Goal: Information Seeking & Learning: Check status

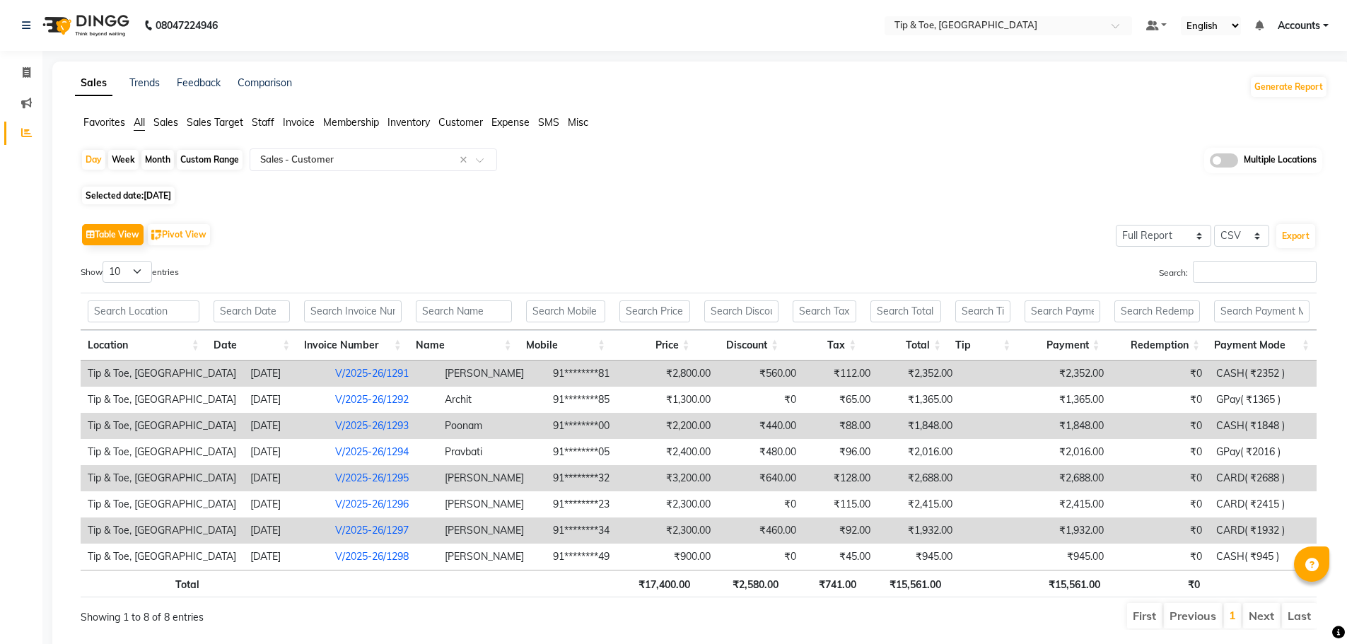
select select "full_report"
select select "csv"
click at [23, 28] on icon at bounding box center [26, 26] width 8 height 10
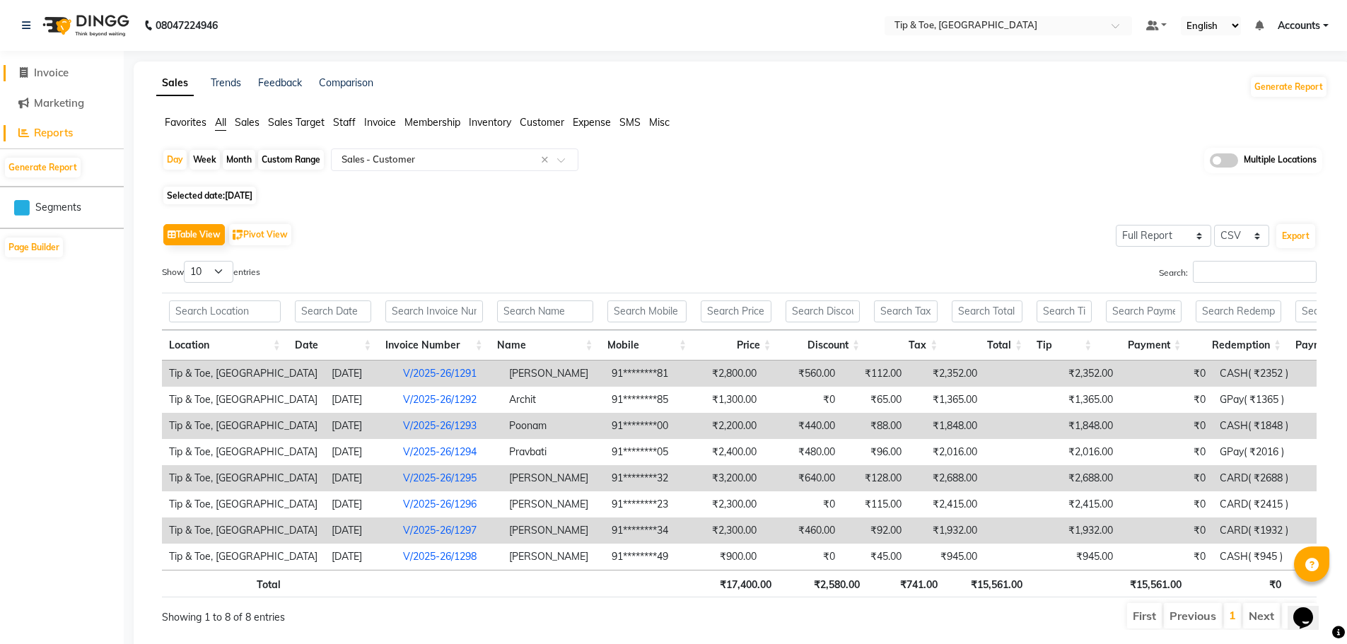
click at [42, 79] on span "Invoice" at bounding box center [51, 72] width 35 height 13
select select "5655"
select select "service"
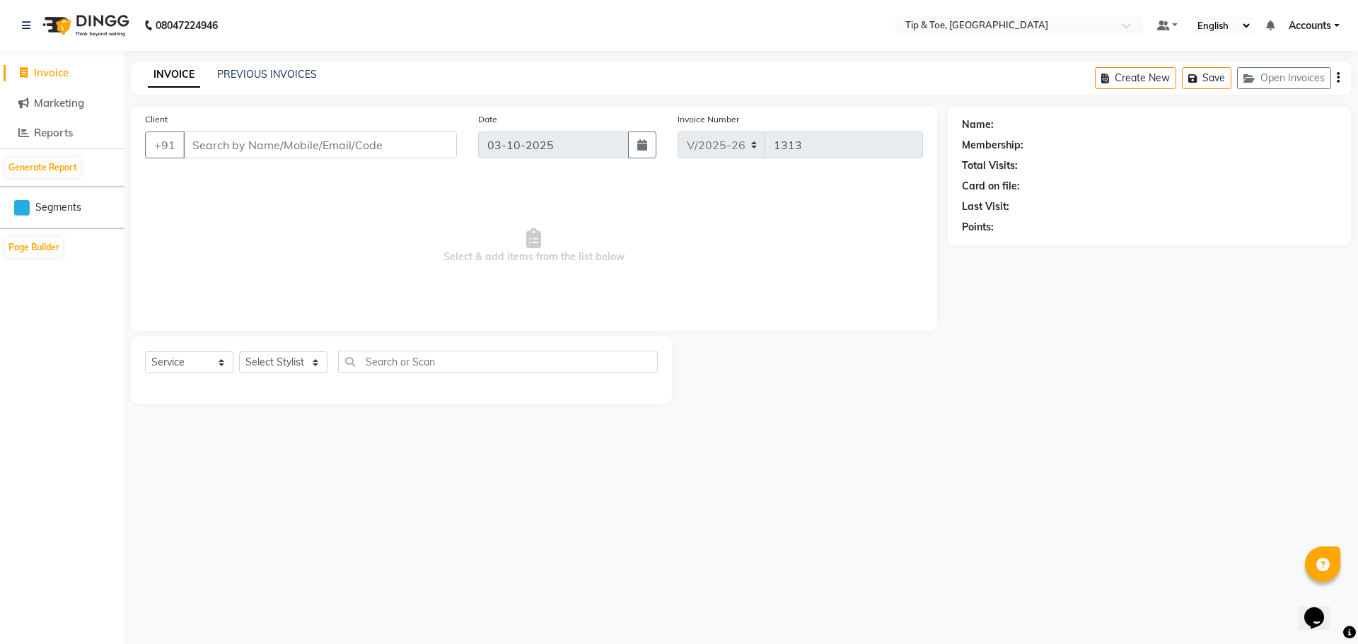
click at [289, 64] on div "INVOICE PREVIOUS INVOICES Create New Save Open Invoices" at bounding box center [741, 78] width 1220 height 33
click at [282, 70] on link "PREVIOUS INVOICES" at bounding box center [267, 74] width 100 height 13
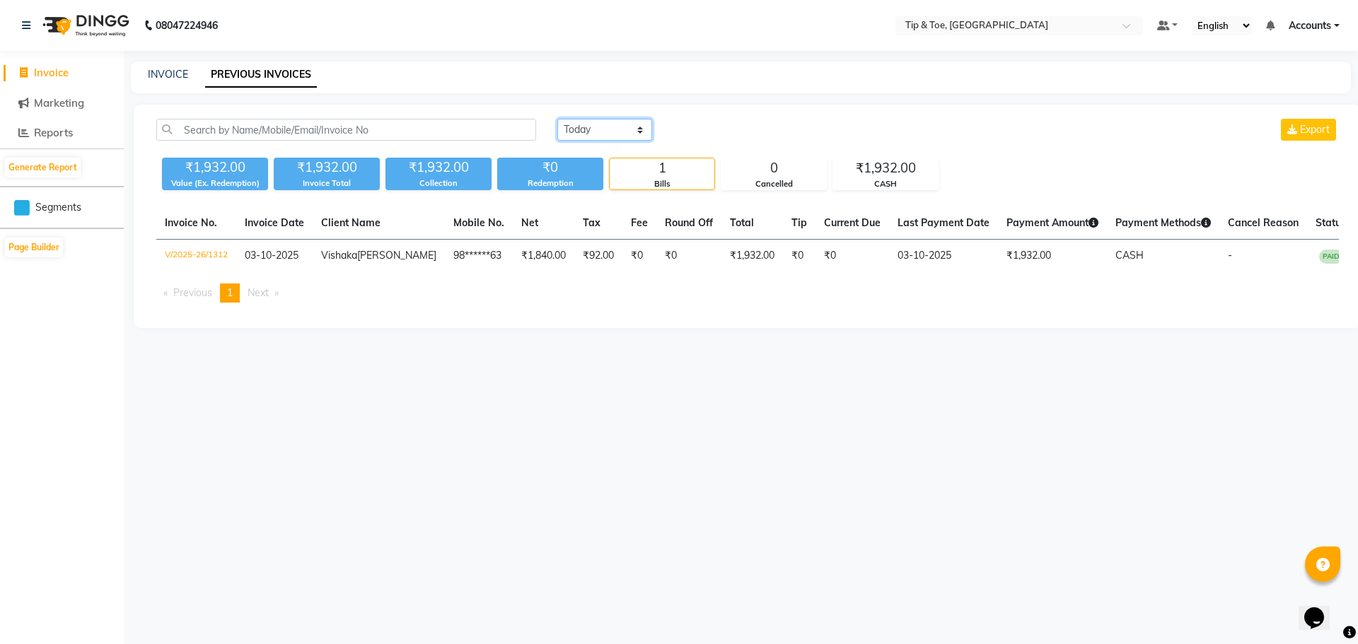
click at [592, 130] on select "Today Yesterday Custom Range" at bounding box center [604, 130] width 95 height 22
select select "range"
click at [557, 119] on select "Today Yesterday Custom Range" at bounding box center [604, 130] width 95 height 22
click at [743, 134] on input "03-10-2025" at bounding box center [720, 130] width 99 height 20
select select "10"
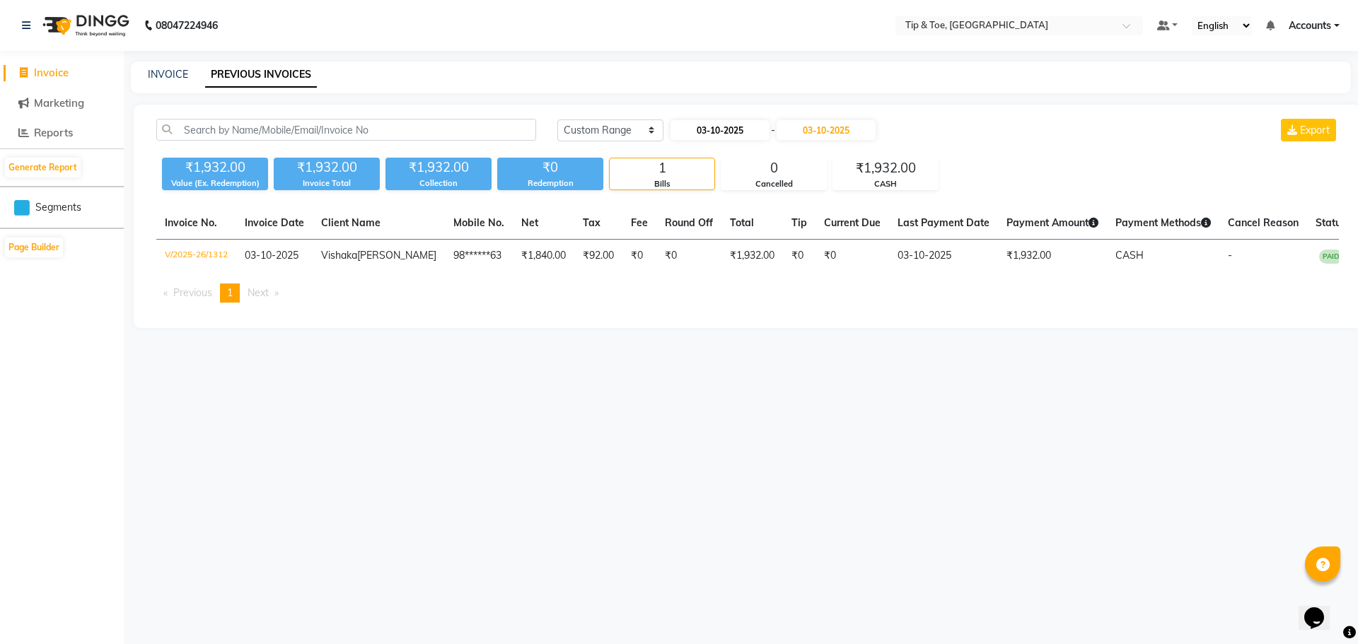
select select "2025"
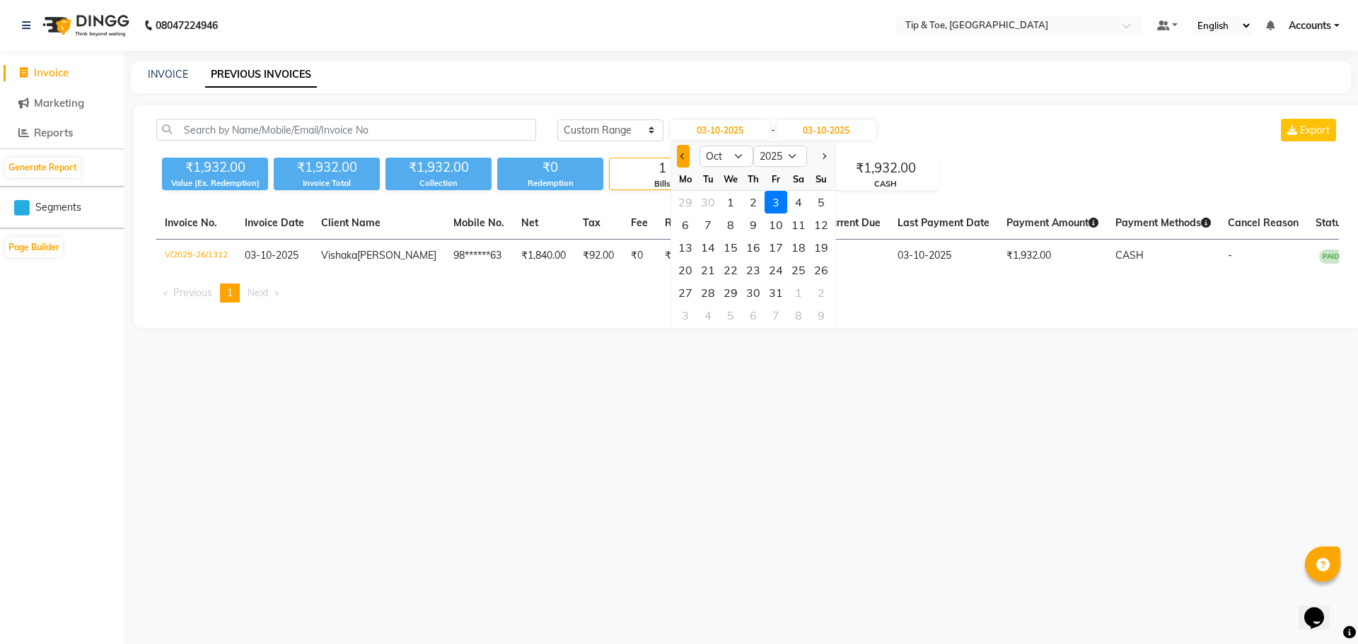
click at [683, 162] on button "Previous month" at bounding box center [683, 156] width 12 height 23
select select "9"
click at [710, 294] on div "30" at bounding box center [708, 293] width 23 height 23
type input "[DATE]"
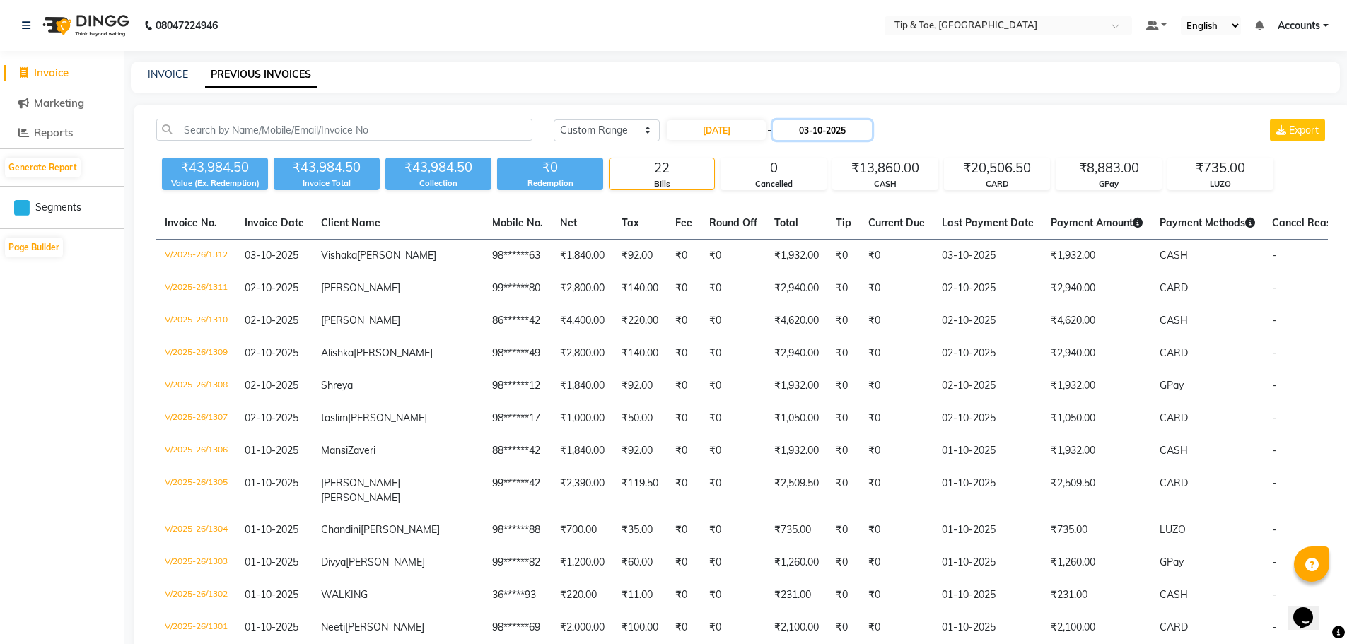
click at [821, 130] on input "03-10-2025" at bounding box center [822, 130] width 99 height 20
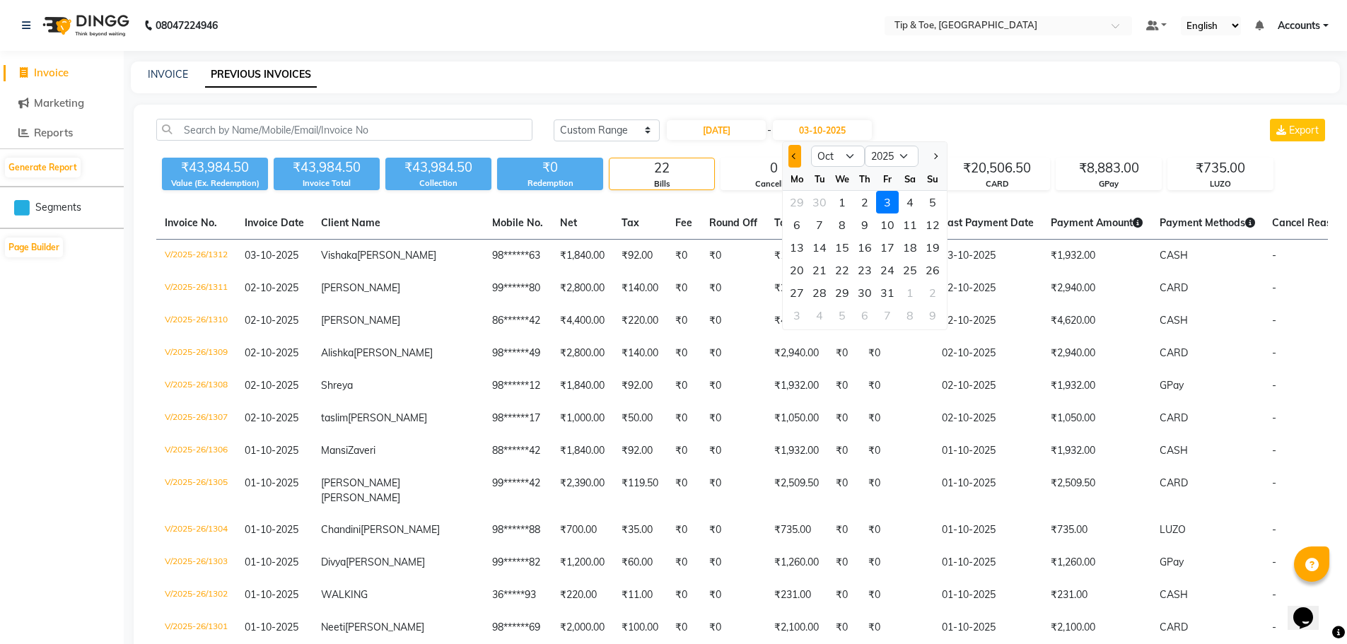
click at [795, 152] on button "Previous month" at bounding box center [795, 156] width 12 height 23
select select "9"
click at [820, 293] on div "30" at bounding box center [819, 293] width 23 height 23
type input "[DATE]"
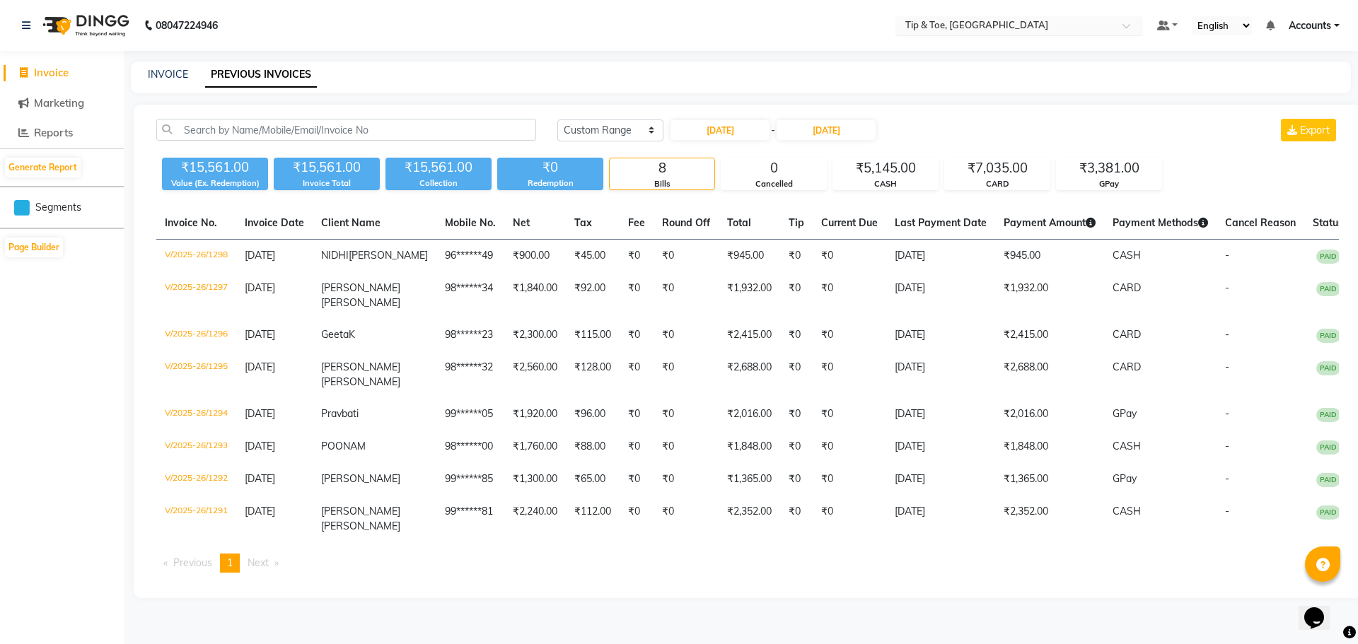
click at [955, 25] on input "text" at bounding box center [1005, 27] width 205 height 14
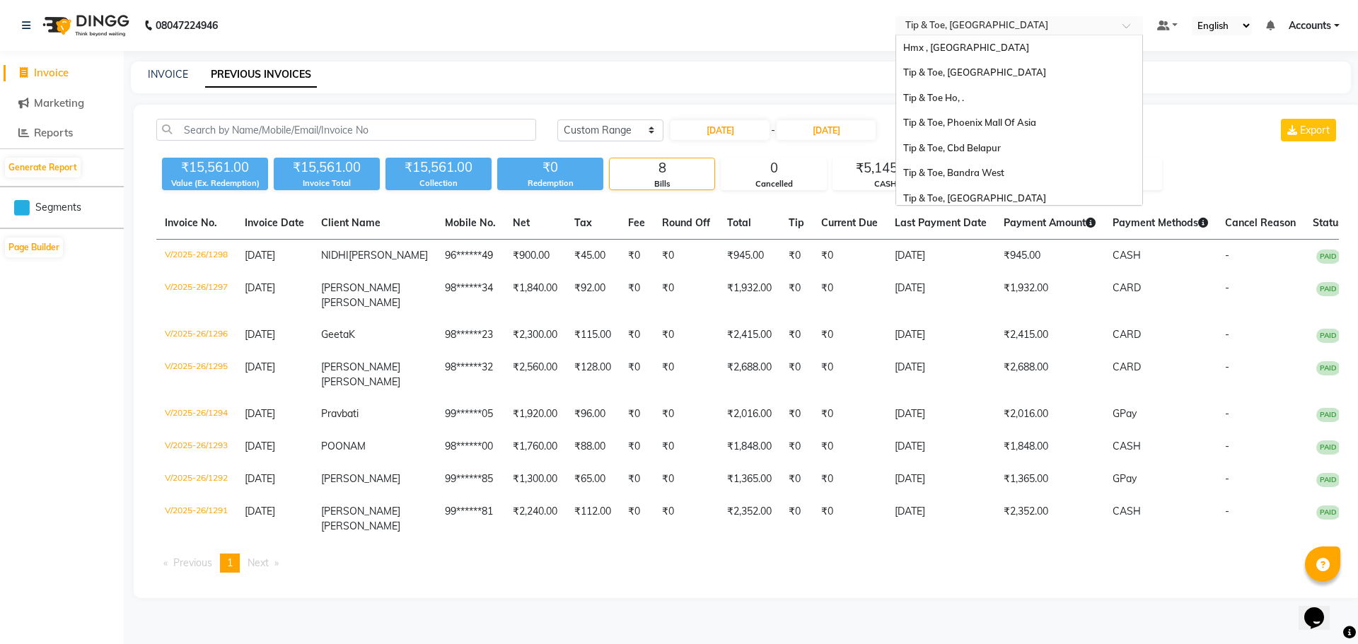
scroll to position [226, 0]
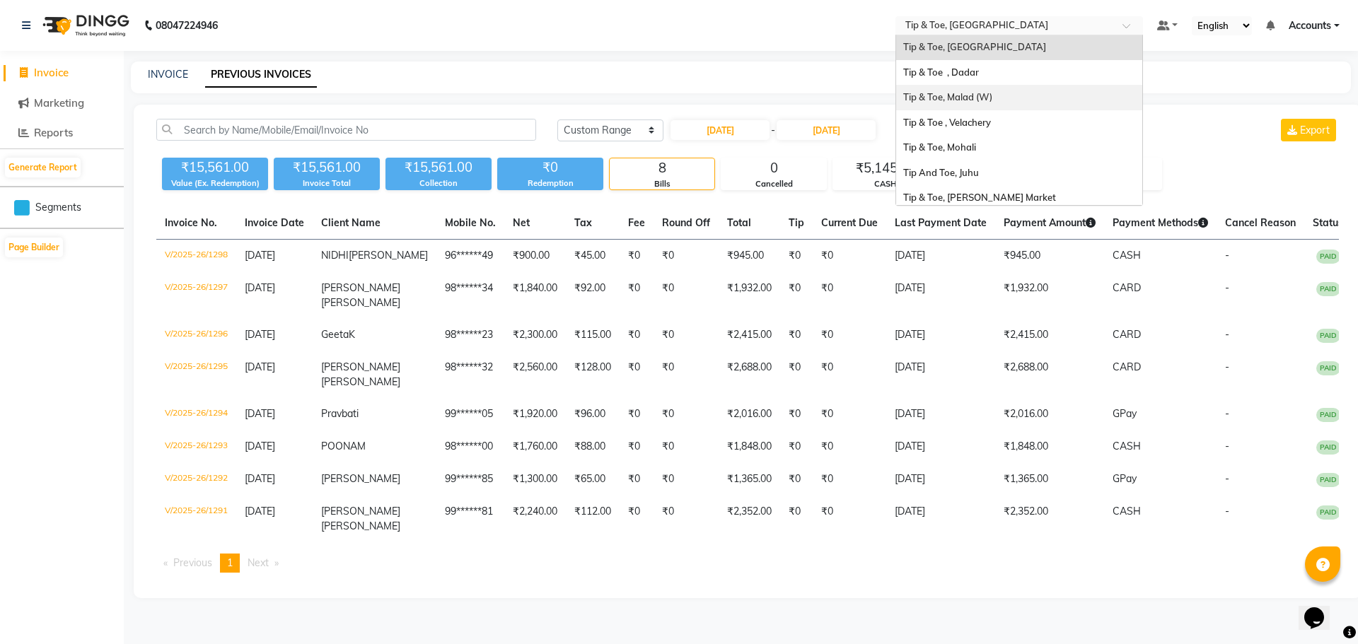
click at [984, 99] on span "Tip & Toe, Malad (W)" at bounding box center [947, 96] width 89 height 11
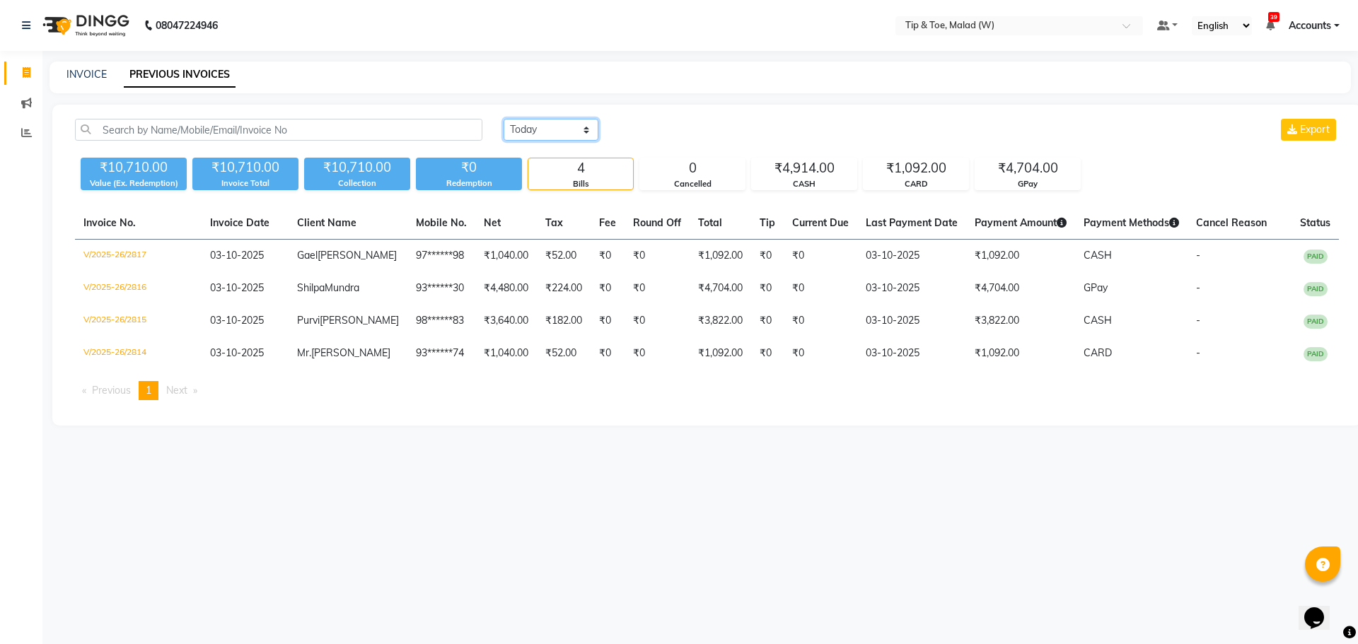
click at [528, 132] on select "Today Yesterday Custom Range" at bounding box center [551, 130] width 95 height 22
select select "range"
click at [504, 119] on select "Today Yesterday Custom Range" at bounding box center [551, 130] width 95 height 22
click at [646, 129] on input "03-10-2025" at bounding box center [666, 130] width 99 height 20
select select "10"
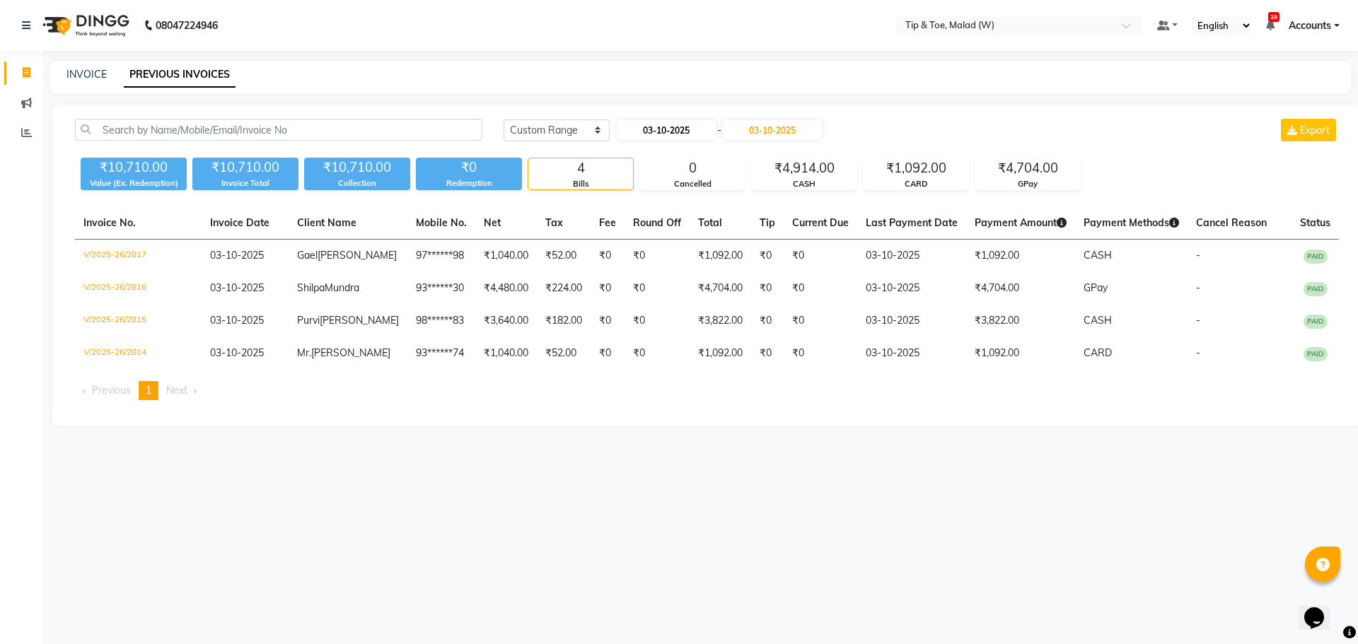
select select "2025"
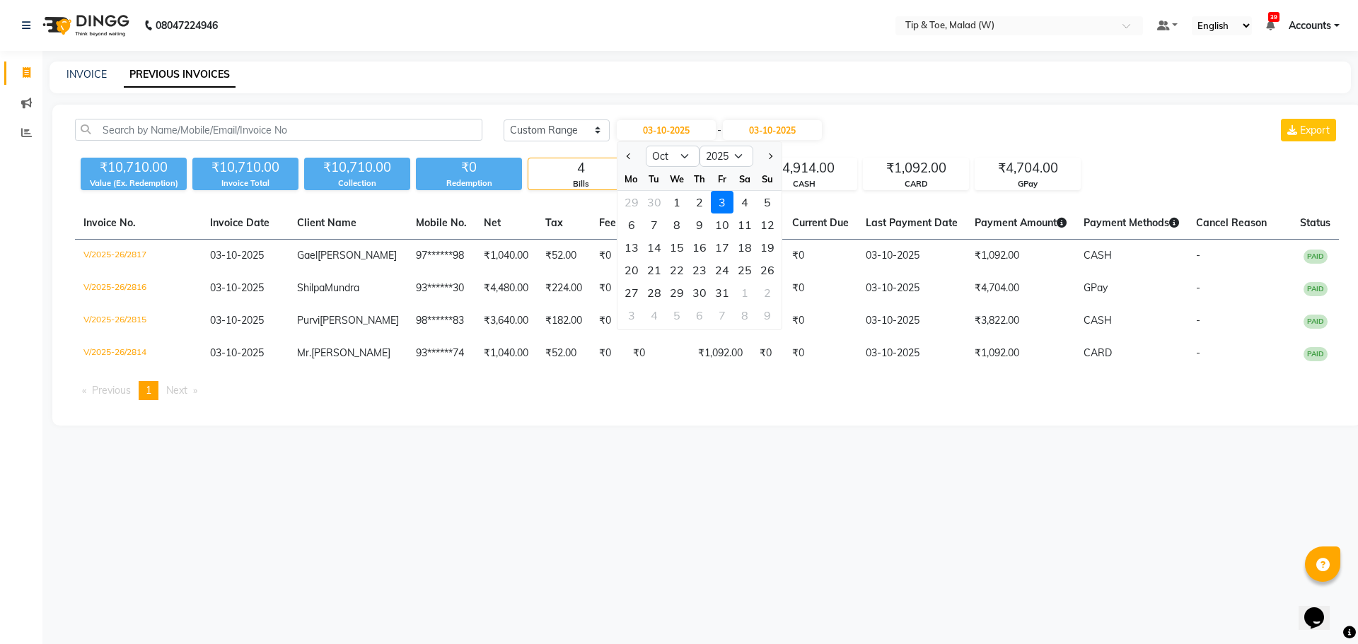
click at [620, 158] on div at bounding box center [631, 156] width 28 height 23
click at [625, 158] on button "Previous month" at bounding box center [629, 156] width 12 height 23
select select "9"
click at [632, 291] on div "29" at bounding box center [631, 293] width 23 height 23
type input "29-09-2025"
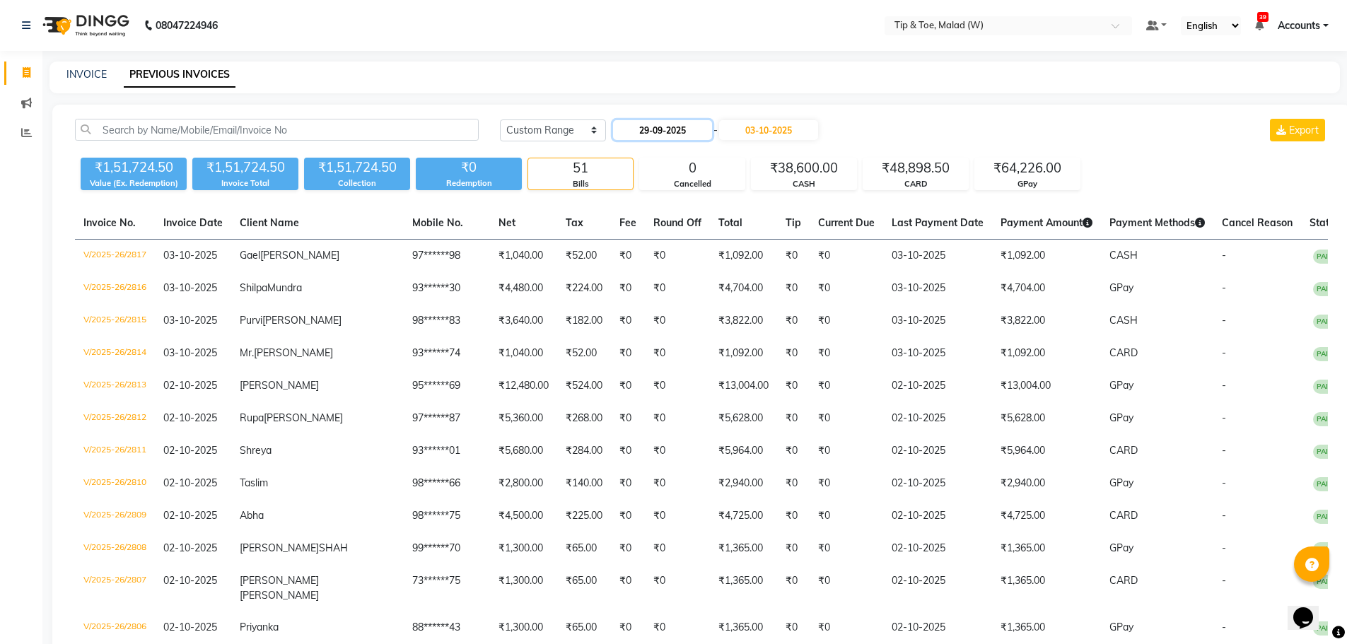
click at [680, 125] on input "29-09-2025" at bounding box center [662, 130] width 99 height 20
select select "9"
select select "2025"
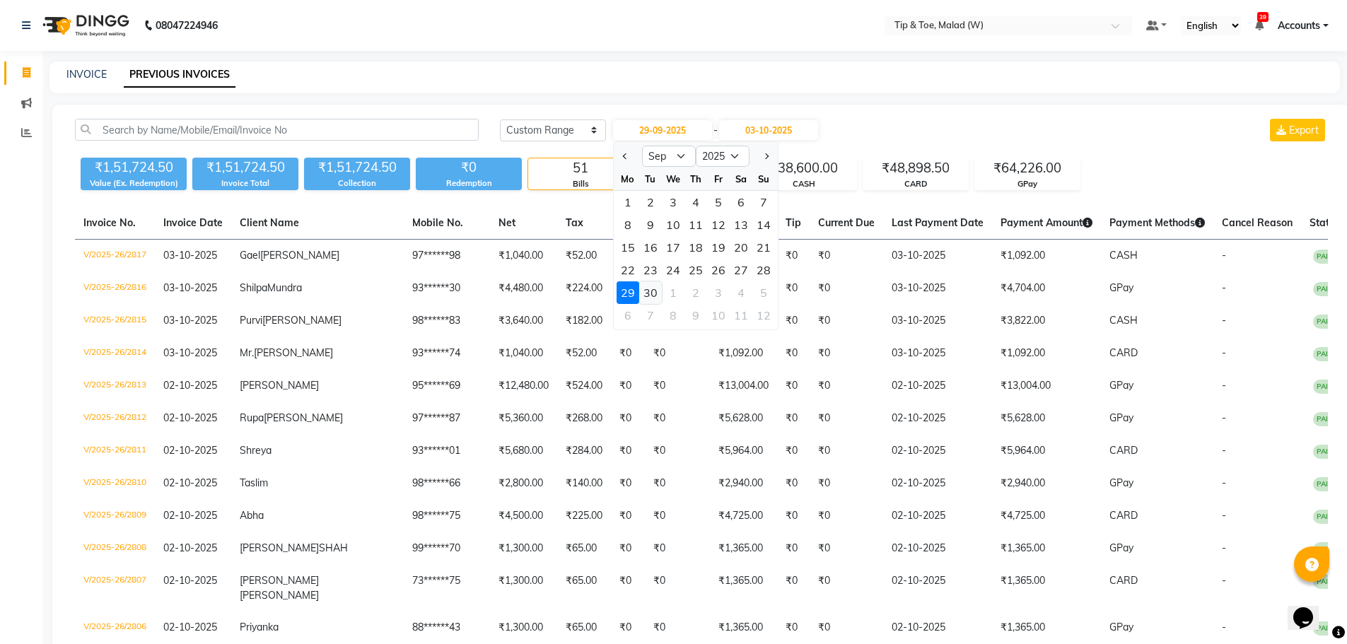
click at [656, 296] on div "30" at bounding box center [650, 293] width 23 height 23
type input "[DATE]"
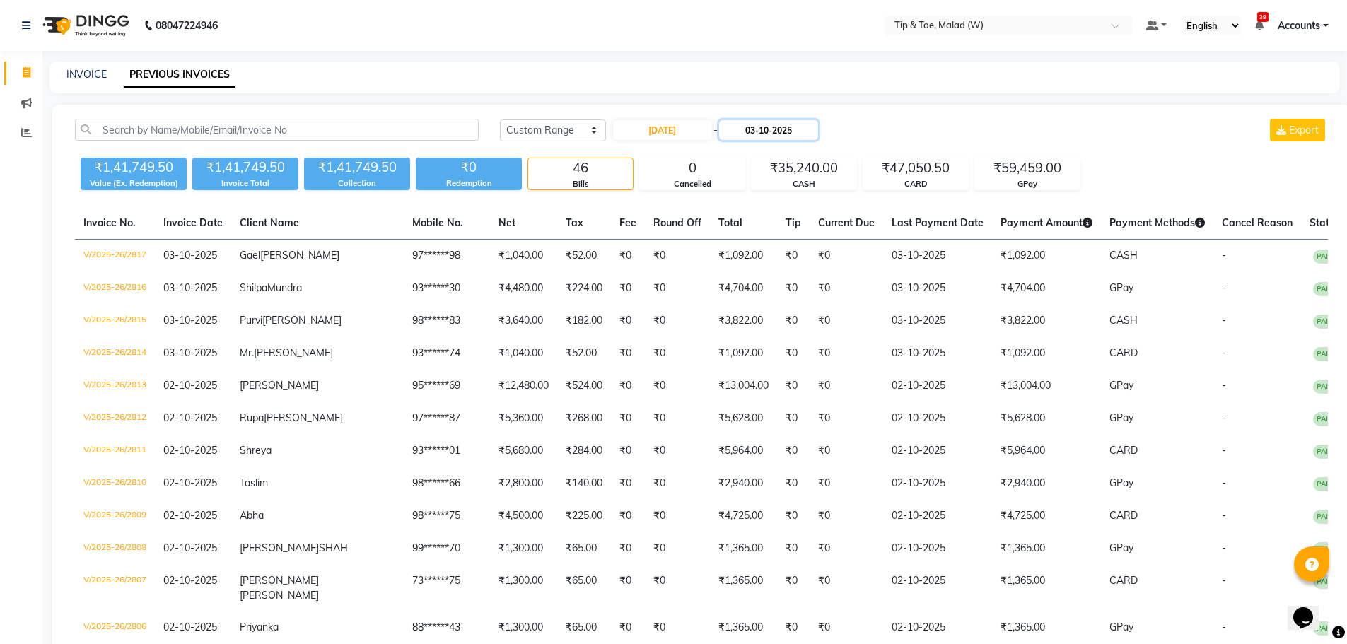
click at [784, 128] on input "03-10-2025" at bounding box center [768, 130] width 99 height 20
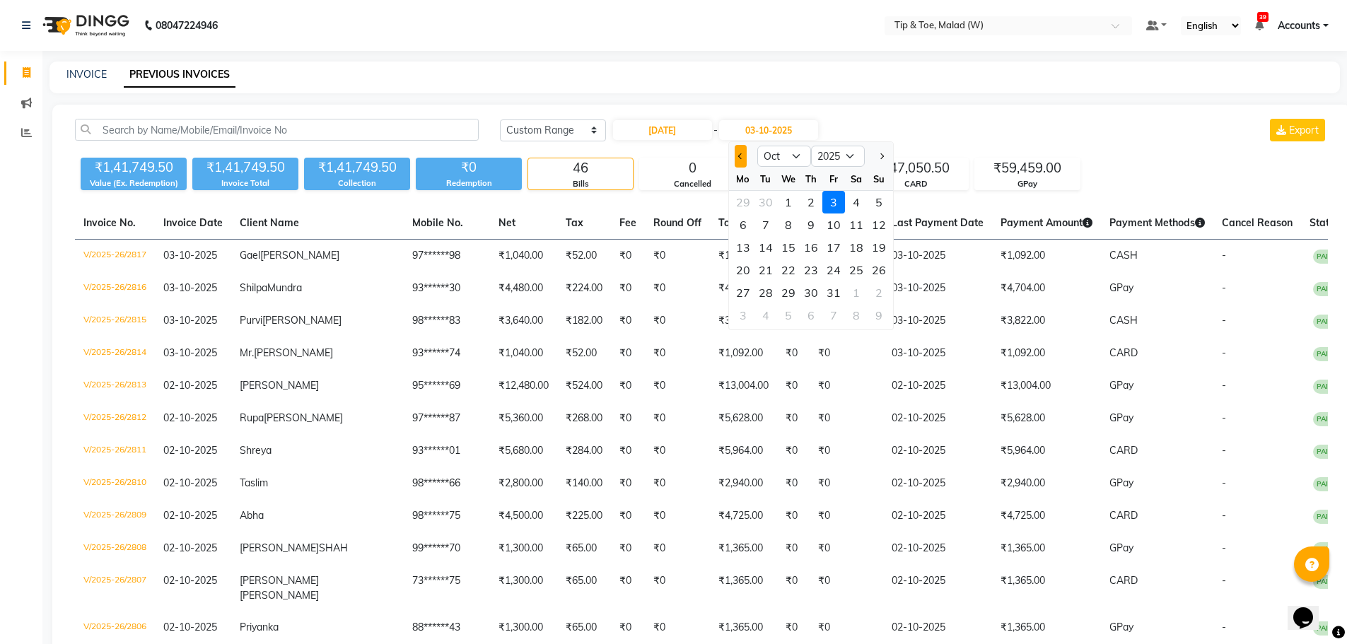
click at [740, 154] on span "Previous month" at bounding box center [741, 156] width 6 height 6
select select "9"
click at [766, 291] on div "30" at bounding box center [766, 293] width 23 height 23
type input "[DATE]"
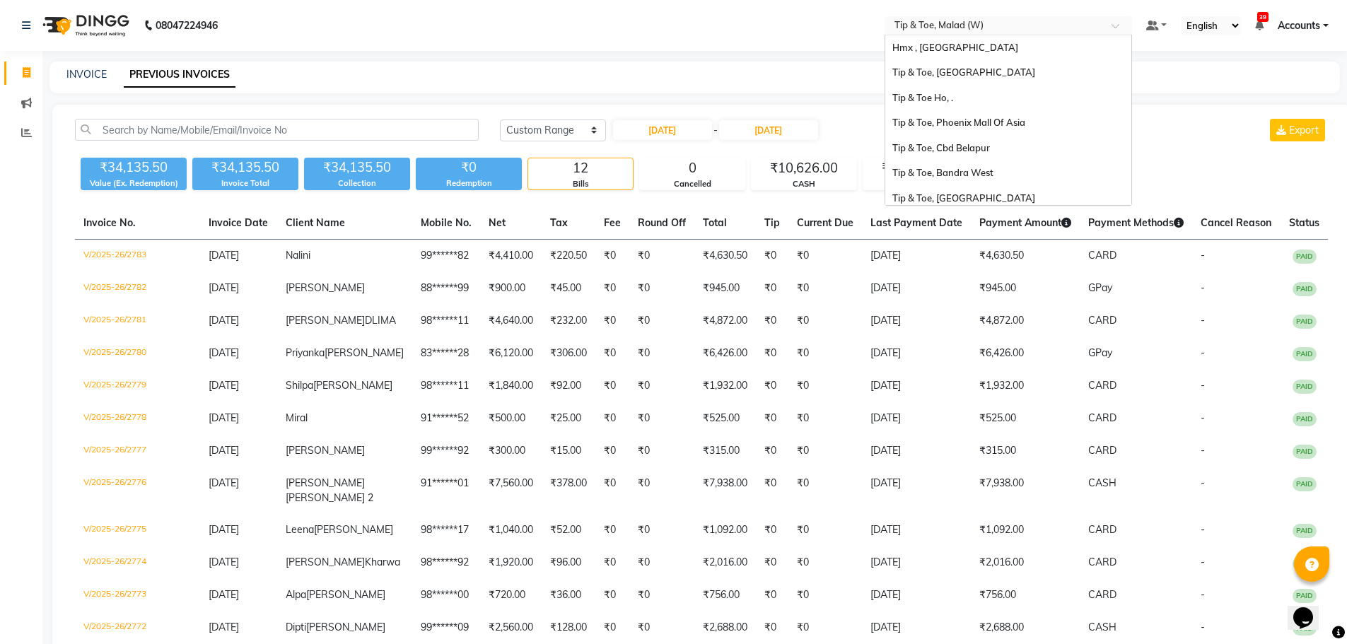
click at [955, 28] on input "text" at bounding box center [994, 27] width 205 height 14
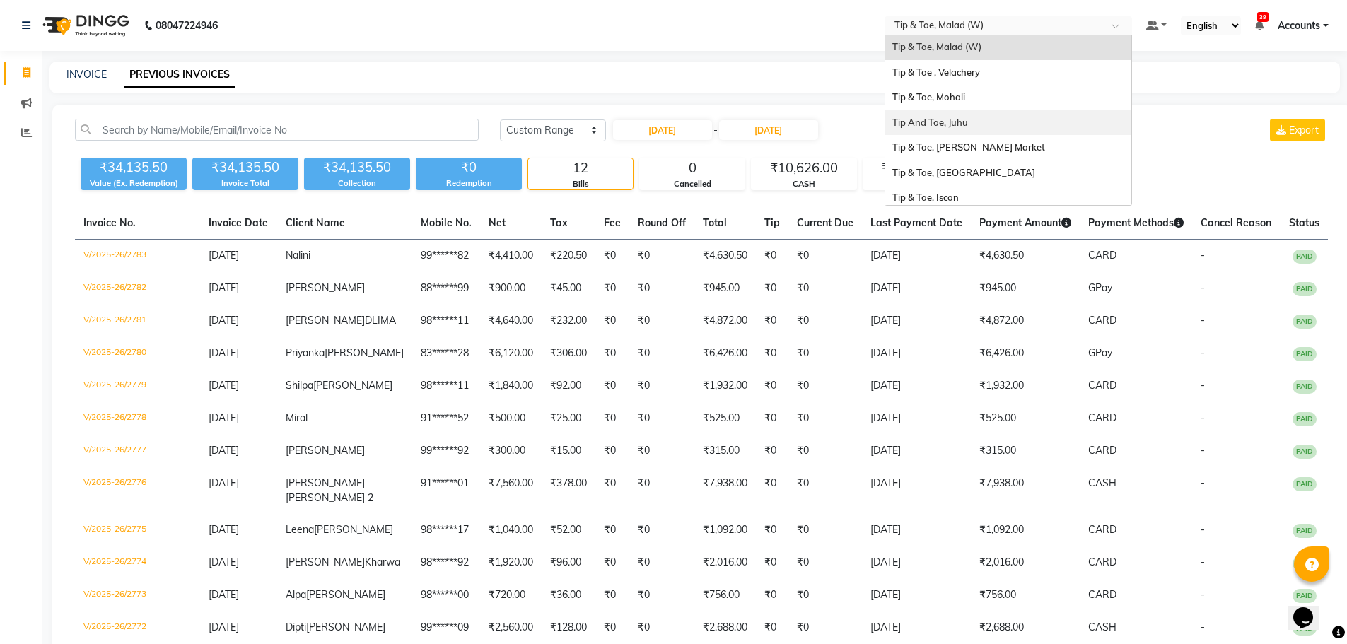
click at [975, 119] on div "Tip And Toe, Juhu" at bounding box center [1009, 122] width 246 height 25
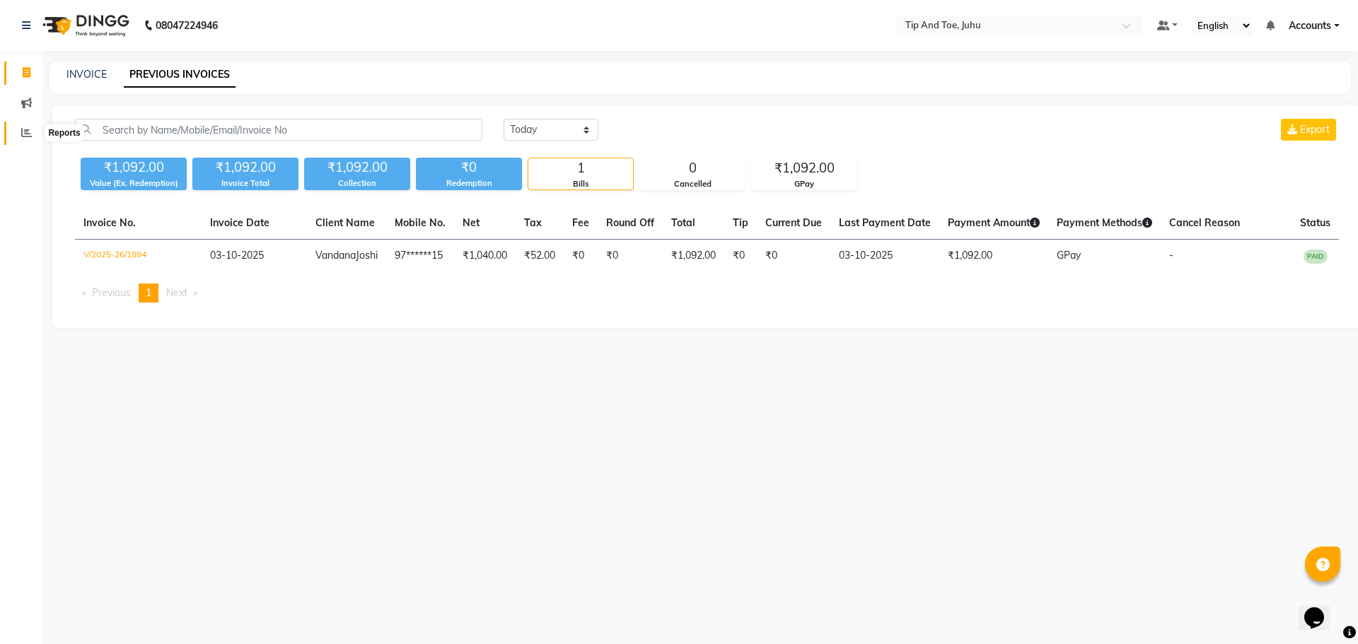
click at [23, 133] on icon at bounding box center [26, 132] width 11 height 11
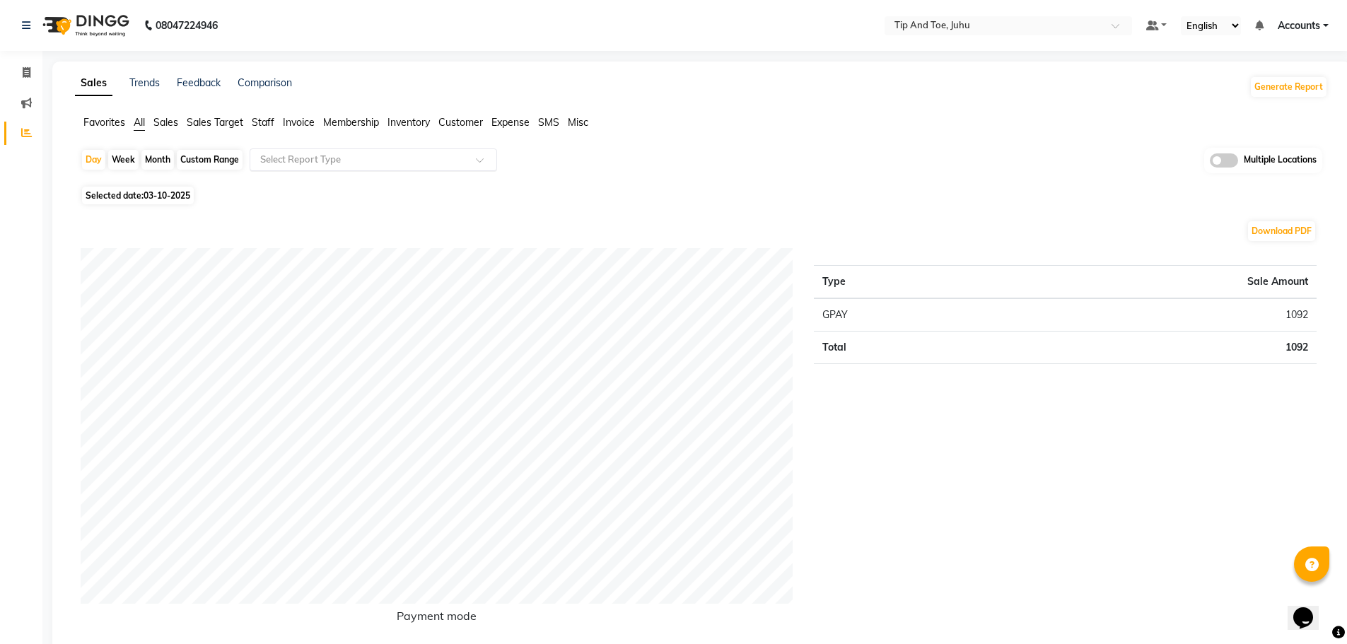
click at [346, 152] on div "Select Report Type" at bounding box center [374, 160] width 248 height 23
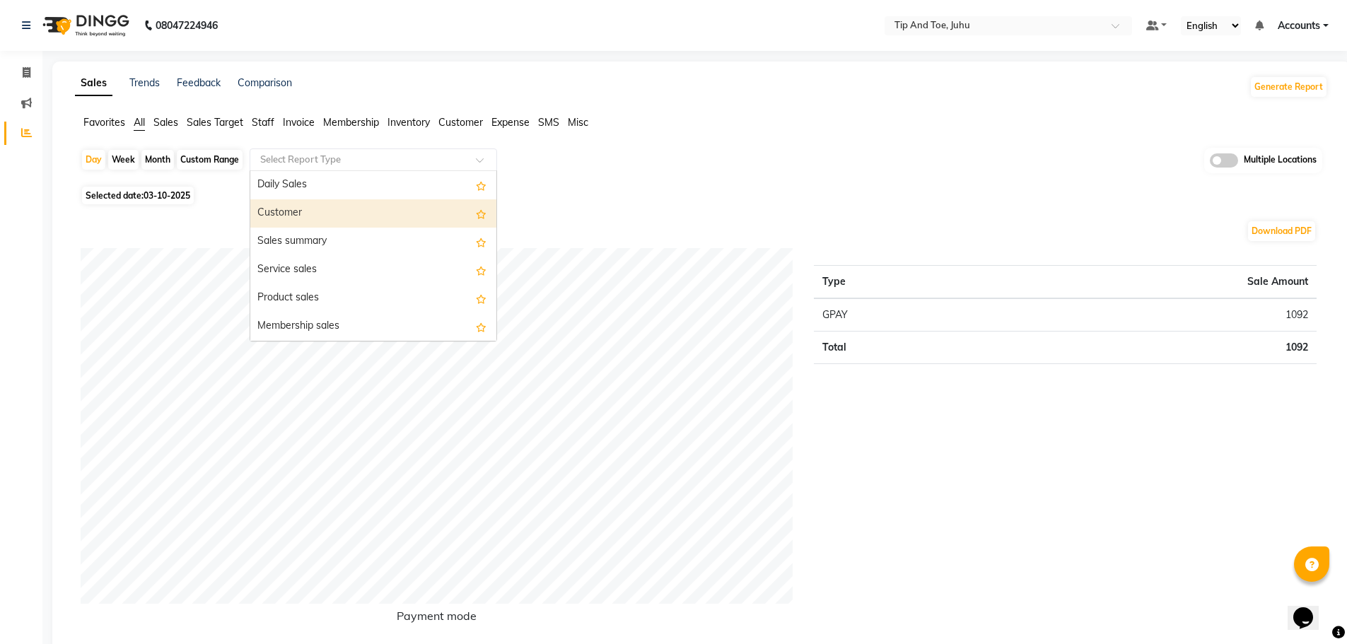
click at [340, 220] on div "Customer" at bounding box center [373, 213] width 246 height 28
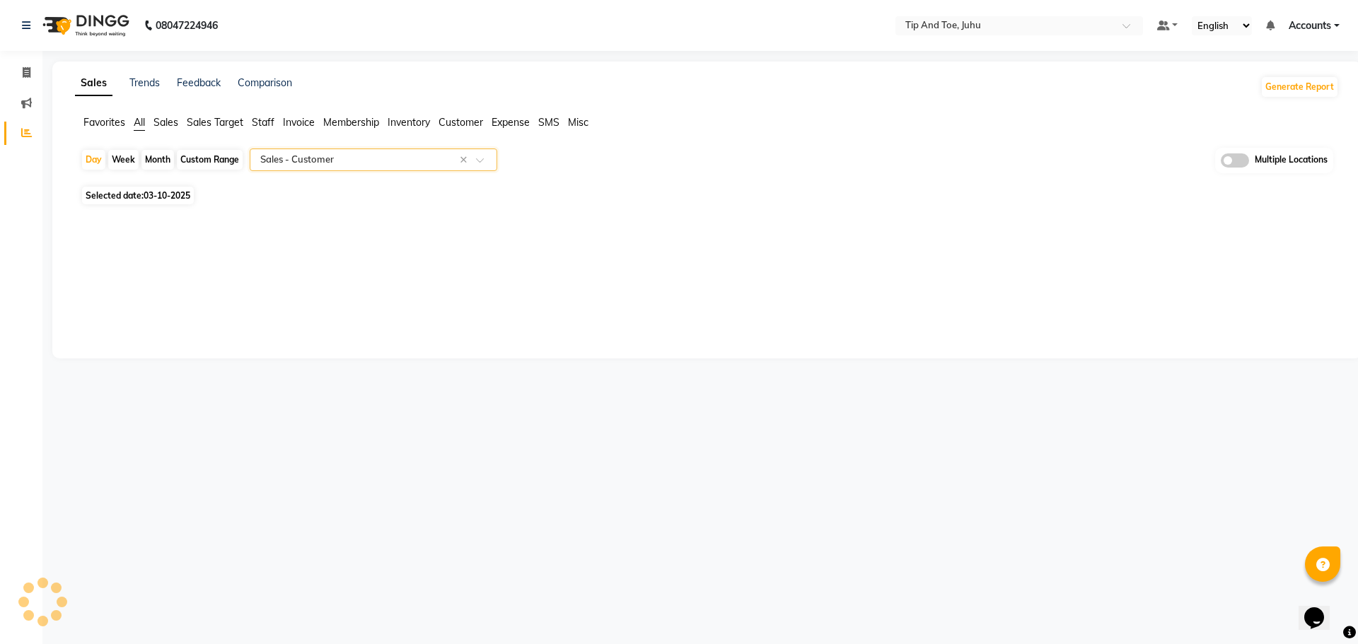
select select "filtered_report"
select select "csv"
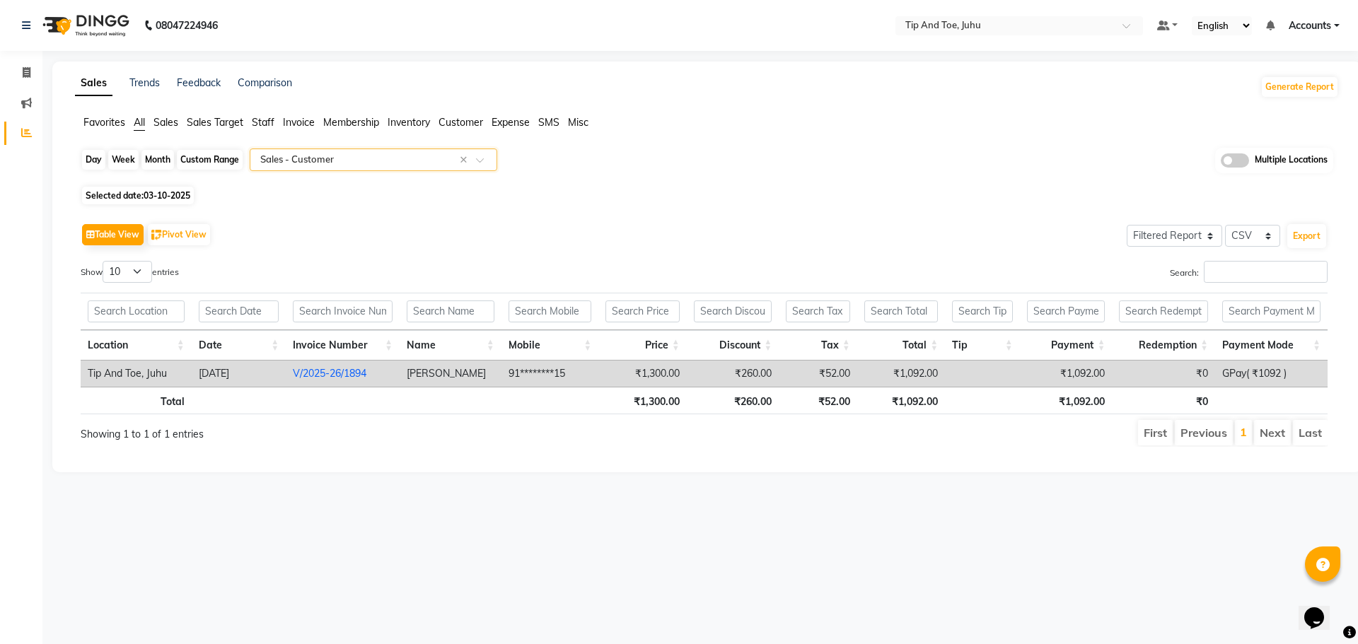
click at [90, 160] on div "Day" at bounding box center [93, 160] width 23 height 20
select select "10"
select select "2025"
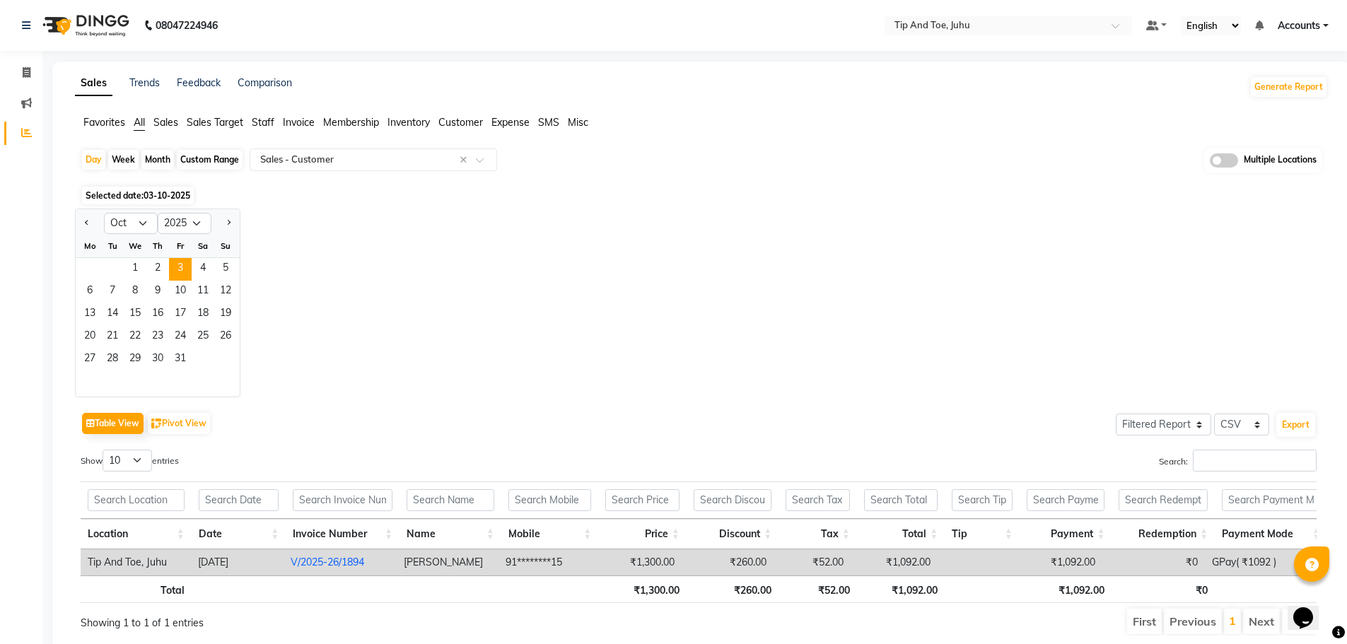
click at [78, 225] on div at bounding box center [90, 223] width 28 height 23
click at [87, 224] on span "Previous month" at bounding box center [87, 222] width 5 height 5
select select "9"
click at [119, 360] on span "30" at bounding box center [112, 360] width 23 height 23
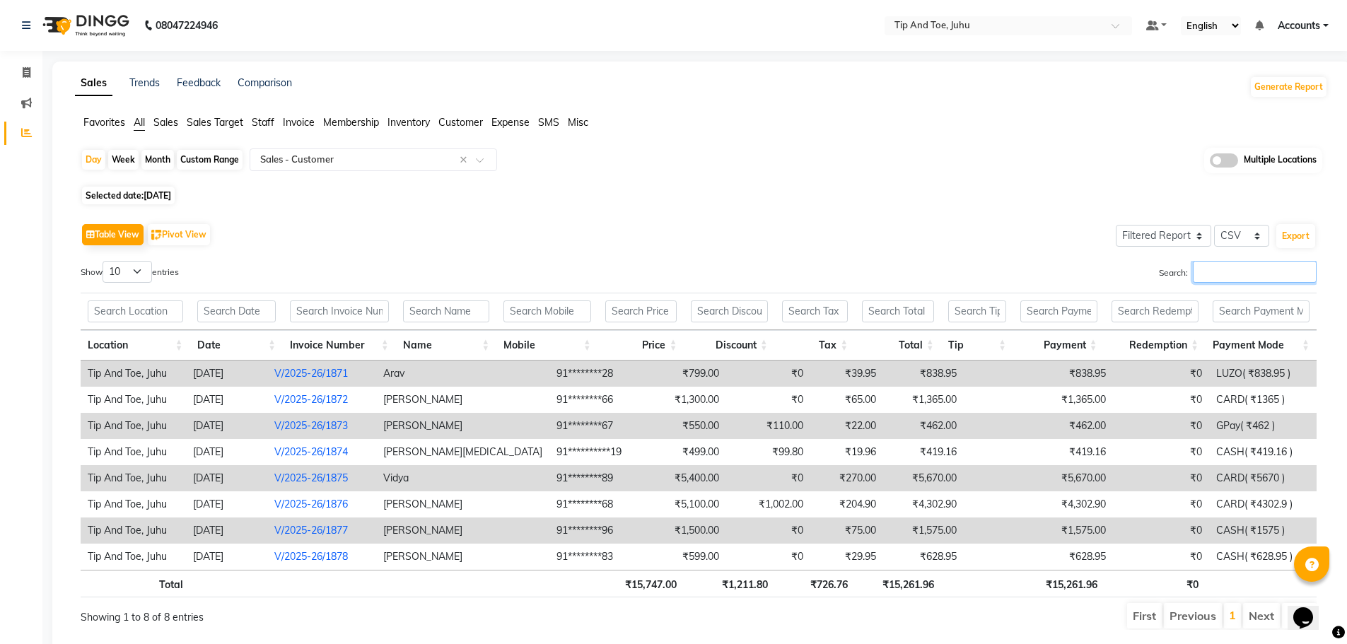
click at [1196, 267] on input "Search:" at bounding box center [1255, 272] width 124 height 22
click at [929, 45] on nav "08047224946 Select Location × Tip And Toe, Juhu Default Panel My Panel English …" at bounding box center [673, 25] width 1347 height 51
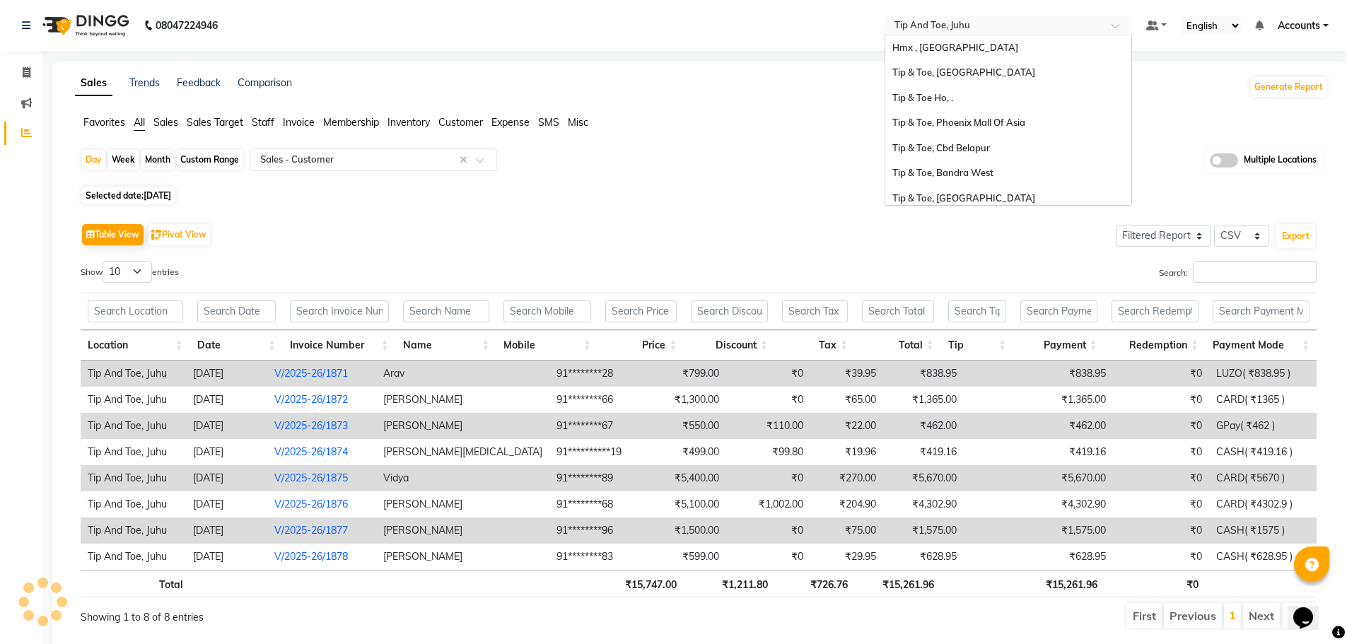
click at [931, 28] on input "text" at bounding box center [994, 27] width 205 height 14
click at [956, 44] on span "Hmx , Malad West" at bounding box center [956, 47] width 126 height 11
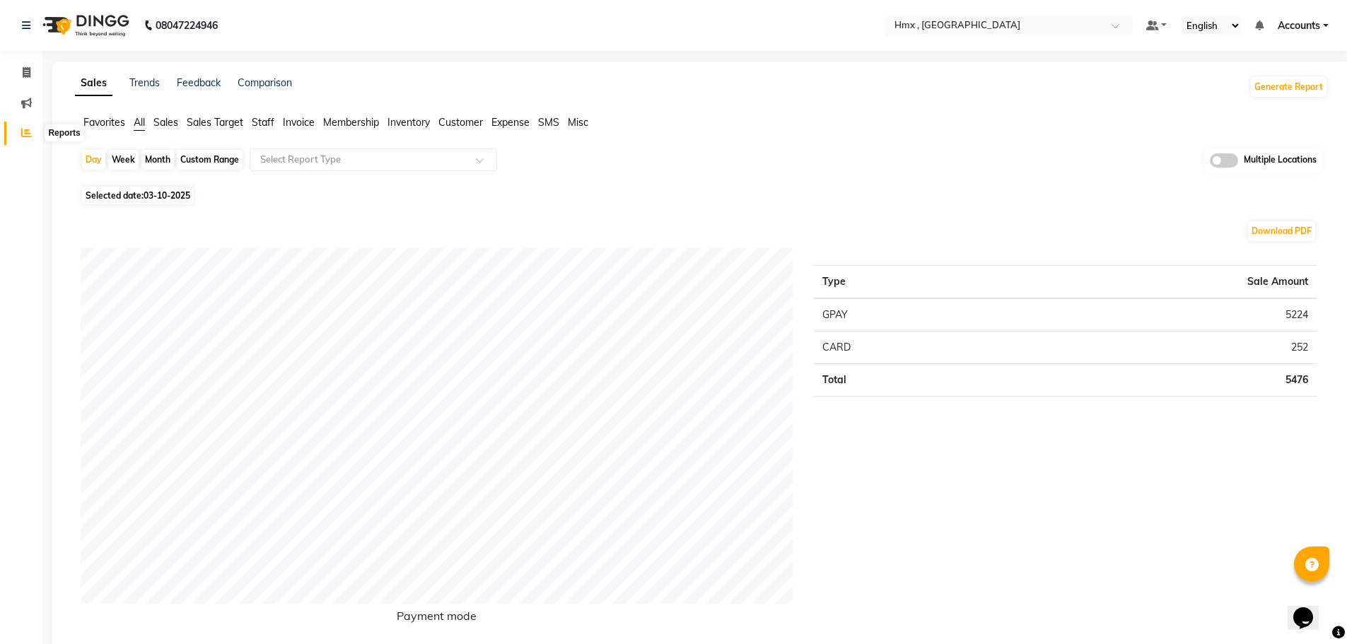
click at [25, 131] on icon at bounding box center [26, 132] width 11 height 11
click at [277, 157] on input "text" at bounding box center [359, 160] width 204 height 14
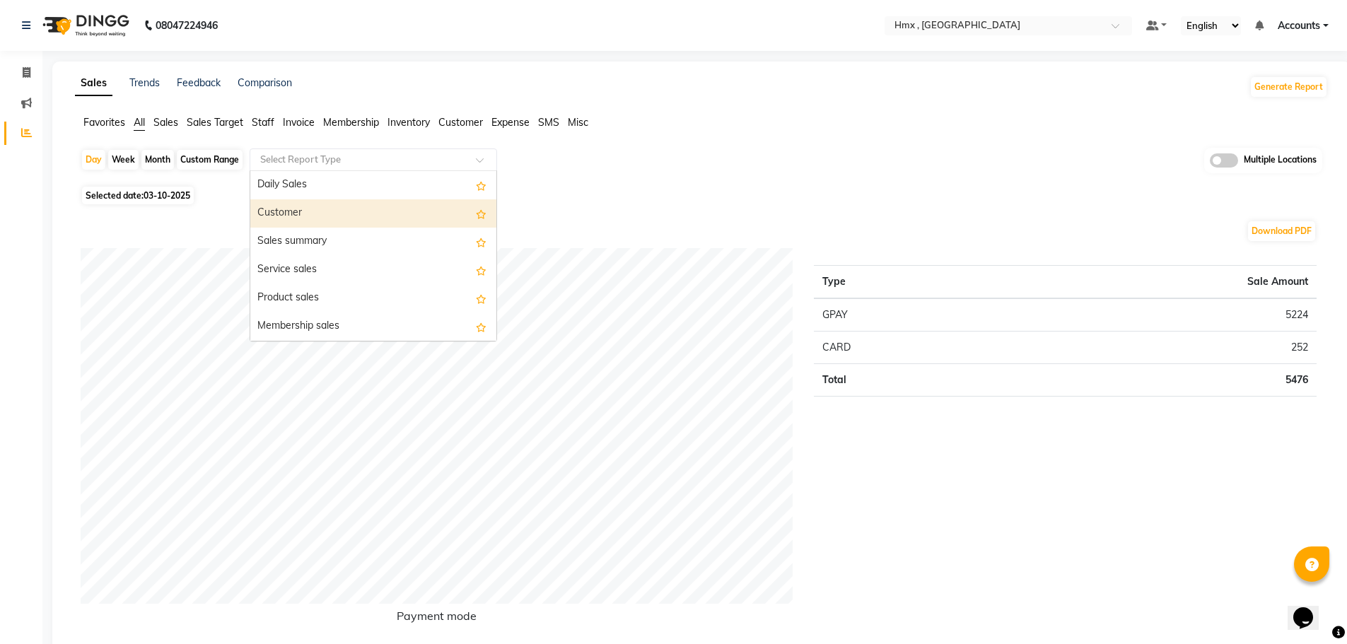
click at [317, 211] on div "Customer" at bounding box center [373, 213] width 246 height 28
select select "filtered_report"
select select "csv"
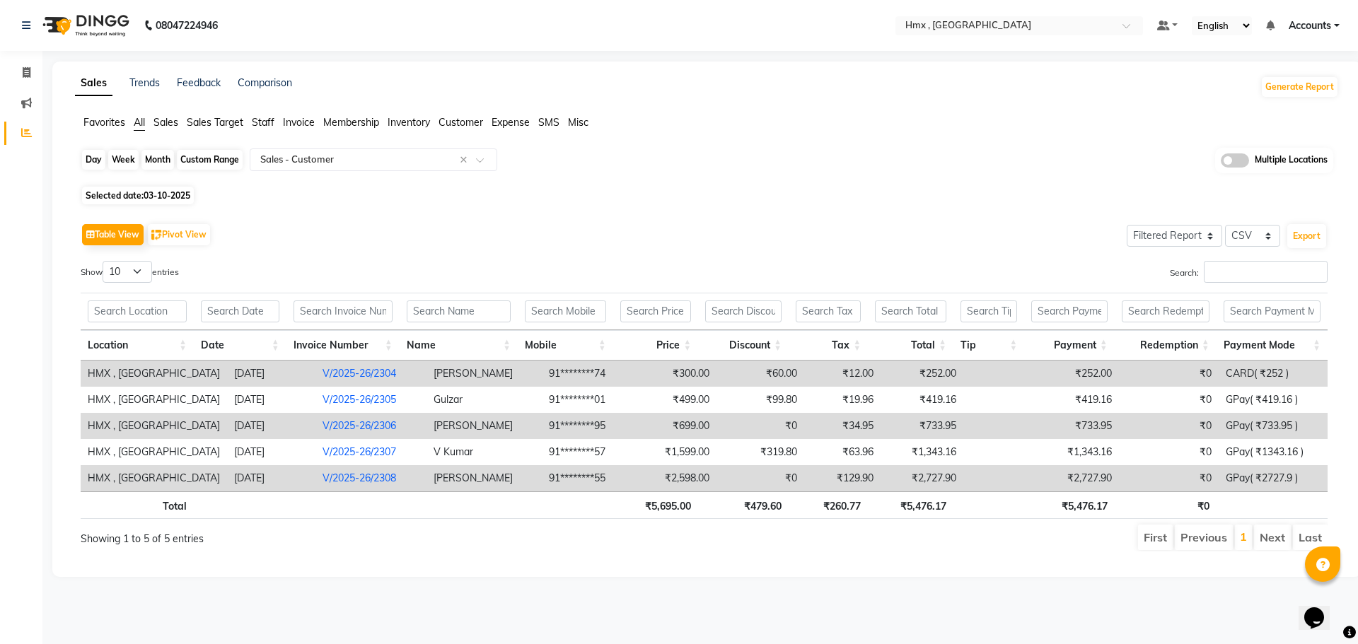
click at [98, 159] on div "Day" at bounding box center [93, 160] width 23 height 20
select select "10"
select select "2025"
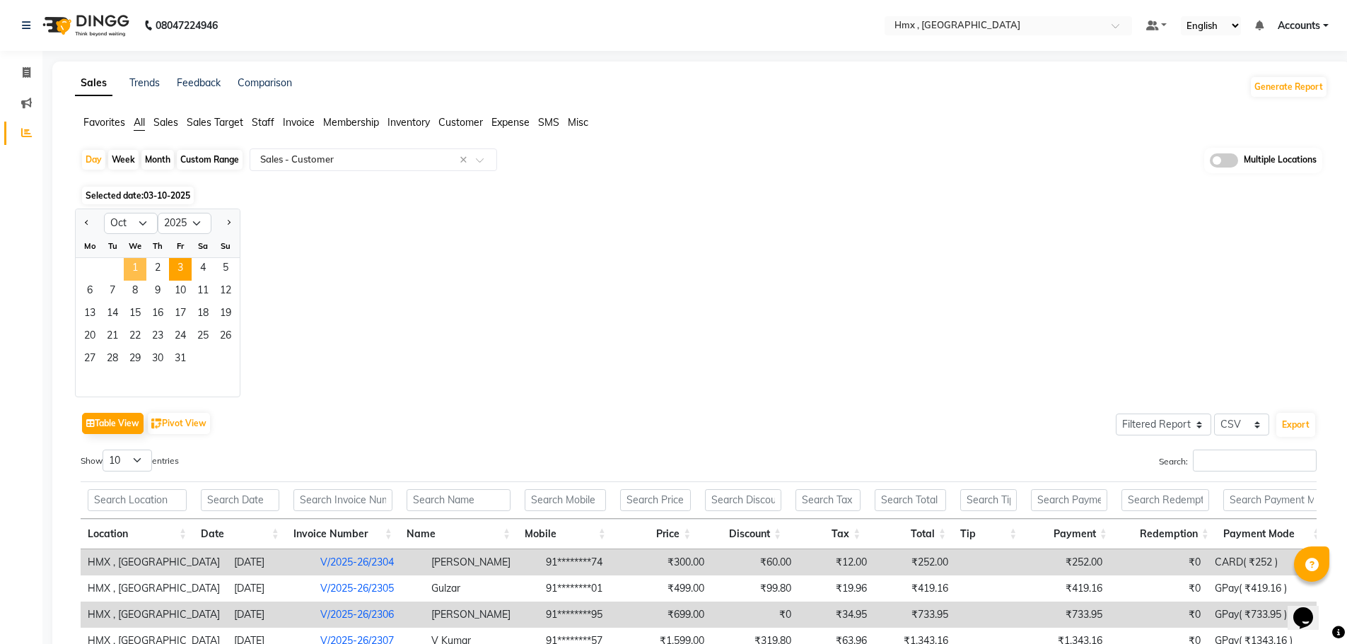
click at [136, 270] on span "1" at bounding box center [135, 269] width 23 height 23
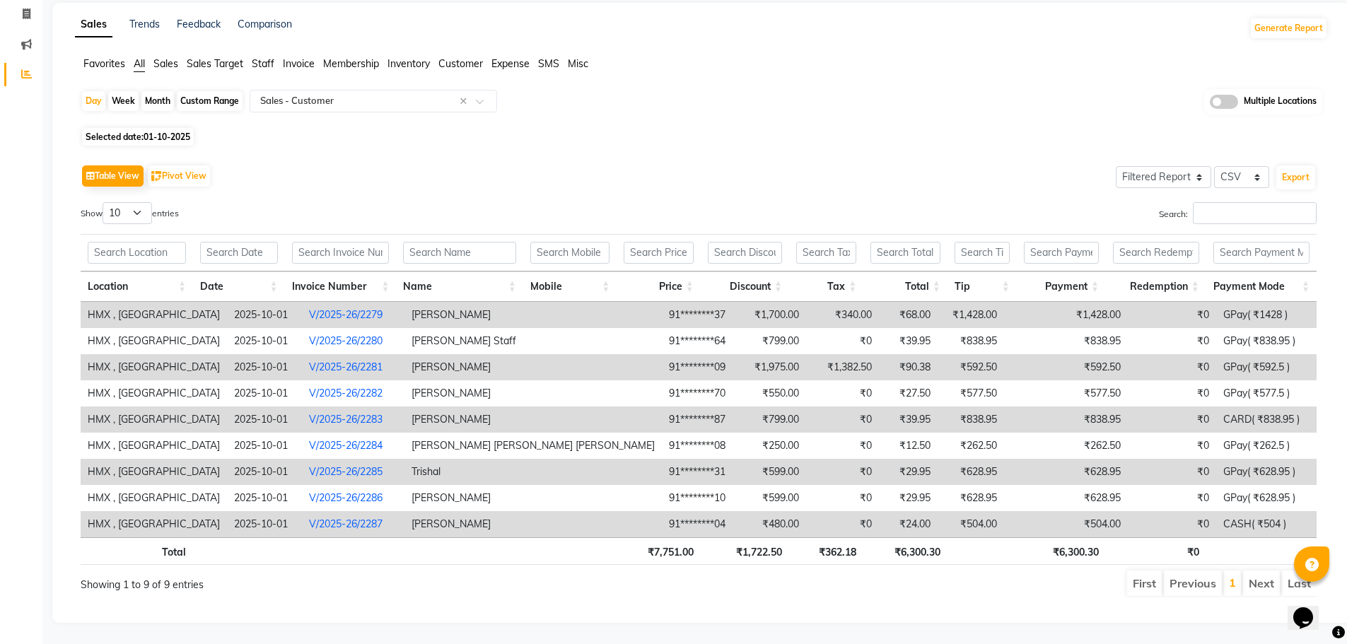
scroll to position [69, 0]
drag, startPoint x: 141, startPoint y: 199, endPoint x: 137, endPoint y: 209, distance: 9.9
click at [141, 202] on select "10 25 50 100" at bounding box center [128, 213] width 50 height 22
select select "100"
click at [105, 202] on select "10 25 50 100" at bounding box center [128, 213] width 50 height 22
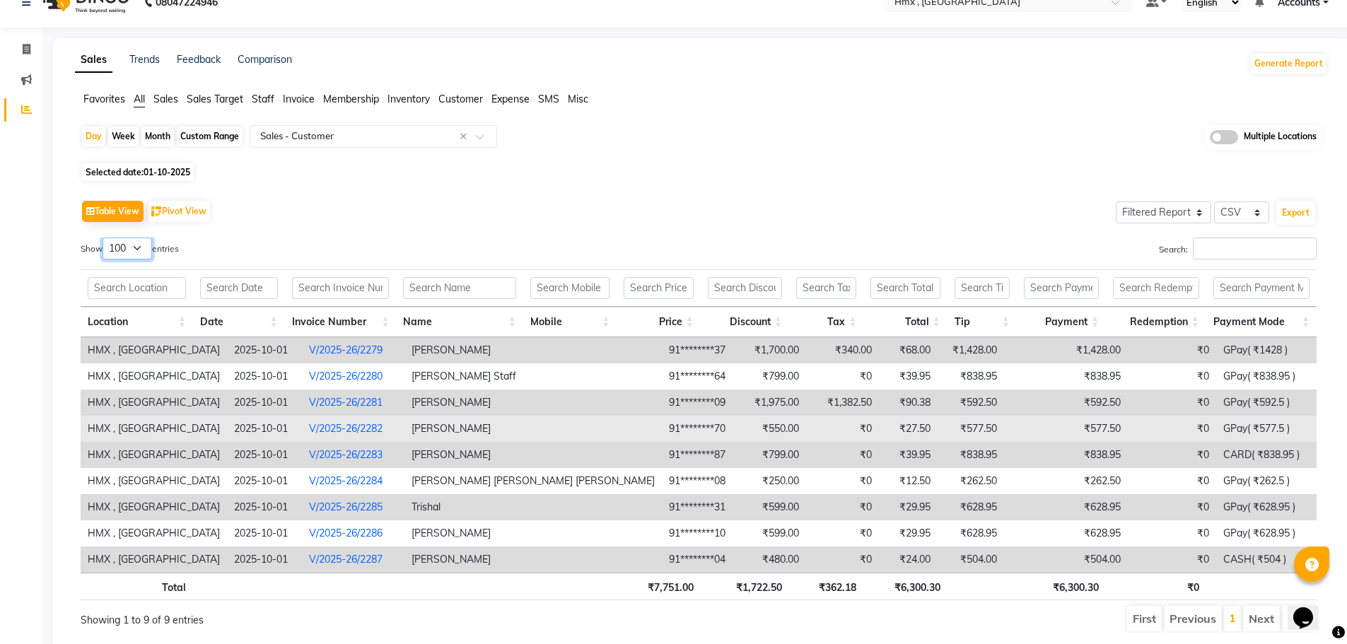
scroll to position [0, 0]
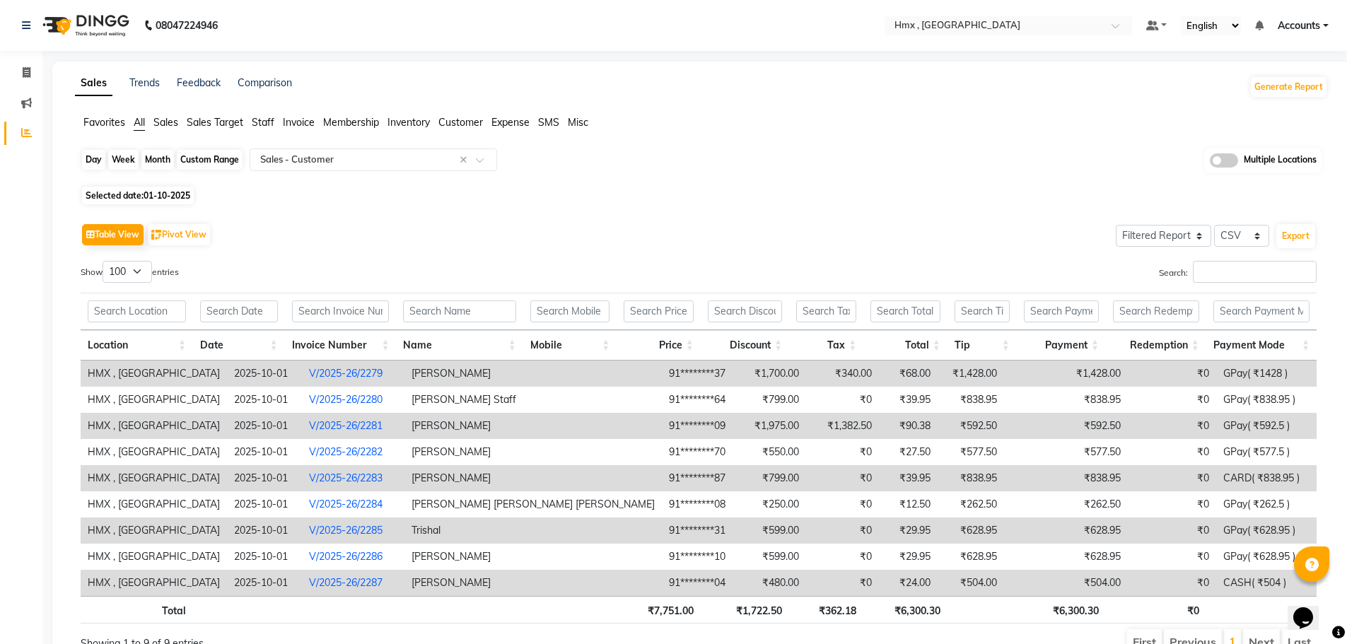
click at [93, 158] on div "Day" at bounding box center [93, 160] width 23 height 20
select select "10"
select select "2025"
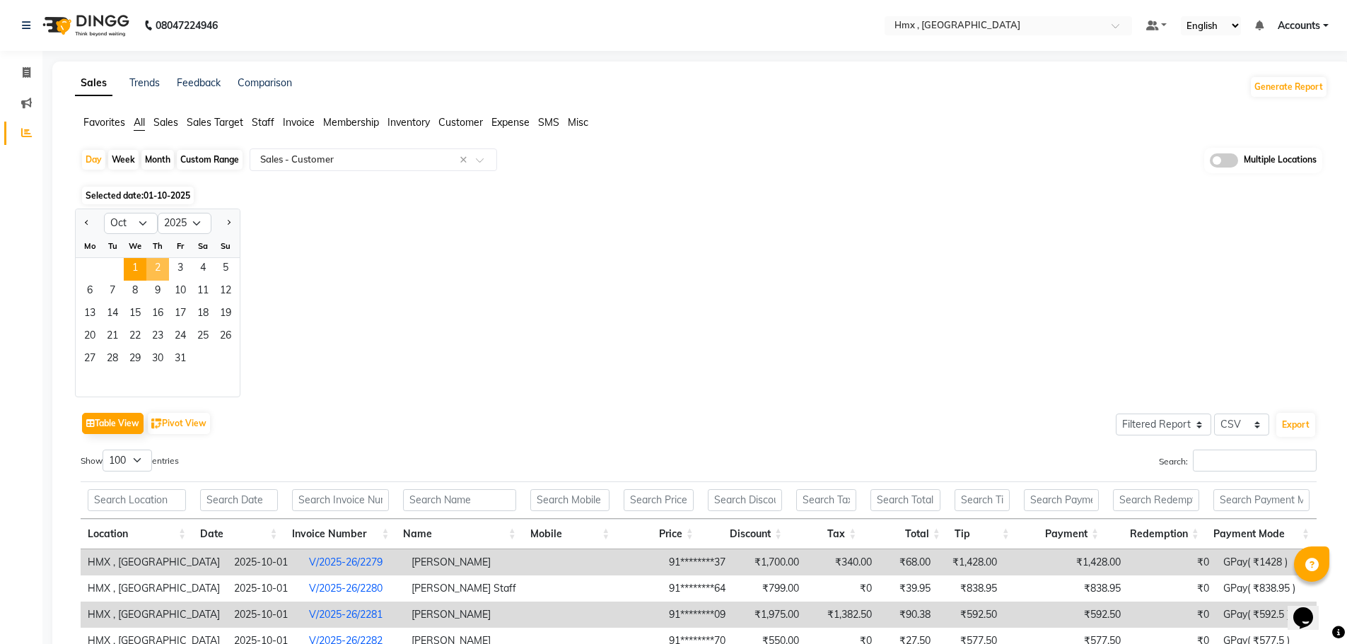
click at [161, 262] on span "2" at bounding box center [157, 269] width 23 height 23
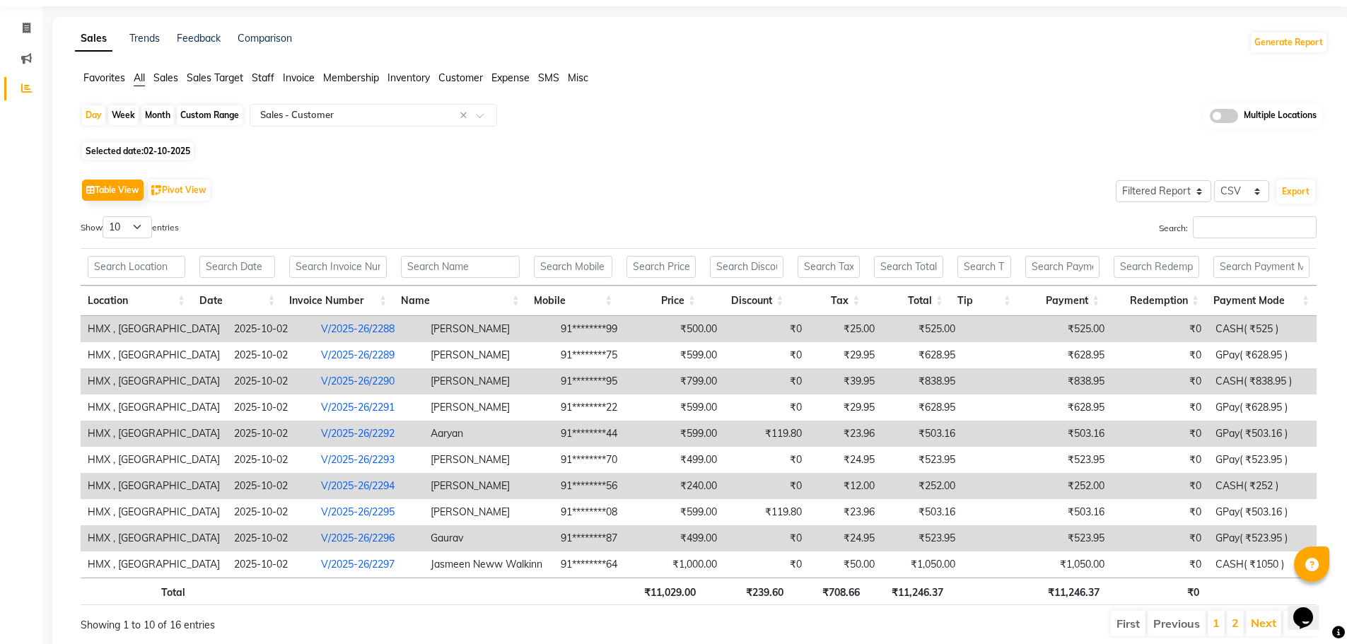
scroll to position [95, 0]
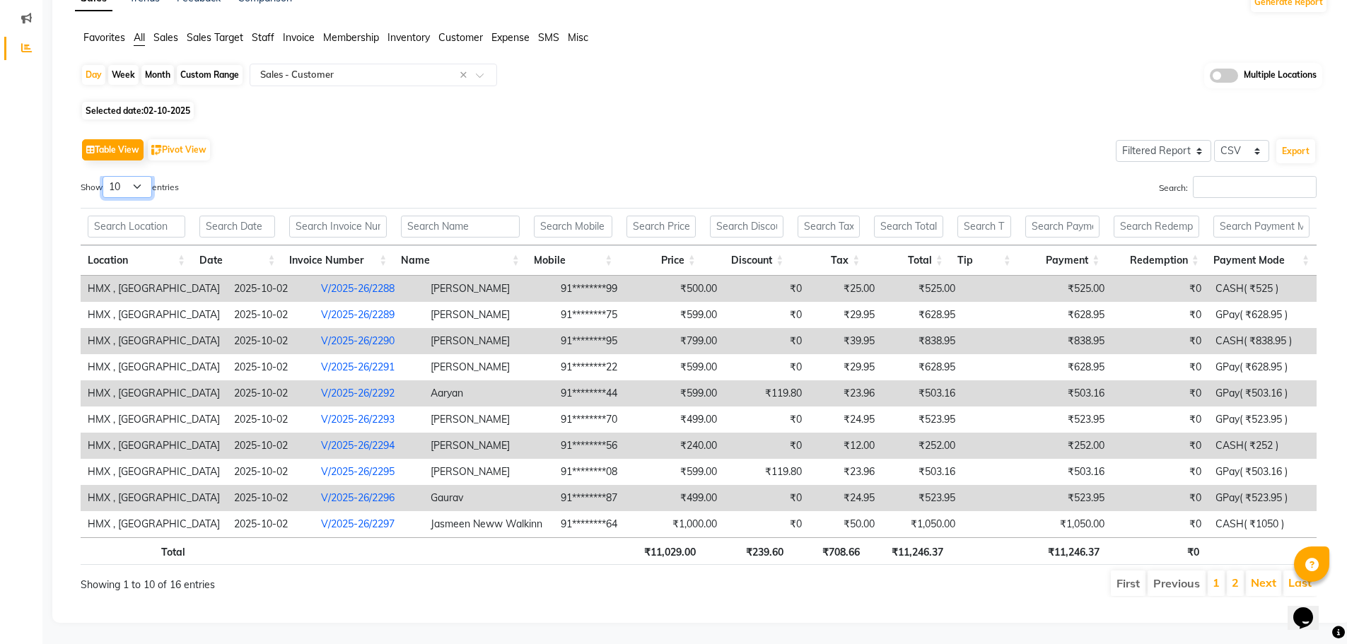
click at [138, 176] on select "10 25 50 100" at bounding box center [128, 187] width 50 height 22
select select "100"
click at [105, 176] on select "10 25 50 100" at bounding box center [128, 187] width 50 height 22
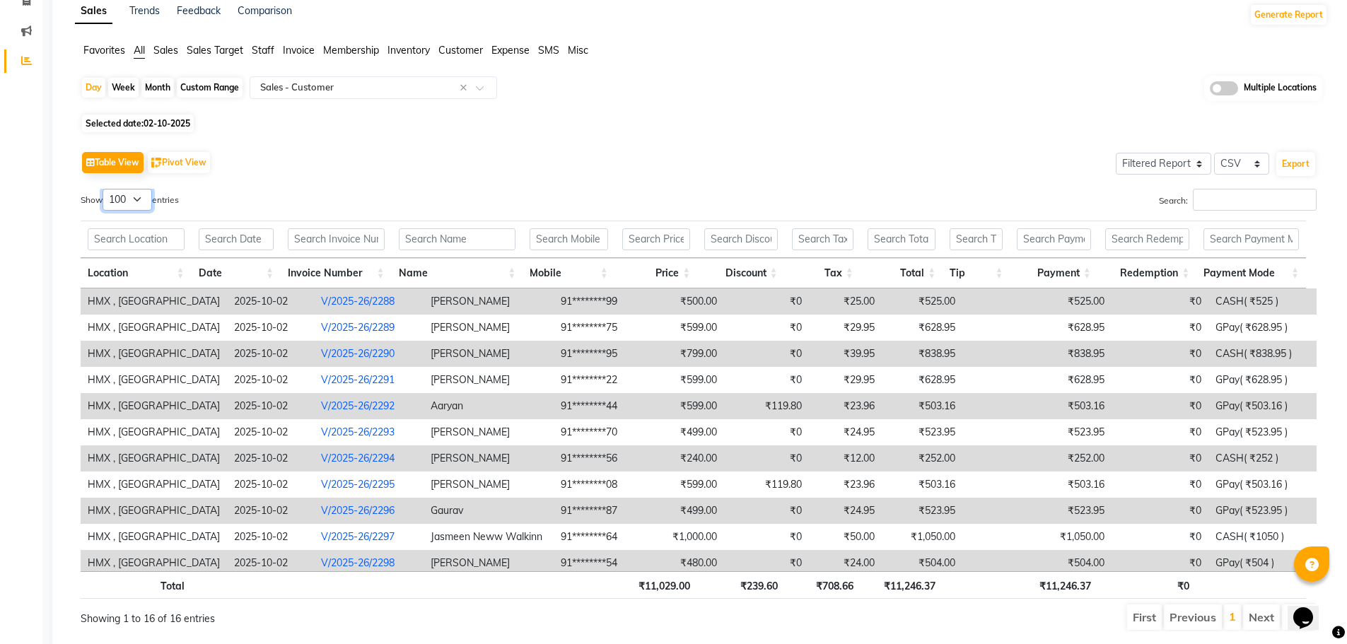
scroll to position [0, 0]
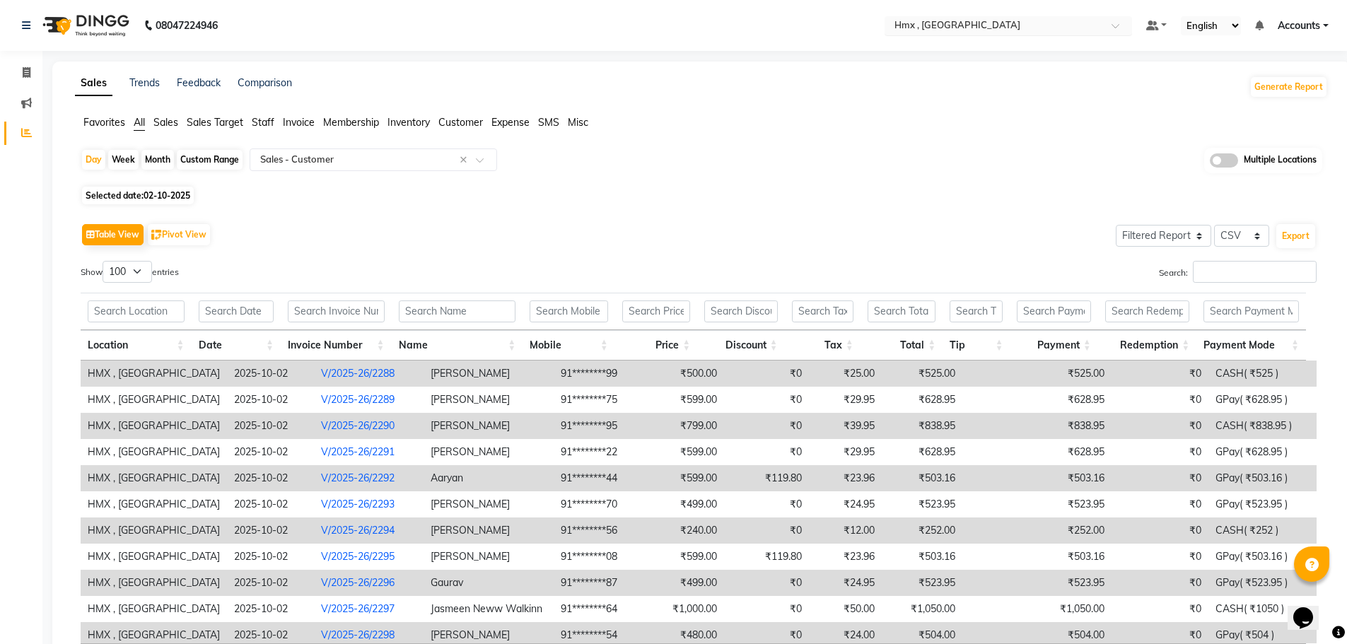
click at [936, 21] on input "text" at bounding box center [994, 27] width 205 height 14
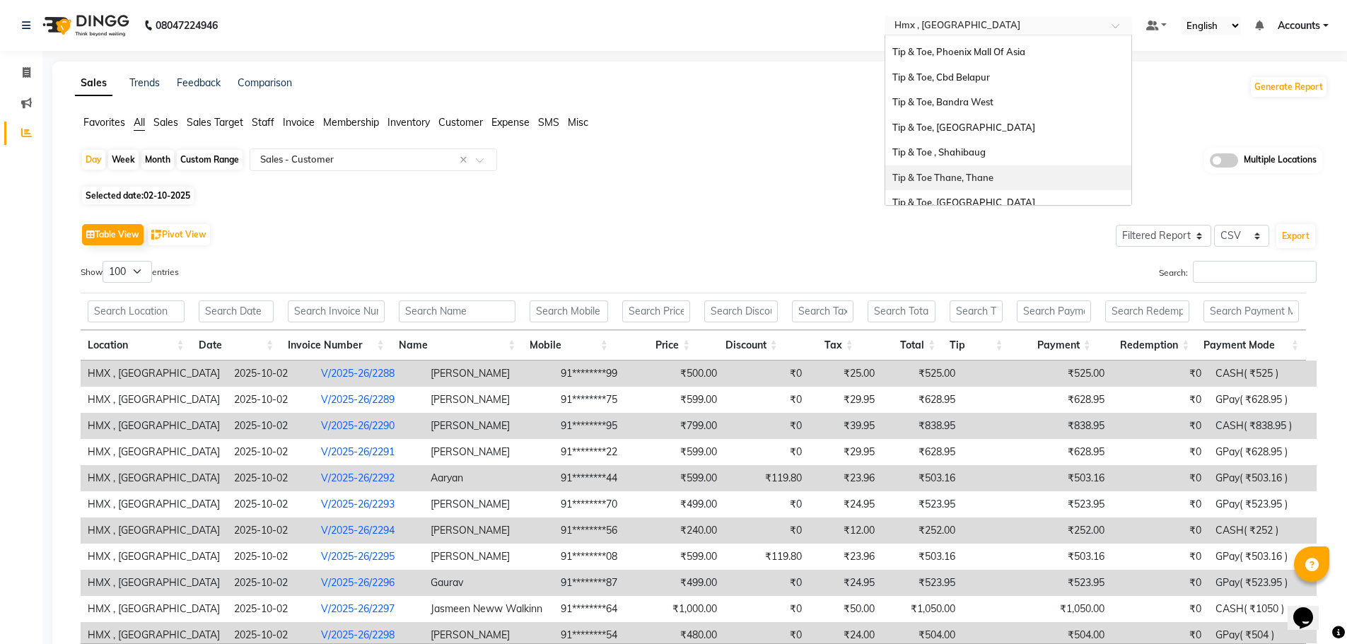
scroll to position [141, 0]
click at [965, 179] on span "Tip & Toe, Malad (W)" at bounding box center [937, 181] width 89 height 11
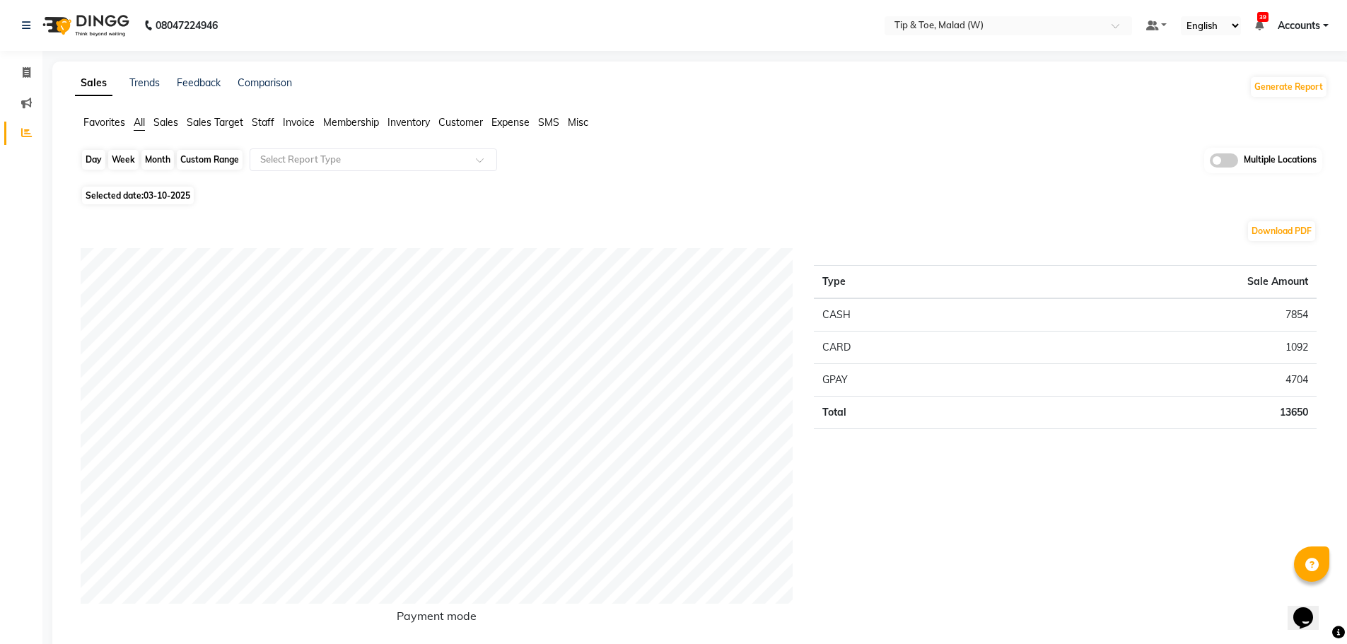
click at [88, 161] on div "Day" at bounding box center [93, 160] width 23 height 20
select select "10"
select select "2025"
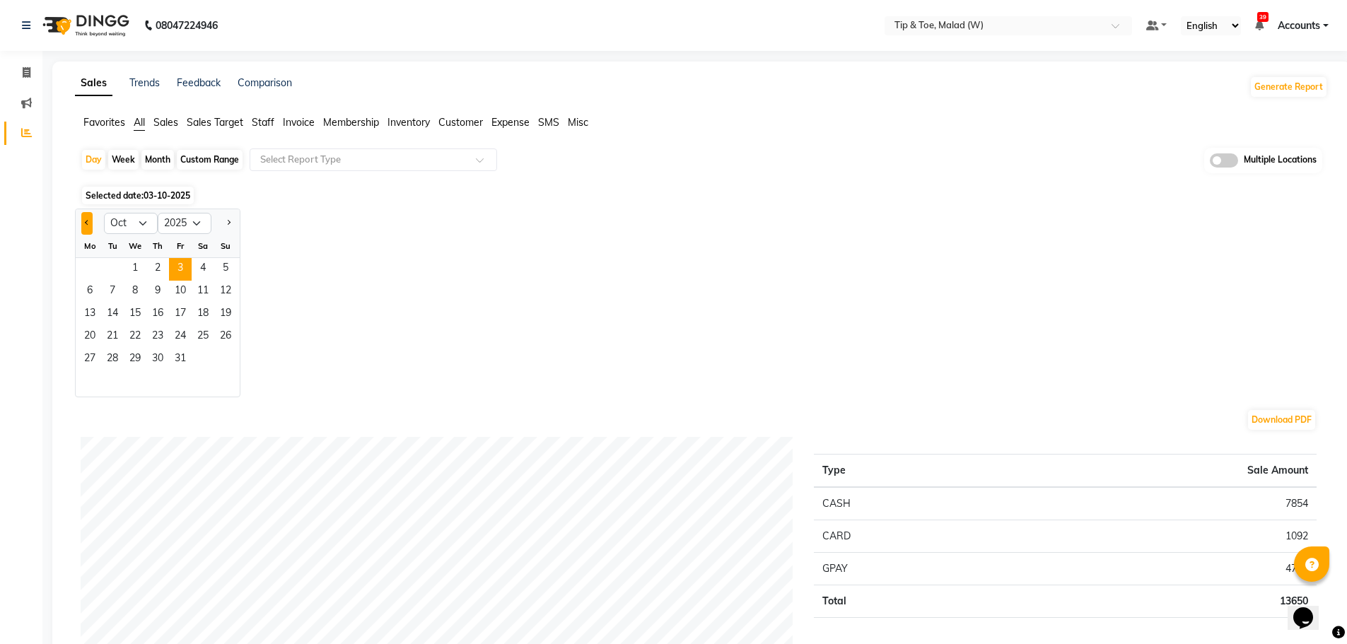
click at [87, 226] on button "Previous month" at bounding box center [86, 223] width 11 height 23
click at [225, 223] on button "Next month" at bounding box center [228, 223] width 11 height 23
select select "10"
click at [128, 267] on span "1" at bounding box center [135, 269] width 23 height 23
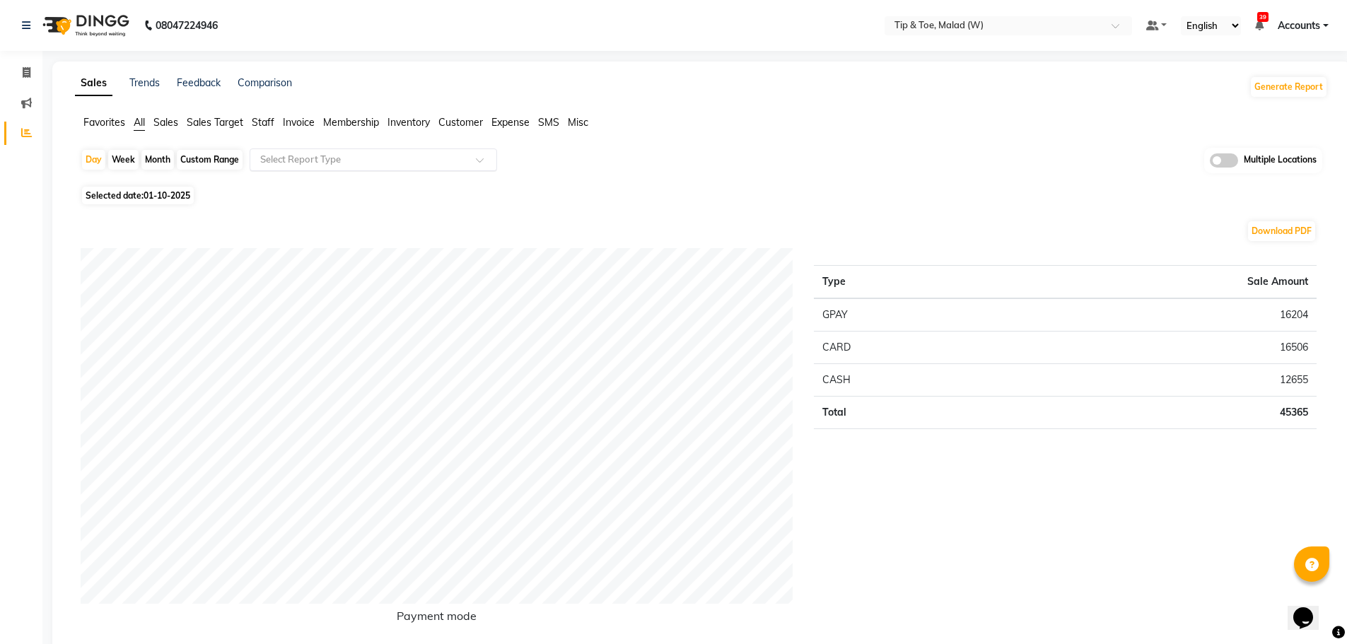
click at [297, 163] on input "text" at bounding box center [359, 160] width 204 height 14
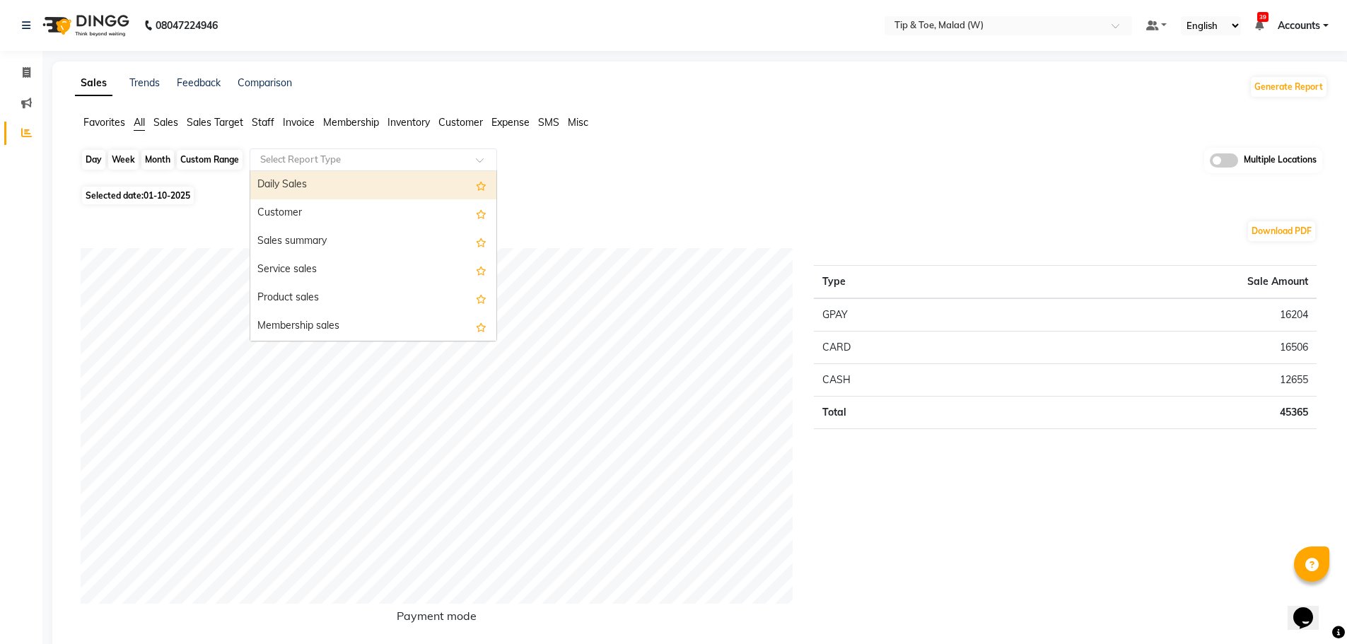
click at [86, 164] on div "Day" at bounding box center [93, 160] width 23 height 20
select select "10"
select select "2025"
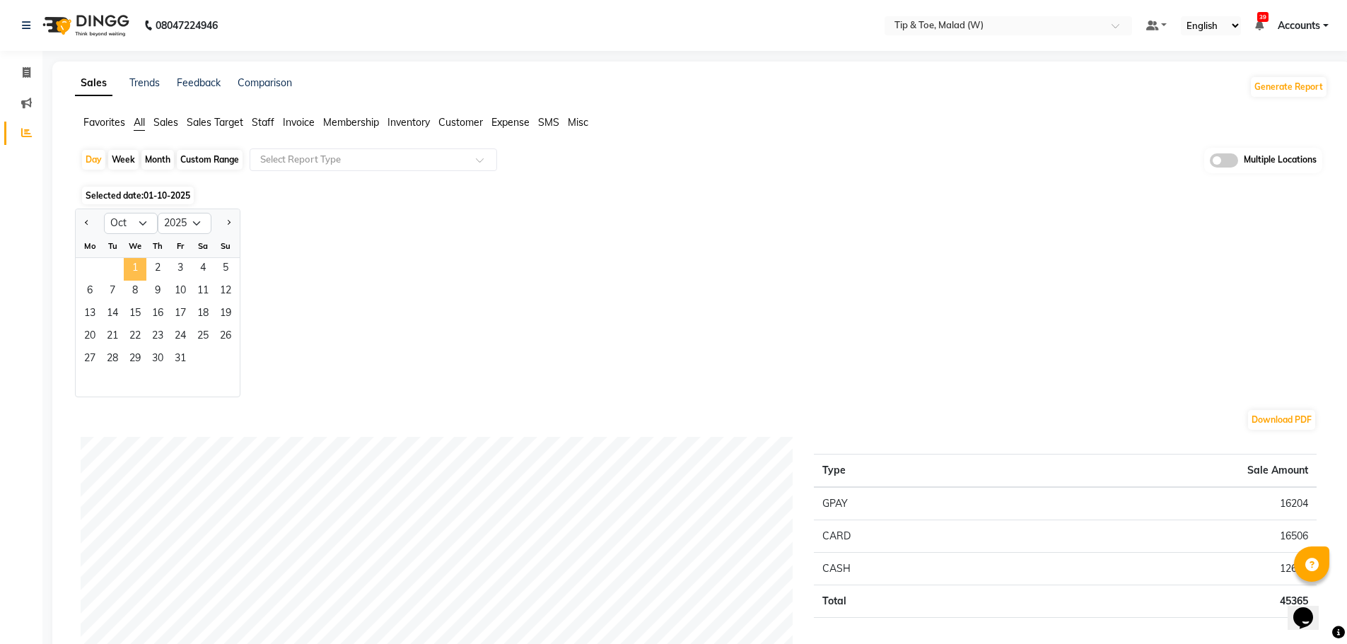
click at [130, 269] on span "1" at bounding box center [135, 269] width 23 height 23
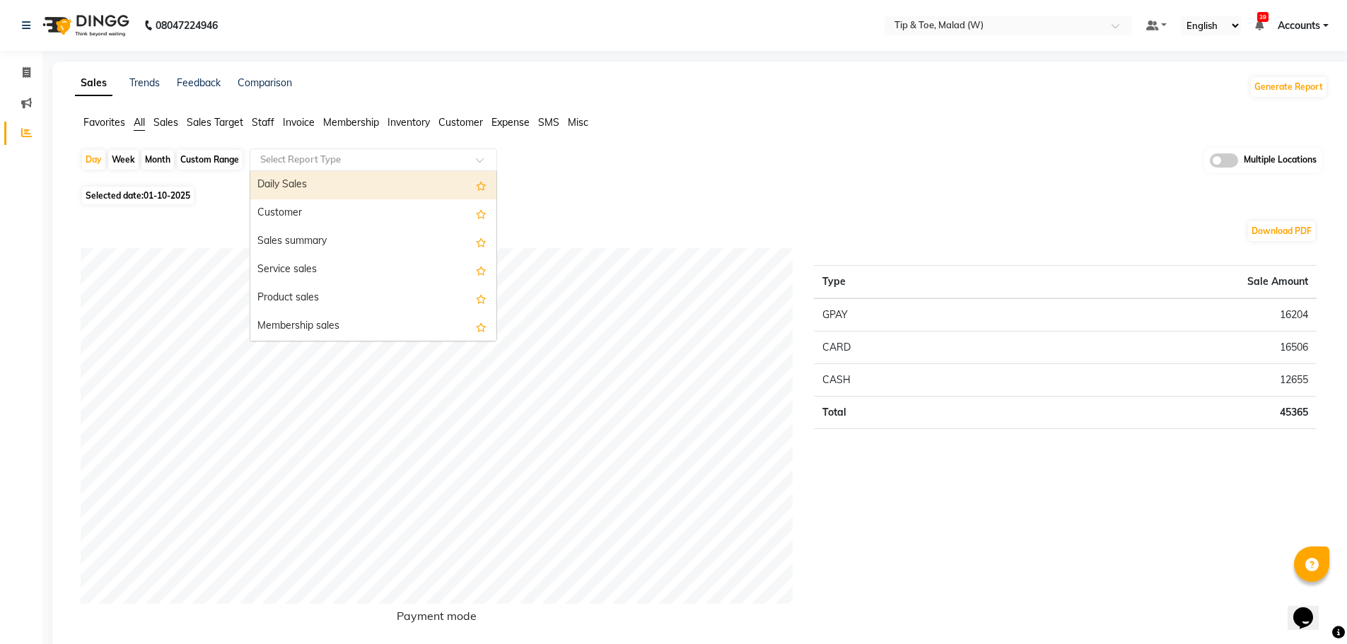
click at [291, 166] on input "text" at bounding box center [359, 160] width 204 height 14
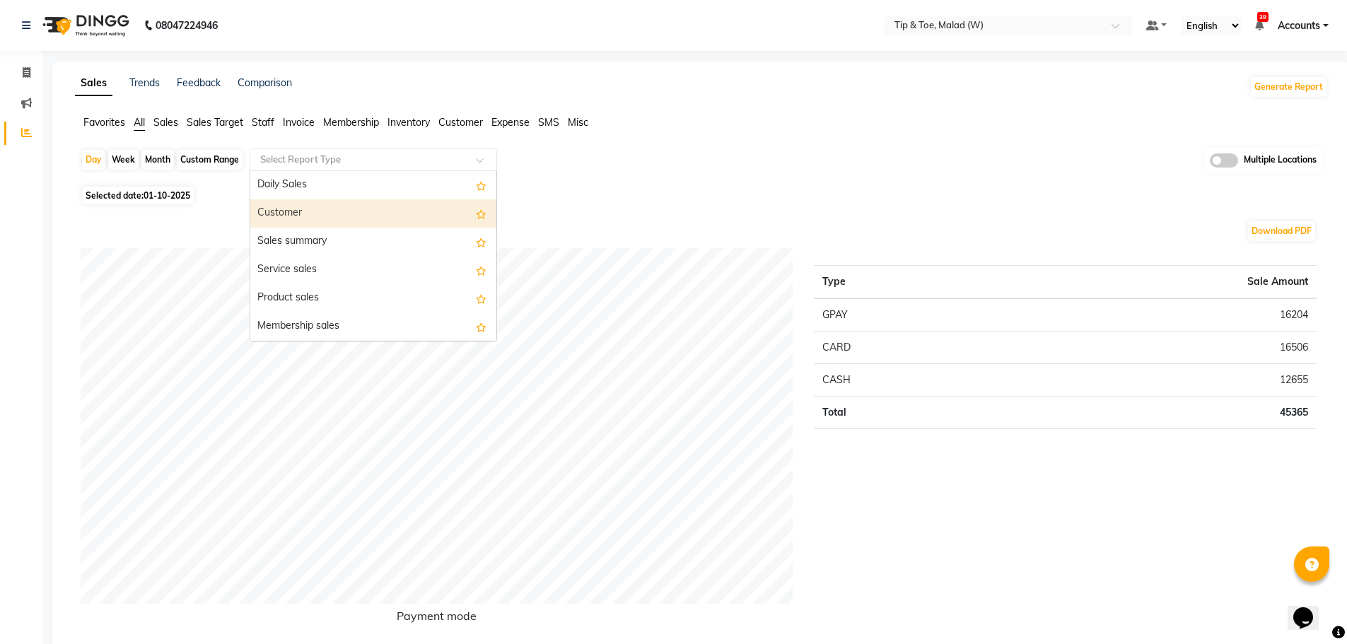
click at [280, 211] on div "Customer" at bounding box center [373, 213] width 246 height 28
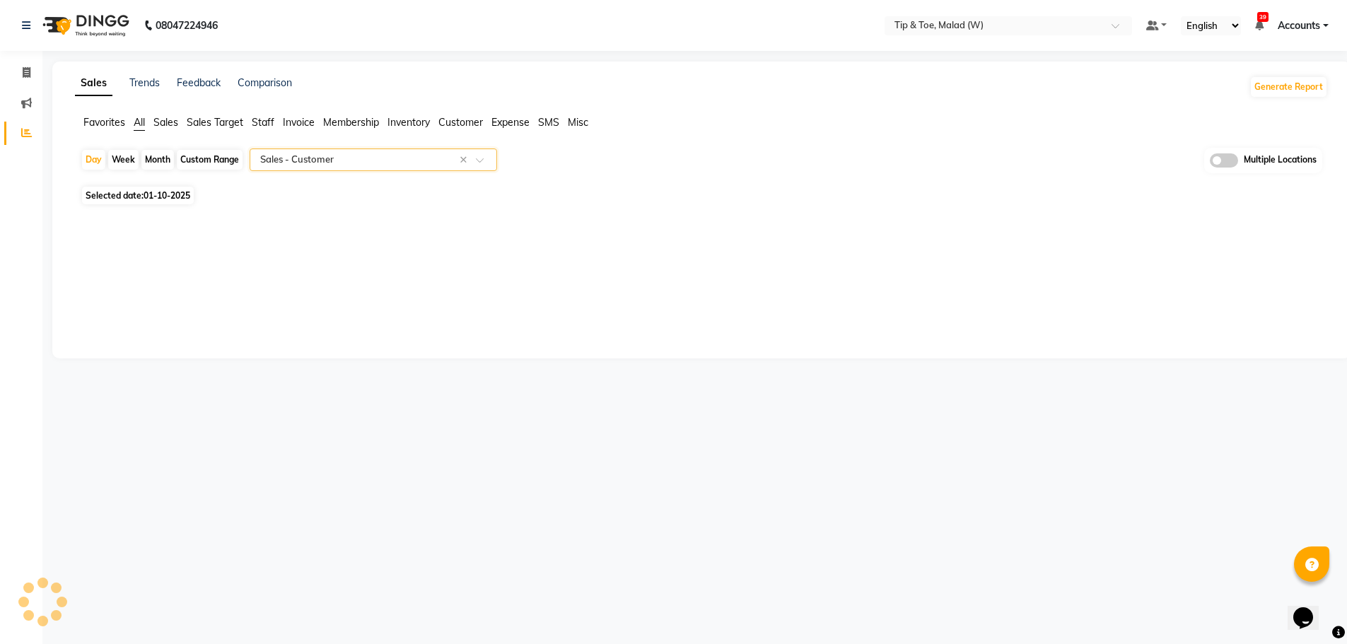
select select "full_report"
select select "csv"
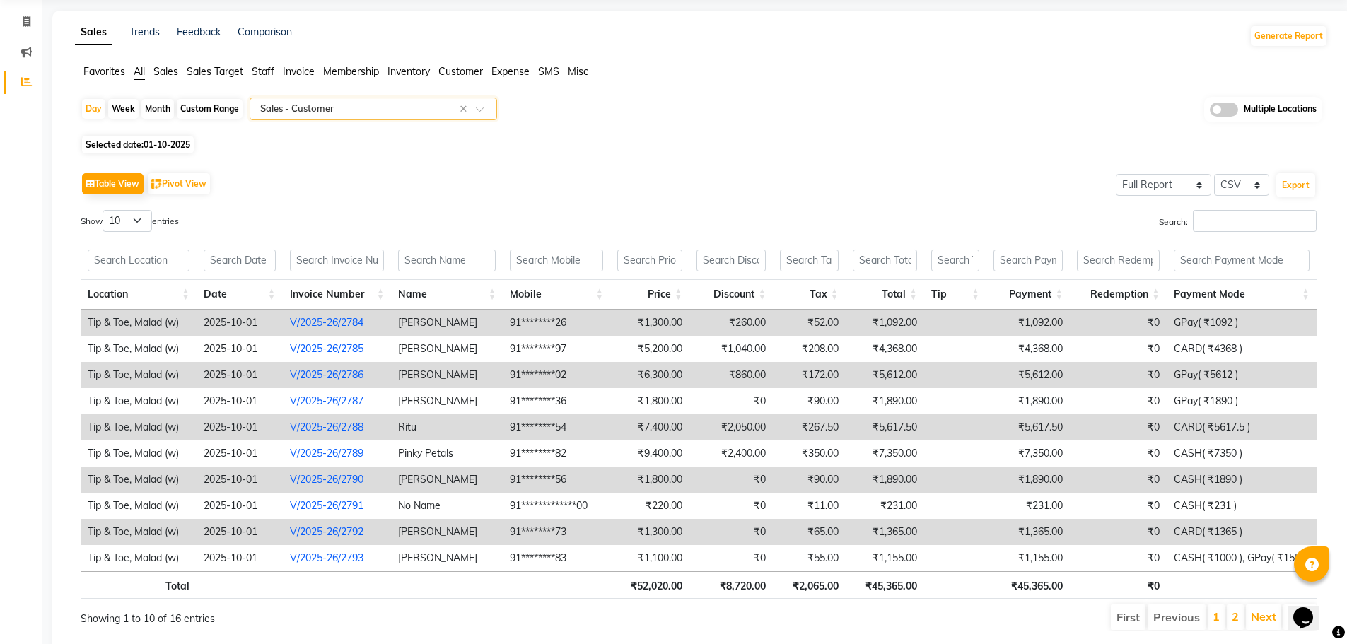
scroll to position [95, 0]
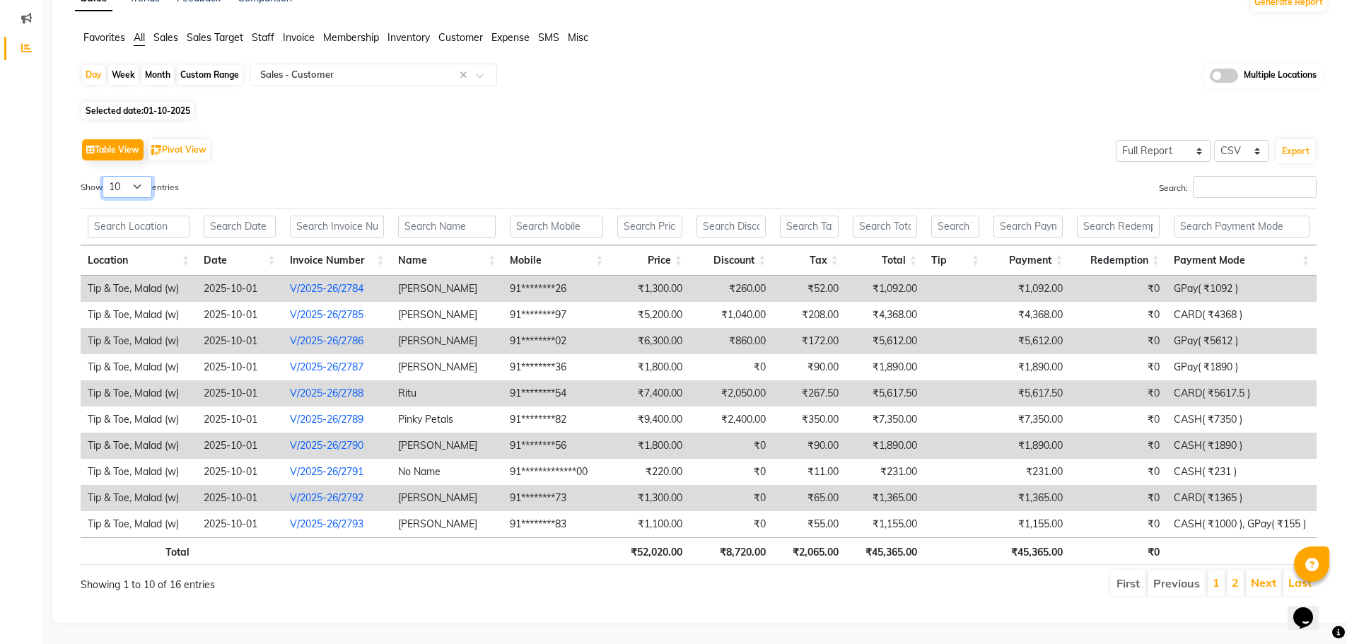
click at [144, 180] on select "10 25 50 100" at bounding box center [128, 187] width 50 height 22
select select "100"
click at [105, 176] on select "10 25 50 100" at bounding box center [128, 187] width 50 height 22
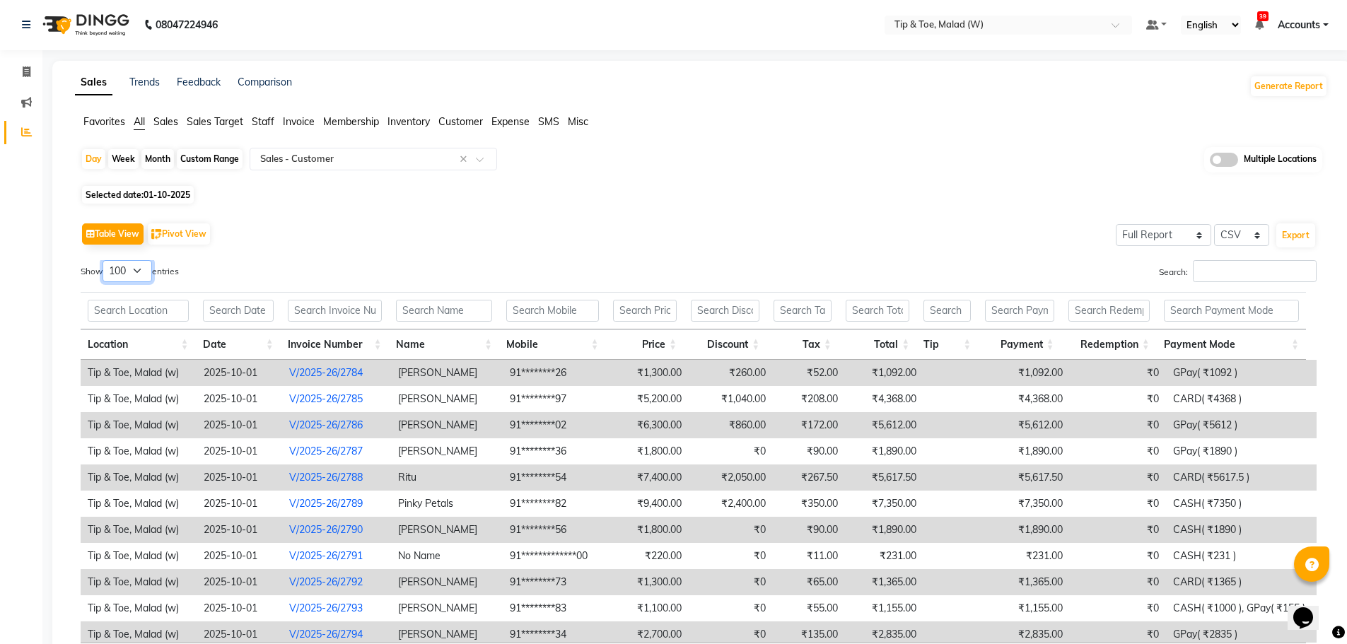
scroll to position [0, 0]
click at [25, 18] on link at bounding box center [29, 26] width 14 height 40
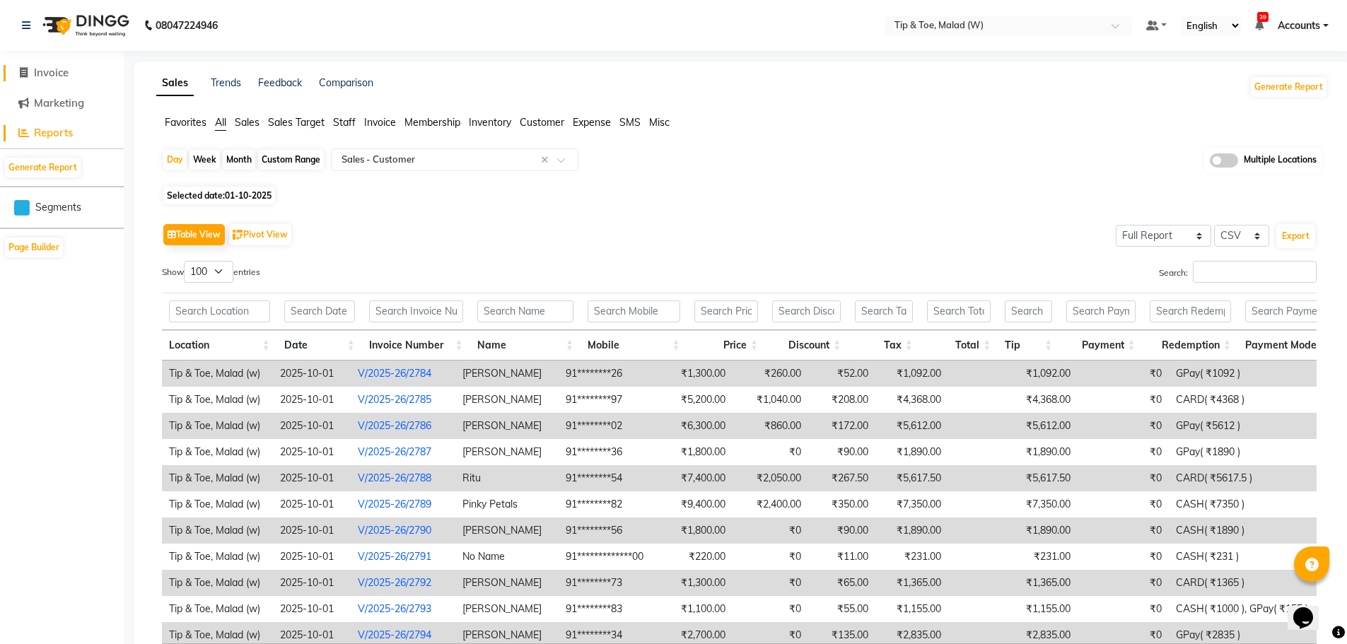
click at [79, 73] on link "Invoice" at bounding box center [62, 73] width 117 height 16
select select "5930"
select select "service"
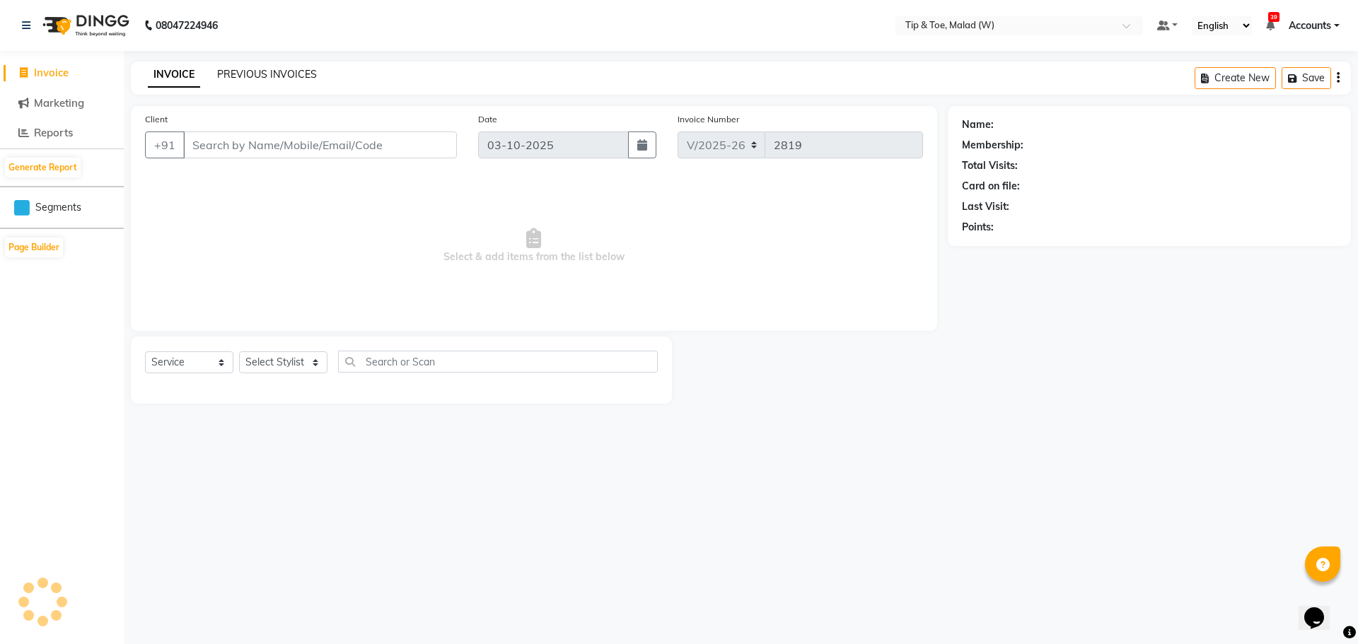
click at [290, 78] on link "PREVIOUS INVOICES" at bounding box center [267, 74] width 100 height 13
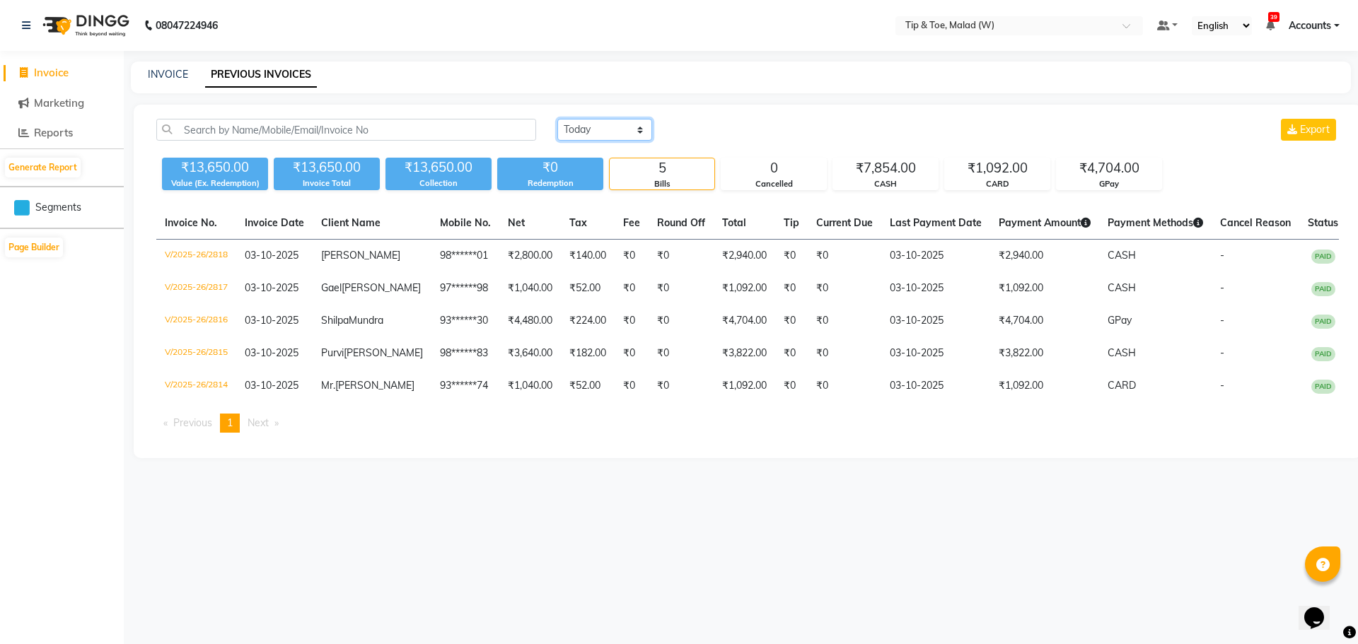
click at [593, 124] on select "[DATE] [DATE] Custom Range" at bounding box center [604, 130] width 95 height 22
click at [557, 119] on select "[DATE] [DATE] Custom Range" at bounding box center [604, 130] width 95 height 22
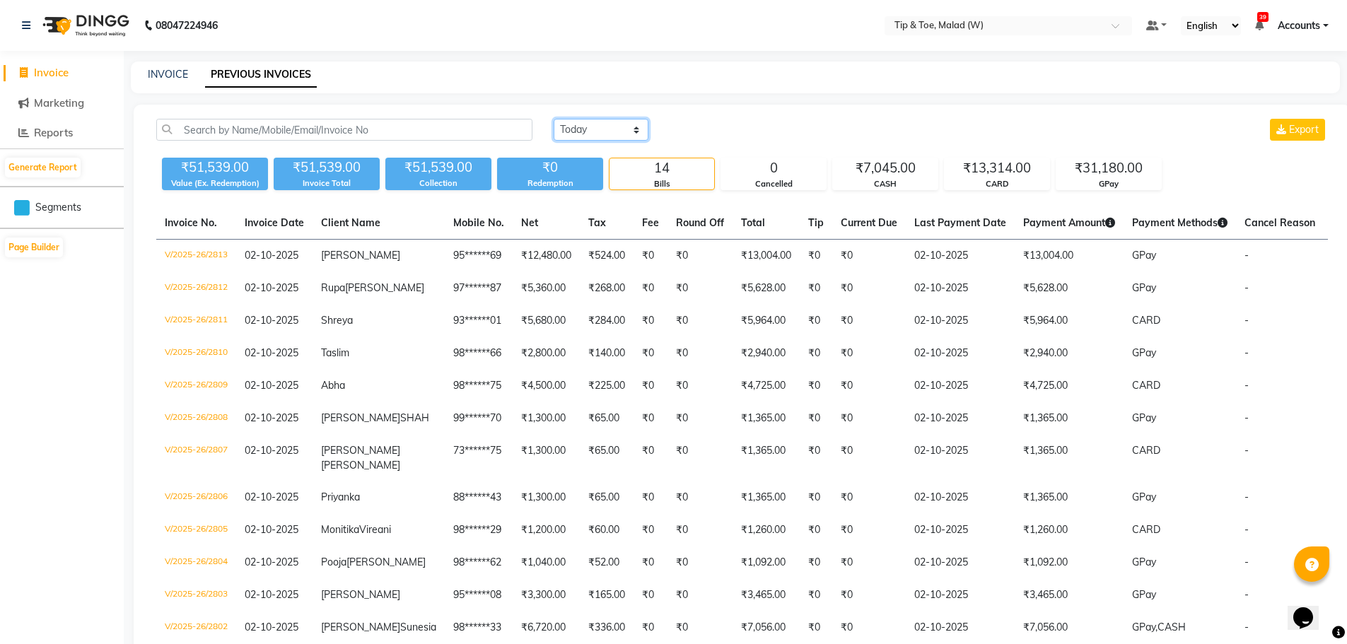
click at [573, 129] on select "[DATE] [DATE] Custom Range" at bounding box center [601, 130] width 95 height 22
select select "range"
click at [554, 119] on select "[DATE] [DATE] Custom Range" at bounding box center [601, 130] width 95 height 22
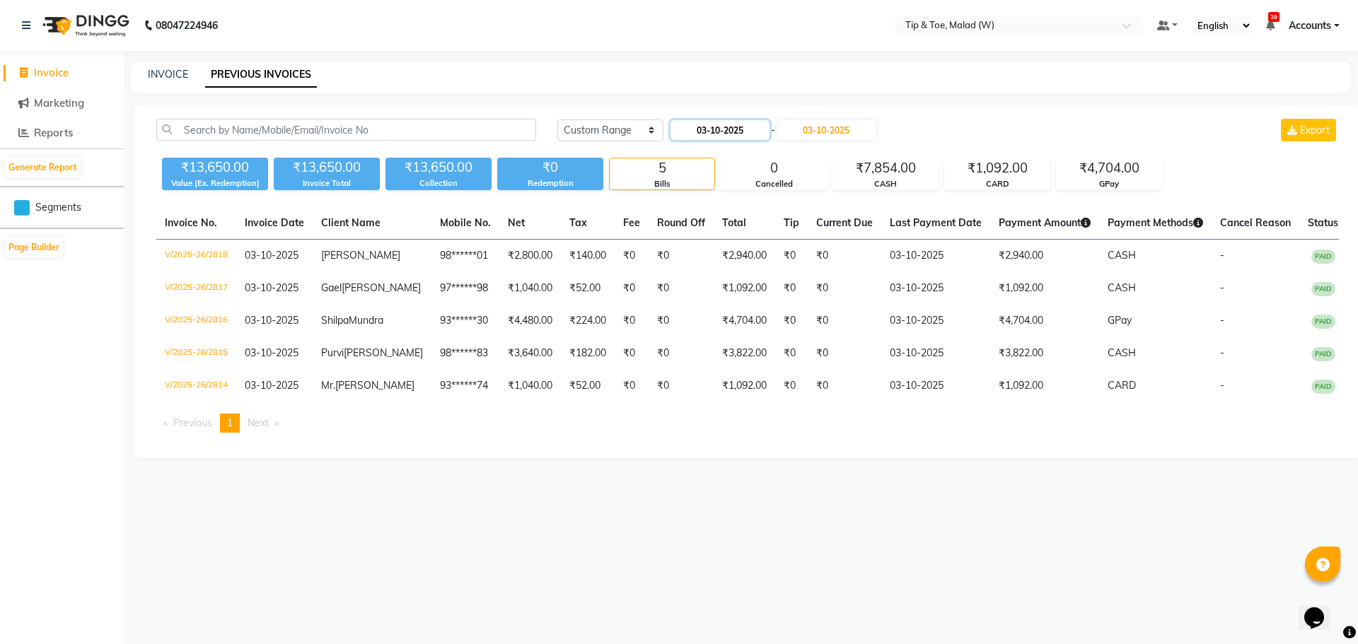
click at [708, 124] on input "03-10-2025" at bounding box center [720, 130] width 99 height 20
select select "10"
select select "2025"
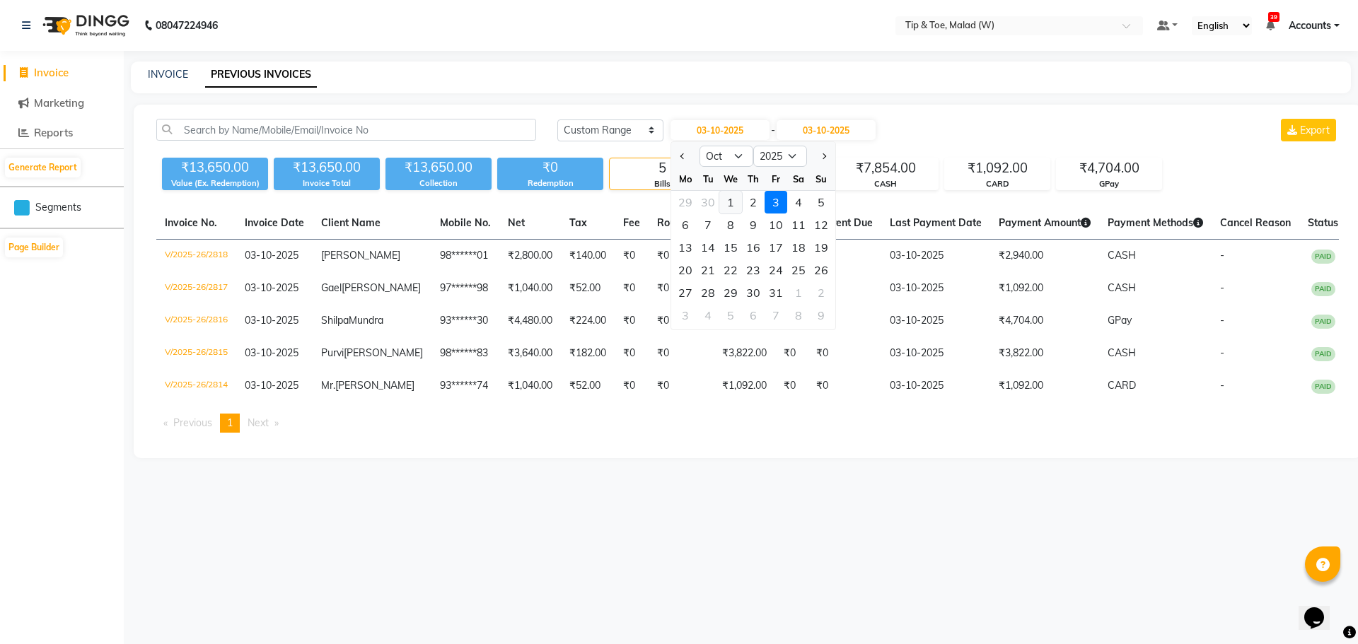
click at [734, 199] on div "1" at bounding box center [730, 202] width 23 height 23
type input "01-10-2025"
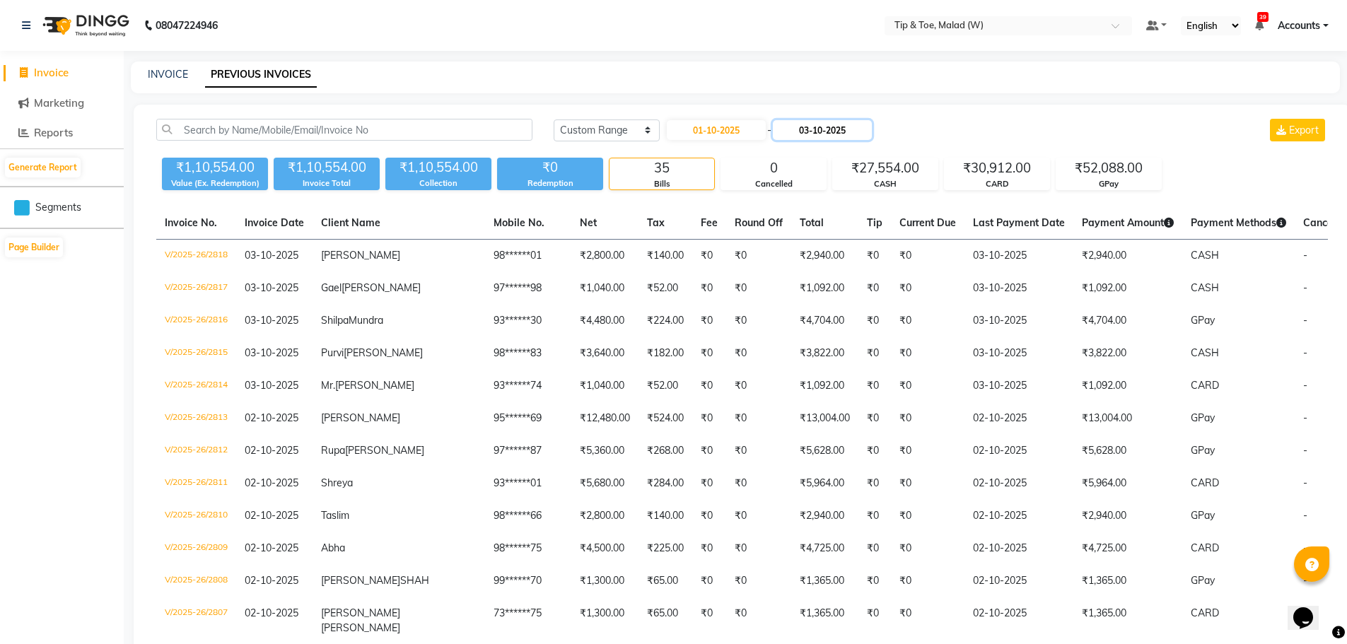
click at [811, 130] on input "03-10-2025" at bounding box center [822, 130] width 99 height 20
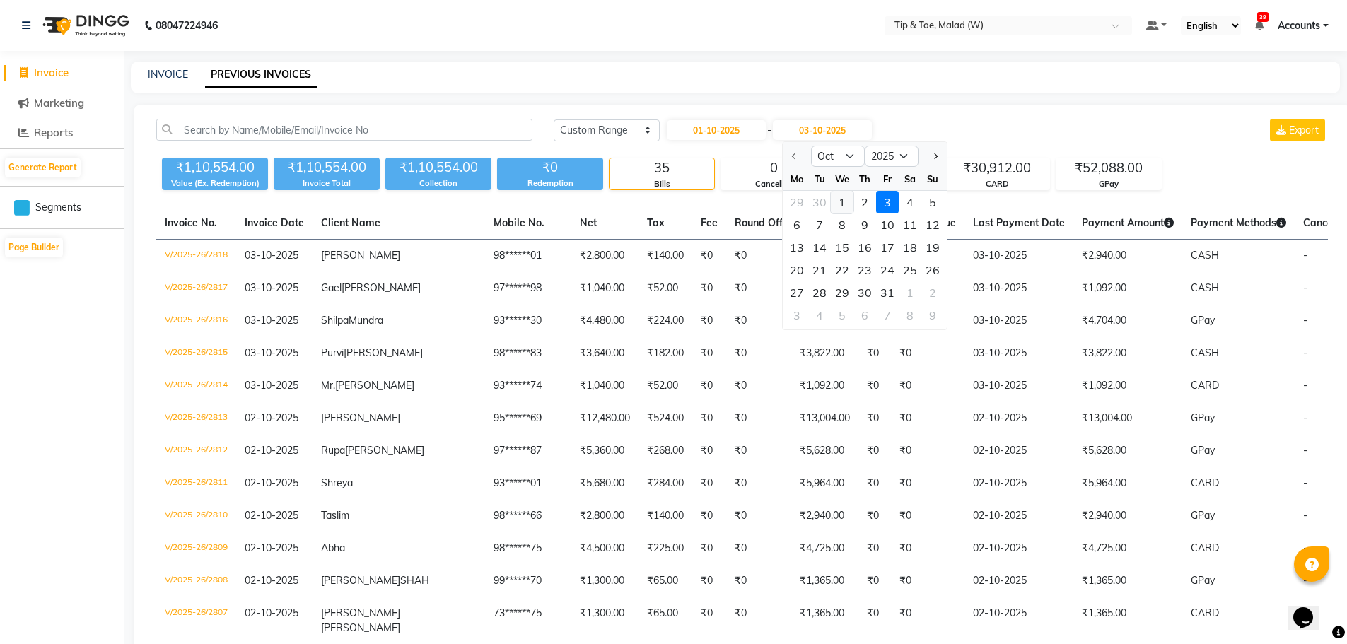
click at [836, 201] on div "1" at bounding box center [842, 202] width 23 height 23
type input "01-10-2025"
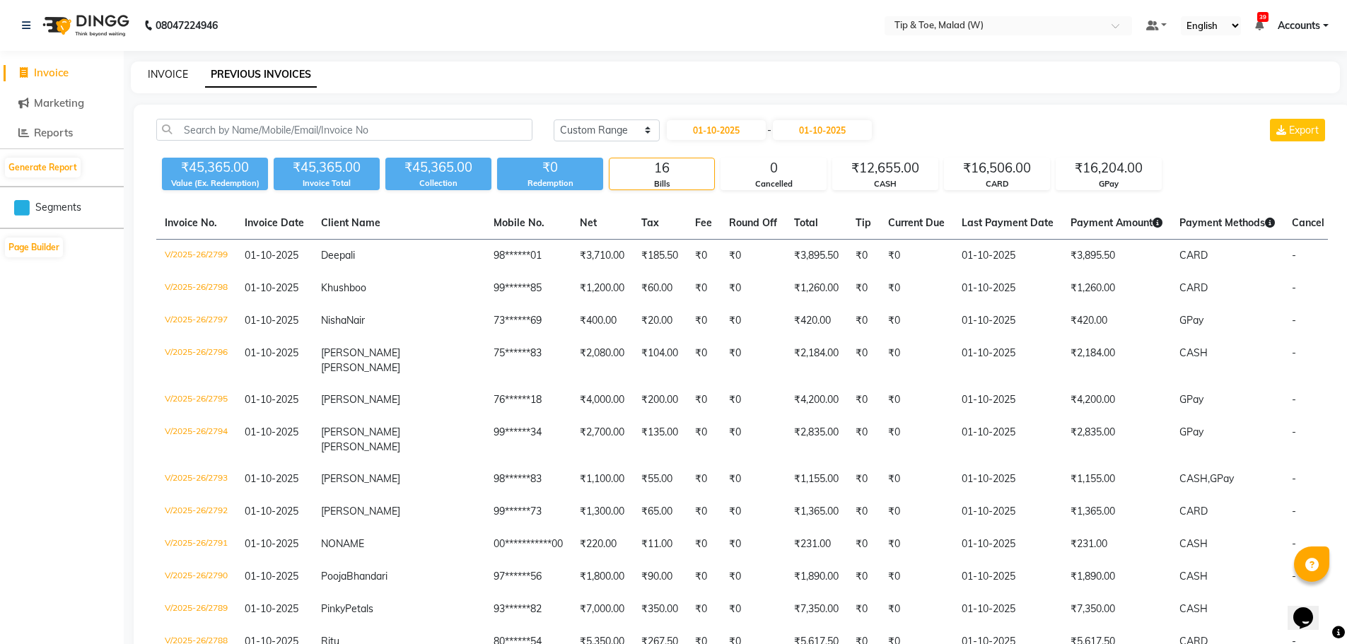
click at [176, 74] on link "INVOICE" at bounding box center [168, 74] width 40 height 13
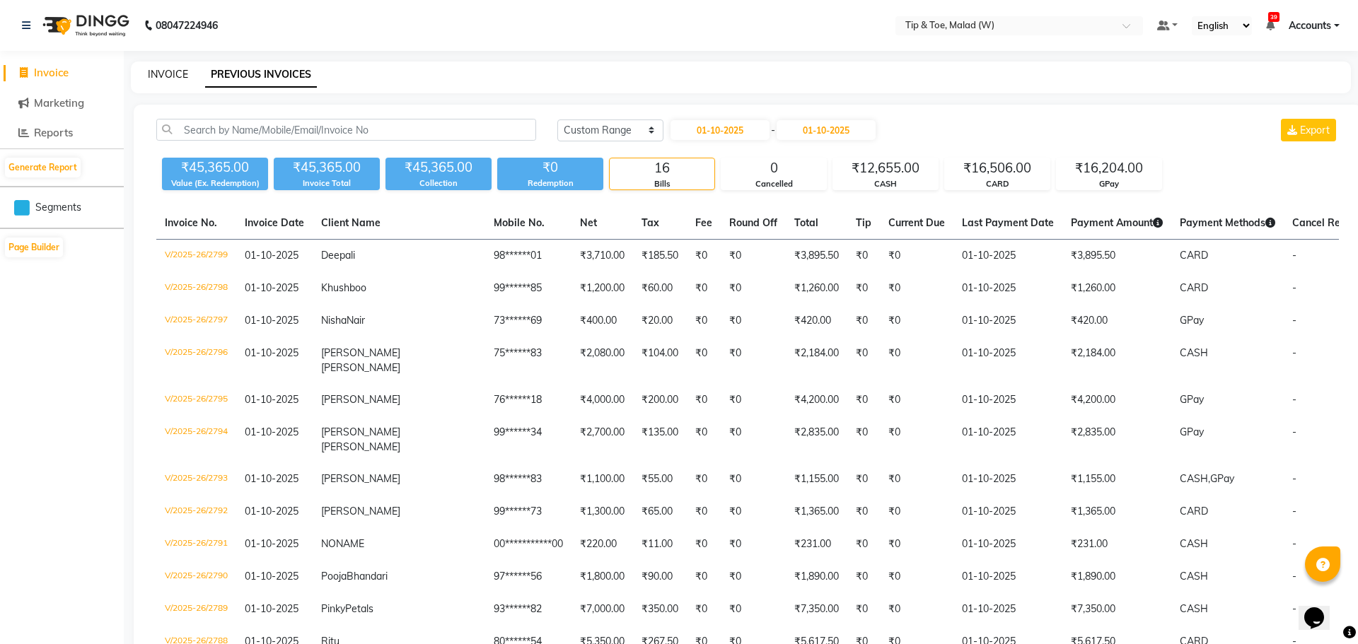
select select "5930"
select select "service"
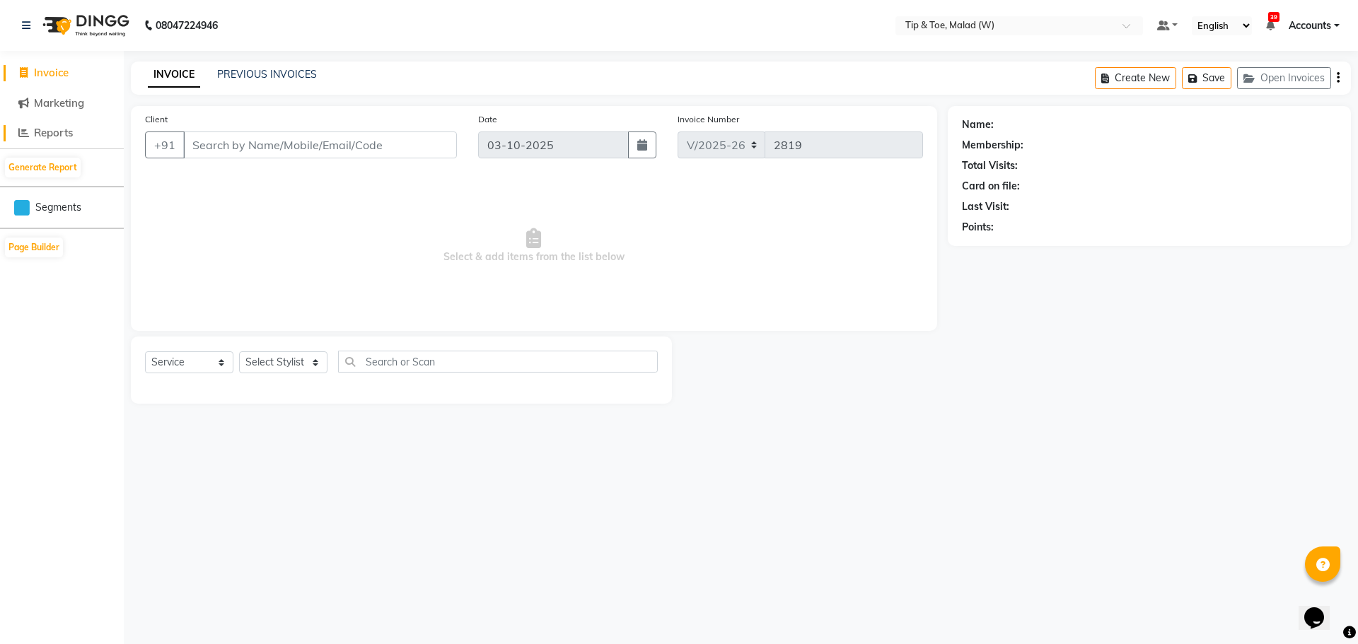
click at [46, 136] on span "Reports" at bounding box center [53, 132] width 39 height 13
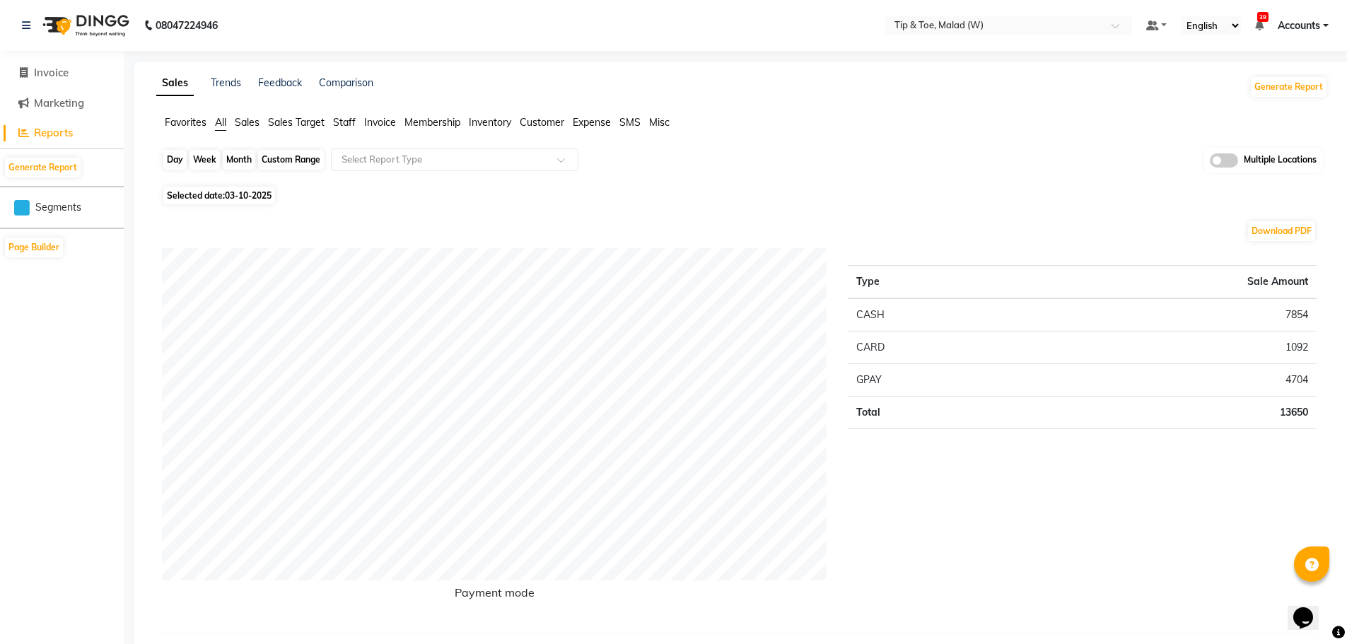
click at [166, 156] on div "Day" at bounding box center [174, 160] width 23 height 20
select select "10"
select select "2025"
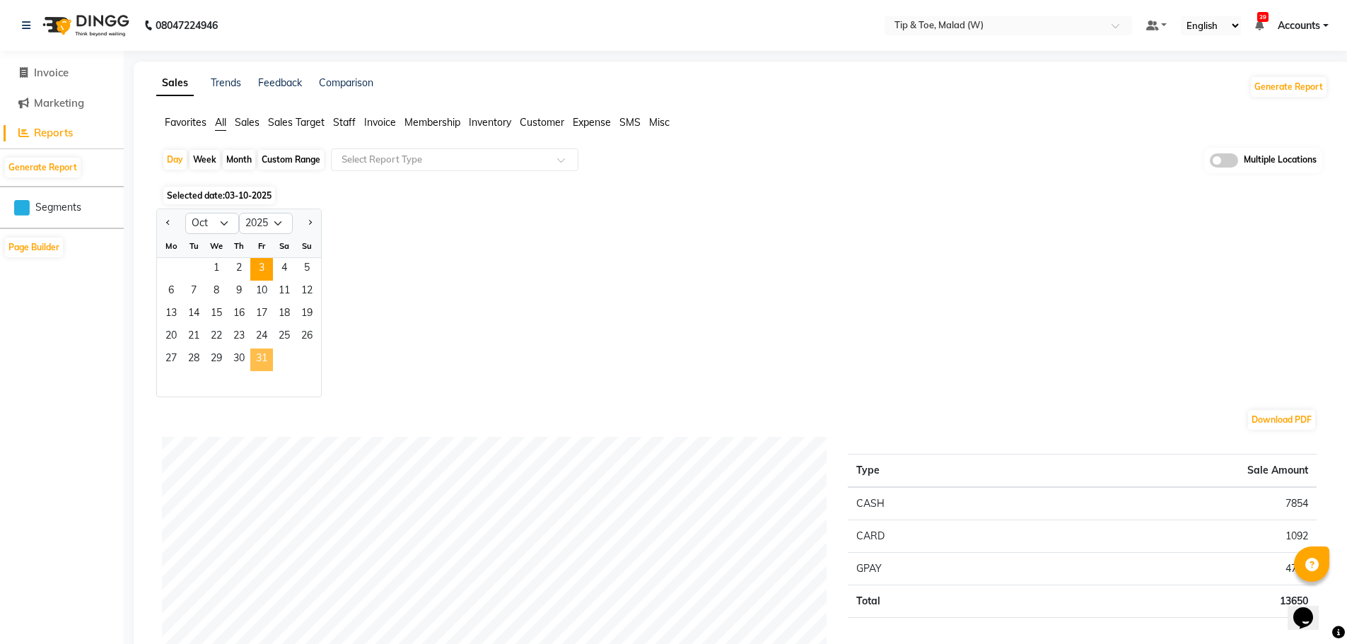
click at [265, 359] on span "31" at bounding box center [261, 360] width 23 height 23
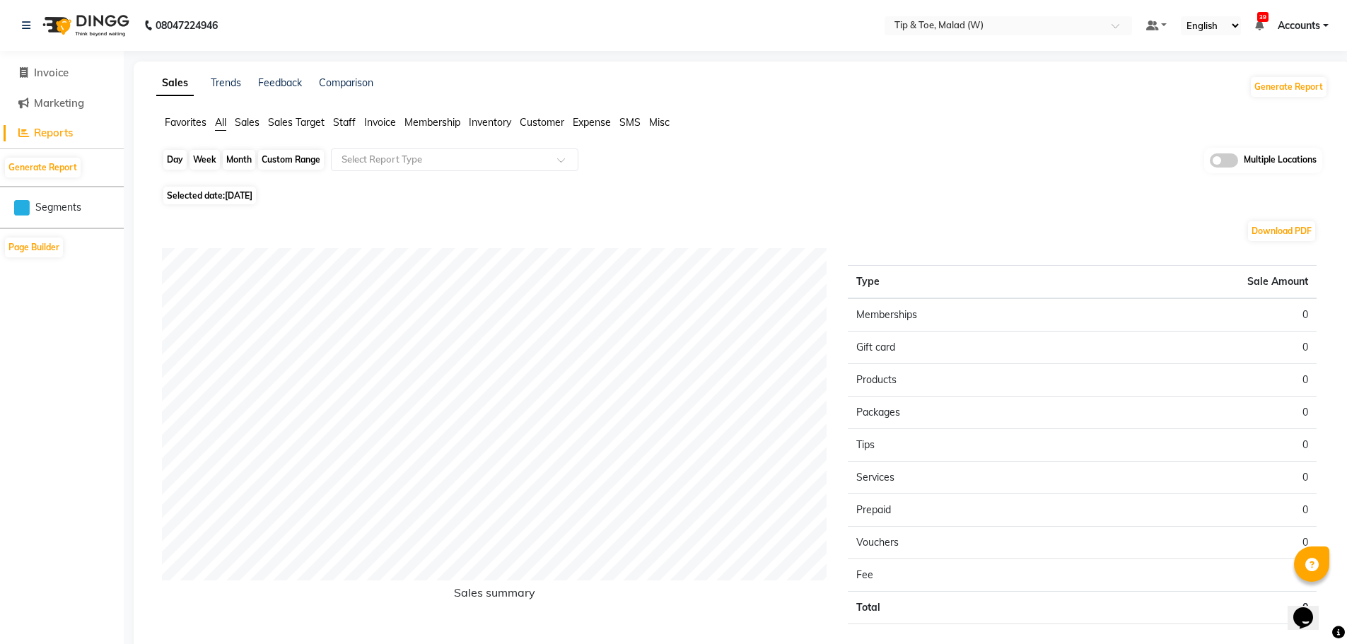
click at [171, 166] on div "Day" at bounding box center [174, 160] width 23 height 20
select select "10"
select select "2025"
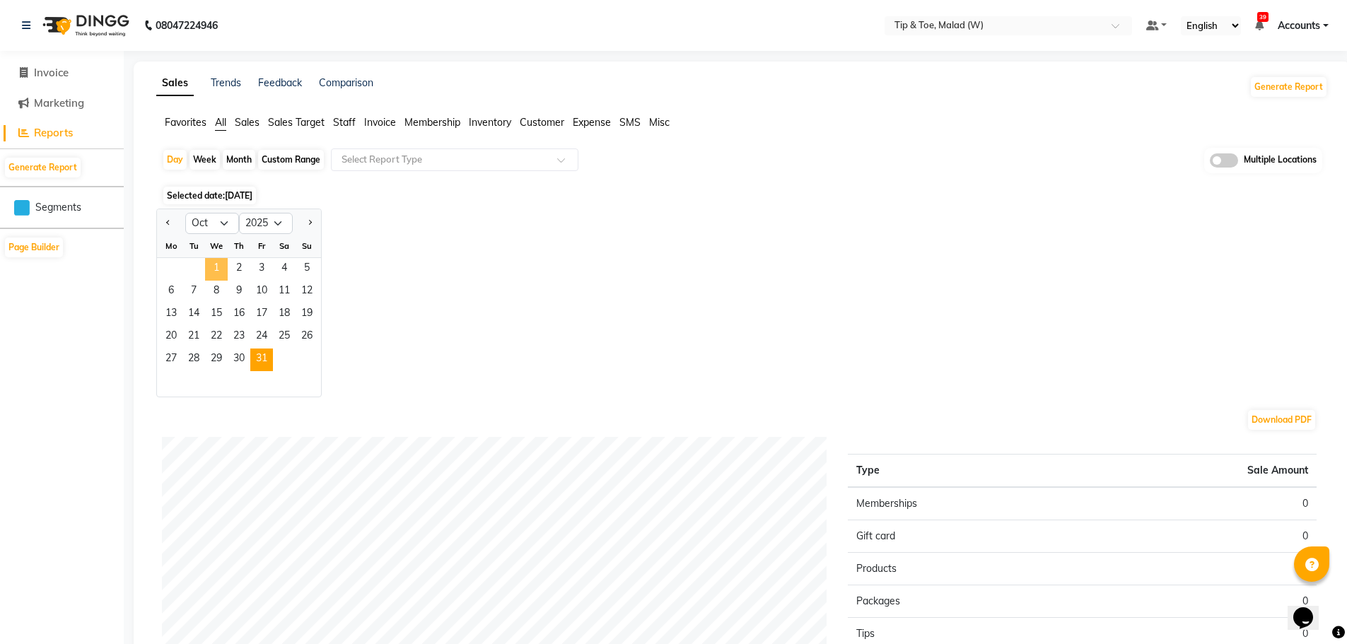
click at [216, 269] on span "1" at bounding box center [216, 269] width 23 height 23
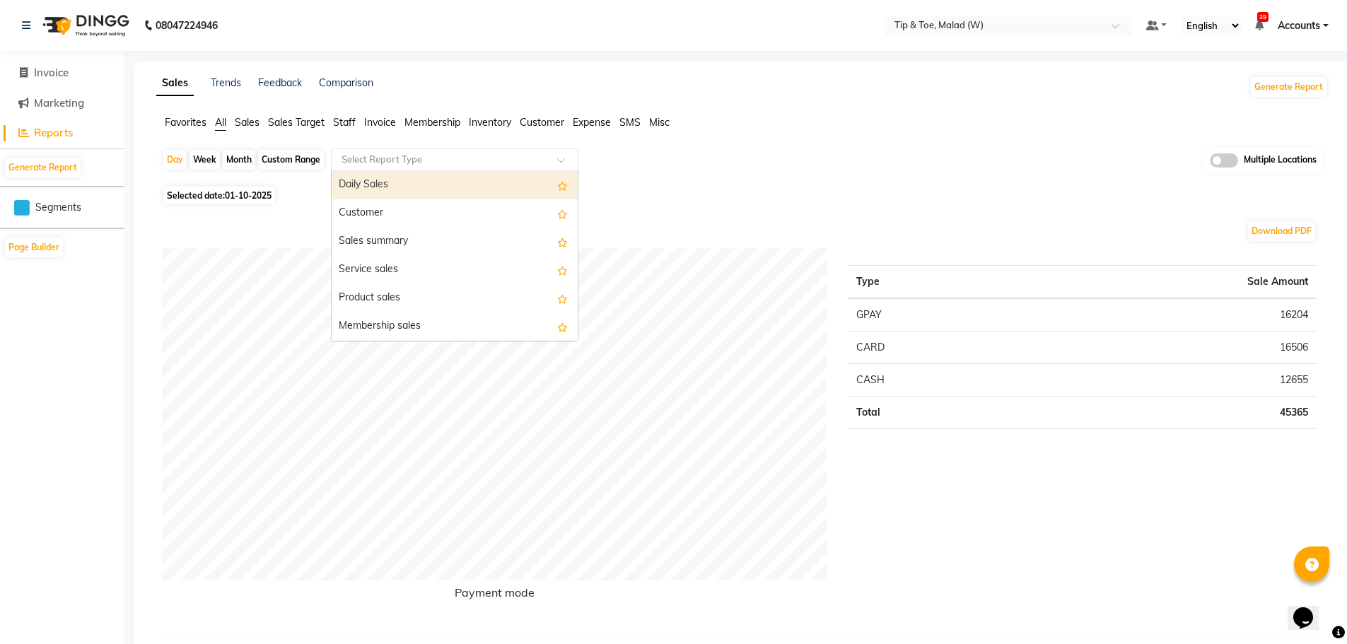
click at [380, 154] on input "text" at bounding box center [441, 160] width 204 height 14
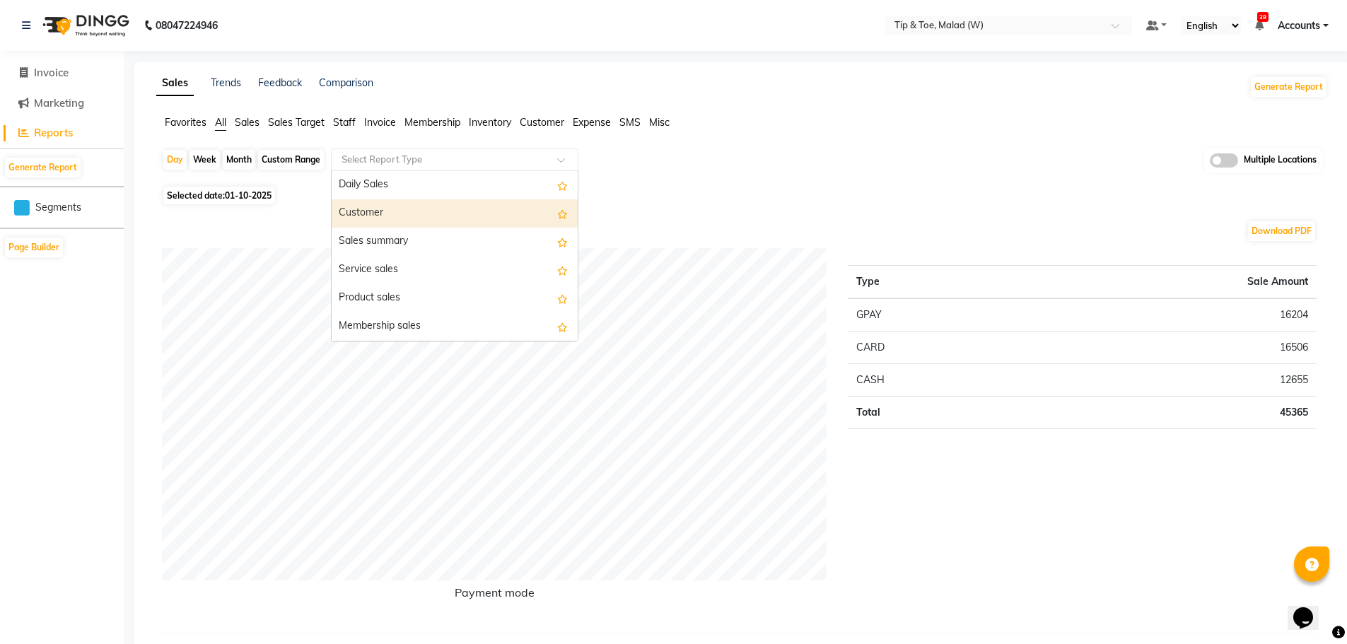
click at [385, 212] on div "Customer" at bounding box center [455, 213] width 246 height 28
select select "full_report"
select select "csv"
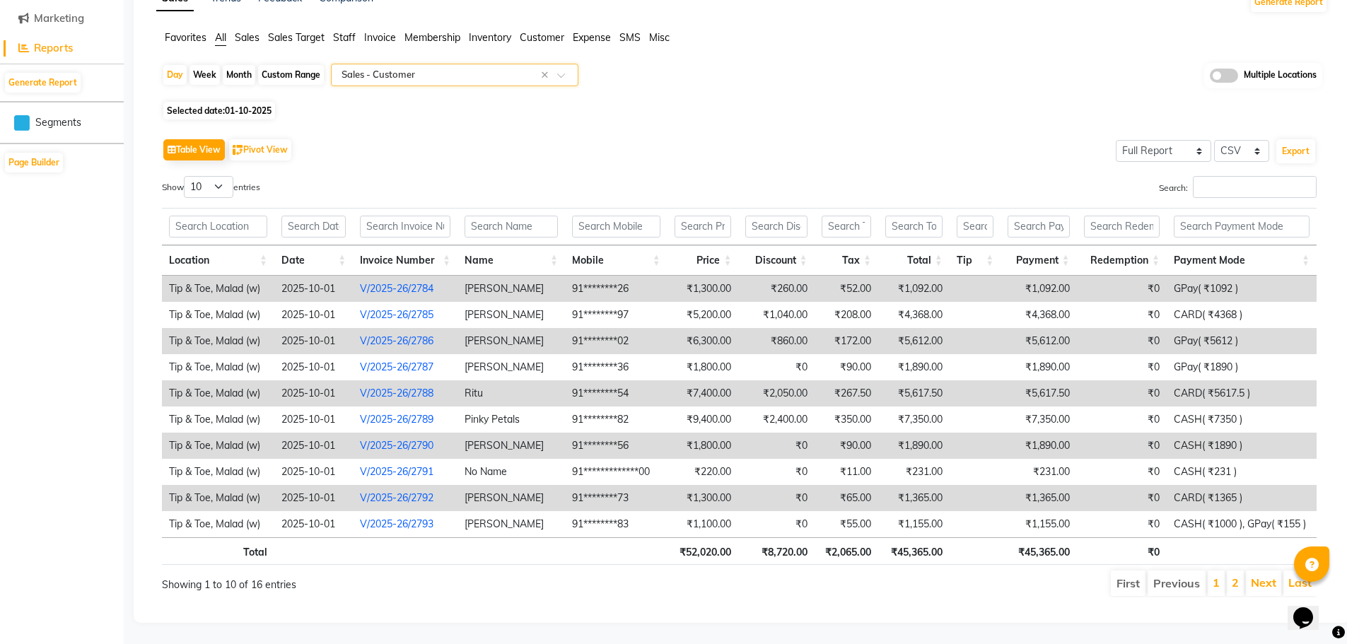
scroll to position [95, 0]
click at [228, 176] on select "10 25 50 100" at bounding box center [209, 187] width 50 height 22
select select "100"
click at [186, 176] on select "10 25 50 100" at bounding box center [209, 187] width 50 height 22
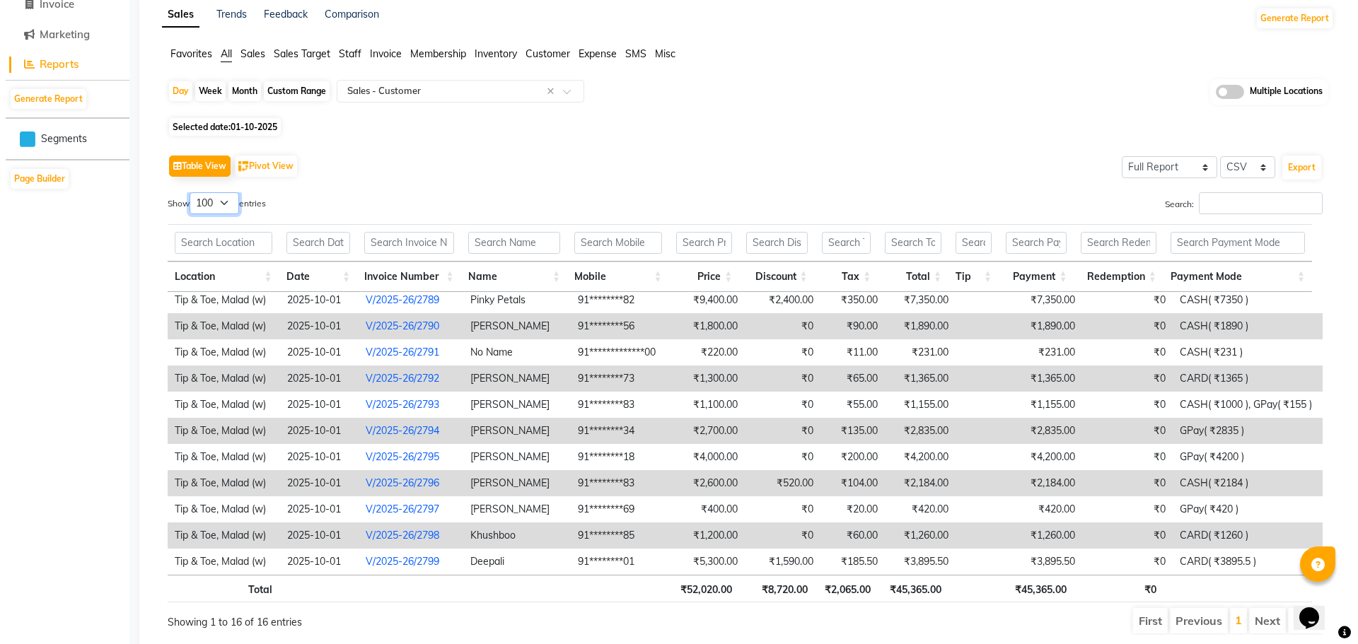
scroll to position [117, 0]
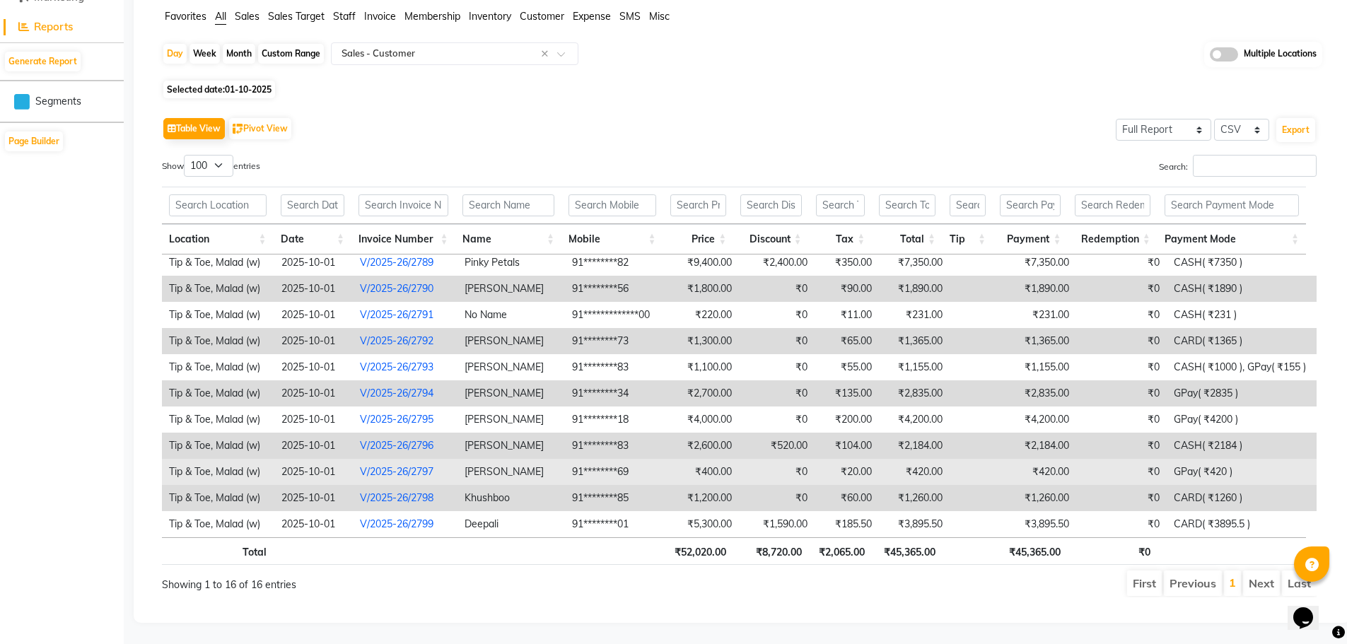
click at [393, 465] on link "V/2025-26/2797" at bounding box center [397, 471] width 74 height 13
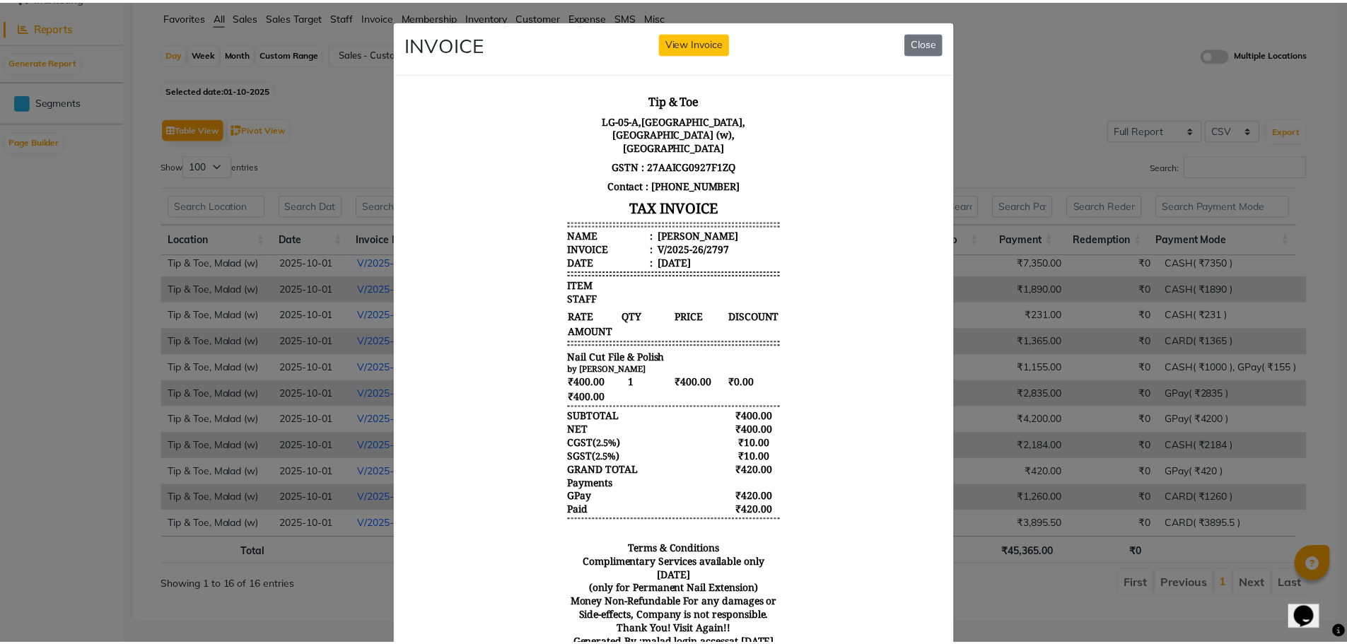
scroll to position [11, 0]
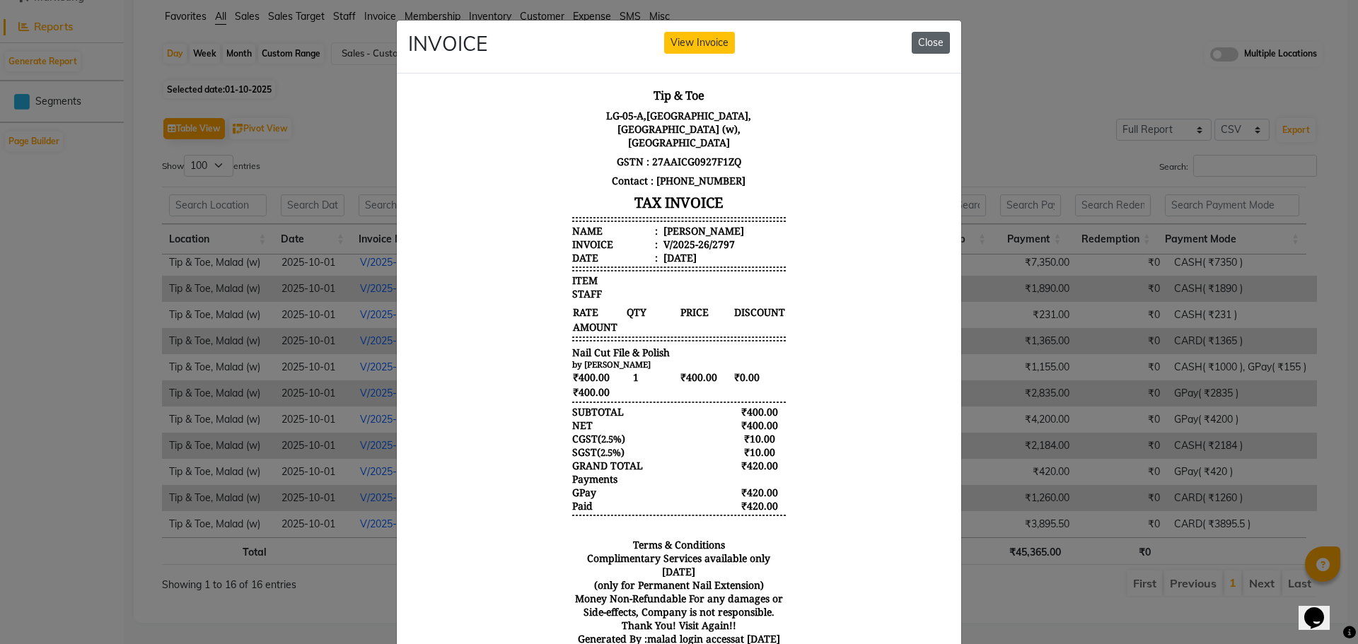
click at [915, 47] on button "Close" at bounding box center [931, 43] width 38 height 22
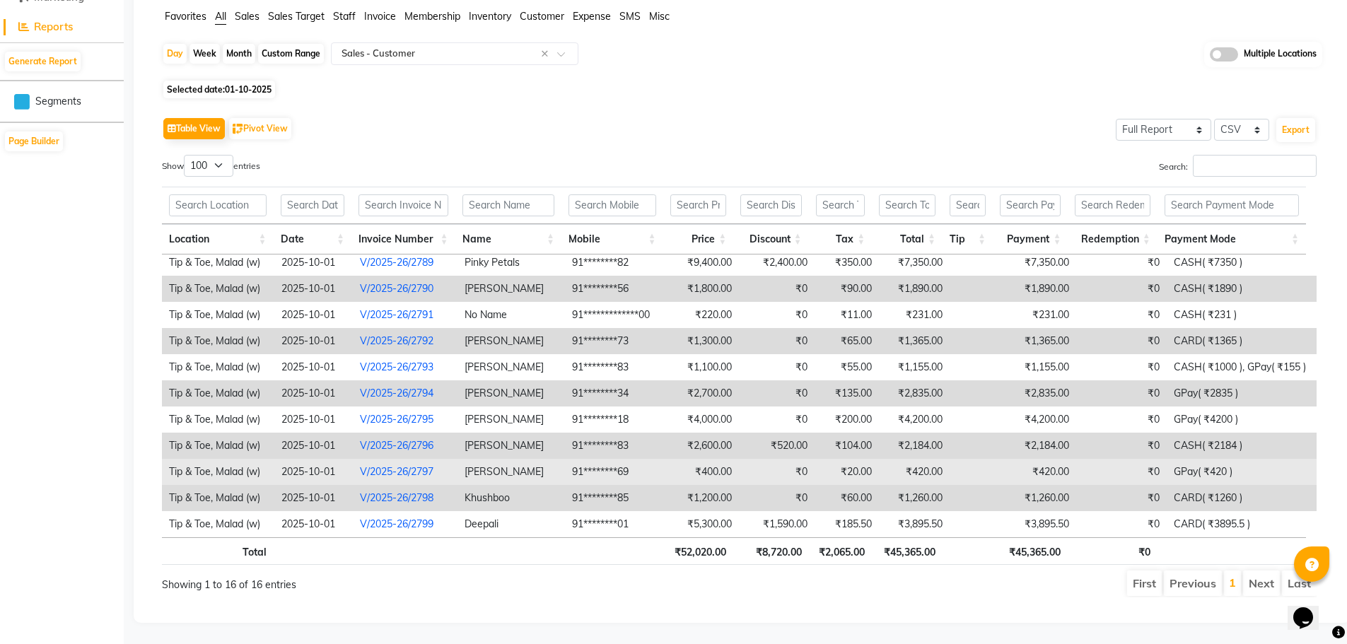
scroll to position [0, 0]
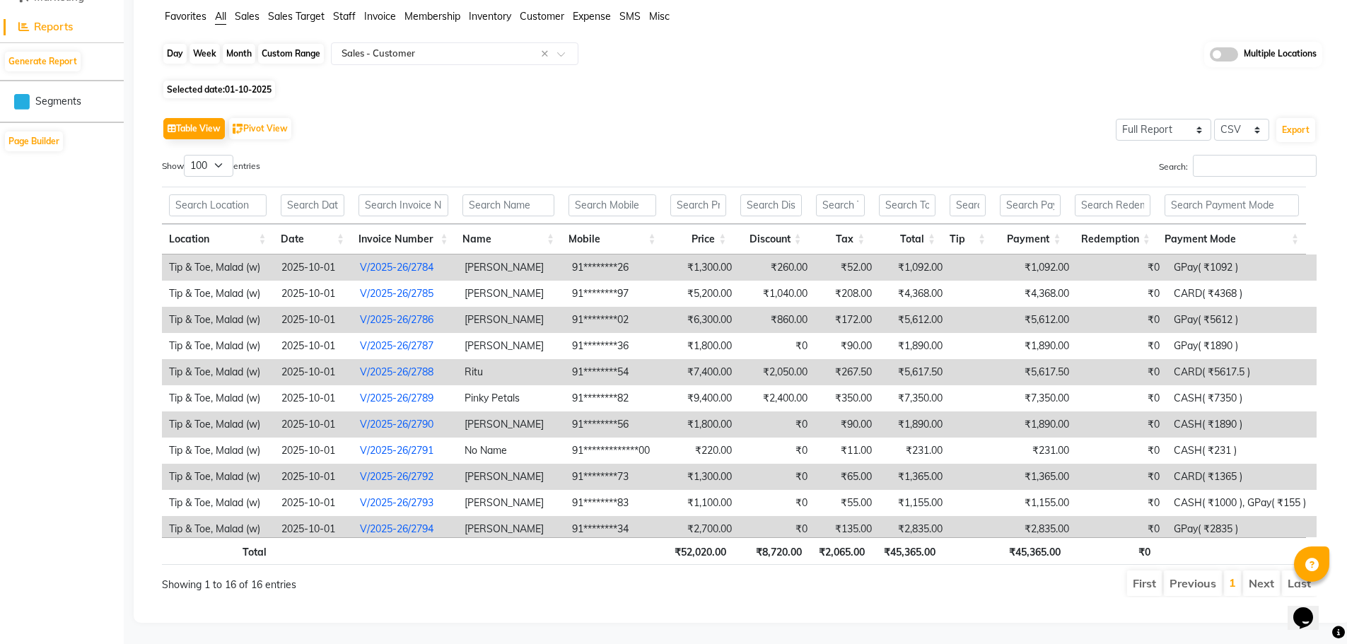
click at [173, 44] on div "Day" at bounding box center [174, 54] width 23 height 20
select select "10"
select select "2025"
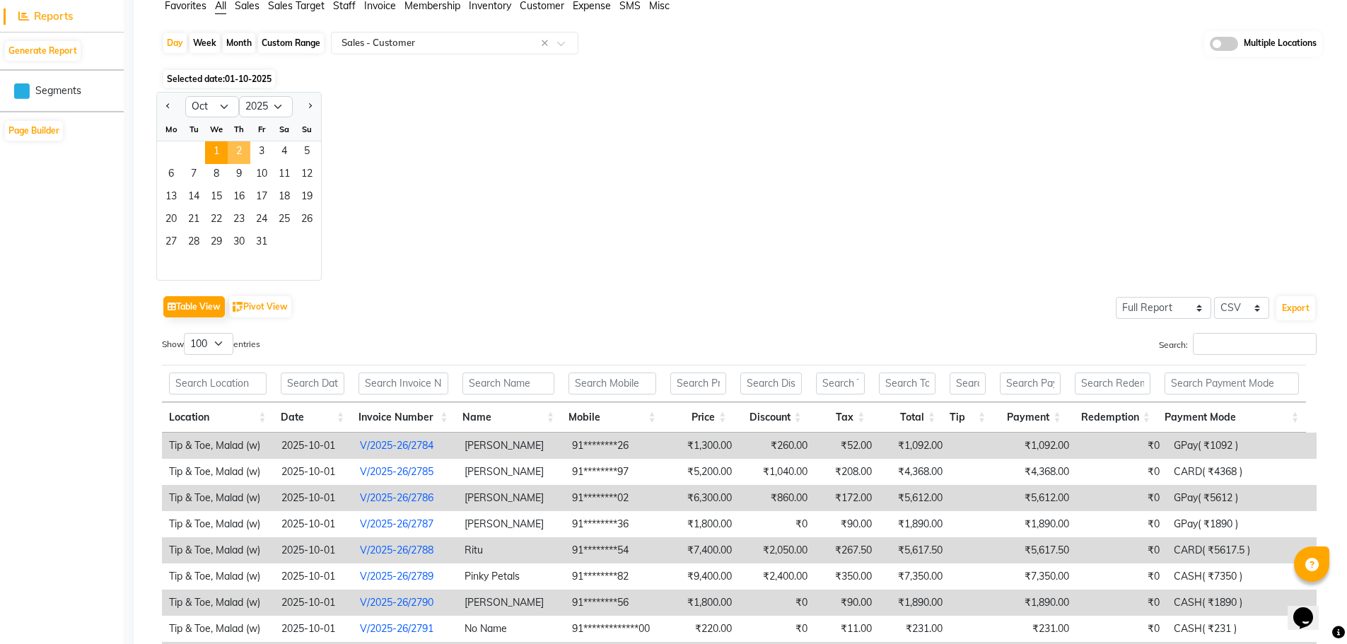
click at [235, 149] on span "2" at bounding box center [239, 152] width 23 height 23
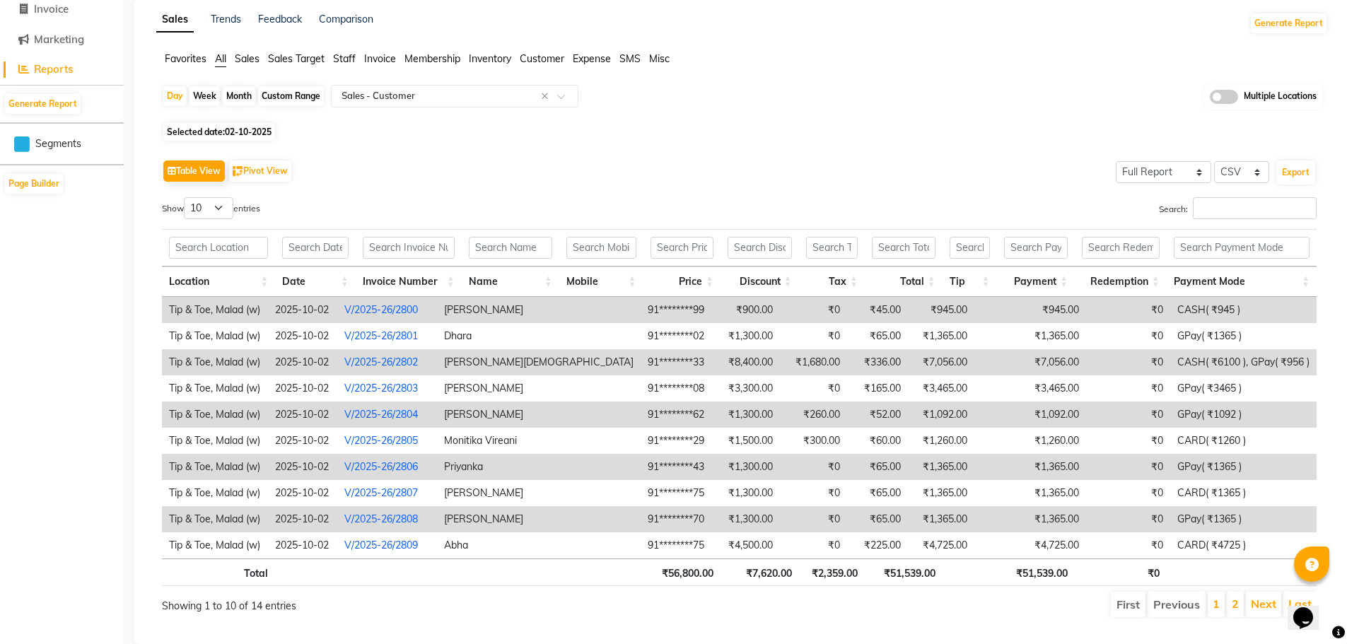
scroll to position [95, 0]
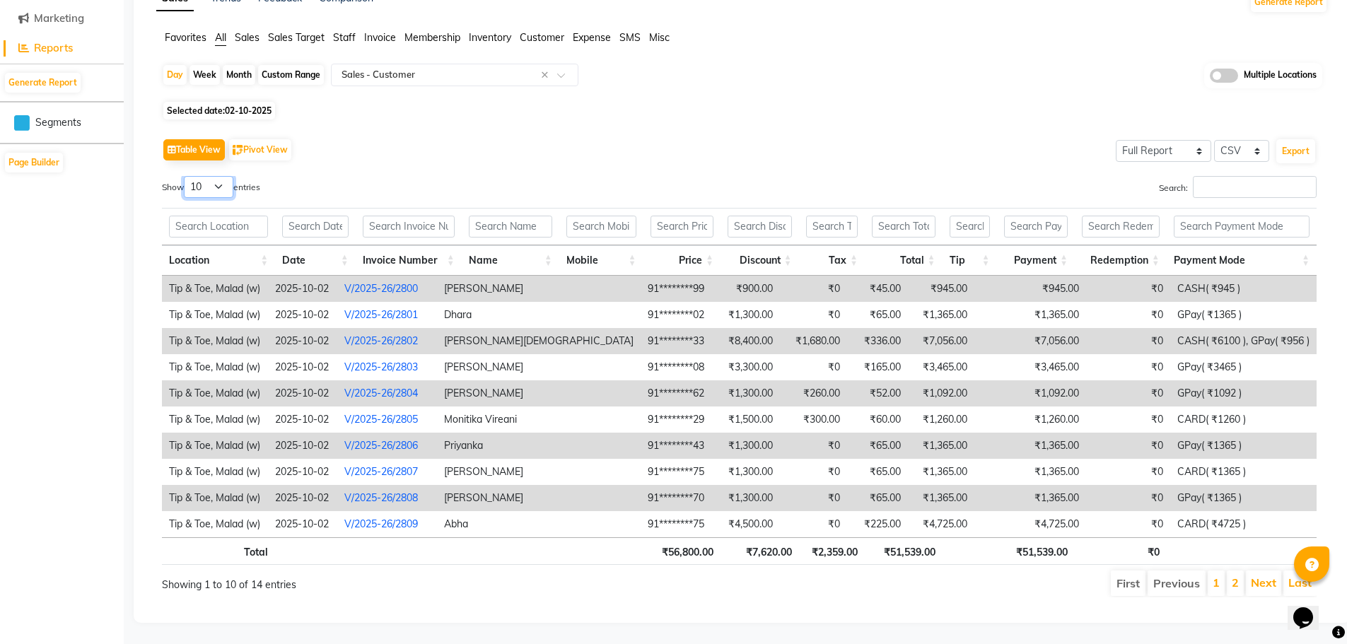
click at [226, 176] on select "10 25 50 100" at bounding box center [209, 187] width 50 height 22
select select "100"
click at [186, 176] on select "10 25 50 100" at bounding box center [209, 187] width 50 height 22
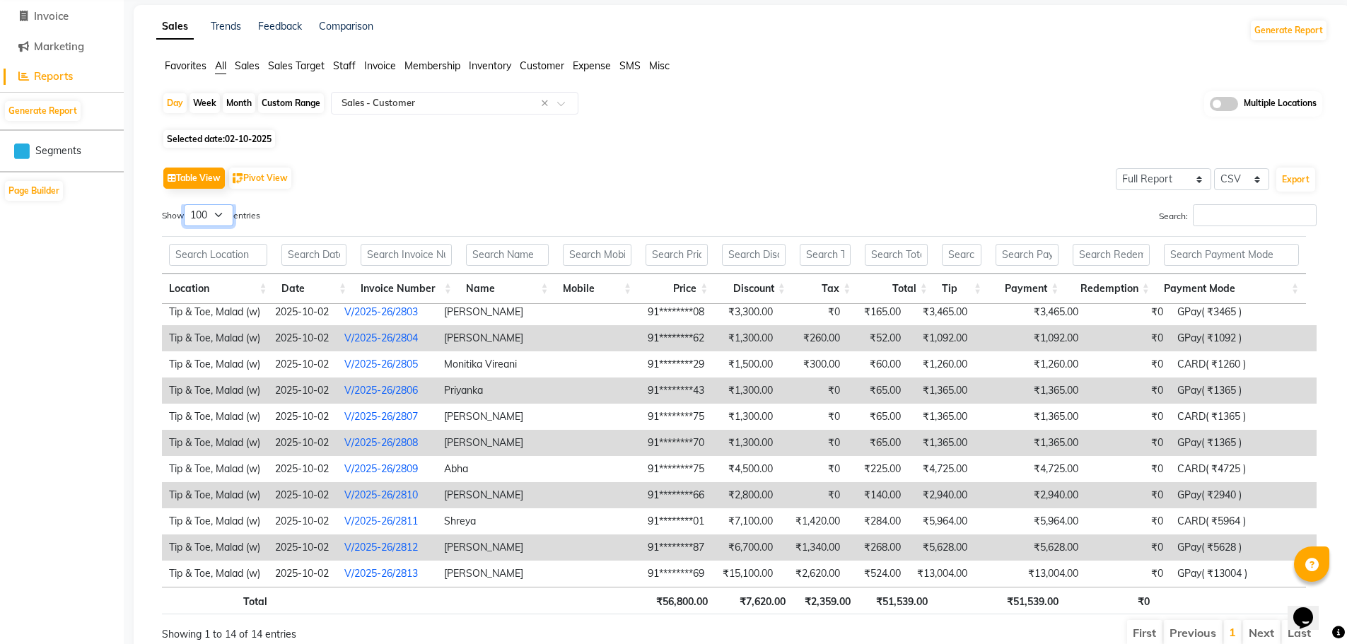
scroll to position [0, 0]
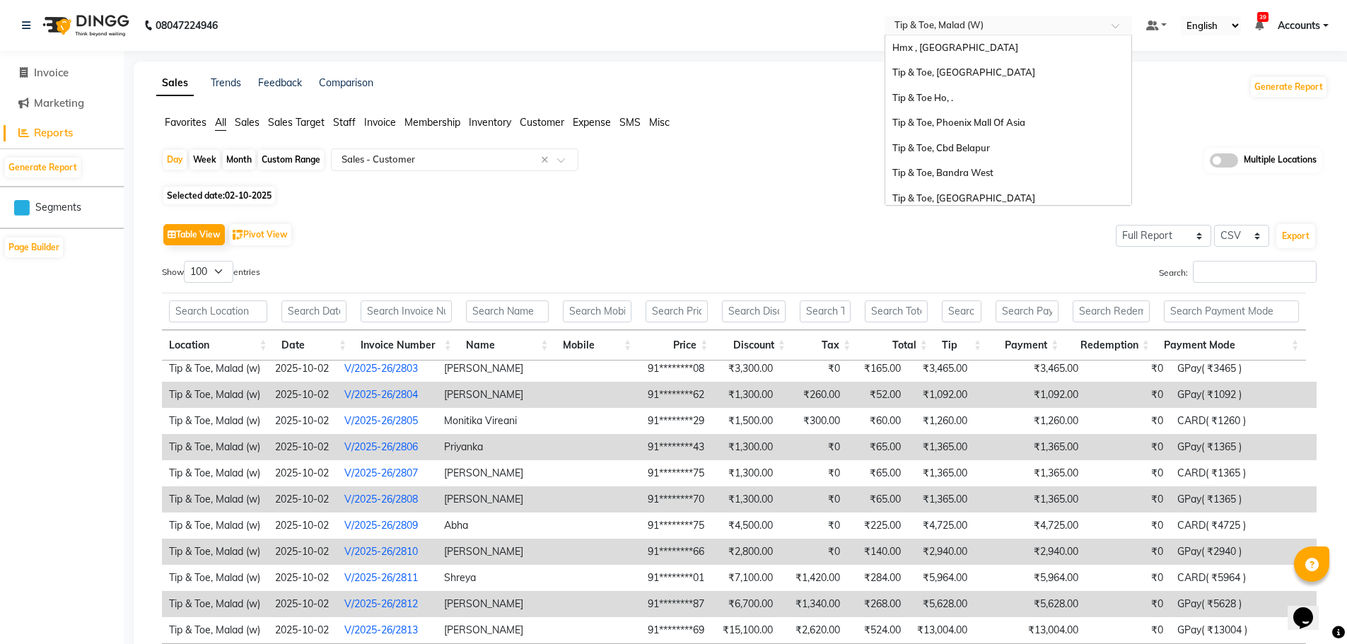
click at [983, 16] on div "Select Location × Tip & Toe, Malad (W)" at bounding box center [1009, 25] width 248 height 19
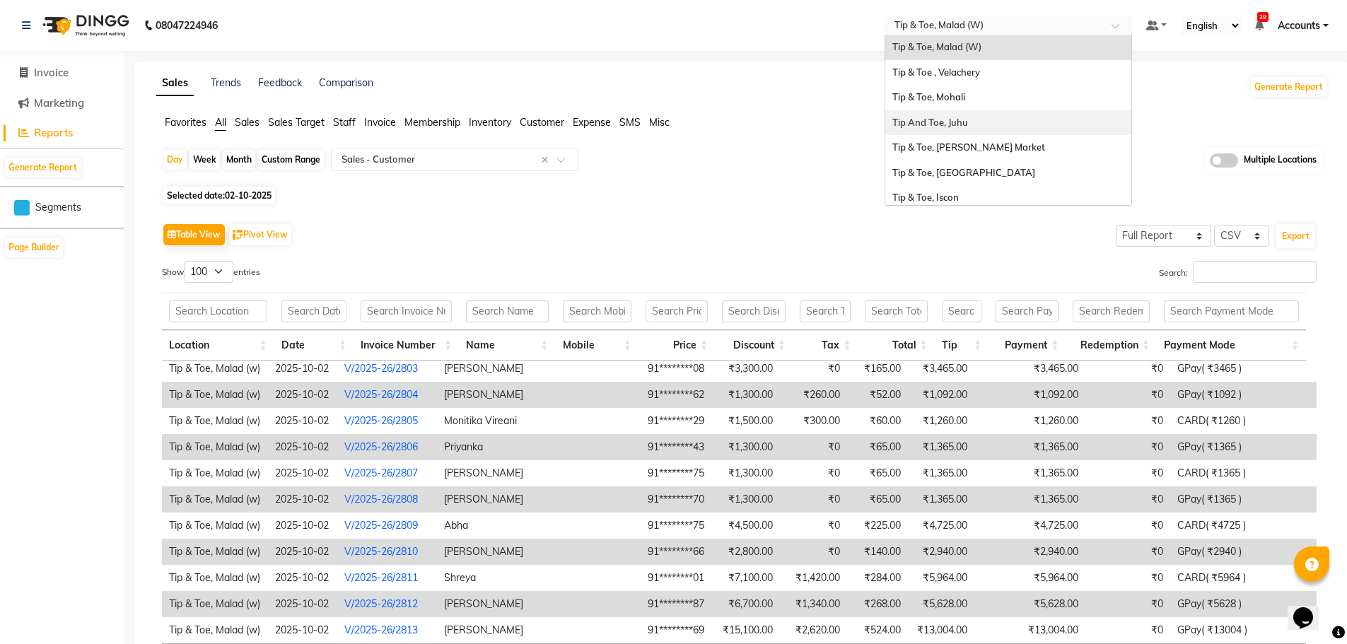
click at [953, 124] on span "Tip And Toe, Juhu" at bounding box center [931, 122] width 76 height 11
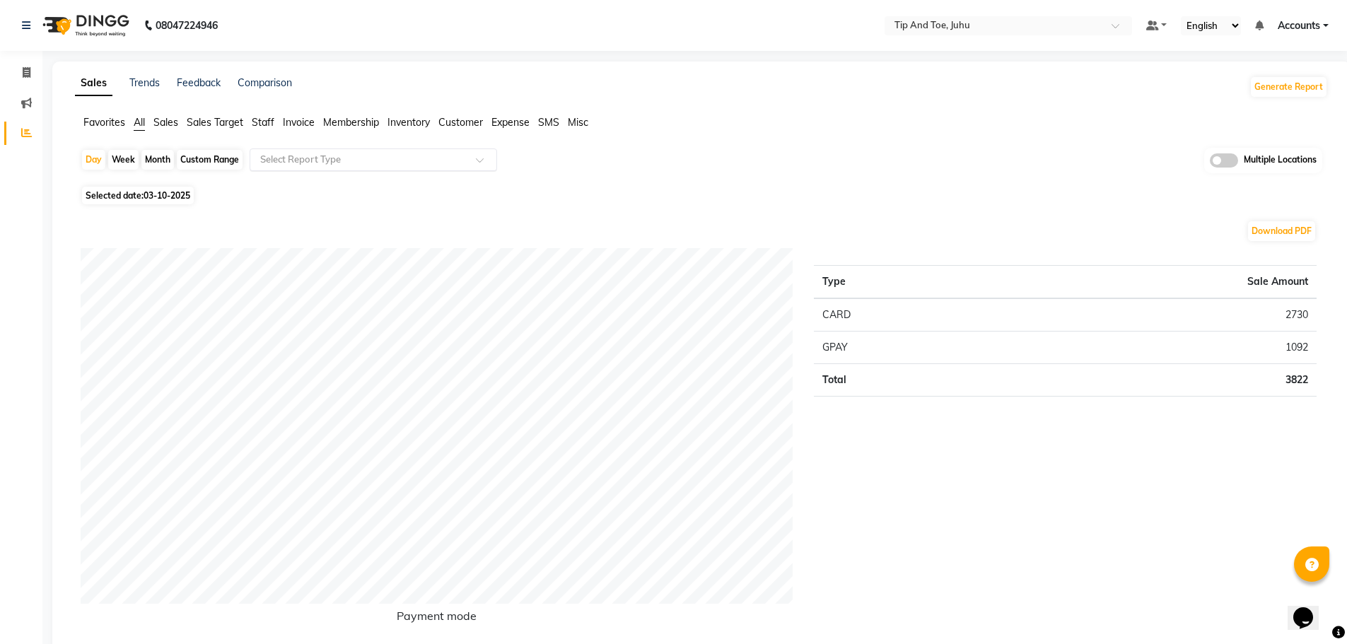
click at [359, 157] on input "text" at bounding box center [359, 160] width 204 height 14
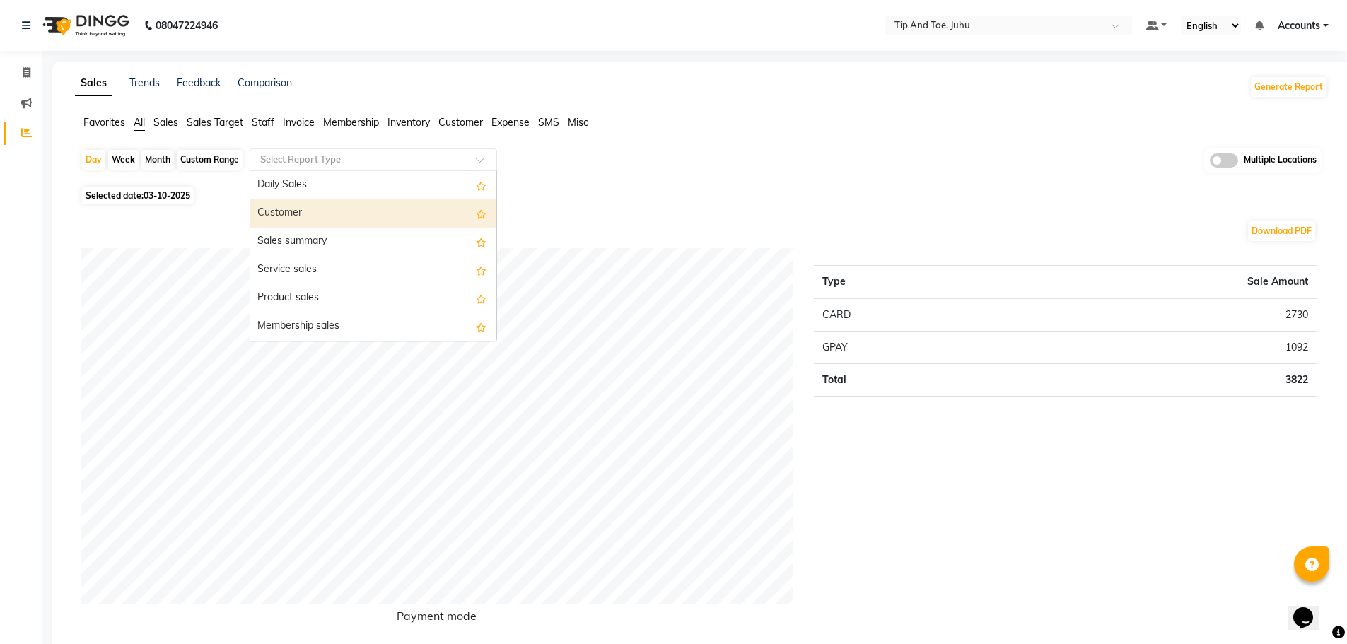
click at [281, 211] on div "Customer" at bounding box center [373, 213] width 246 height 28
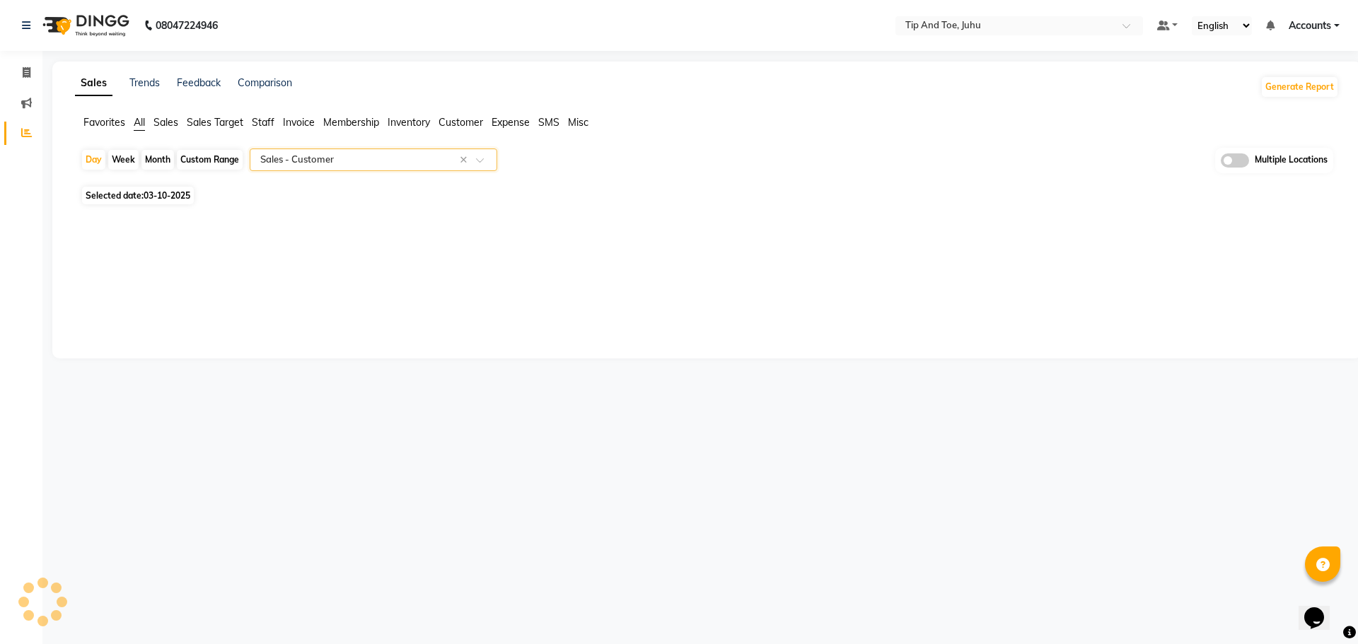
select select "filtered_report"
select select "csv"
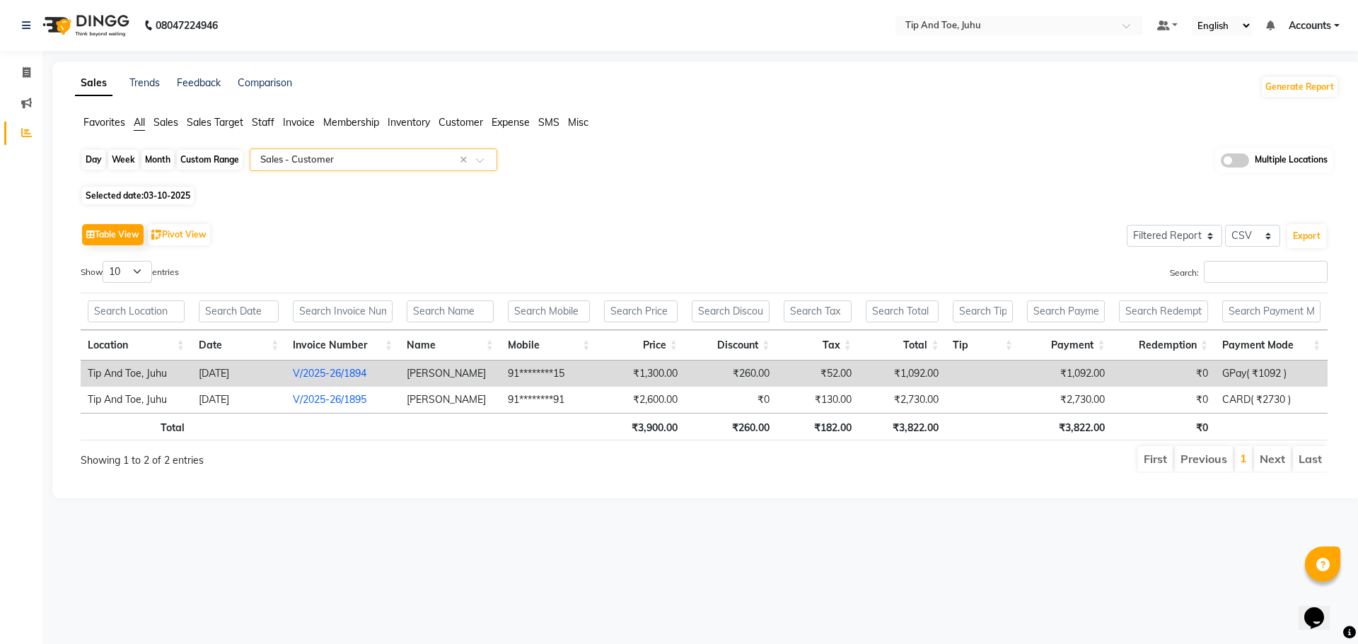
click at [88, 163] on div "Day" at bounding box center [93, 160] width 23 height 20
select select "10"
select select "2025"
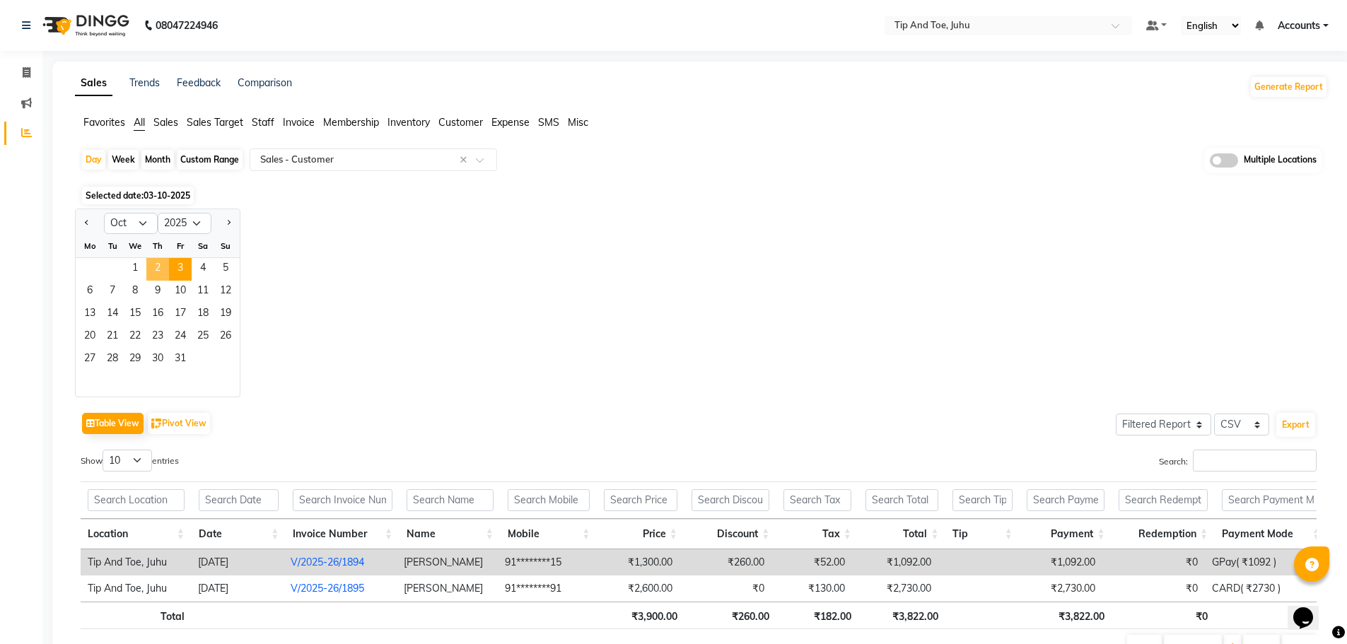
click at [159, 260] on span "2" at bounding box center [157, 269] width 23 height 23
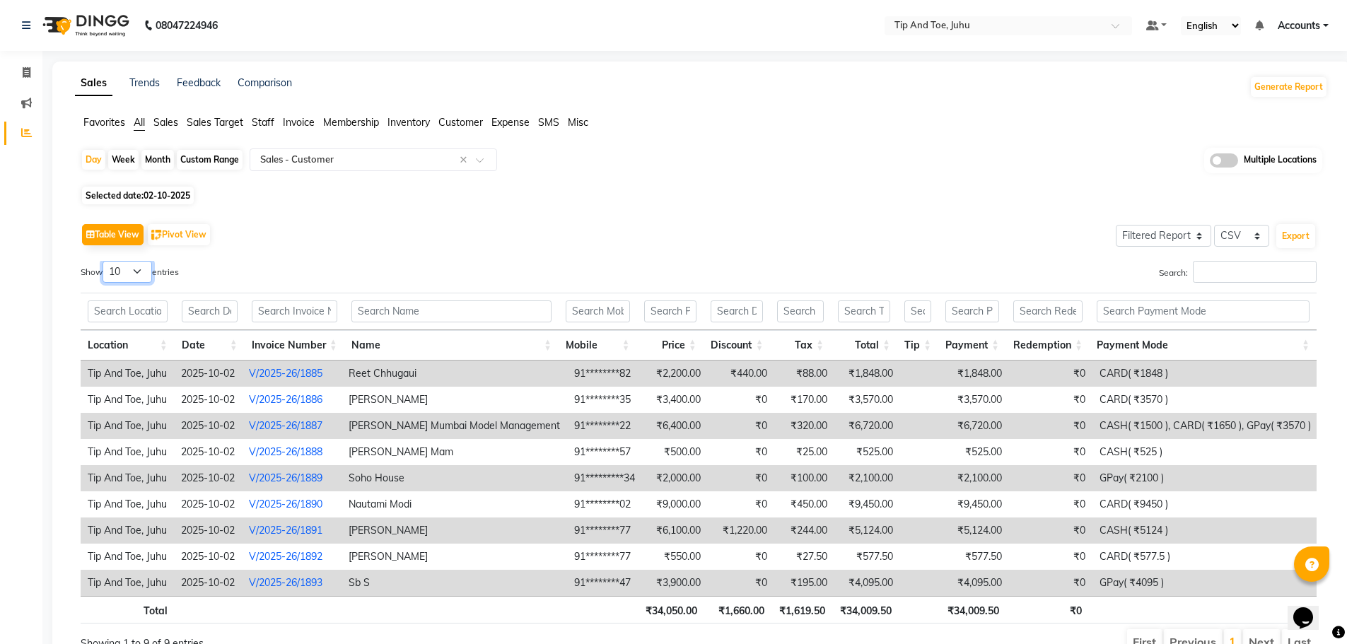
click at [144, 270] on select "10 25 50 100" at bounding box center [128, 272] width 50 height 22
select select "100"
click at [105, 261] on select "10 25 50 100" at bounding box center [128, 272] width 50 height 22
click at [95, 166] on div "Day" at bounding box center [93, 160] width 23 height 20
select select "10"
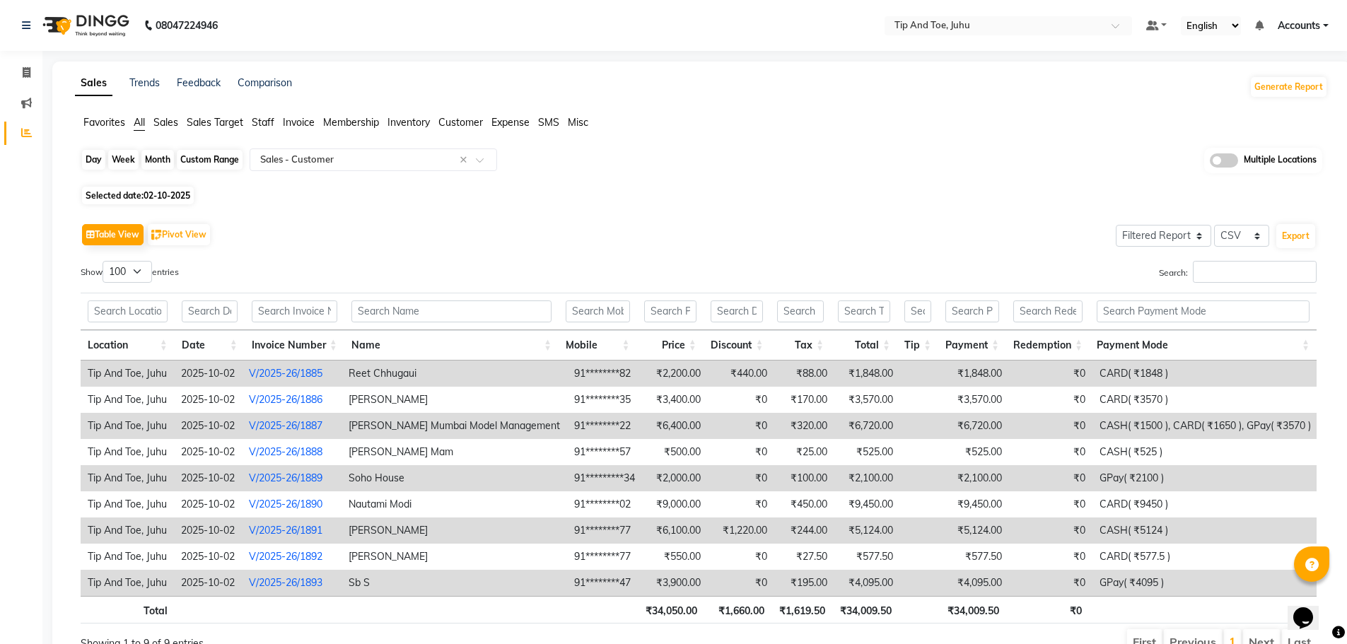
select select "2025"
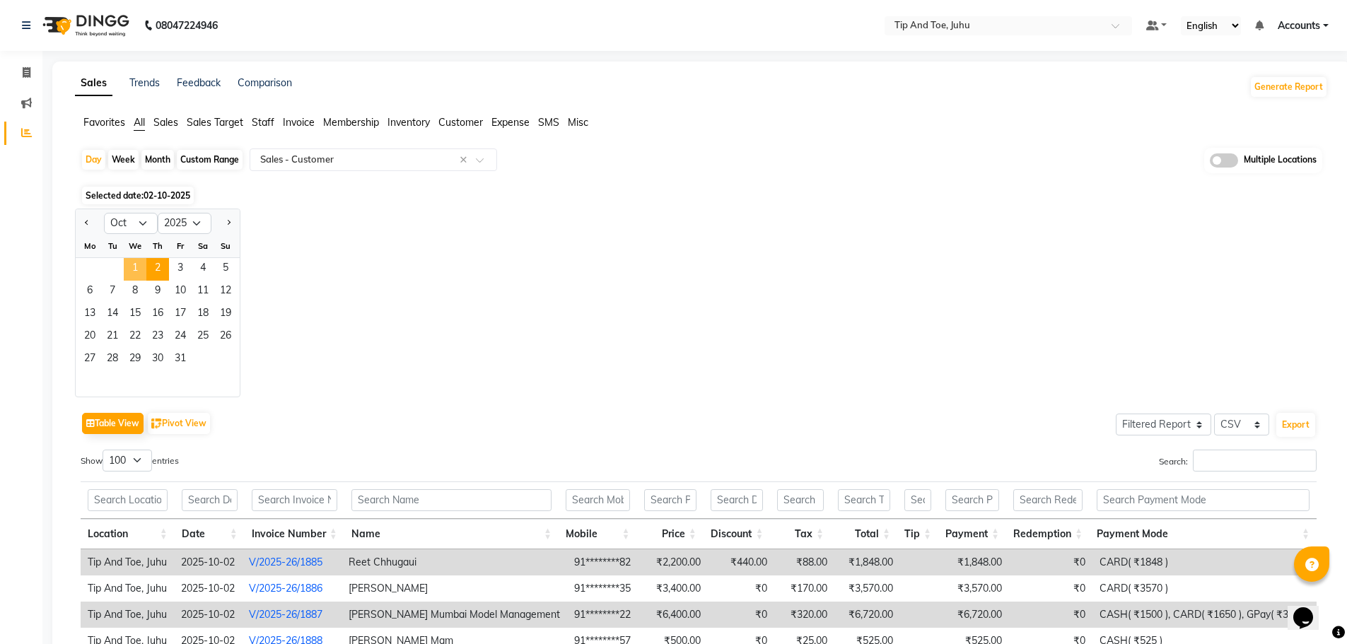
click at [130, 268] on span "1" at bounding box center [135, 269] width 23 height 23
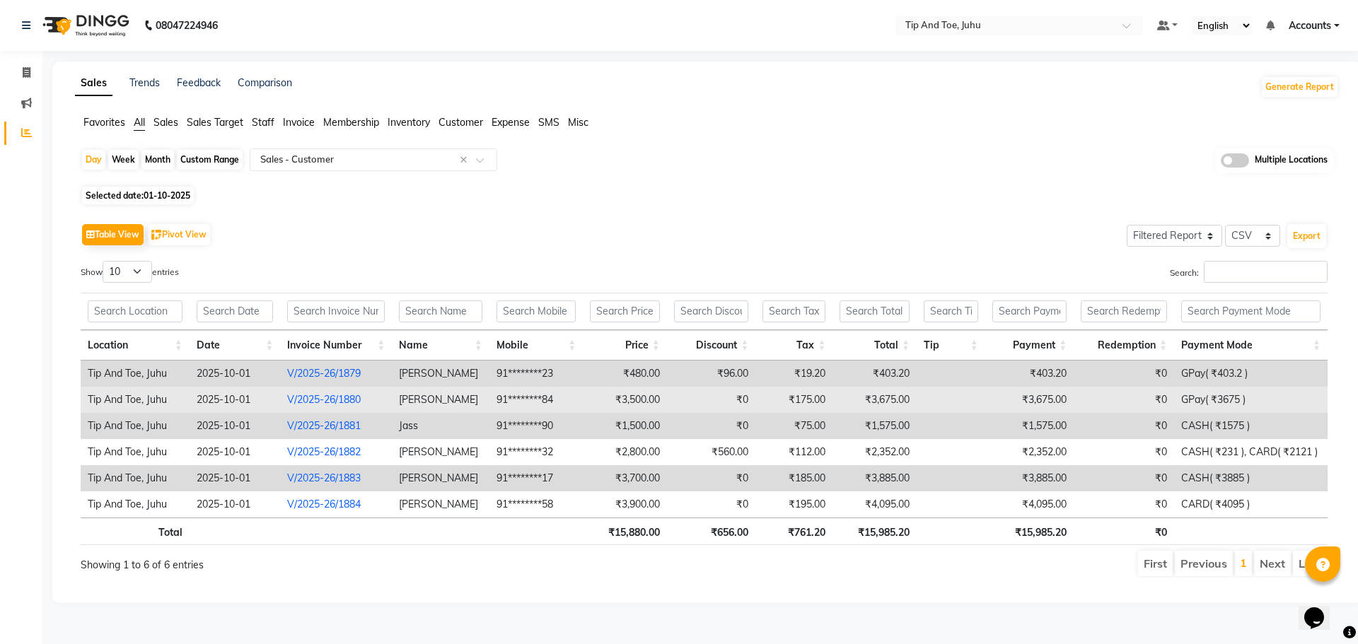
click at [326, 398] on link "V/2025-26/1880" at bounding box center [324, 399] width 74 height 13
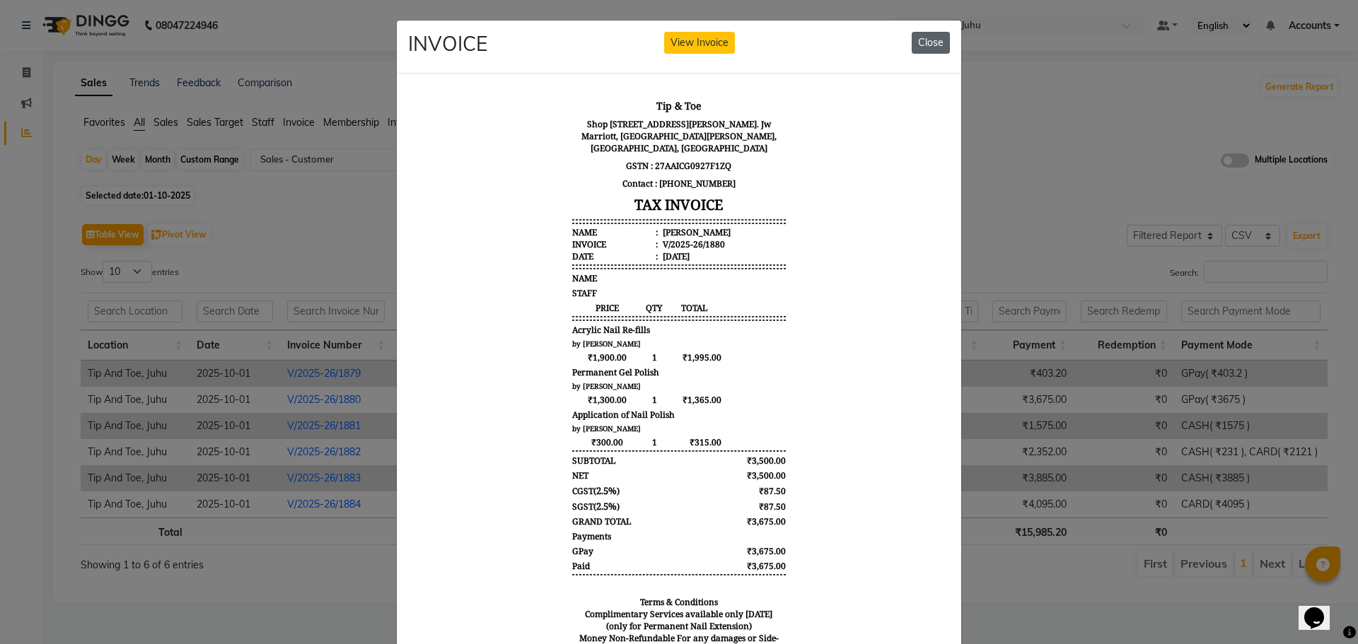
click at [937, 44] on button "Close" at bounding box center [931, 43] width 38 height 22
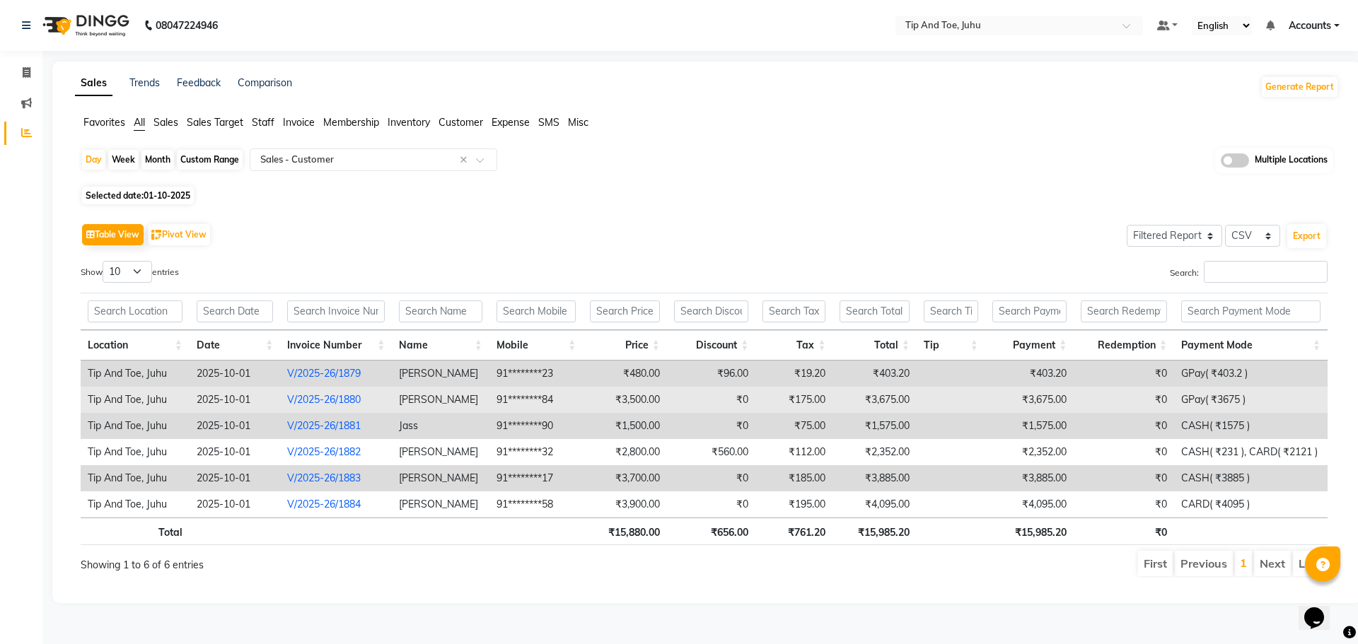
click at [323, 400] on link "V/2025-26/1880" at bounding box center [324, 399] width 74 height 13
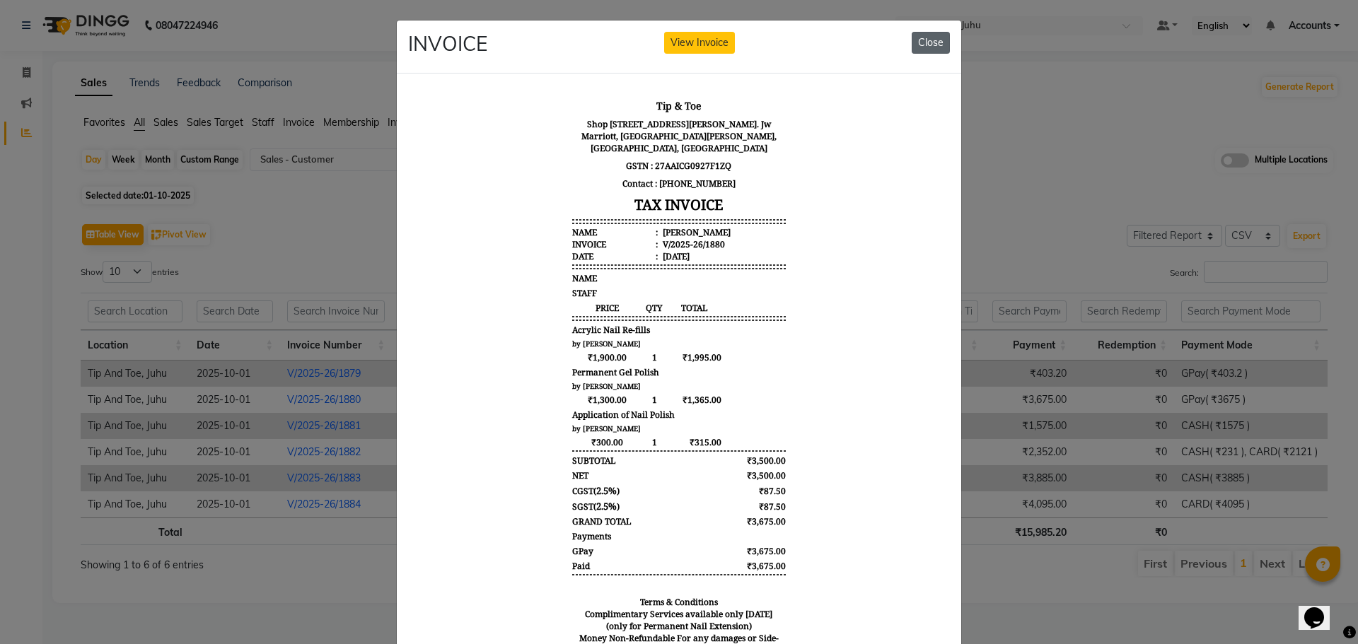
click at [919, 42] on button "Close" at bounding box center [931, 43] width 38 height 22
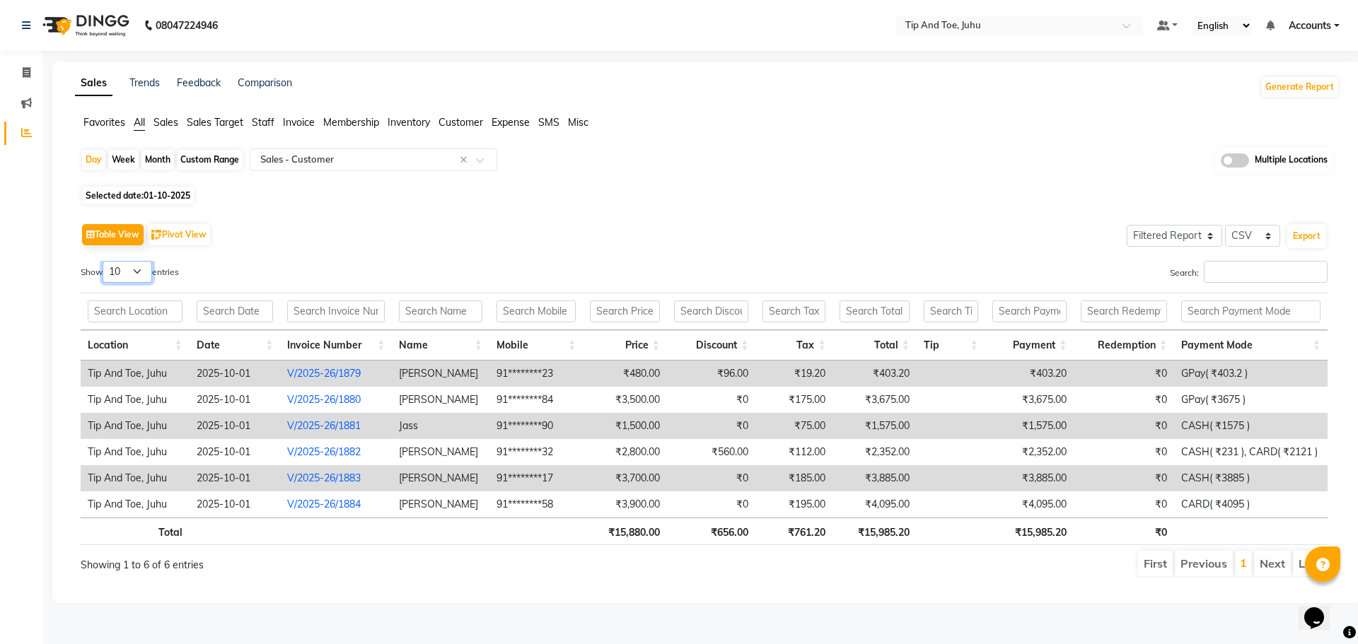
click at [146, 267] on select "10 25 50 100" at bounding box center [128, 272] width 50 height 22
select select "100"
click at [105, 261] on select "10 25 50 100" at bounding box center [128, 272] width 50 height 22
click at [83, 162] on div "Day" at bounding box center [93, 160] width 23 height 20
select select "10"
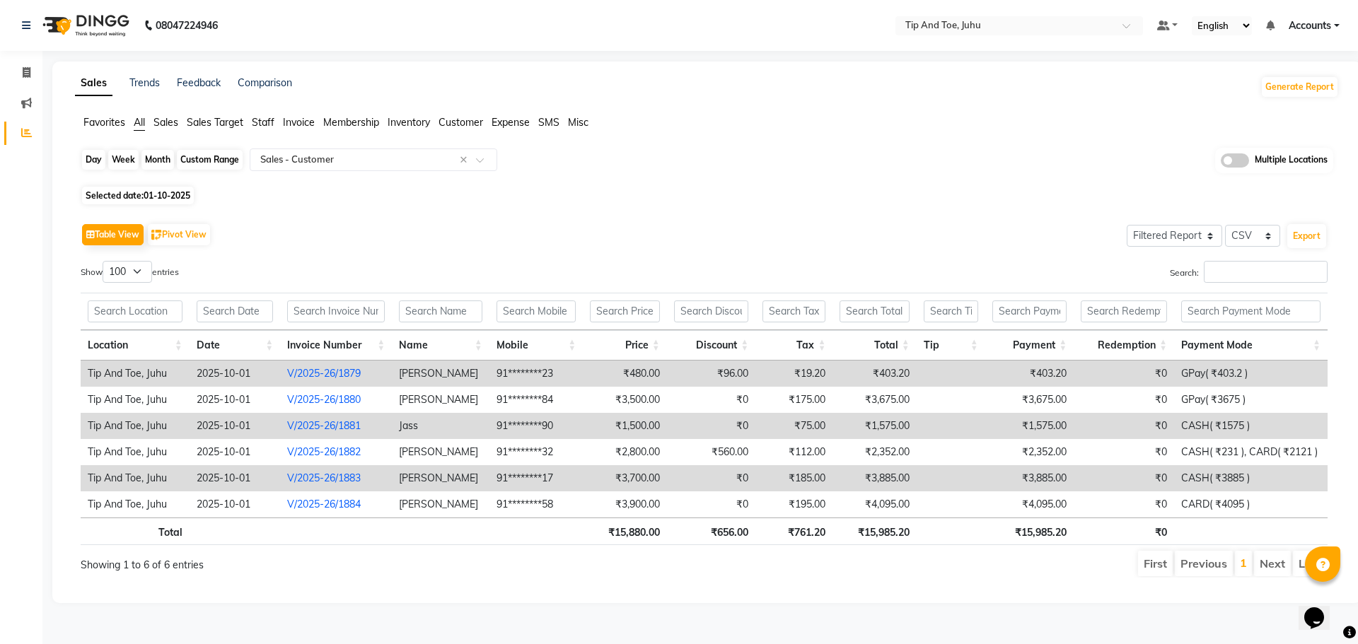
select select "2025"
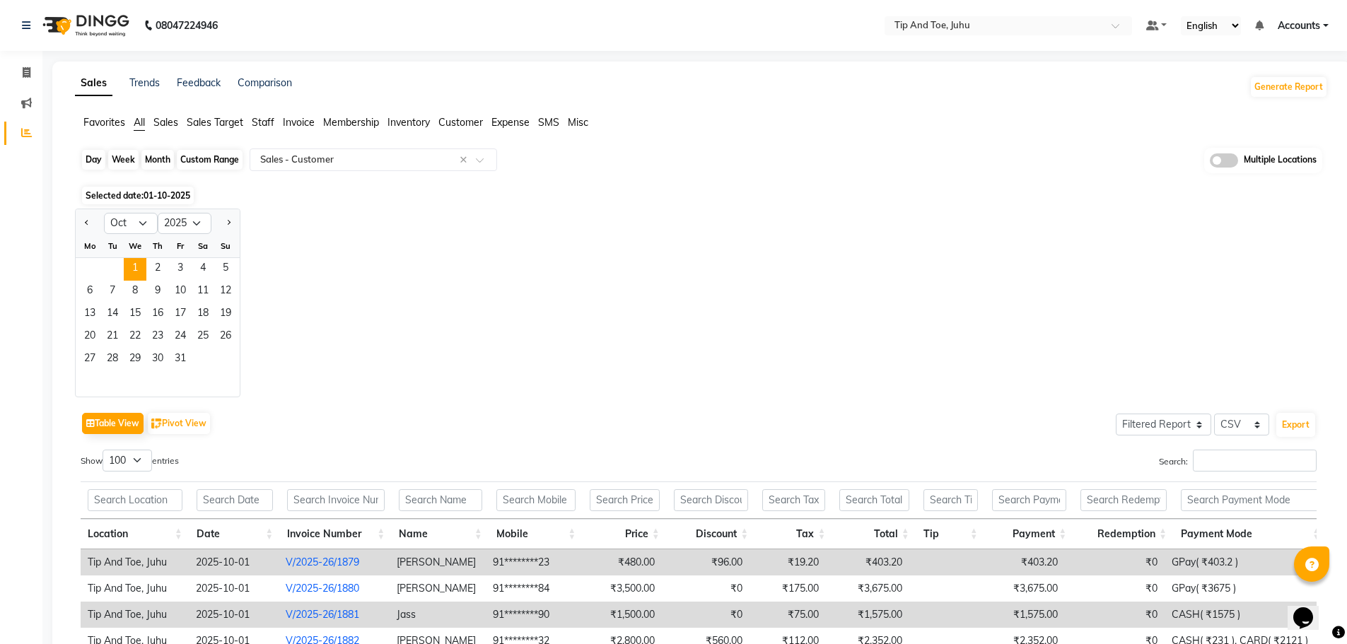
click at [90, 153] on div "Day" at bounding box center [93, 160] width 23 height 20
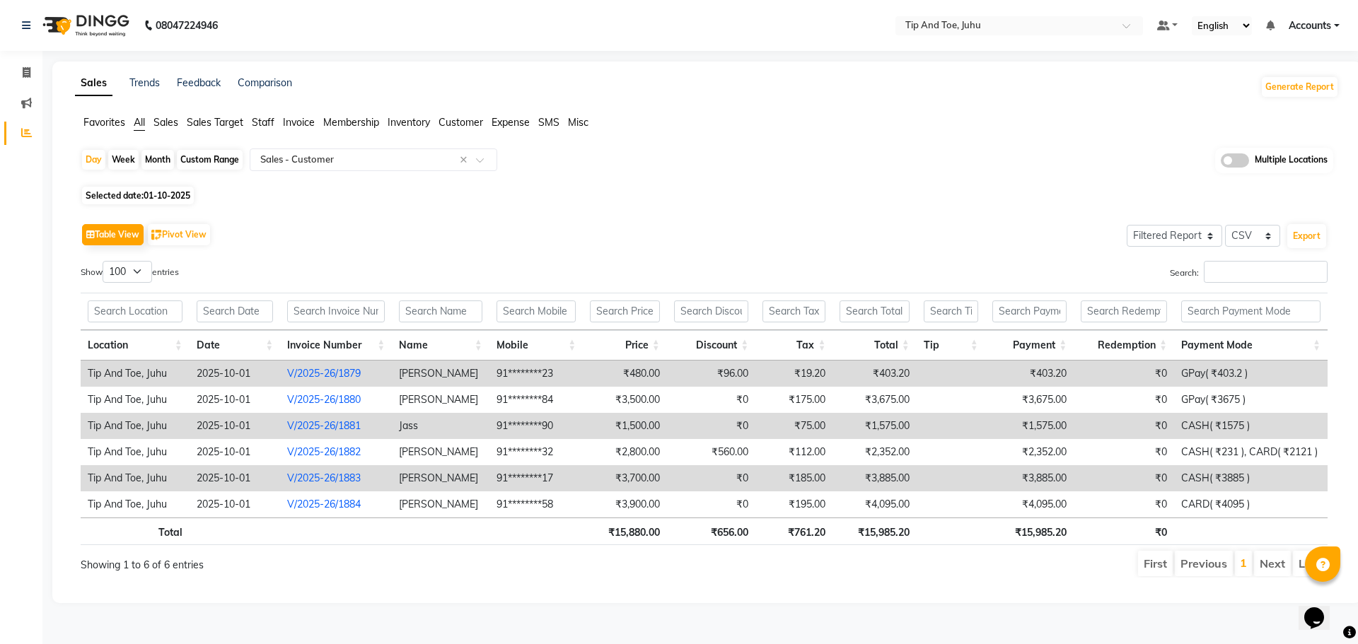
click at [81, 158] on div "Day Week Month Custom Range Select Report Type × Sales - Customer × Multiple Lo…" at bounding box center [707, 165] width 1253 height 35
click at [89, 161] on div "Day" at bounding box center [93, 160] width 23 height 20
select select "10"
select select "2025"
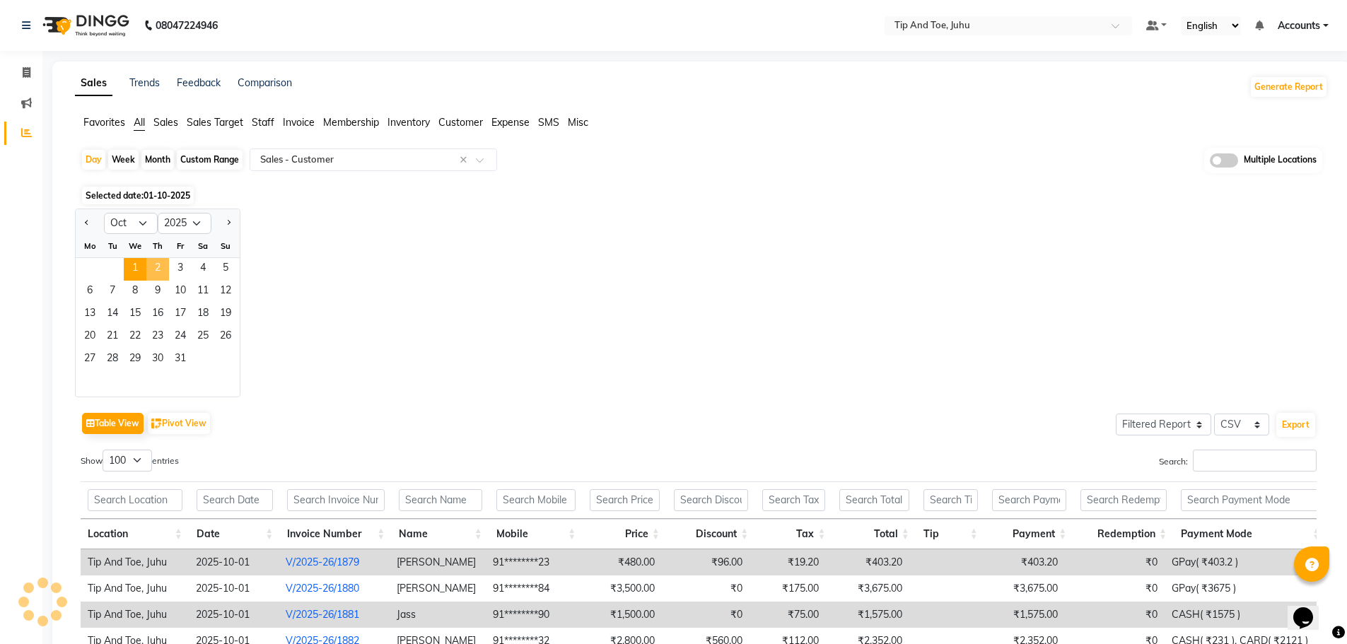
click at [158, 269] on span "2" at bounding box center [157, 269] width 23 height 23
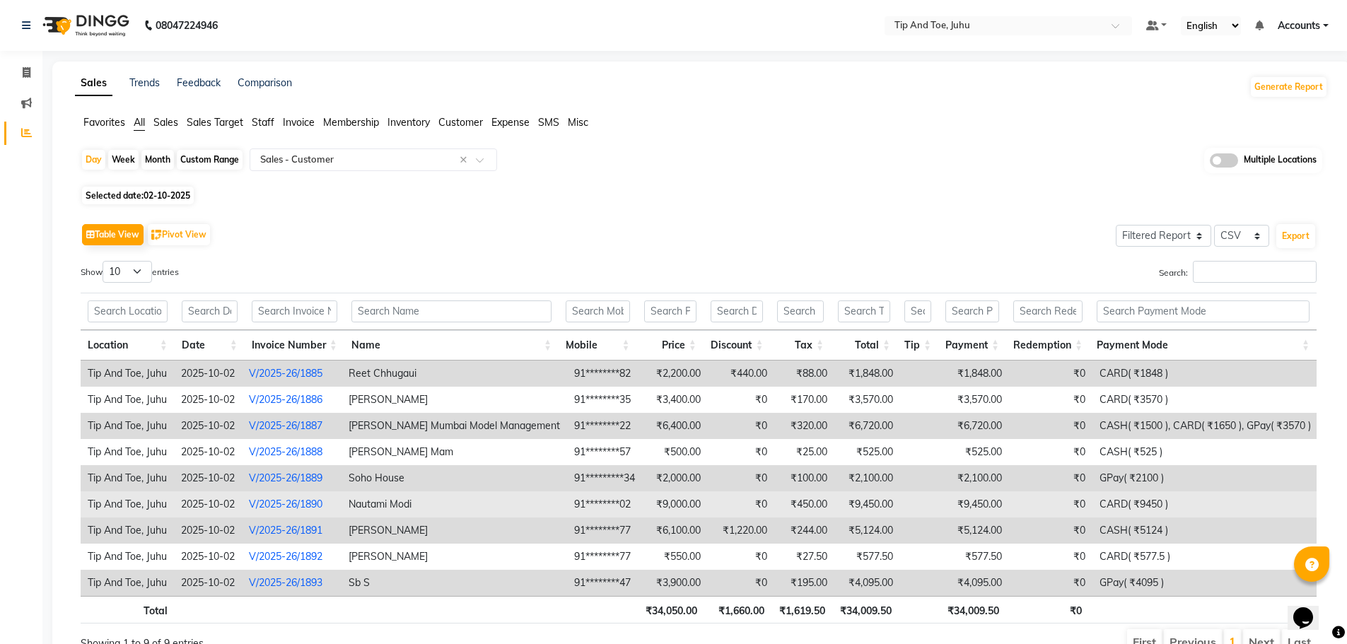
scroll to position [69, 0]
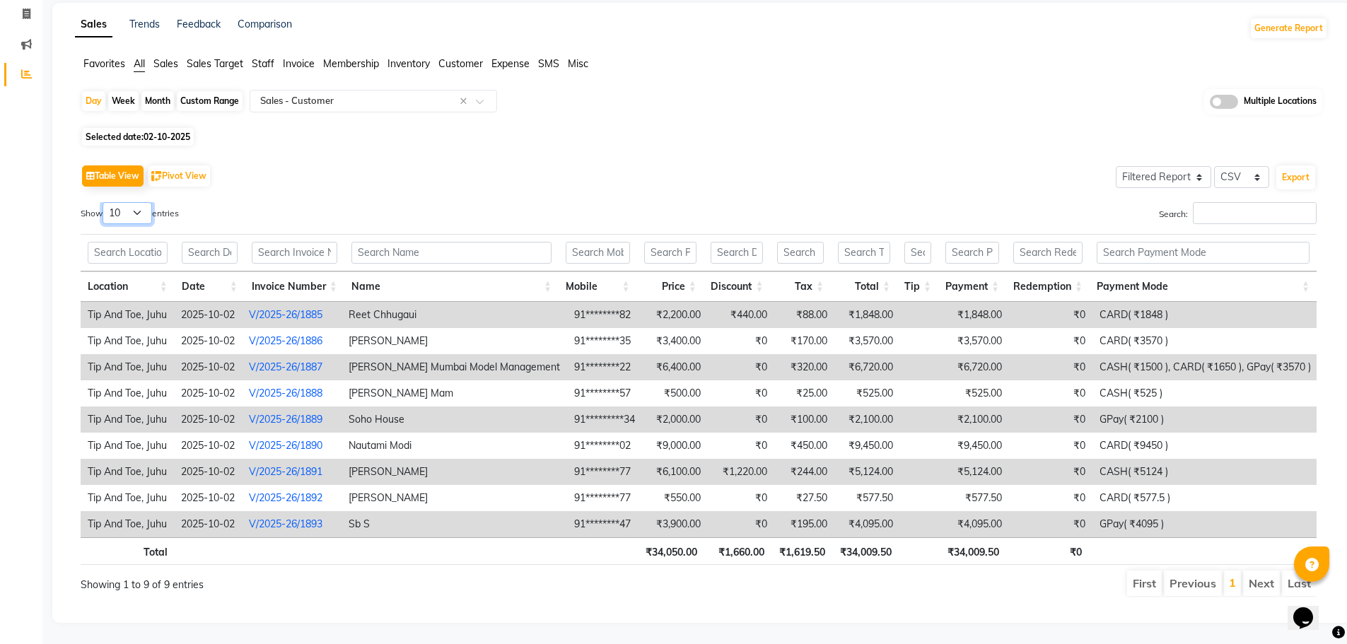
click at [143, 209] on select "10 25 50 100" at bounding box center [128, 213] width 50 height 22
select select "100"
click at [105, 202] on select "10 25 50 100" at bounding box center [128, 213] width 50 height 22
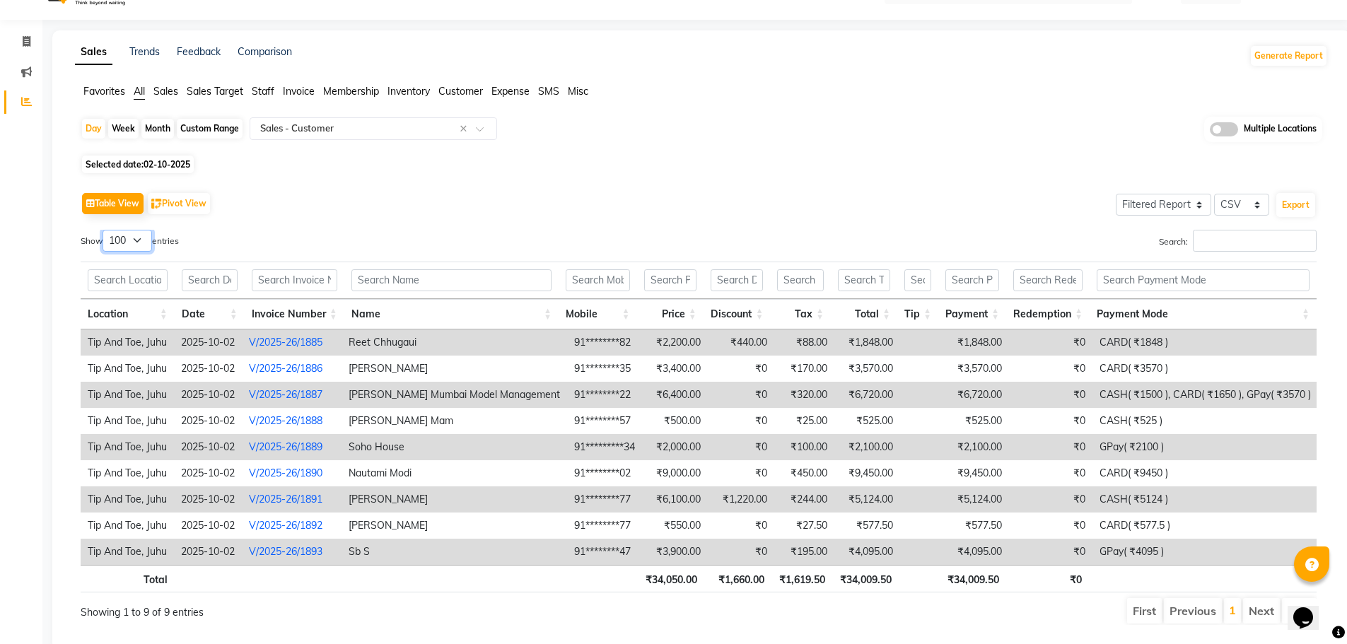
scroll to position [0, 0]
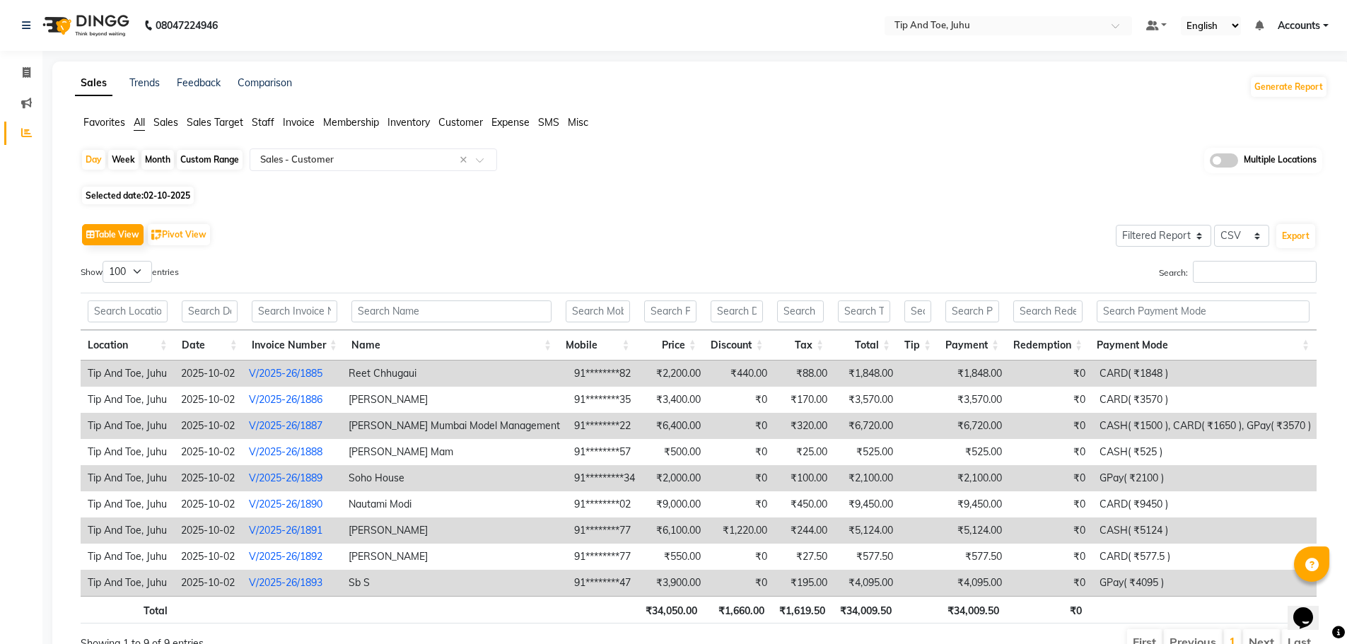
click at [25, 61] on li "Invoice" at bounding box center [21, 73] width 42 height 30
click at [30, 28] on icon at bounding box center [26, 26] width 8 height 10
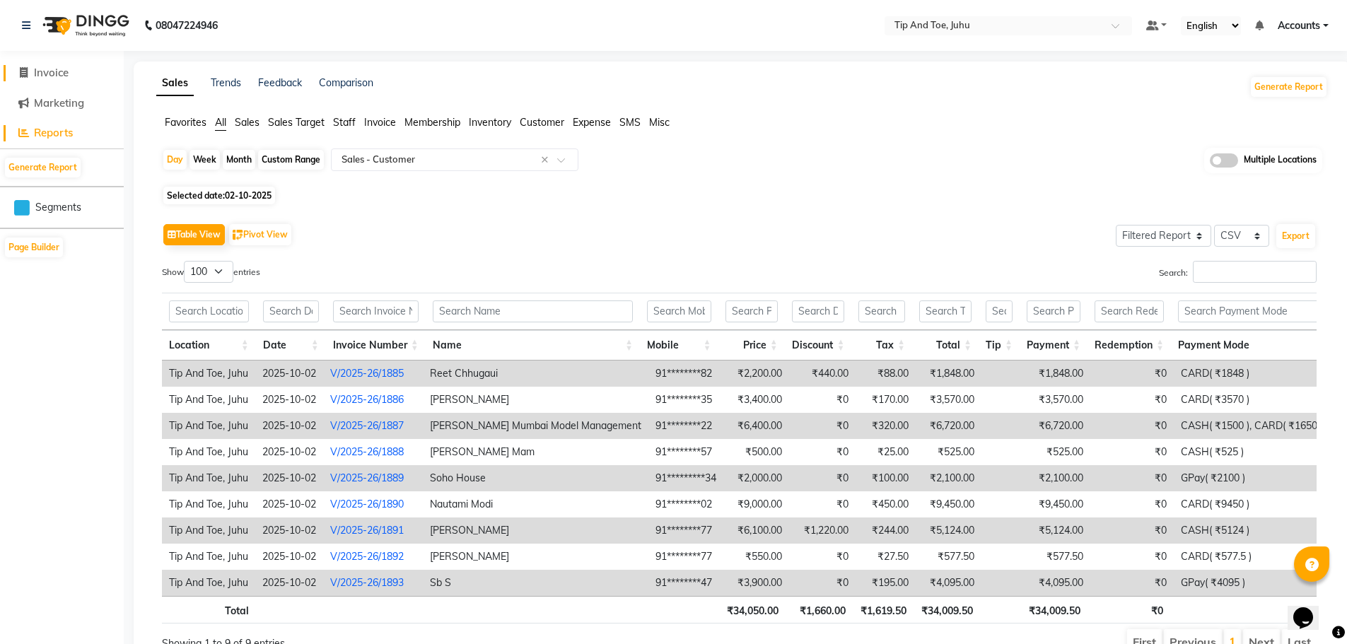
click at [80, 73] on link "Invoice" at bounding box center [62, 73] width 117 height 16
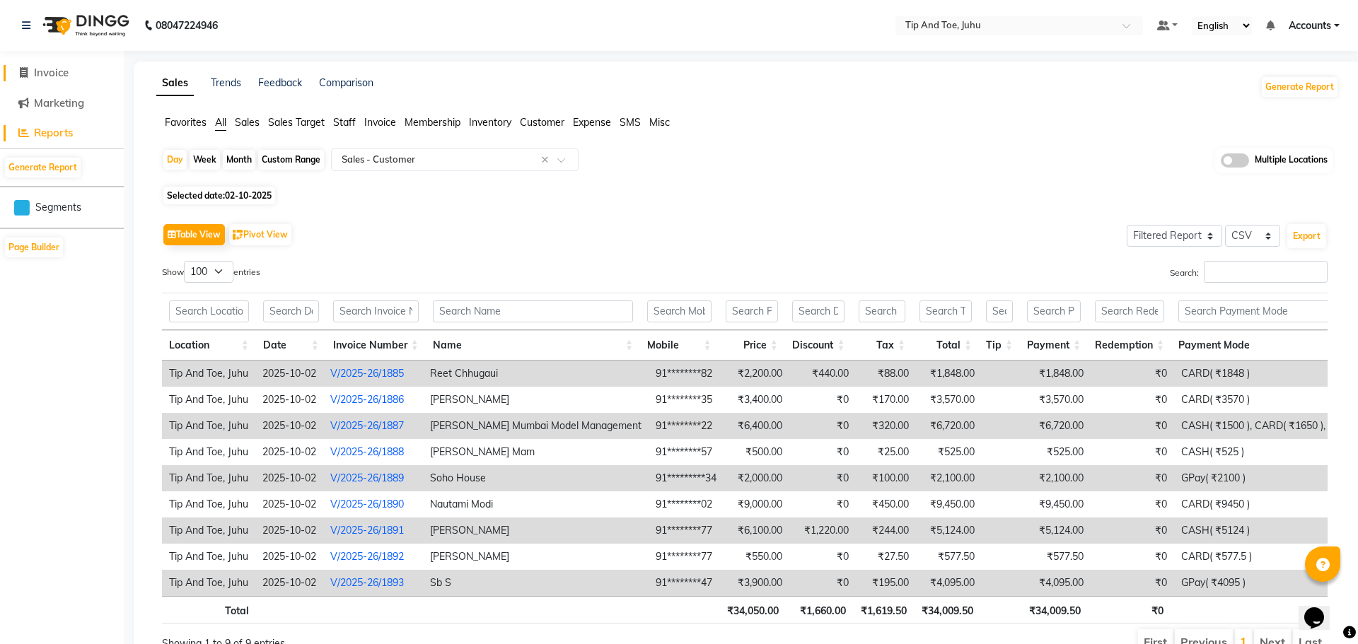
select select "service"
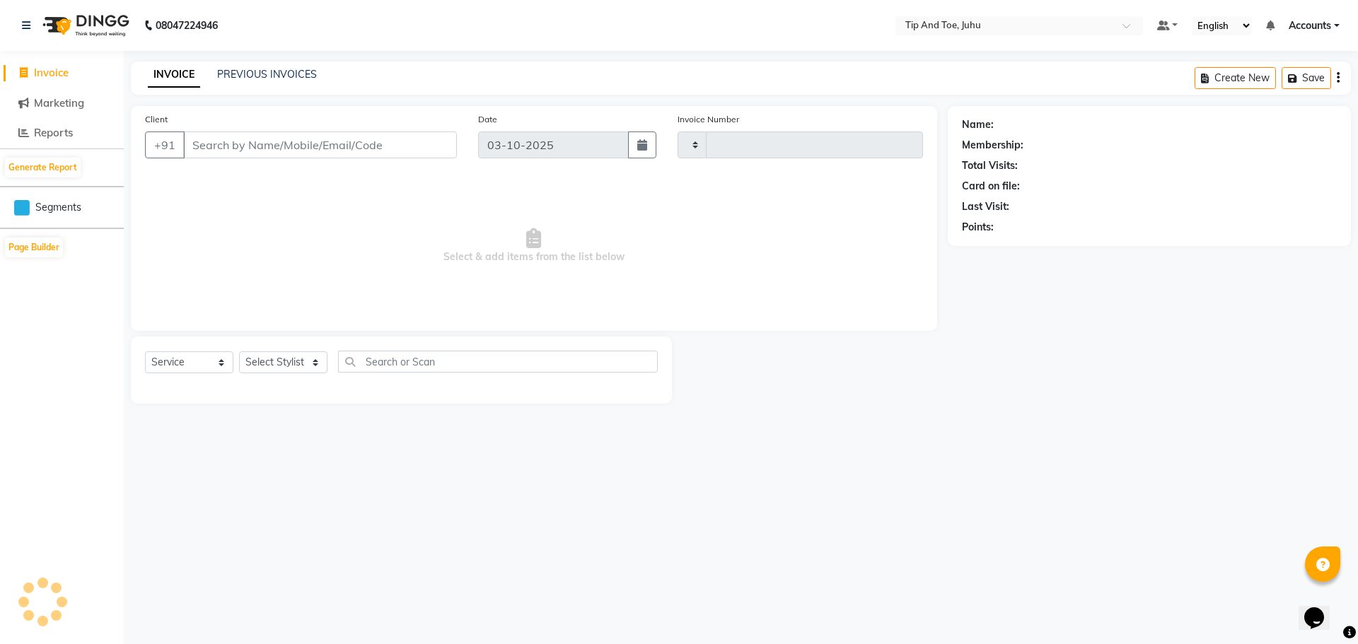
type input "1898"
select select "5516"
click at [248, 71] on link "PREVIOUS INVOICES" at bounding box center [267, 74] width 100 height 13
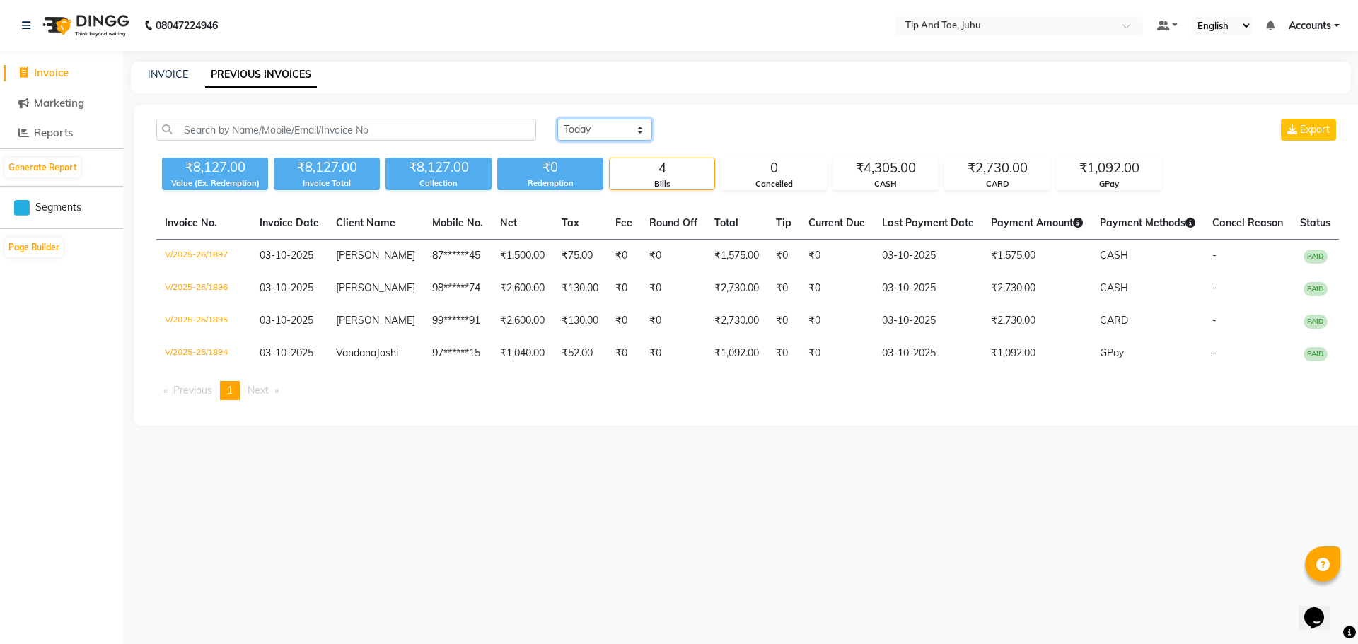
click at [569, 130] on select "[DATE] [DATE] Custom Range" at bounding box center [604, 130] width 95 height 22
select select "range"
click at [557, 119] on select "[DATE] [DATE] Custom Range" at bounding box center [604, 130] width 95 height 22
click at [730, 130] on input "03-10-2025" at bounding box center [720, 130] width 99 height 20
select select "10"
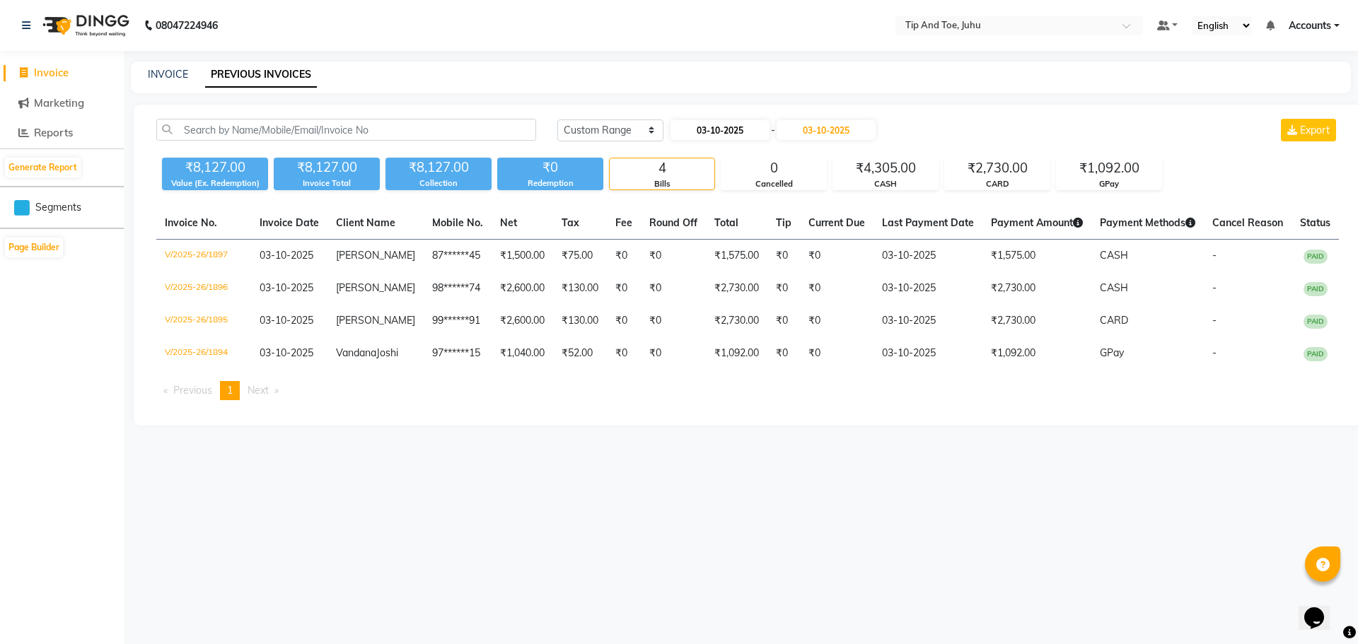
select select "2025"
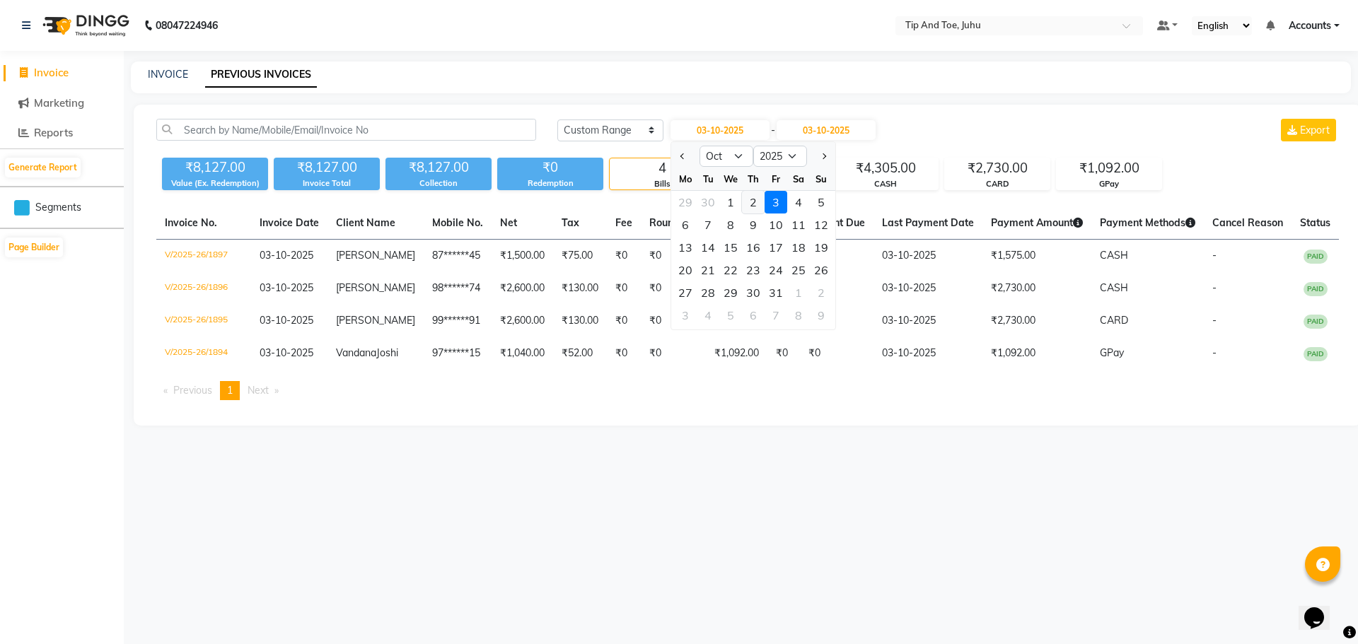
click at [753, 199] on div "2" at bounding box center [753, 202] width 23 height 23
type input "02-10-2025"
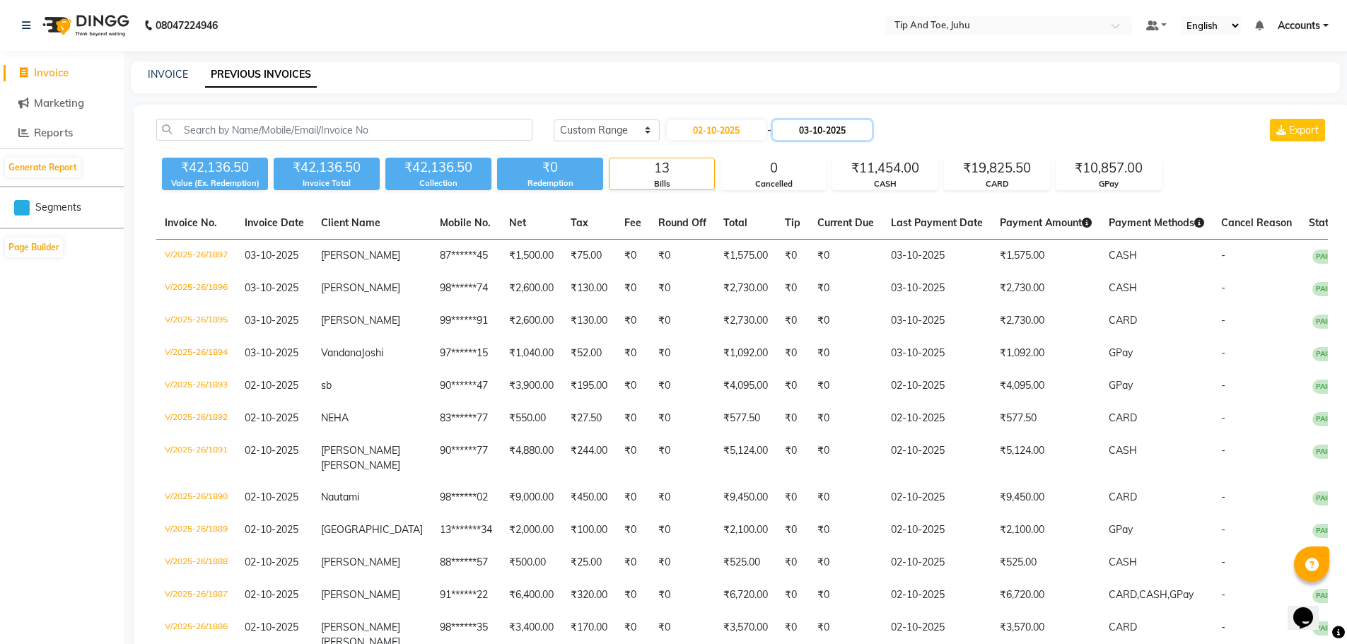
click at [837, 128] on input "03-10-2025" at bounding box center [822, 130] width 99 height 20
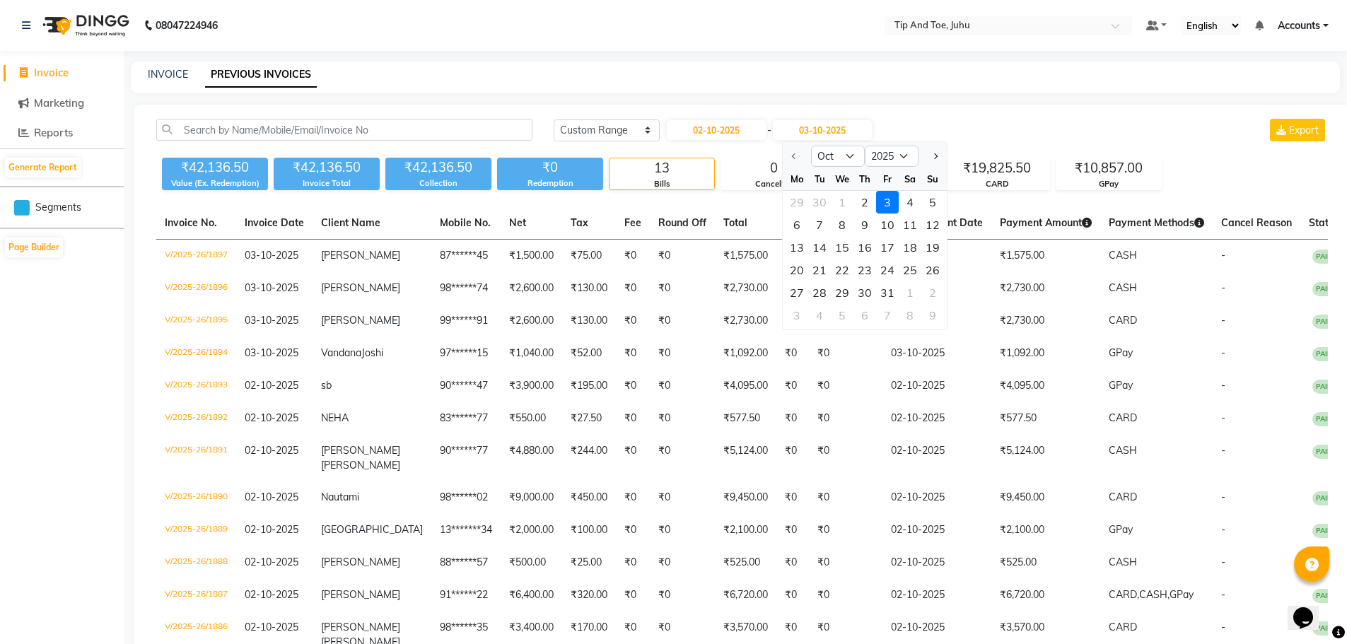
click at [870, 203] on div "2" at bounding box center [865, 202] width 23 height 23
type input "02-10-2025"
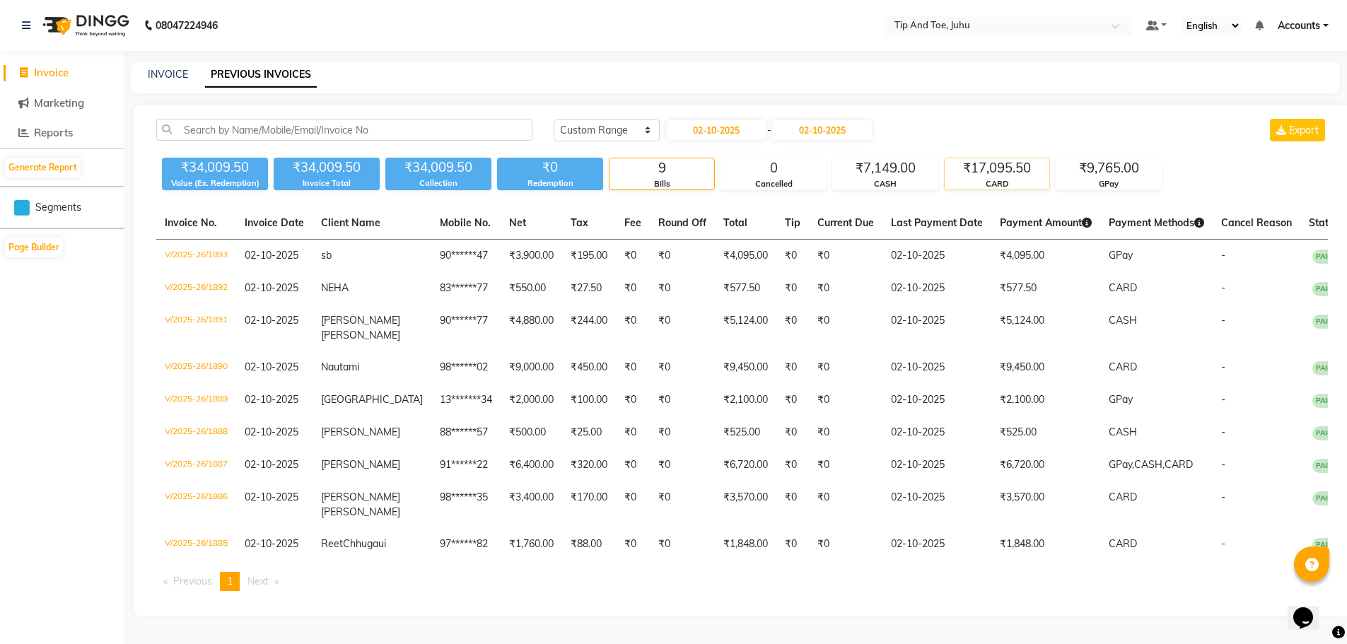
click at [1012, 168] on div "₹17,095.50" at bounding box center [997, 168] width 105 height 20
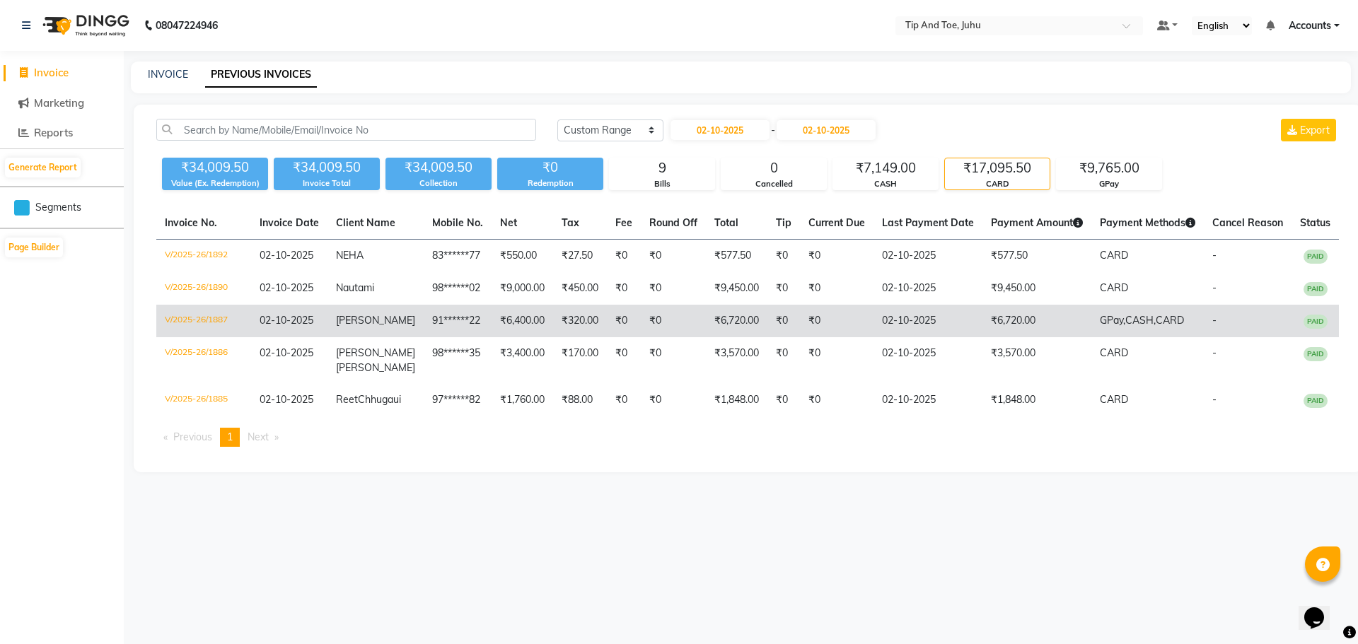
click at [313, 321] on span "02-10-2025" at bounding box center [287, 320] width 54 height 13
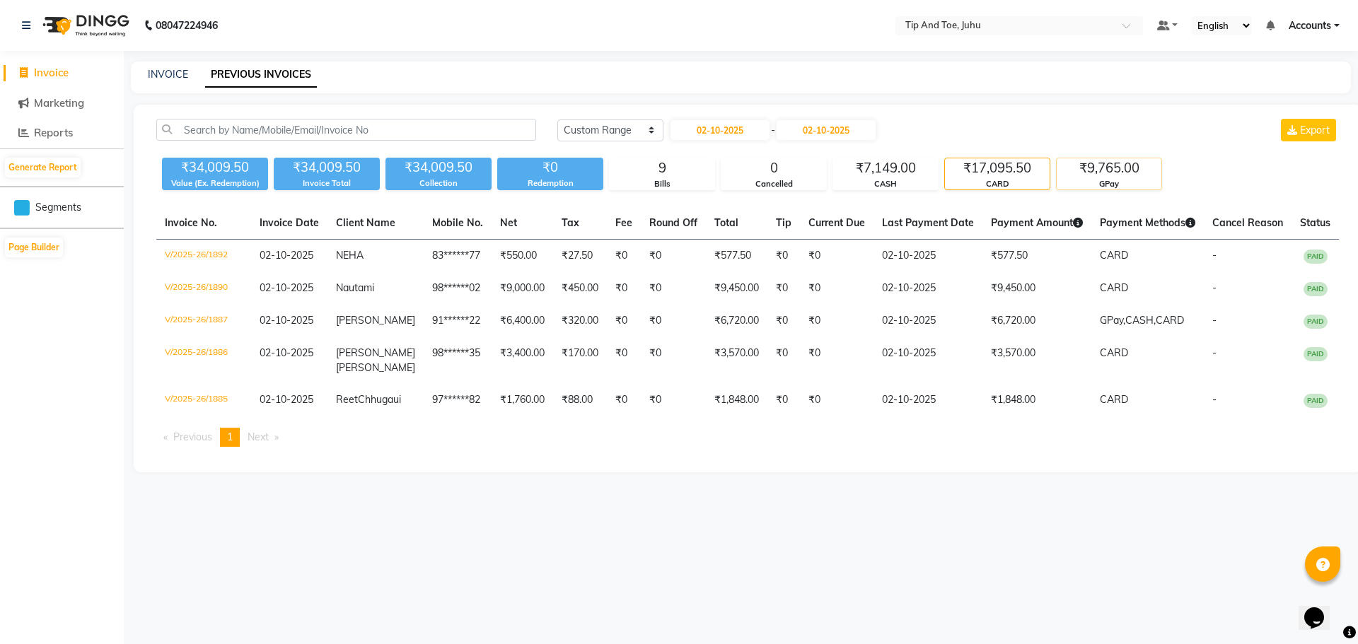
click at [1122, 171] on div "₹9,765.00" at bounding box center [1109, 168] width 105 height 20
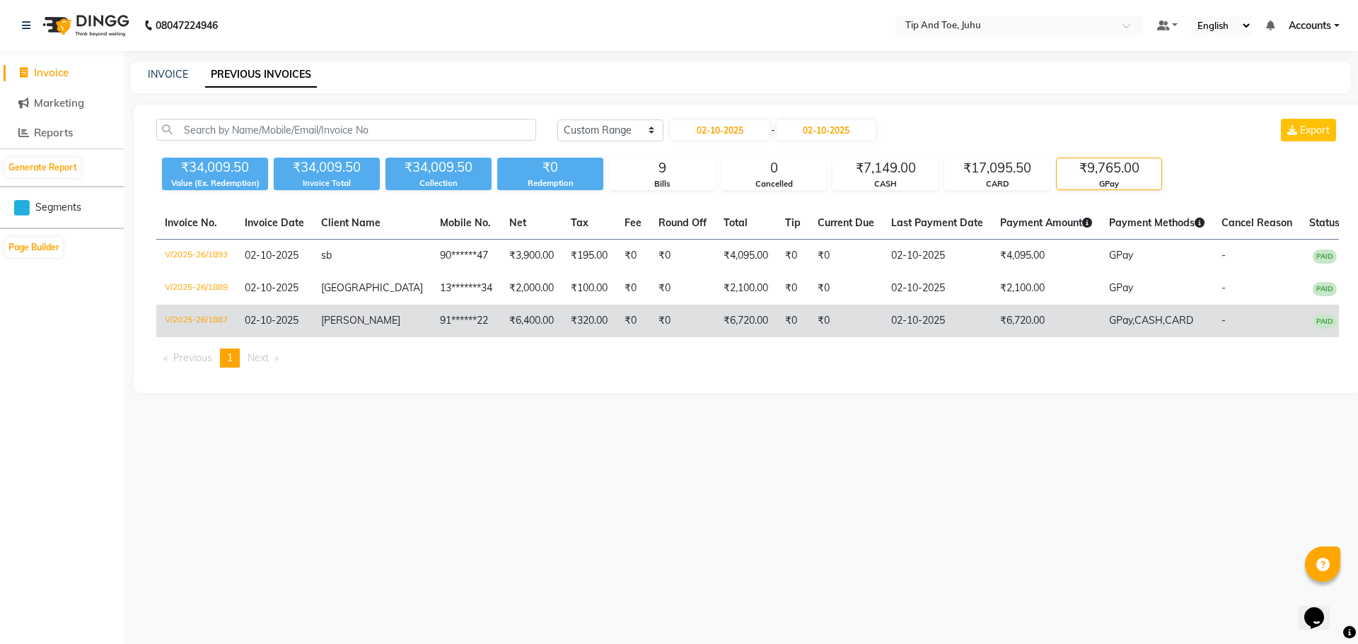
click at [187, 327] on td "V/2025-26/1887" at bounding box center [196, 321] width 80 height 33
click at [211, 329] on td "V/2025-26/1887" at bounding box center [196, 321] width 80 height 33
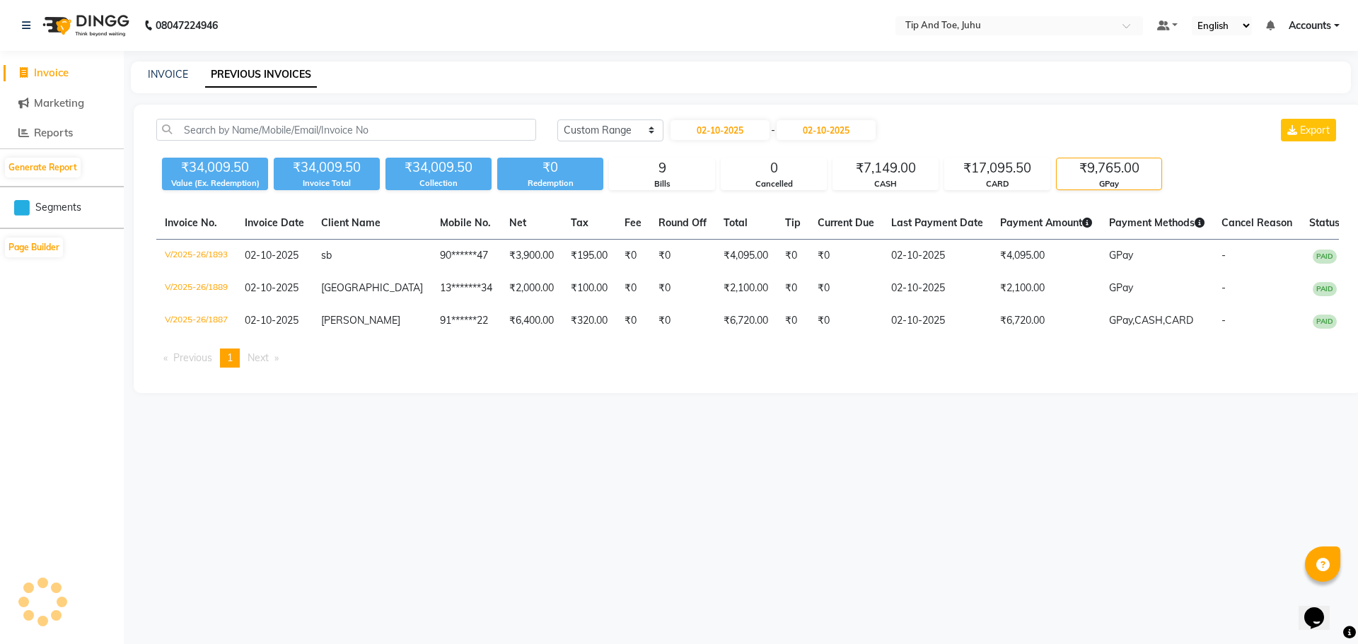
click at [961, 15] on nav "08047224946 Select Location × Tip And Toe, Juhu Default Panel My Panel English …" at bounding box center [679, 25] width 1358 height 51
click at [958, 28] on input "text" at bounding box center [1005, 27] width 205 height 14
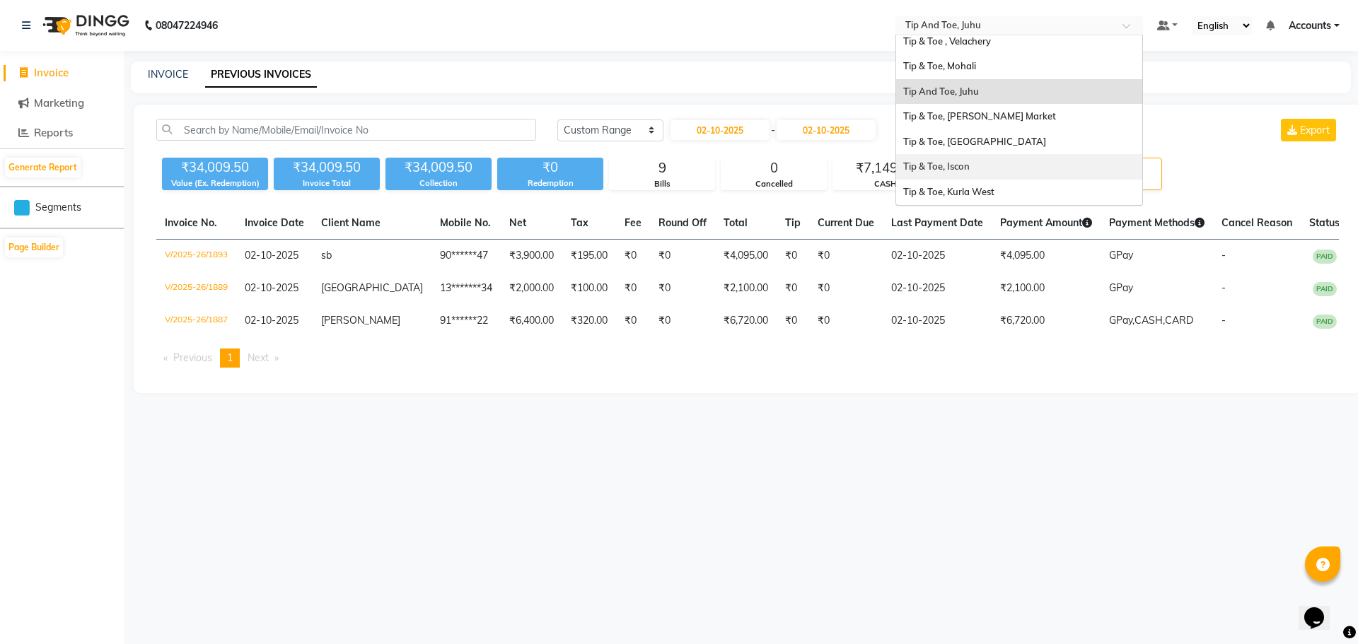
scroll to position [307, 0]
click at [963, 196] on span "Tip & Toe, Kurla West" at bounding box center [948, 192] width 91 height 11
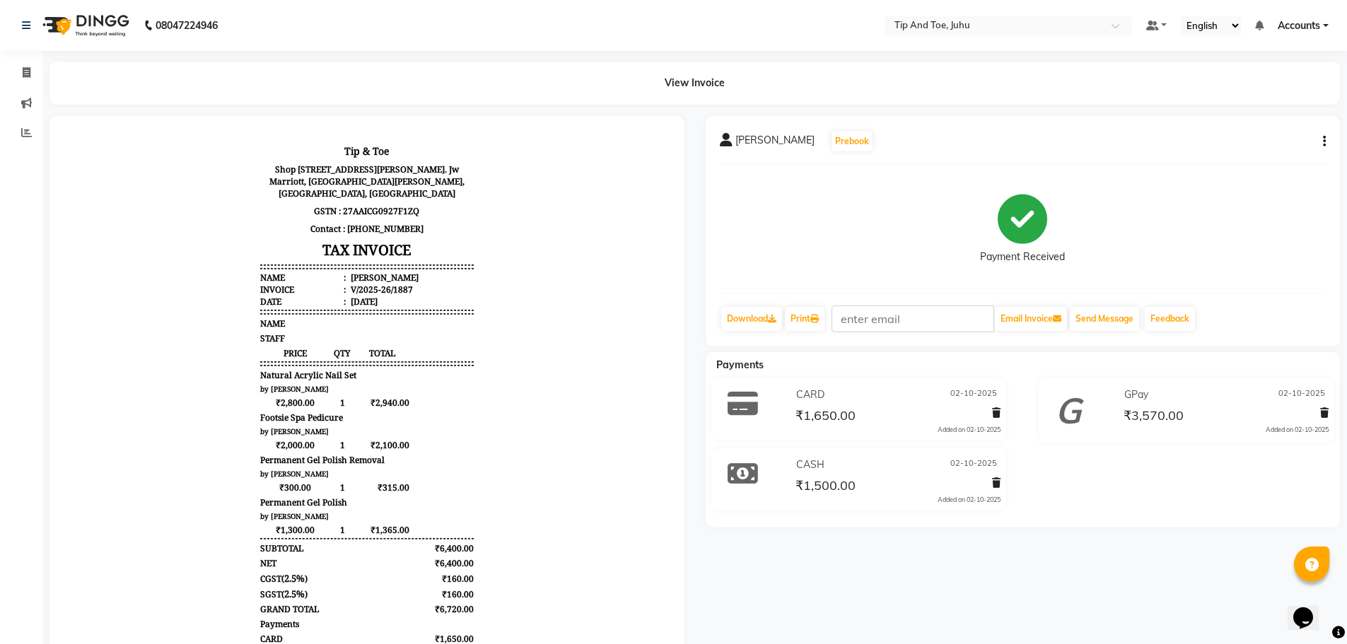
scroll to position [71, 0]
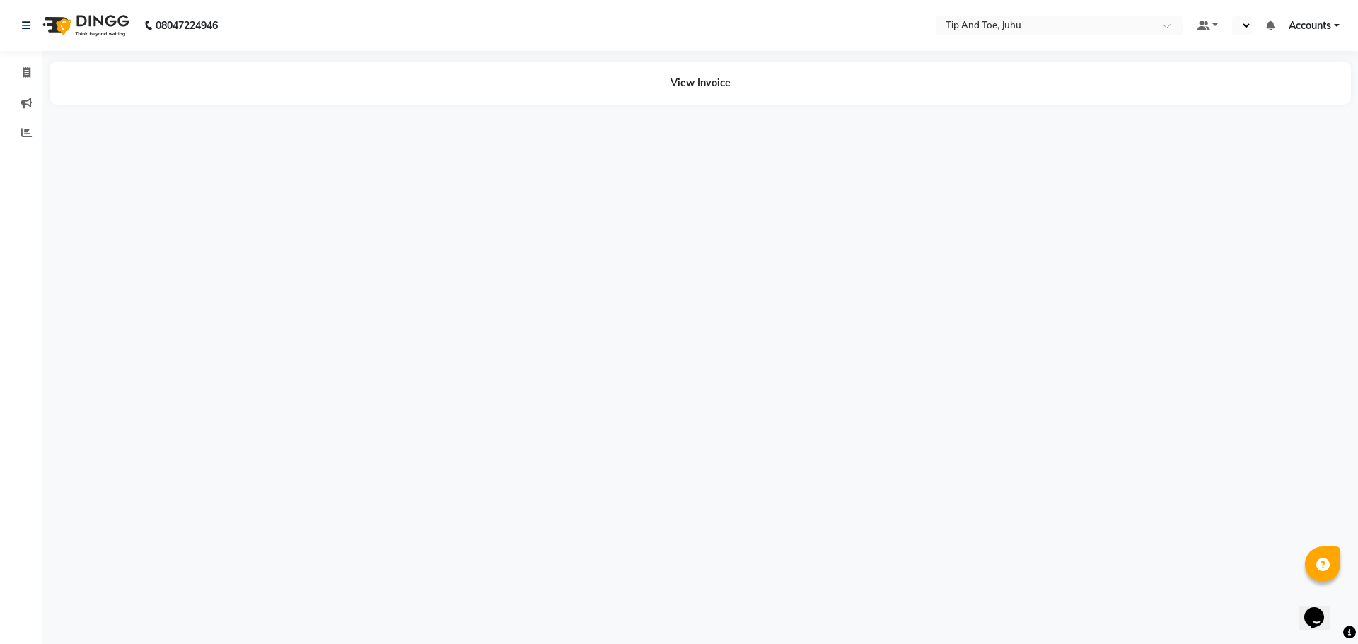
select select "en"
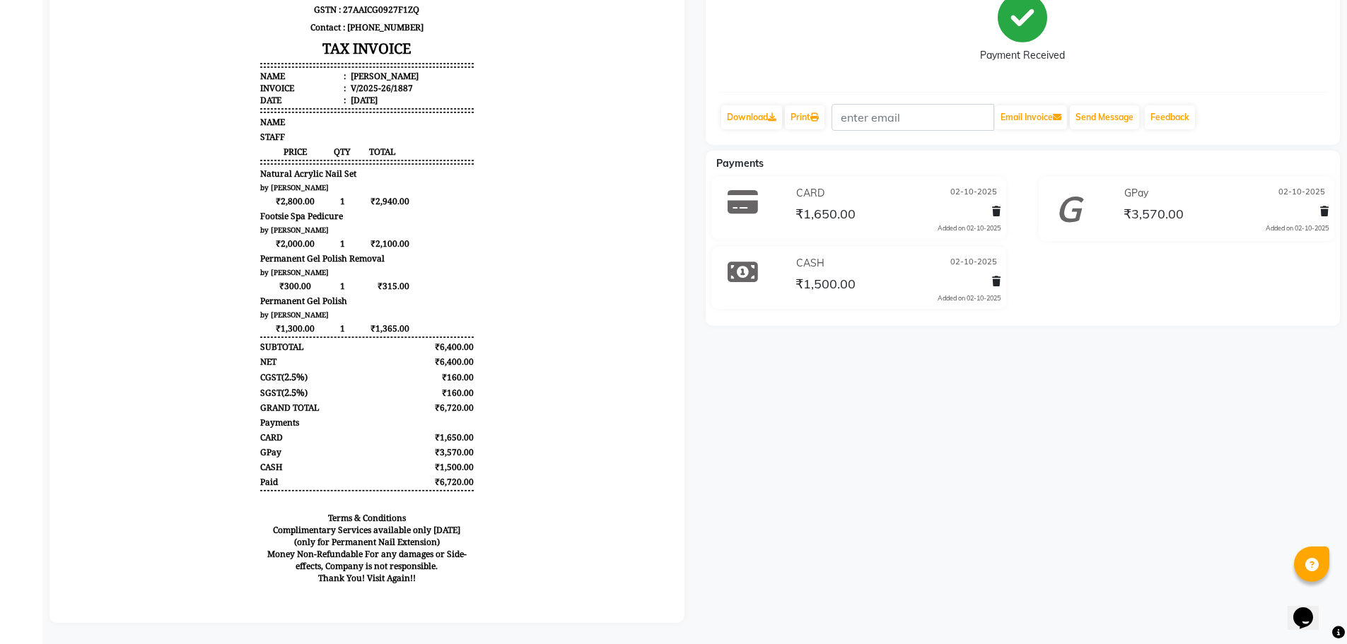
scroll to position [141, 0]
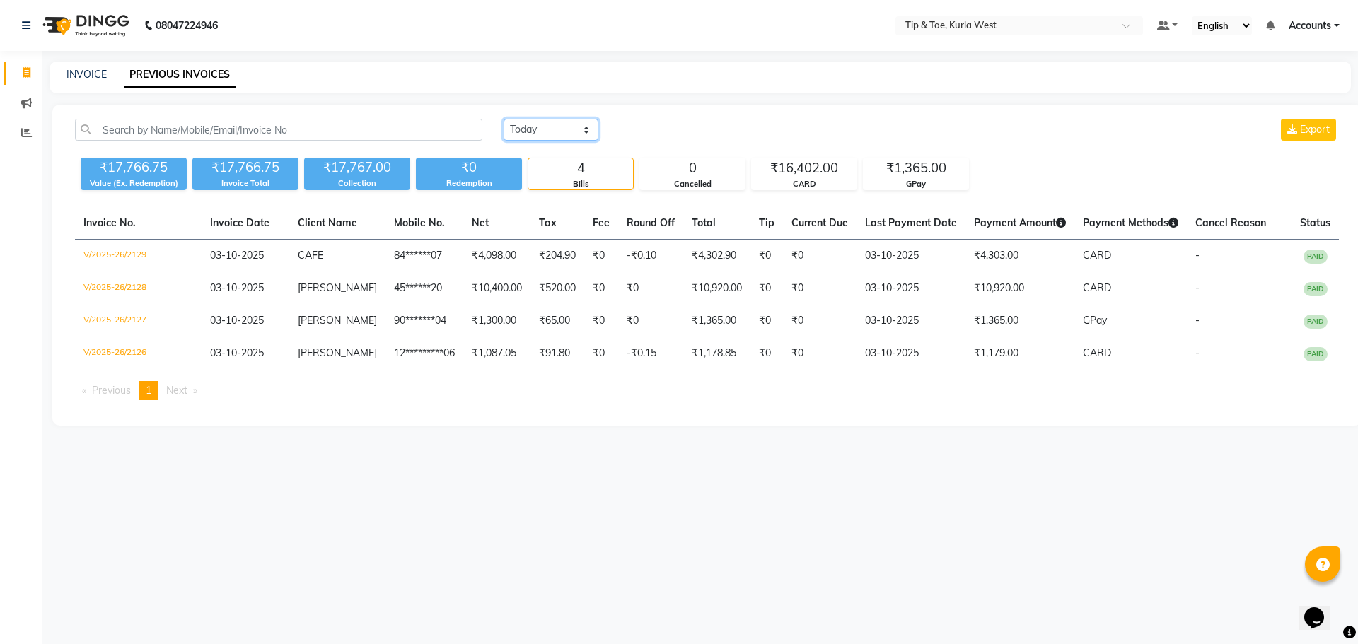
click at [543, 130] on select "[DATE] [DATE] Custom Range" at bounding box center [551, 130] width 95 height 22
select select "range"
click at [504, 119] on select "Today Yesterday Custom Range" at bounding box center [551, 130] width 95 height 22
click at [639, 130] on input "03-10-2025" at bounding box center [666, 130] width 99 height 20
select select "10"
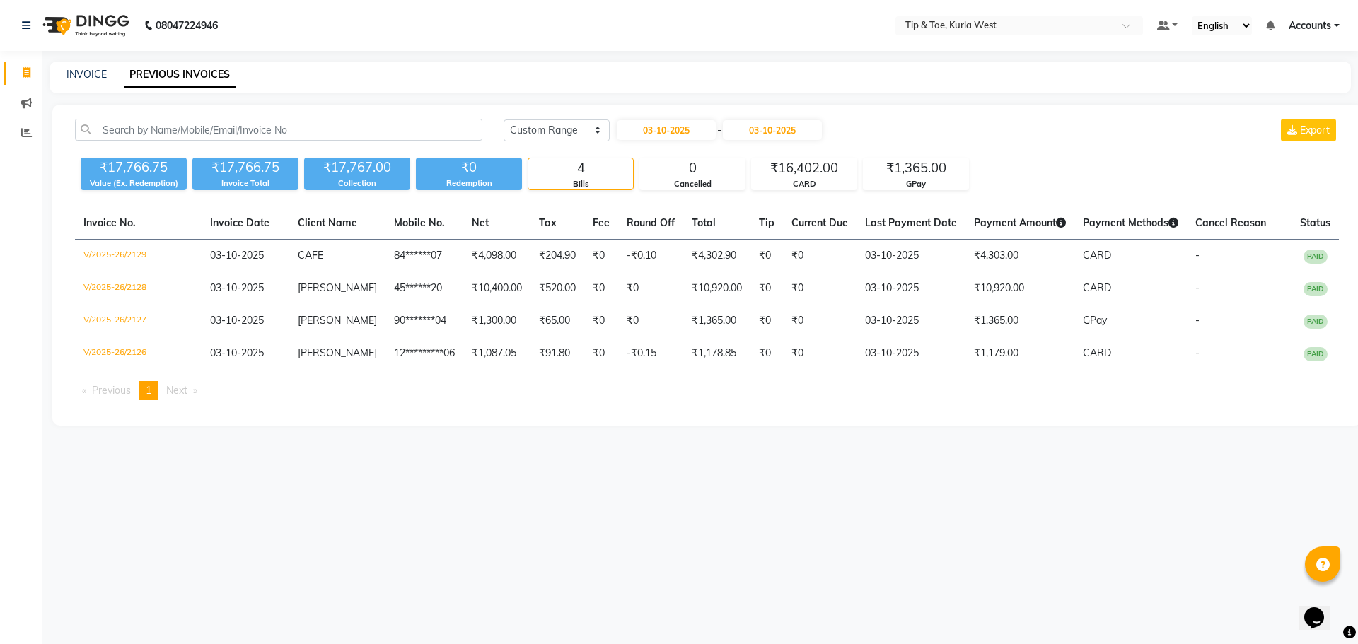
select select "2025"
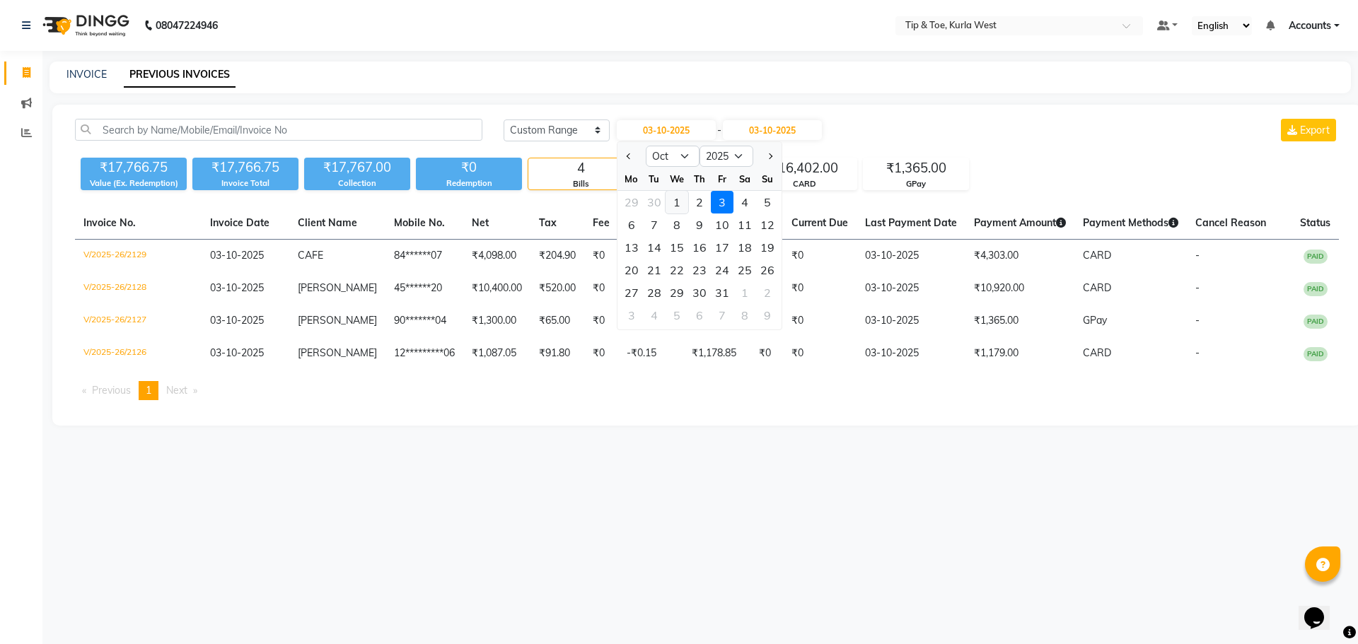
click at [679, 201] on div "1" at bounding box center [677, 202] width 23 height 23
type input "01-10-2025"
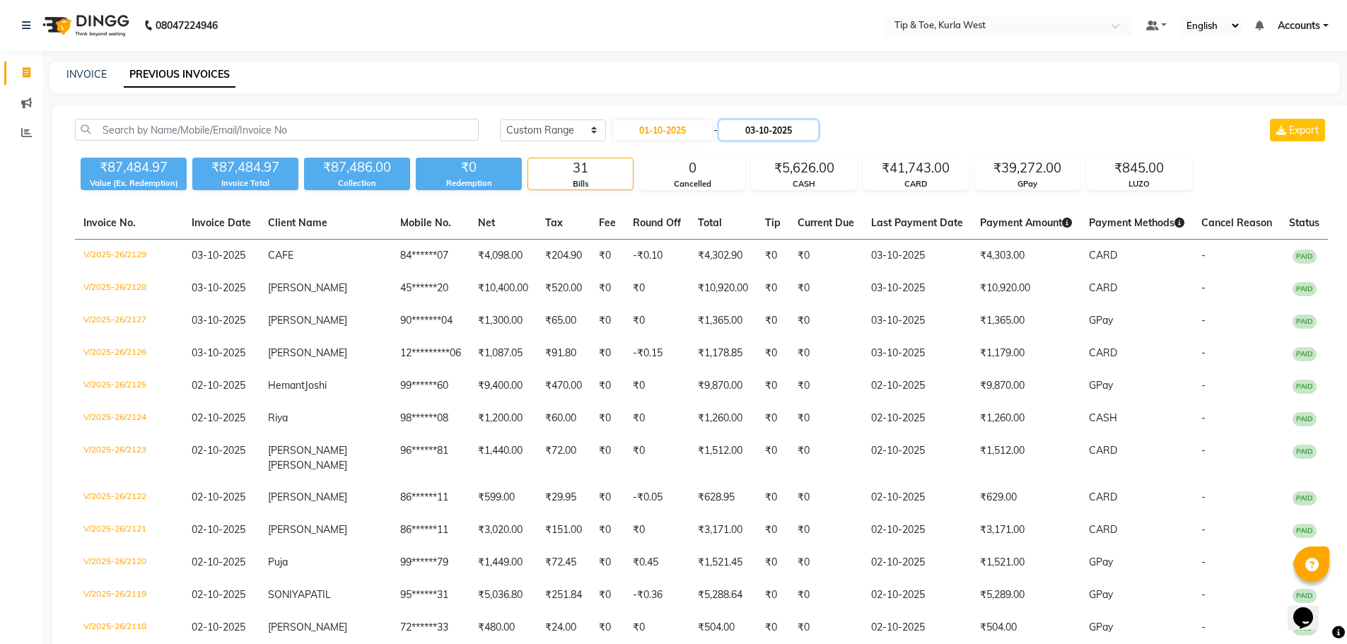
click at [757, 128] on input "03-10-2025" at bounding box center [768, 130] width 99 height 20
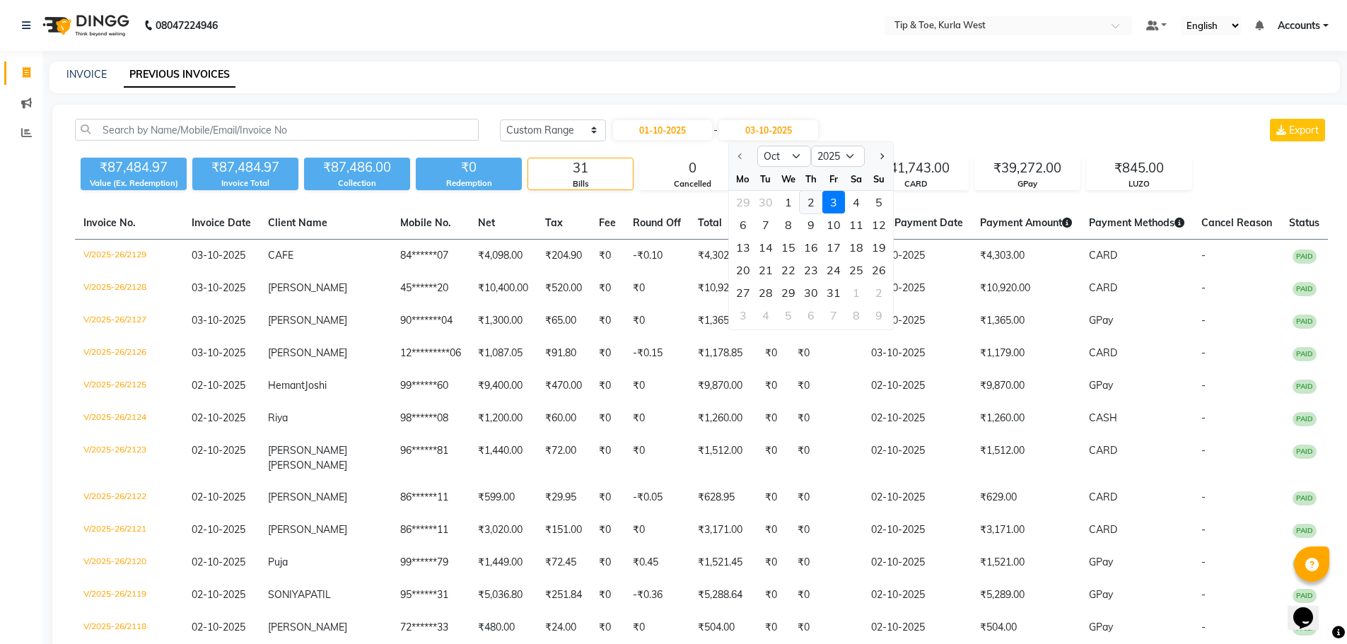
click at [806, 204] on div "2" at bounding box center [811, 202] width 23 height 23
type input "02-10-2025"
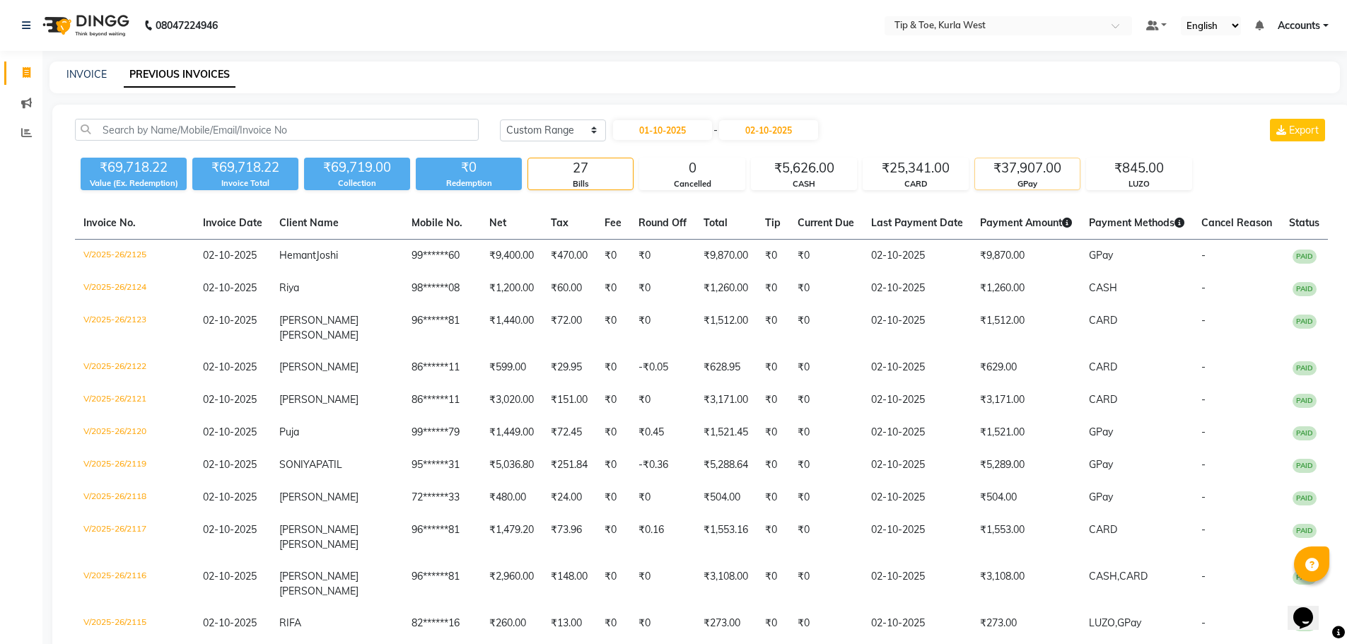
click at [1021, 173] on div "₹37,907.00" at bounding box center [1027, 168] width 105 height 20
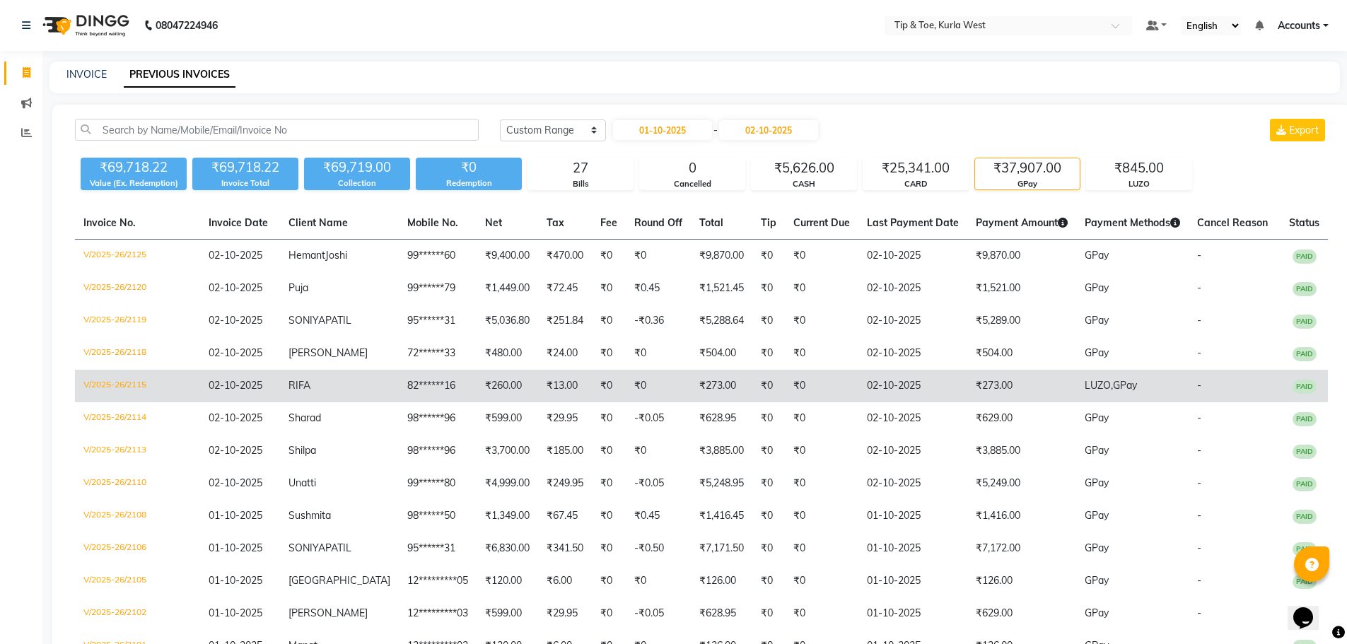
click at [127, 402] on td "V/2025-26/2115" at bounding box center [137, 386] width 125 height 33
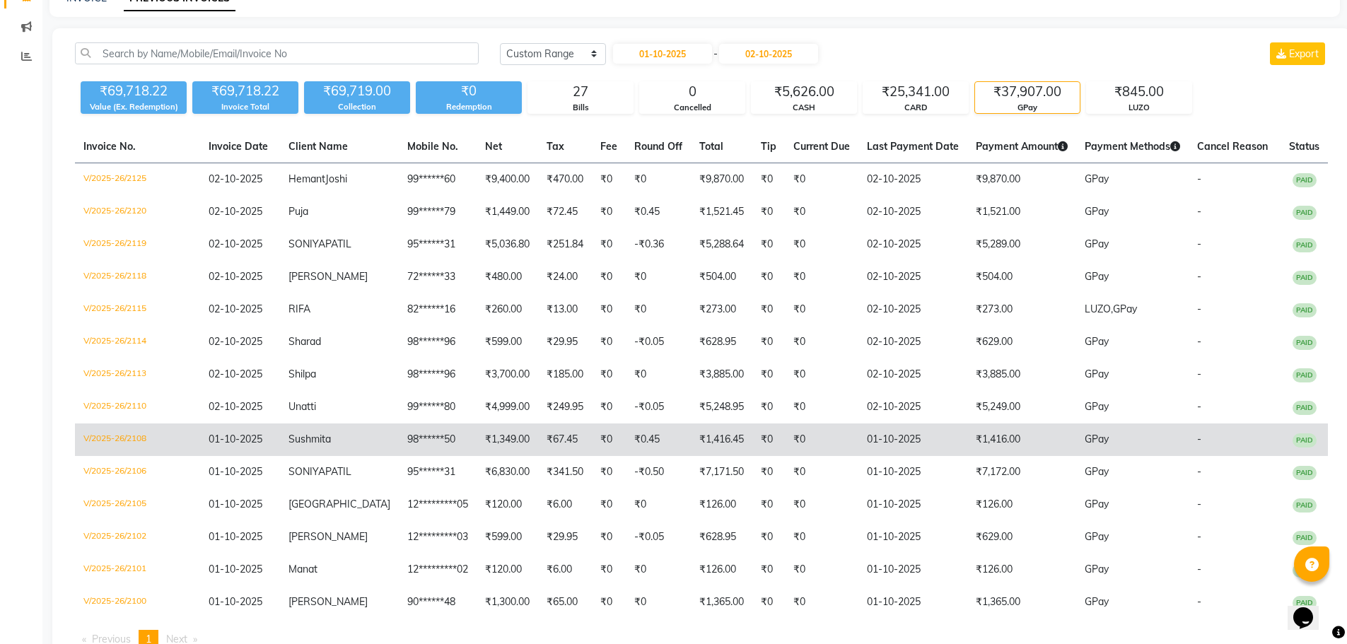
scroll to position [170, 0]
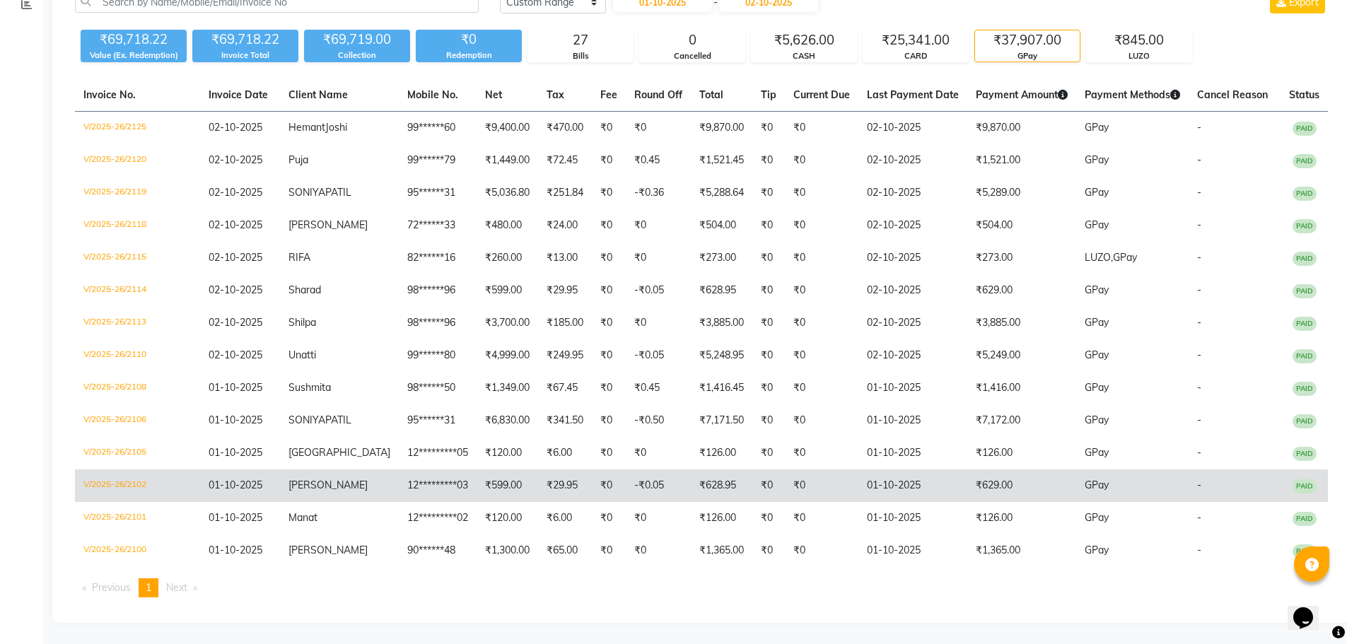
click at [122, 482] on td "V/2025-26/2102" at bounding box center [137, 486] width 125 height 33
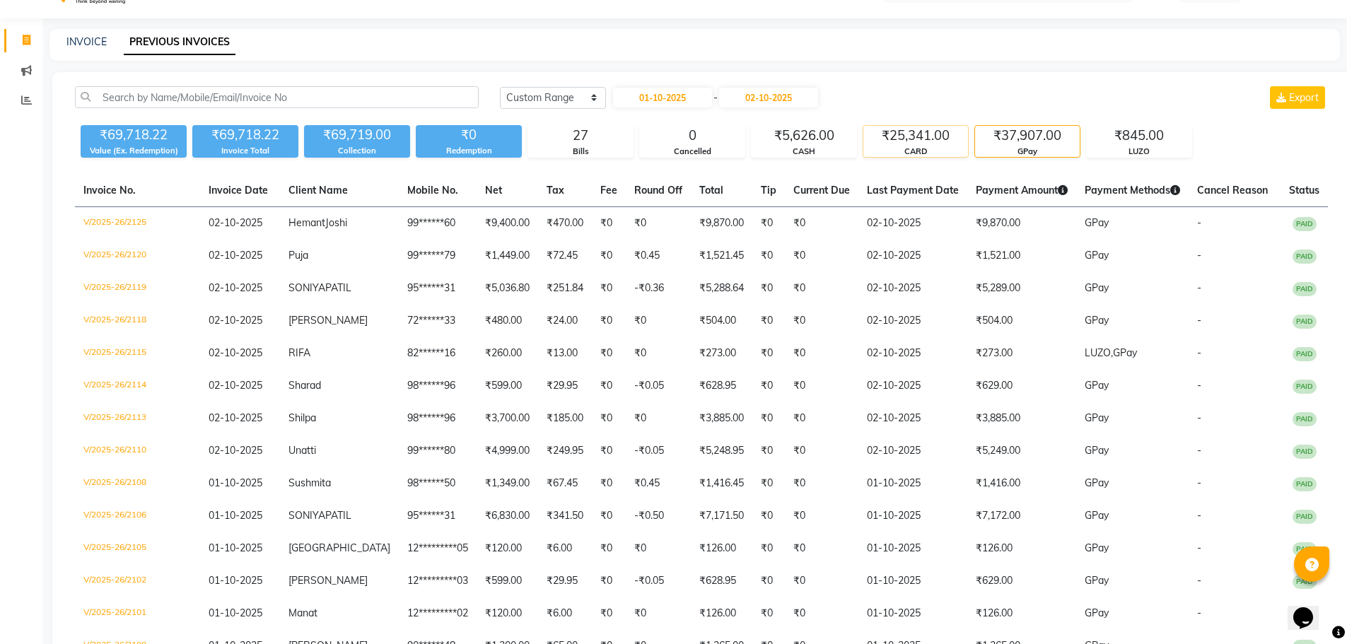
scroll to position [29, 0]
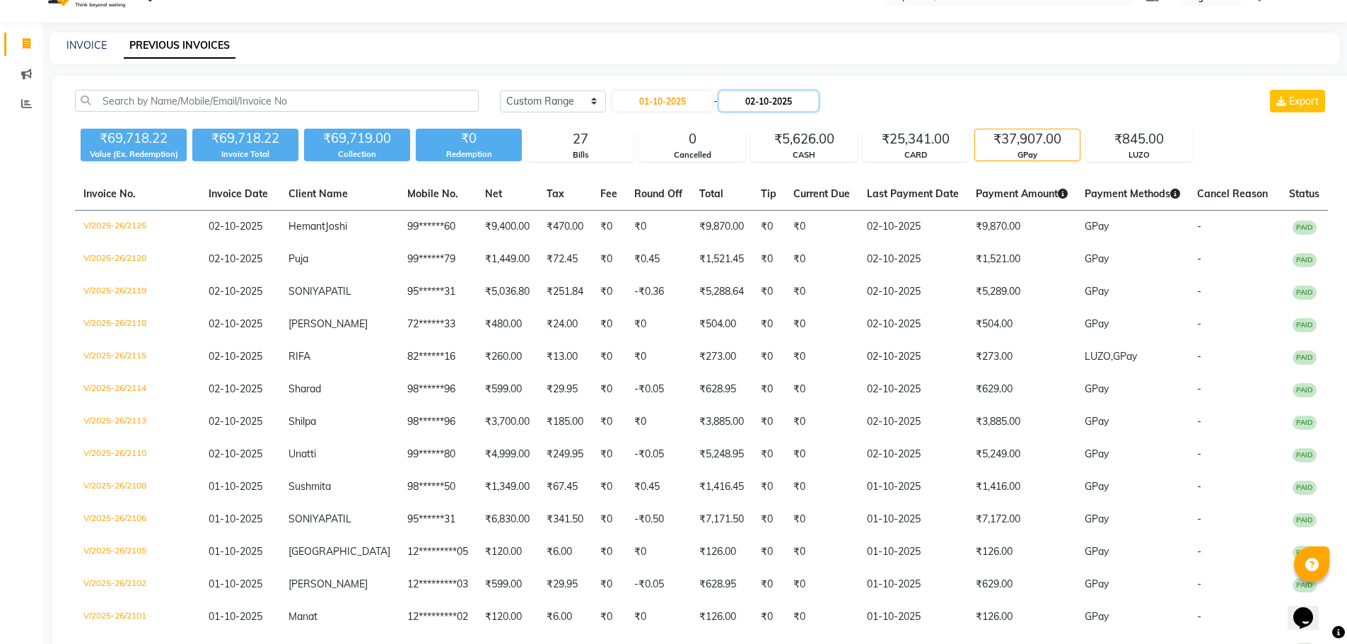
click at [764, 104] on input "02-10-2025" at bounding box center [768, 101] width 99 height 20
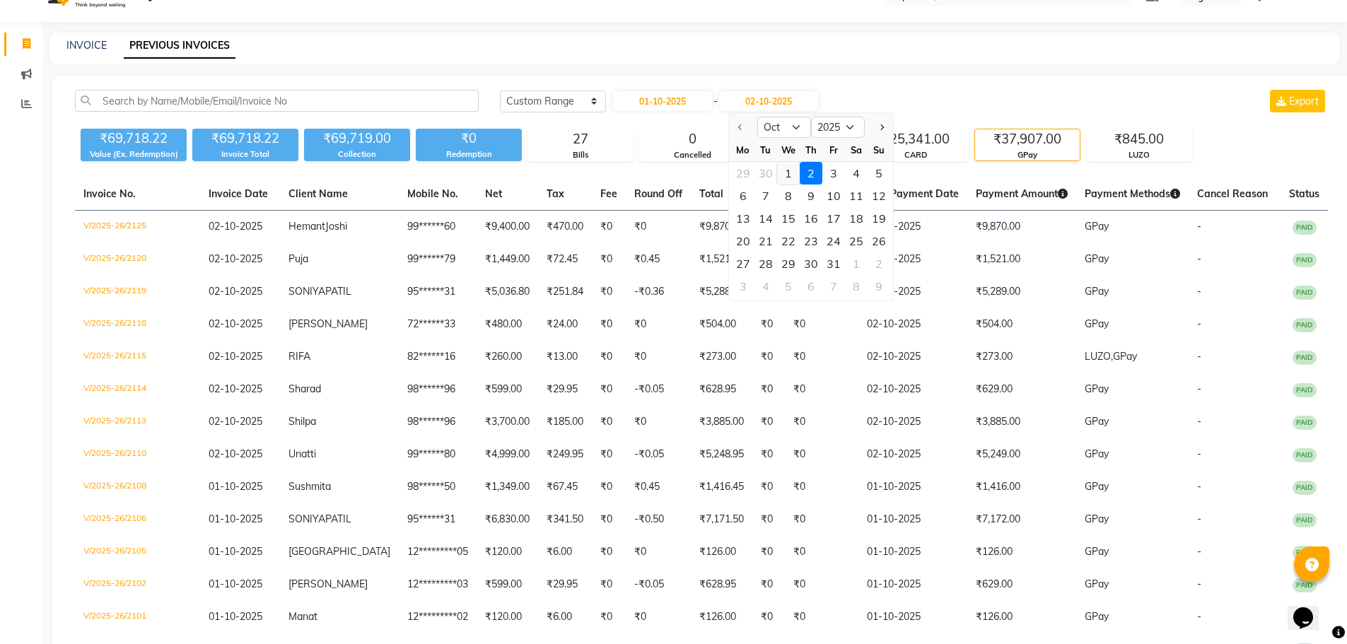
click at [790, 167] on div "1" at bounding box center [788, 173] width 23 height 23
type input "01-10-2025"
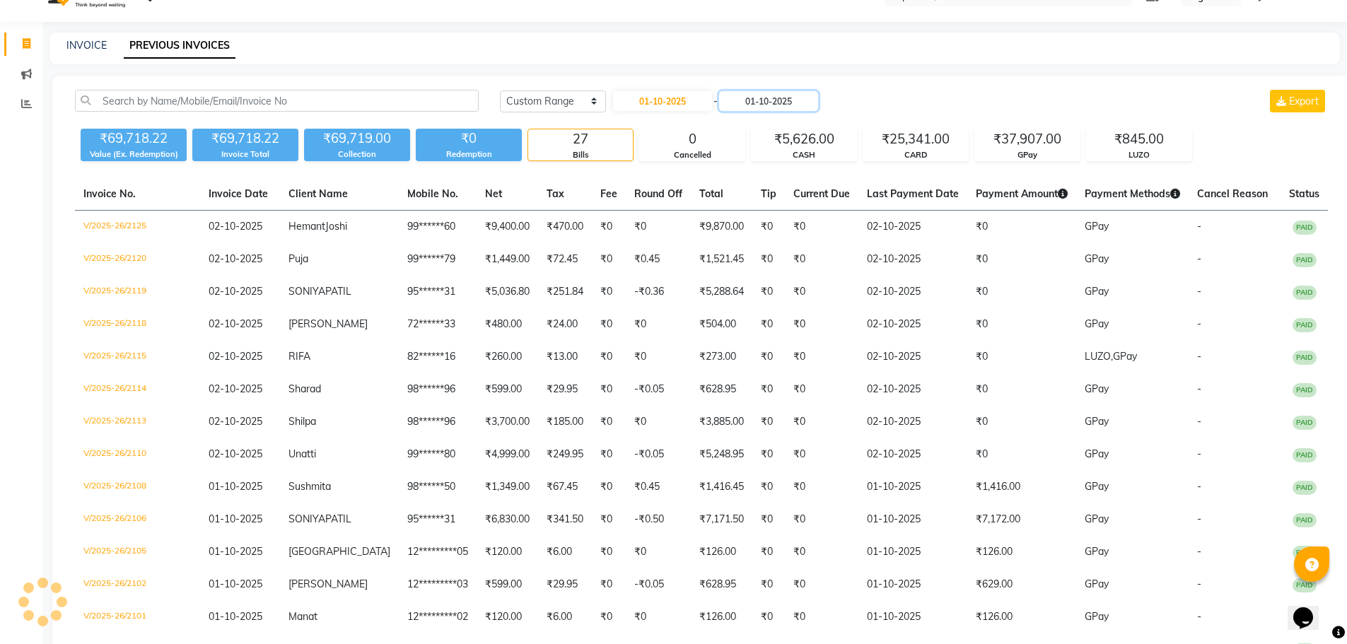
scroll to position [26, 0]
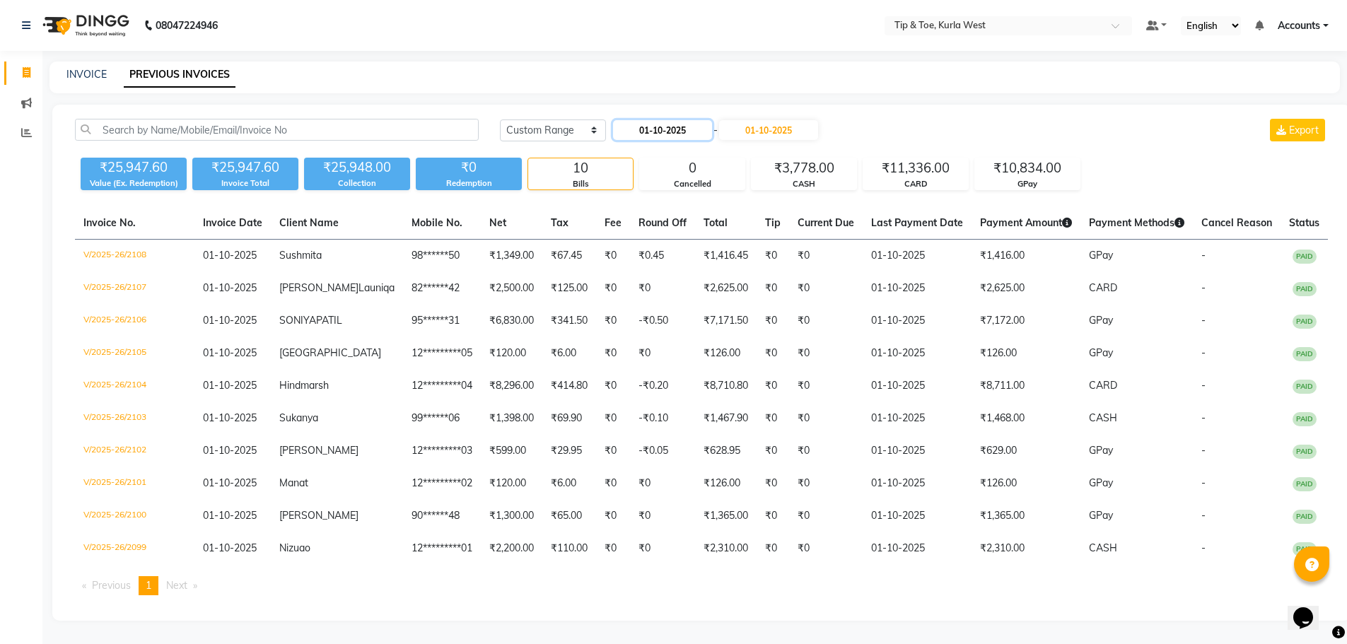
click at [680, 120] on input "01-10-2025" at bounding box center [662, 130] width 99 height 20
select select "10"
select select "2025"
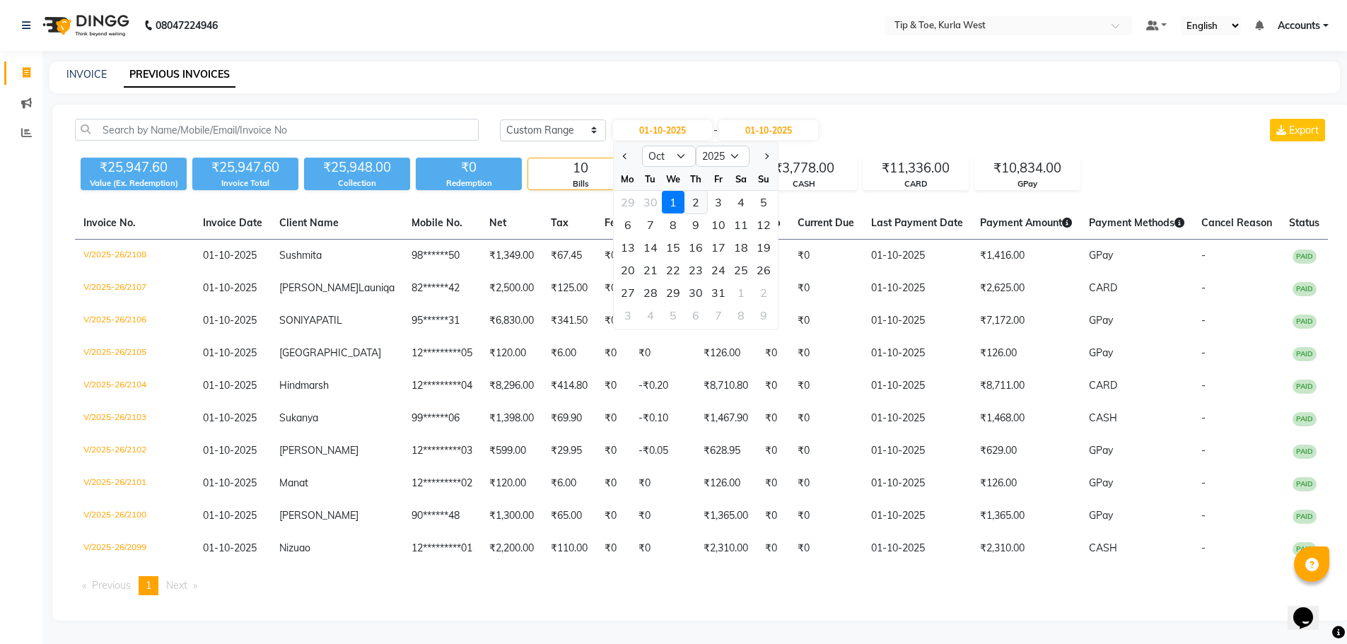
click at [695, 191] on div "2" at bounding box center [696, 202] width 23 height 23
type input "02-10-2025"
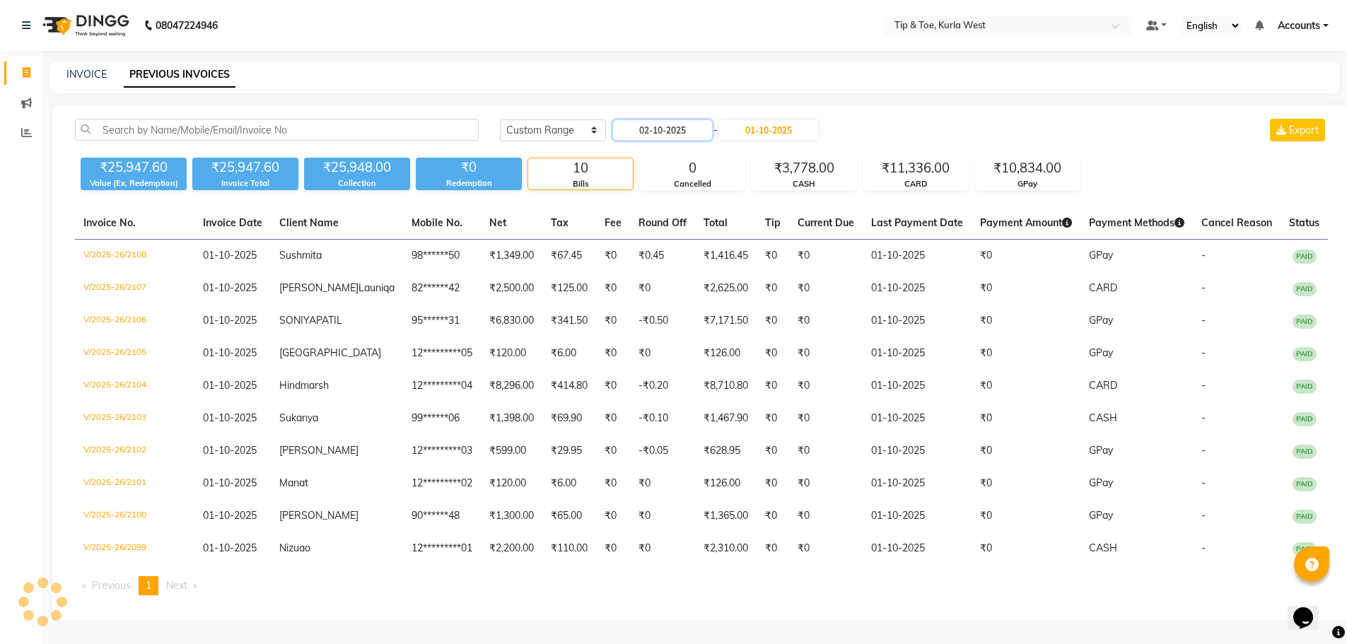
scroll to position [0, 0]
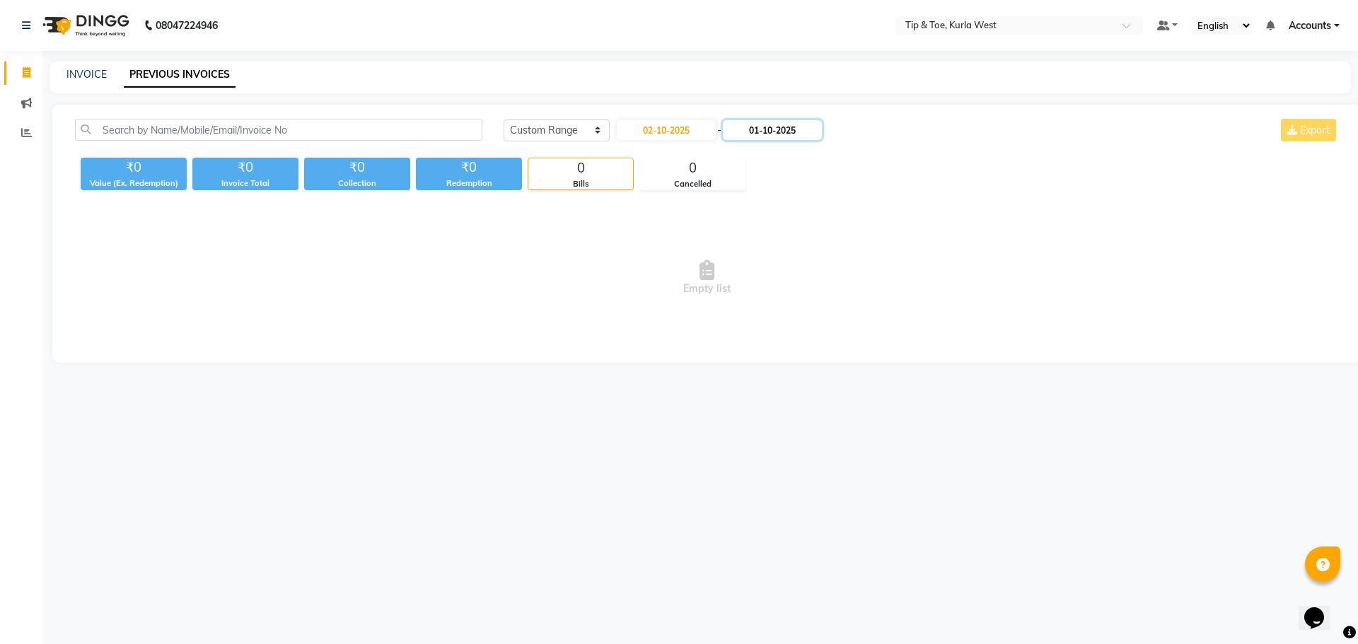
click at [762, 129] on input "01-10-2025" at bounding box center [772, 130] width 99 height 20
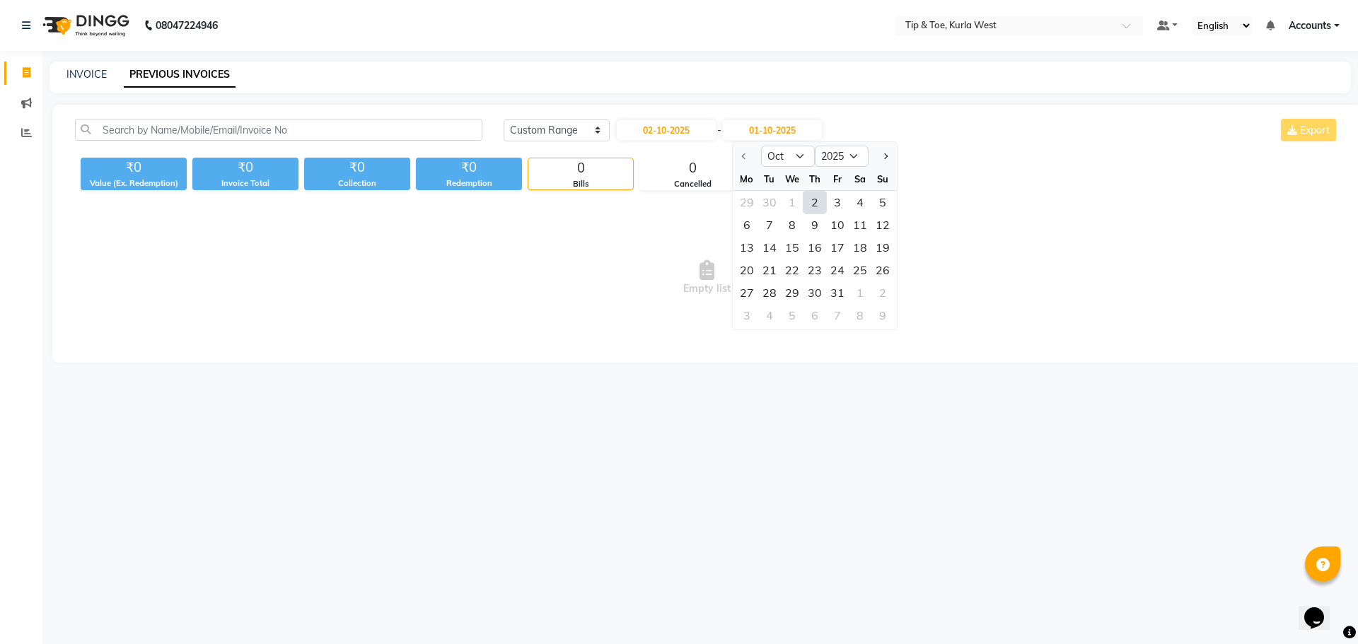
click at [810, 200] on div "2" at bounding box center [814, 202] width 23 height 23
type input "02-10-2025"
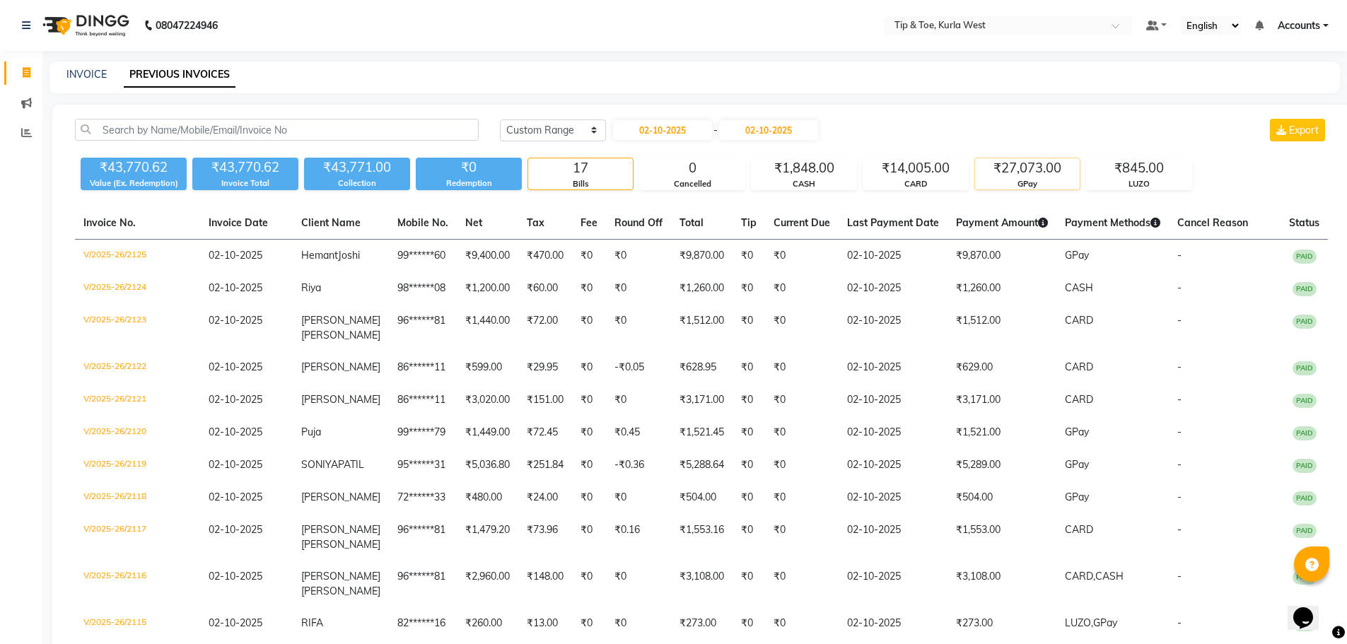
click at [1025, 165] on div "₹27,073.00" at bounding box center [1027, 168] width 105 height 20
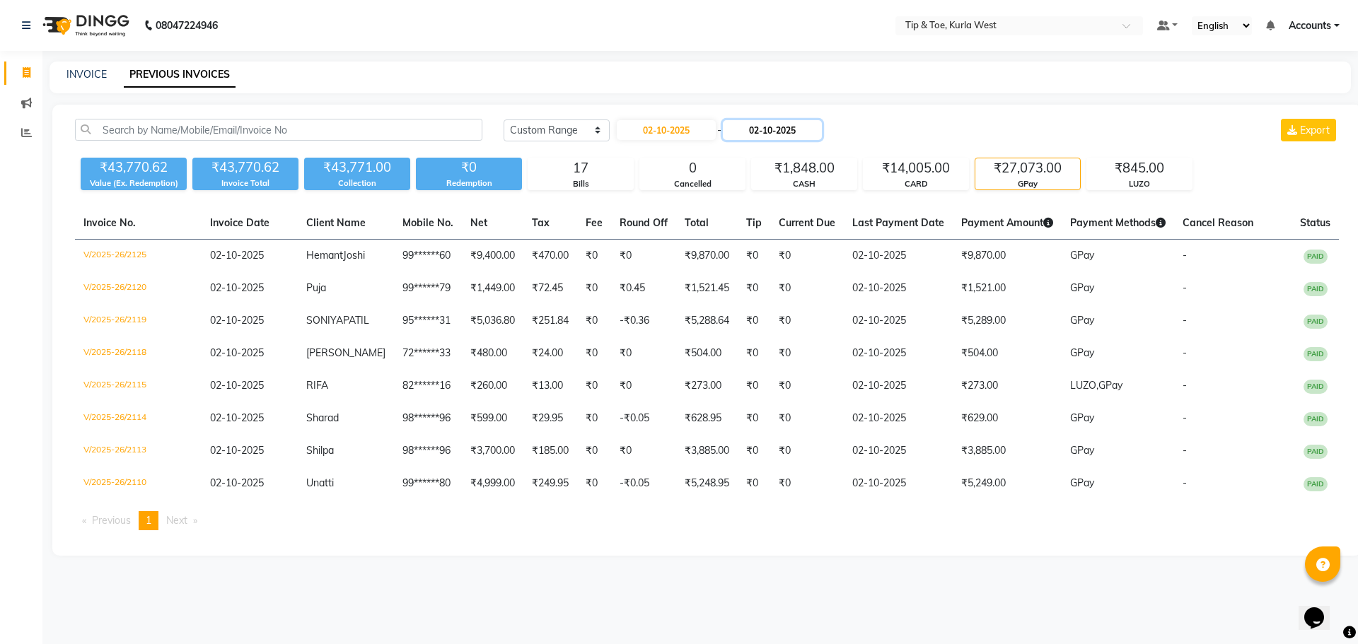
click at [777, 130] on input "02-10-2025" at bounding box center [772, 130] width 99 height 20
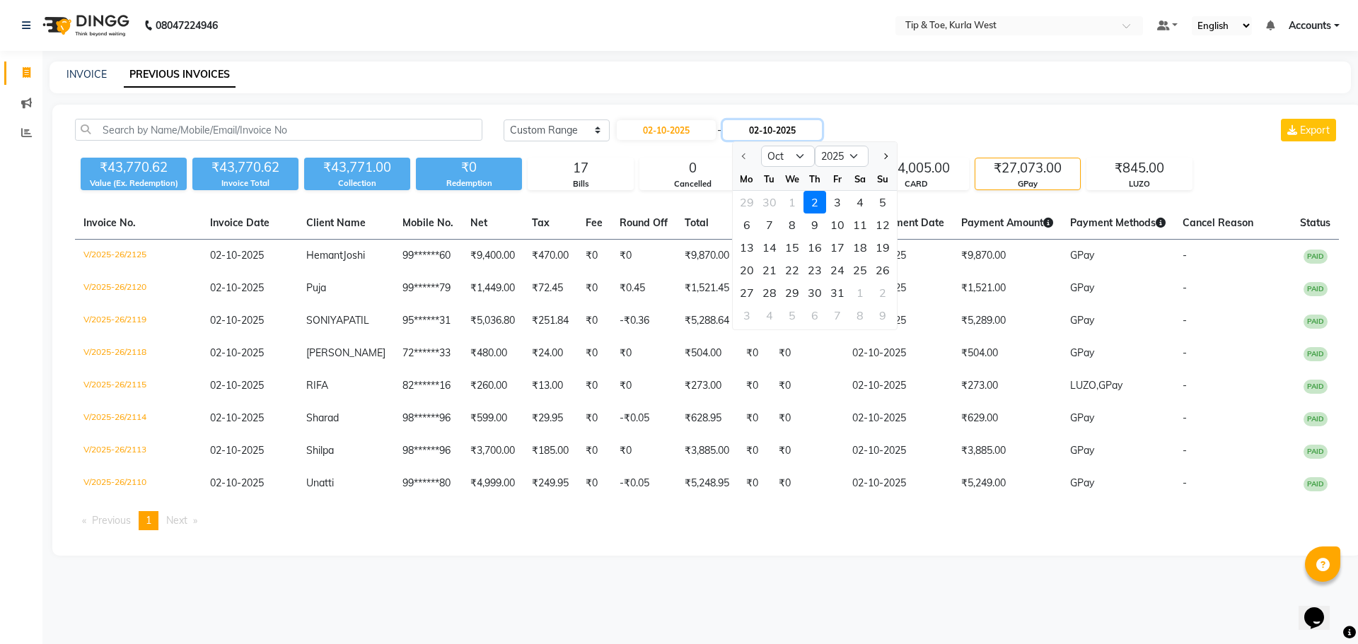
click at [777, 129] on input "02-10-2025" at bounding box center [772, 130] width 99 height 20
click at [901, 556] on div "Today Yesterday Custom Range 02-10-2025 - 02-10-2025 Oct Nov Dec 2025 2026 2027…" at bounding box center [706, 330] width 1309 height 451
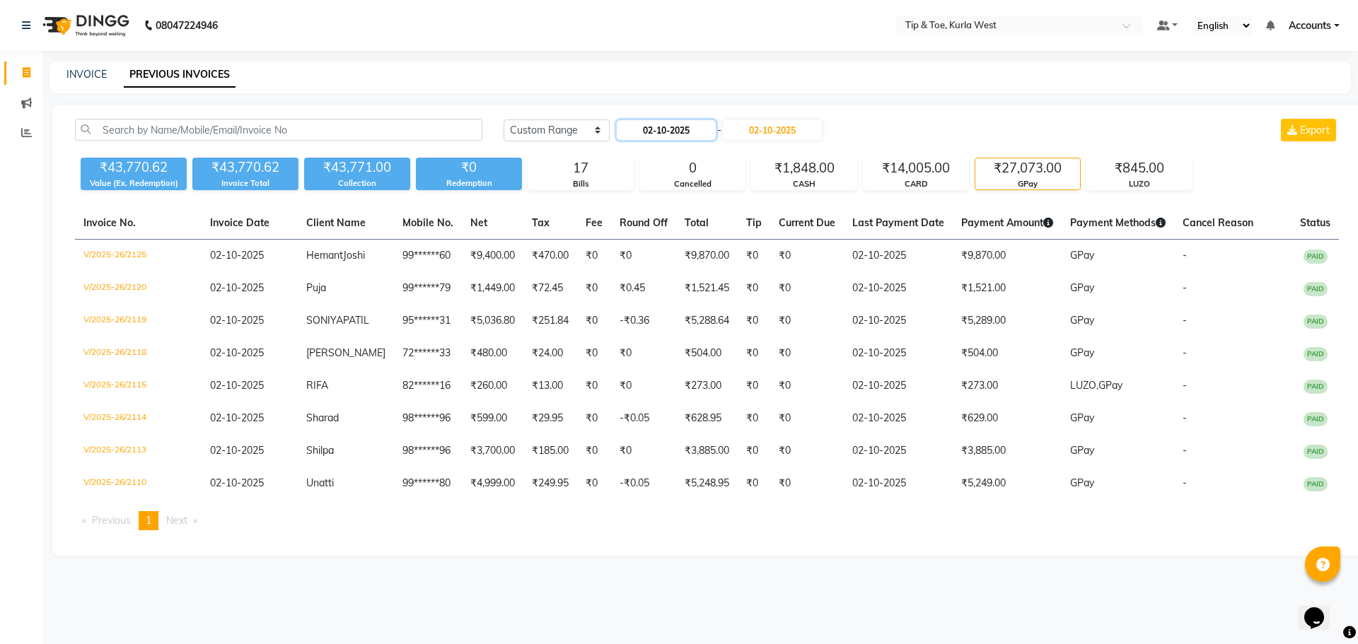
click at [653, 130] on input "02-10-2025" at bounding box center [666, 130] width 99 height 20
select select "10"
select select "2025"
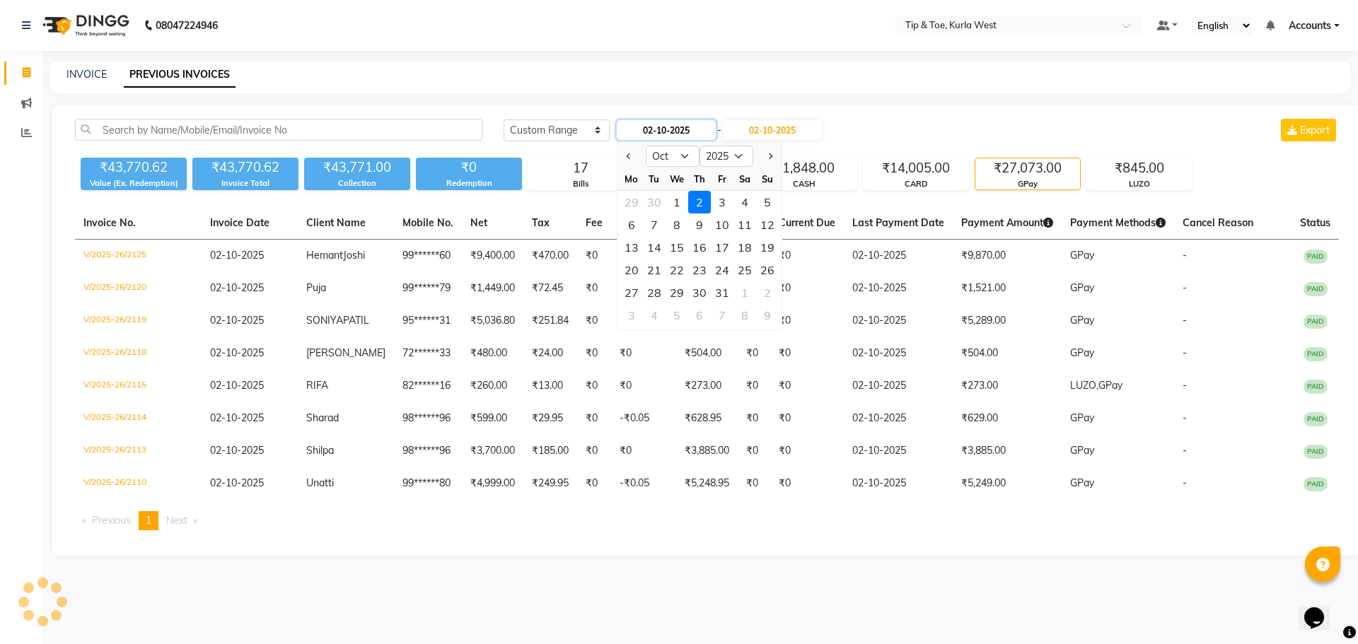
click at [677, 125] on input "02-10-2025" at bounding box center [666, 130] width 99 height 20
click at [673, 202] on div "1" at bounding box center [677, 202] width 23 height 23
type input "01-10-2025"
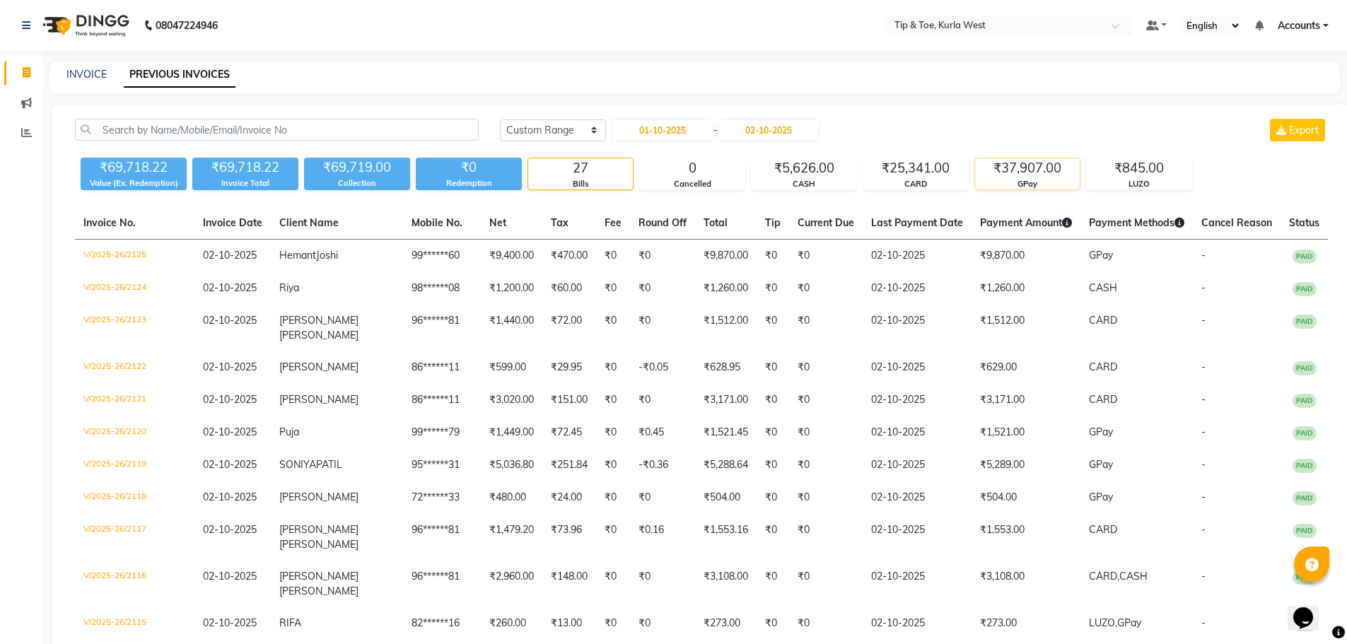
click at [1000, 175] on div "₹37,907.00" at bounding box center [1027, 168] width 105 height 20
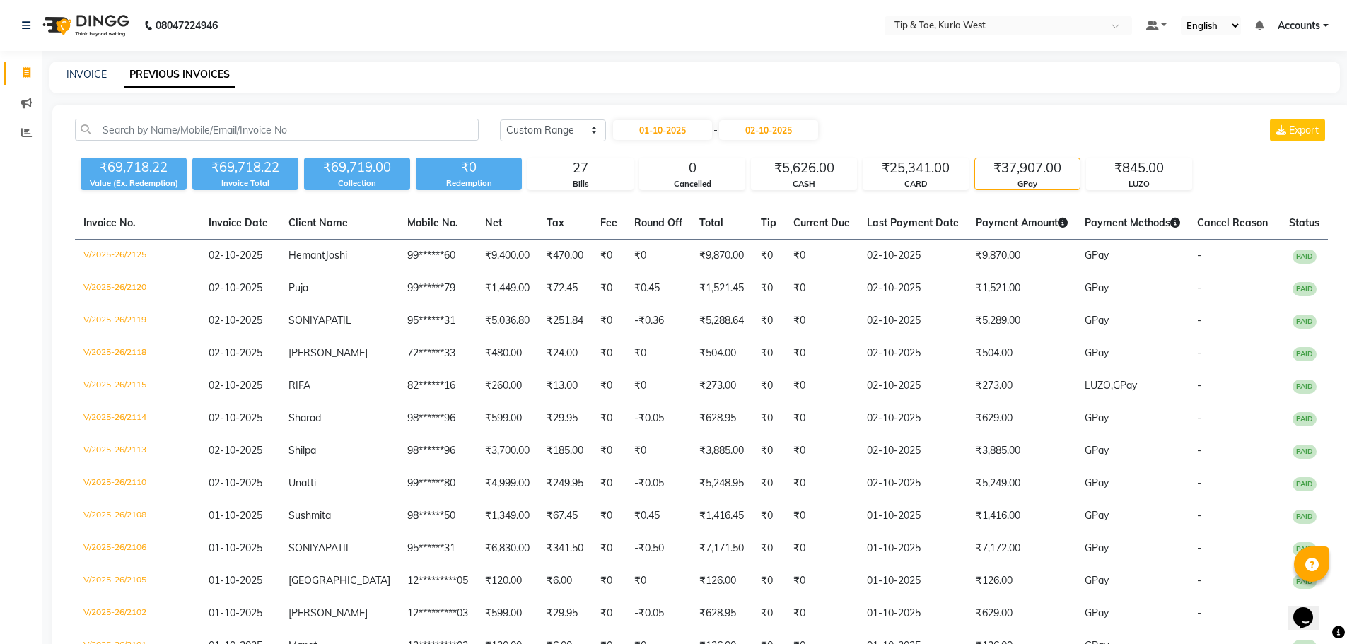
scroll to position [170, 0]
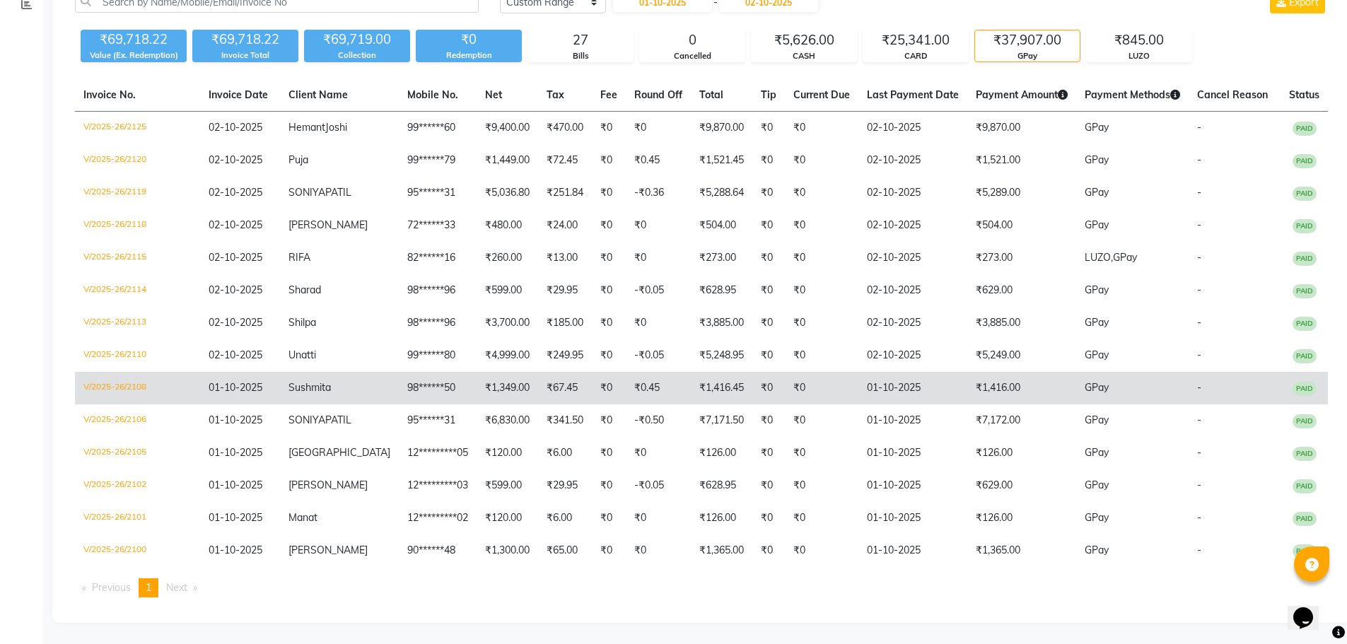
click at [139, 374] on td "V/2025-26/2108" at bounding box center [137, 388] width 125 height 33
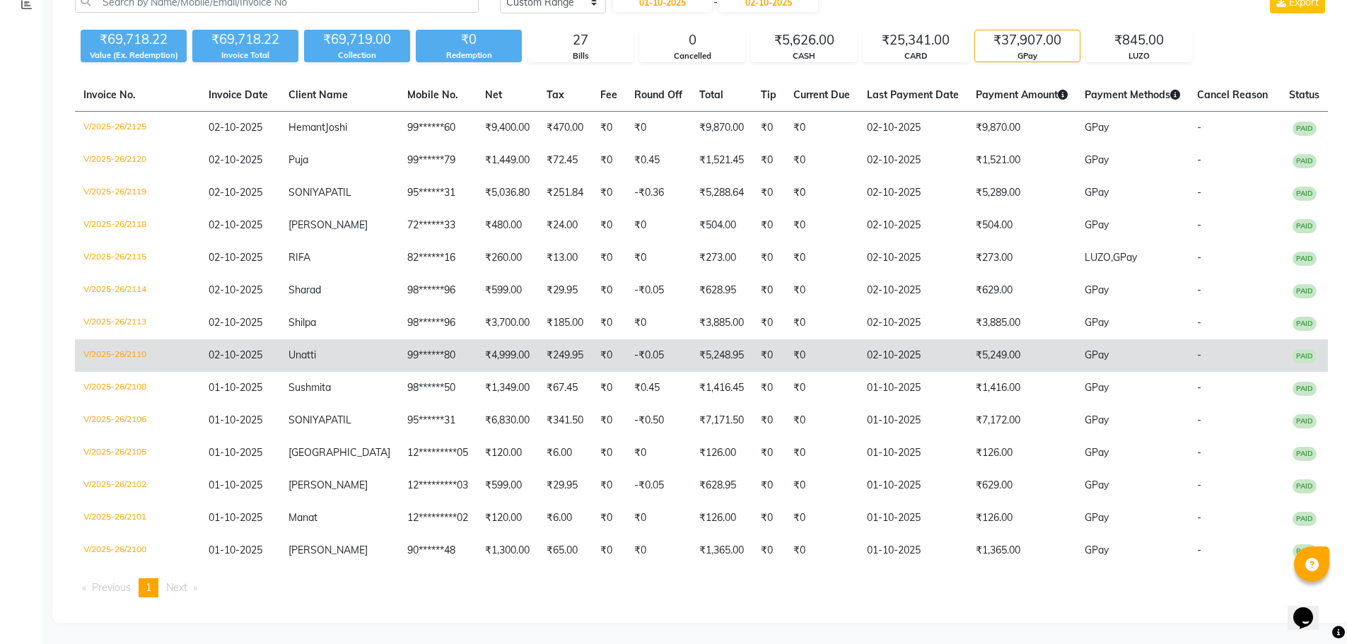
scroll to position [141, 0]
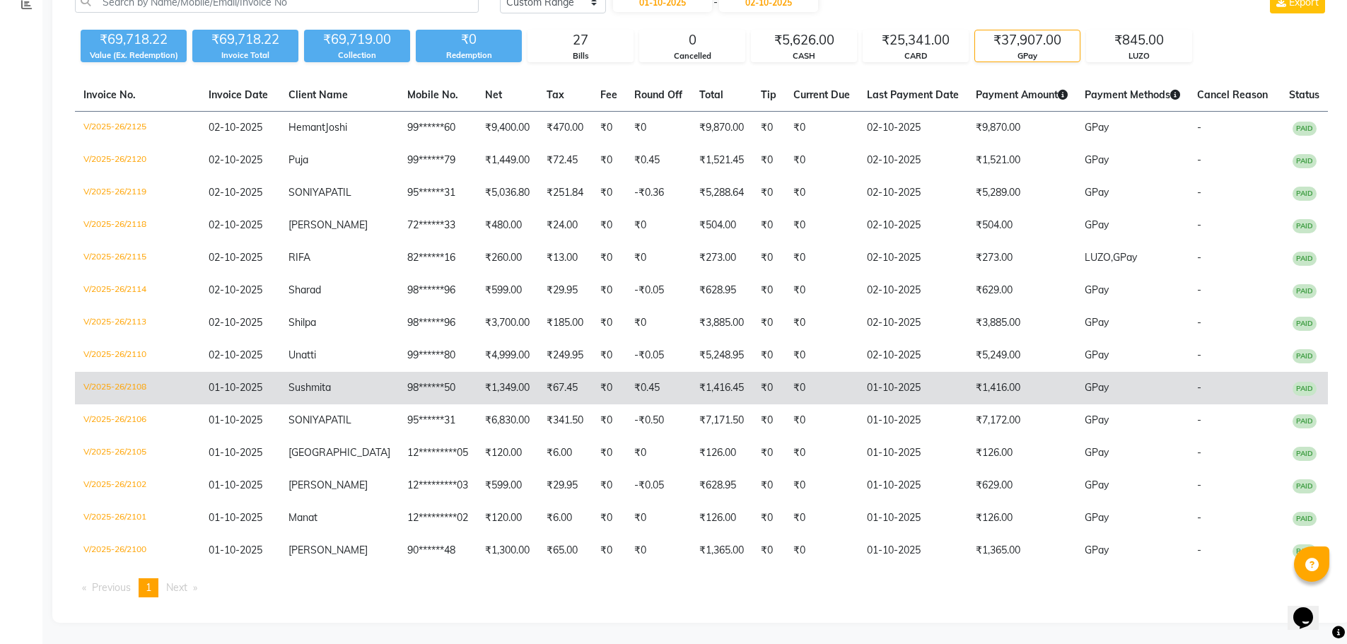
click at [124, 405] on td "V/2025-26/2108" at bounding box center [137, 388] width 125 height 33
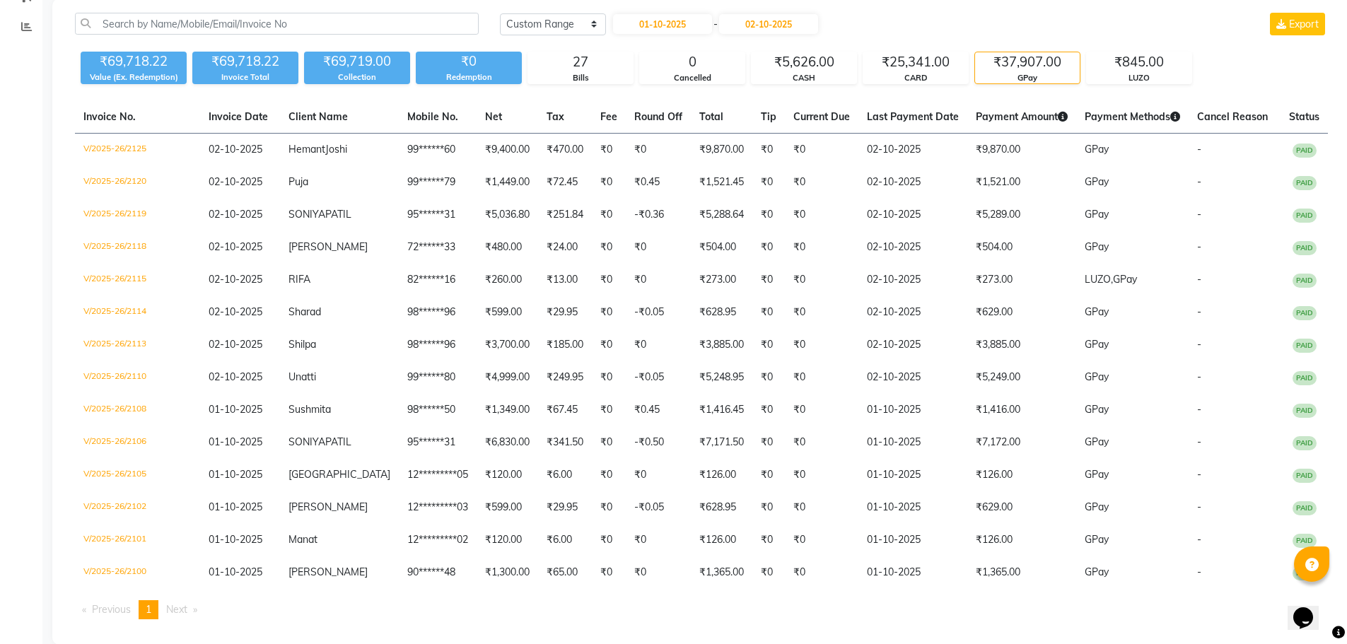
scroll to position [0, 0]
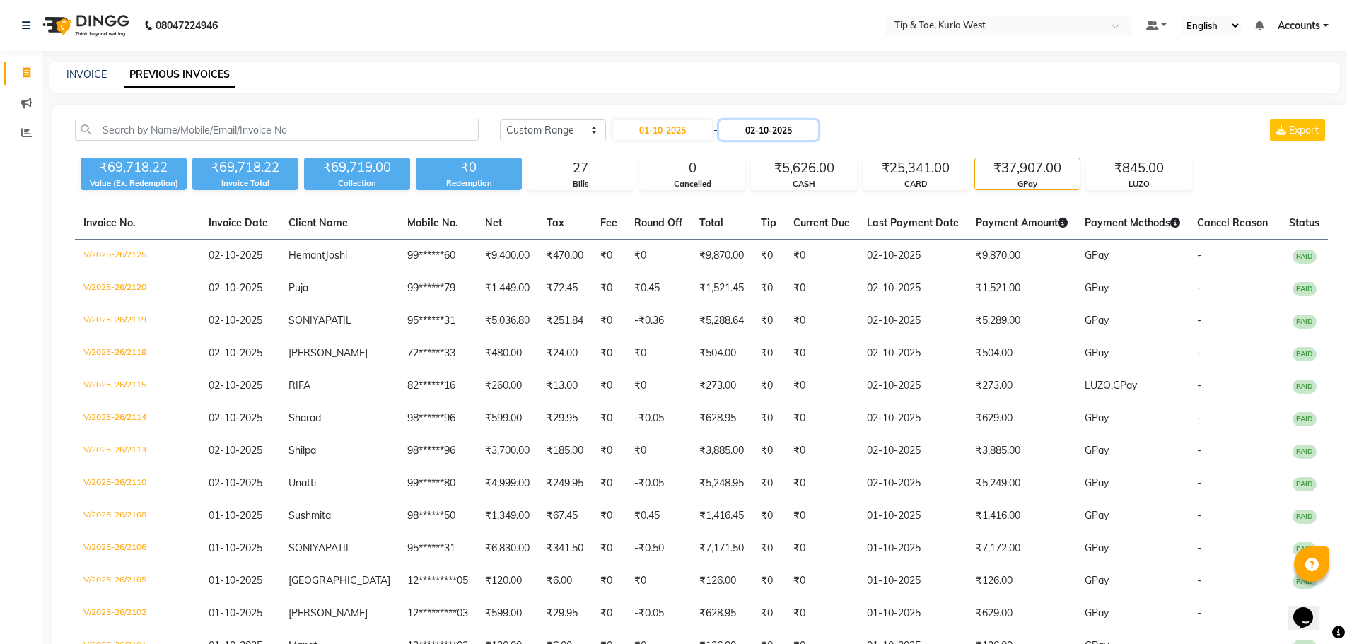
click at [784, 124] on input "02-10-2025" at bounding box center [768, 130] width 99 height 20
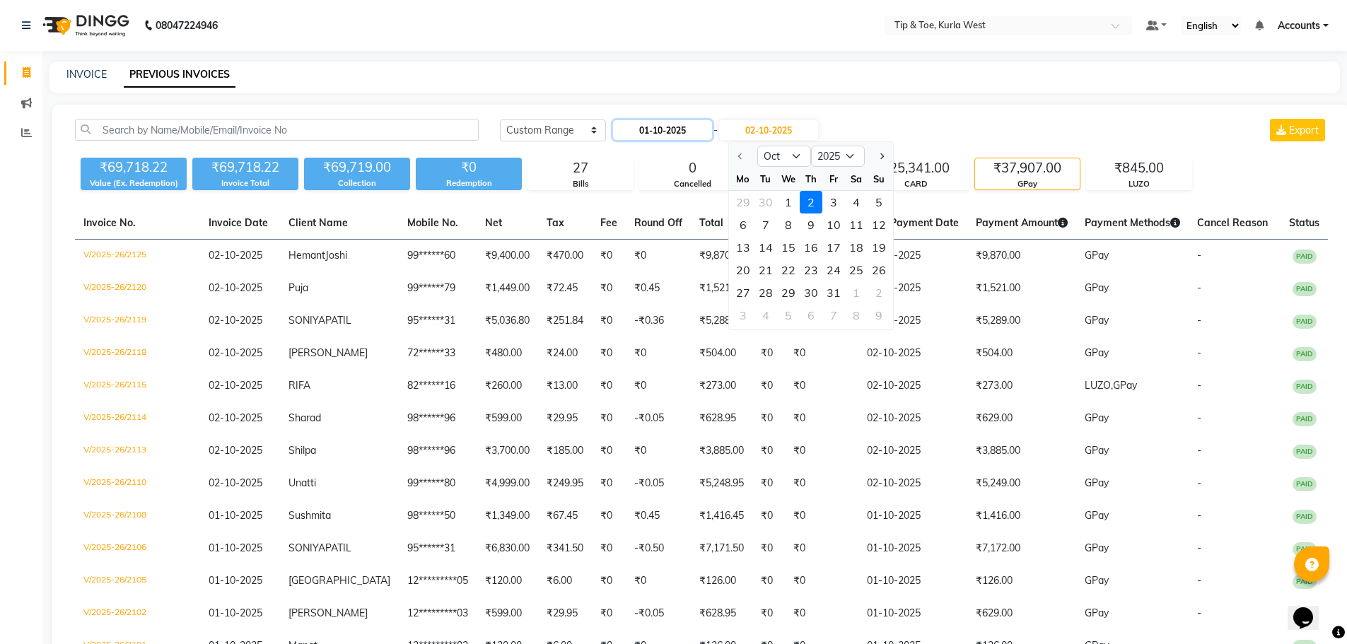
click at [683, 127] on input "01-10-2025" at bounding box center [662, 130] width 99 height 20
select select "10"
select select "2025"
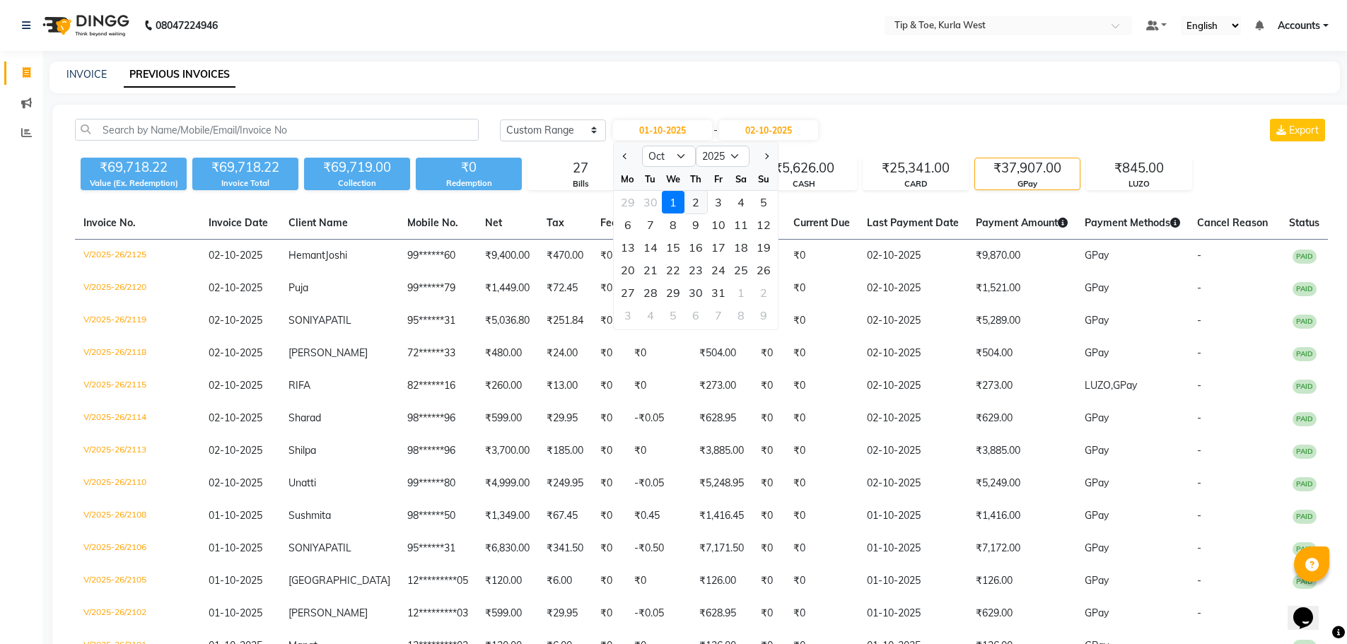
click at [700, 197] on div "2" at bounding box center [696, 202] width 23 height 23
type input "02-10-2025"
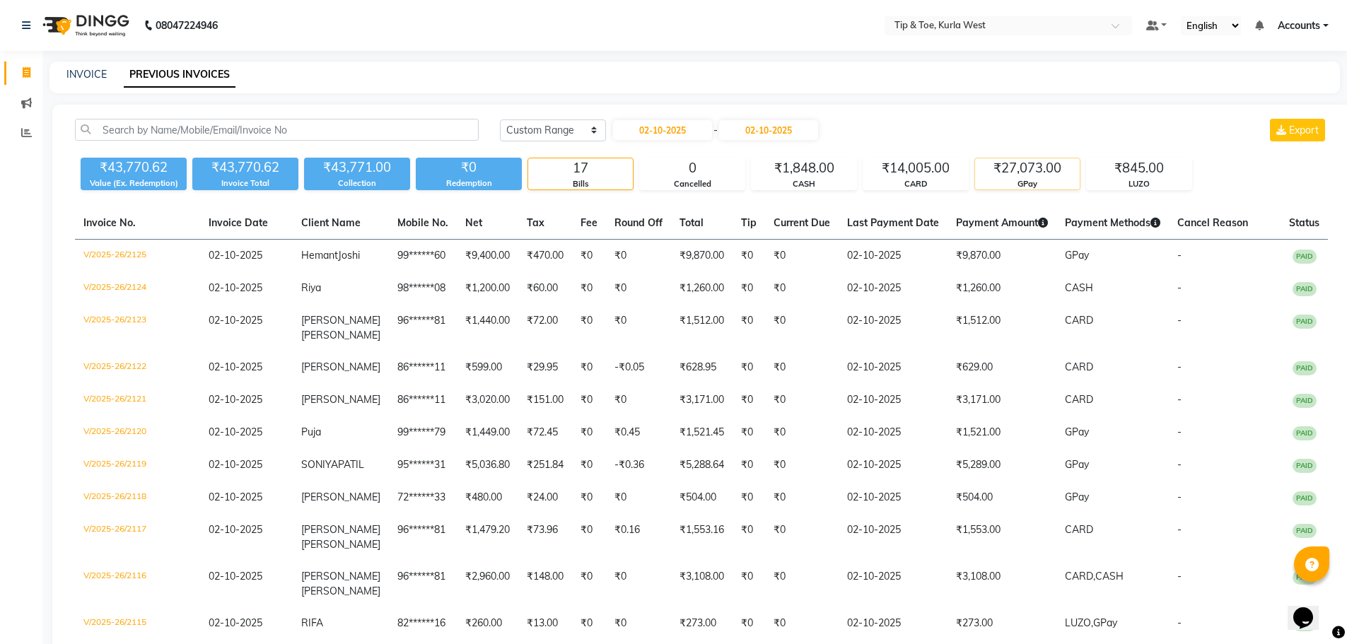
click at [1009, 174] on div "₹27,073.00" at bounding box center [1027, 168] width 105 height 20
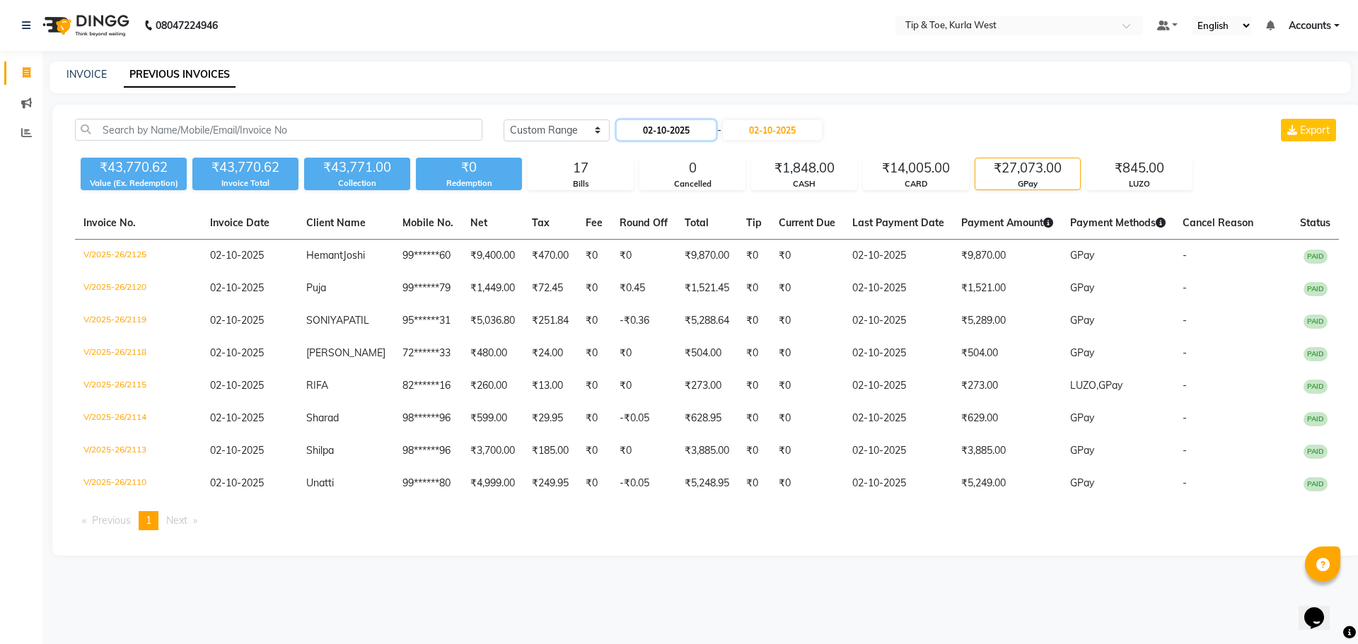
click at [661, 127] on input "02-10-2025" at bounding box center [666, 130] width 99 height 20
select select "10"
select select "2025"
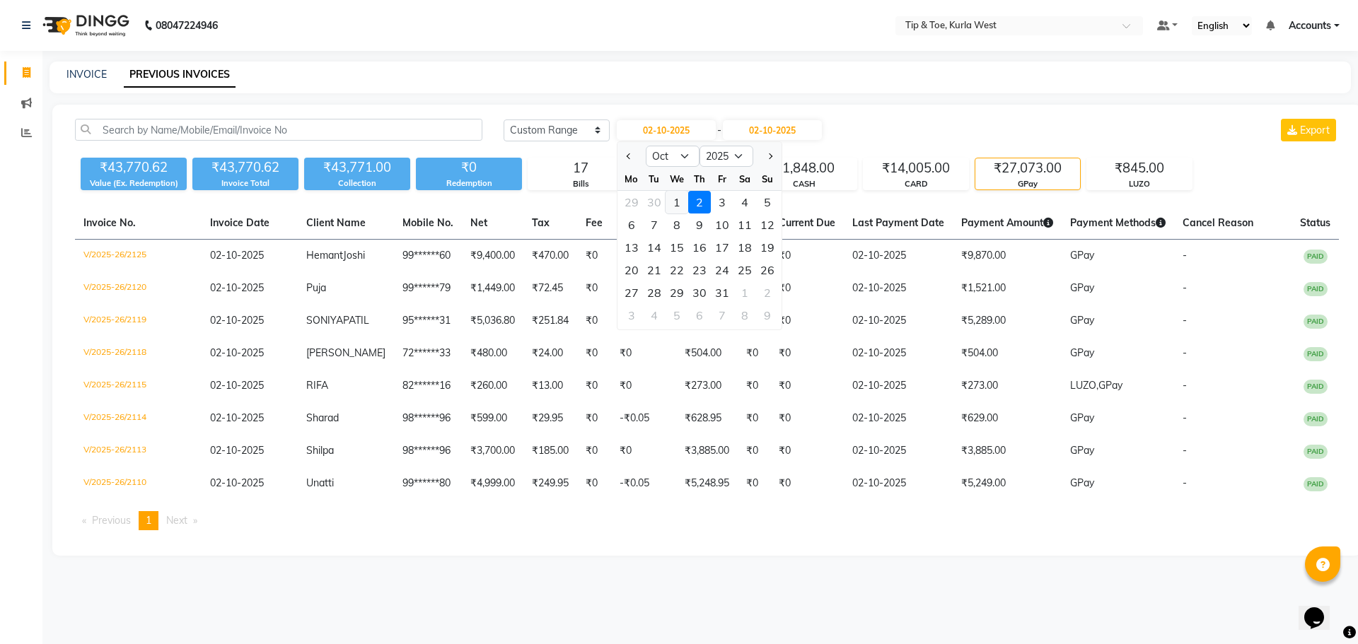
click at [675, 199] on div "1" at bounding box center [677, 202] width 23 height 23
type input "01-10-2025"
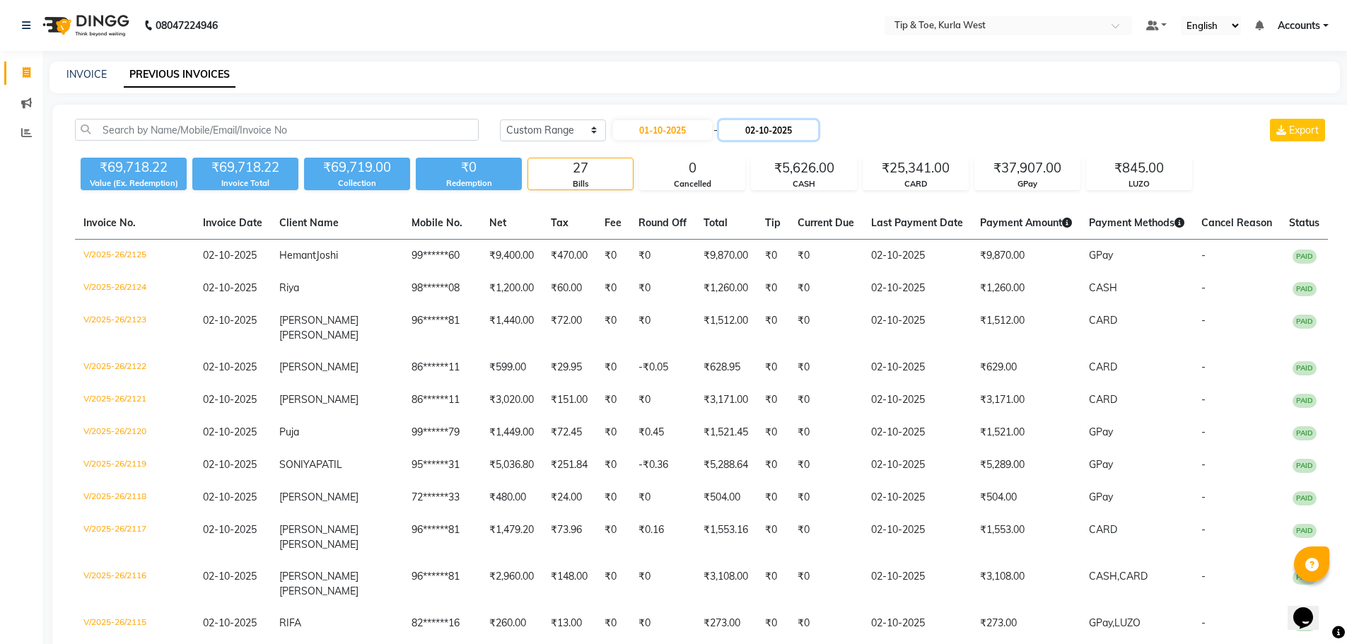
click at [762, 134] on input "02-10-2025" at bounding box center [768, 130] width 99 height 20
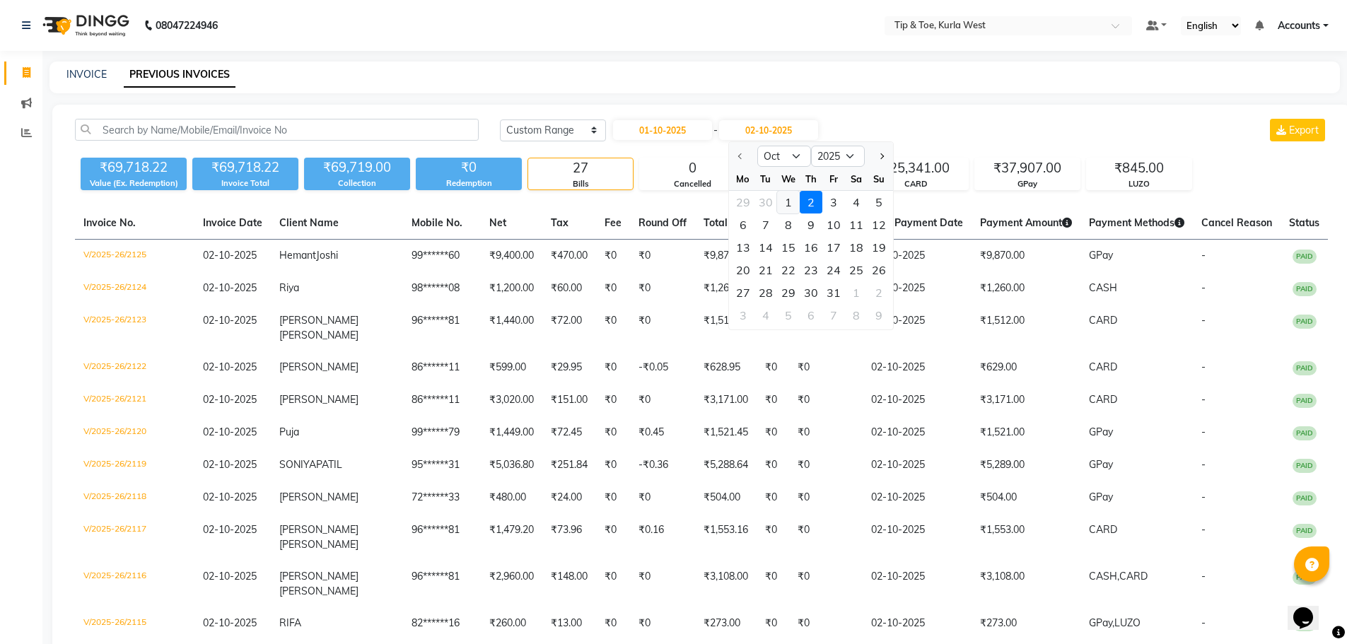
click at [787, 204] on div "1" at bounding box center [788, 202] width 23 height 23
type input "01-10-2025"
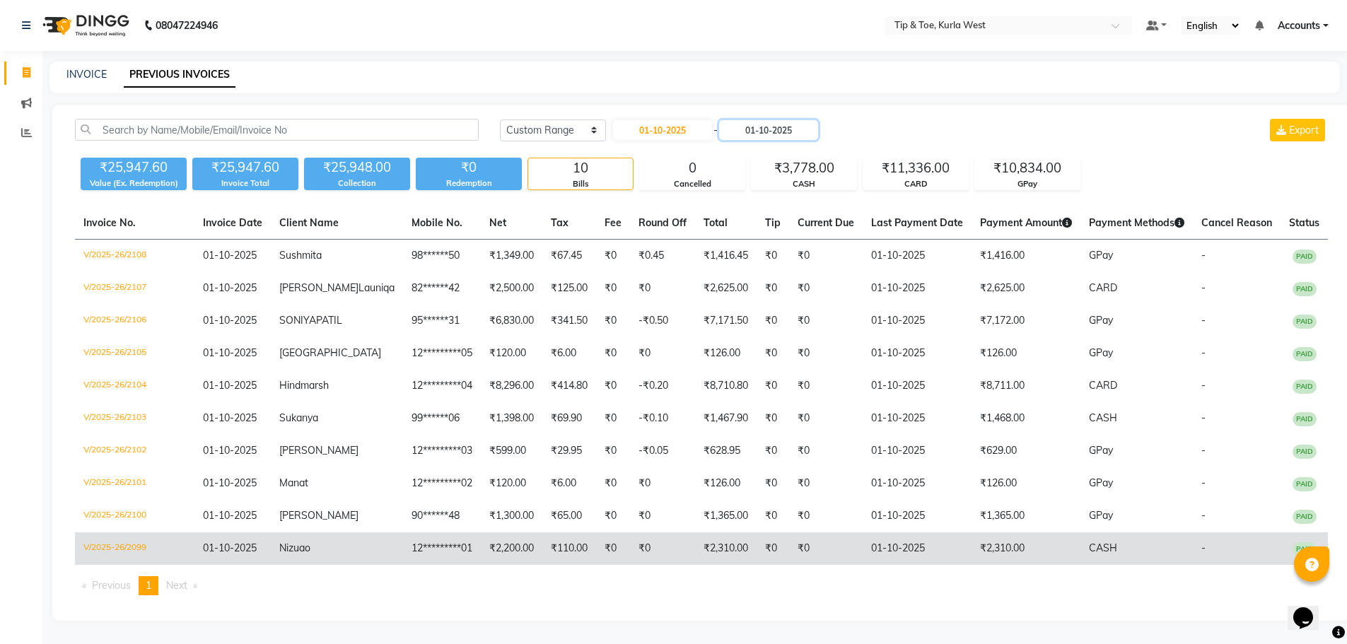
scroll to position [26, 0]
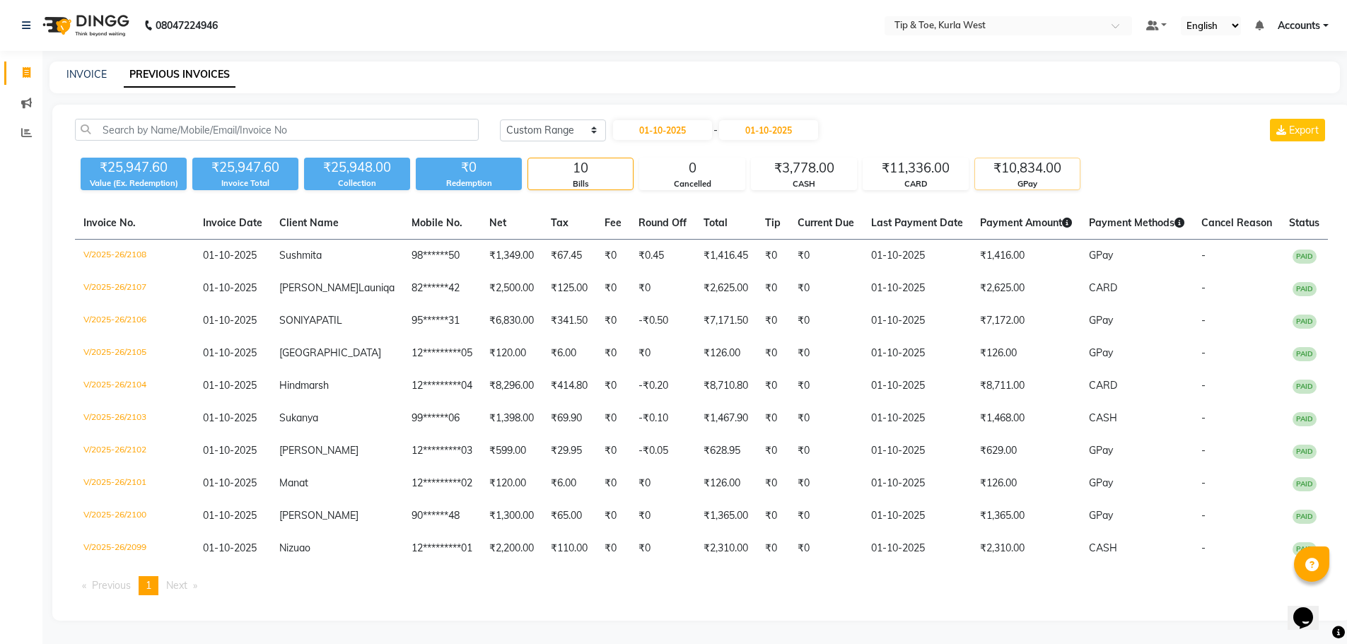
click at [1010, 158] on div "₹10,834.00 GPay" at bounding box center [1028, 174] width 106 height 33
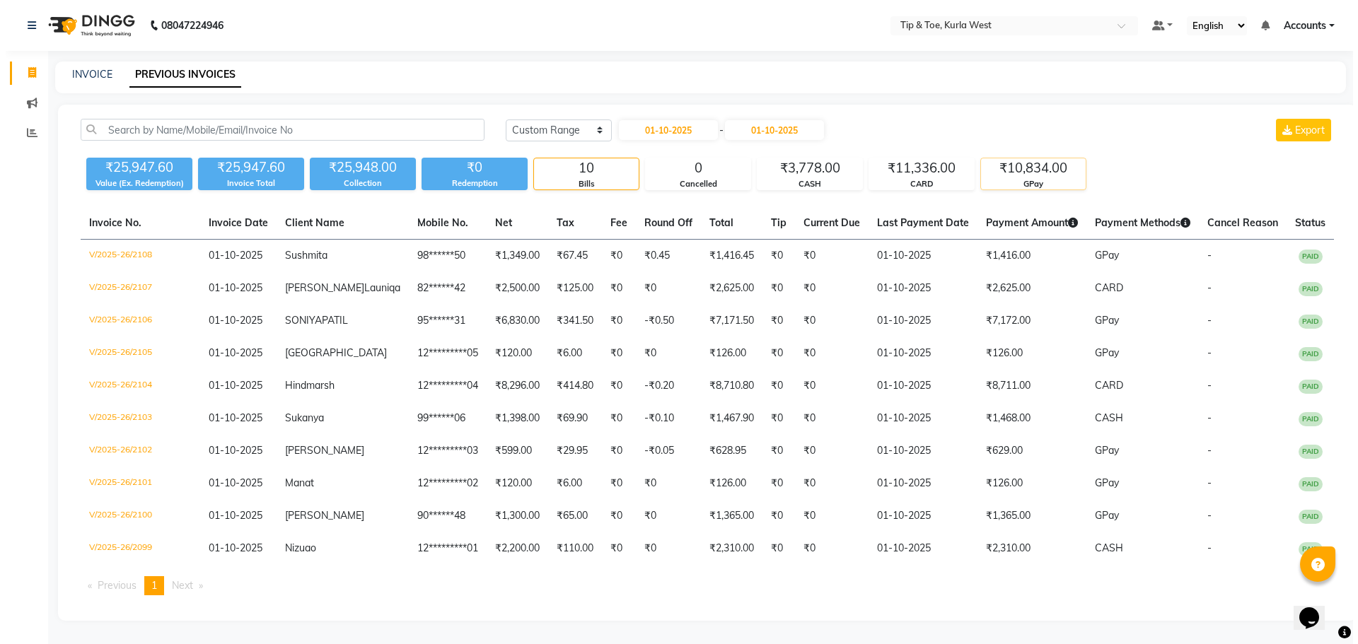
scroll to position [0, 0]
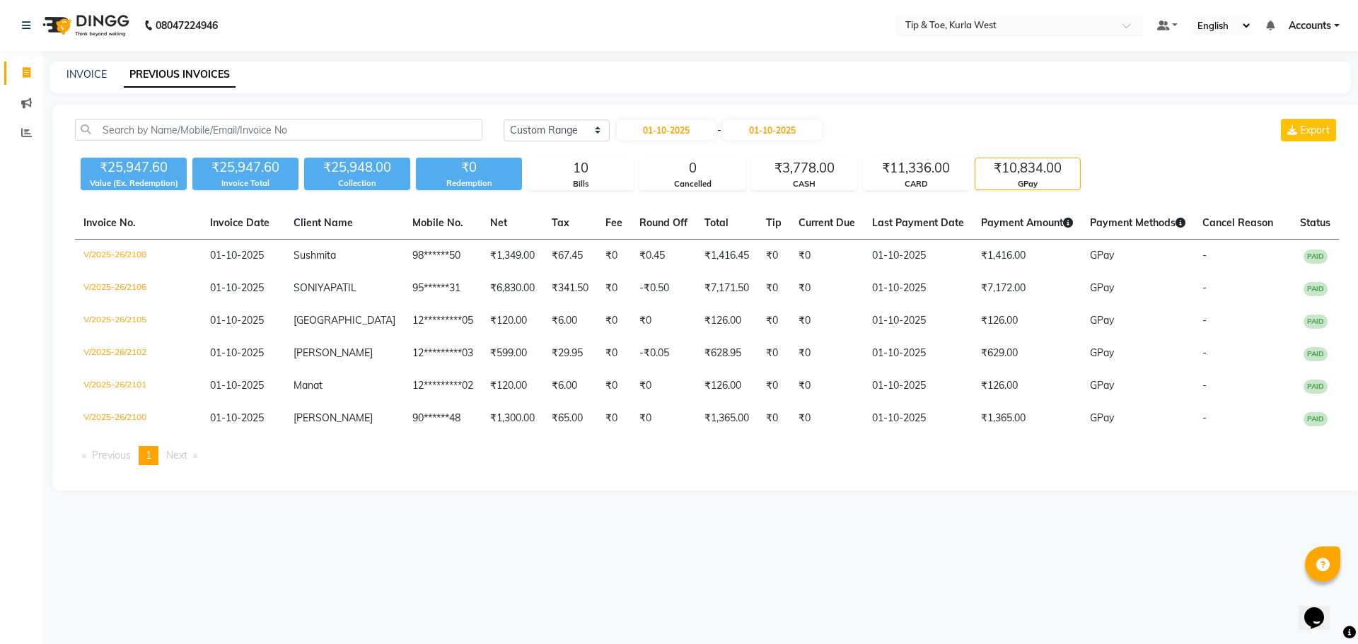
click at [973, 16] on div "Select Location × Tip & Toe, Kurla West" at bounding box center [1019, 25] width 248 height 19
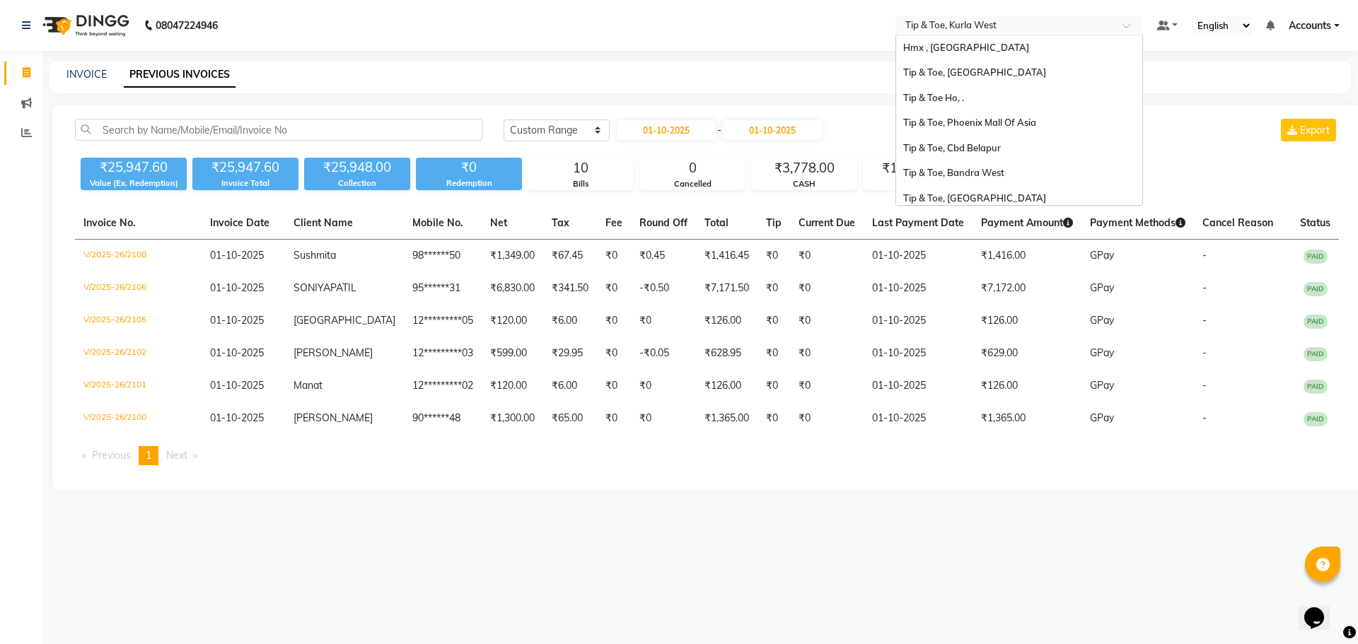
scroll to position [308, 0]
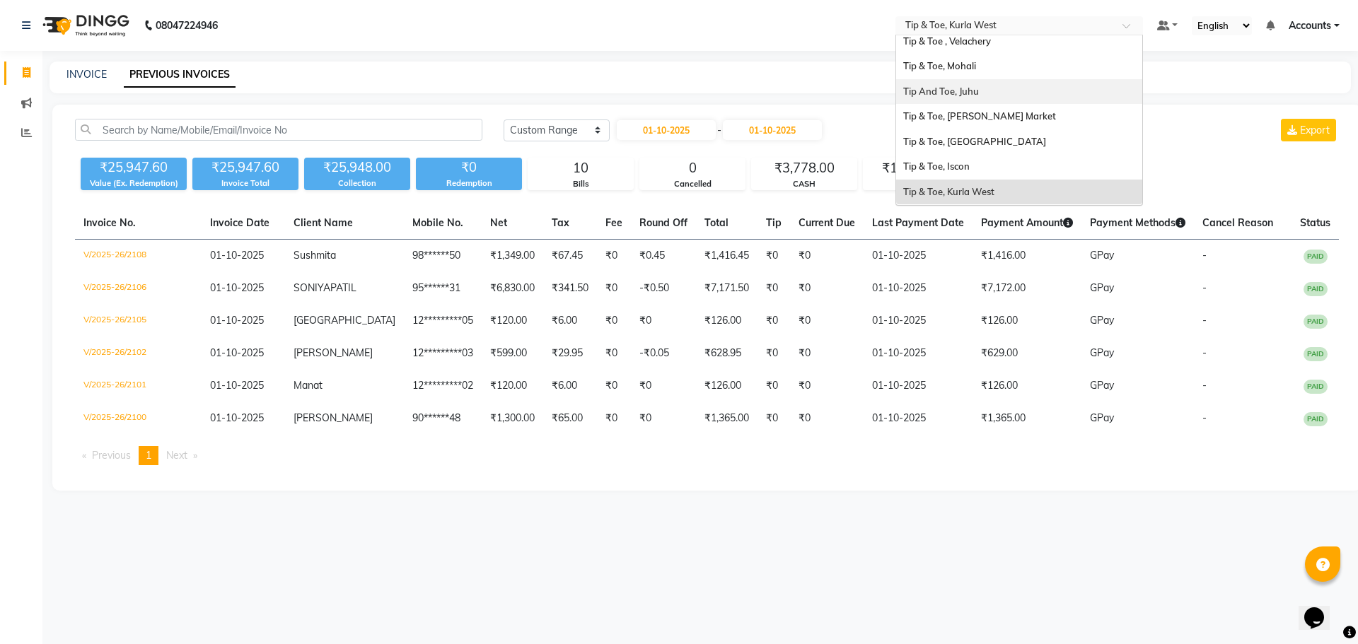
click at [961, 89] on span "Tip And Toe, Juhu" at bounding box center [941, 91] width 76 height 11
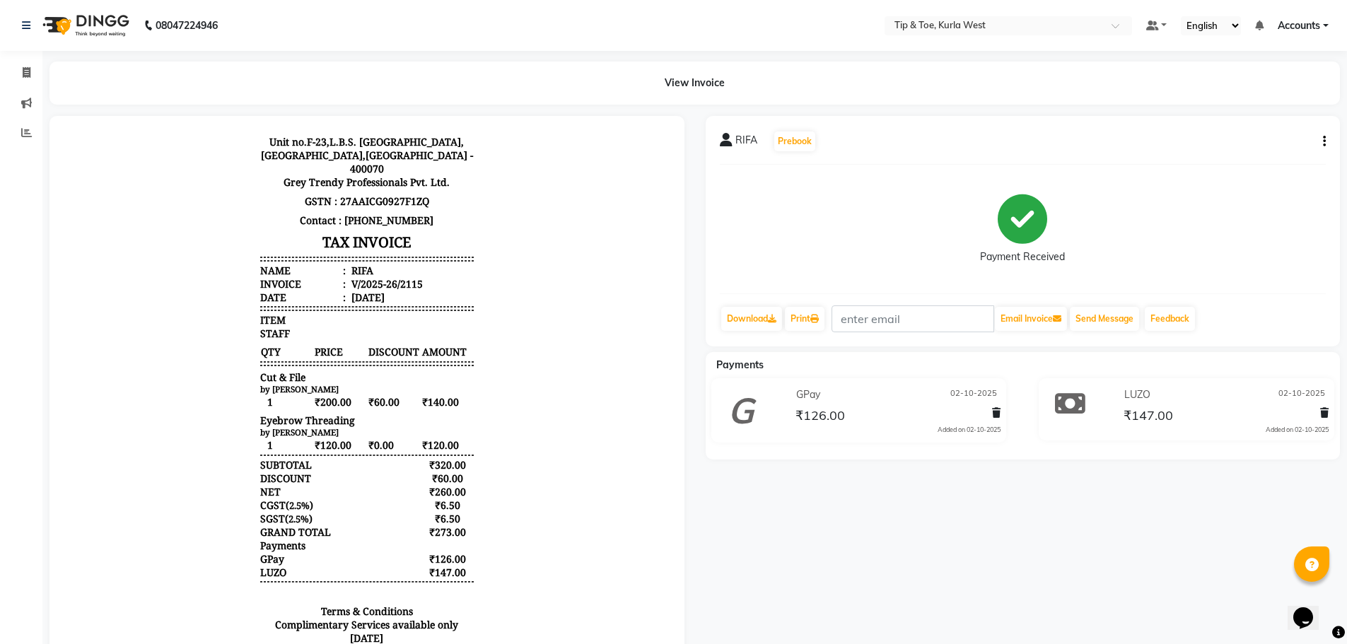
scroll to position [71, 0]
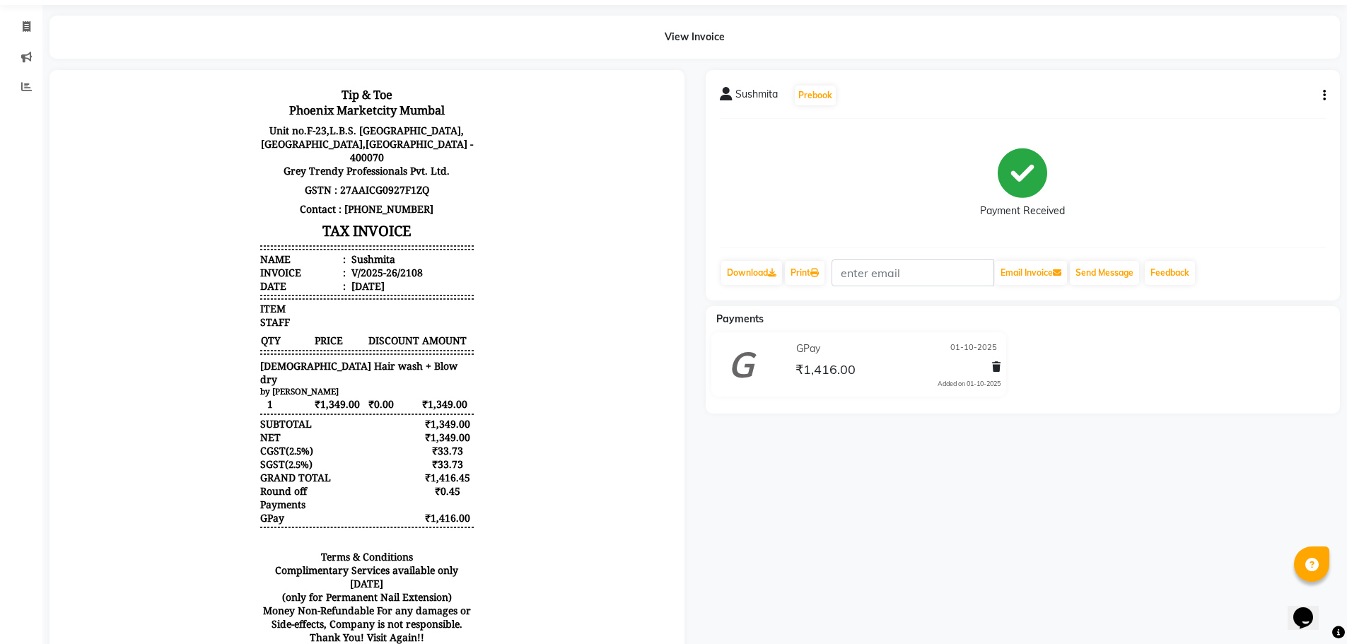
scroll to position [71, 0]
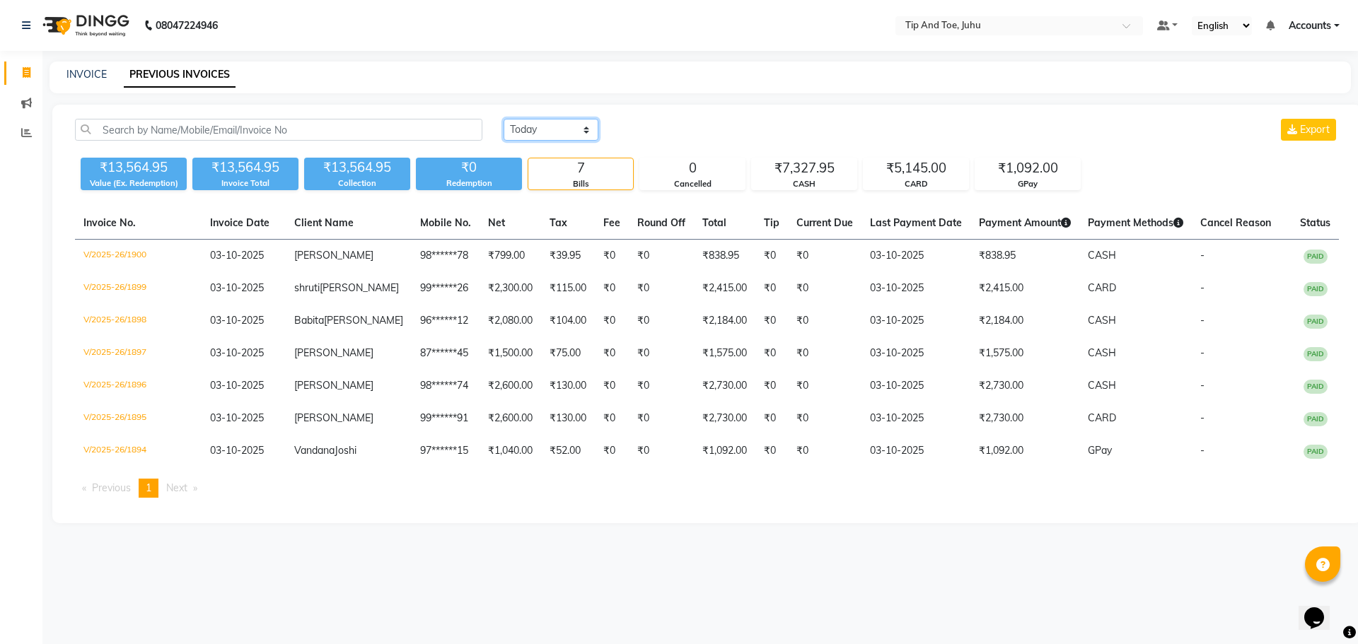
click at [552, 133] on select "[DATE] [DATE] Custom Range" at bounding box center [551, 130] width 95 height 22
select select "[DATE]"
click at [504, 119] on select "[DATE] [DATE] Custom Range" at bounding box center [551, 130] width 95 height 22
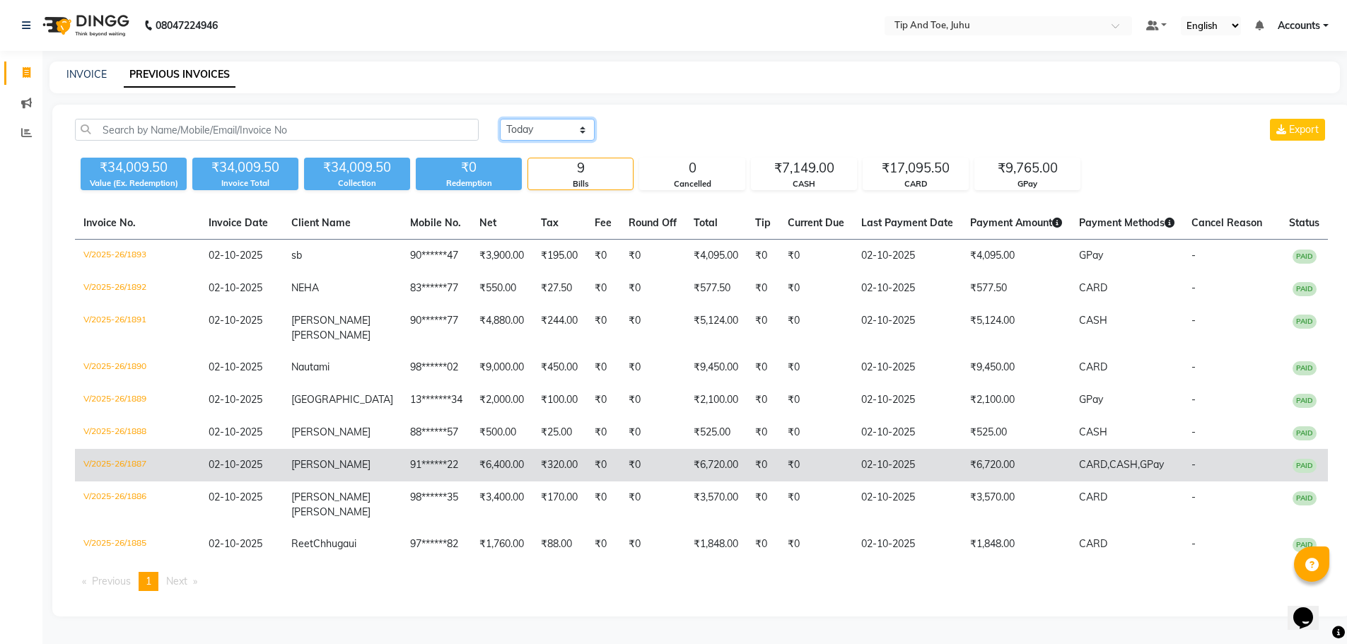
scroll to position [22, 0]
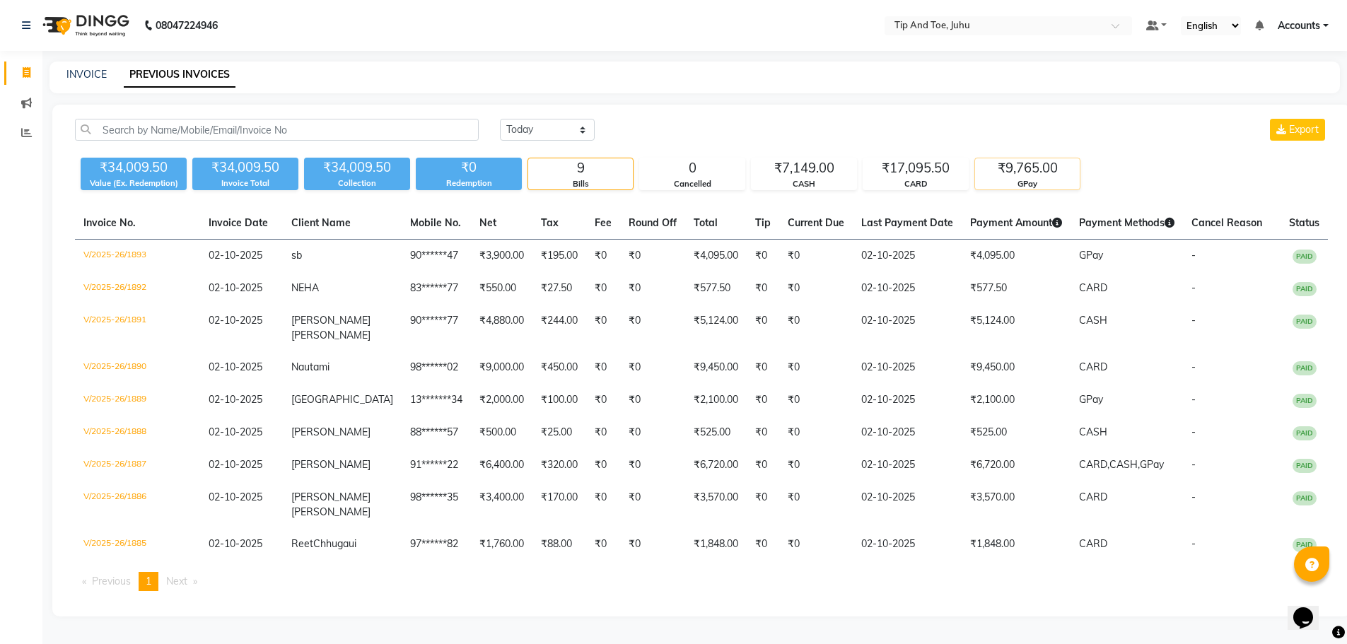
click at [1015, 158] on div "₹9,765.00" at bounding box center [1027, 168] width 105 height 20
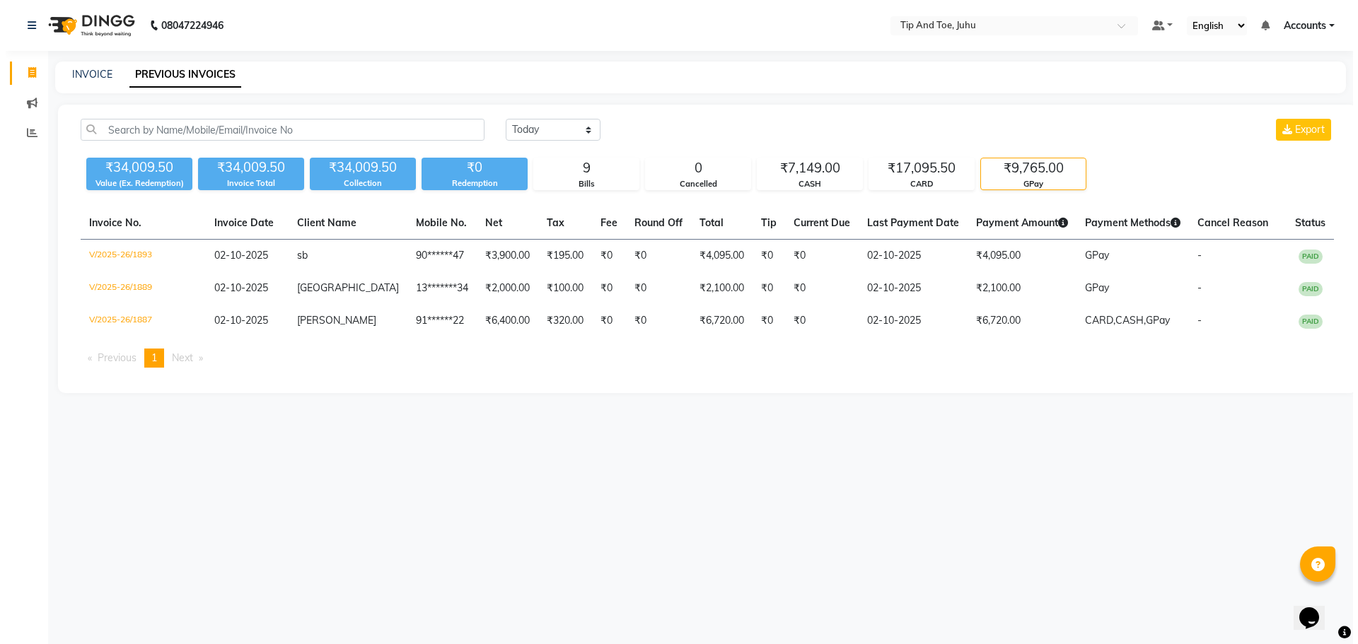
scroll to position [0, 0]
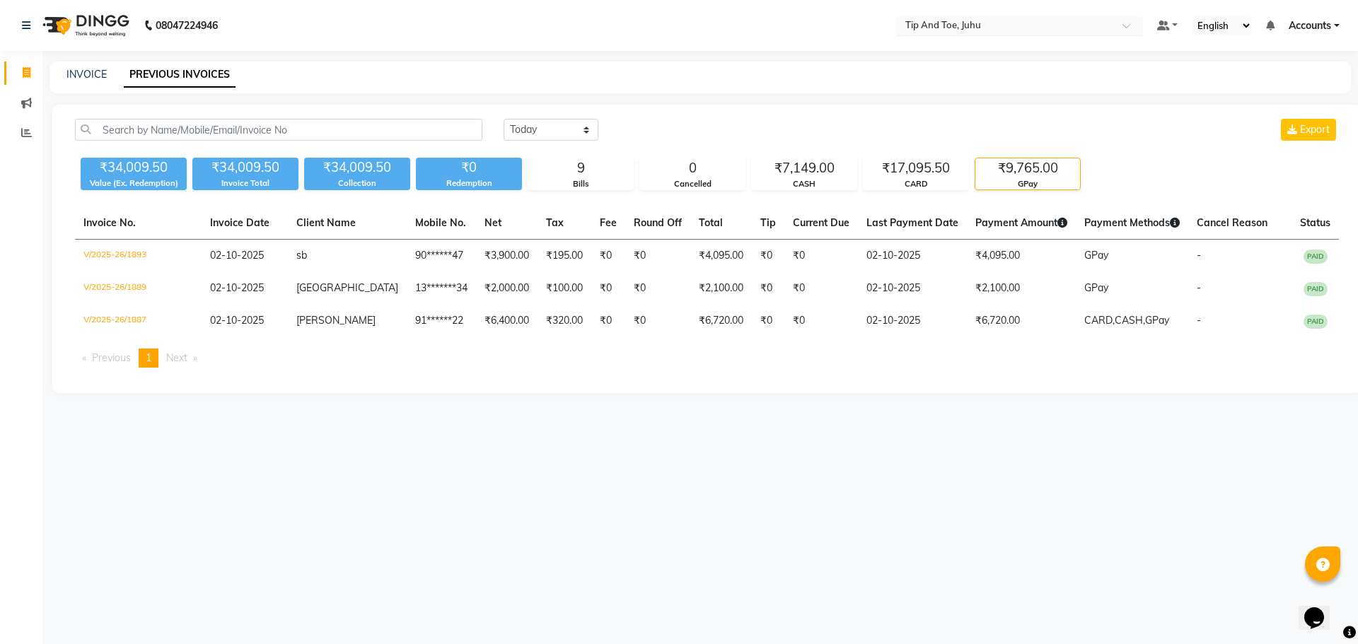
click at [906, 21] on input "text" at bounding box center [1005, 27] width 205 height 14
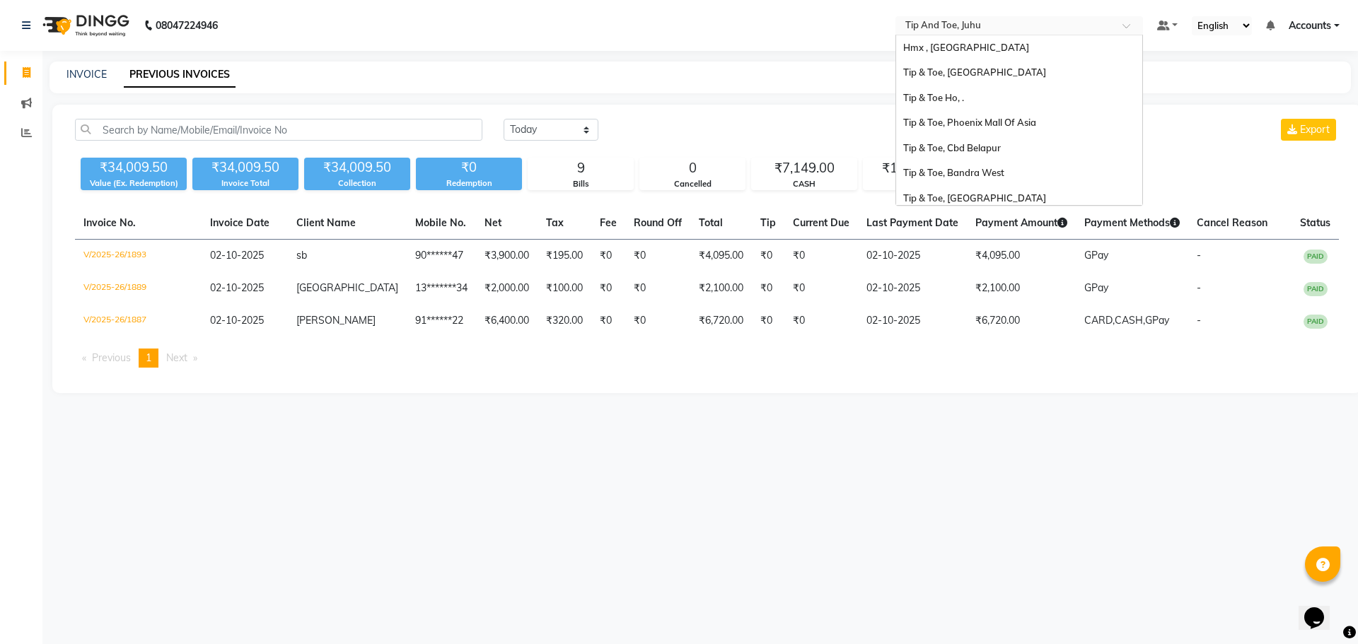
scroll to position [308, 0]
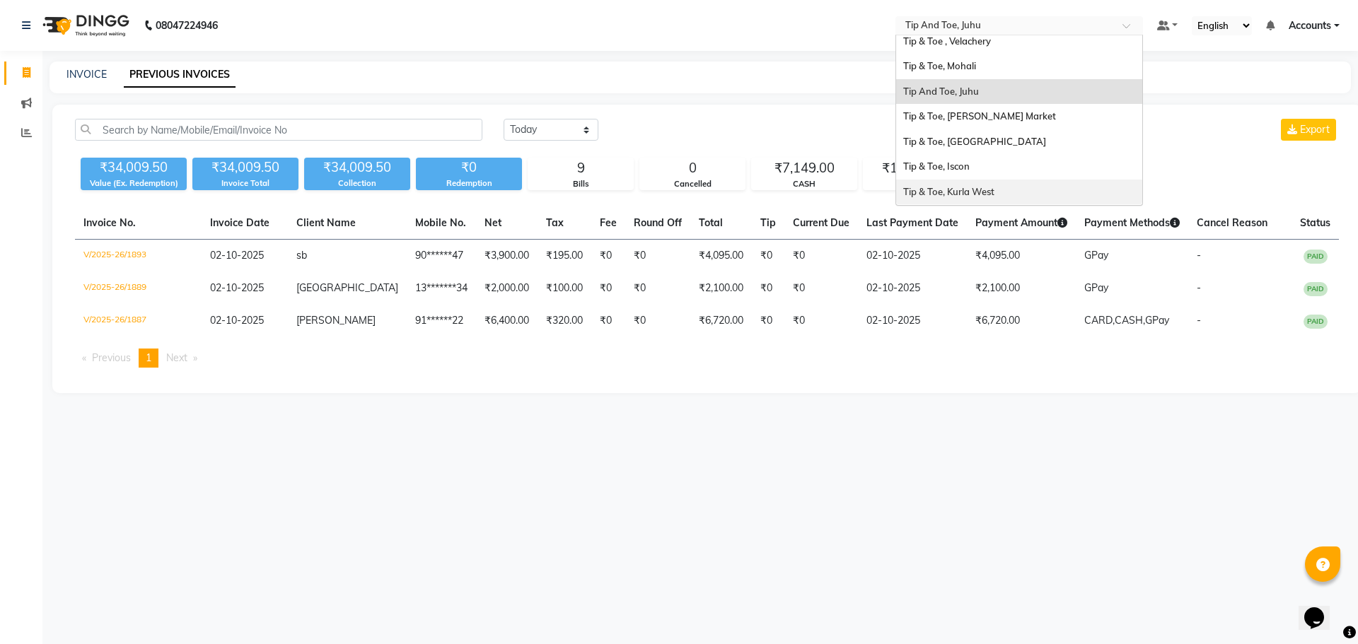
click at [942, 188] on span "Tip & Toe, Kurla West" at bounding box center [948, 191] width 91 height 11
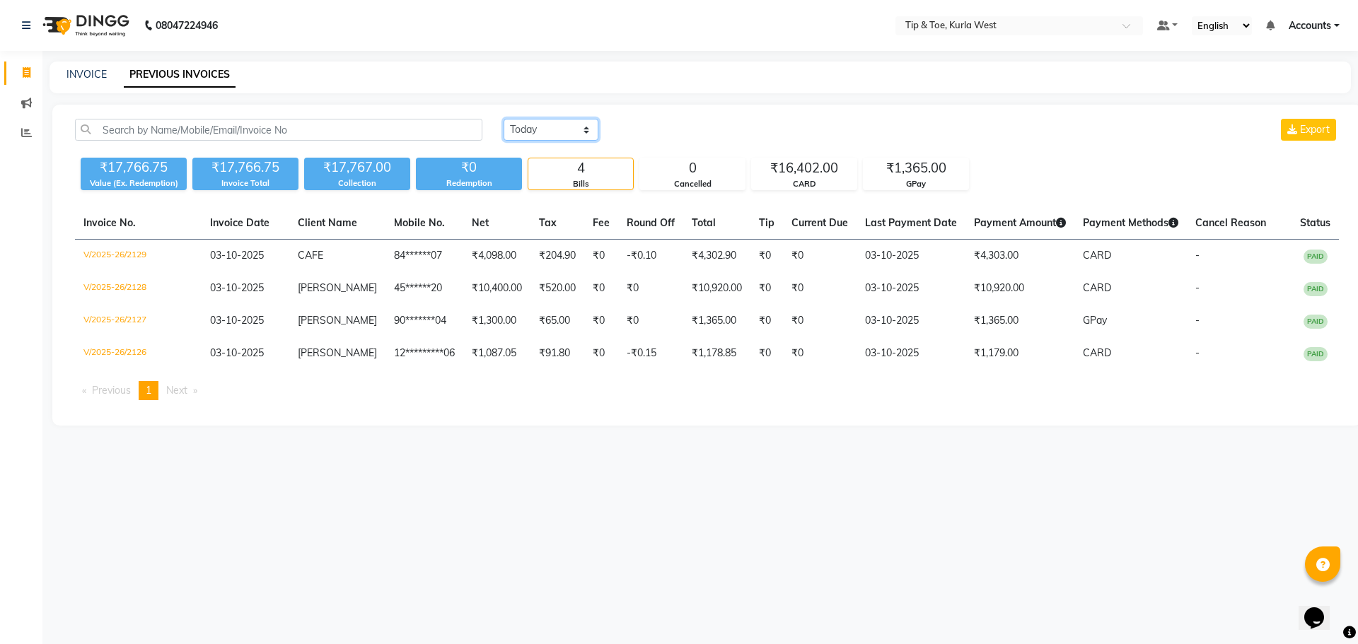
click at [528, 122] on select "[DATE] [DATE] Custom Range" at bounding box center [551, 130] width 95 height 22
select select "[DATE]"
click at [504, 119] on select "[DATE] [DATE] Custom Range" at bounding box center [551, 130] width 95 height 22
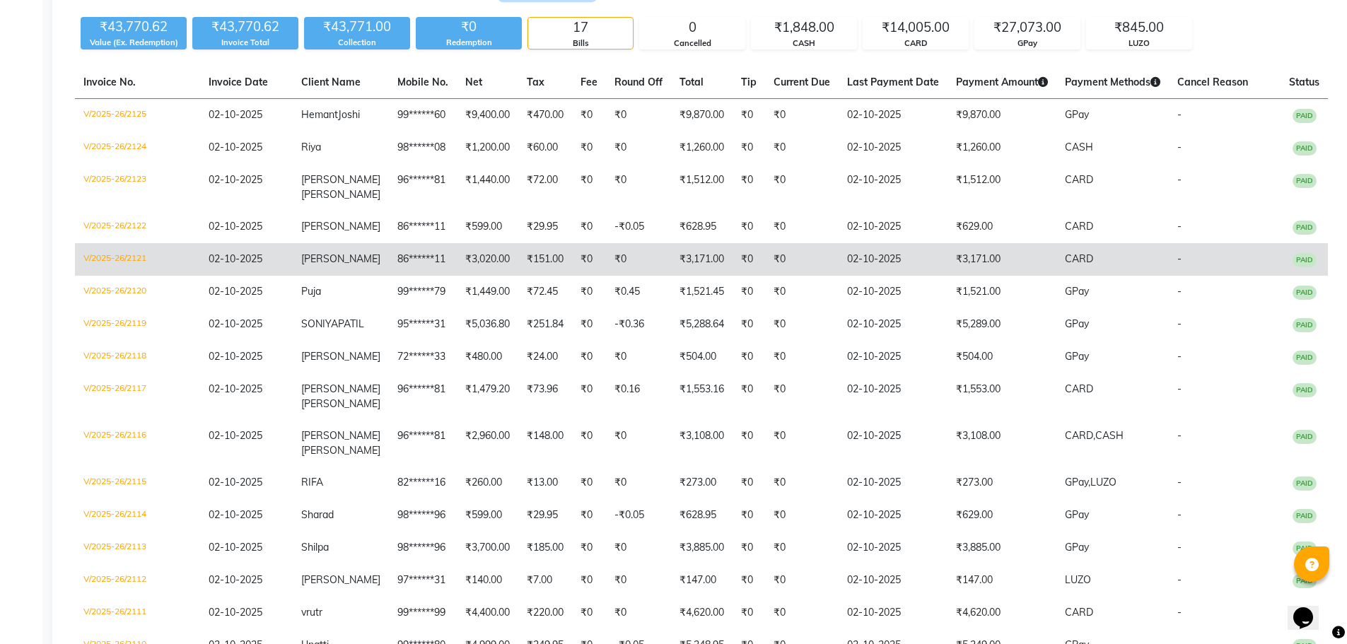
scroll to position [141, 0]
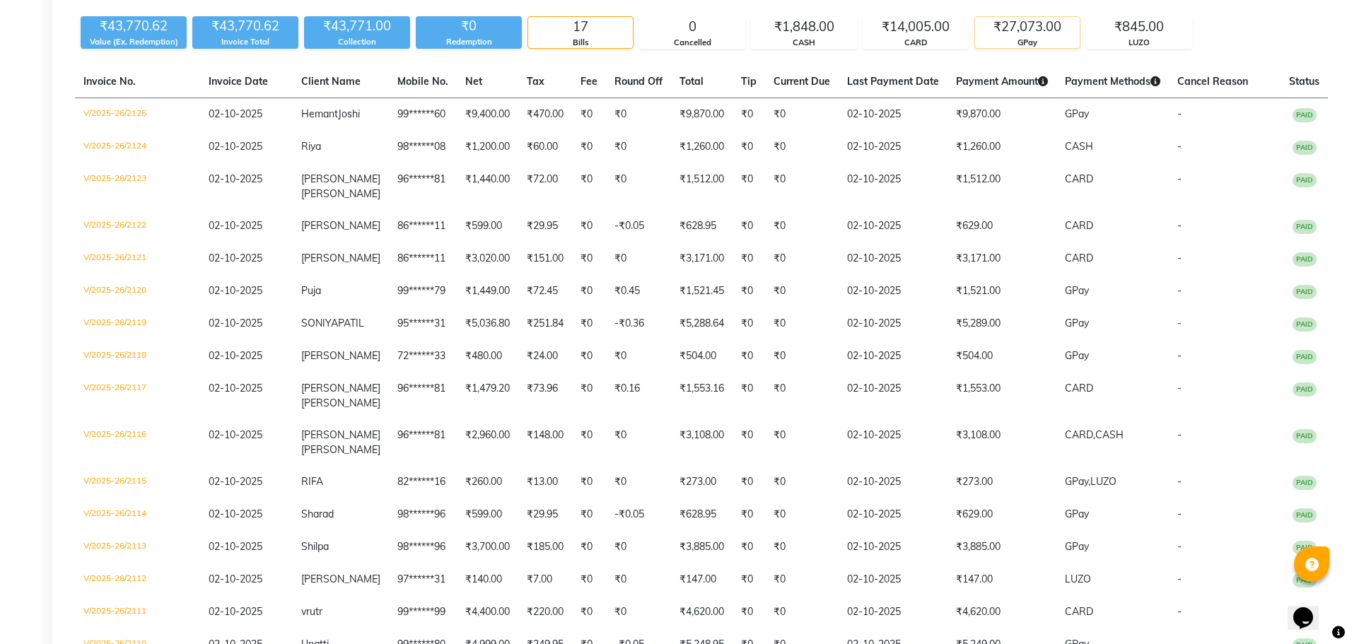
click at [1019, 35] on div "₹27,073.00" at bounding box center [1027, 27] width 105 height 20
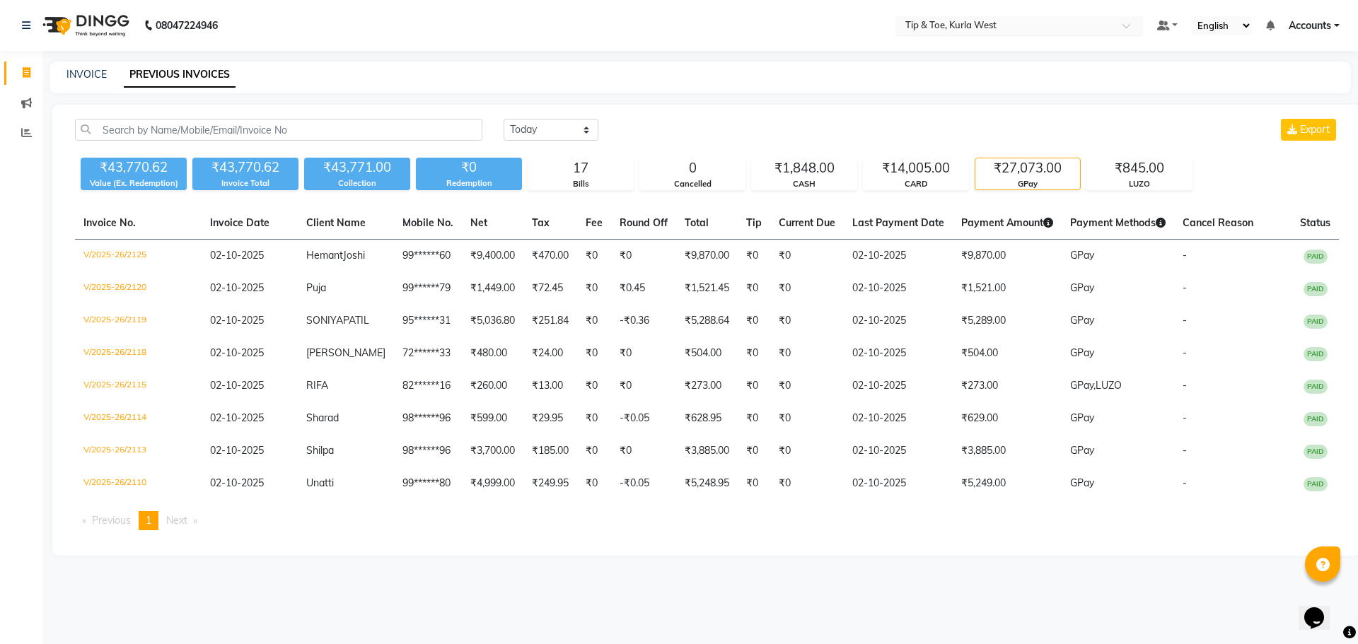
click at [1028, 21] on input "text" at bounding box center [1005, 27] width 205 height 14
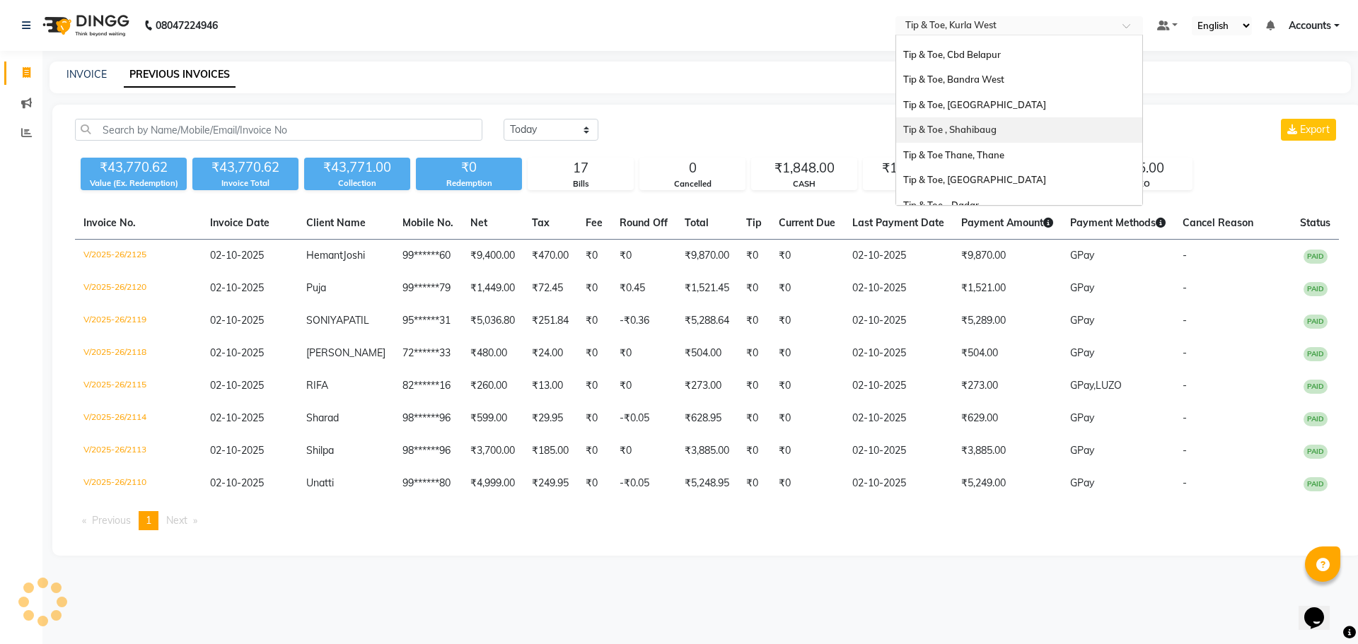
scroll to position [25, 0]
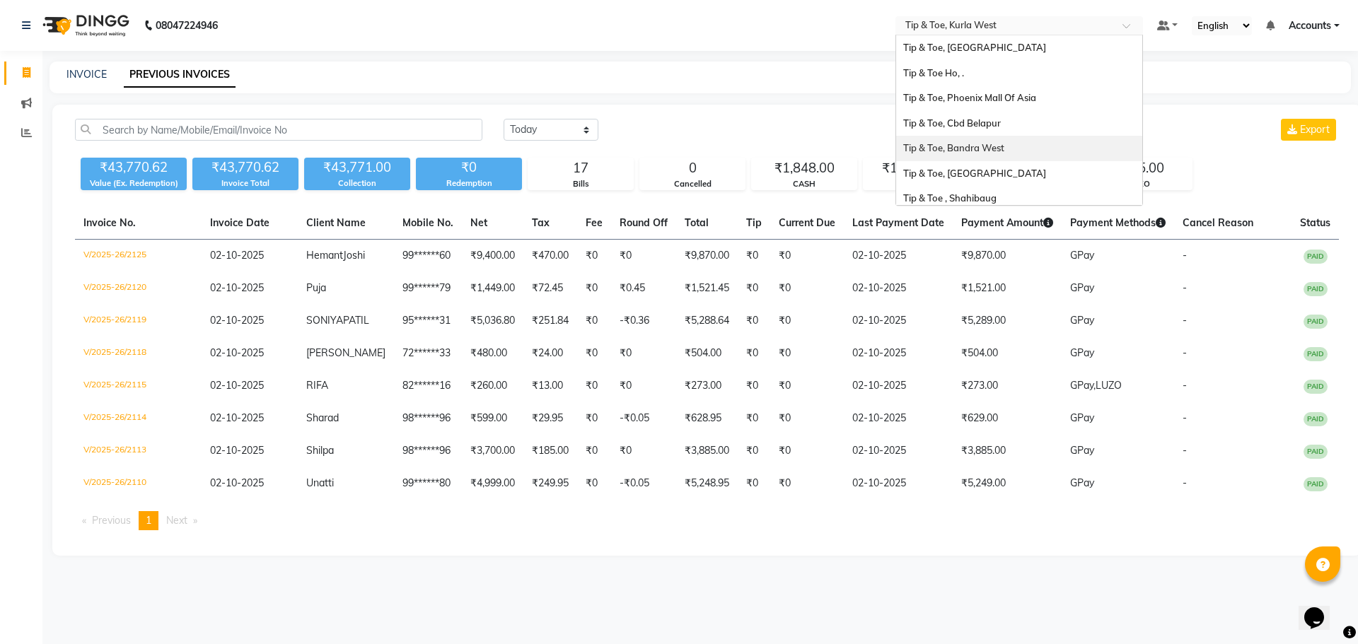
click at [970, 142] on span "Tip & Toe, Bandra West" at bounding box center [953, 147] width 101 height 11
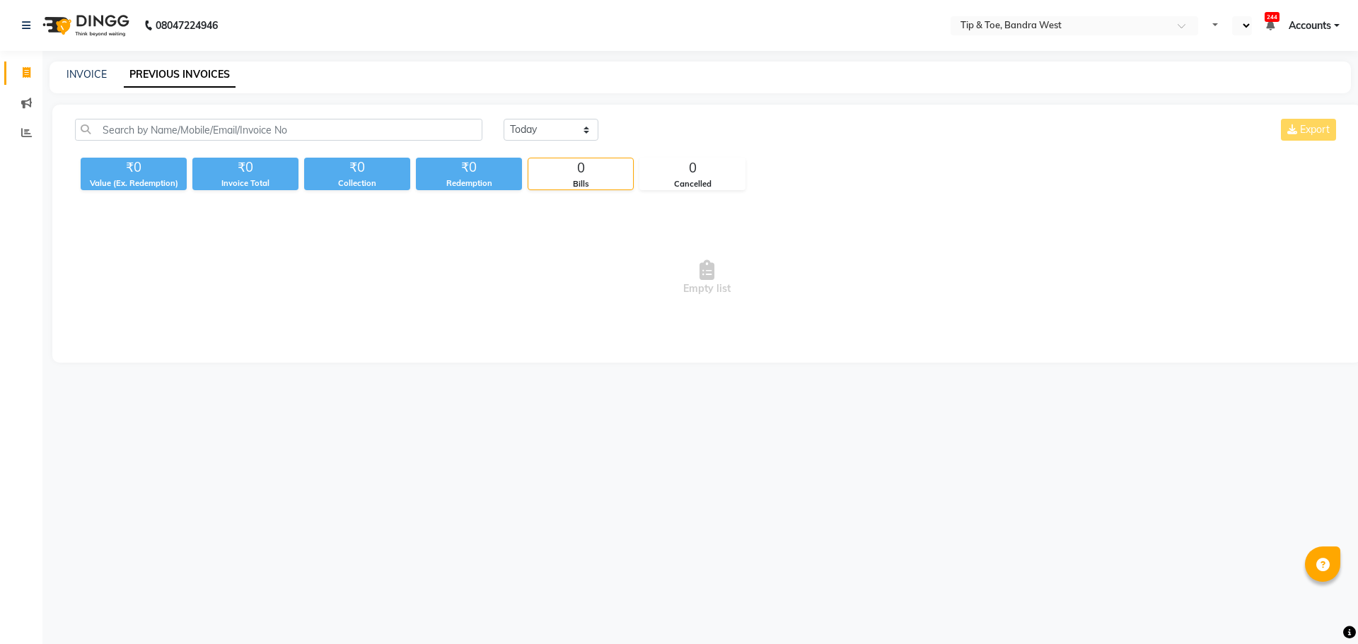
select select "en"
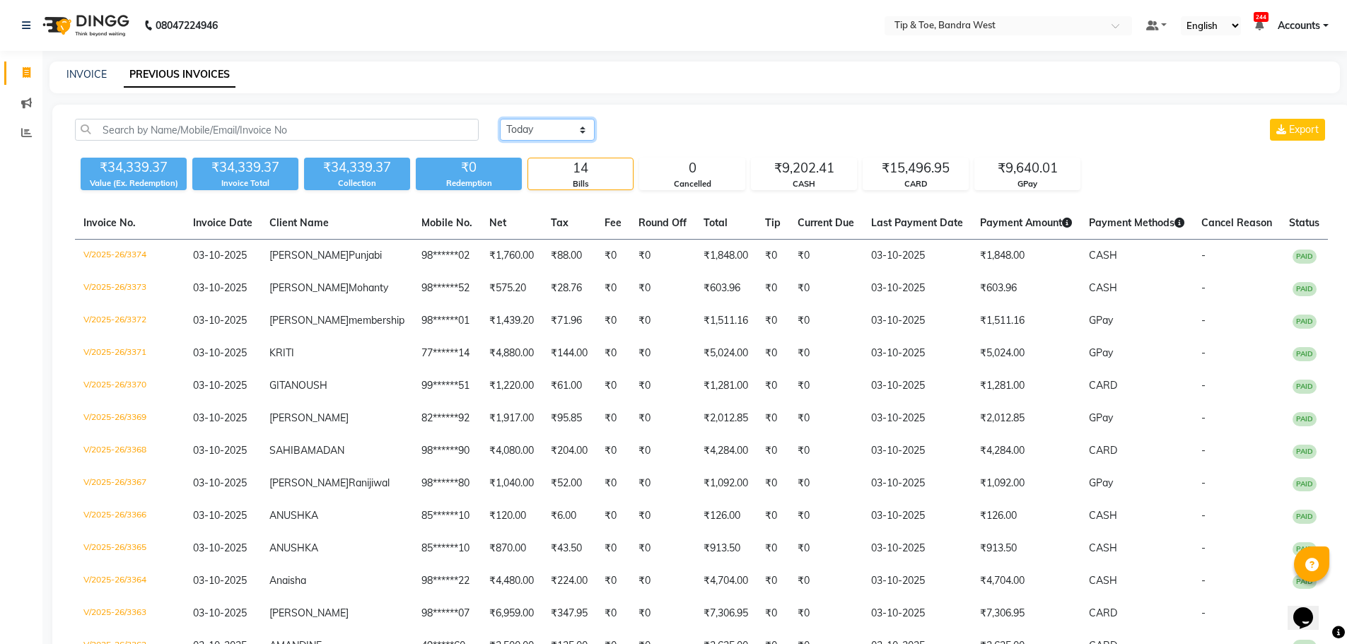
drag, startPoint x: 543, startPoint y: 130, endPoint x: 538, endPoint y: 140, distance: 11.1
click at [542, 130] on select "[DATE] [DATE] Custom Range" at bounding box center [547, 130] width 95 height 22
select select "range"
click at [500, 119] on select "[DATE] [DATE] Custom Range" at bounding box center [547, 130] width 95 height 22
click at [655, 126] on input "03-10-2025" at bounding box center [662, 130] width 99 height 20
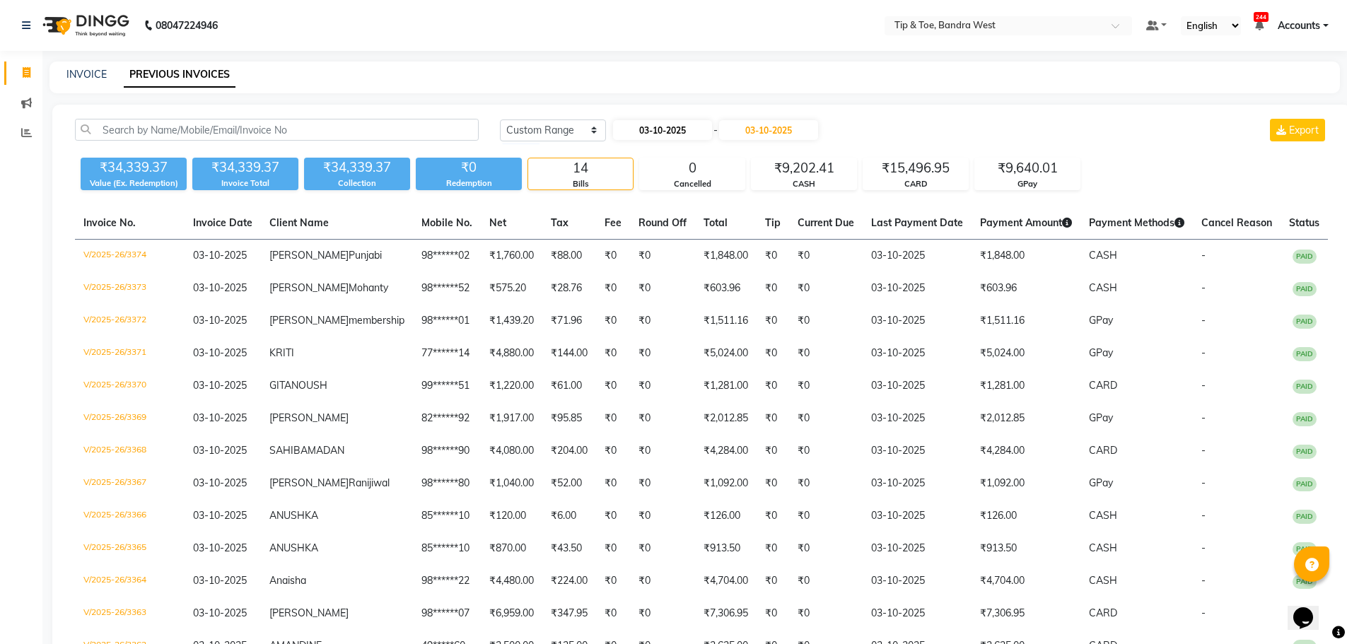
select select "10"
select select "2025"
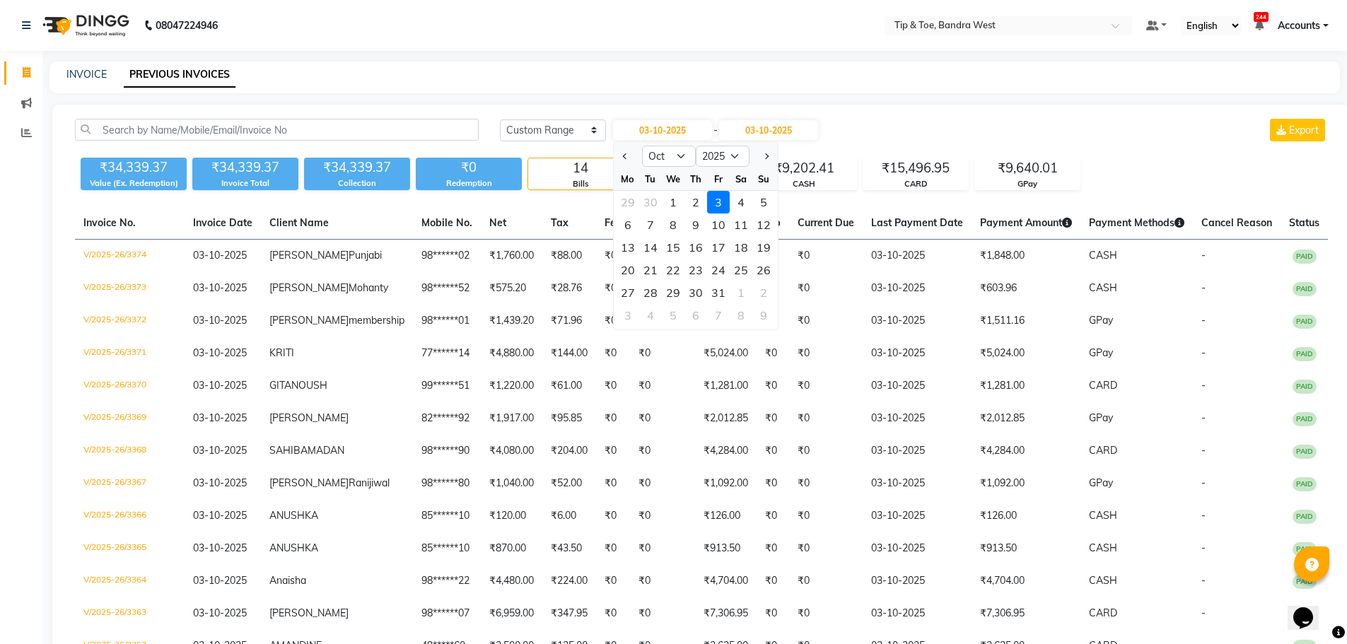
click at [668, 203] on div "1" at bounding box center [673, 202] width 23 height 23
type input "01-10-2025"
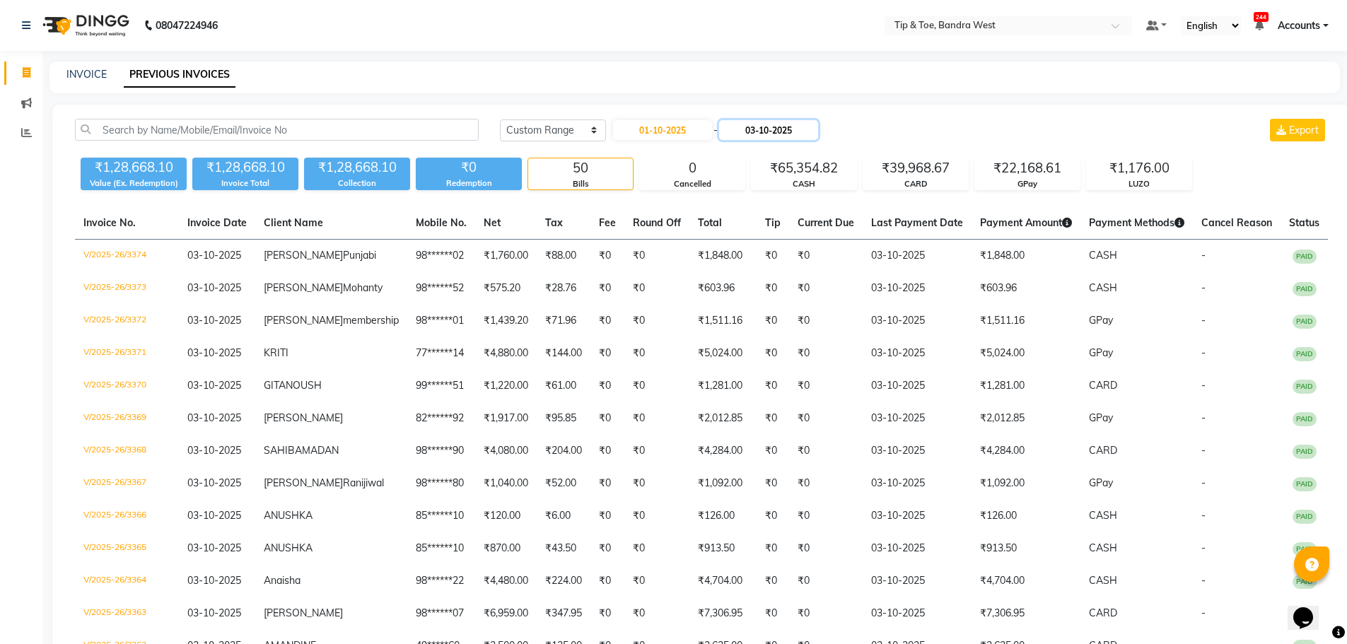
click at [758, 135] on input "03-10-2025" at bounding box center [768, 130] width 99 height 20
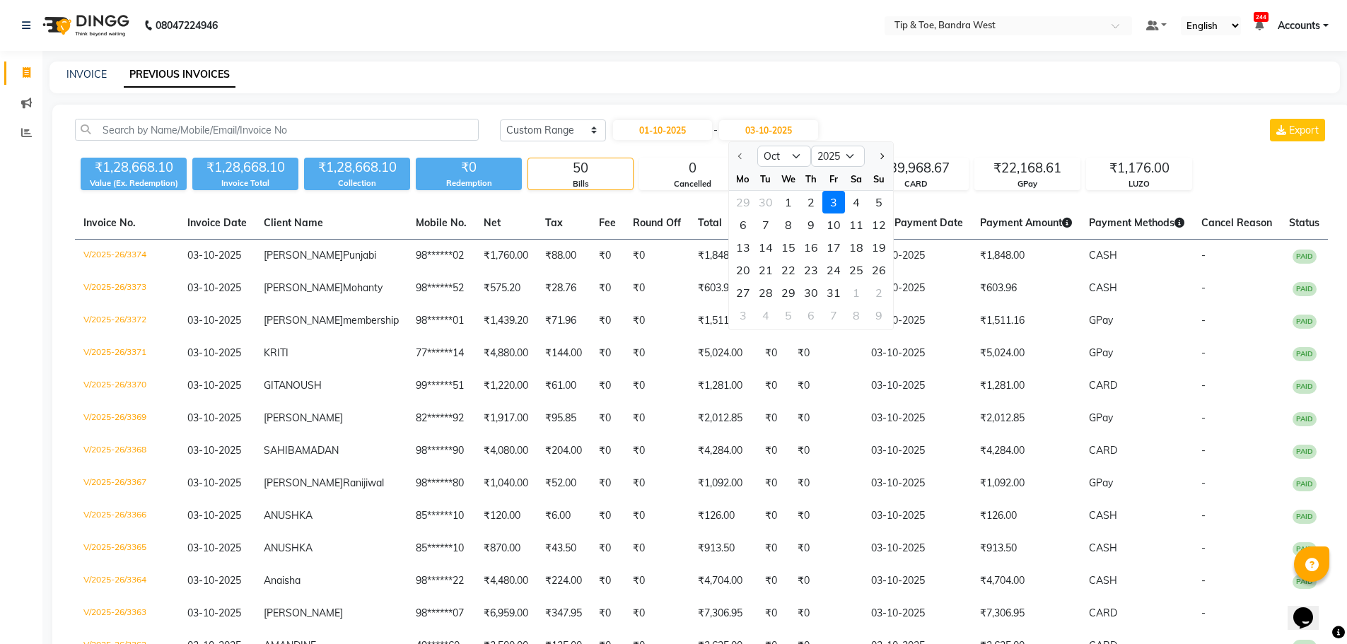
click at [785, 202] on div "1" at bounding box center [788, 202] width 23 height 23
type input "01-10-2025"
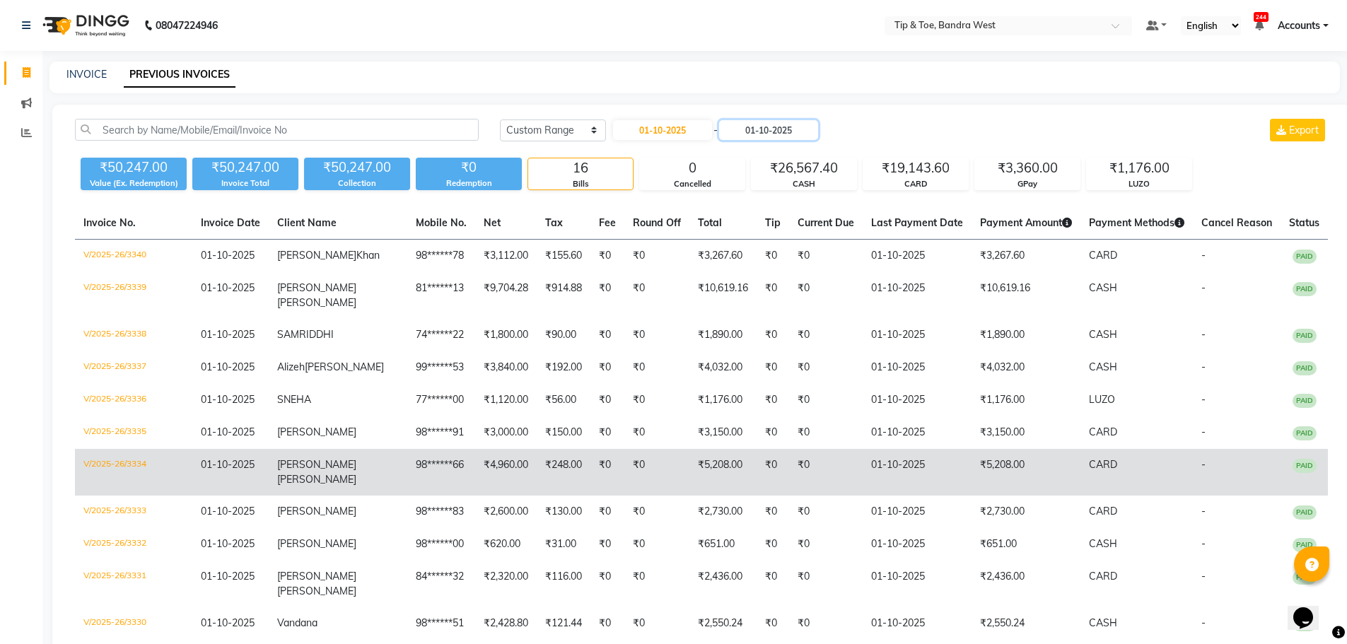
scroll to position [71, 0]
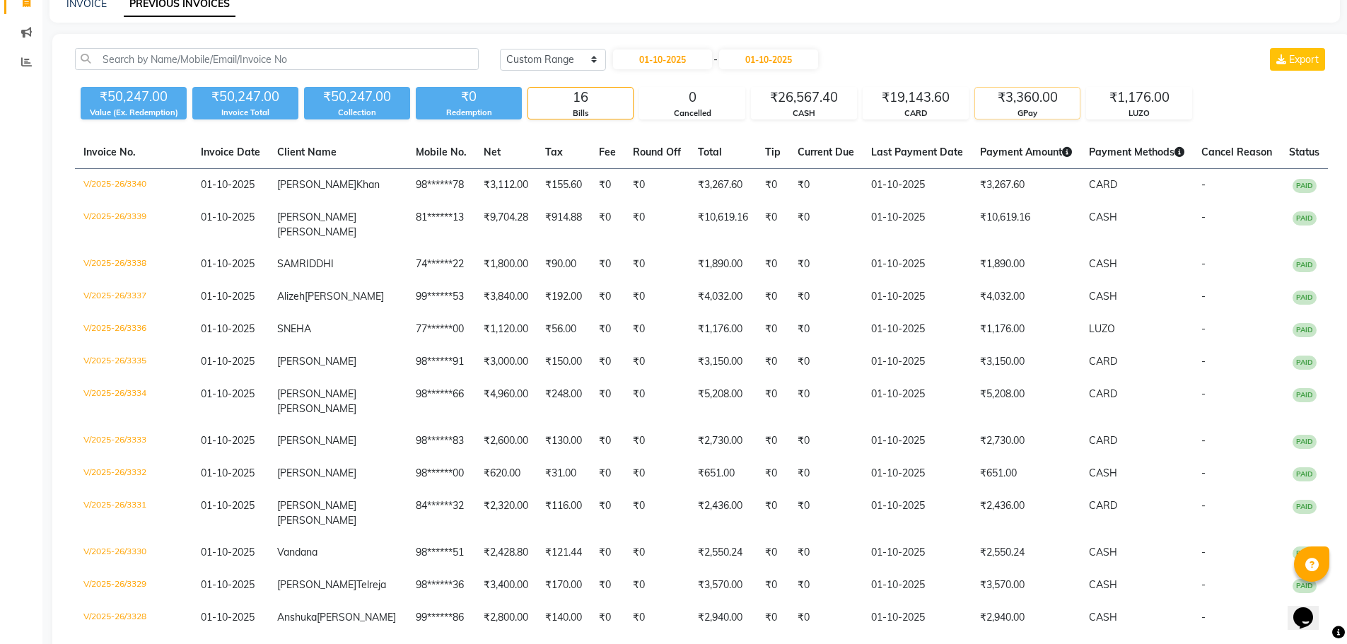
click at [1012, 98] on div "₹3,360.00" at bounding box center [1027, 98] width 105 height 20
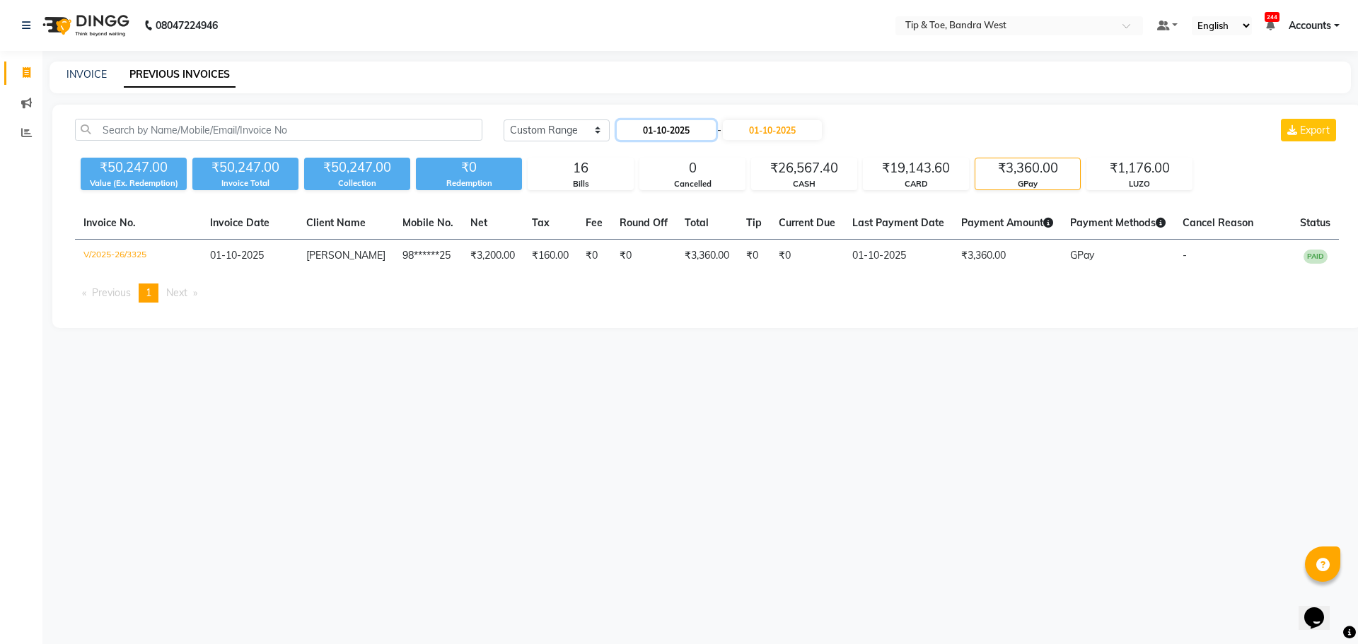
click at [665, 136] on input "01-10-2025" at bounding box center [666, 130] width 99 height 20
select select "10"
select select "2025"
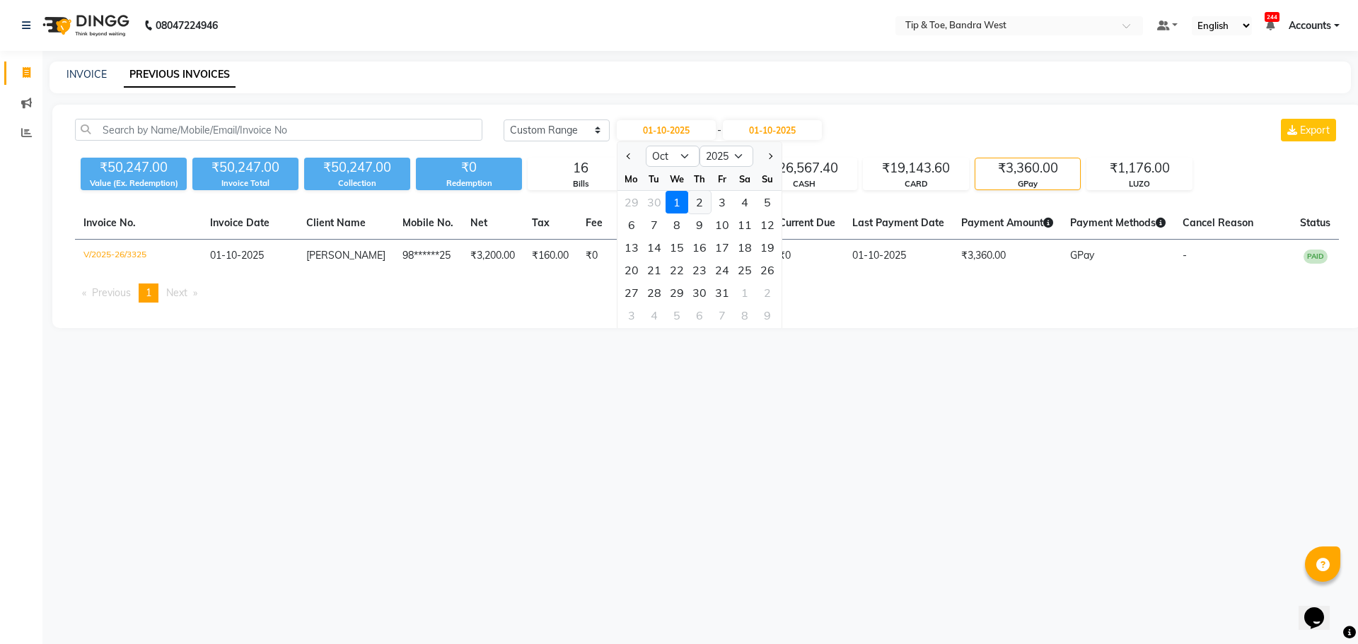
click at [703, 204] on div "2" at bounding box center [699, 202] width 23 height 23
type input "02-10-2025"
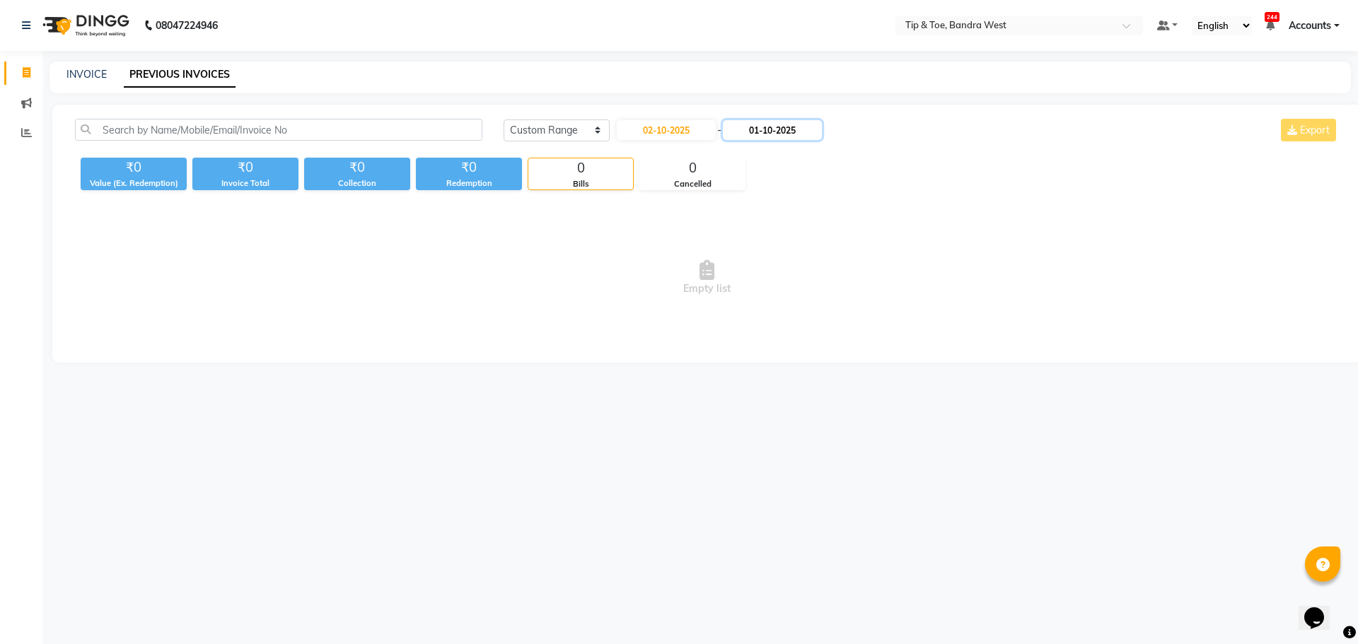
click at [772, 129] on input "01-10-2025" at bounding box center [772, 130] width 99 height 20
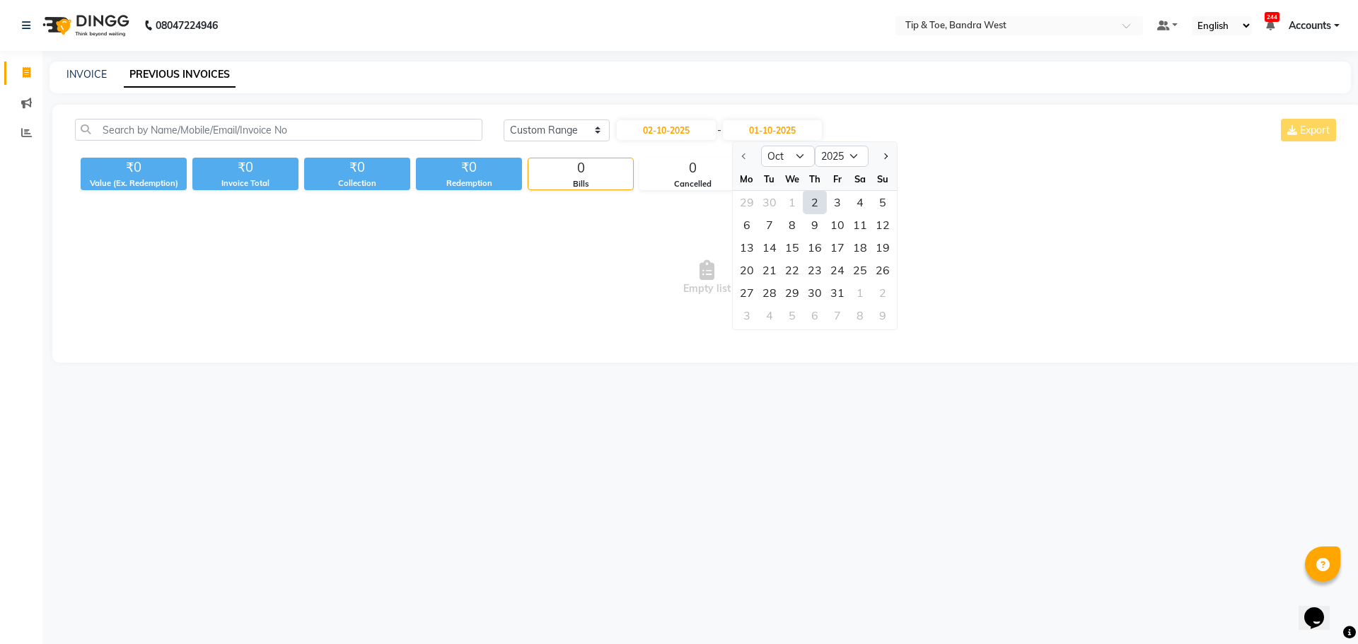
click at [812, 200] on div "2" at bounding box center [814, 202] width 23 height 23
type input "02-10-2025"
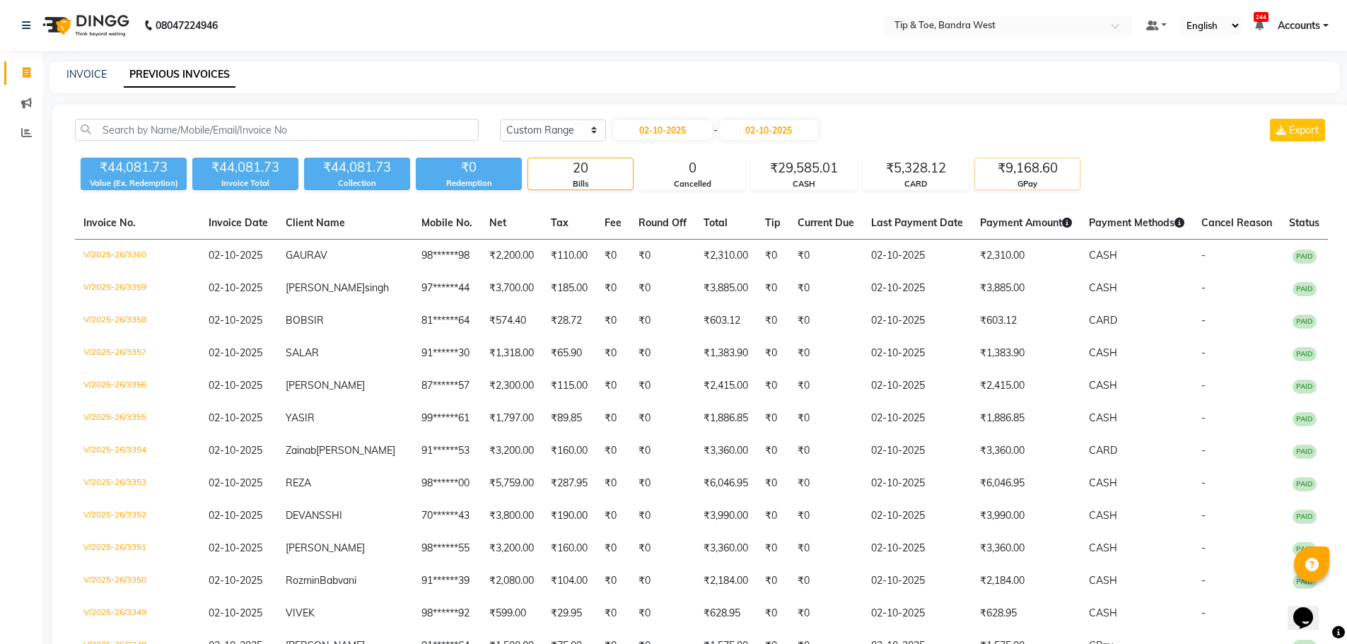
click at [1017, 174] on div "₹9,168.60" at bounding box center [1027, 168] width 105 height 20
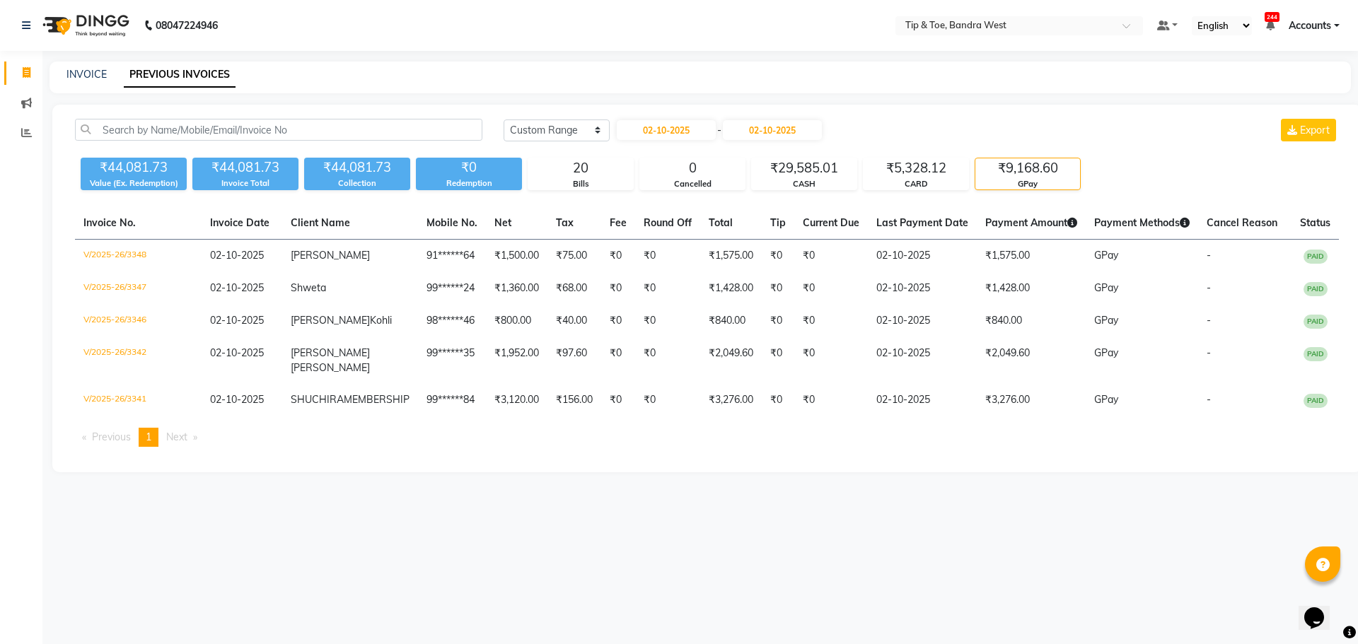
drag, startPoint x: 1357, startPoint y: 142, endPoint x: 1188, endPoint y: 40, distance: 197.4
click at [25, 129] on icon at bounding box center [26, 132] width 11 height 11
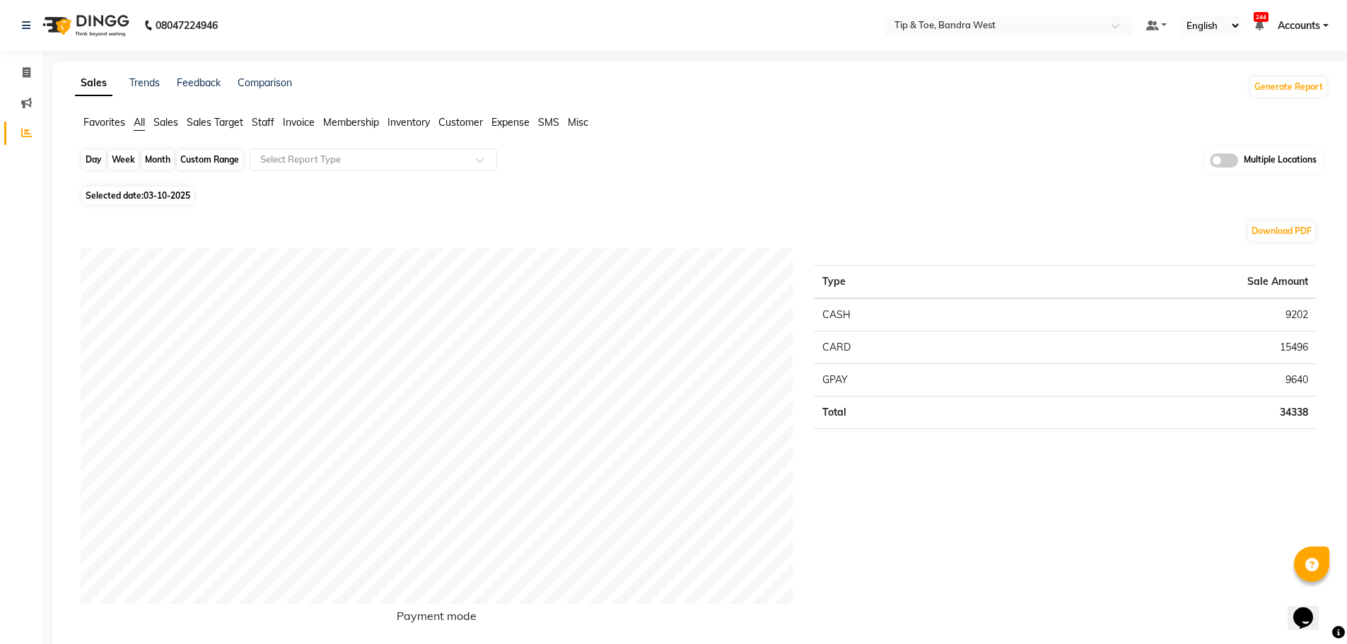
click at [91, 158] on div "Day" at bounding box center [93, 160] width 23 height 20
select select "10"
select select "2025"
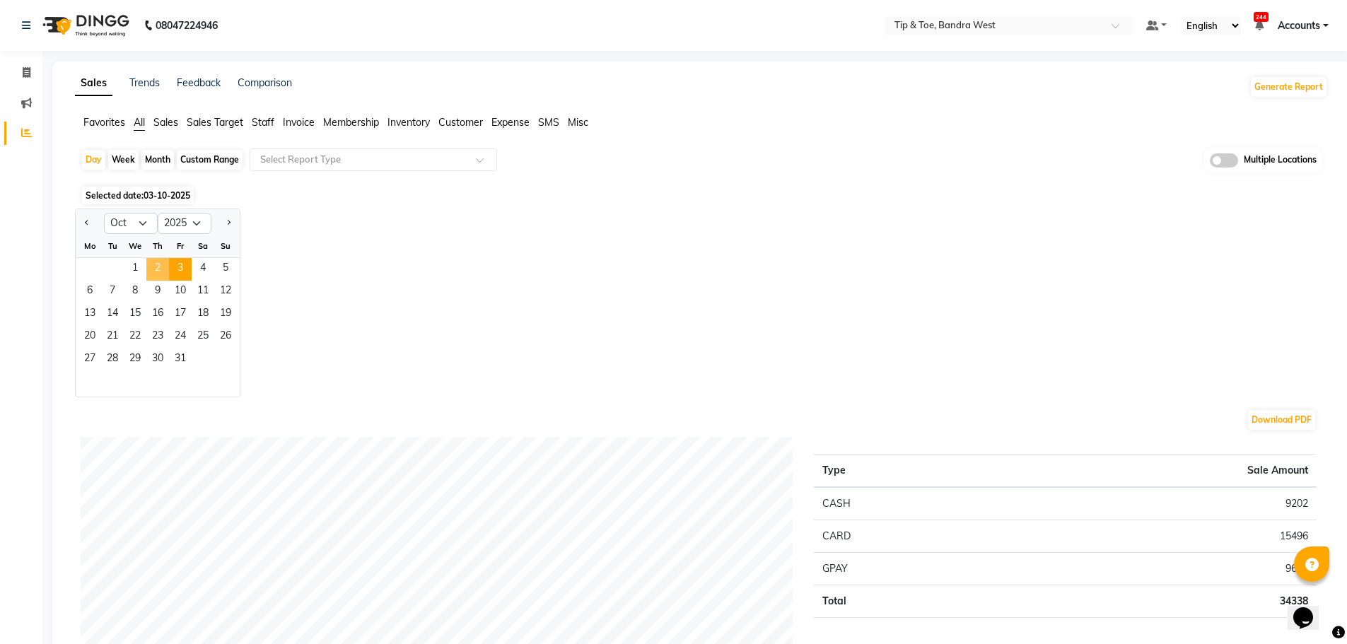
click at [156, 268] on span "2" at bounding box center [157, 269] width 23 height 23
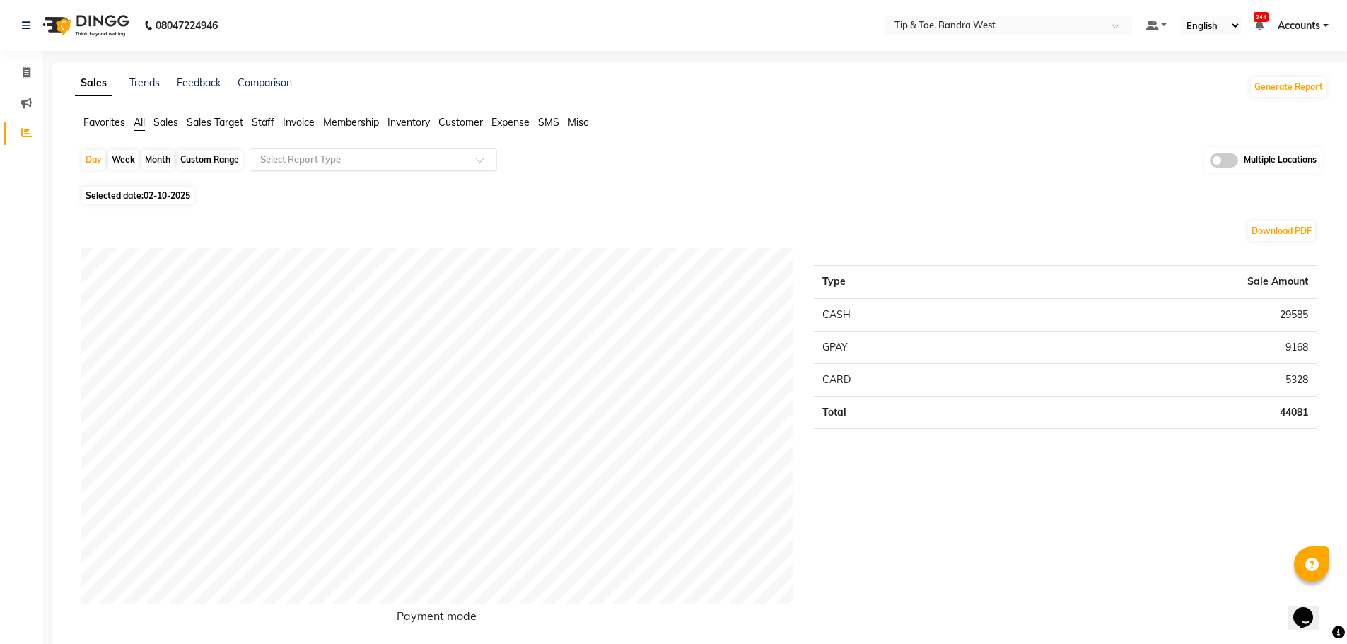
click at [367, 163] on input "text" at bounding box center [359, 160] width 204 height 14
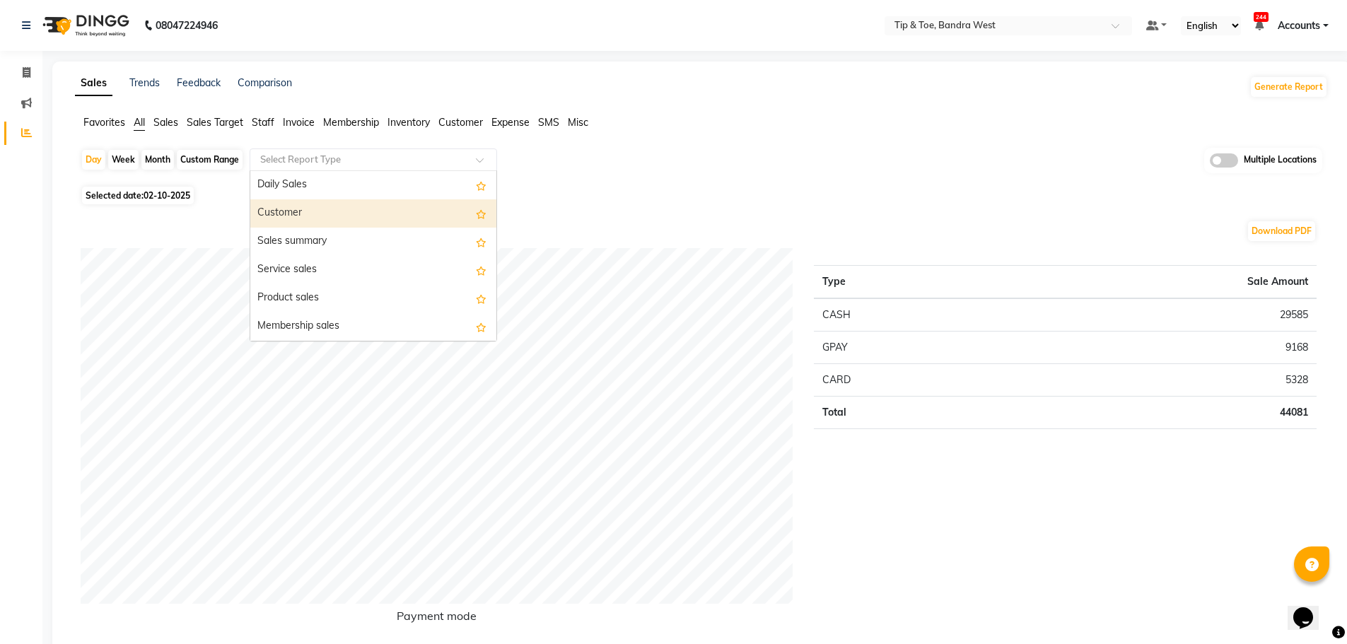
click at [357, 215] on div "Customer" at bounding box center [373, 213] width 246 height 28
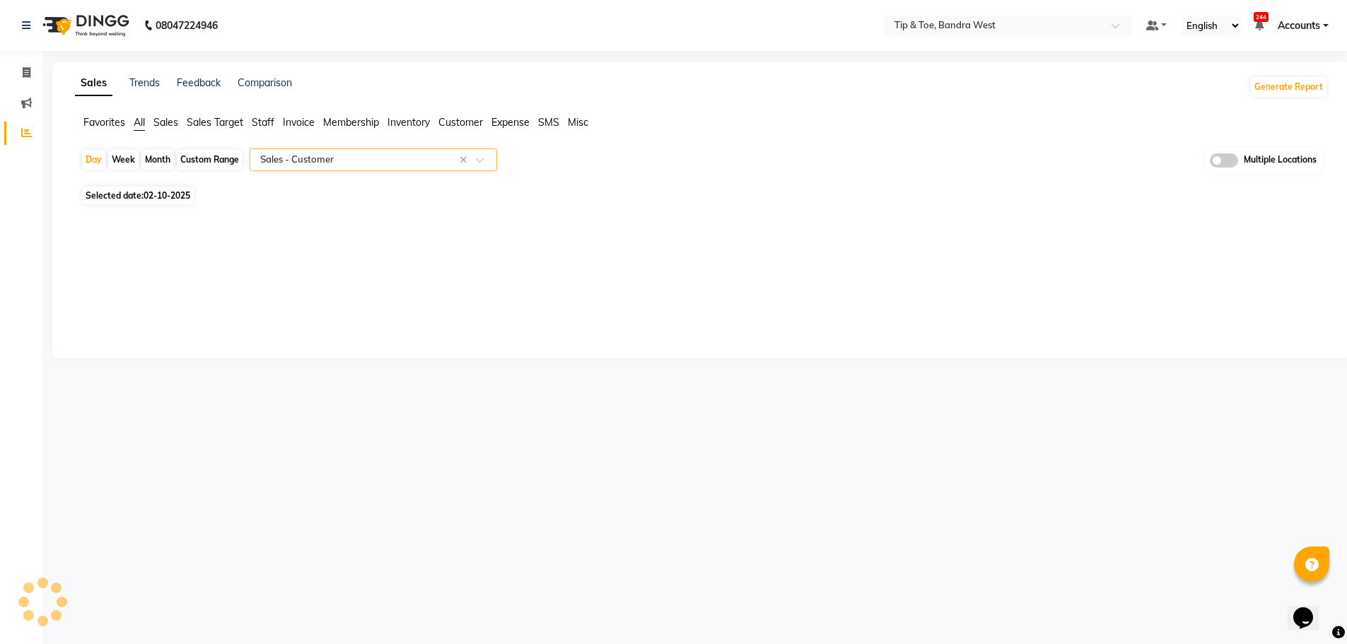
select select "full_report"
select select "csv"
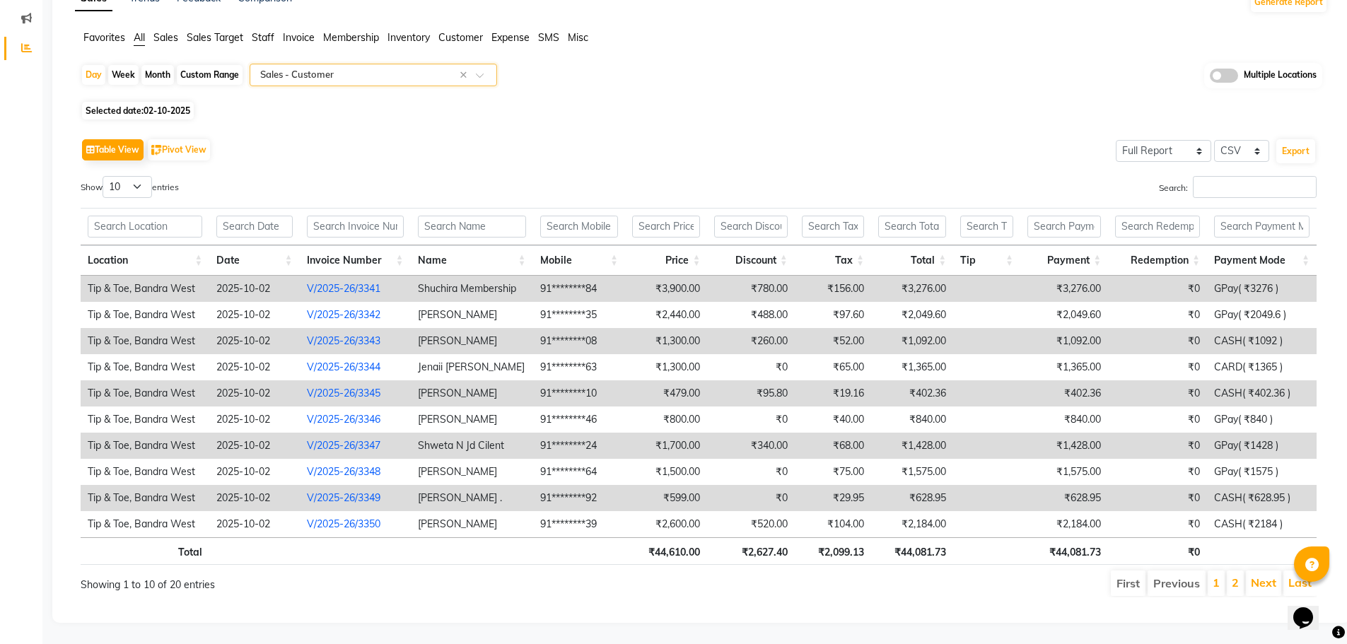
scroll to position [95, 0]
click at [139, 176] on select "10 25 50 100" at bounding box center [128, 187] width 50 height 22
select select "100"
click at [105, 176] on select "10 25 50 100" at bounding box center [128, 187] width 50 height 22
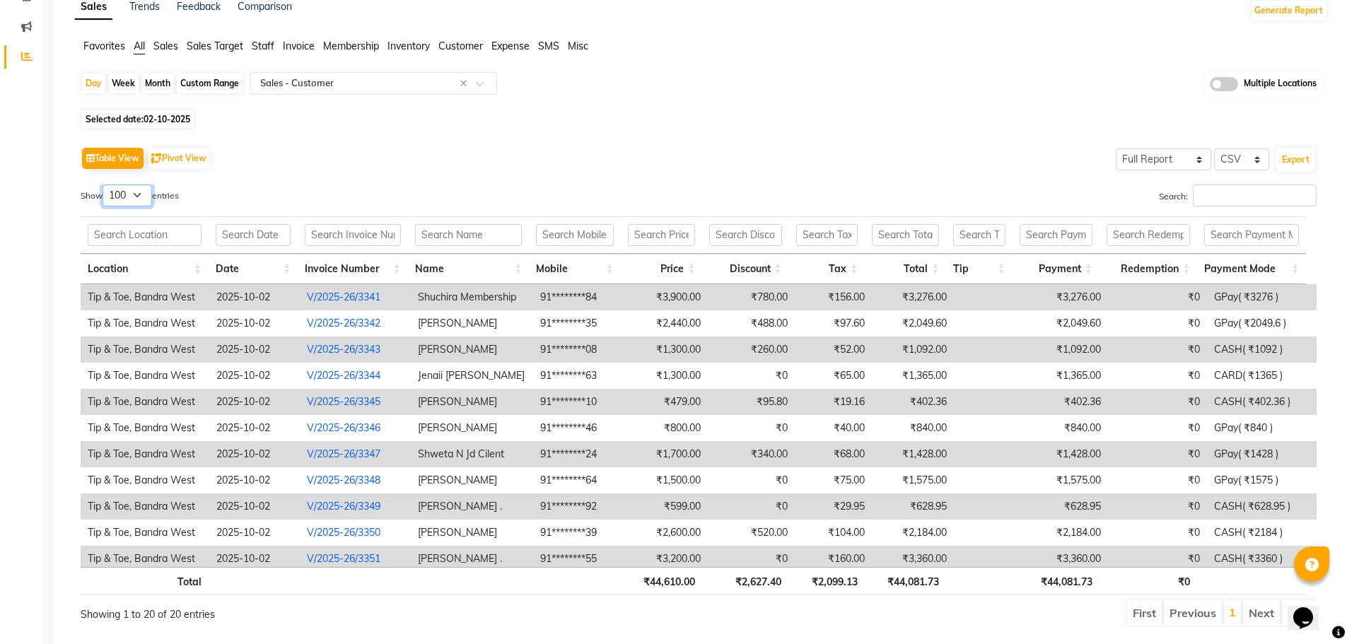
scroll to position [0, 0]
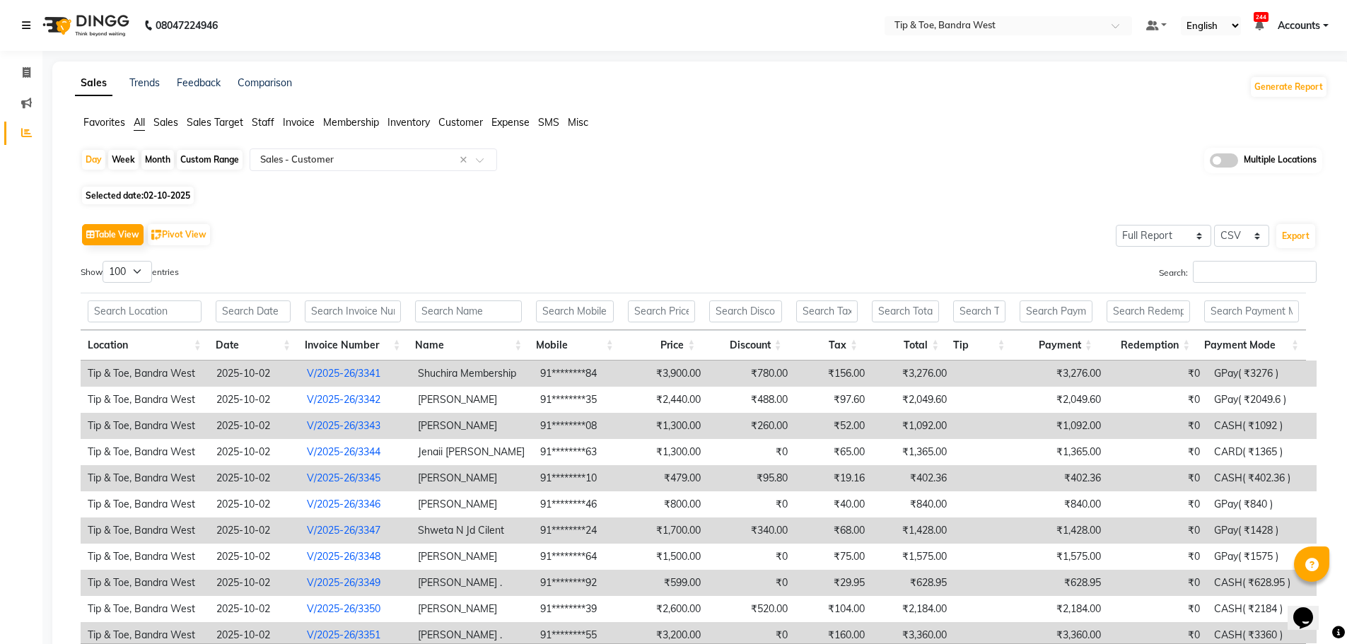
click at [25, 21] on icon at bounding box center [26, 26] width 8 height 10
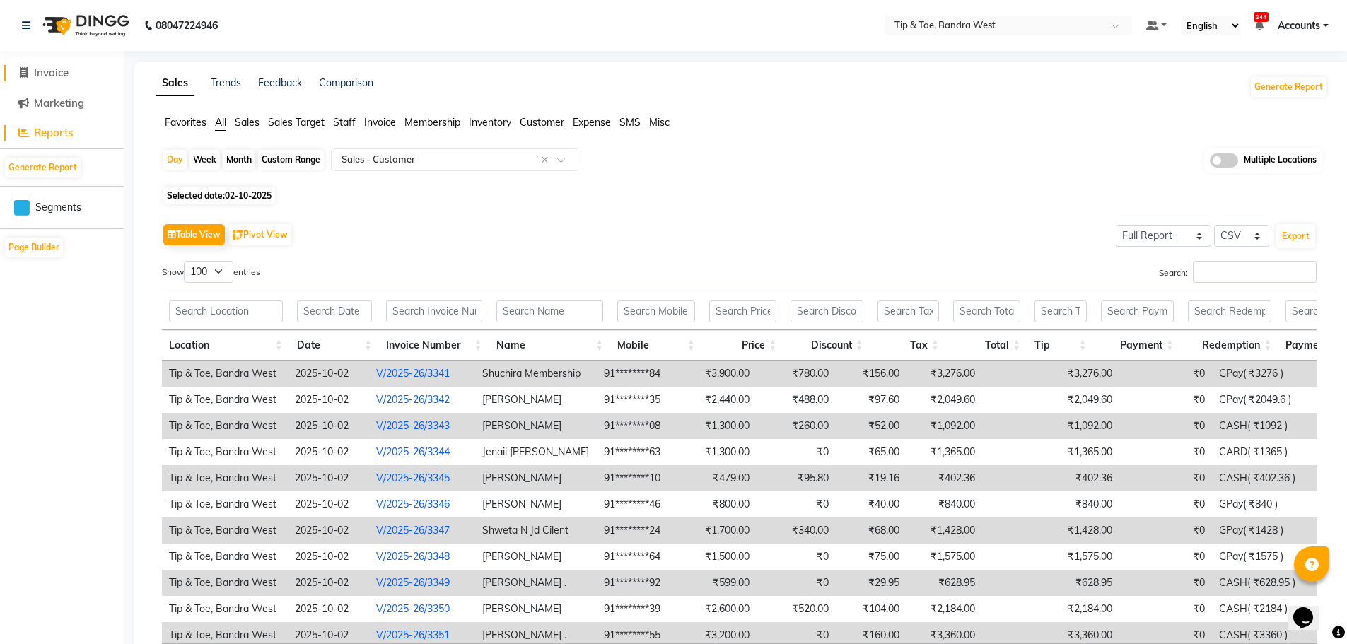
click at [43, 66] on span "Invoice" at bounding box center [51, 72] width 35 height 13
select select "5957"
select select "service"
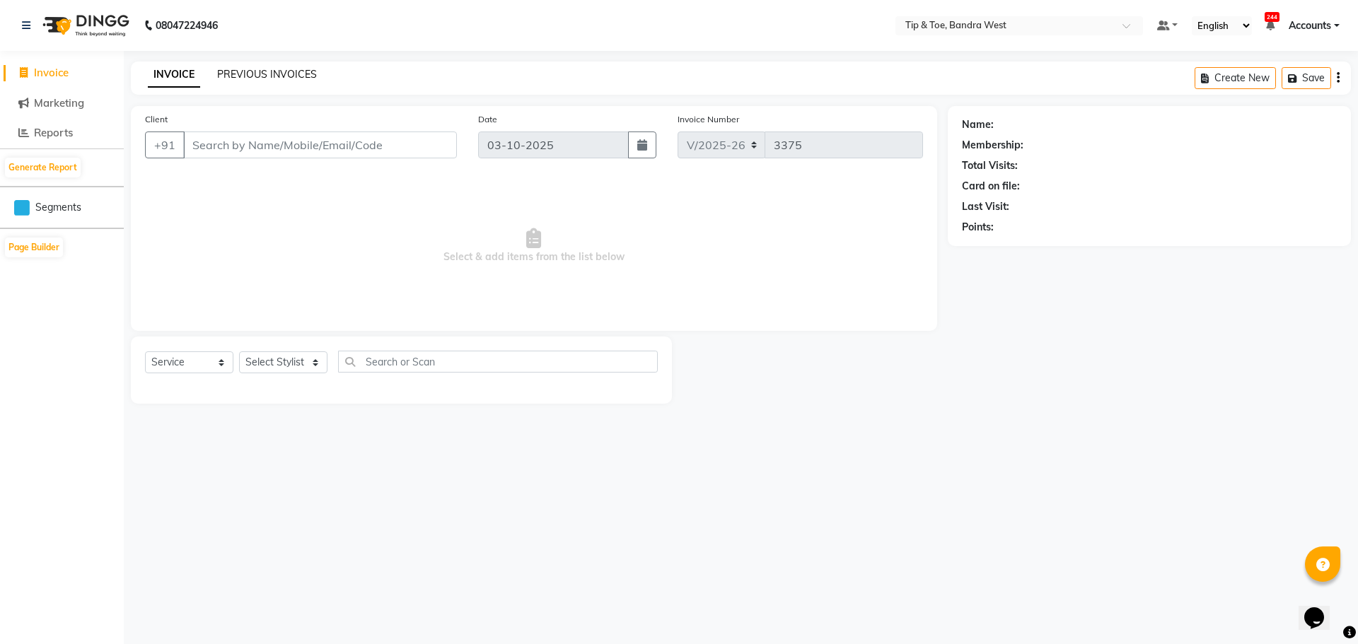
click at [274, 74] on link "PREVIOUS INVOICES" at bounding box center [267, 74] width 100 height 13
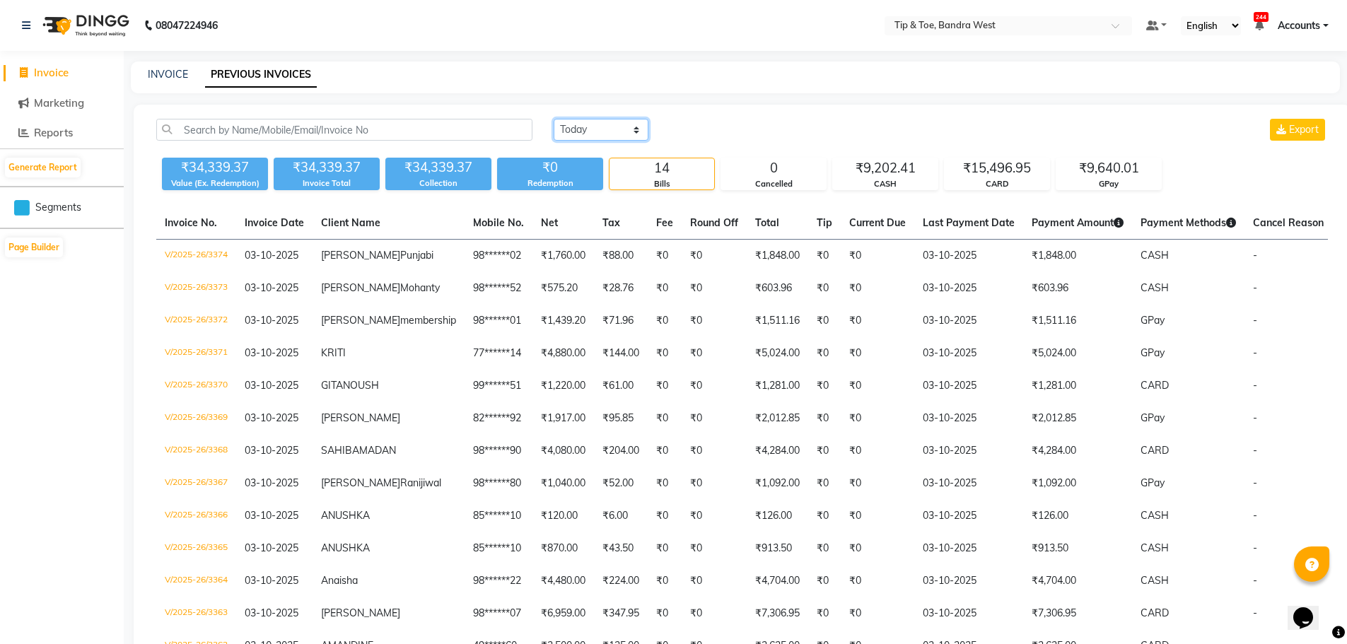
click at [599, 127] on select "[DATE] [DATE] Custom Range" at bounding box center [601, 130] width 95 height 22
click at [554, 119] on select "[DATE] [DATE] Custom Range" at bounding box center [601, 130] width 95 height 22
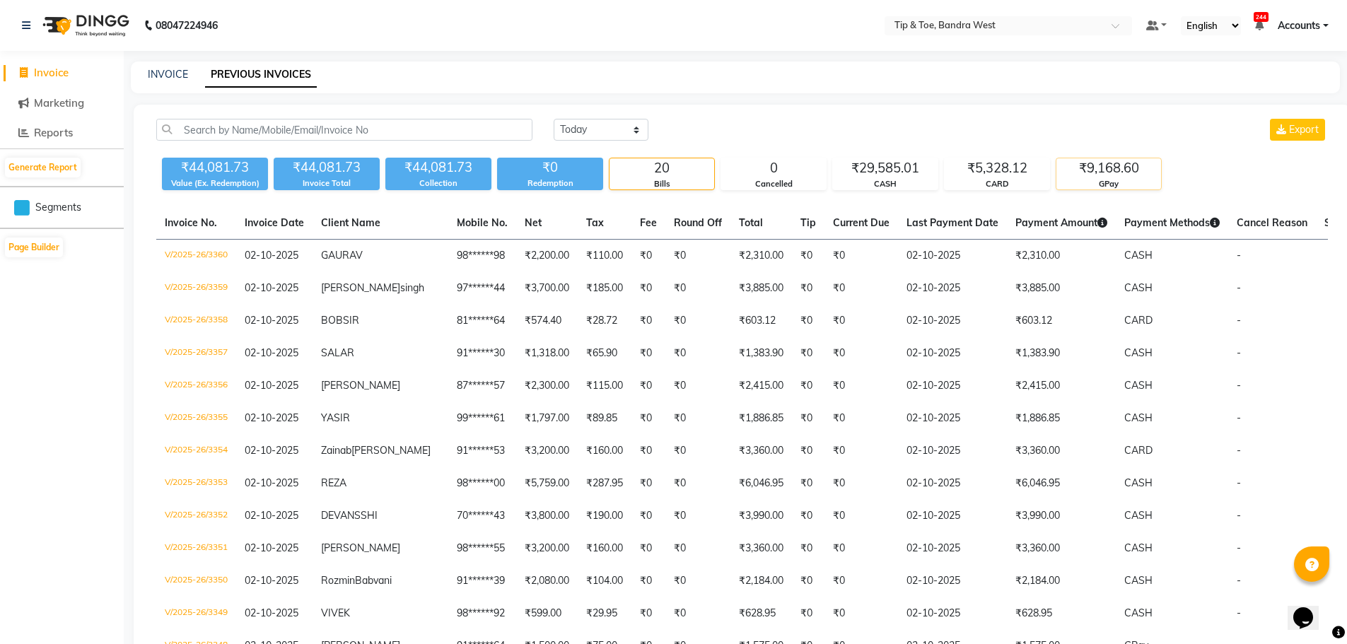
click at [1125, 165] on div "₹9,168.60" at bounding box center [1109, 168] width 105 height 20
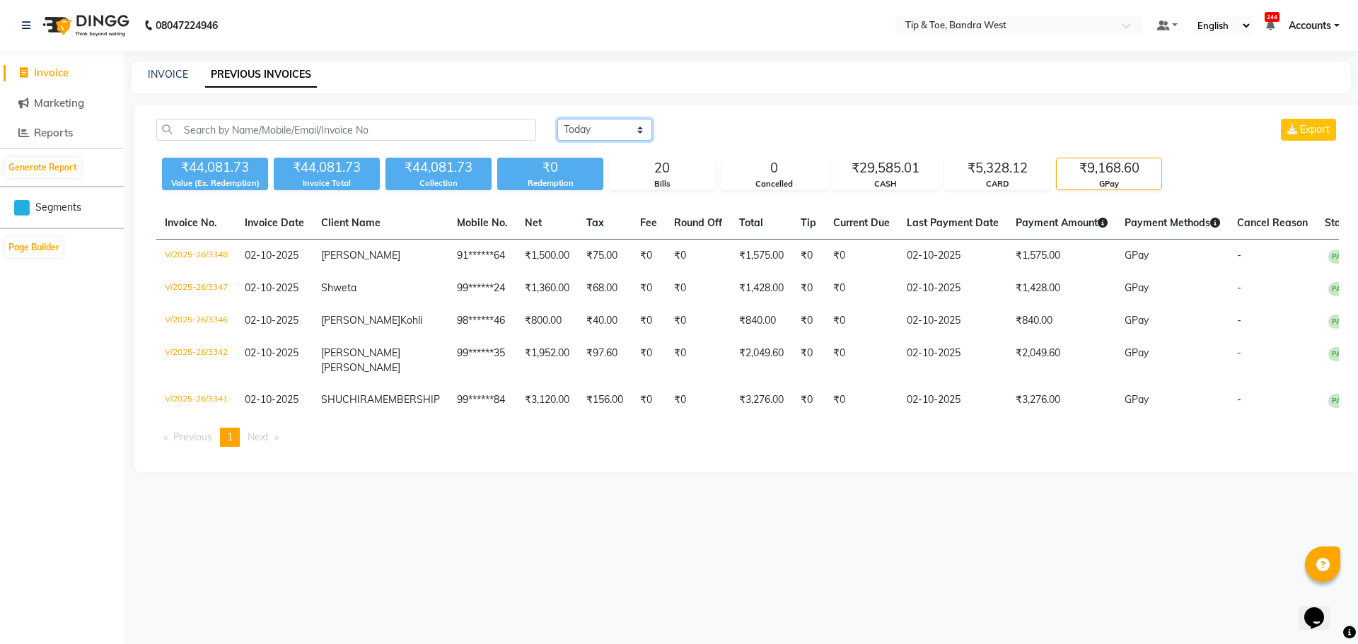
click at [571, 128] on select "[DATE] [DATE] Custom Range" at bounding box center [604, 130] width 95 height 22
select select "range"
click at [557, 119] on select "[DATE] [DATE] Custom Range" at bounding box center [604, 130] width 95 height 22
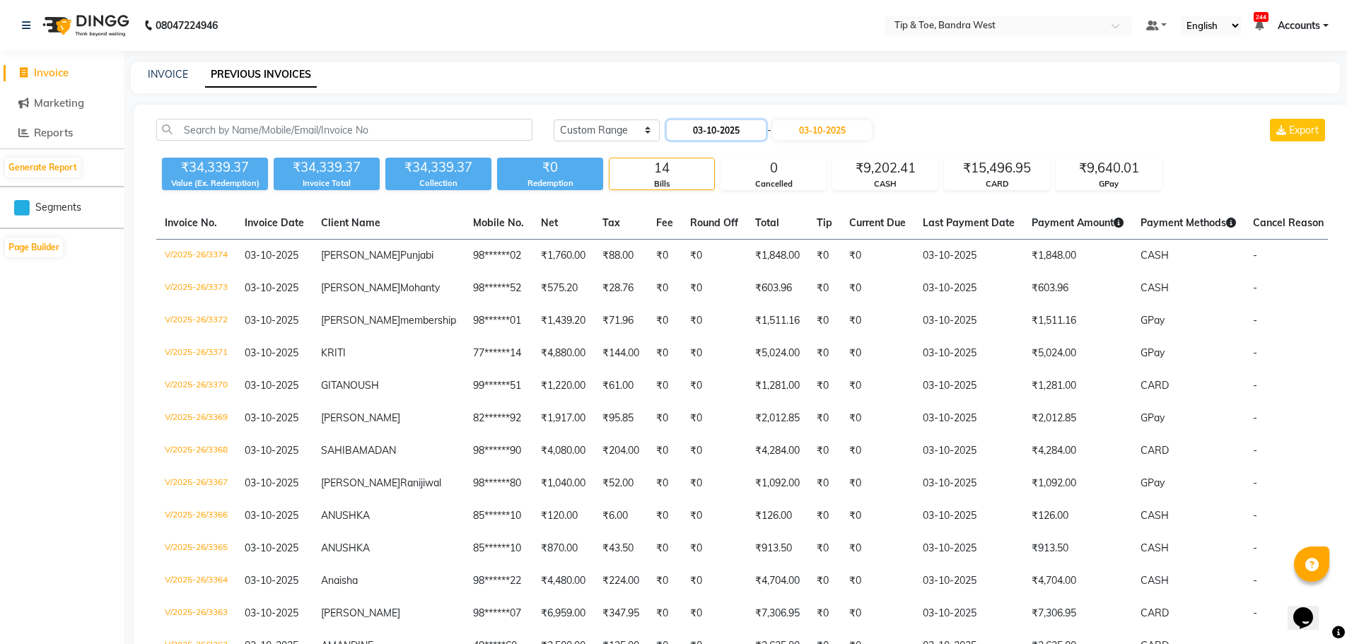
click at [714, 124] on input "03-10-2025" at bounding box center [716, 130] width 99 height 20
select select "10"
select select "2025"
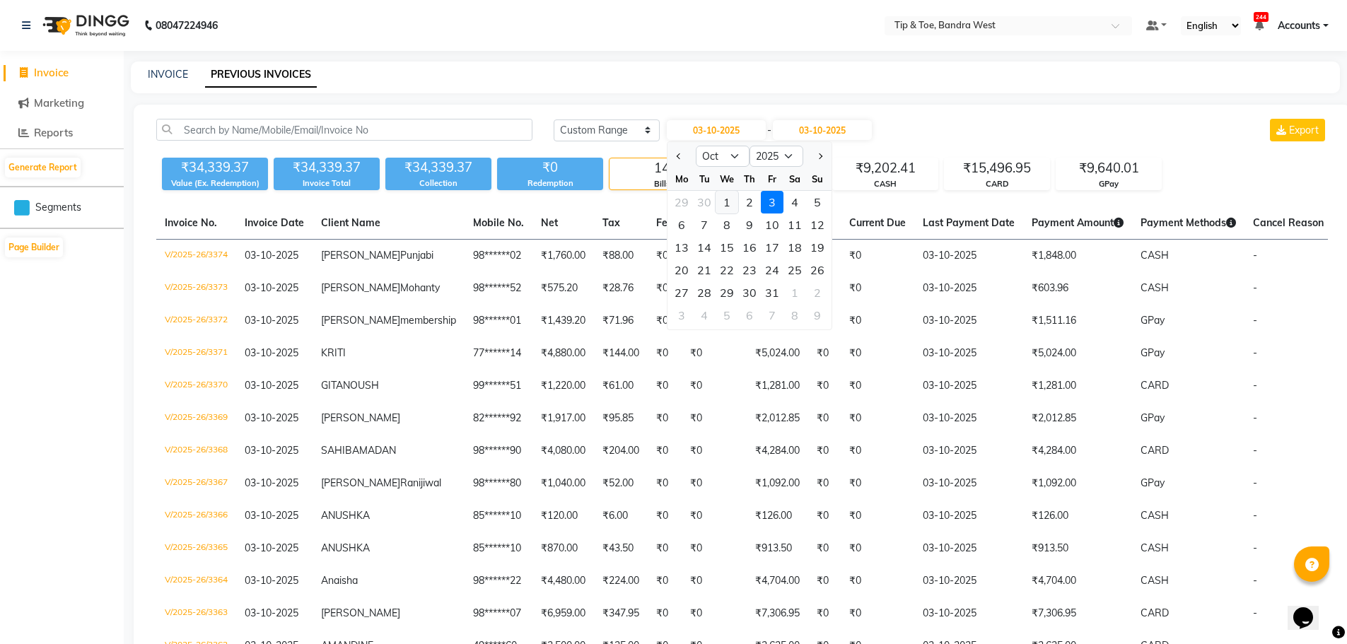
click at [730, 204] on div "1" at bounding box center [727, 202] width 23 height 23
type input "01-10-2025"
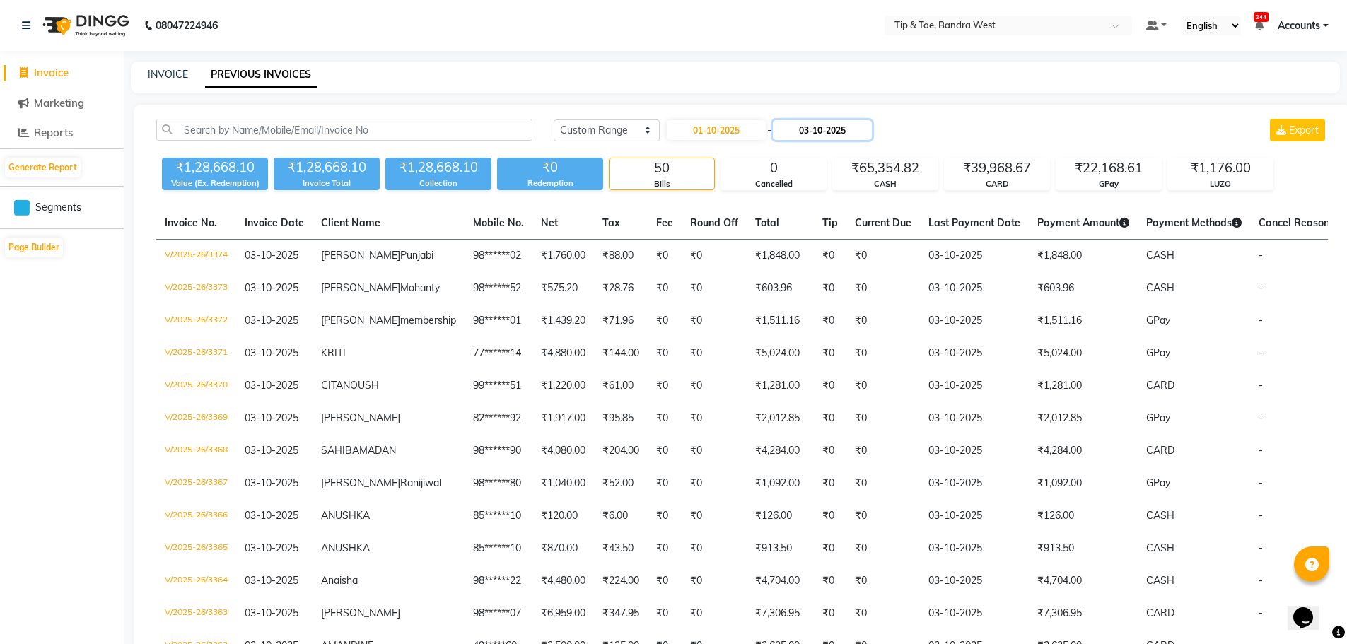
click at [837, 123] on input "03-10-2025" at bounding box center [822, 130] width 99 height 20
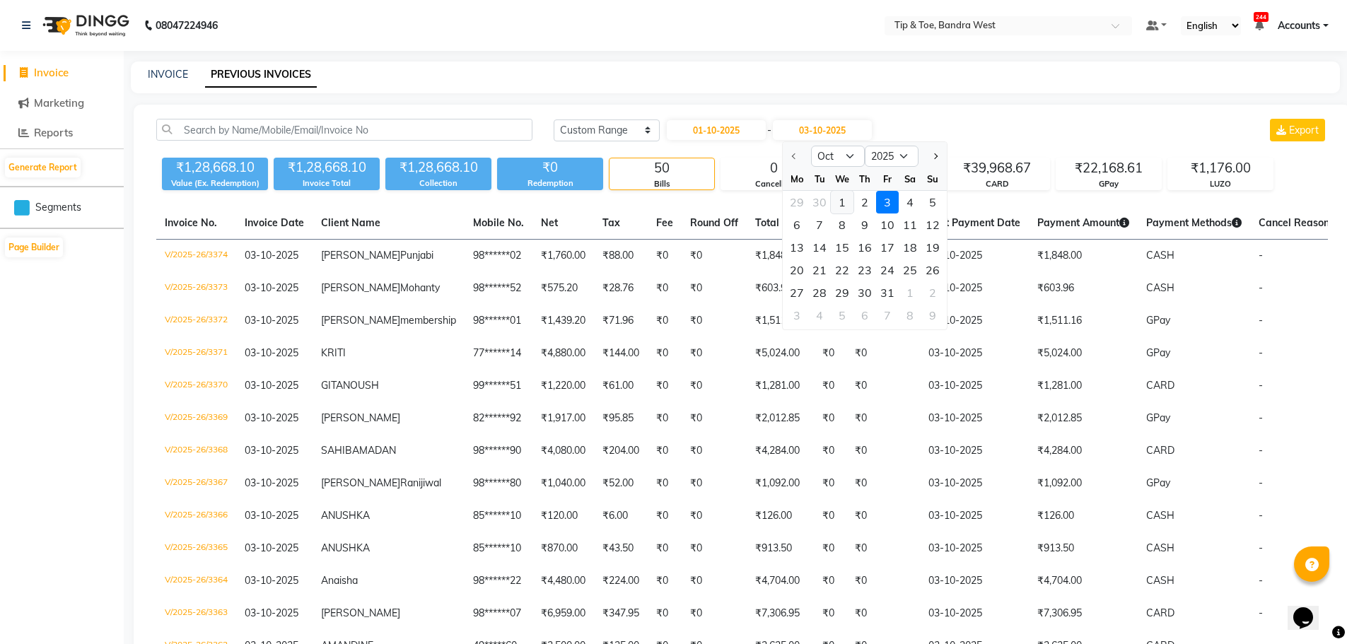
click at [839, 206] on div "1" at bounding box center [842, 202] width 23 height 23
type input "01-10-2025"
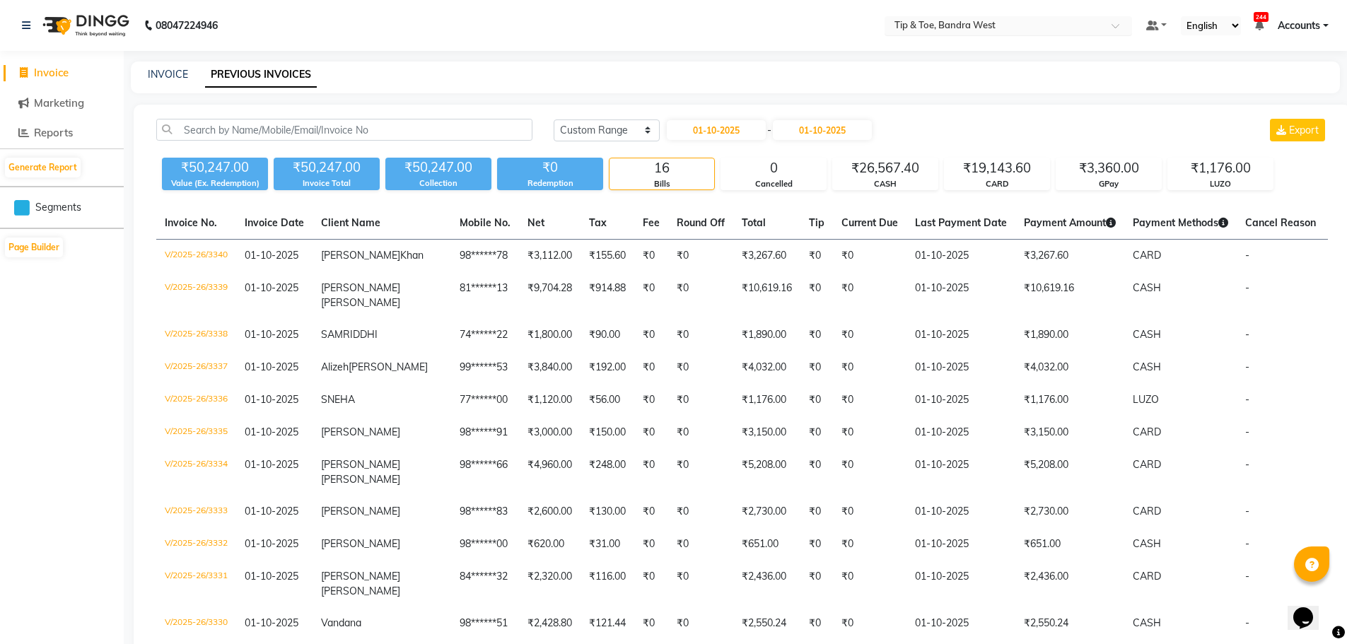
click at [981, 22] on input "text" at bounding box center [994, 27] width 205 height 14
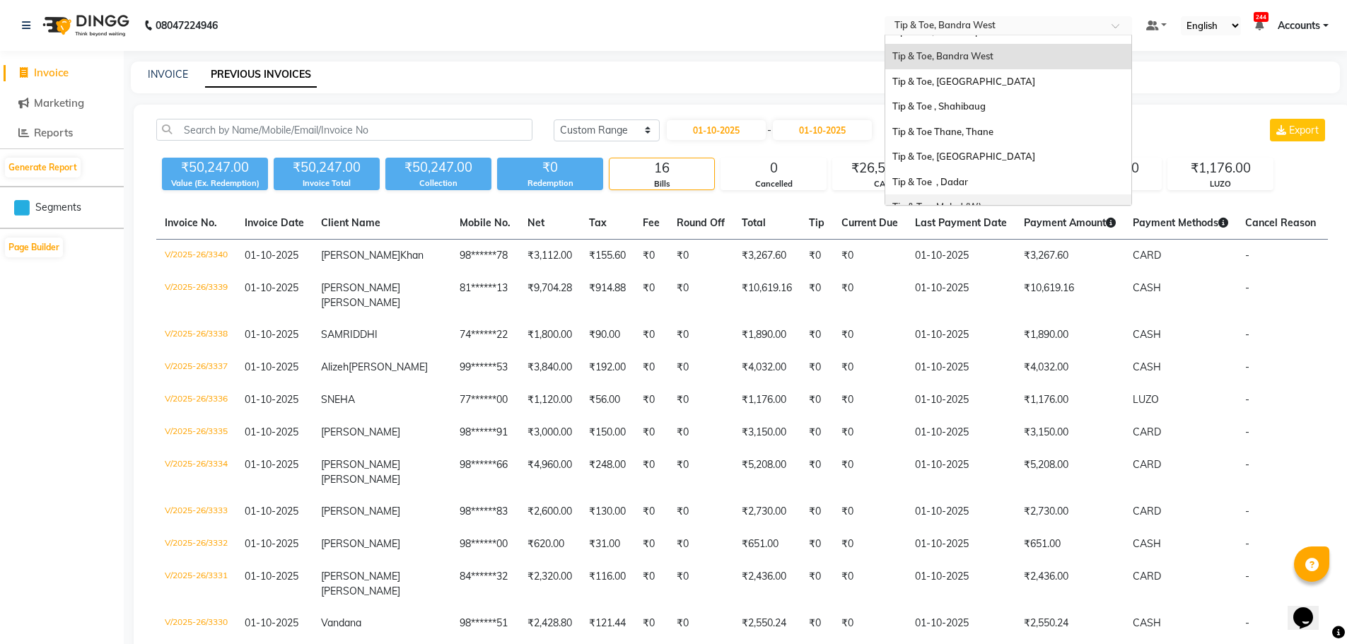
scroll to position [141, 0]
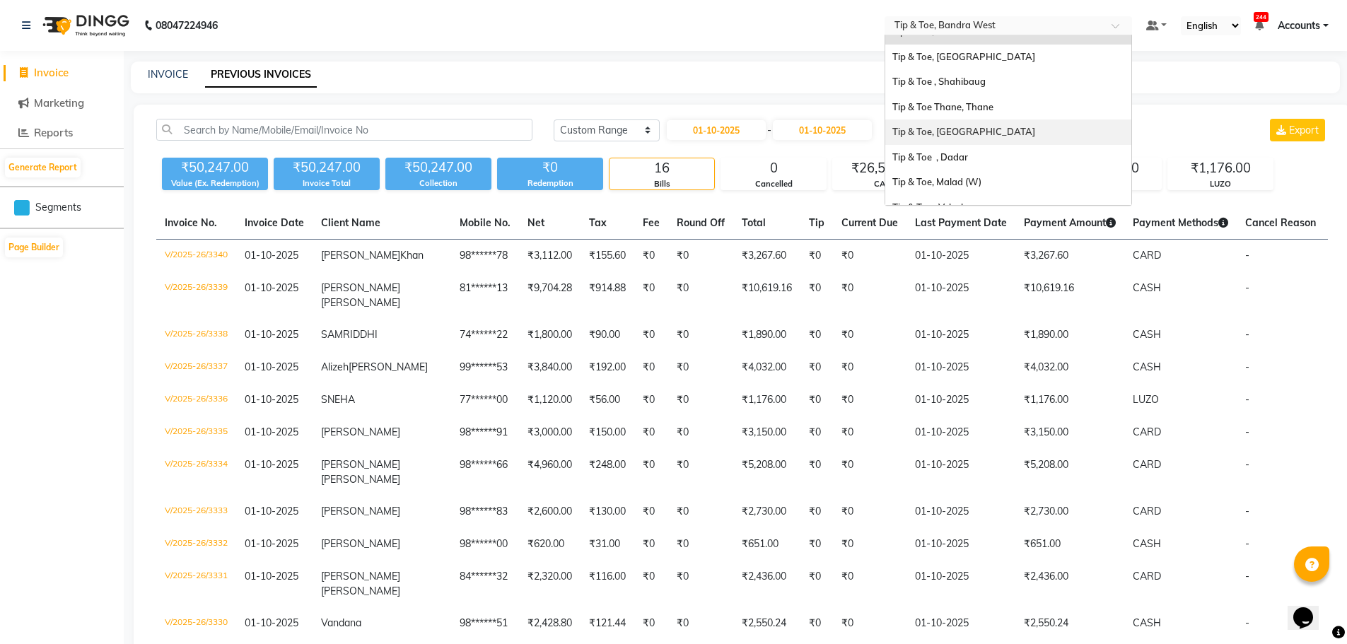
click at [948, 129] on span "Tip & Toe, [GEOGRAPHIC_DATA]" at bounding box center [964, 131] width 143 height 11
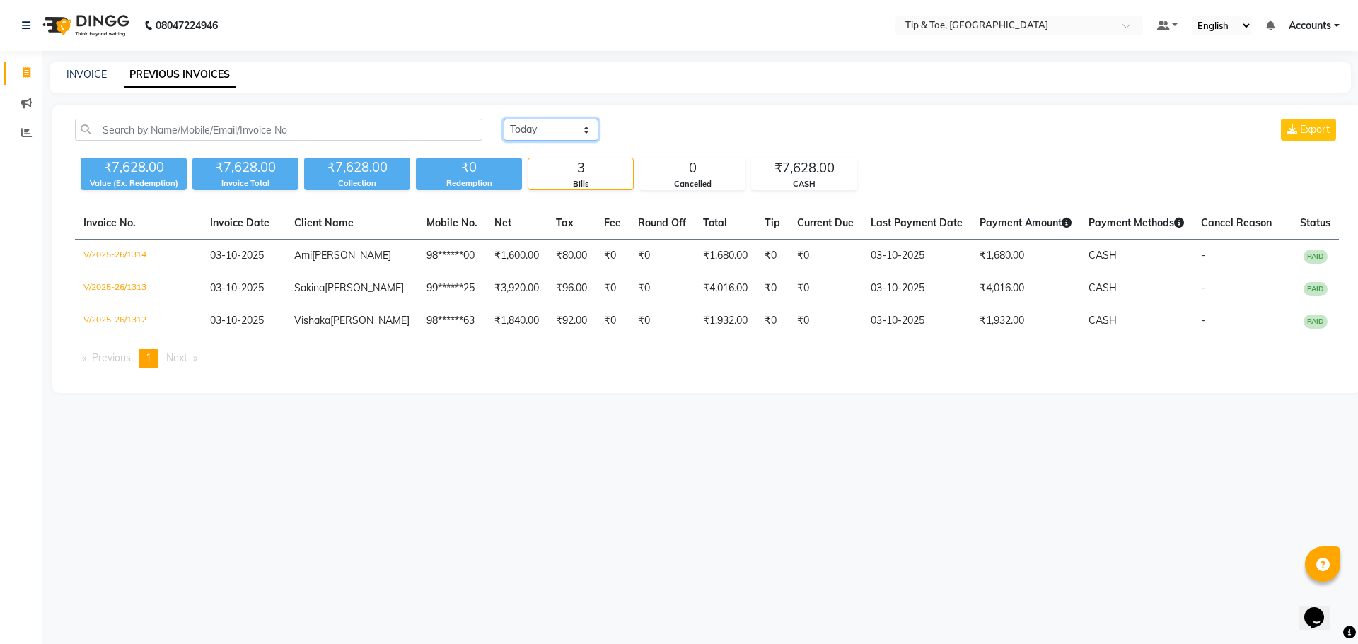
drag, startPoint x: 535, startPoint y: 126, endPoint x: 531, endPoint y: 134, distance: 8.5
click at [535, 126] on select "[DATE] [DATE] Custom Range" at bounding box center [551, 130] width 95 height 22
click at [504, 119] on select "[DATE] [DATE] Custom Range" at bounding box center [551, 130] width 95 height 22
click at [528, 126] on select "[DATE] [DATE] Custom Range" at bounding box center [557, 131] width 106 height 22
select select "[DATE]"
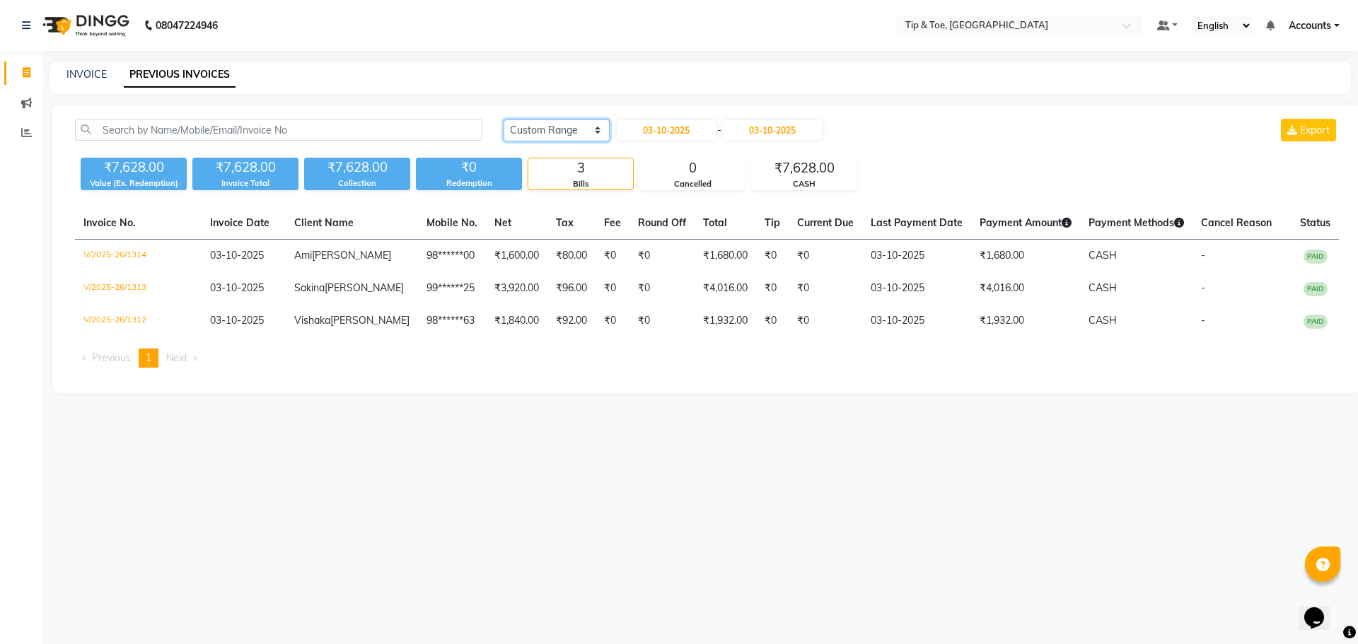
click at [504, 120] on select "[DATE] [DATE] Custom Range" at bounding box center [557, 131] width 106 height 22
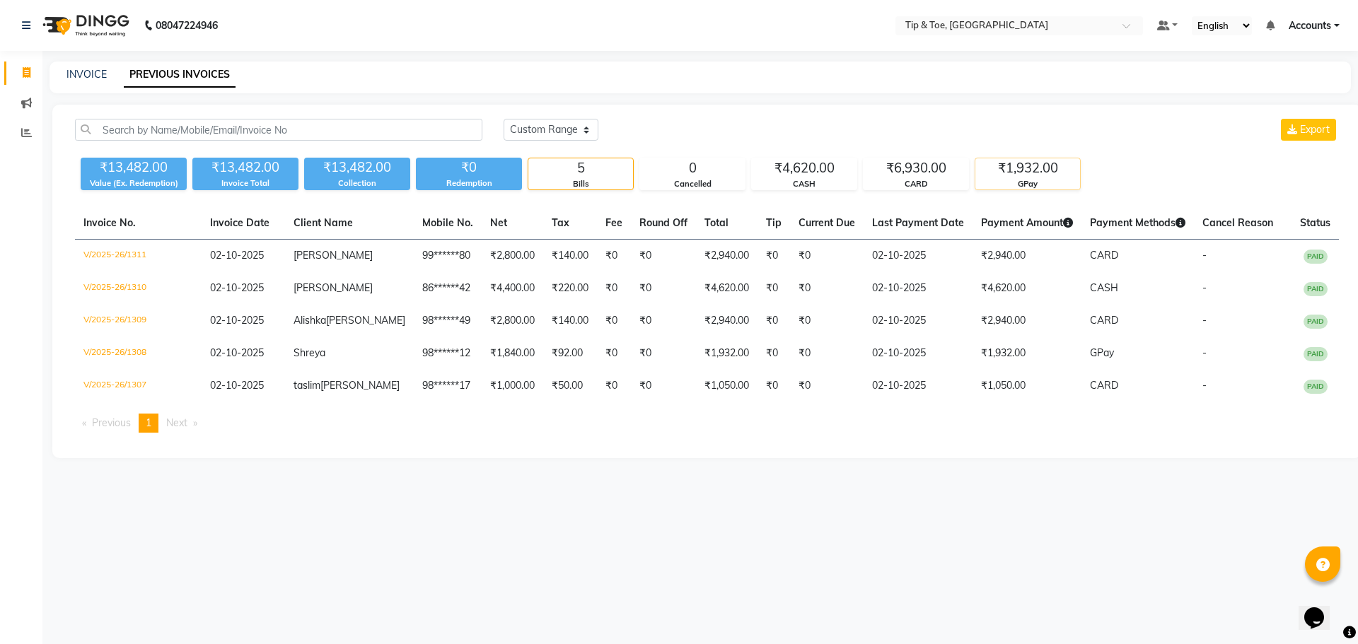
click at [1015, 171] on div "₹1,932.00" at bounding box center [1027, 168] width 105 height 20
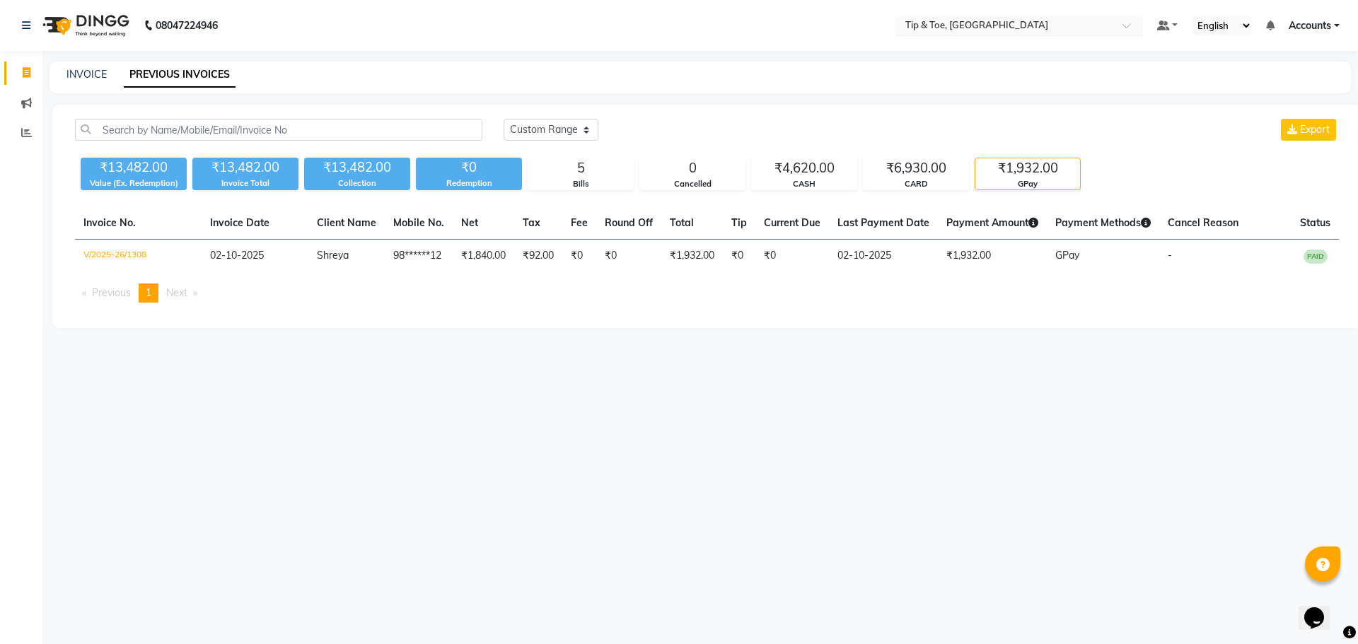
click at [944, 20] on input "text" at bounding box center [1005, 27] width 205 height 14
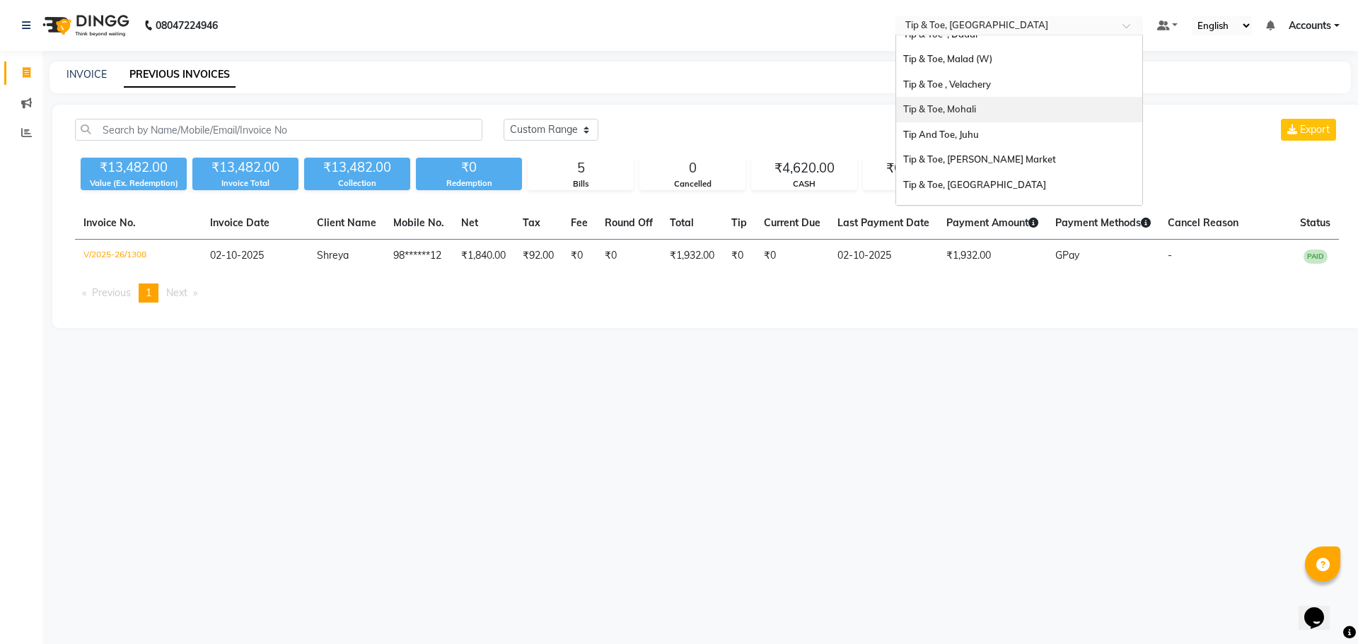
scroll to position [297, 0]
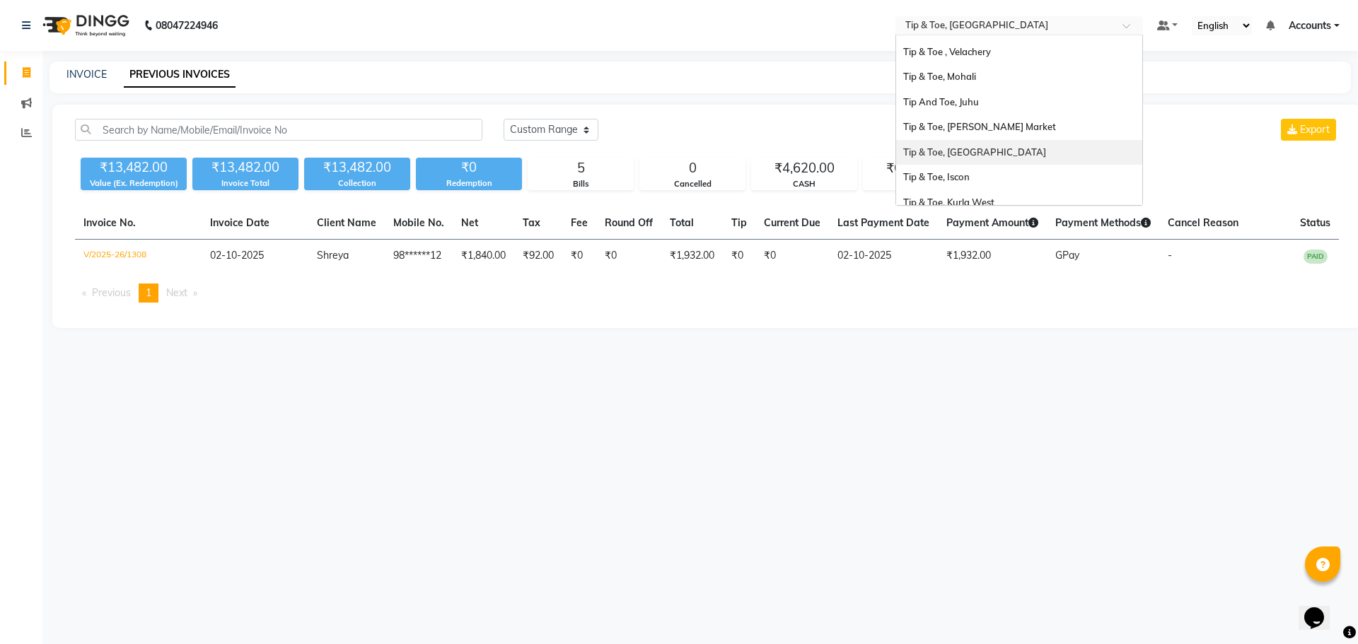
click at [951, 145] on div "Tip & Toe, [GEOGRAPHIC_DATA]" at bounding box center [1019, 152] width 246 height 25
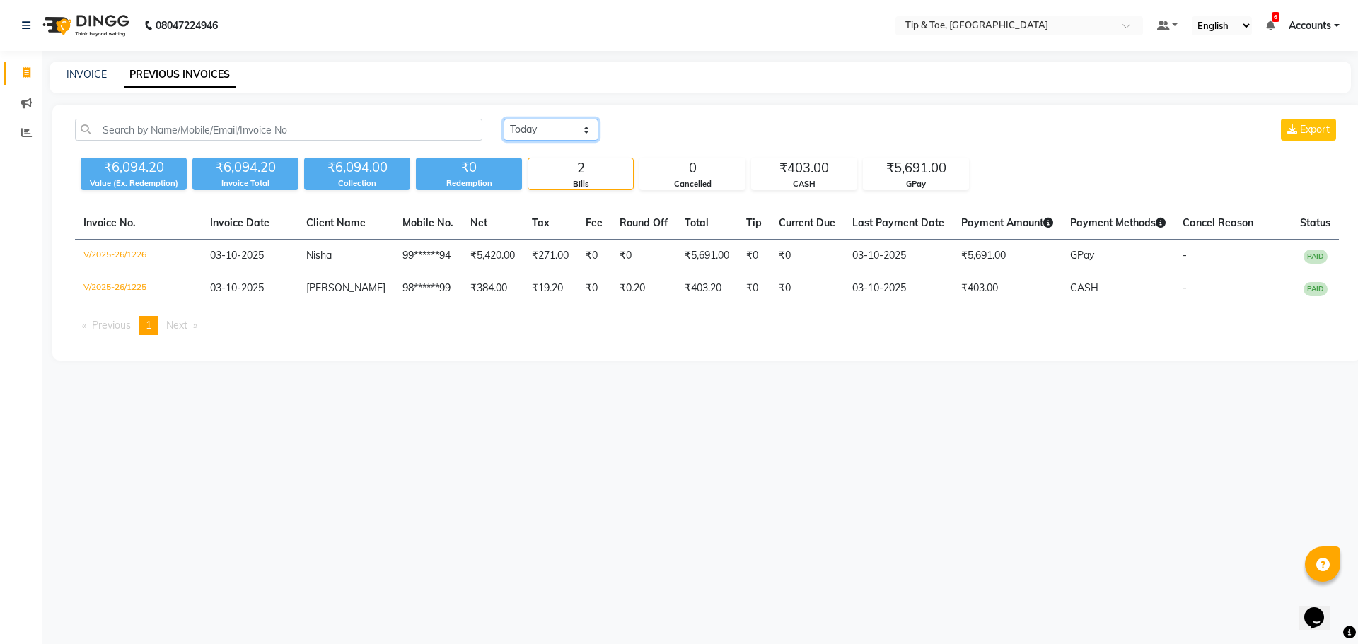
click at [548, 130] on select "[DATE] [DATE] Custom Range" at bounding box center [551, 130] width 95 height 22
select select "[DATE]"
click at [504, 119] on select "[DATE] [DATE] Custom Range" at bounding box center [551, 130] width 95 height 22
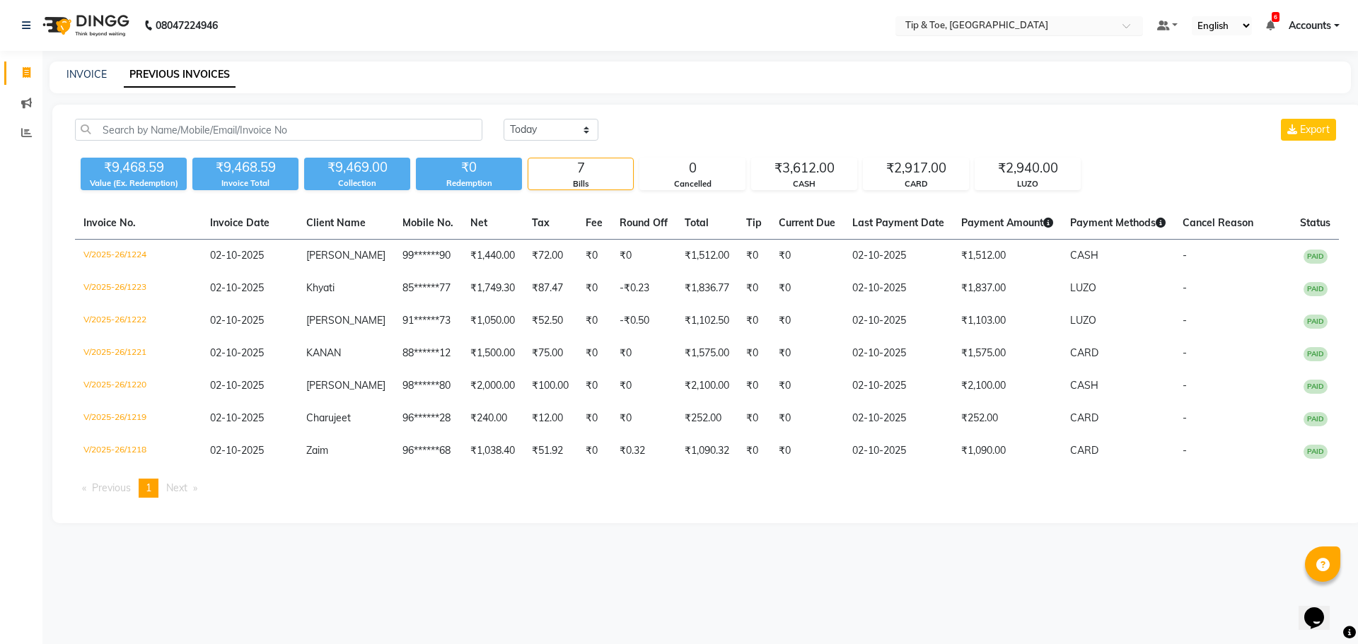
click at [949, 26] on input "text" at bounding box center [1005, 27] width 205 height 14
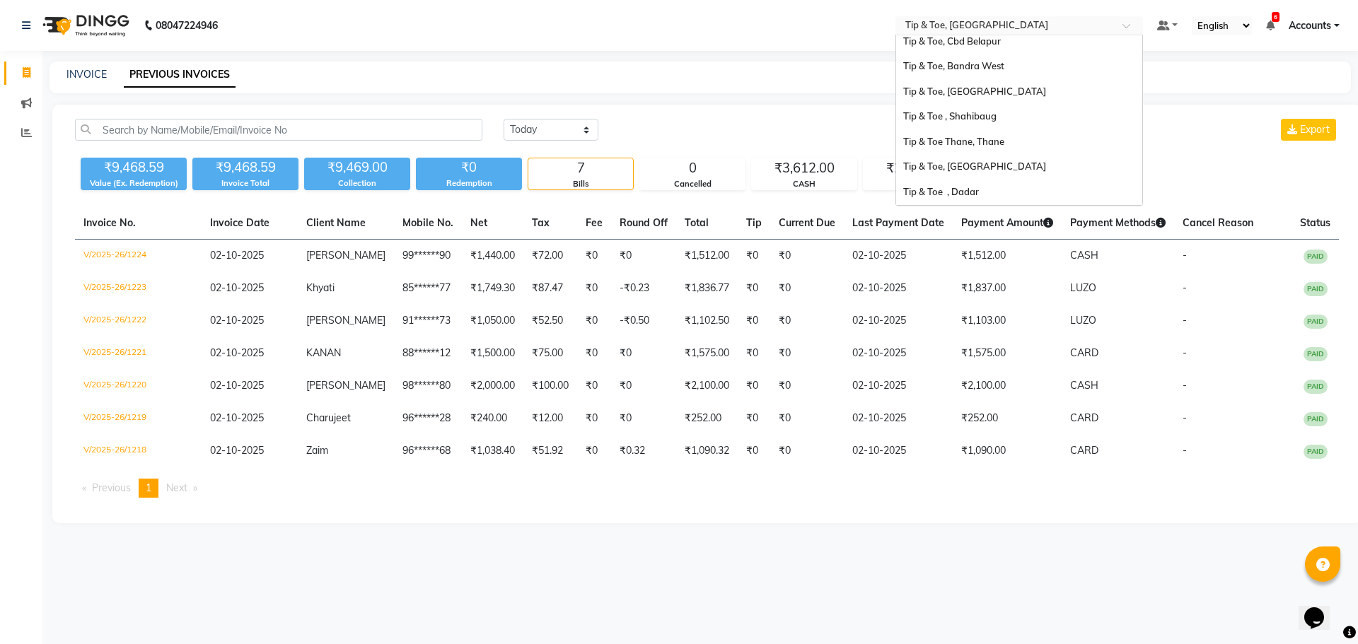
scroll to position [95, 0]
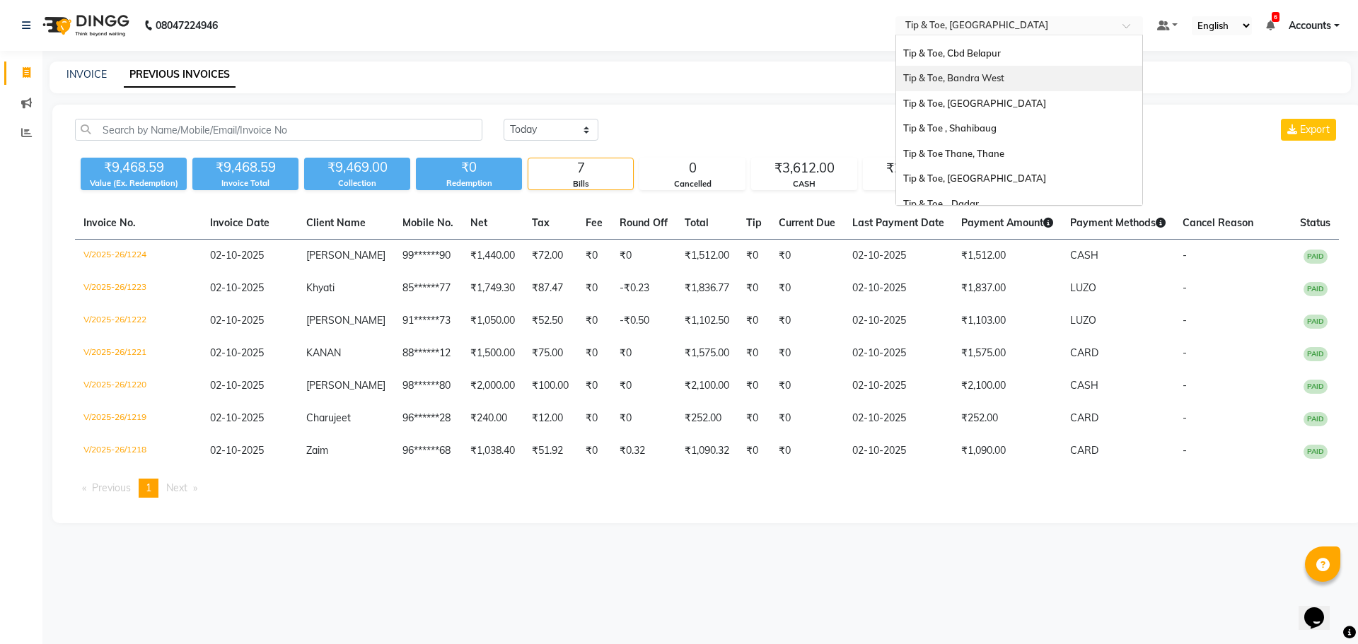
click at [961, 73] on span "Tip & Toe, Bandra West" at bounding box center [953, 77] width 101 height 11
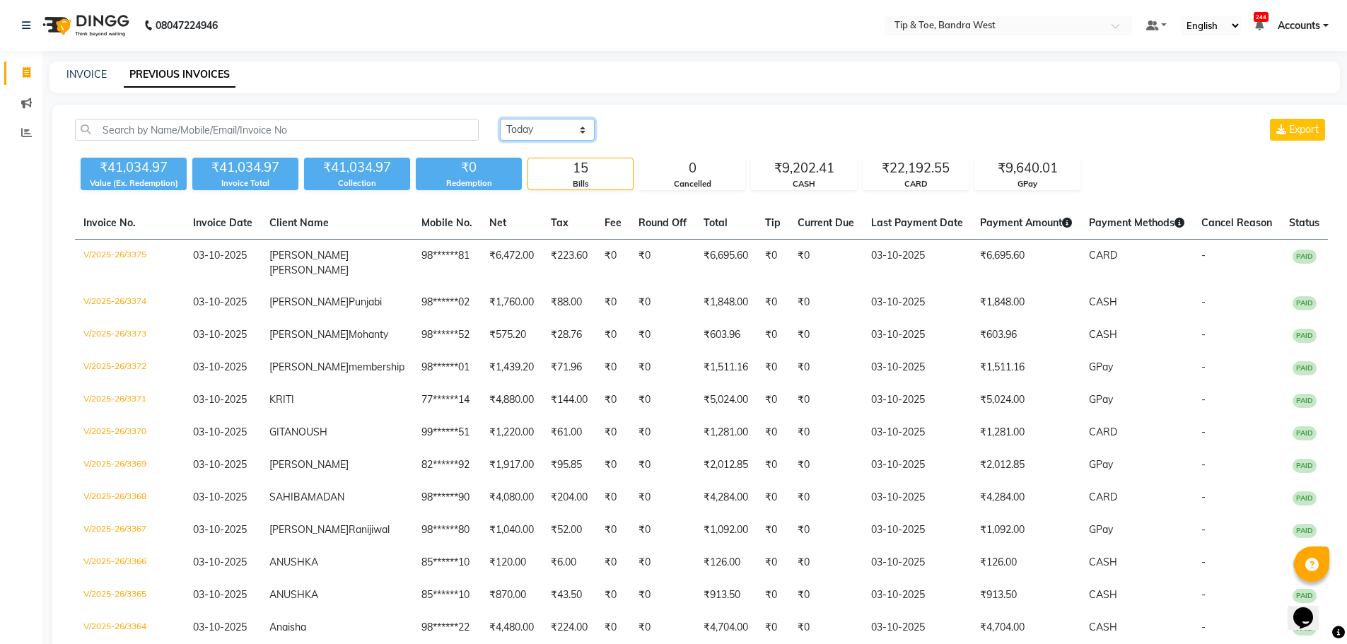
click at [557, 124] on select "[DATE] [DATE] Custom Range" at bounding box center [547, 130] width 95 height 22
select select "[DATE]"
click at [500, 119] on select "[DATE] [DATE] Custom Range" at bounding box center [547, 130] width 95 height 22
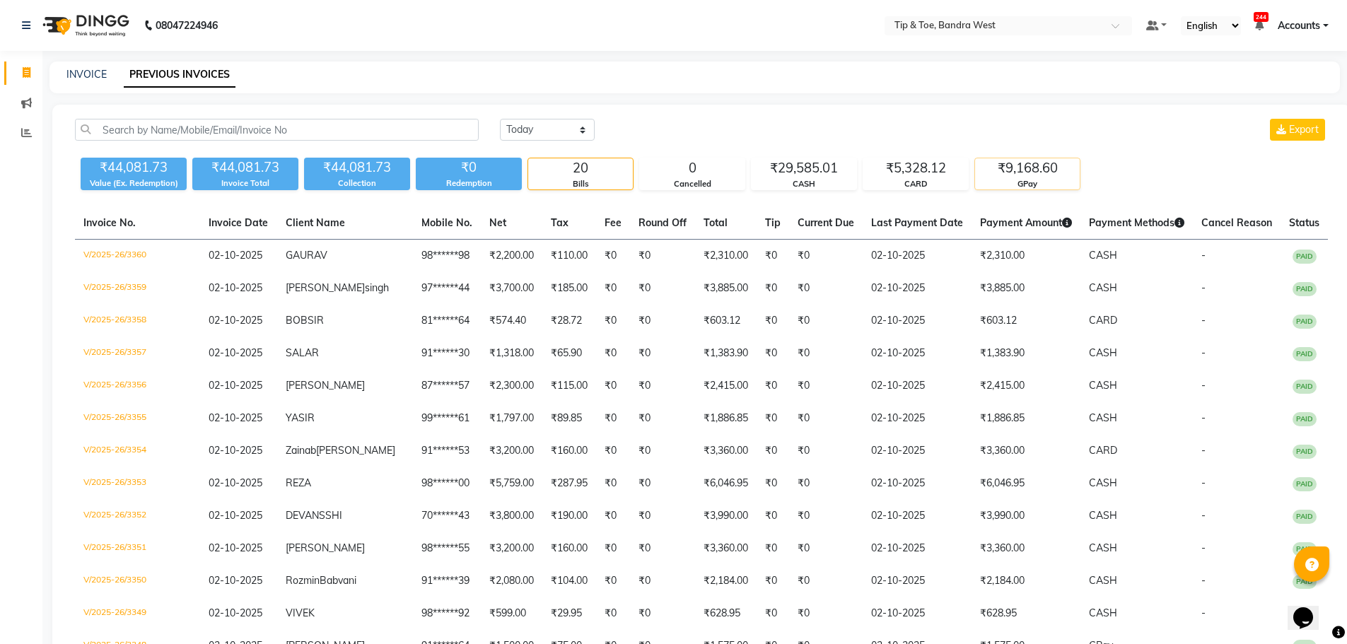
click at [1024, 171] on div "₹9,168.60" at bounding box center [1027, 168] width 105 height 20
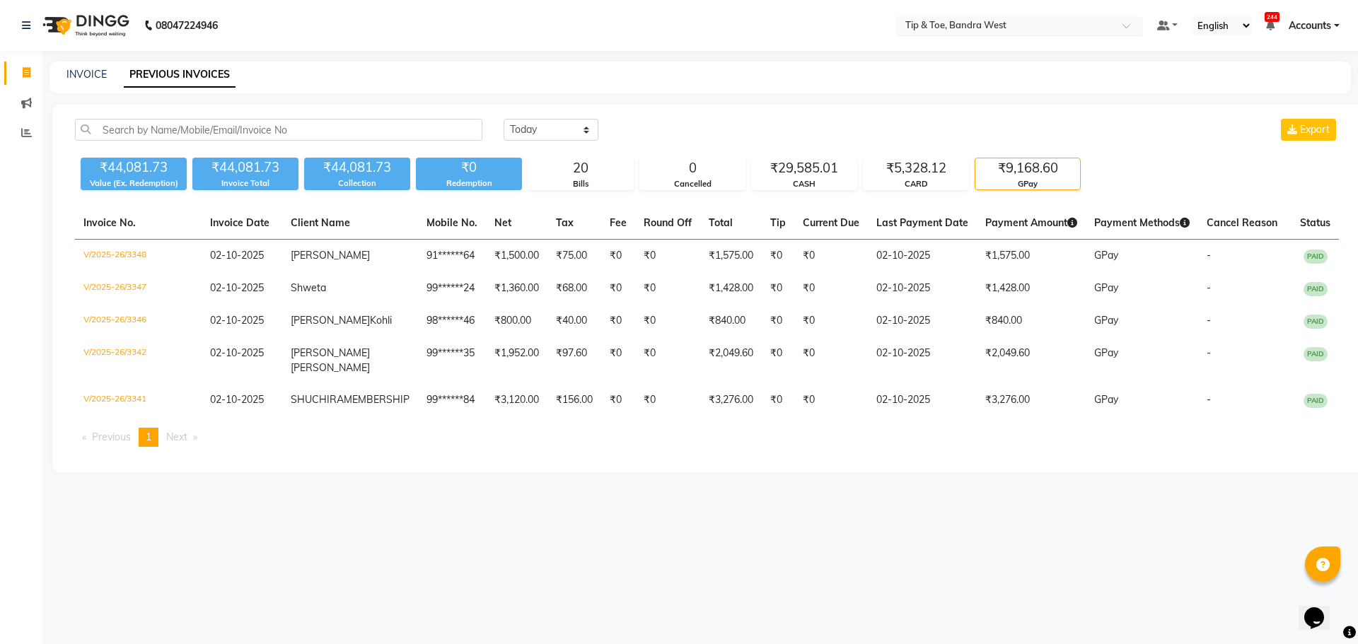
click at [977, 26] on input "text" at bounding box center [1005, 27] width 205 height 14
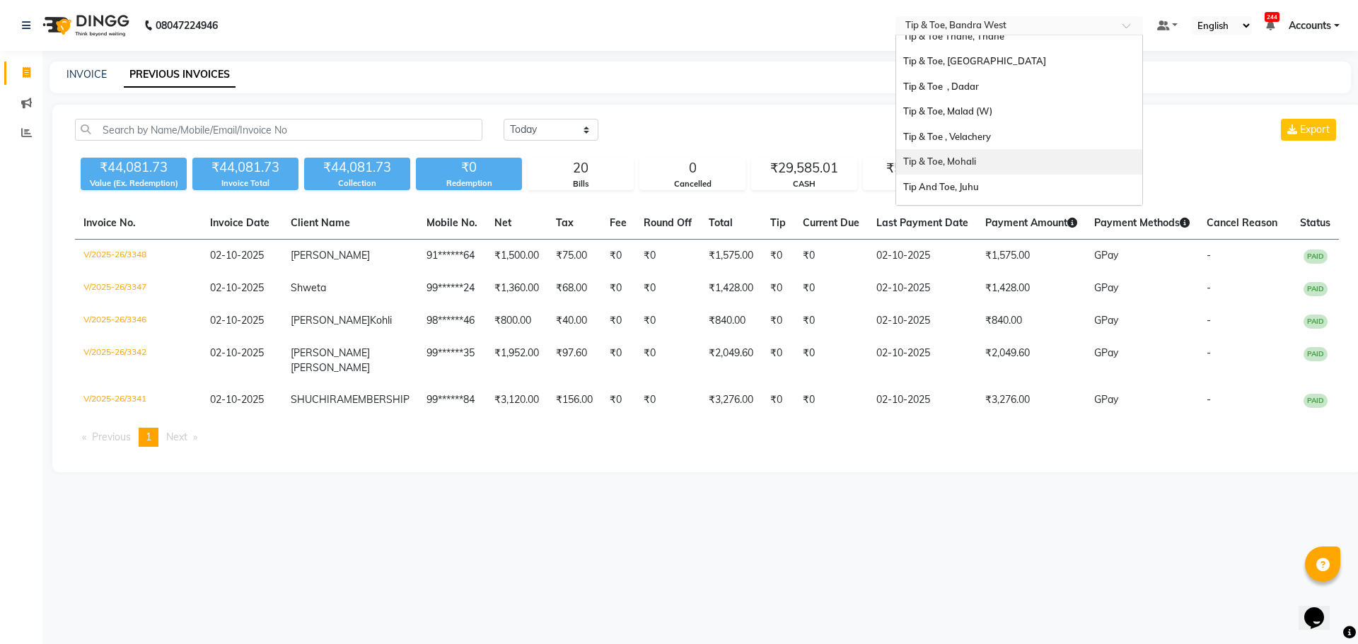
scroll to position [283, 0]
click at [963, 117] on span "Tip And Toe, Juhu" at bounding box center [941, 115] width 76 height 11
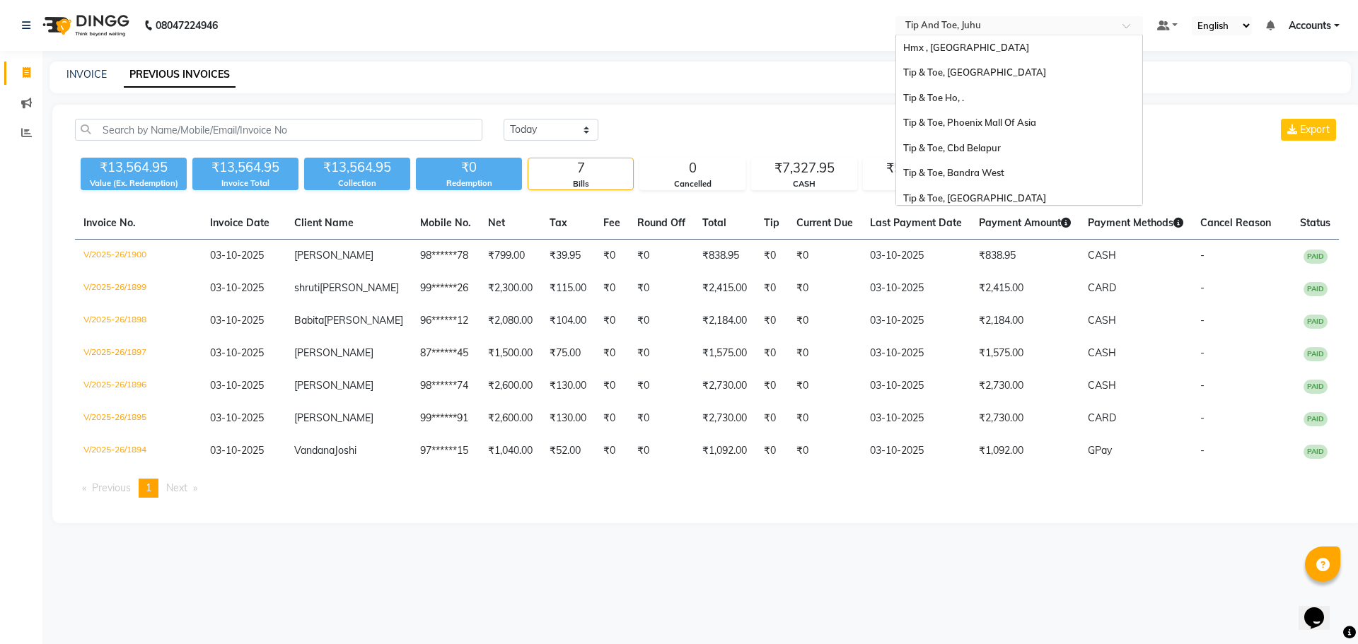
click at [985, 30] on input "text" at bounding box center [1005, 27] width 205 height 14
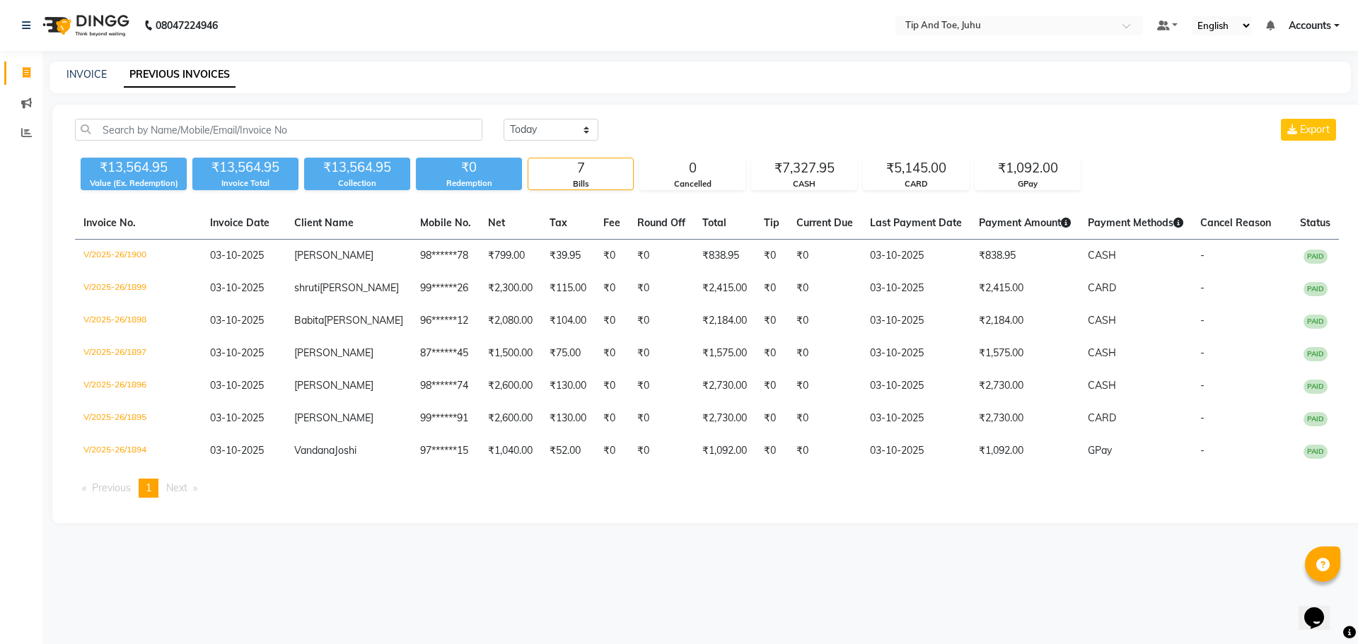
drag, startPoint x: 694, startPoint y: 131, endPoint x: 528, endPoint y: 114, distance: 166.4
click at [691, 130] on div "[DATE] [DATE] Custom Range Export" at bounding box center [921, 130] width 835 height 22
drag, startPoint x: 545, startPoint y: 127, endPoint x: 538, endPoint y: 137, distance: 11.2
click at [545, 127] on select "[DATE] [DATE] Custom Range" at bounding box center [551, 130] width 95 height 22
select select "[DATE]"
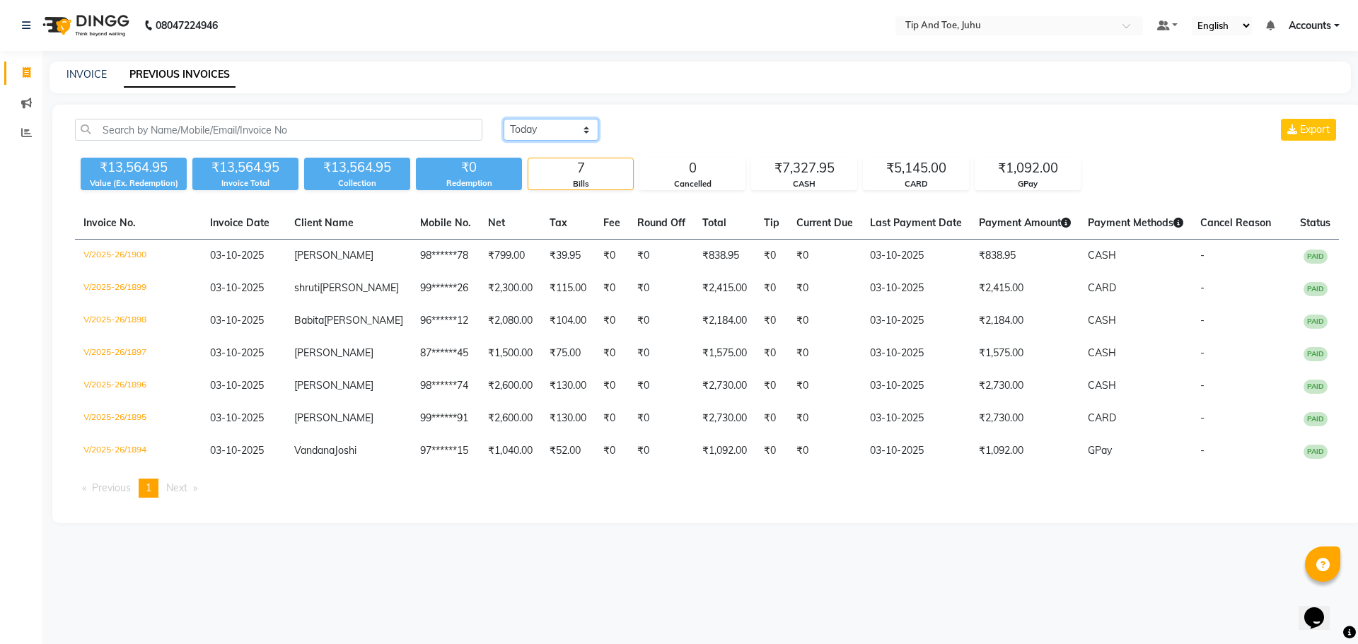
click at [504, 119] on select "[DATE] [DATE] Custom Range" at bounding box center [551, 130] width 95 height 22
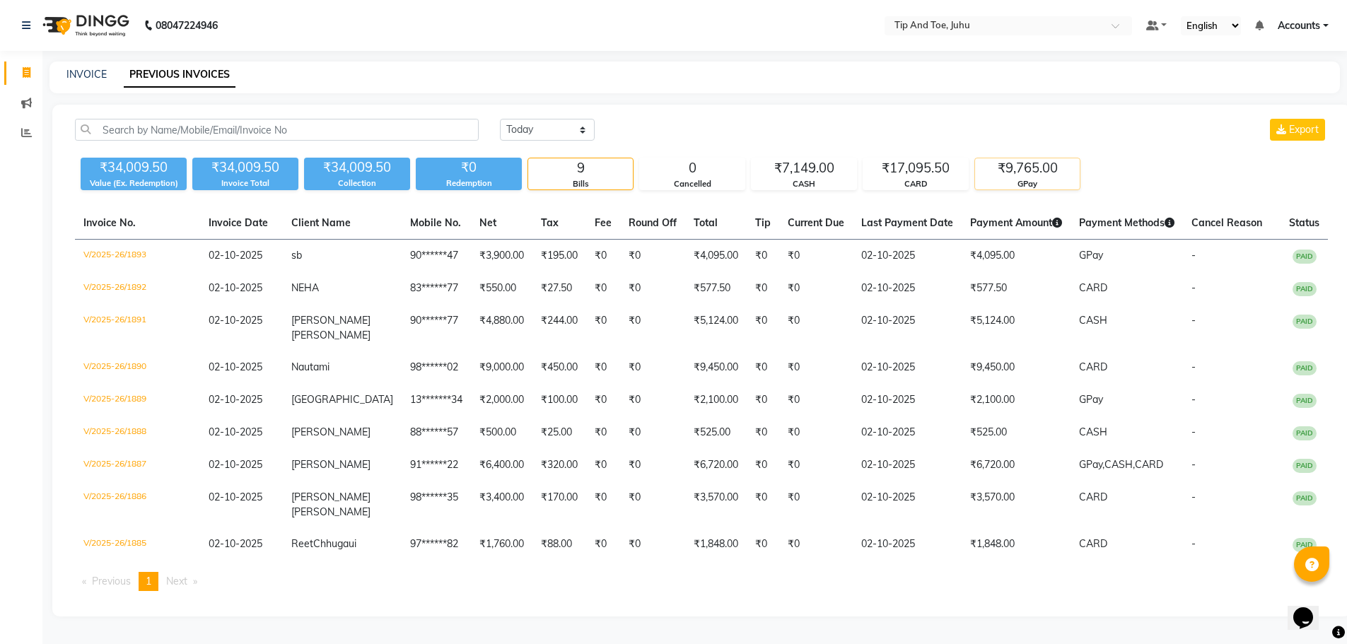
click at [1025, 178] on div "GPay" at bounding box center [1027, 184] width 105 height 12
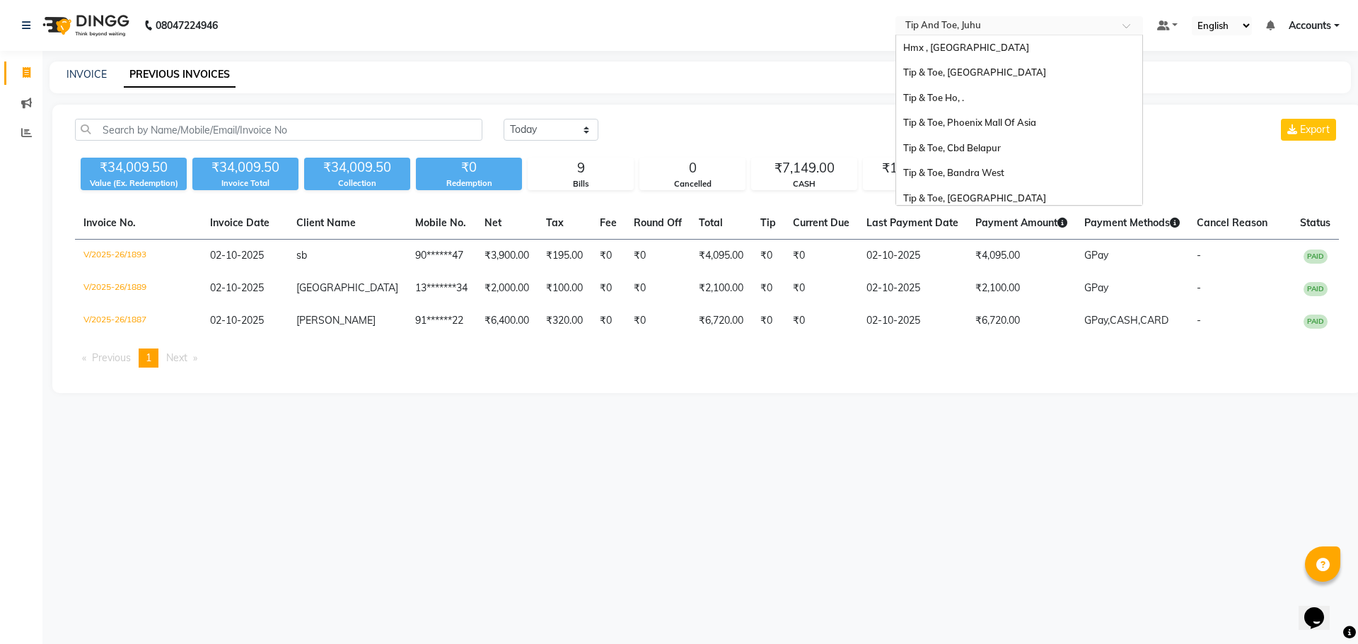
click at [962, 20] on input "text" at bounding box center [1005, 27] width 205 height 14
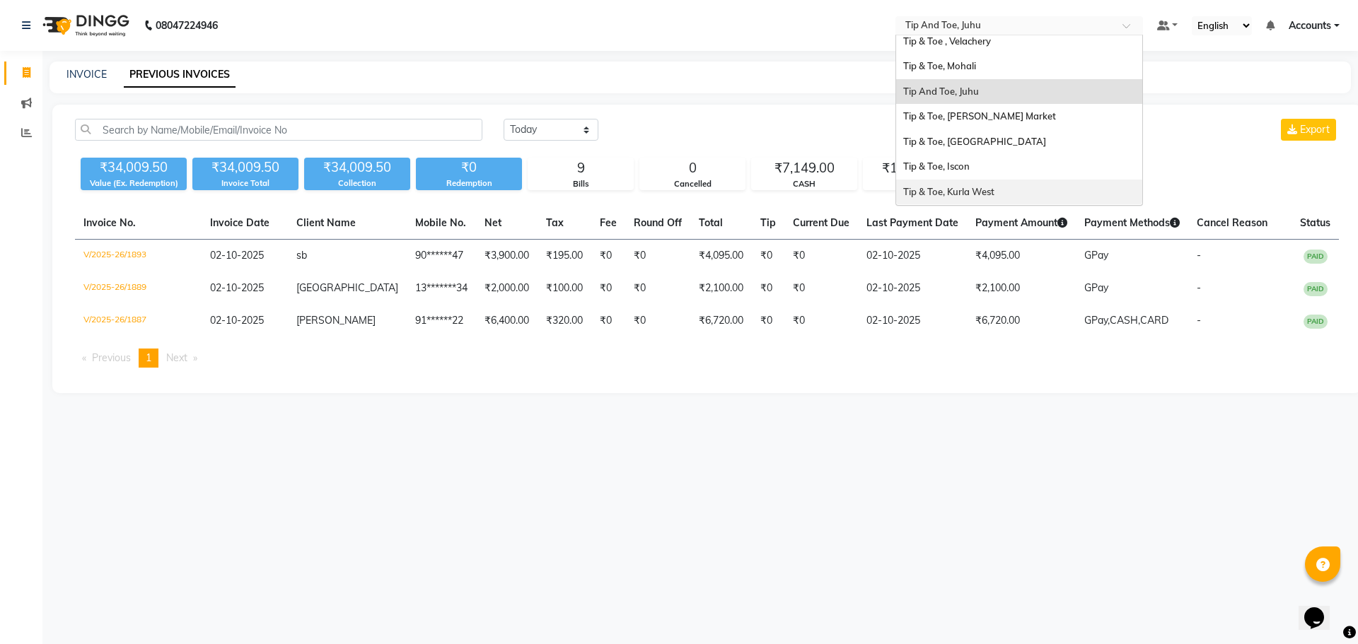
click at [970, 190] on span "Tip & Toe, Kurla West" at bounding box center [948, 191] width 91 height 11
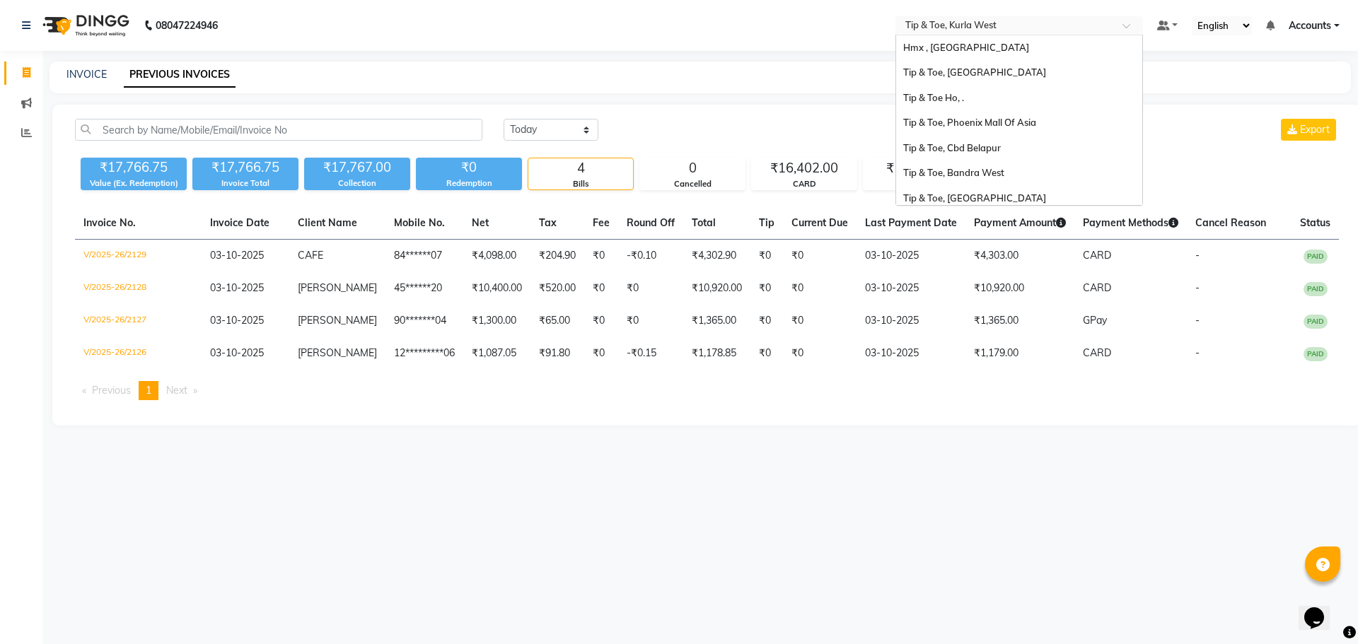
click at [1004, 24] on input "text" at bounding box center [1005, 27] width 205 height 14
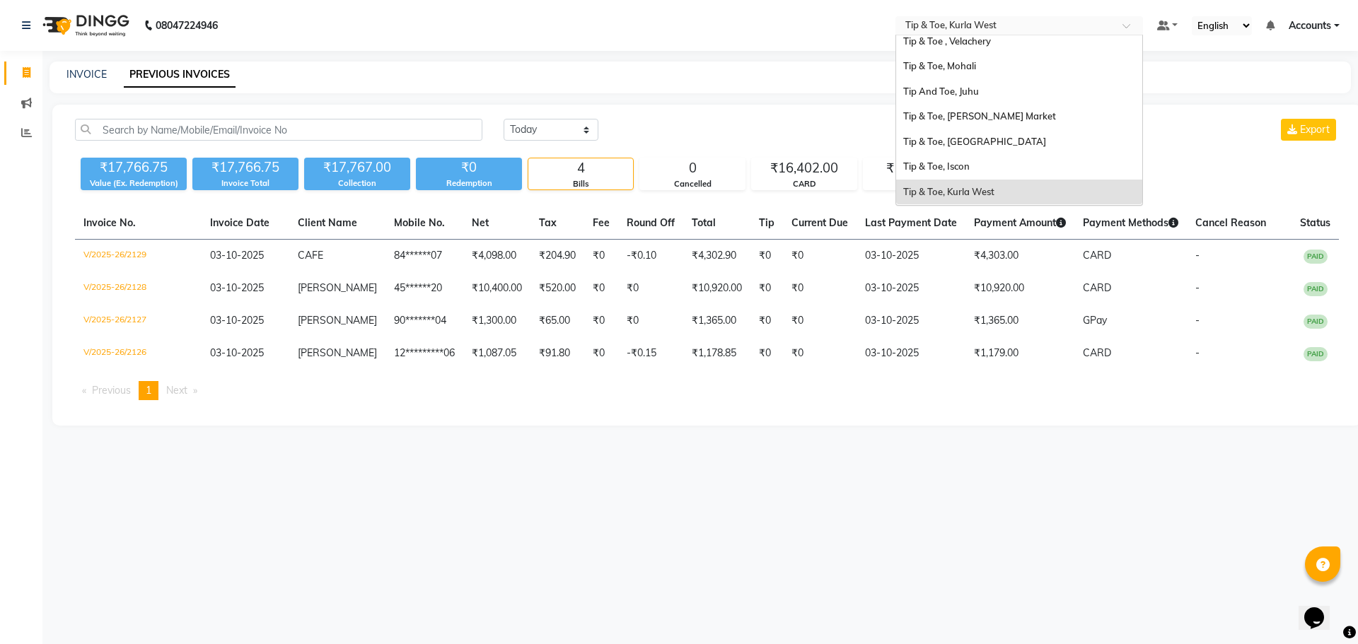
click at [982, 195] on span "Tip & Toe, Kurla West" at bounding box center [948, 191] width 91 height 11
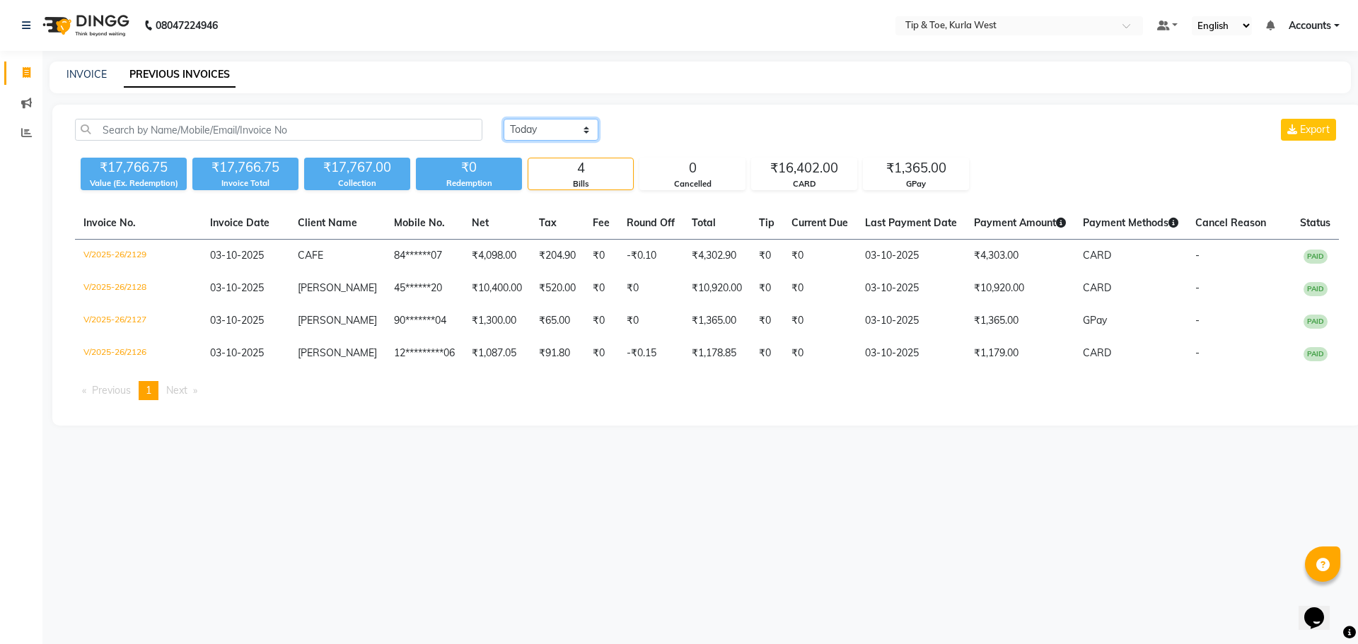
drag, startPoint x: 530, startPoint y: 123, endPoint x: 530, endPoint y: 134, distance: 10.6
click at [531, 123] on select "[DATE] [DATE] Custom Range" at bounding box center [551, 130] width 95 height 22
click at [504, 119] on select "[DATE] [DATE] Custom Range" at bounding box center [551, 130] width 95 height 22
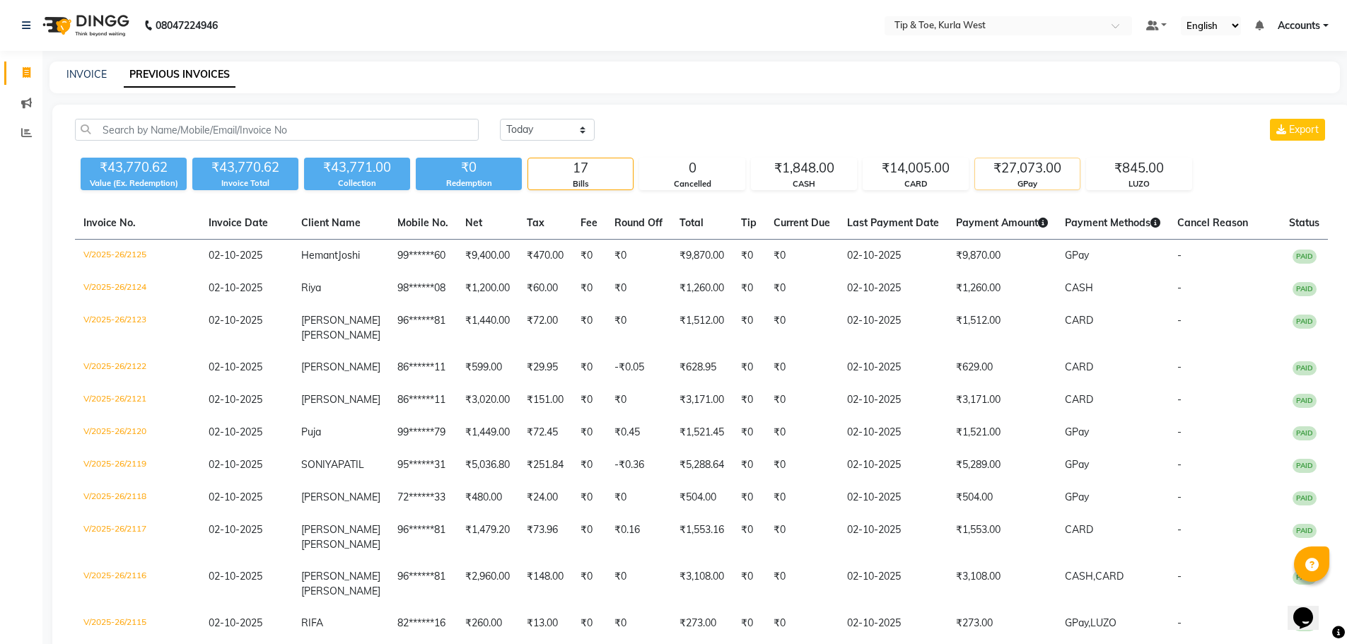
click at [1028, 175] on div "₹27,073.00" at bounding box center [1027, 168] width 105 height 20
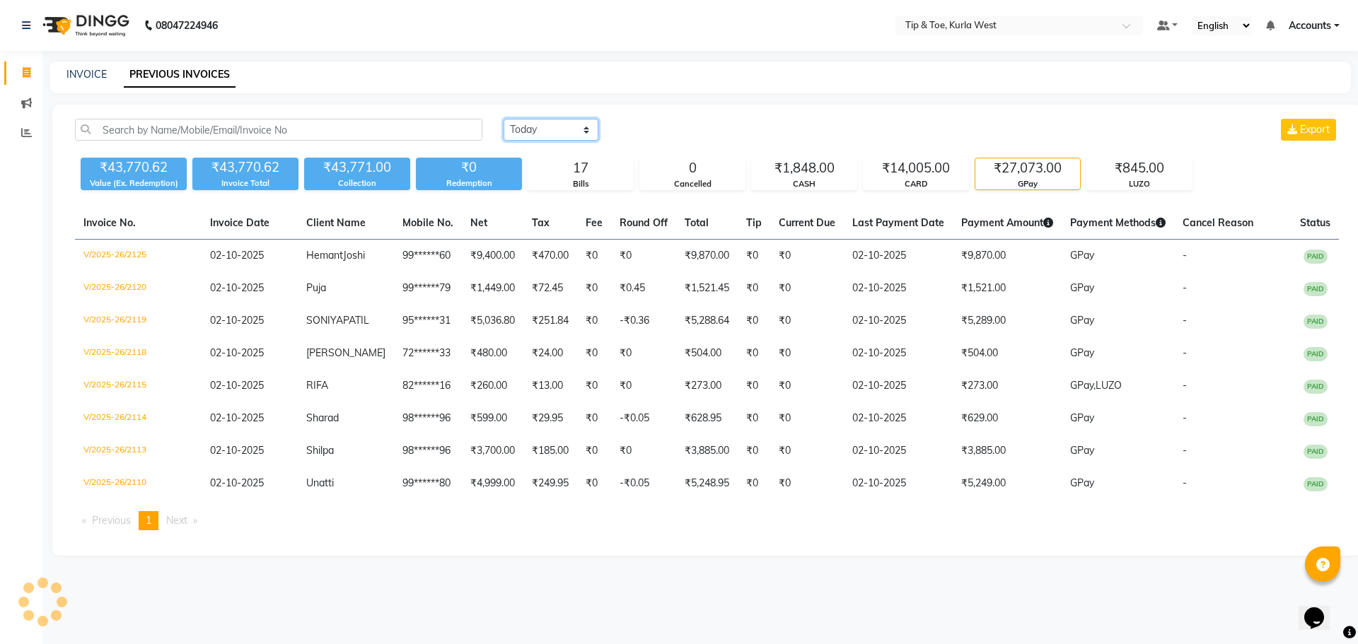
click at [557, 134] on select "Today Yesterday Custom Range" at bounding box center [551, 130] width 95 height 22
click at [504, 119] on select "Today Yesterday Custom Range" at bounding box center [551, 130] width 95 height 22
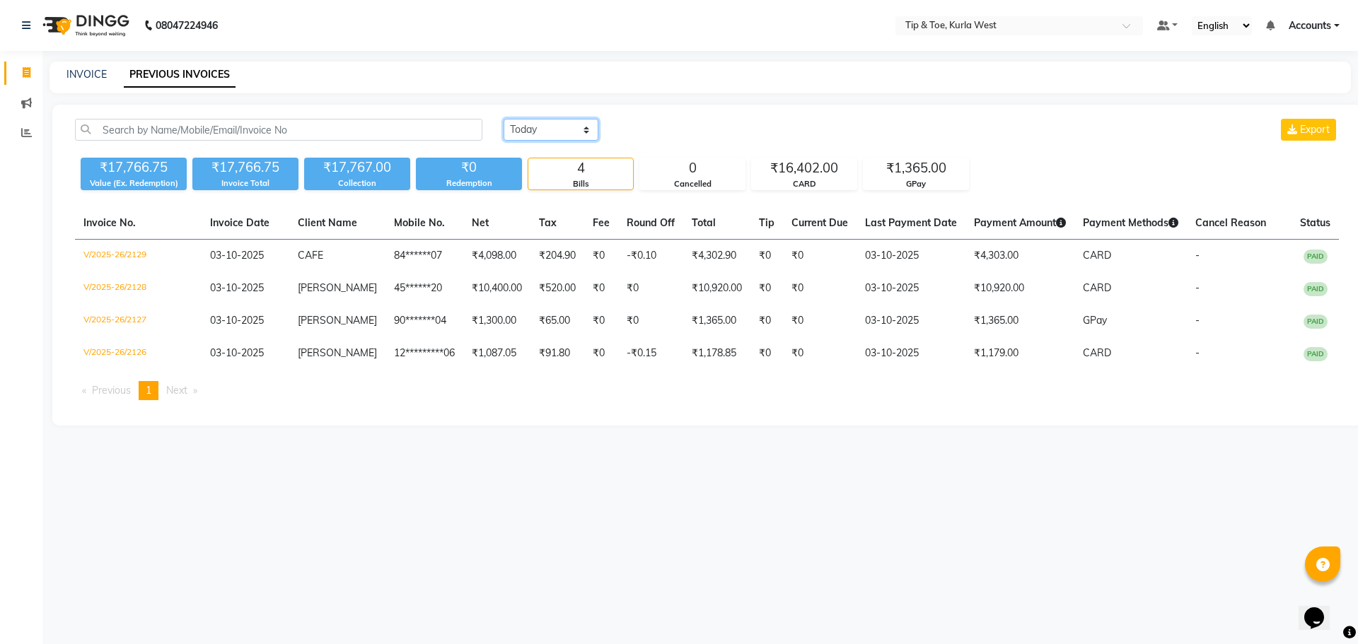
click at [531, 120] on select "Today Yesterday Custom Range" at bounding box center [551, 130] width 95 height 22
select select "range"
click at [504, 119] on select "Today Yesterday Custom Range" at bounding box center [551, 130] width 95 height 22
click at [671, 132] on input "03-10-2025" at bounding box center [666, 130] width 99 height 20
select select "10"
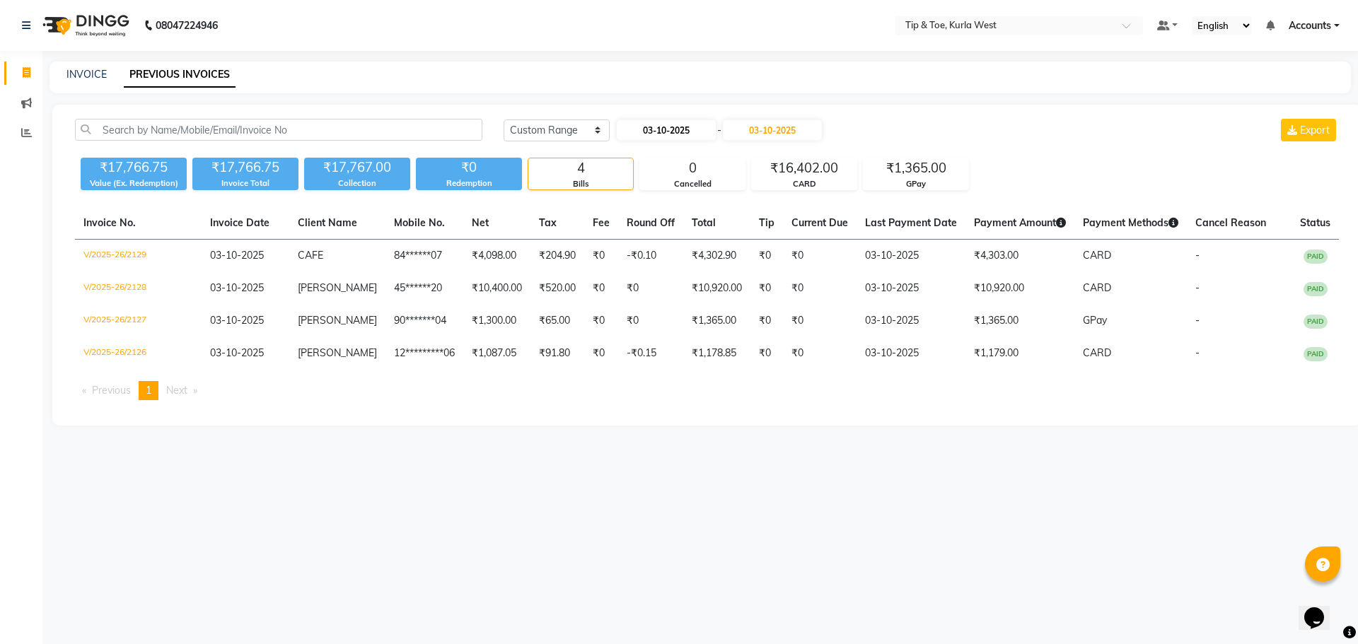
select select "2025"
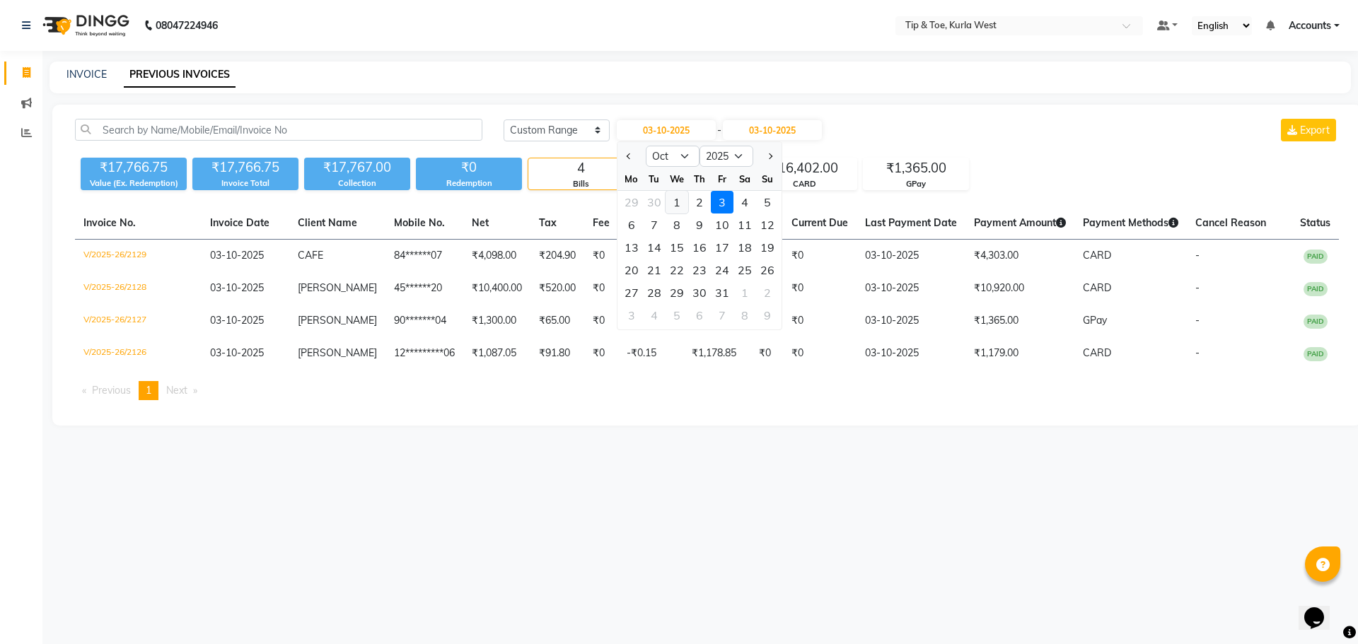
click at [681, 203] on div "1" at bounding box center [677, 202] width 23 height 23
type input "01-10-2025"
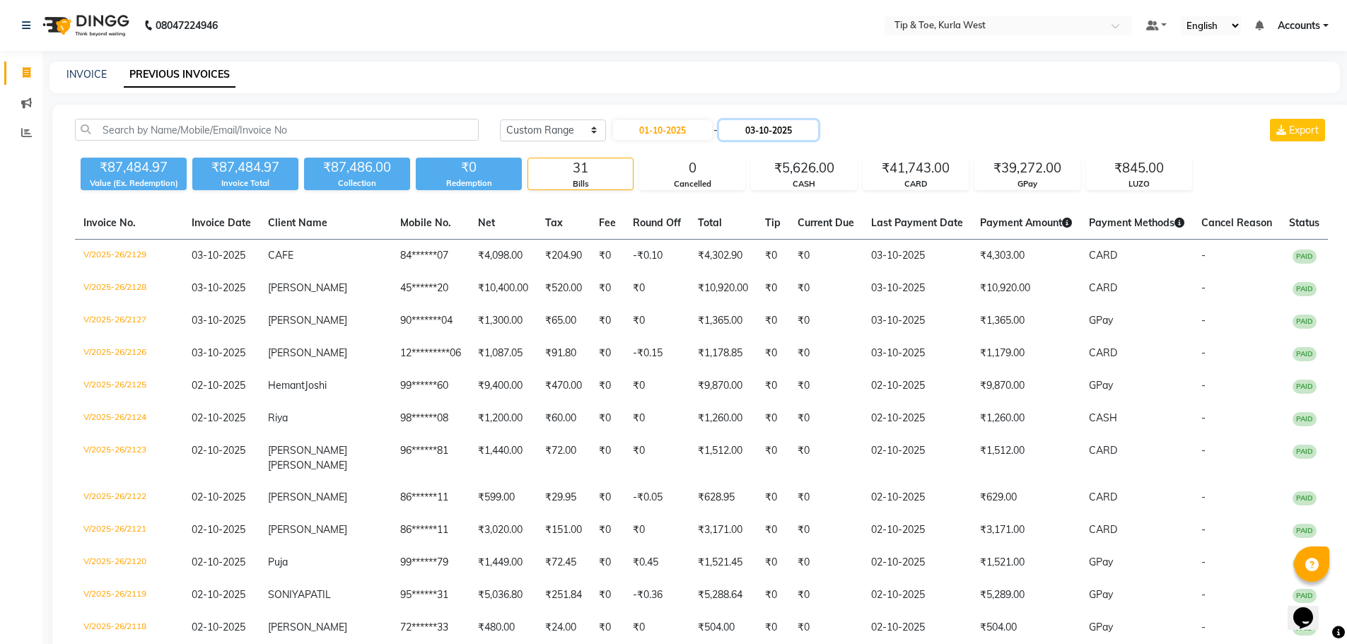
click at [787, 124] on input "03-10-2025" at bounding box center [768, 130] width 99 height 20
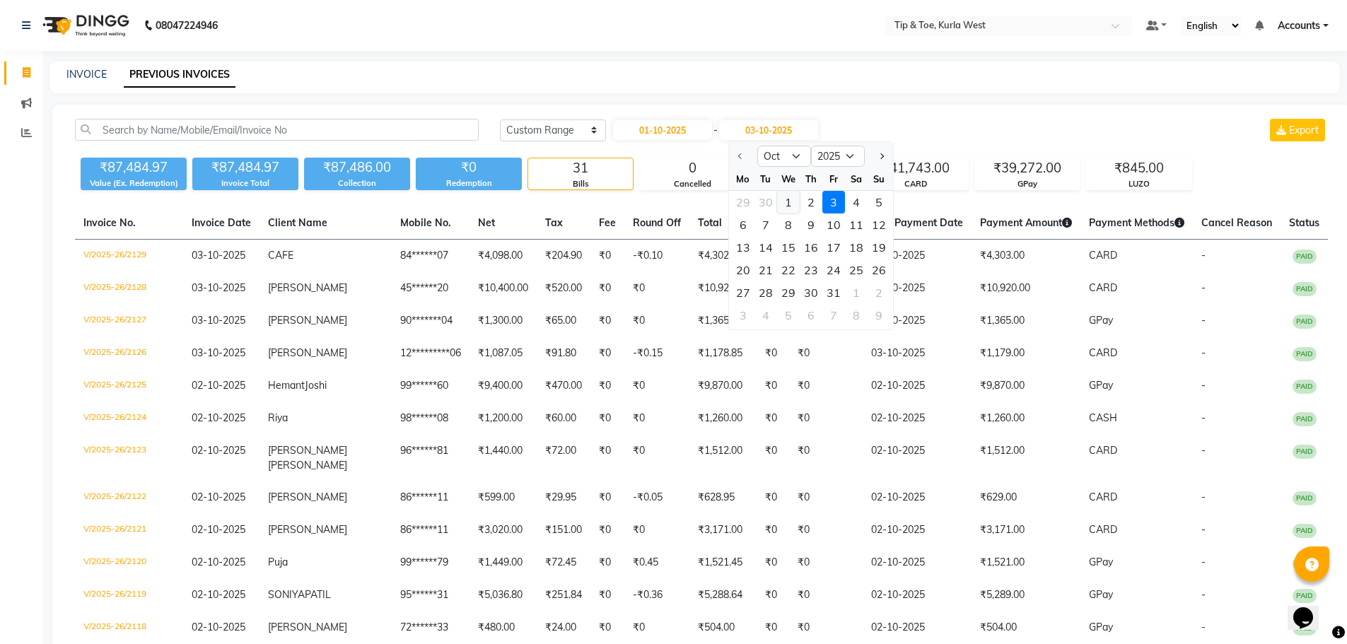
click at [787, 204] on div "1" at bounding box center [788, 202] width 23 height 23
type input "01-10-2025"
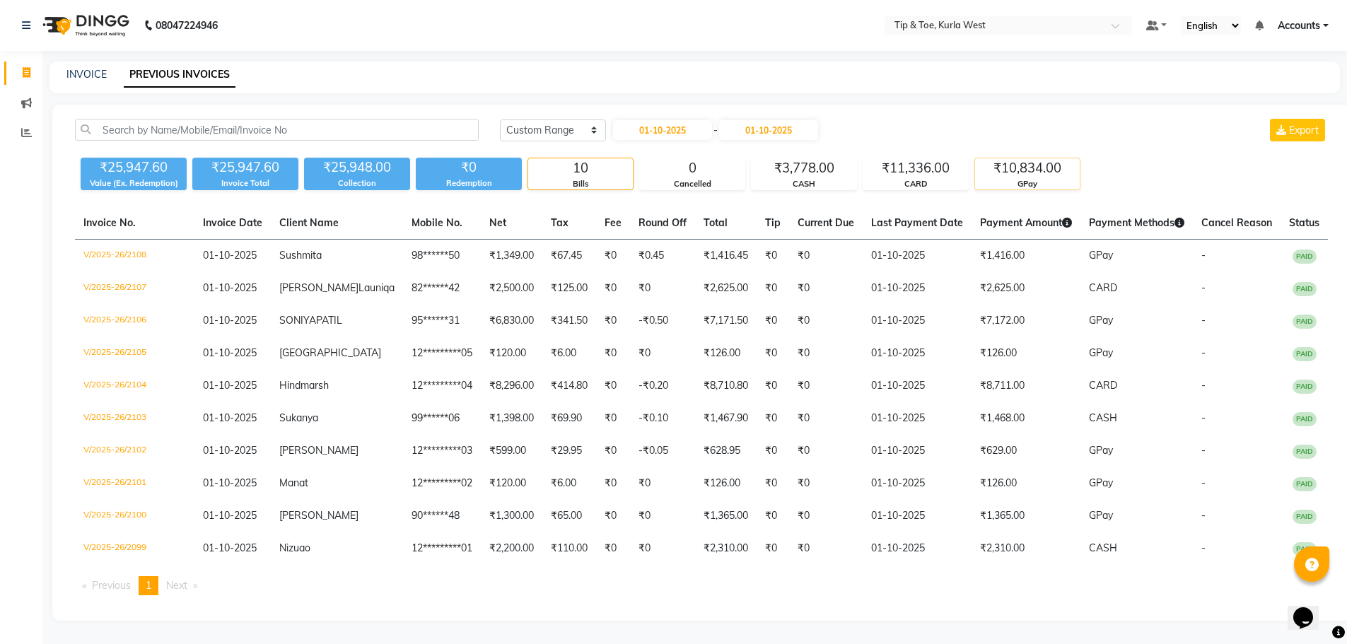
click at [996, 173] on div "₹10,834.00" at bounding box center [1027, 168] width 105 height 20
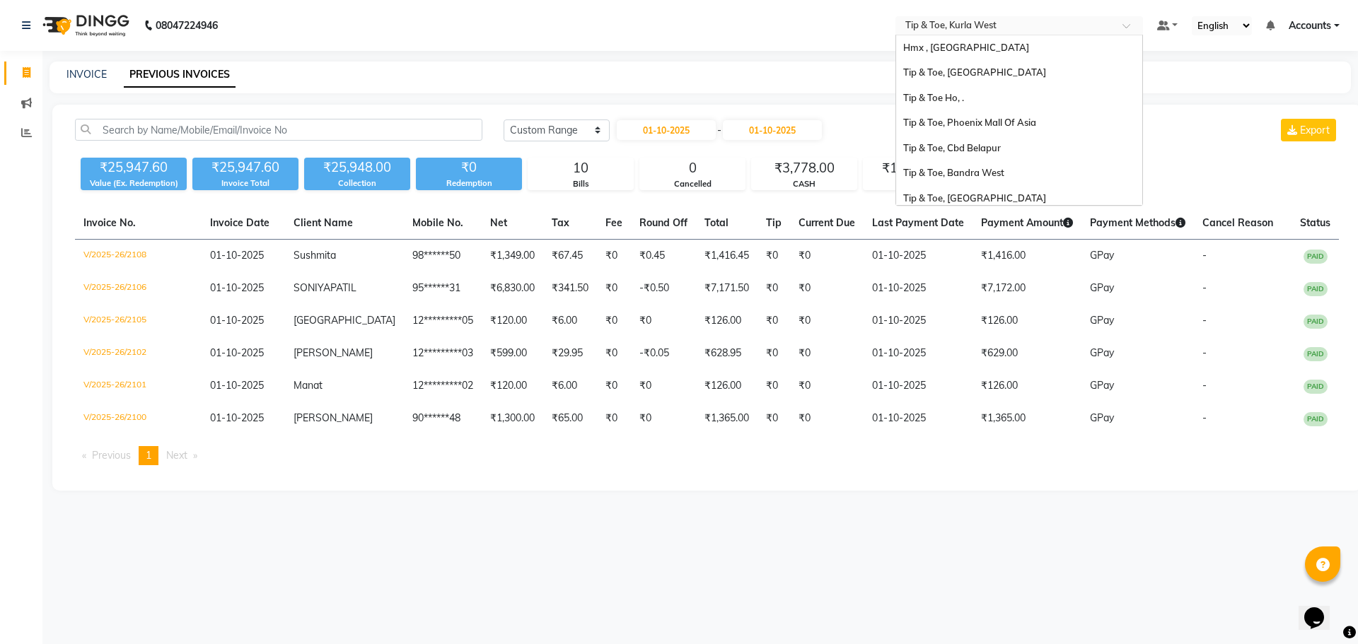
click at [973, 20] on input "text" at bounding box center [1005, 27] width 205 height 14
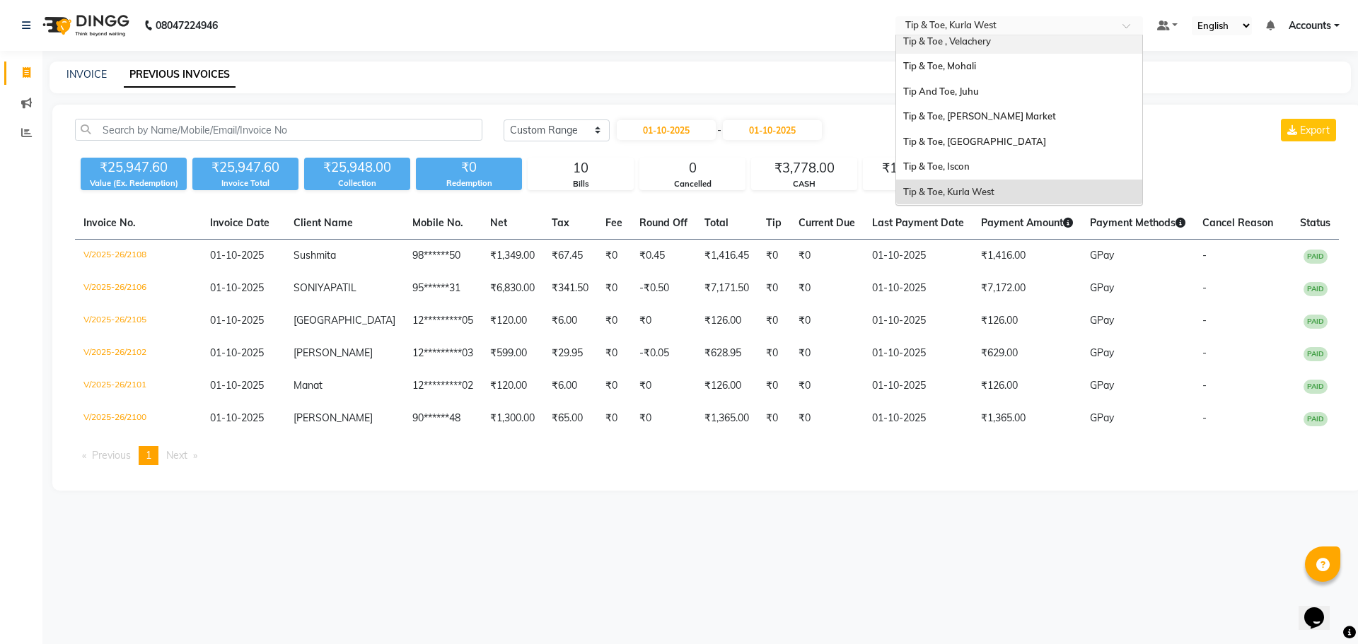
drag, startPoint x: 964, startPoint y: 38, endPoint x: 916, endPoint y: 89, distance: 70.0
click at [916, 89] on span "Tip And Toe, Juhu" at bounding box center [941, 91] width 76 height 11
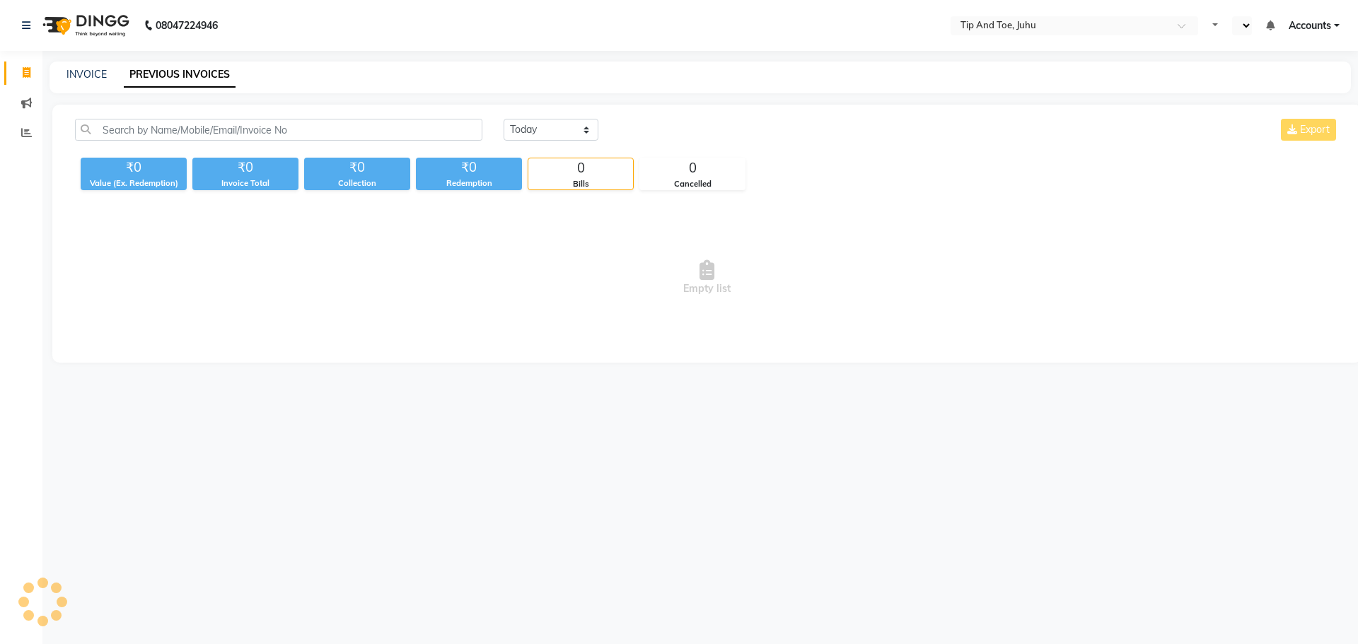
select select "en"
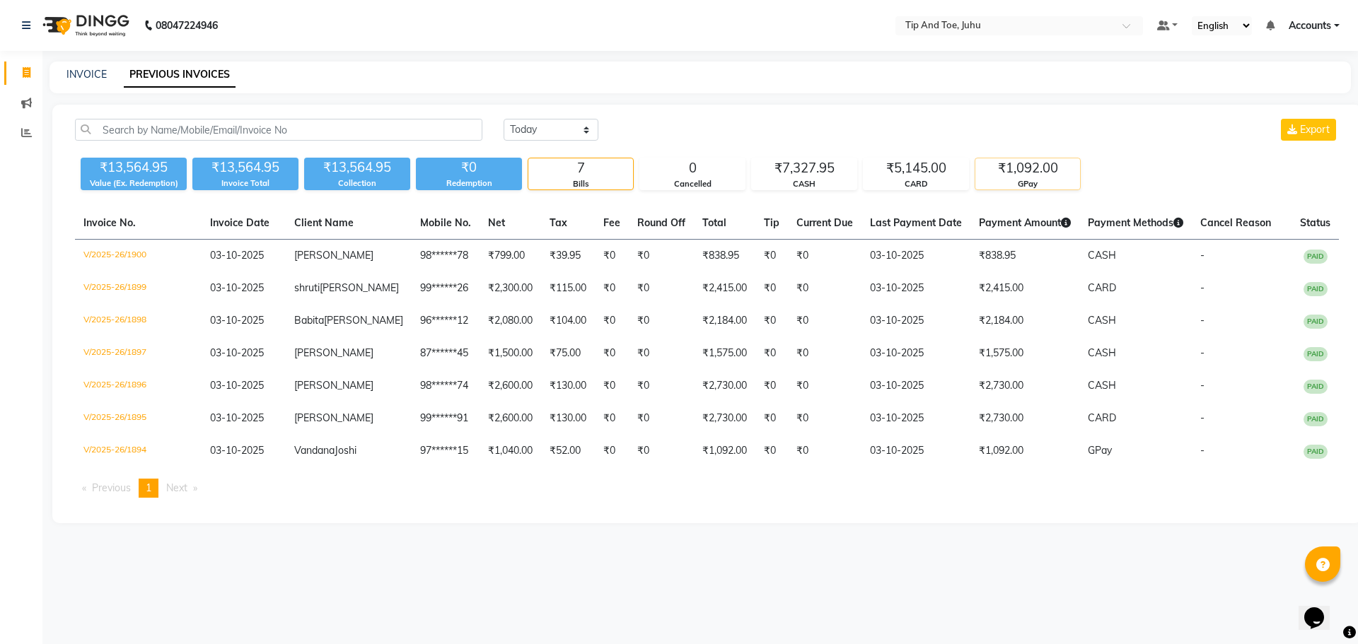
click at [1033, 172] on div "₹1,092.00" at bounding box center [1027, 168] width 105 height 20
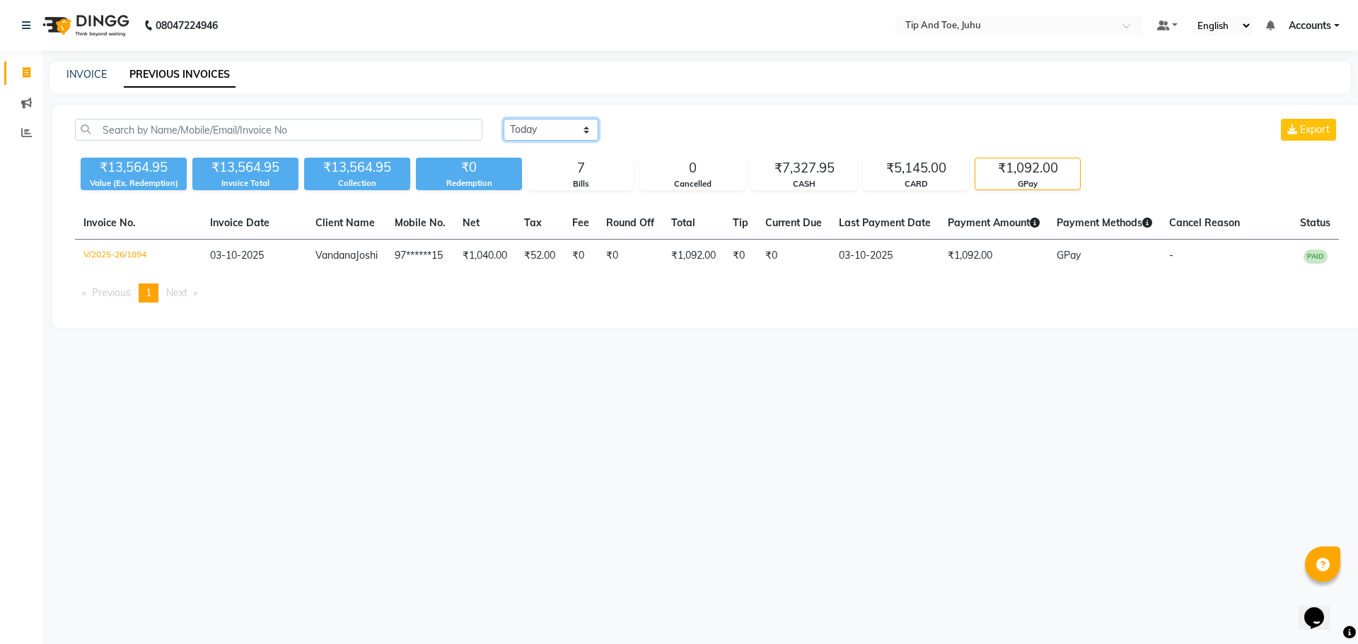
click at [545, 137] on select "[DATE] [DATE] Custom Range" at bounding box center [551, 130] width 95 height 22
click at [504, 119] on select "[DATE] [DATE] Custom Range" at bounding box center [551, 130] width 95 height 22
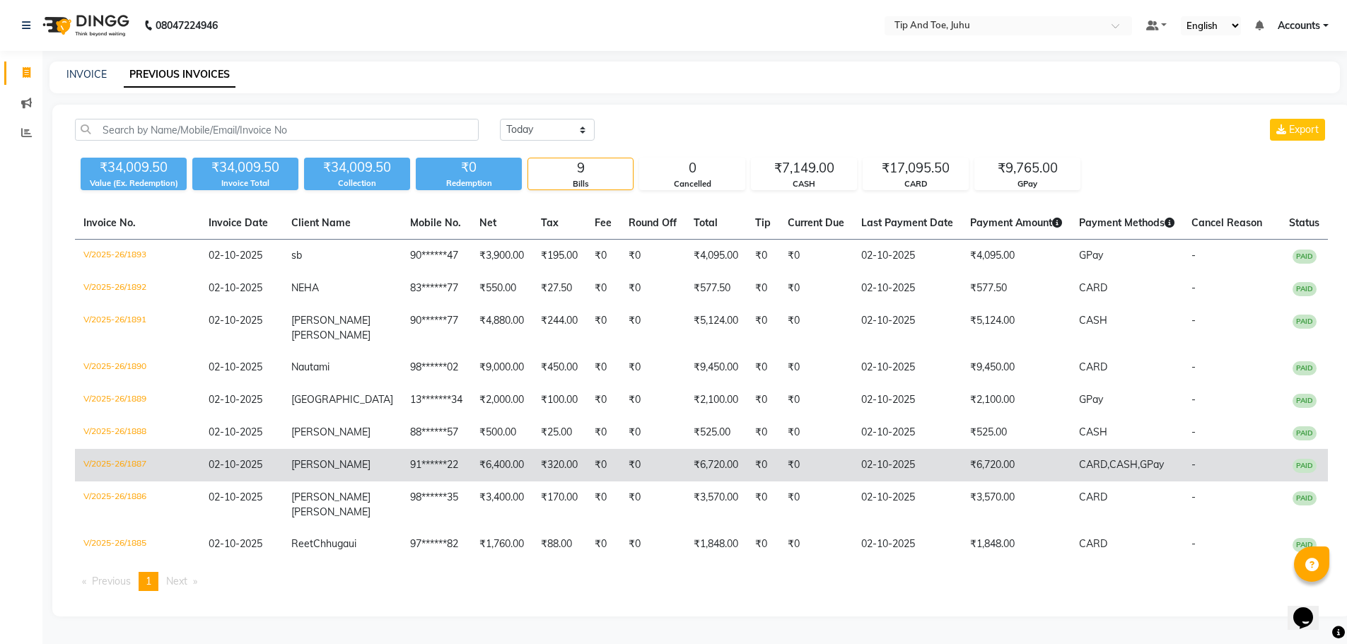
click at [139, 482] on td "V/2025-26/1887" at bounding box center [137, 465] width 125 height 33
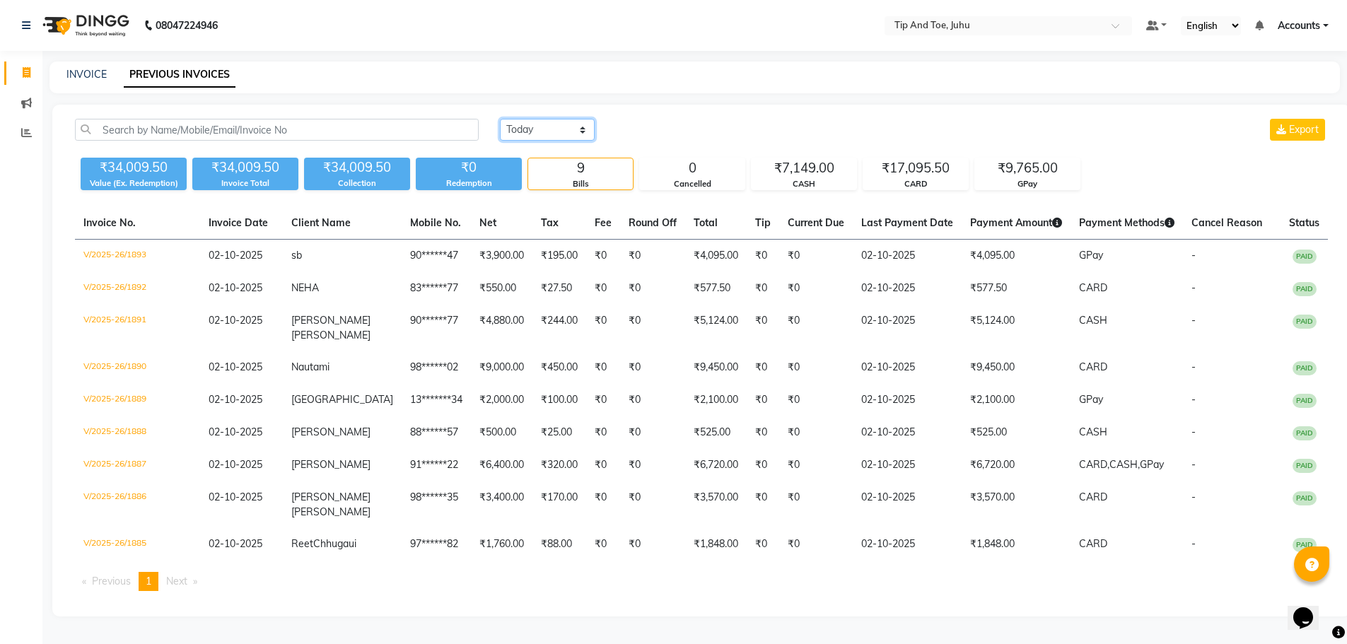
drag, startPoint x: 552, startPoint y: 128, endPoint x: 547, endPoint y: 134, distance: 7.5
click at [552, 128] on select "[DATE] [DATE] Custom Range" at bounding box center [547, 130] width 95 height 22
select select "range"
click at [500, 119] on select "[DATE] [DATE] Custom Range" at bounding box center [547, 130] width 95 height 22
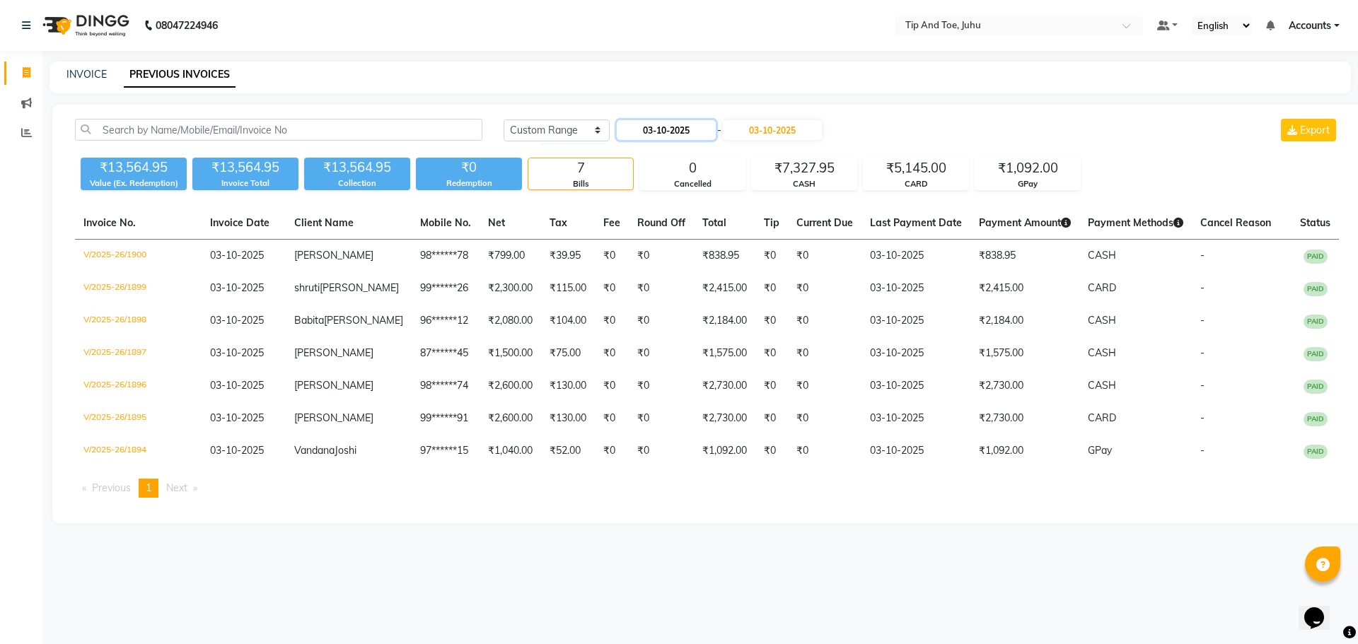
click at [657, 132] on input "03-10-2025" at bounding box center [666, 130] width 99 height 20
select select "10"
select select "2025"
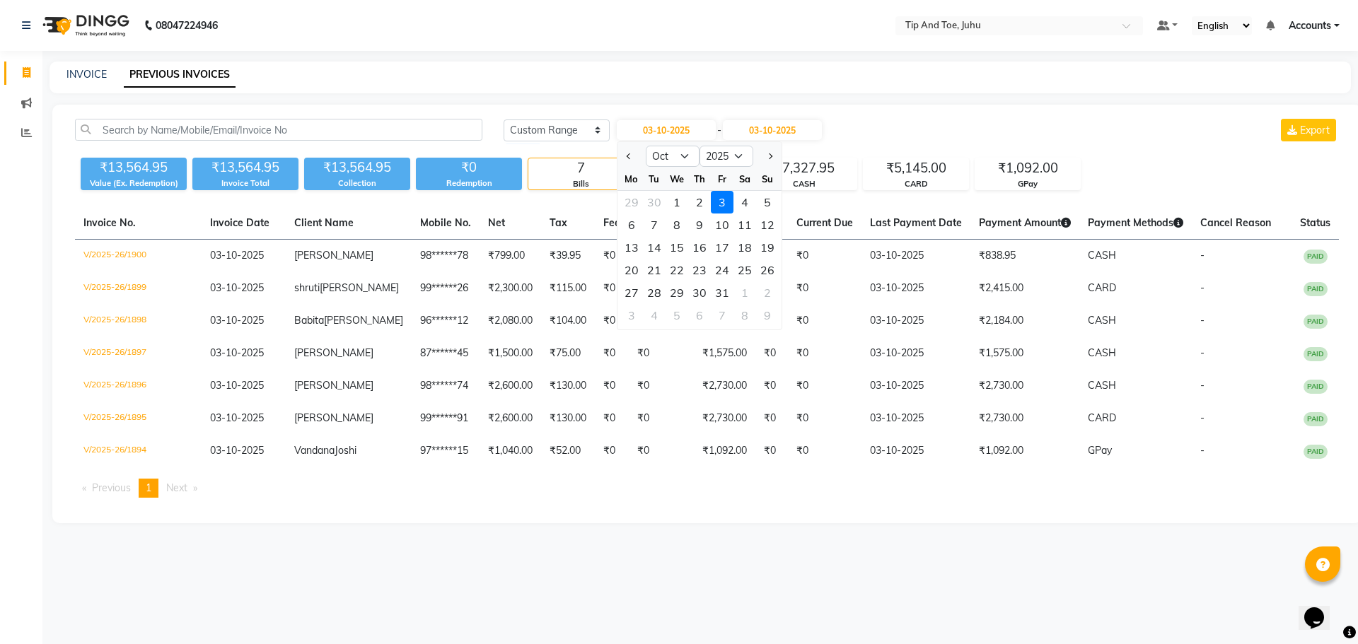
click at [680, 198] on div "1" at bounding box center [677, 202] width 23 height 23
type input "01-10-2025"
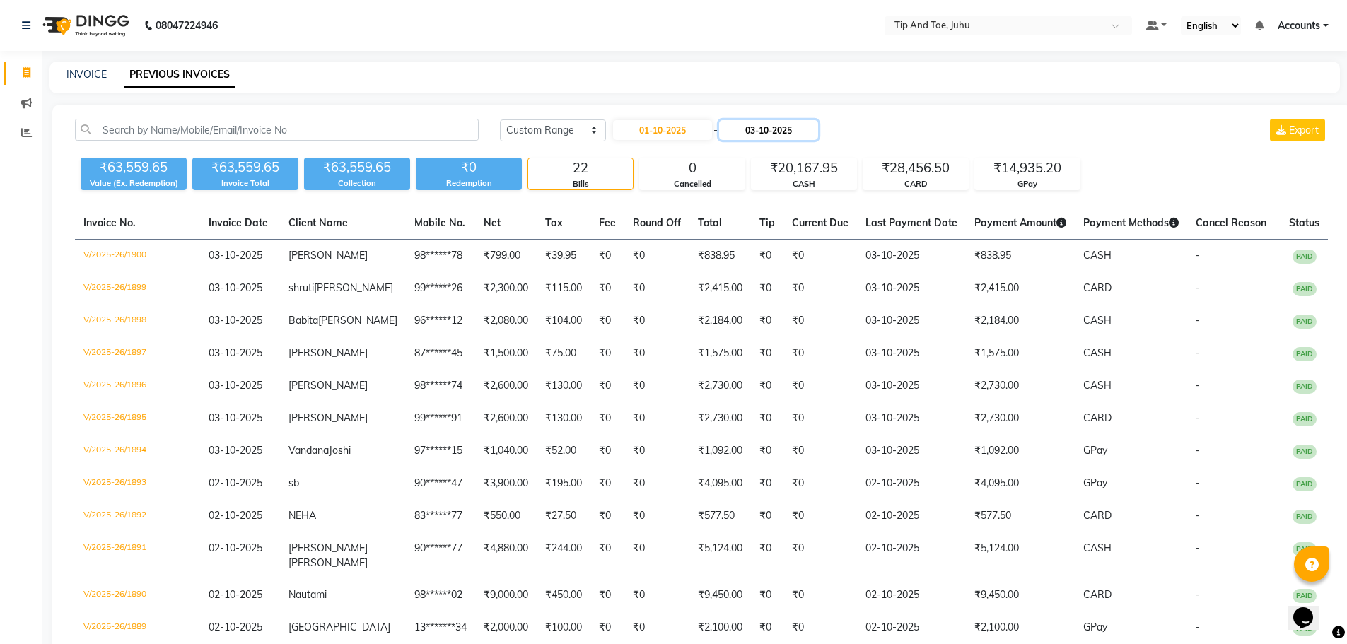
drag, startPoint x: 796, startPoint y: 124, endPoint x: 770, endPoint y: 137, distance: 29.1
click at [796, 124] on input "03-10-2025" at bounding box center [768, 130] width 99 height 20
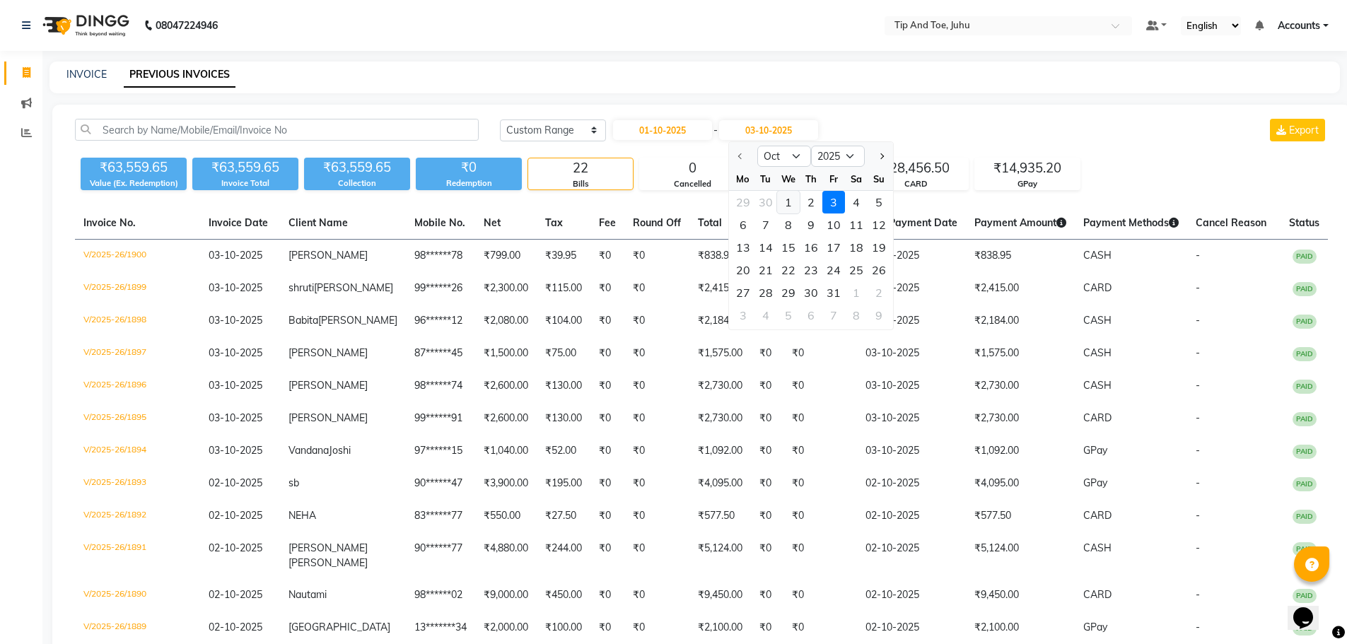
click at [794, 202] on div "1" at bounding box center [788, 202] width 23 height 23
type input "01-10-2025"
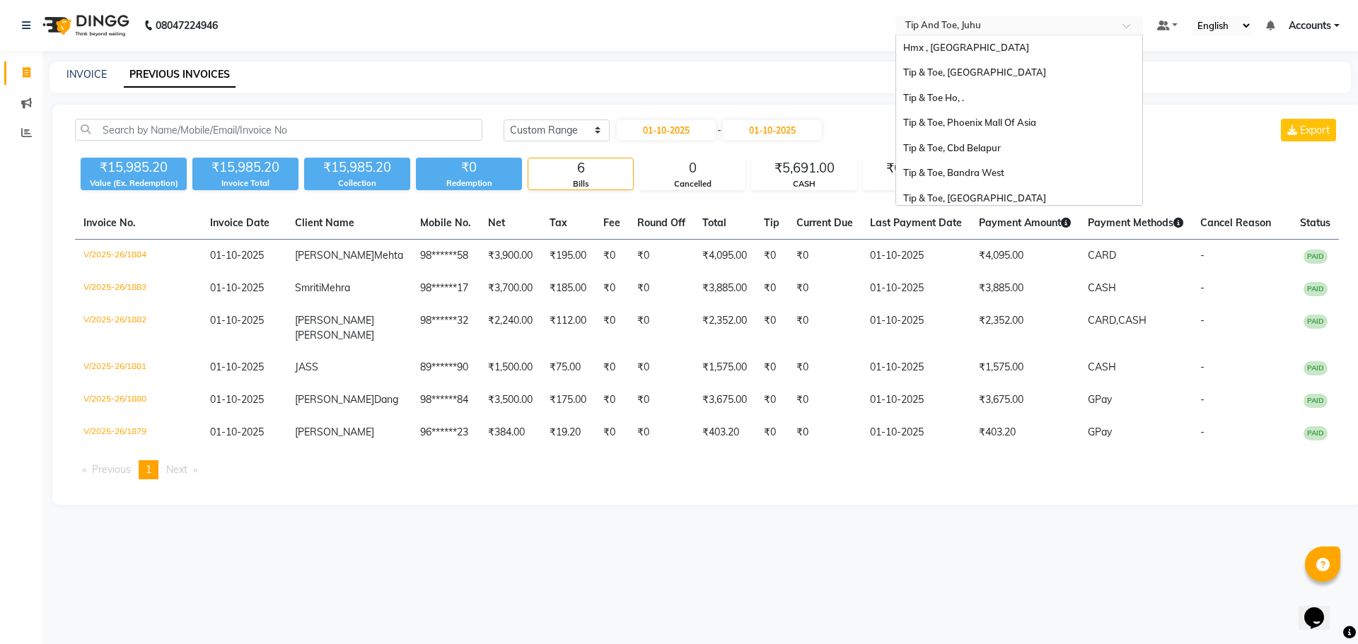
click at [972, 26] on input "text" at bounding box center [1005, 27] width 205 height 14
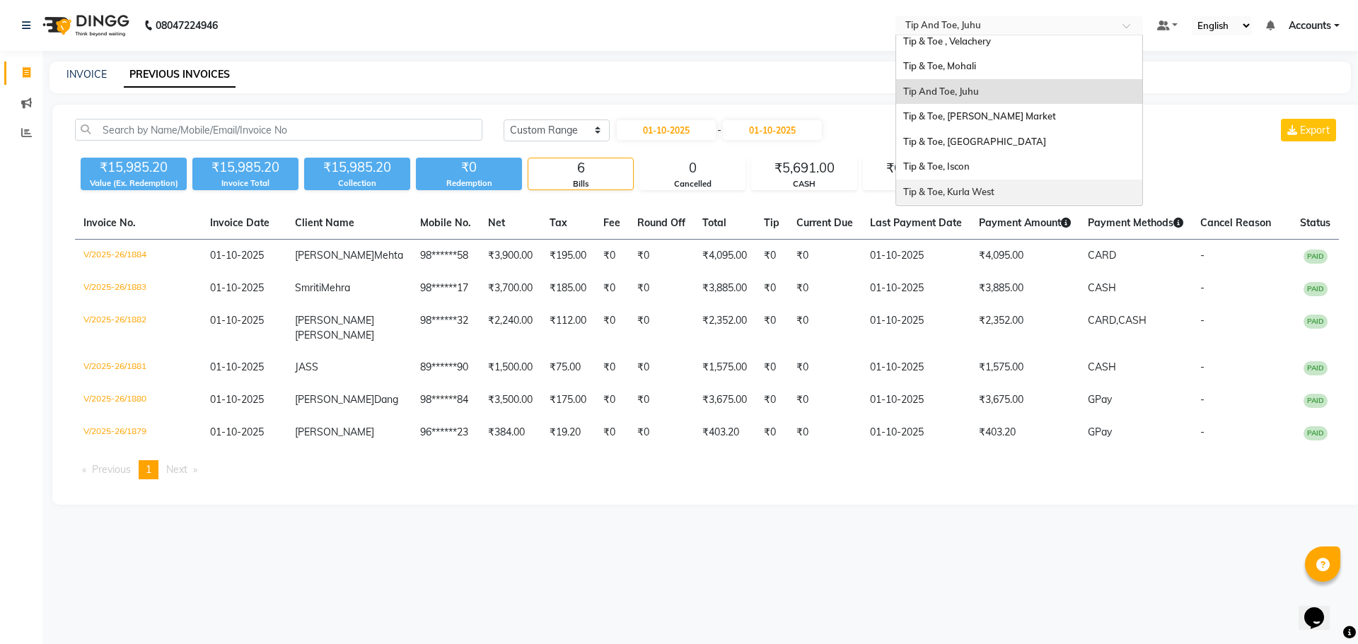
click at [977, 194] on span "Tip & Toe, Kurla West" at bounding box center [948, 191] width 91 height 11
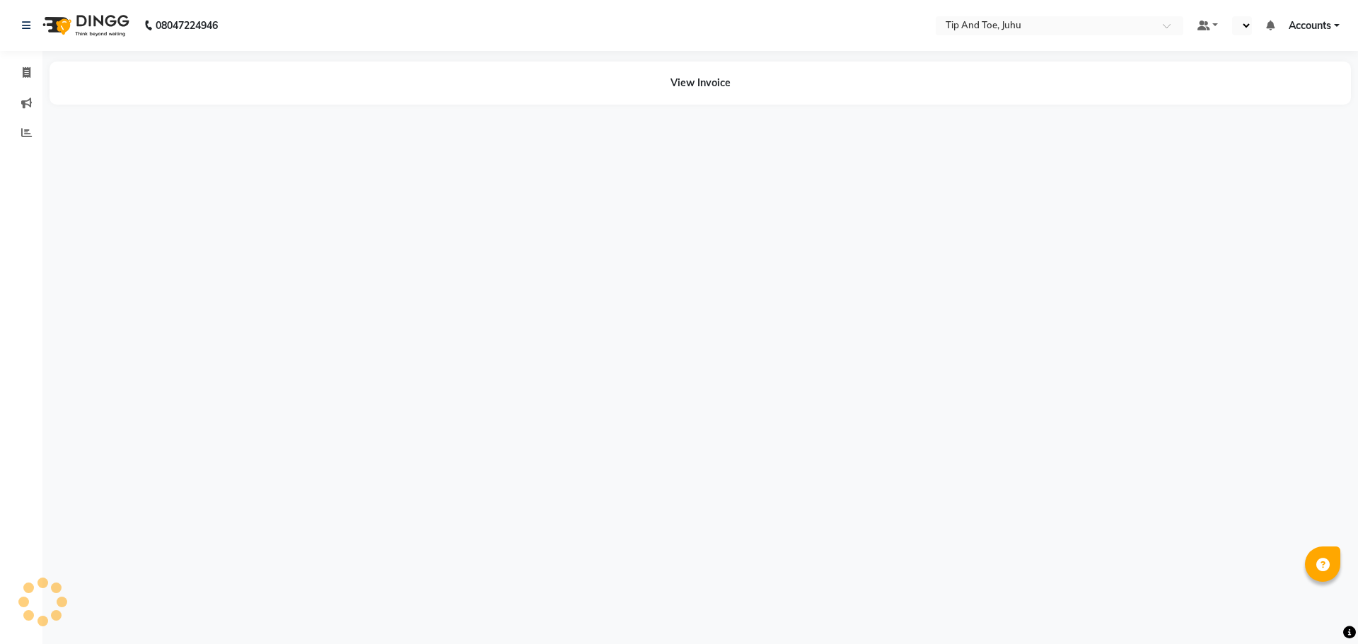
select select "en"
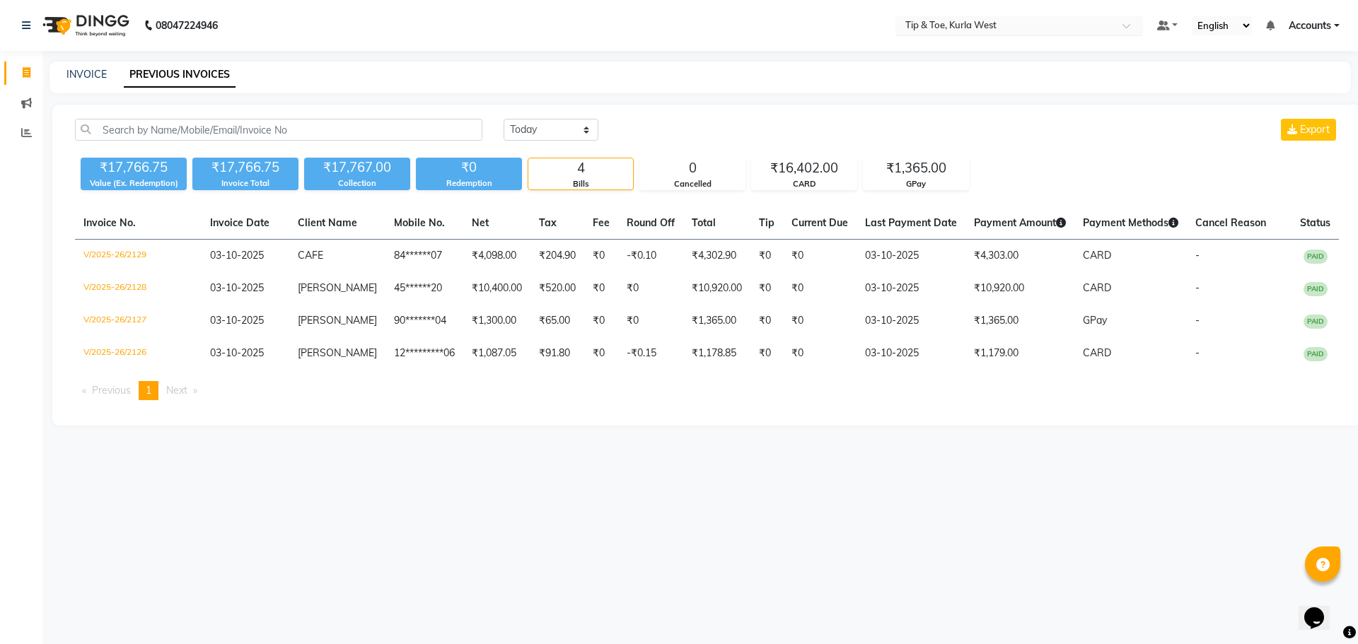
click at [951, 18] on div "× Tip & Toe, Kurla West" at bounding box center [950, 25] width 91 height 14
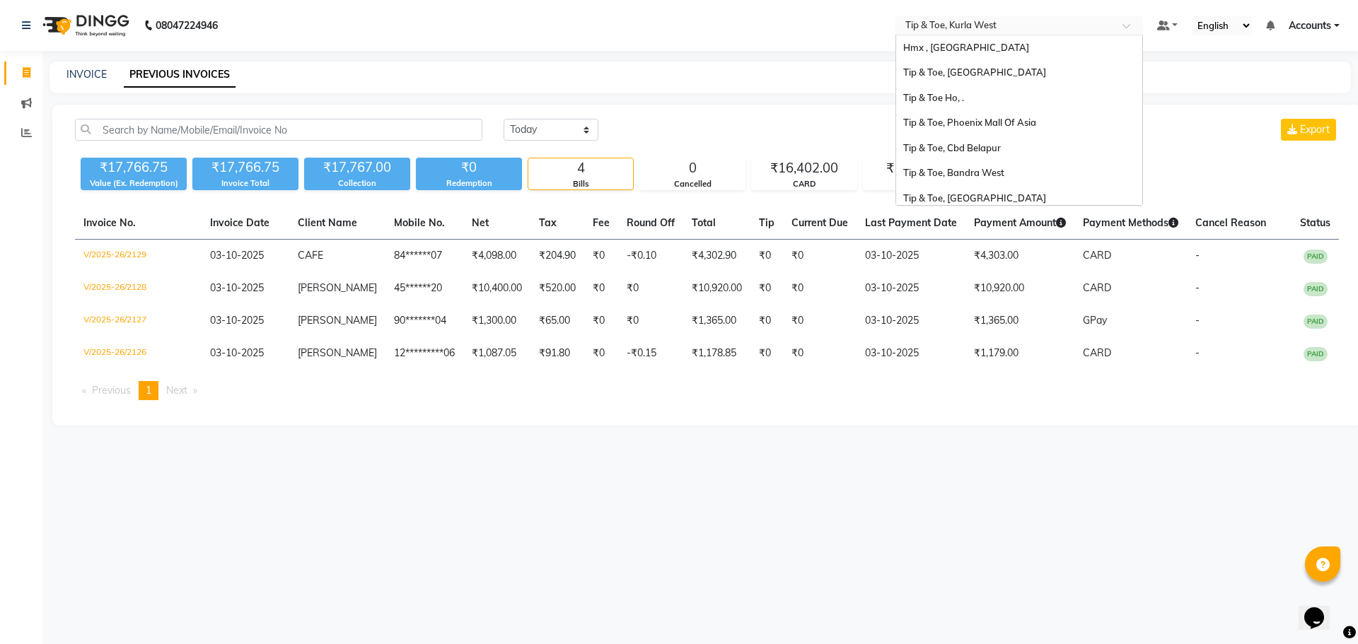
scroll to position [308, 0]
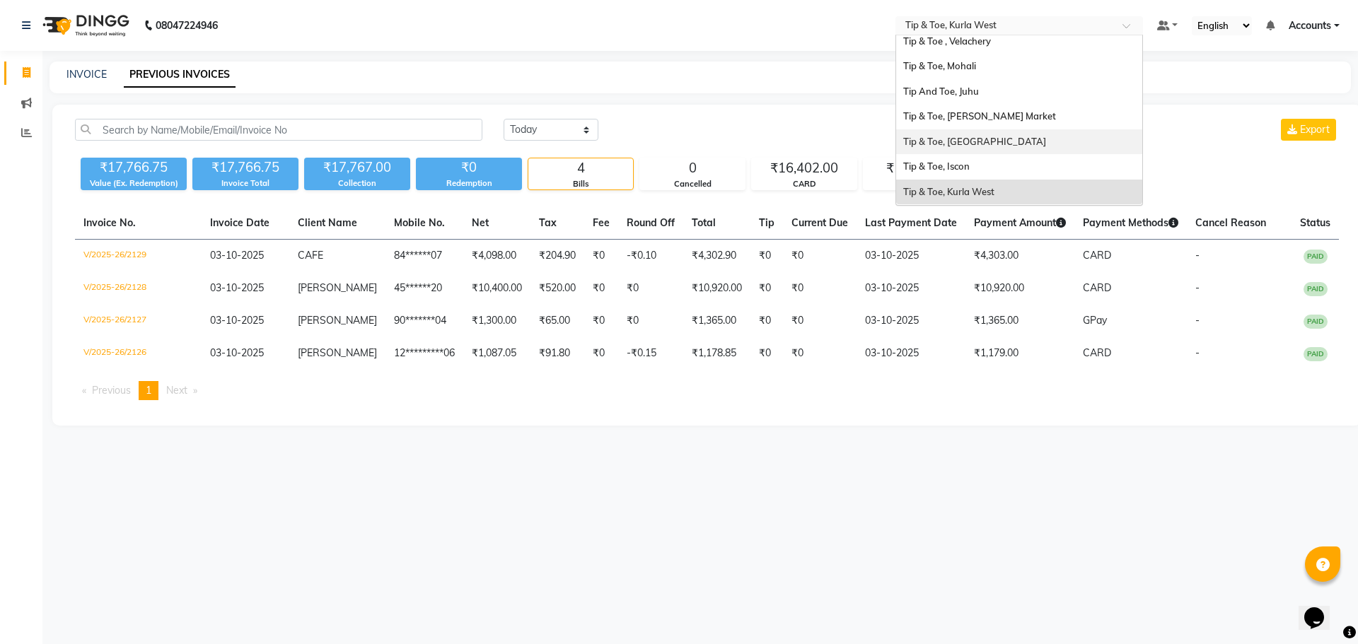
click at [961, 140] on span "Tip & Toe, [GEOGRAPHIC_DATA]" at bounding box center [974, 141] width 143 height 11
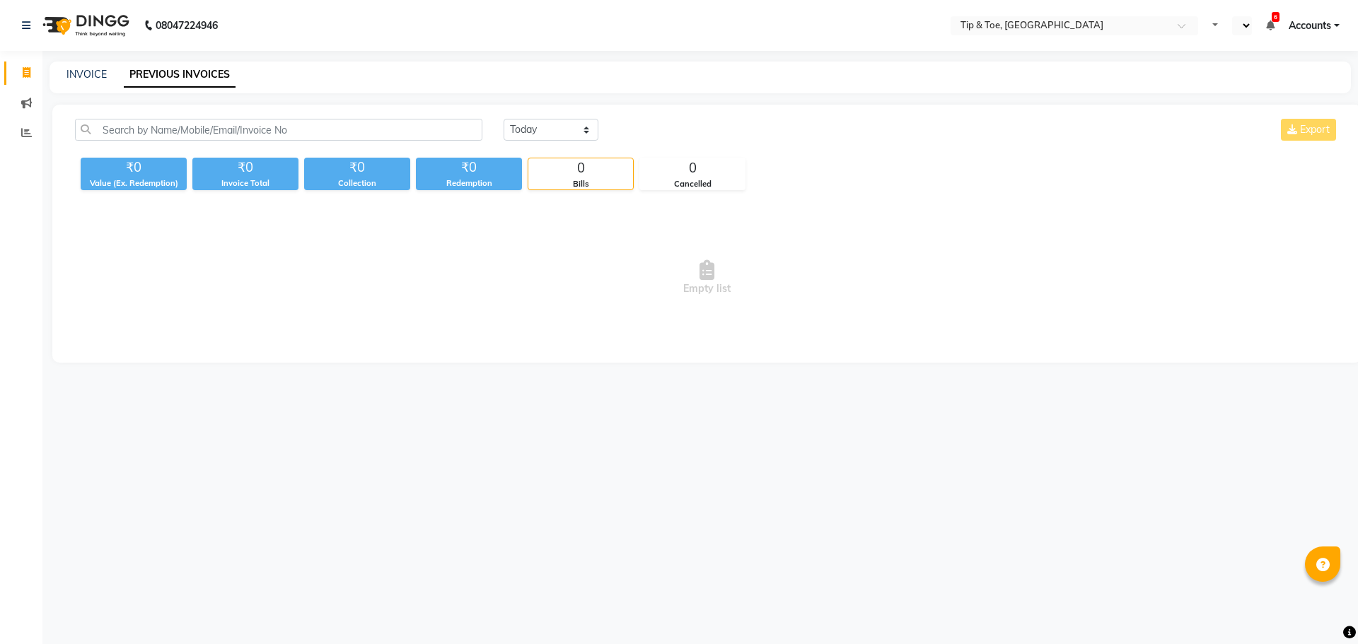
select select "en"
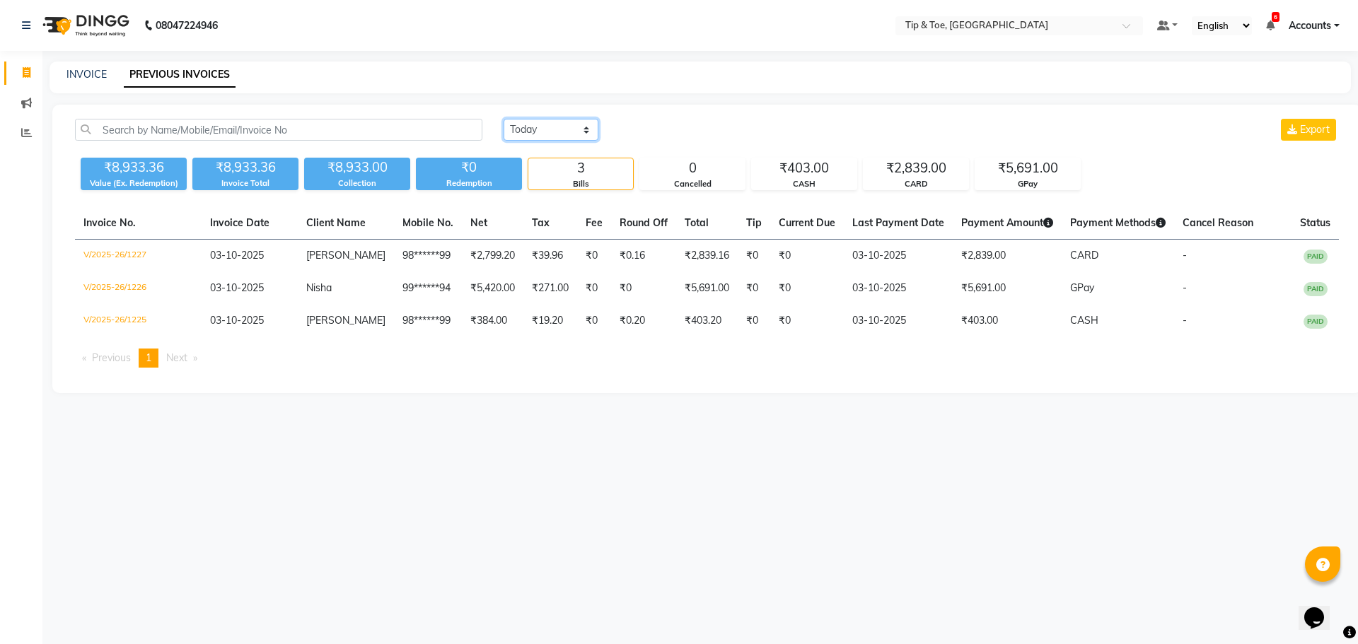
click at [535, 122] on select "[DATE] [DATE] Custom Range" at bounding box center [551, 130] width 95 height 22
click at [504, 119] on select "[DATE] [DATE] Custom Range" at bounding box center [551, 130] width 95 height 22
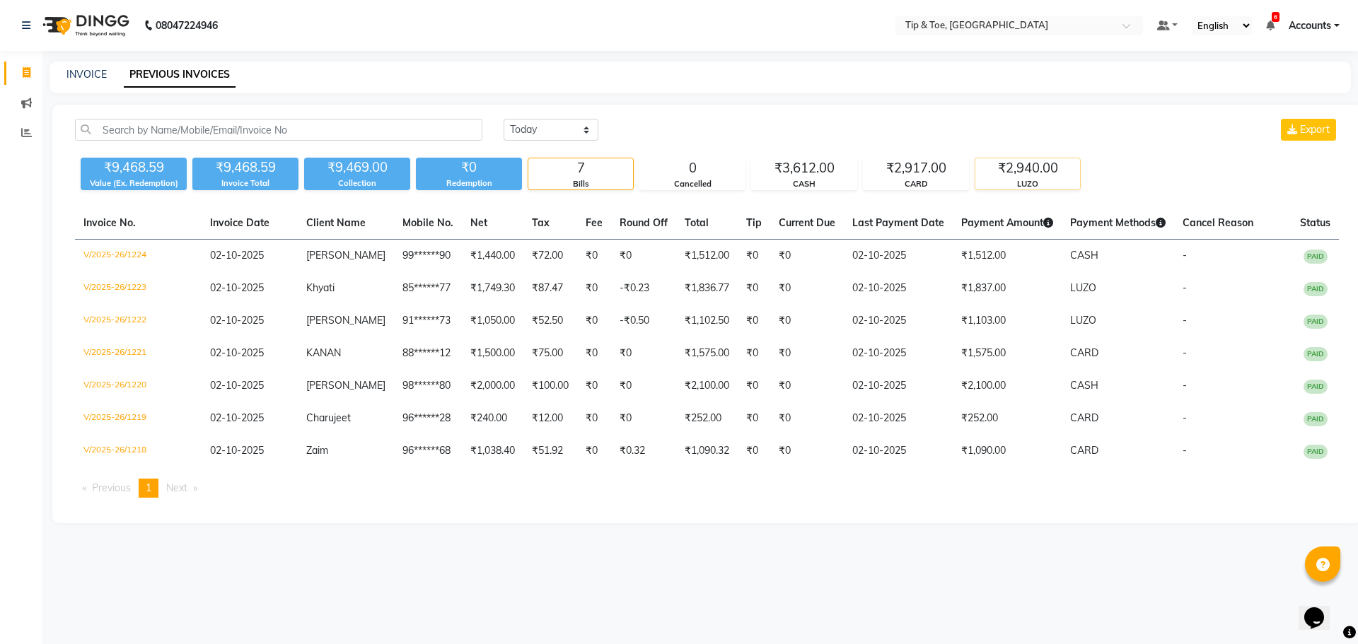
click at [1009, 171] on div "₹2,940.00" at bounding box center [1027, 168] width 105 height 20
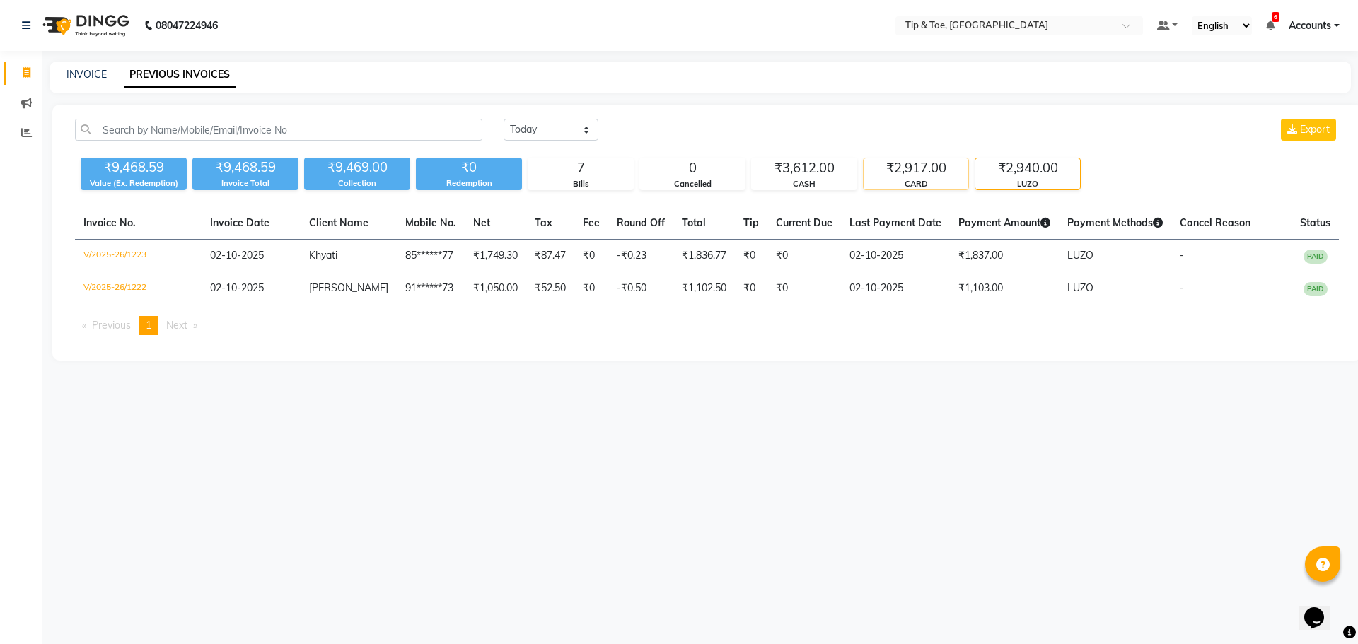
click at [934, 173] on div "₹2,917.00" at bounding box center [916, 168] width 105 height 20
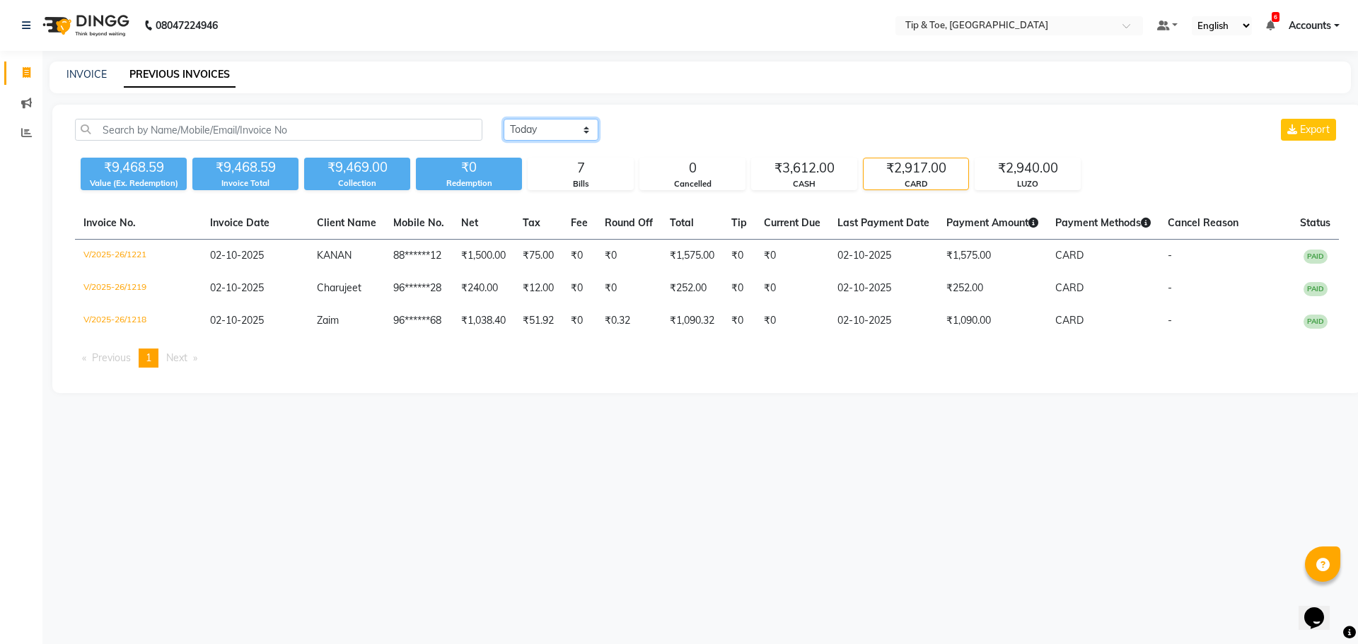
click at [547, 127] on select "[DATE] [DATE] Custom Range" at bounding box center [551, 130] width 95 height 22
select select "range"
click at [504, 119] on select "[DATE] [DATE] Custom Range" at bounding box center [551, 130] width 95 height 22
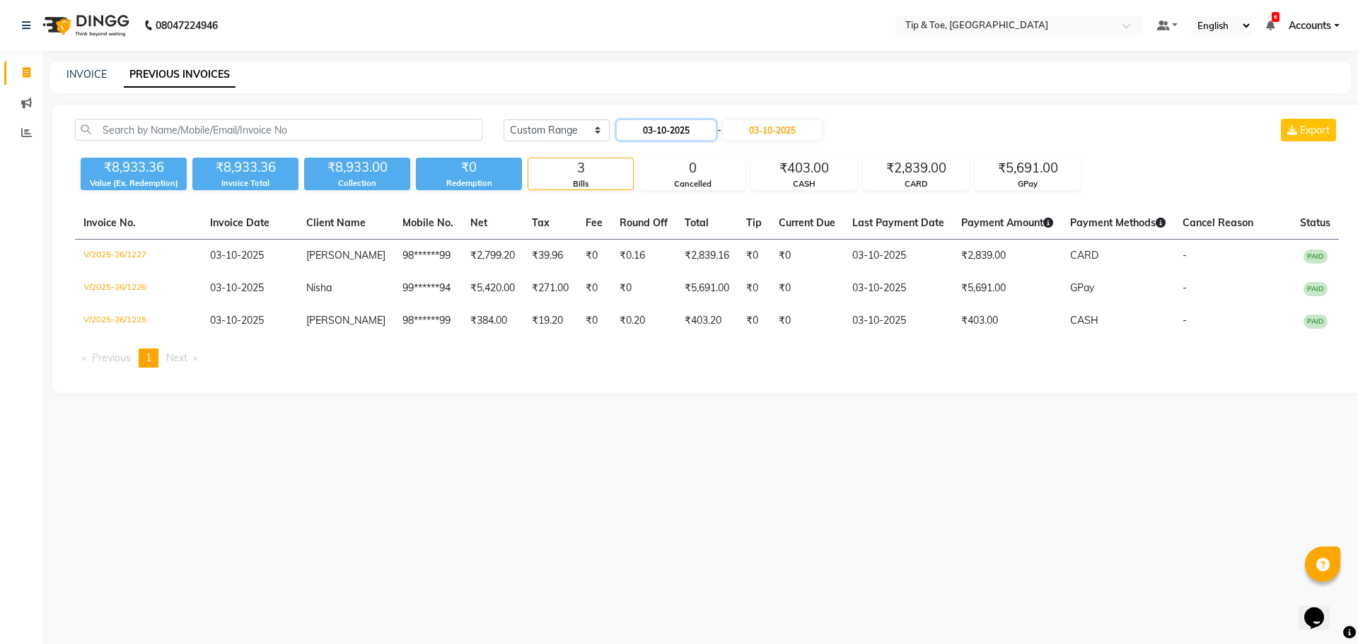
click at [659, 130] on input "03-10-2025" at bounding box center [666, 130] width 99 height 20
select select "10"
select select "2025"
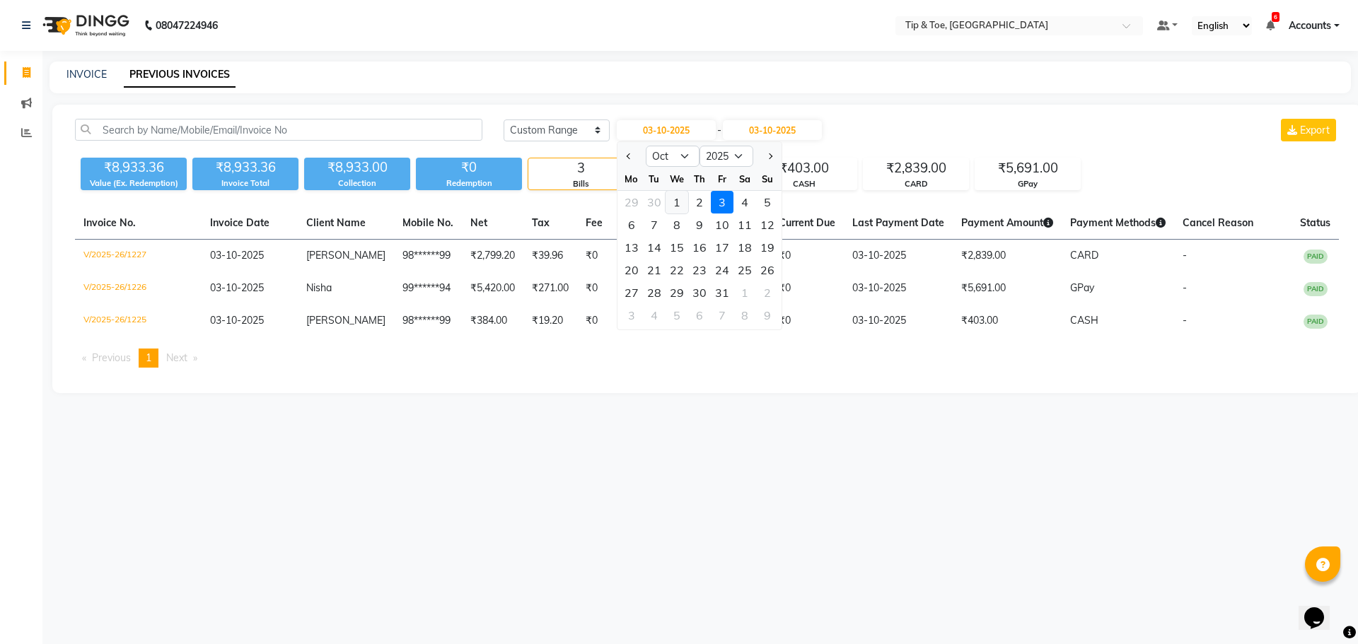
click at [678, 202] on div "1" at bounding box center [677, 202] width 23 height 23
type input "01-10-2025"
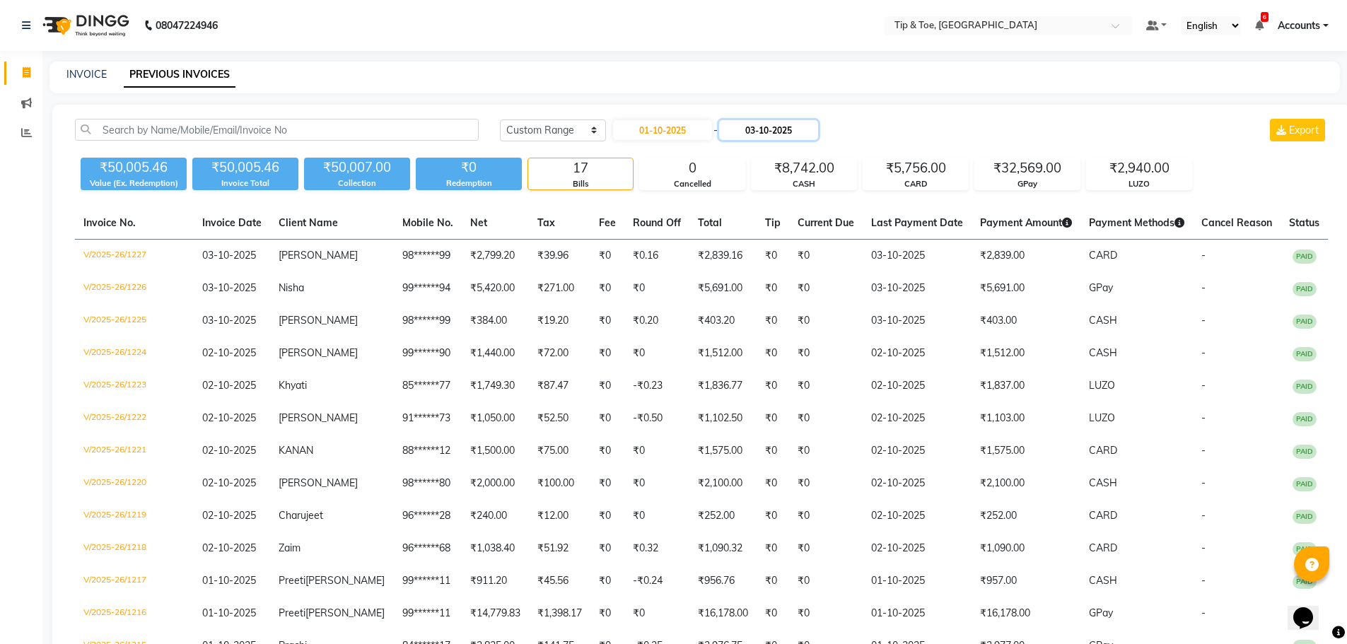
click at [755, 134] on input "03-10-2025" at bounding box center [768, 130] width 99 height 20
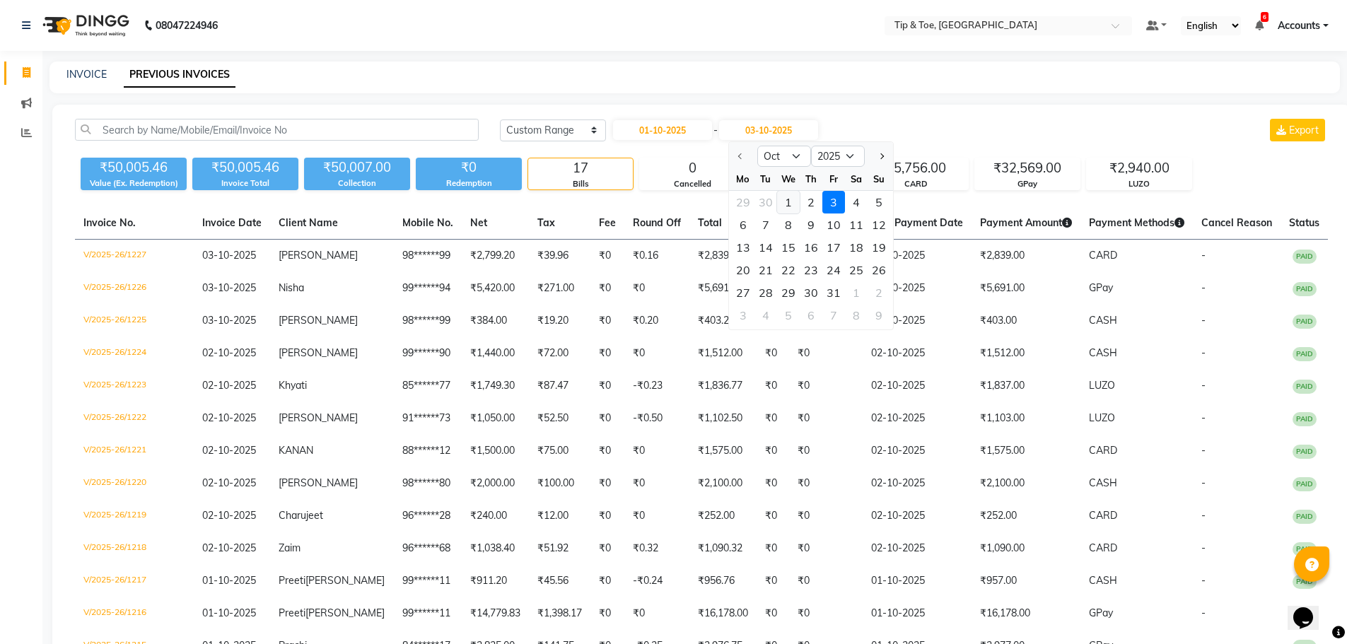
click at [791, 205] on div "1" at bounding box center [788, 202] width 23 height 23
type input "01-10-2025"
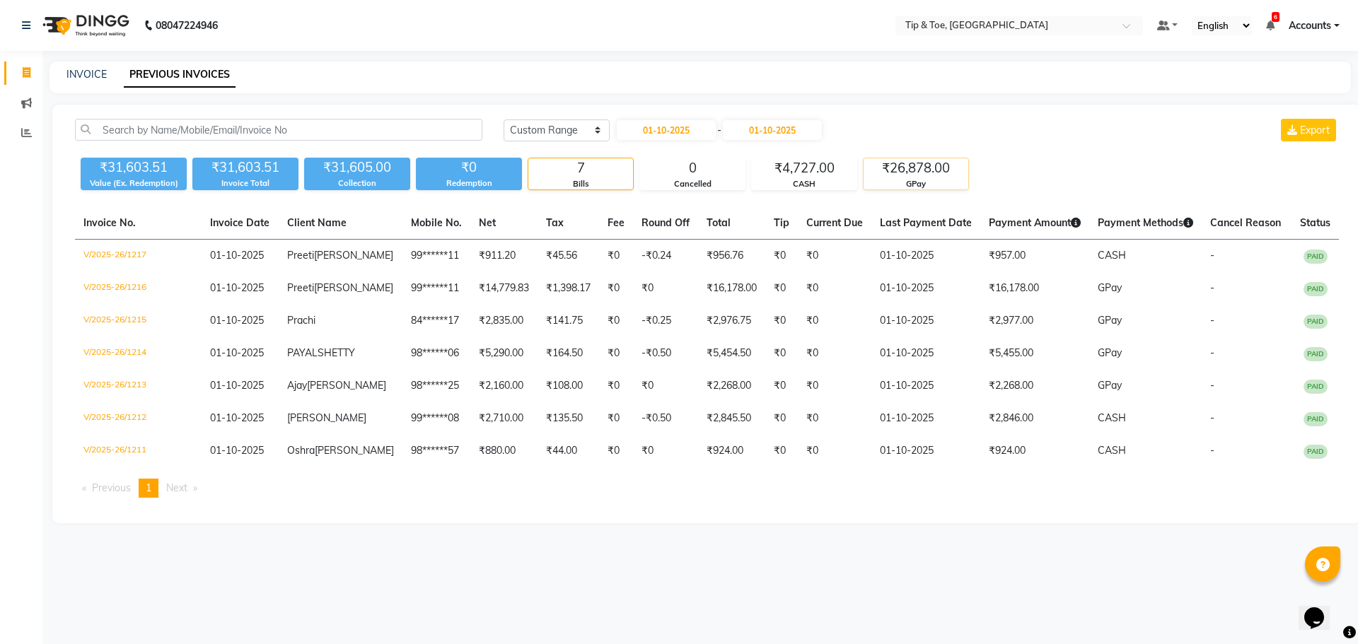
click at [893, 168] on div "₹26,878.00" at bounding box center [916, 168] width 105 height 20
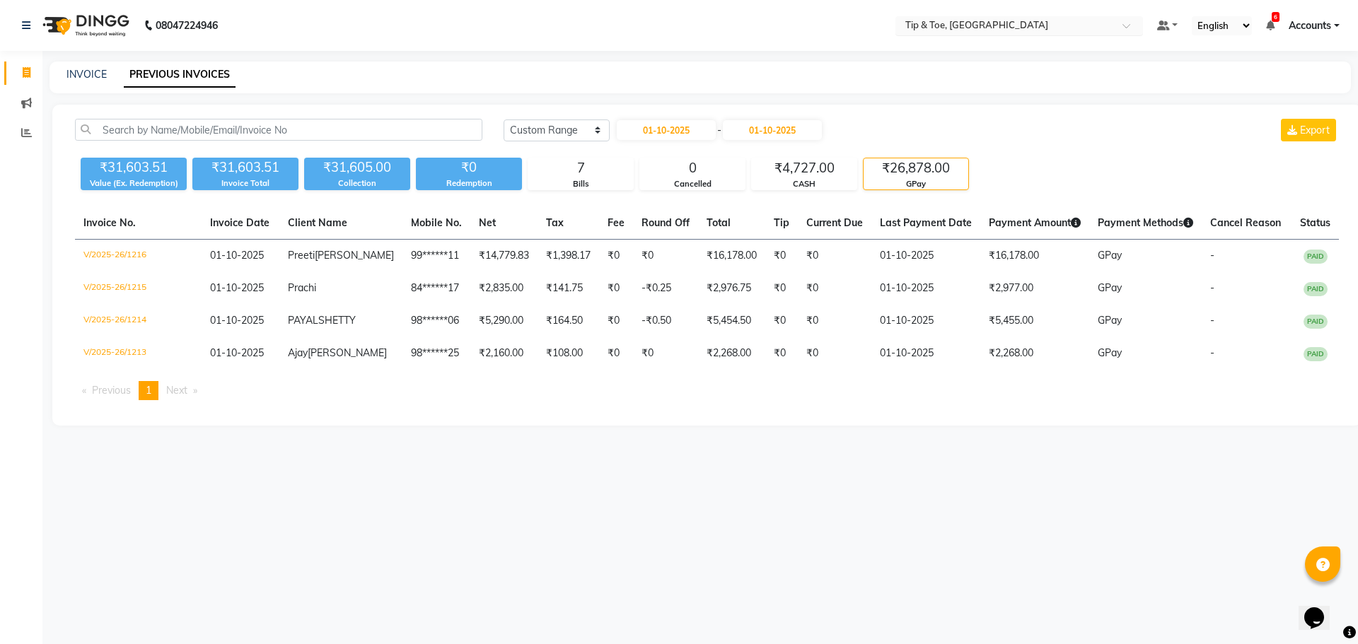
click at [958, 18] on div "× Tip & Toe, Shimpoli Road" at bounding box center [976, 25] width 143 height 14
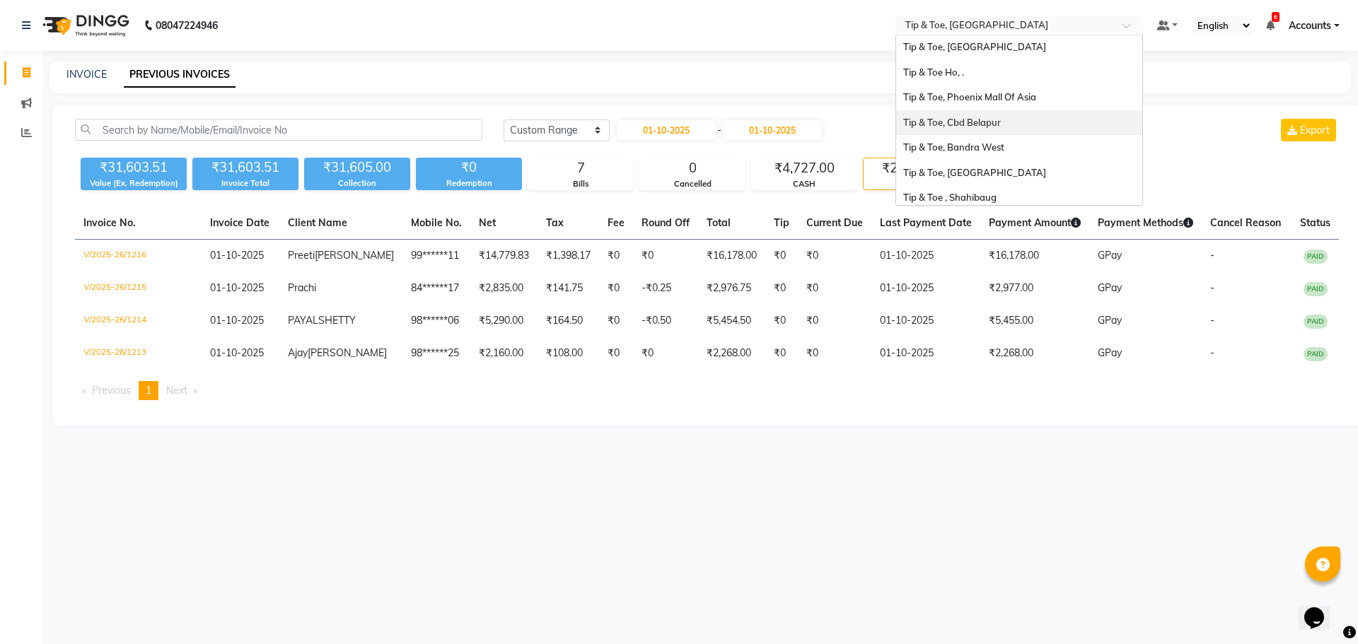
scroll to position [25, 0]
click at [964, 147] on span "Tip & Toe, Bandra West" at bounding box center [953, 147] width 101 height 11
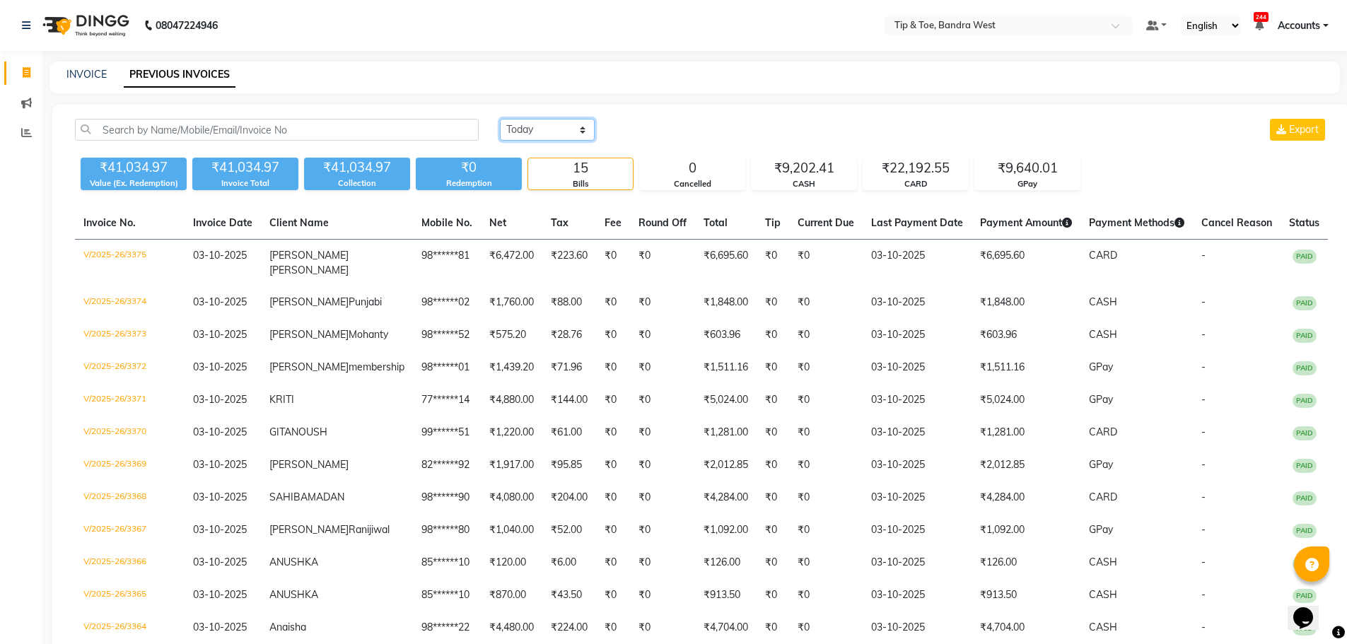
click at [528, 129] on select "[DATE] [DATE] Custom Range" at bounding box center [547, 130] width 95 height 22
click at [500, 119] on select "[DATE] [DATE] Custom Range" at bounding box center [547, 130] width 95 height 22
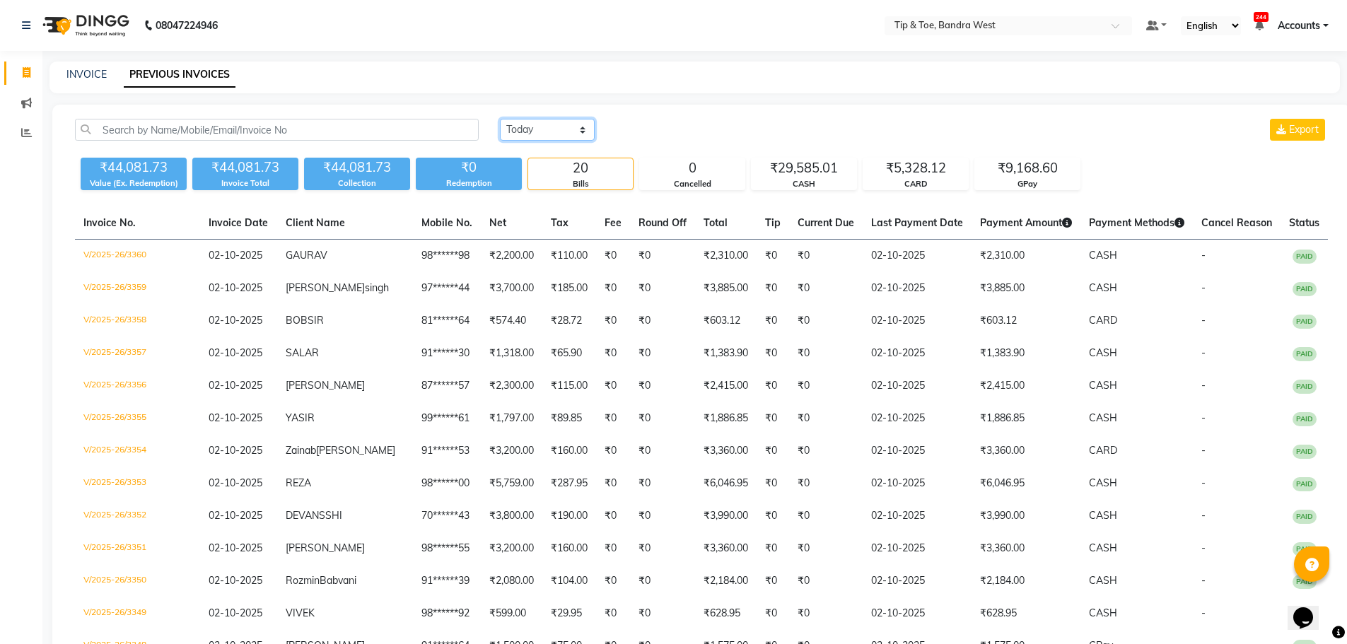
click at [538, 129] on select "[DATE] [DATE] Custom Range" at bounding box center [547, 130] width 95 height 22
click at [500, 119] on select "[DATE] [DATE] Custom Range" at bounding box center [547, 130] width 95 height 22
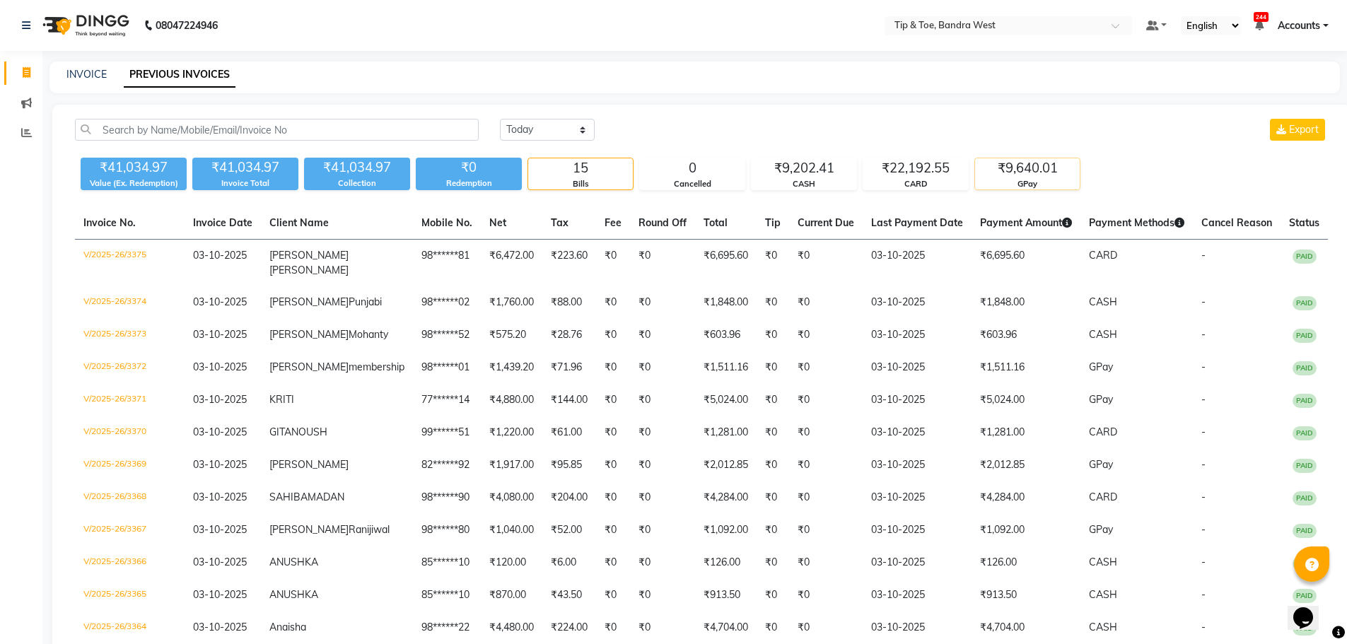
click at [994, 179] on div "GPay" at bounding box center [1027, 184] width 105 height 12
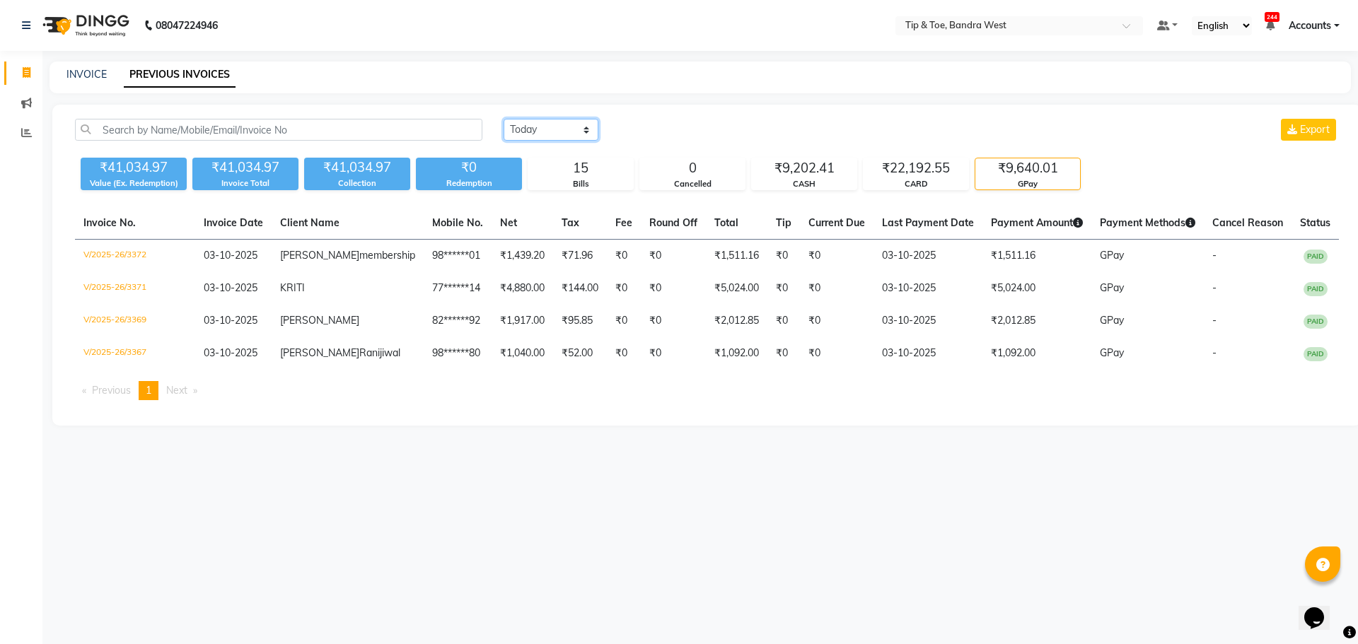
click at [537, 124] on select "[DATE] [DATE] Custom Range" at bounding box center [551, 130] width 95 height 22
click at [504, 119] on select "[DATE] [DATE] Custom Range" at bounding box center [551, 130] width 95 height 22
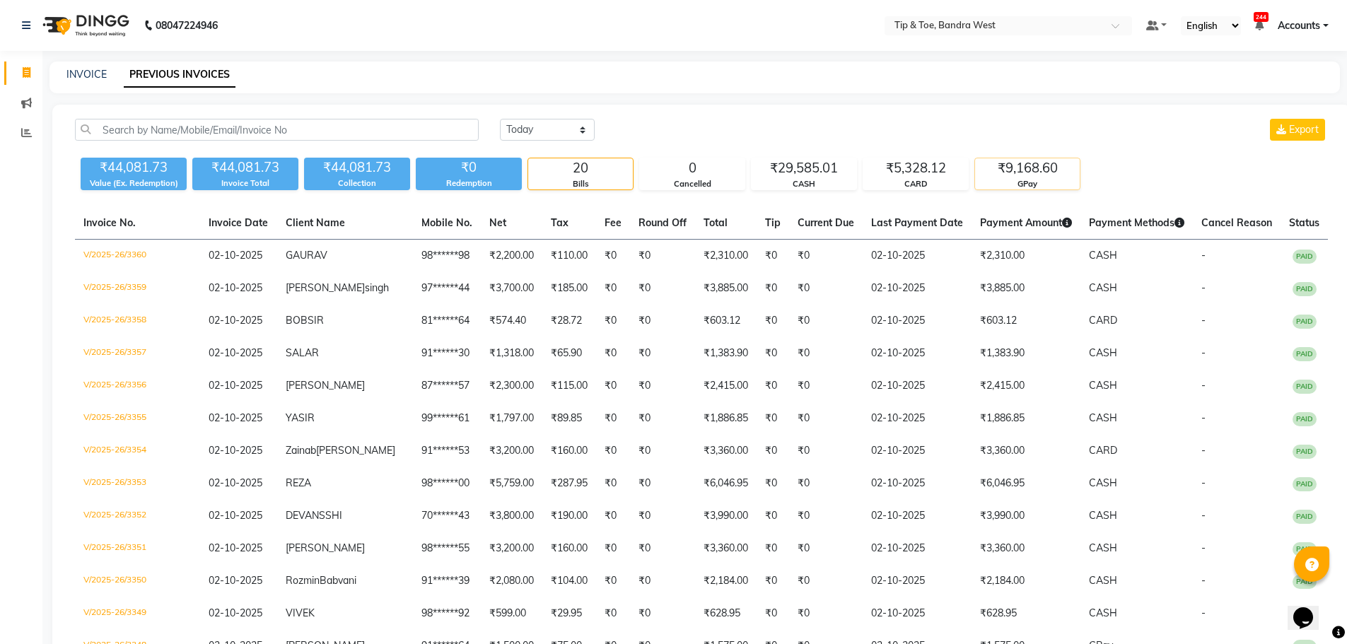
click at [1016, 167] on div "₹9,168.60" at bounding box center [1027, 168] width 105 height 20
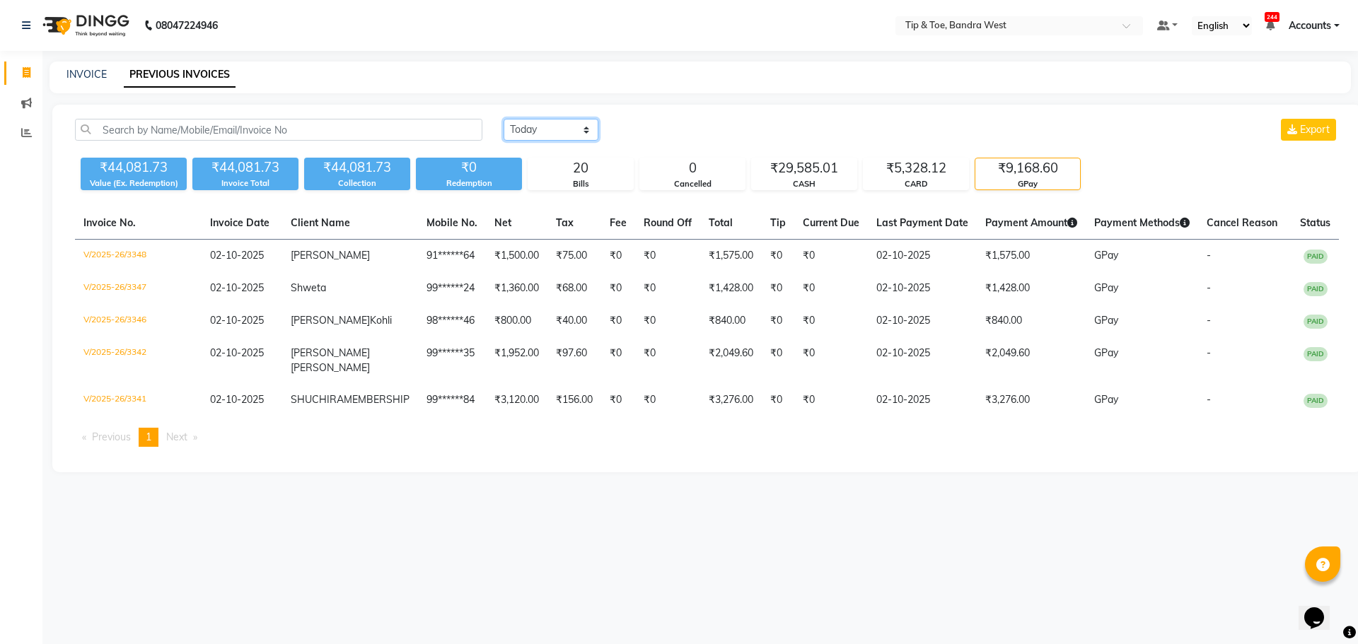
click at [559, 129] on select "[DATE] [DATE] Custom Range" at bounding box center [551, 130] width 95 height 22
click at [504, 119] on select "[DATE] [DATE] Custom Range" at bounding box center [551, 130] width 95 height 22
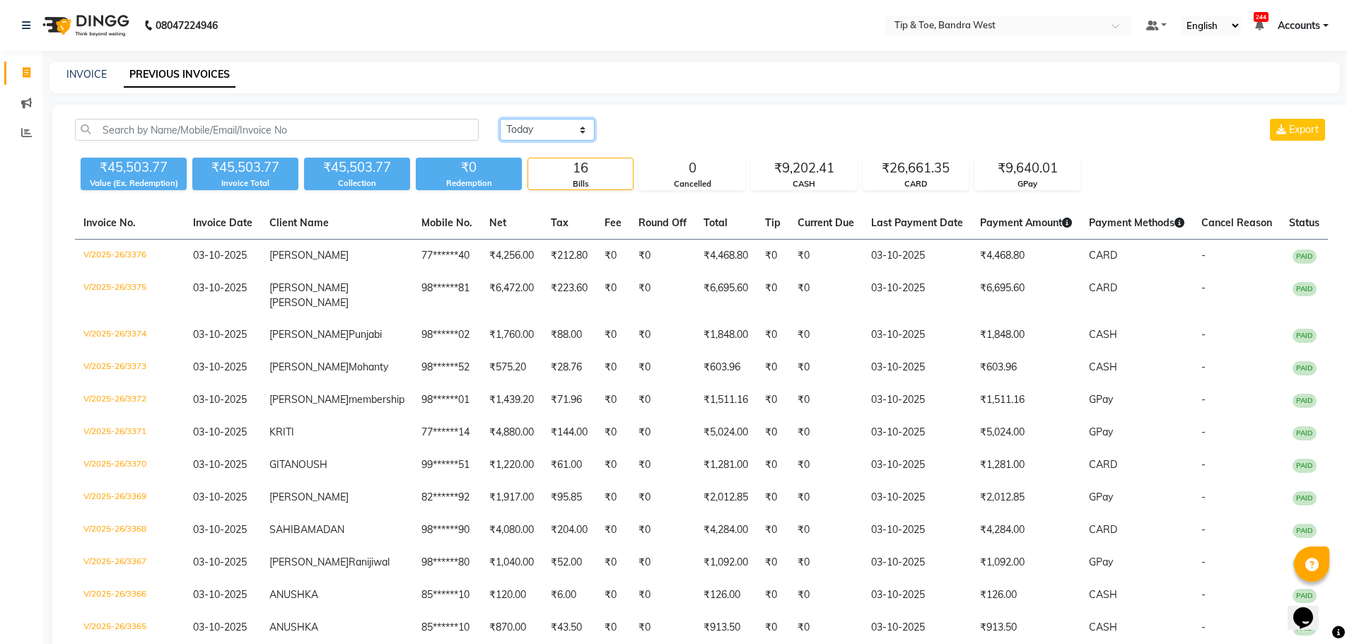
click at [559, 126] on select "[DATE] [DATE] Custom Range" at bounding box center [547, 130] width 95 height 22
select select "range"
click at [500, 119] on select "[DATE] [DATE] Custom Range" at bounding box center [547, 130] width 95 height 22
click at [657, 128] on input "03-10-2025" at bounding box center [662, 130] width 99 height 20
select select "10"
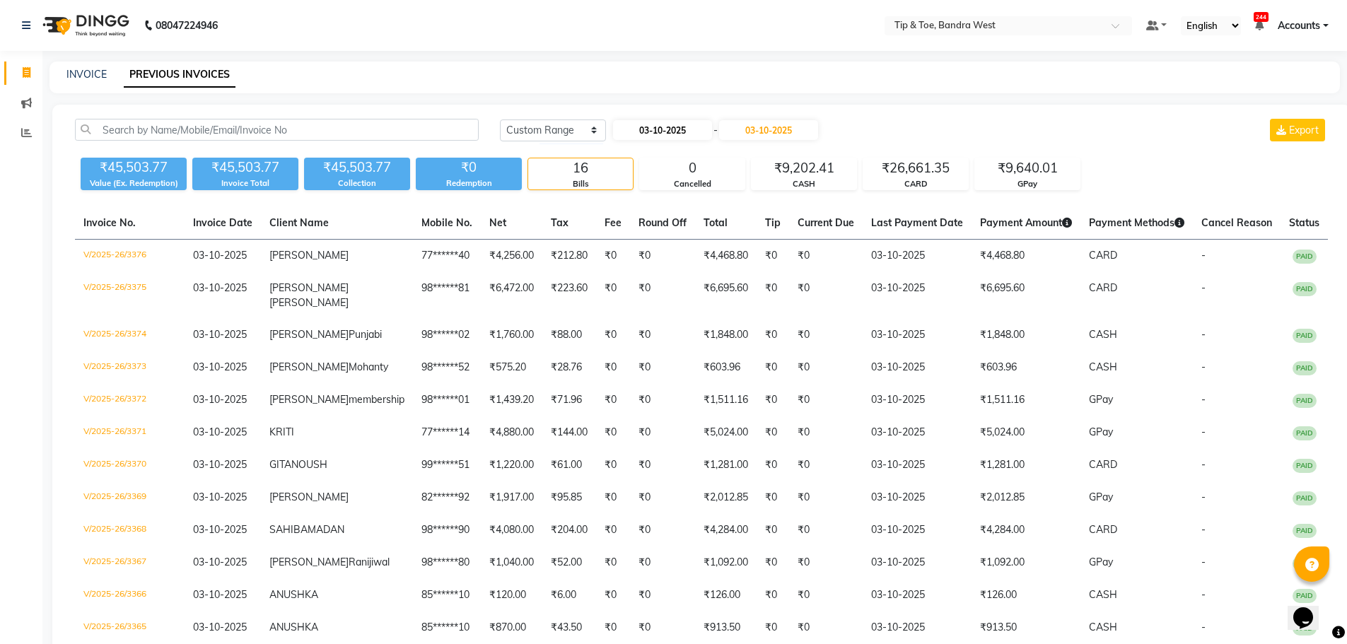
select select "2025"
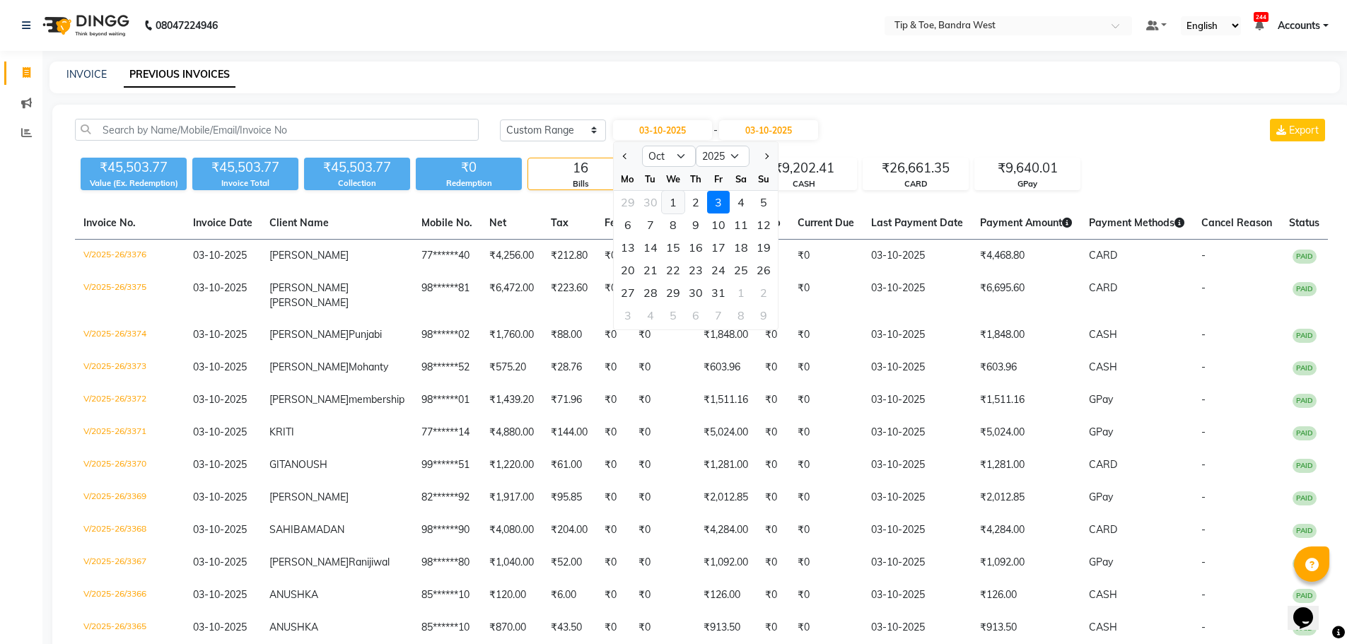
click at [671, 198] on div "1" at bounding box center [673, 202] width 23 height 23
type input "01-10-2025"
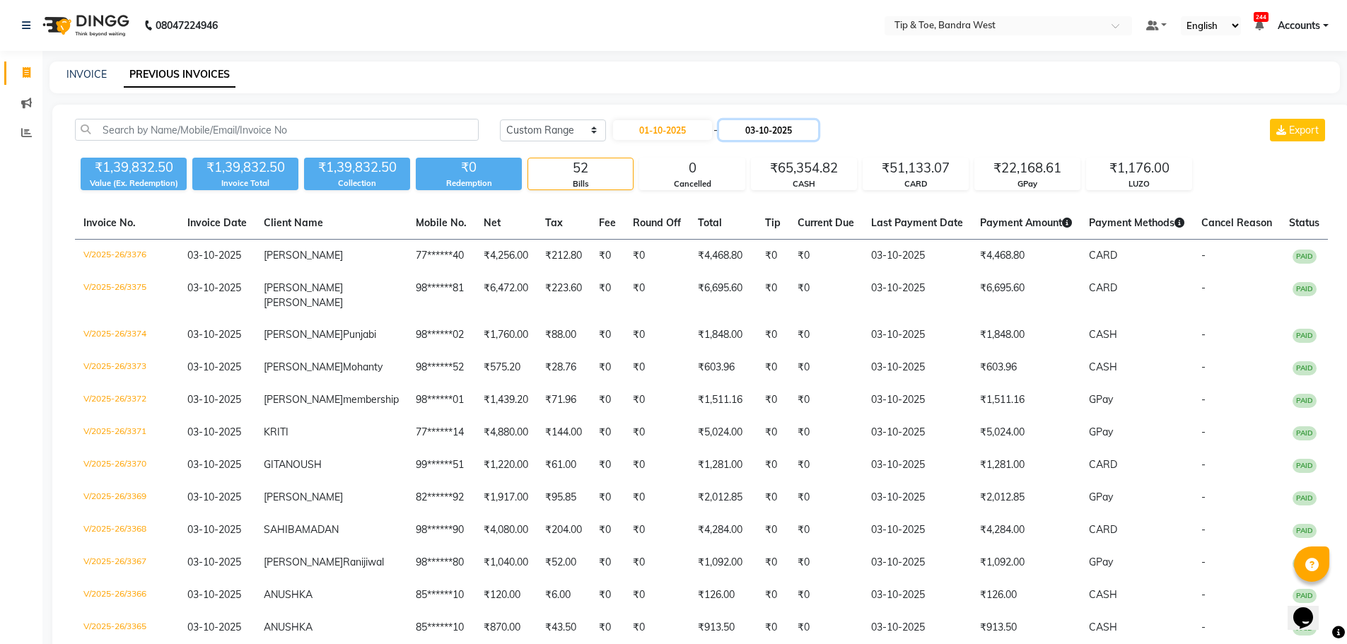
click at [770, 125] on input "03-10-2025" at bounding box center [768, 130] width 99 height 20
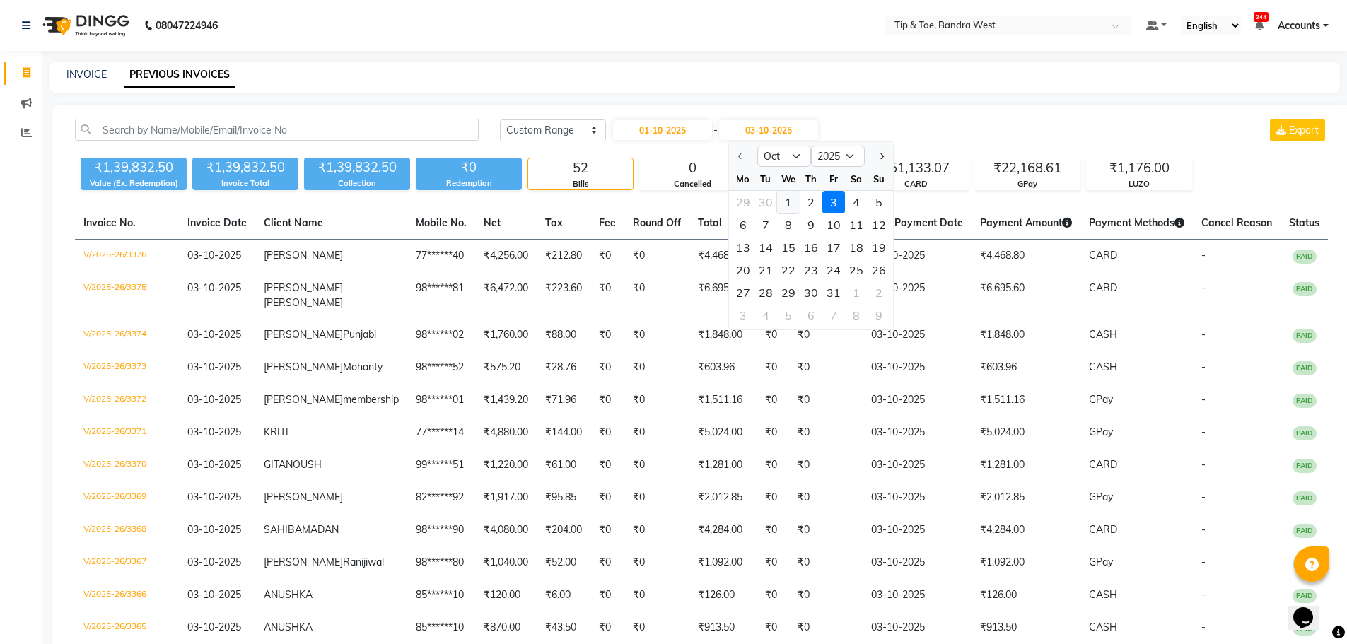
click at [789, 202] on div "1" at bounding box center [788, 202] width 23 height 23
type input "01-10-2025"
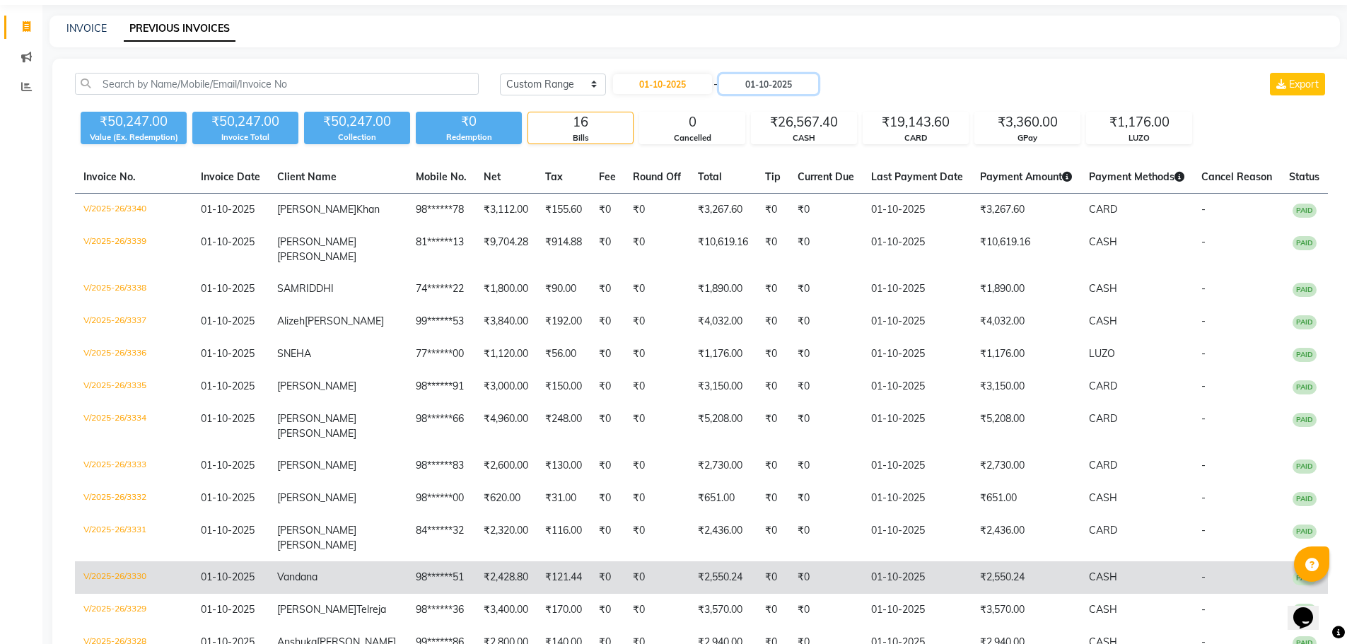
scroll to position [141, 0]
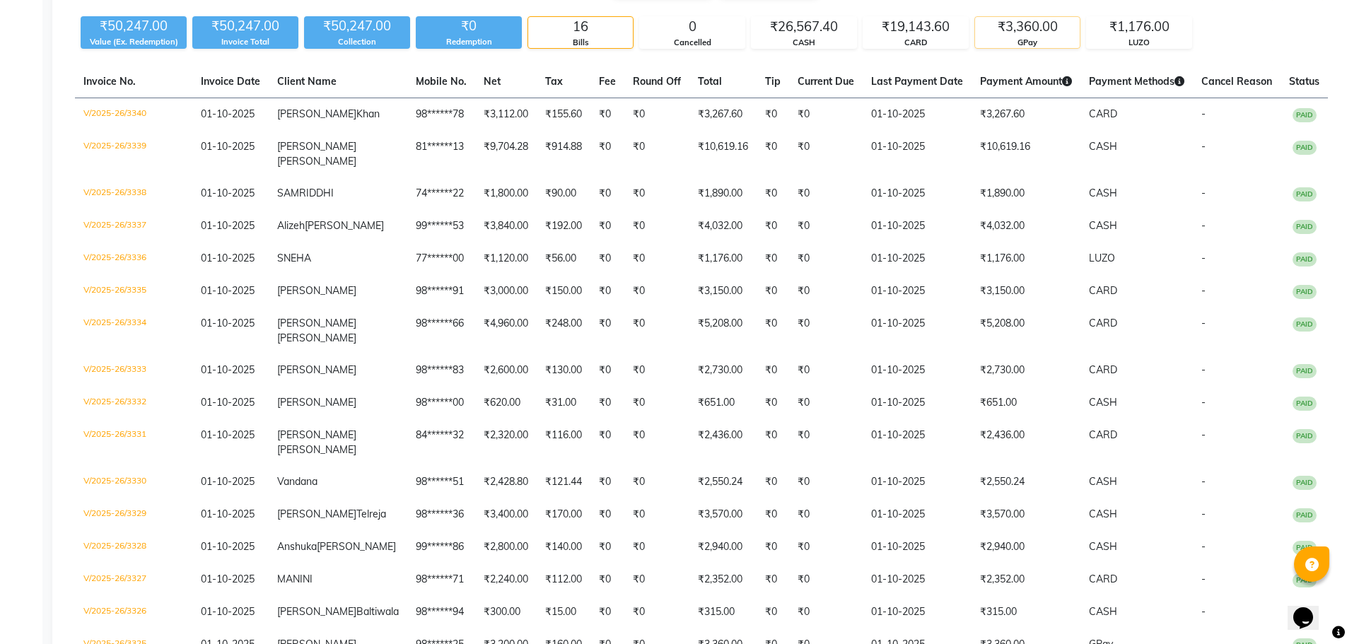
click at [1022, 21] on div "₹3,360.00" at bounding box center [1027, 27] width 105 height 20
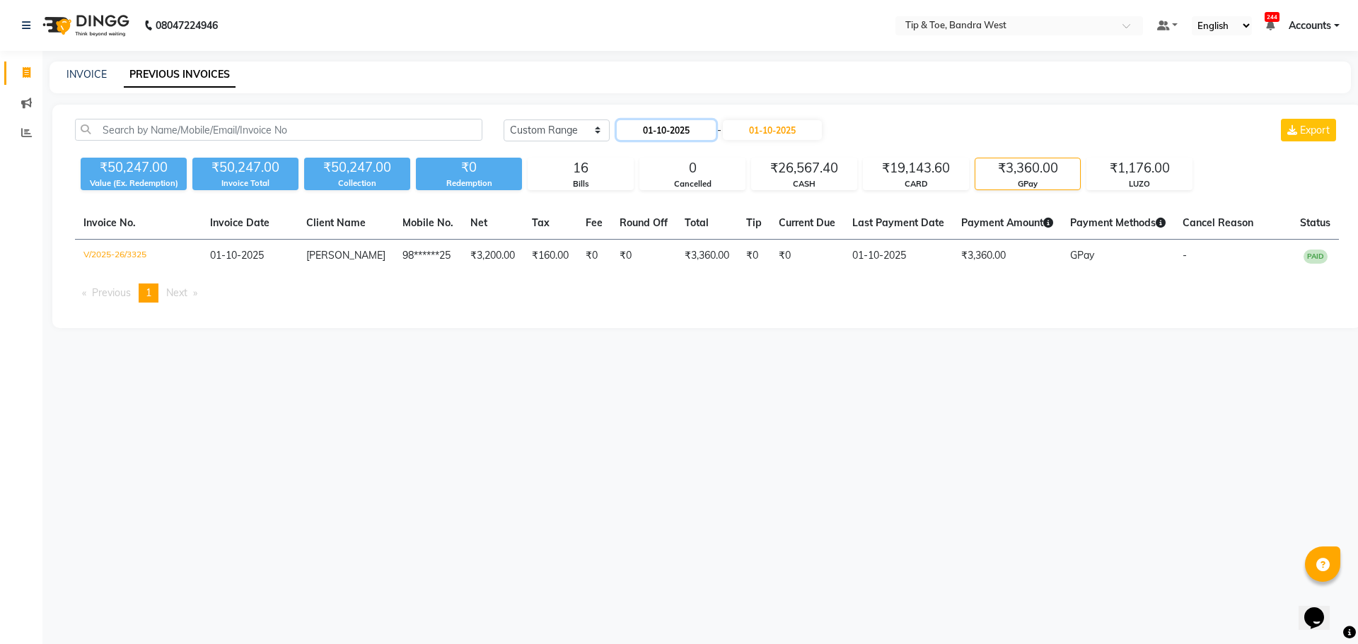
click at [664, 129] on input "01-10-2025" at bounding box center [666, 130] width 99 height 20
select select "10"
select select "2025"
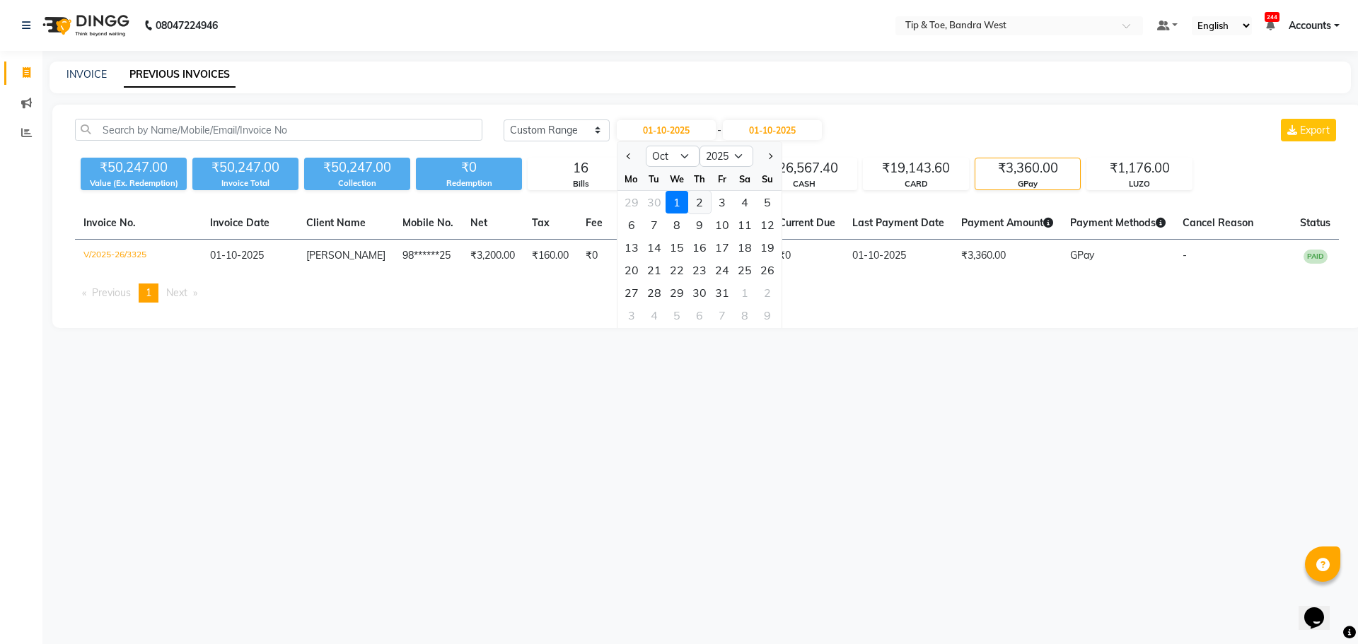
click at [698, 201] on div "2" at bounding box center [699, 202] width 23 height 23
type input "02-10-2025"
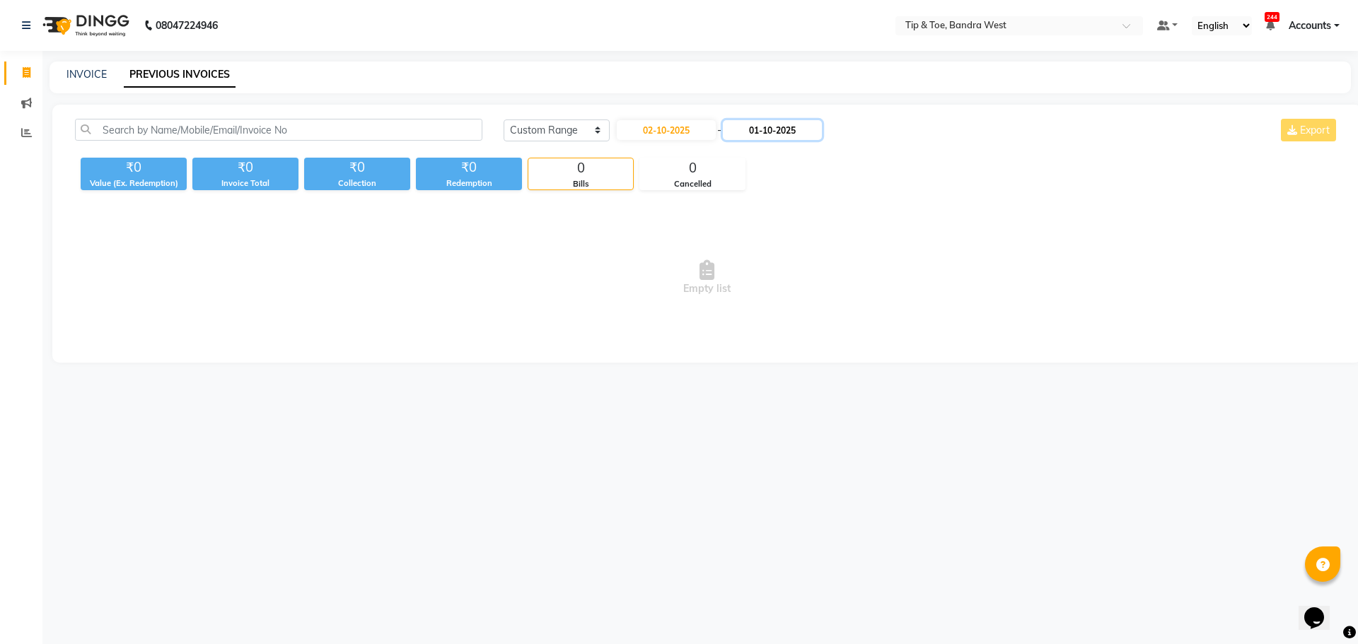
click at [772, 127] on input "01-10-2025" at bounding box center [772, 130] width 99 height 20
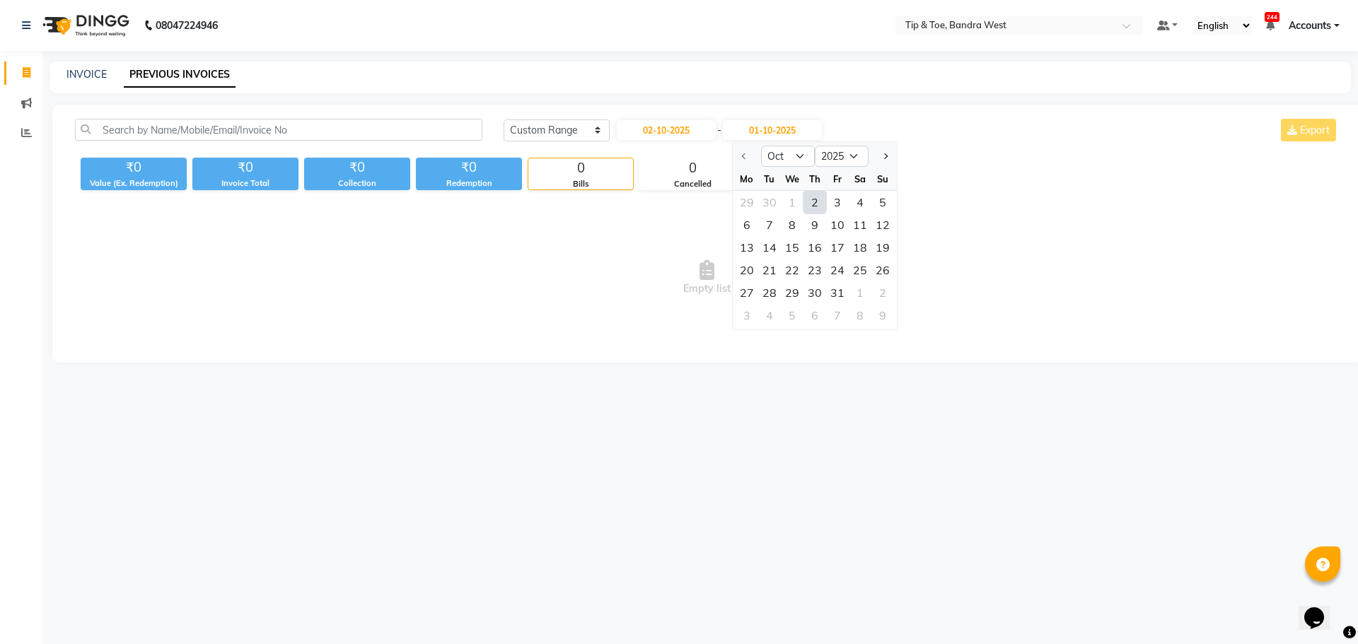
click at [815, 201] on div "2" at bounding box center [814, 202] width 23 height 23
type input "02-10-2025"
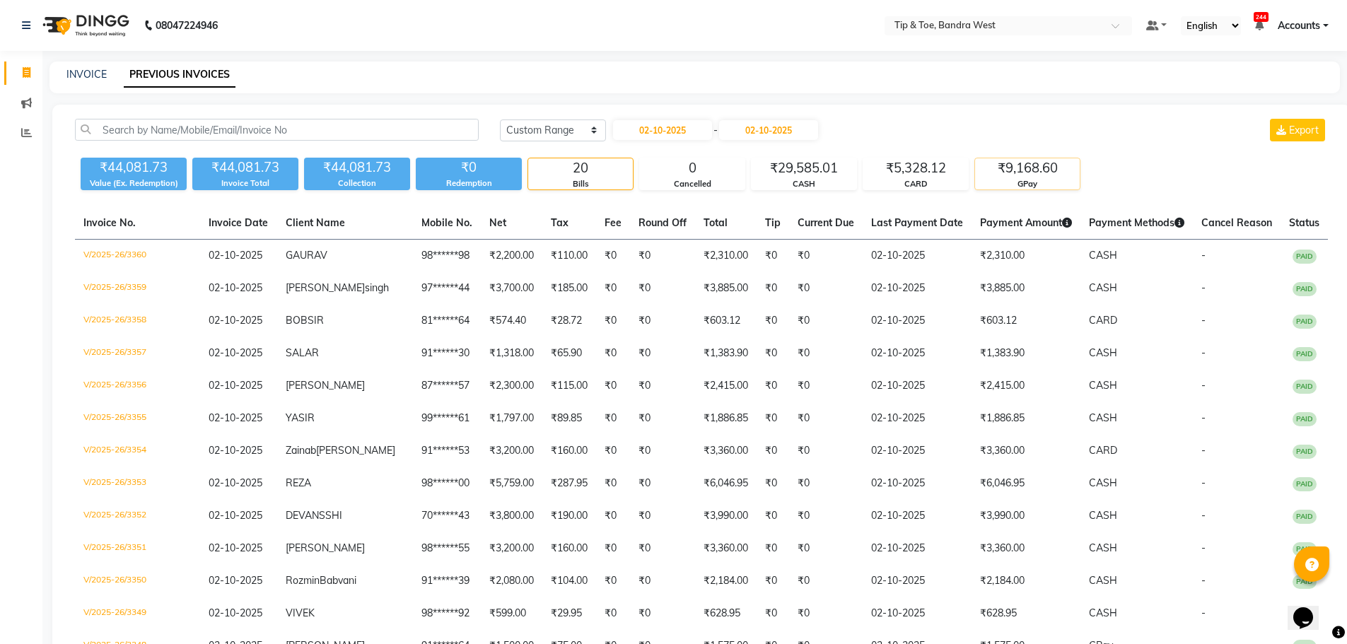
click at [1019, 165] on div "₹9,168.60" at bounding box center [1027, 168] width 105 height 20
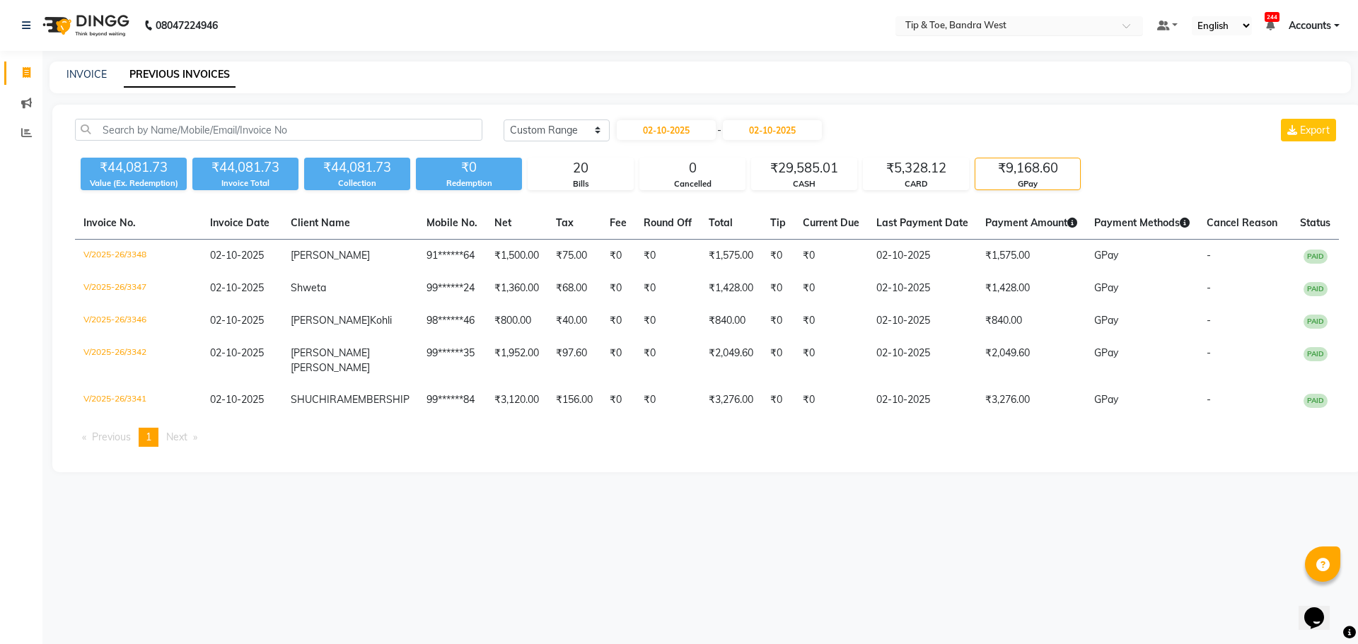
click at [961, 16] on div "Select Location × Tip & Toe, Bandra West" at bounding box center [1019, 25] width 248 height 19
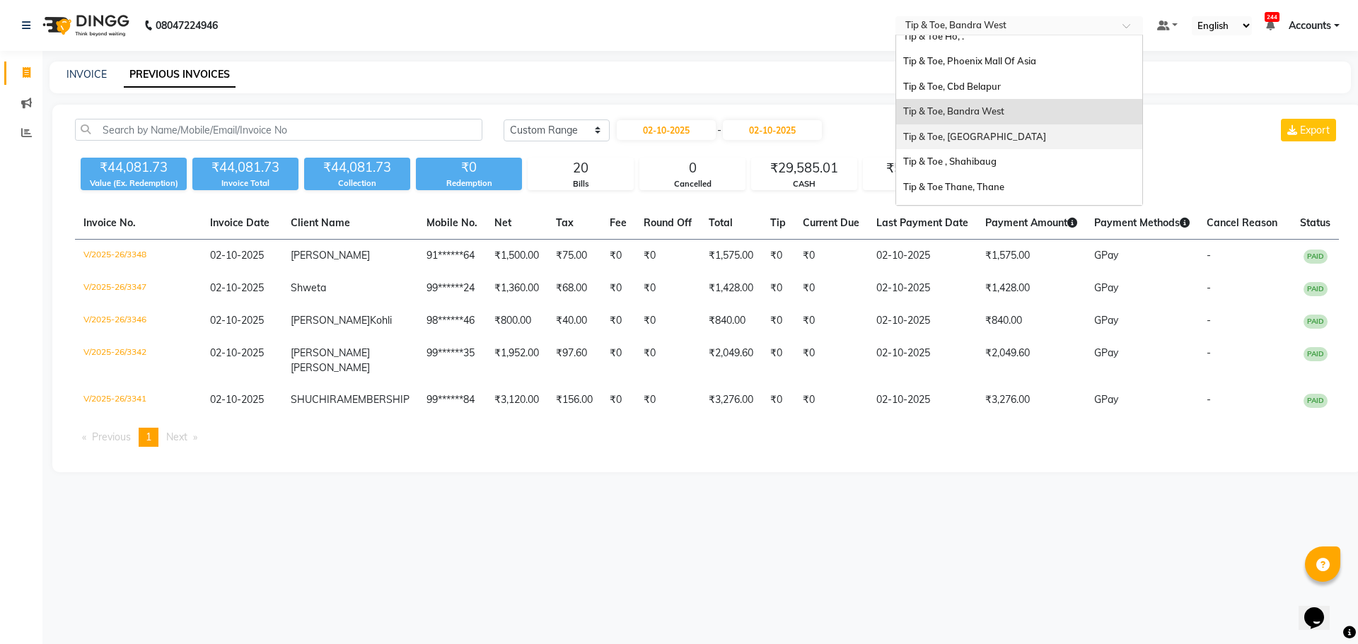
scroll to position [141, 0]
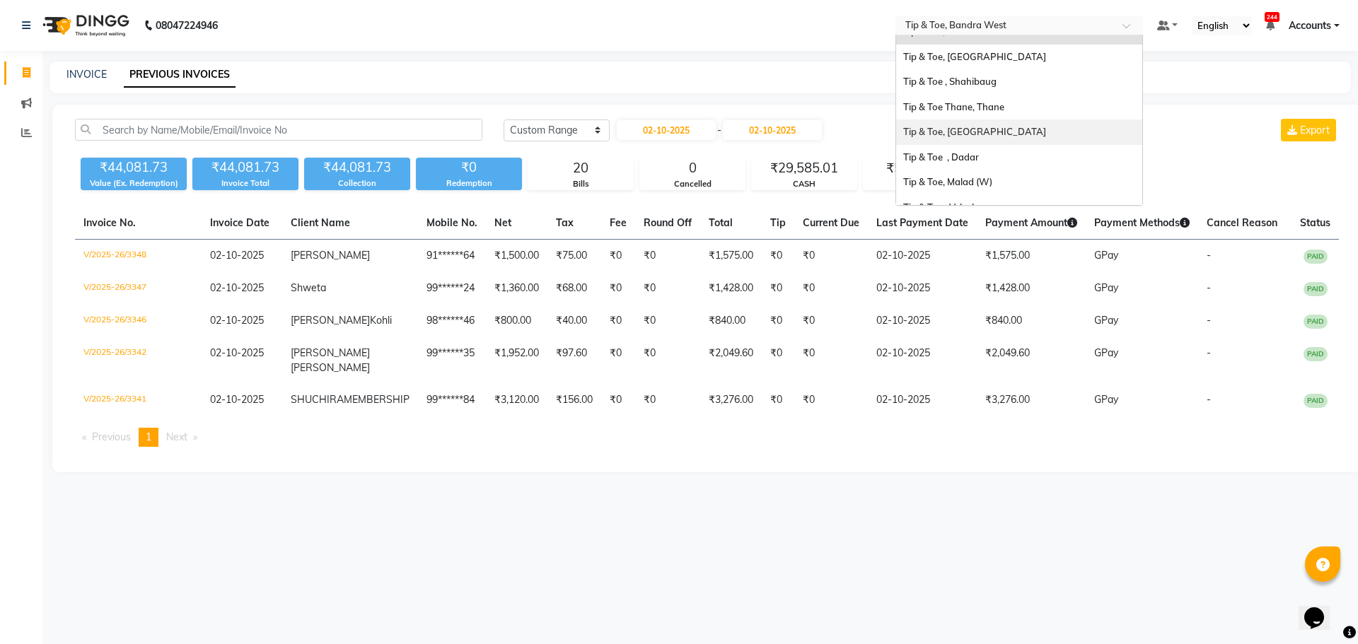
click at [966, 134] on span "Tip & Toe, [GEOGRAPHIC_DATA]" at bounding box center [974, 131] width 143 height 11
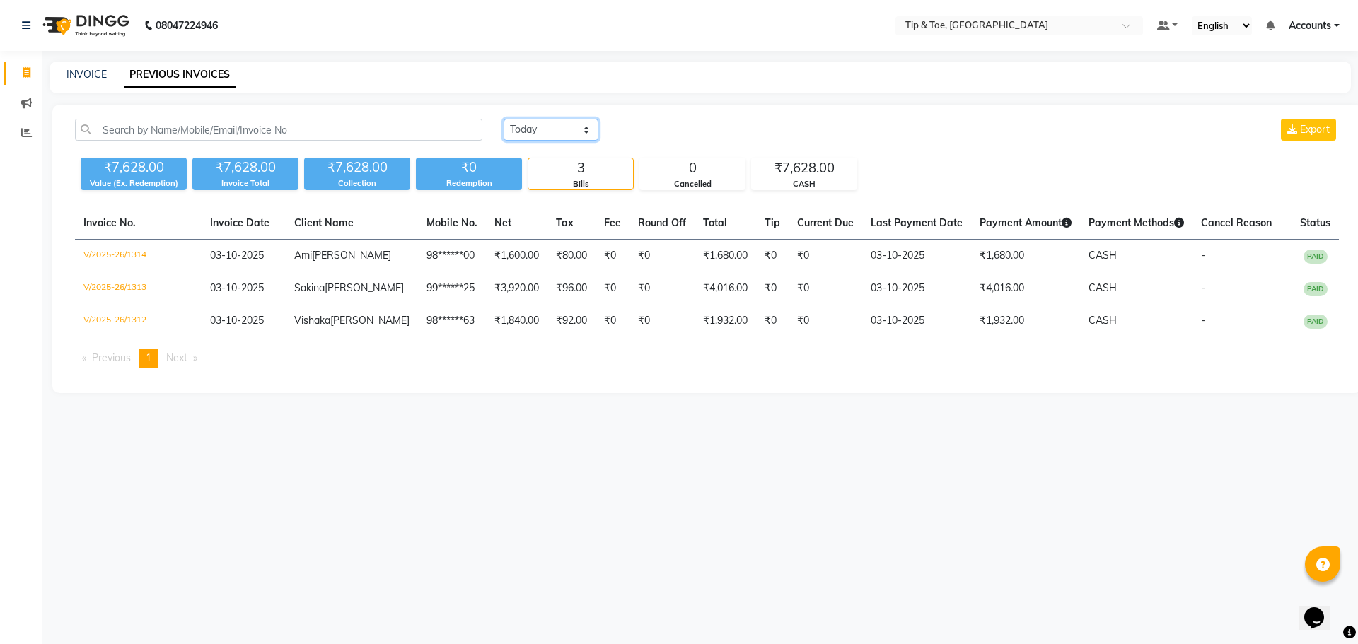
click at [535, 124] on select "[DATE] [DATE] Custom Range" at bounding box center [551, 130] width 95 height 22
click at [504, 119] on select "[DATE] [DATE] Custom Range" at bounding box center [551, 130] width 95 height 22
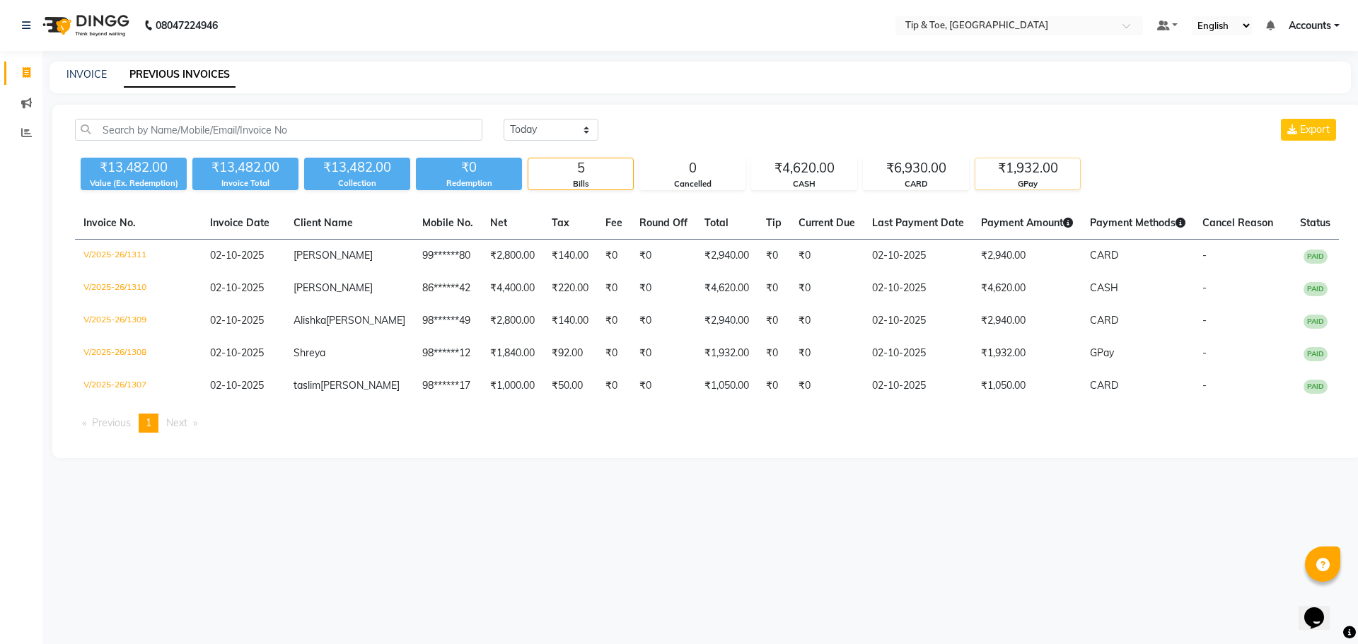
click at [1020, 173] on div "₹1,932.00" at bounding box center [1027, 168] width 105 height 20
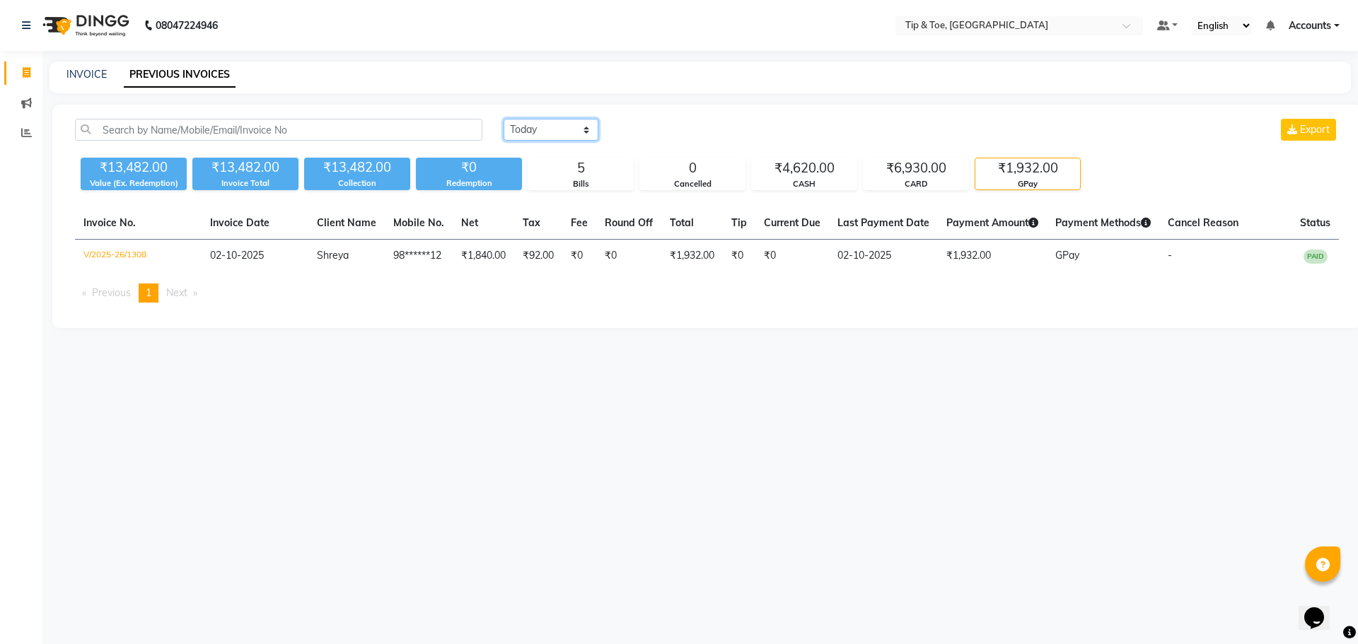
click at [523, 132] on select "[DATE] [DATE] Custom Range" at bounding box center [551, 130] width 95 height 22
select select "range"
click at [504, 119] on select "[DATE] [DATE] Custom Range" at bounding box center [551, 130] width 95 height 22
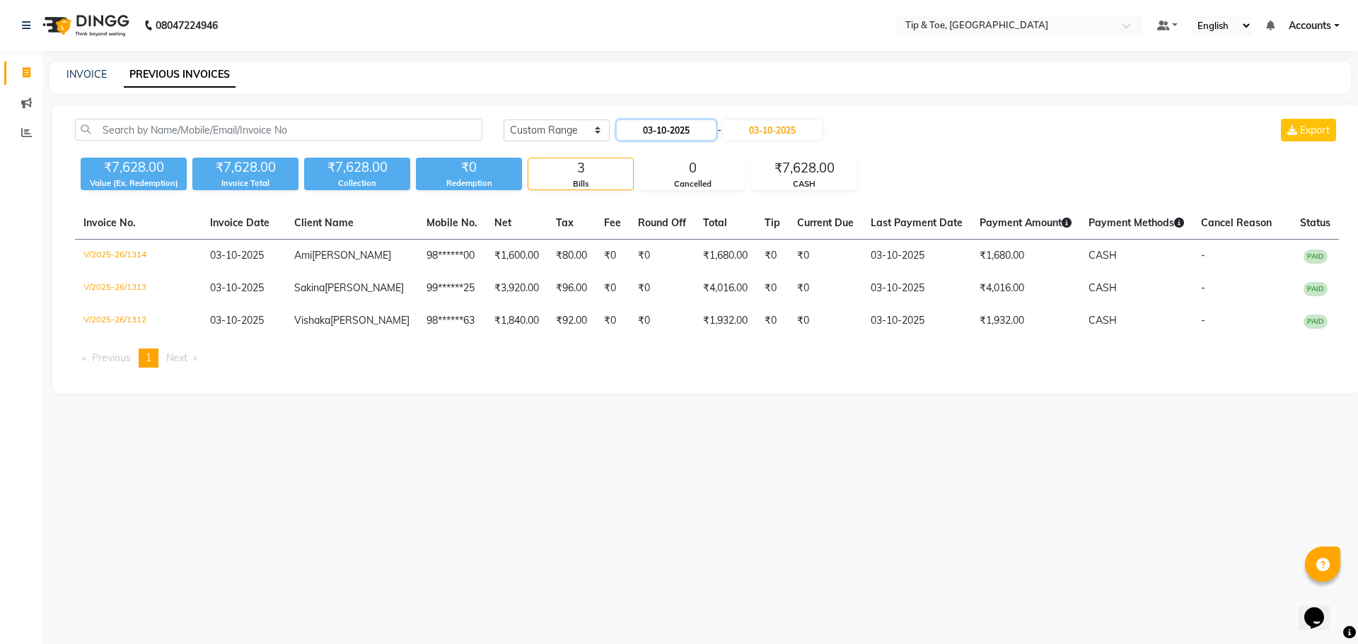
click at [683, 124] on input "03-10-2025" at bounding box center [666, 130] width 99 height 20
select select "10"
select select "2025"
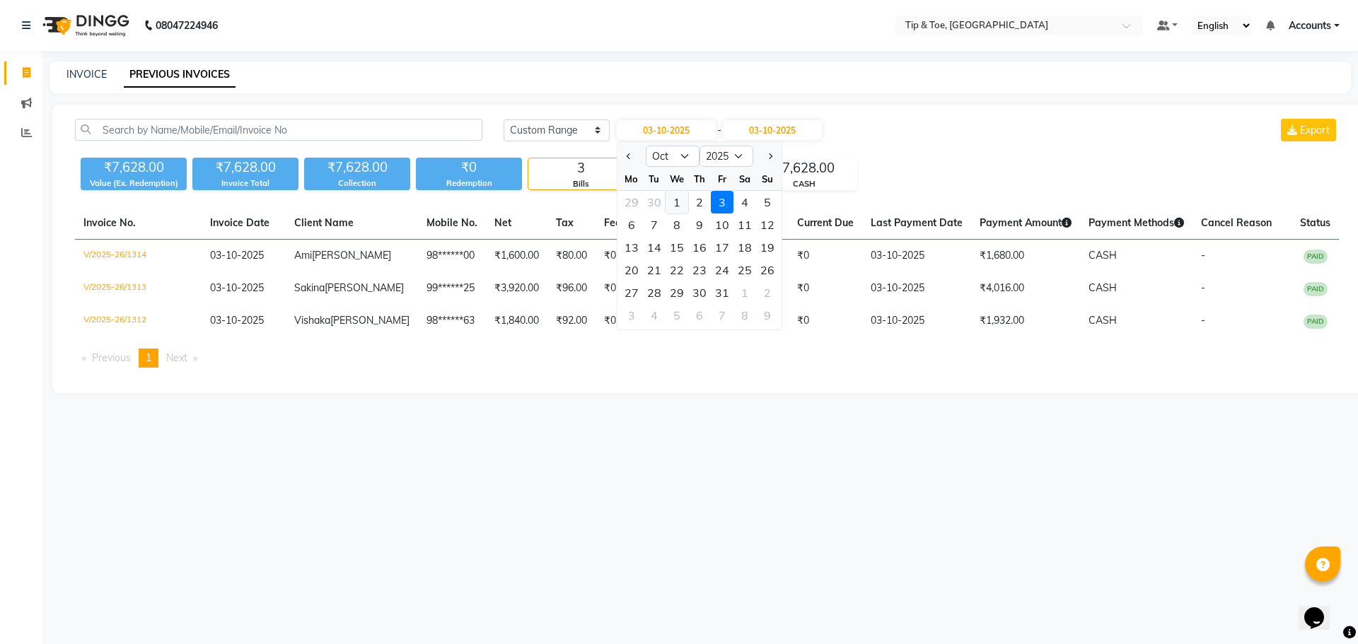
click at [680, 204] on div "1" at bounding box center [677, 202] width 23 height 23
type input "01-10-2025"
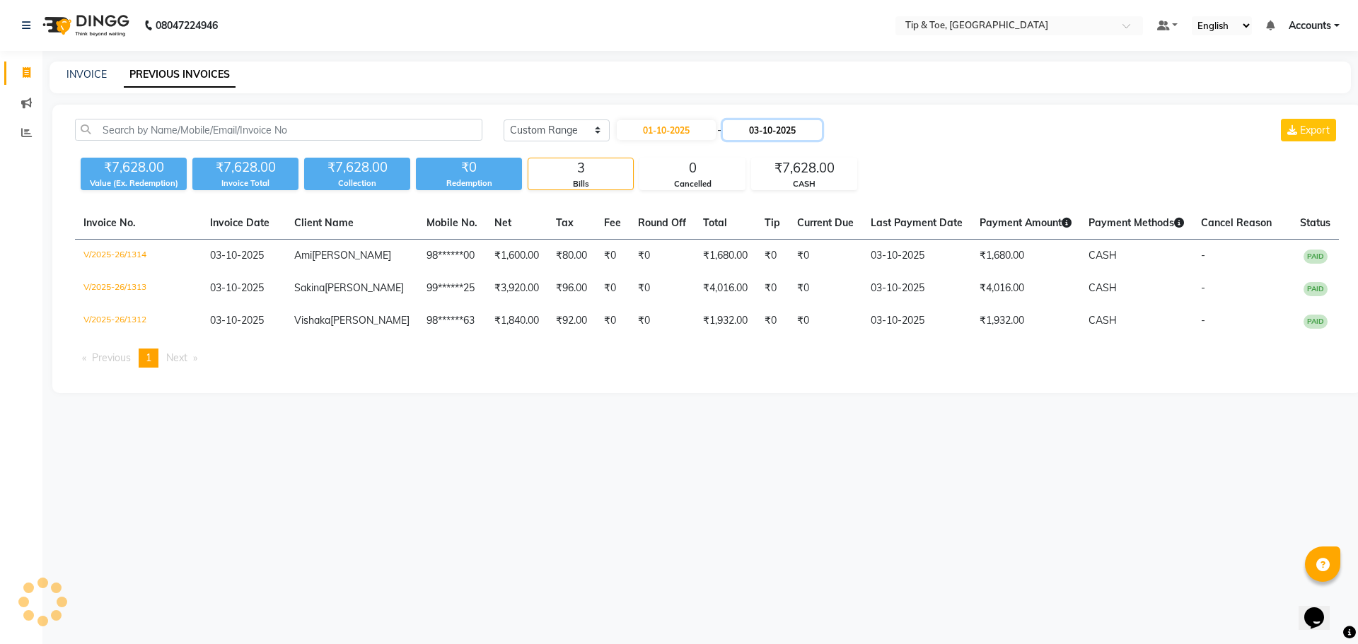
click at [769, 126] on input "03-10-2025" at bounding box center [772, 130] width 99 height 20
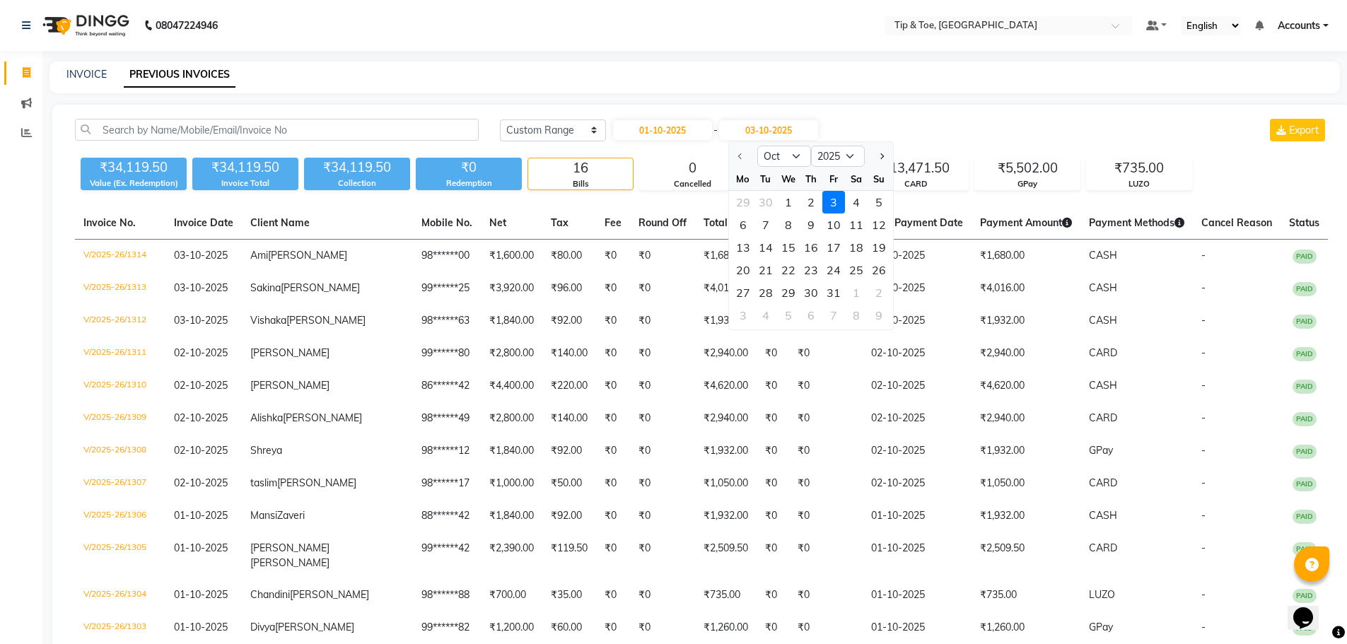
click at [741, 160] on div at bounding box center [743, 156] width 28 height 23
click at [788, 204] on div "1" at bounding box center [788, 202] width 23 height 23
type input "01-10-2025"
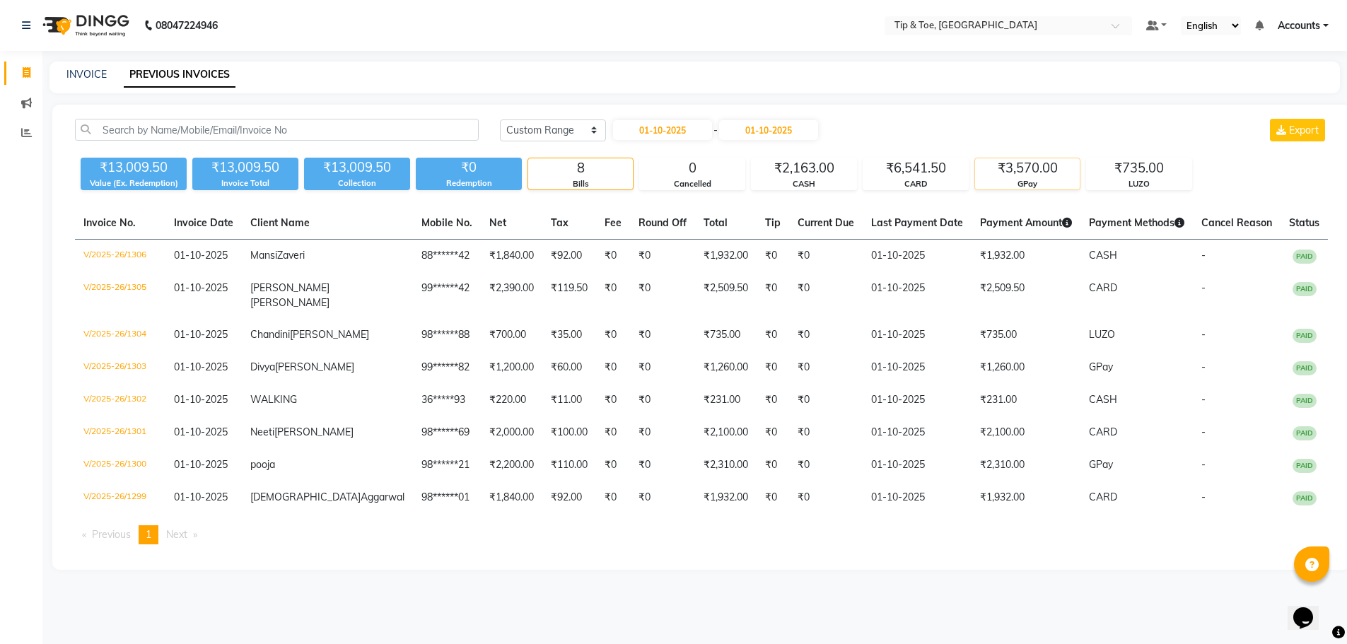
click at [1045, 173] on div "₹3,570.00" at bounding box center [1027, 168] width 105 height 20
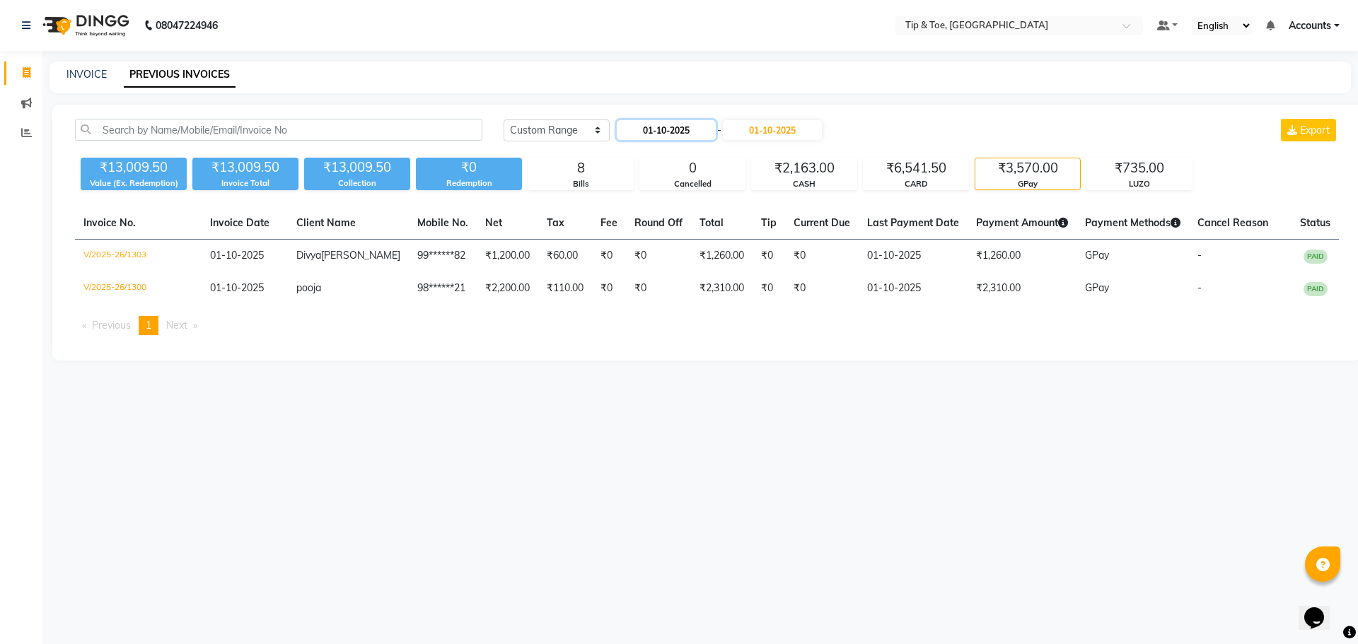
click at [673, 136] on input "01-10-2025" at bounding box center [666, 130] width 99 height 20
select select "10"
select select "2025"
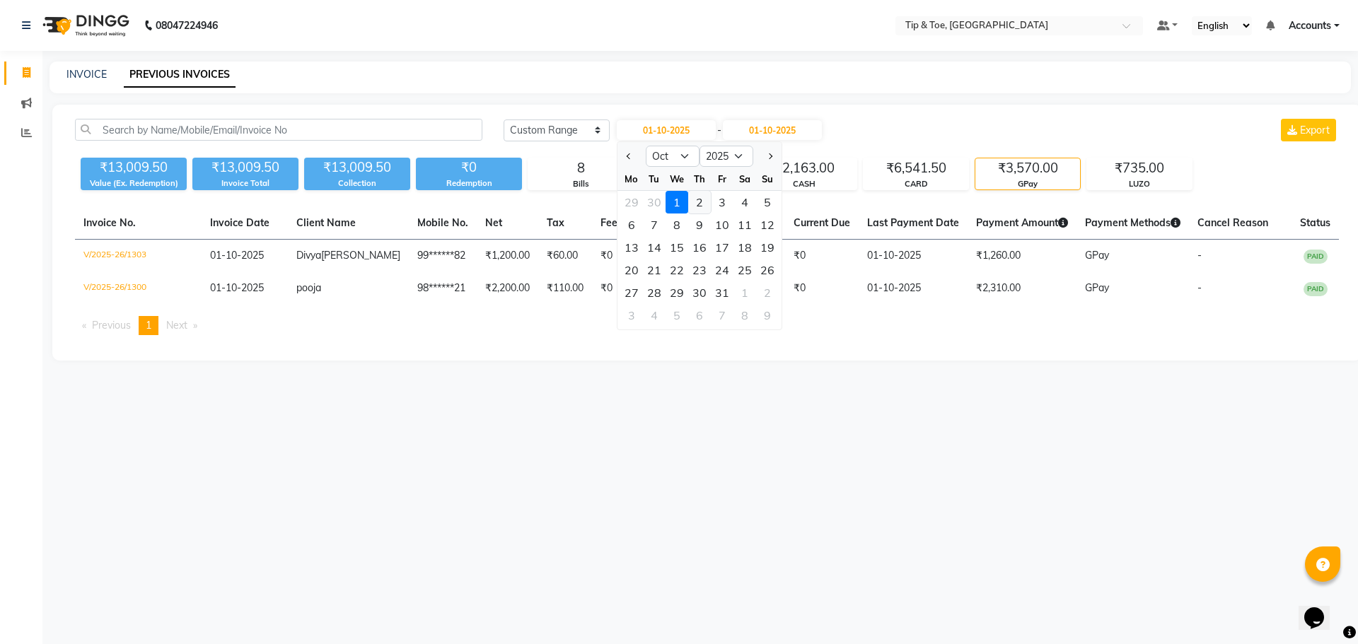
click at [704, 202] on div "2" at bounding box center [699, 202] width 23 height 23
type input "02-10-2025"
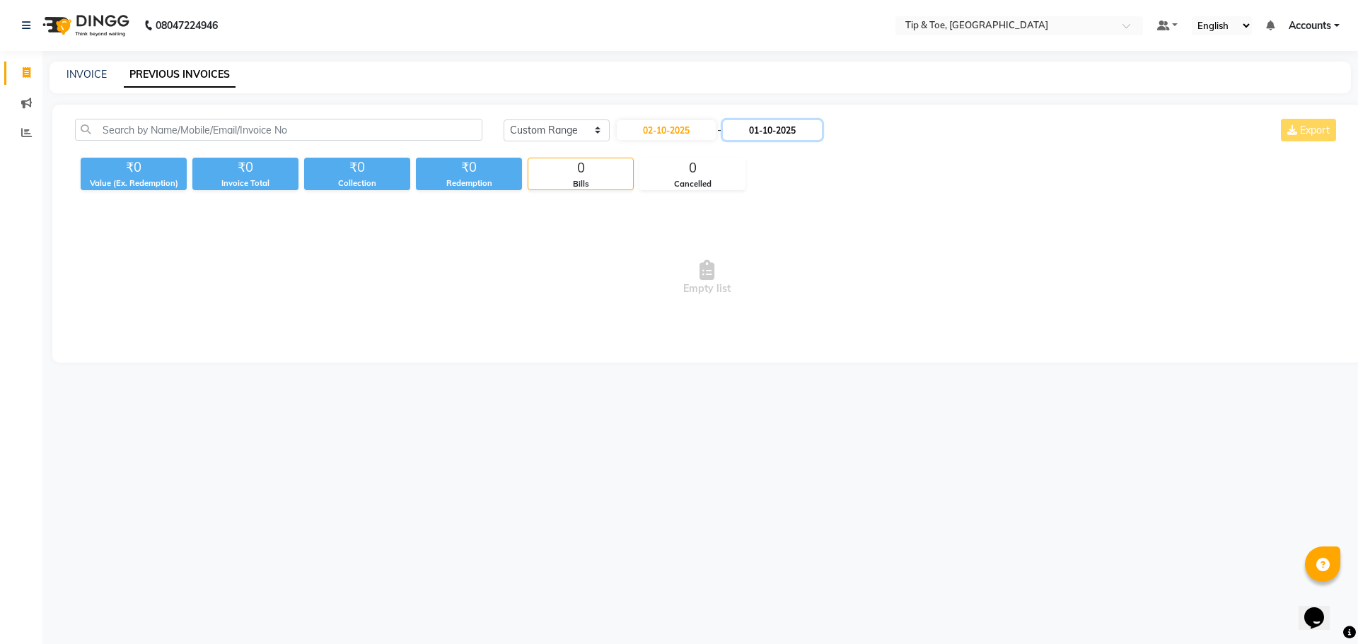
click at [772, 122] on input "01-10-2025" at bounding box center [772, 130] width 99 height 20
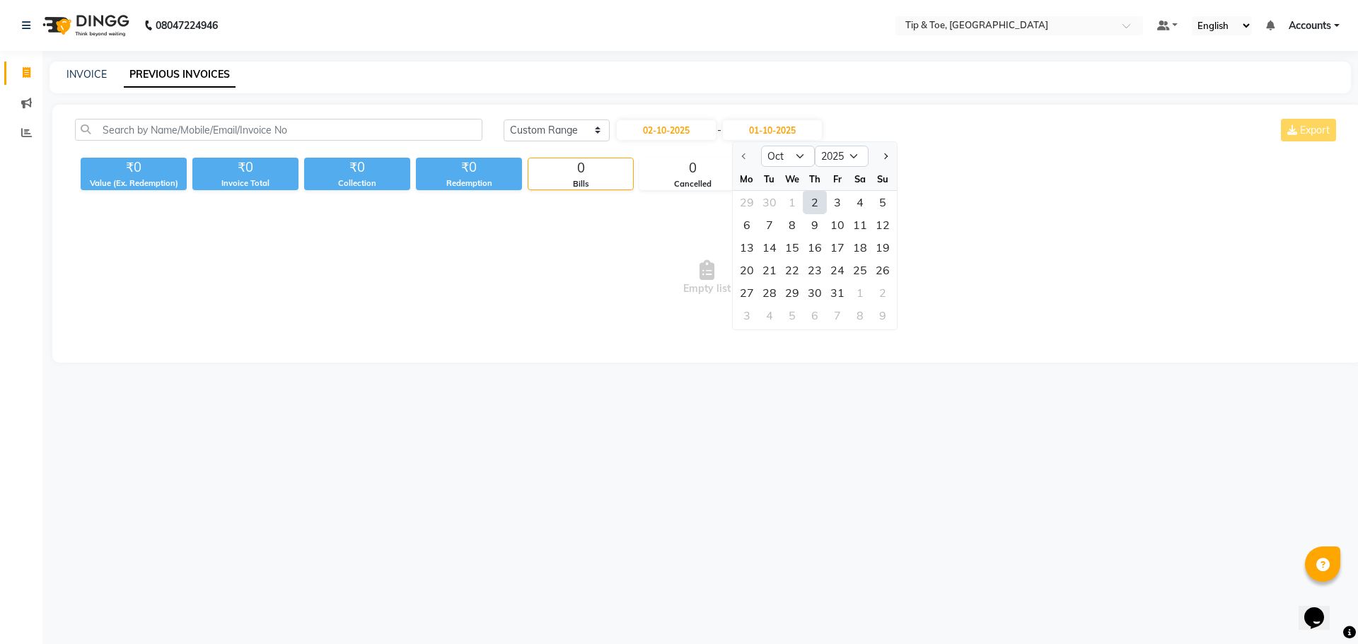
click at [810, 202] on div "2" at bounding box center [814, 202] width 23 height 23
type input "02-10-2025"
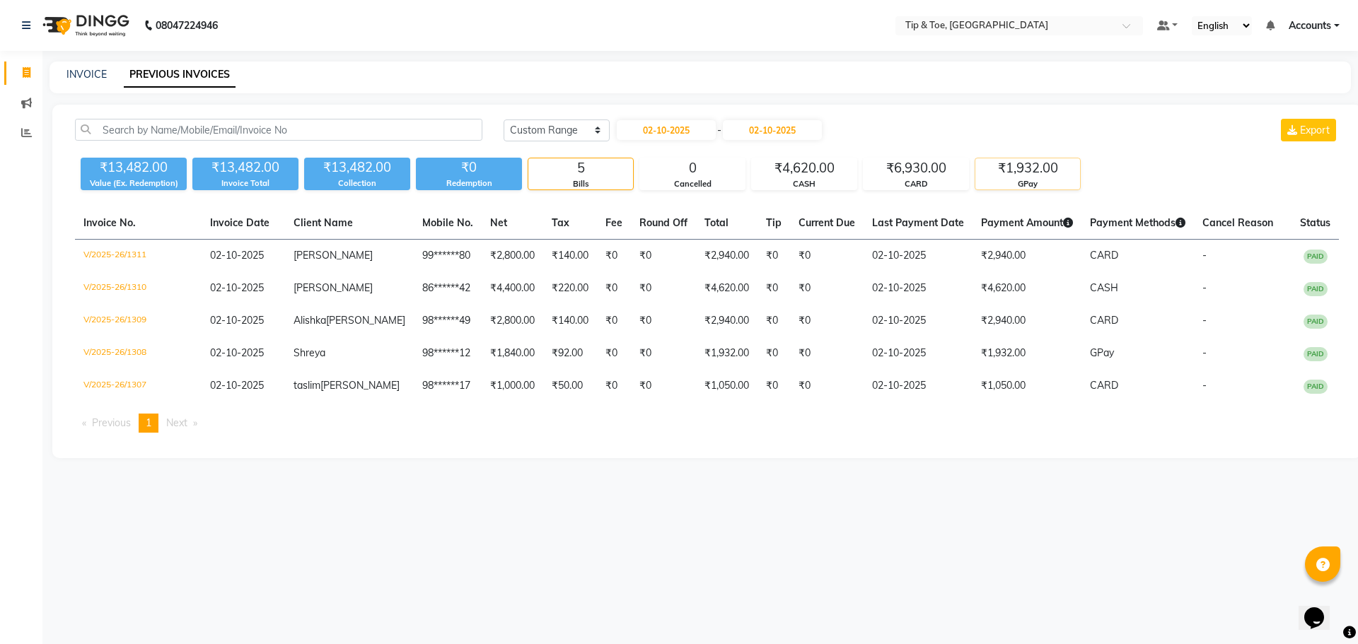
click at [1005, 177] on div "₹1,932.00" at bounding box center [1027, 168] width 105 height 20
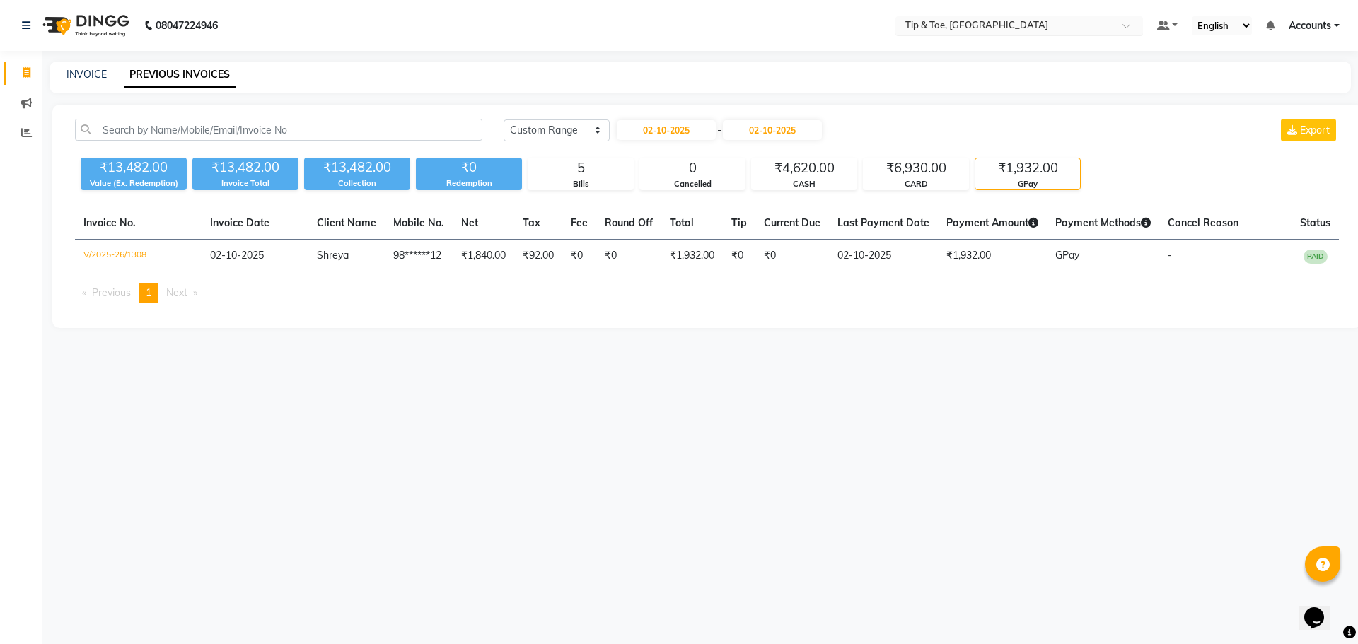
click at [960, 21] on input "text" at bounding box center [1005, 27] width 205 height 14
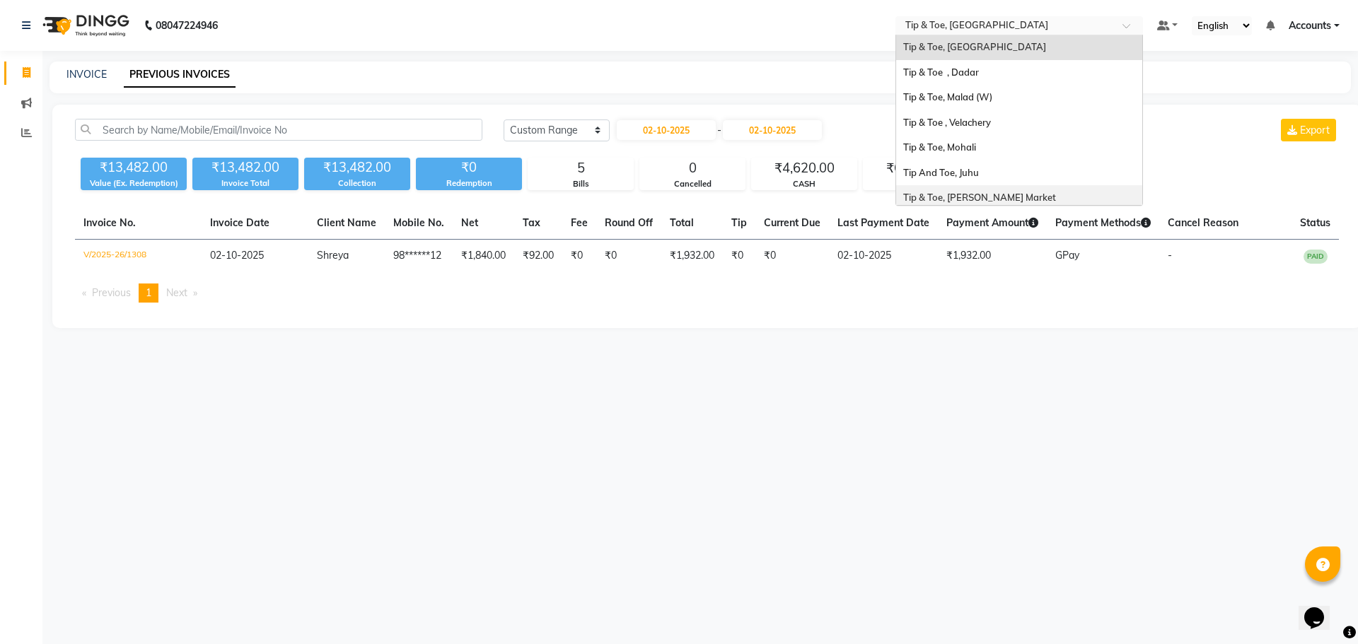
scroll to position [297, 0]
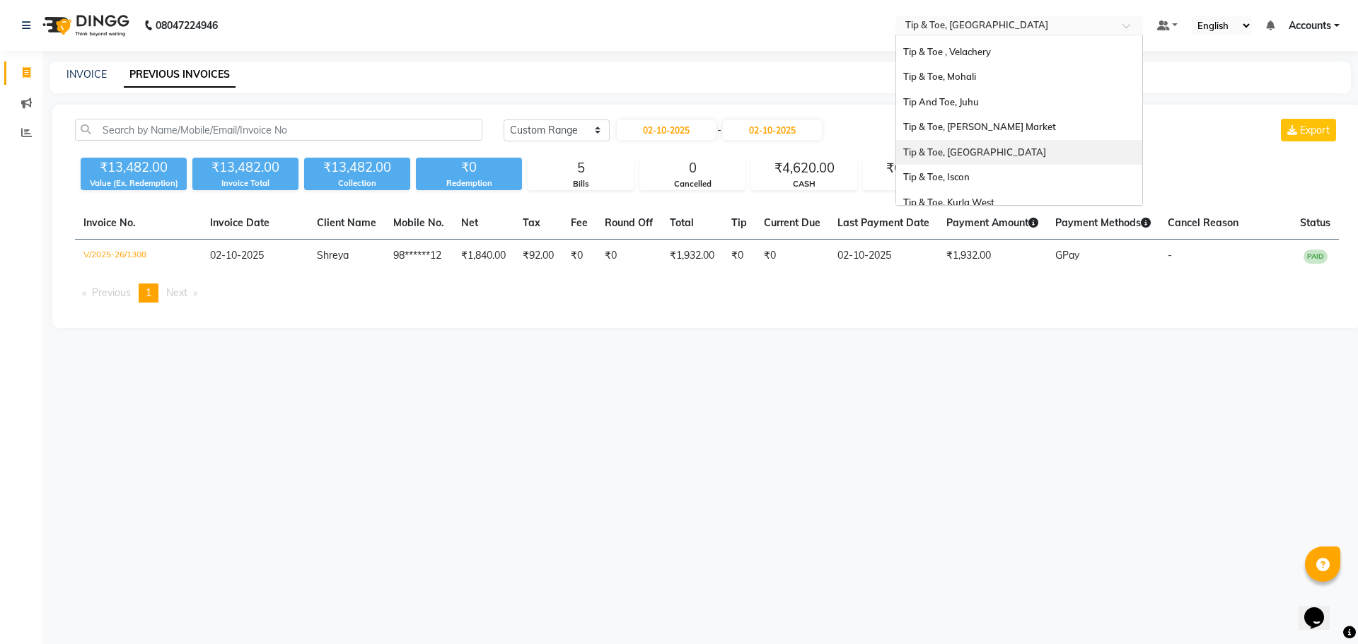
click at [992, 151] on span "Tip & Toe, [GEOGRAPHIC_DATA]" at bounding box center [974, 151] width 143 height 11
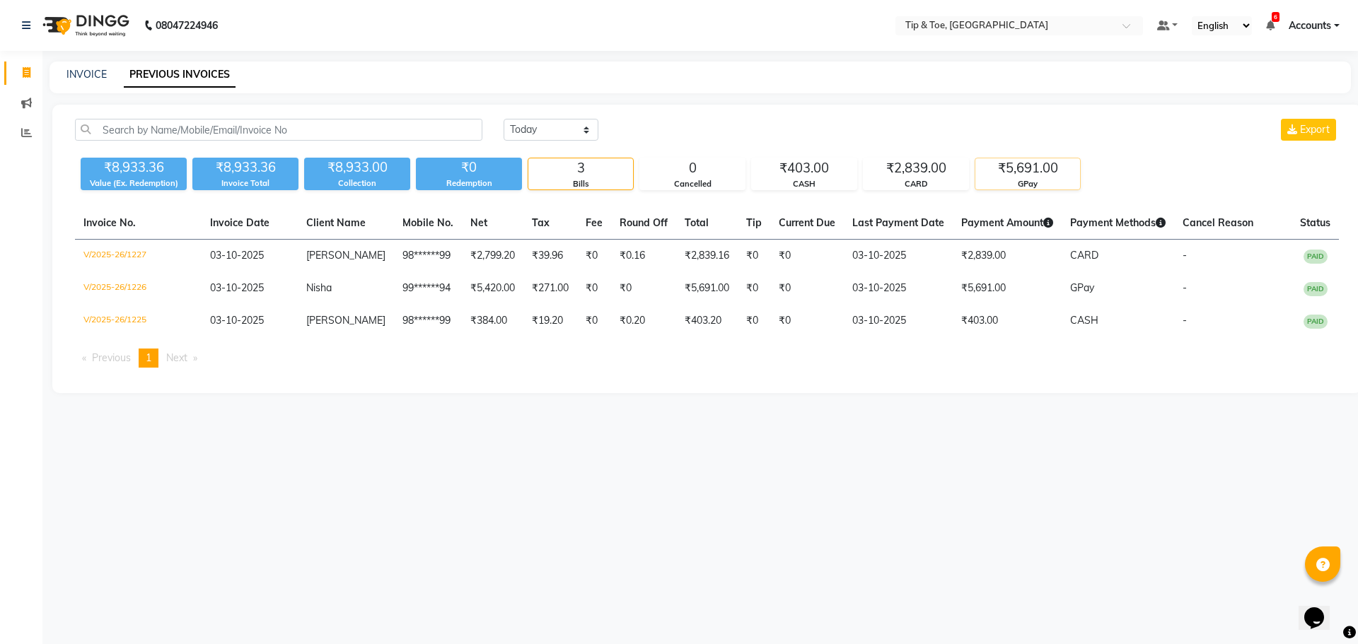
click at [999, 175] on div "₹5,691.00" at bounding box center [1027, 168] width 105 height 20
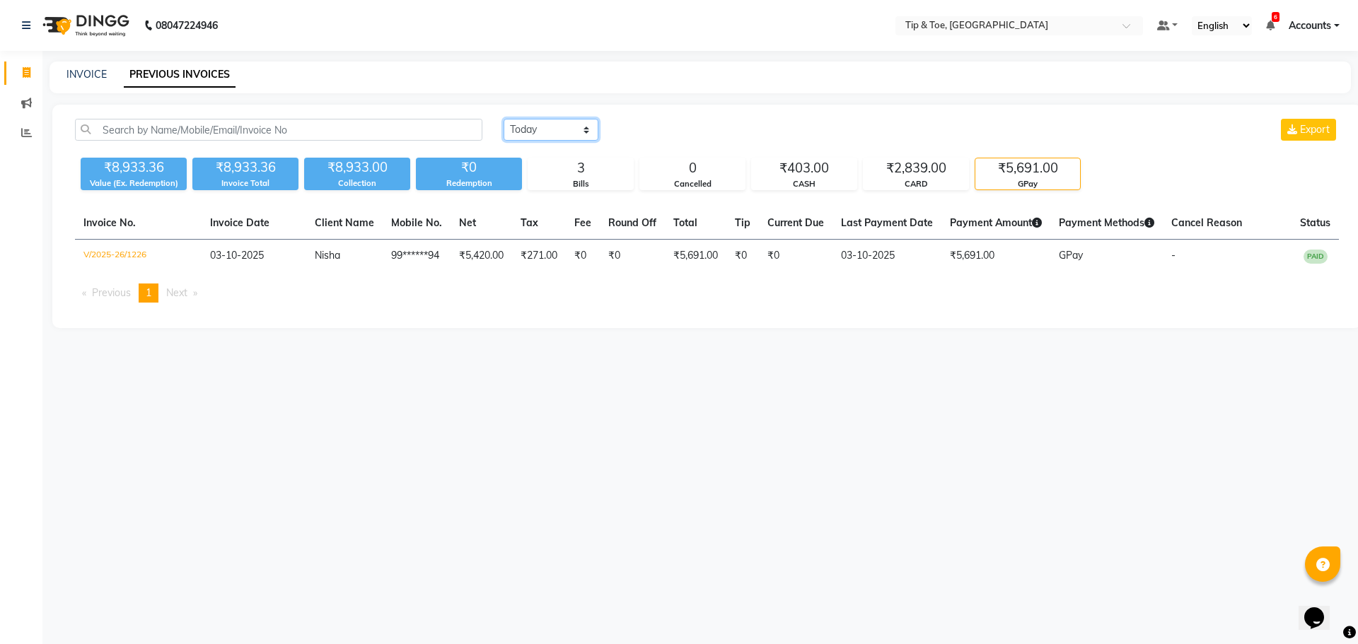
click at [531, 128] on select "[DATE] [DATE] Custom Range" at bounding box center [551, 130] width 95 height 22
click at [504, 119] on select "[DATE] [DATE] Custom Range" at bounding box center [551, 130] width 95 height 22
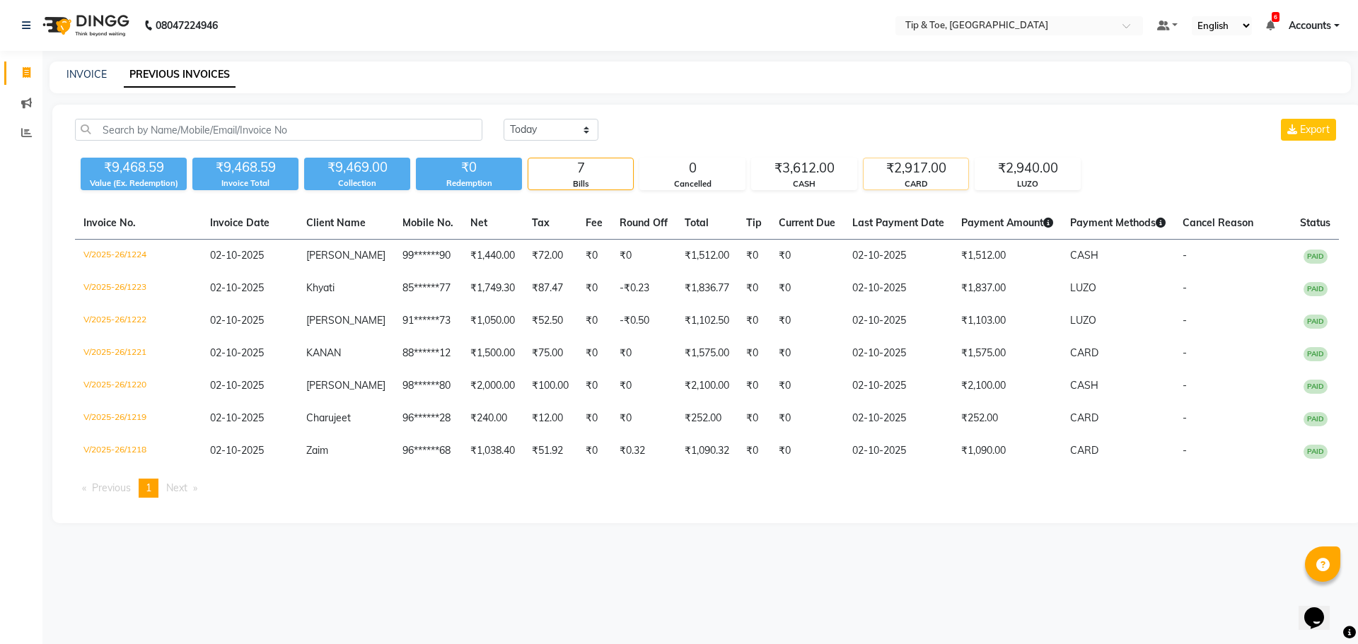
click at [912, 174] on div "₹2,917.00" at bounding box center [916, 168] width 105 height 20
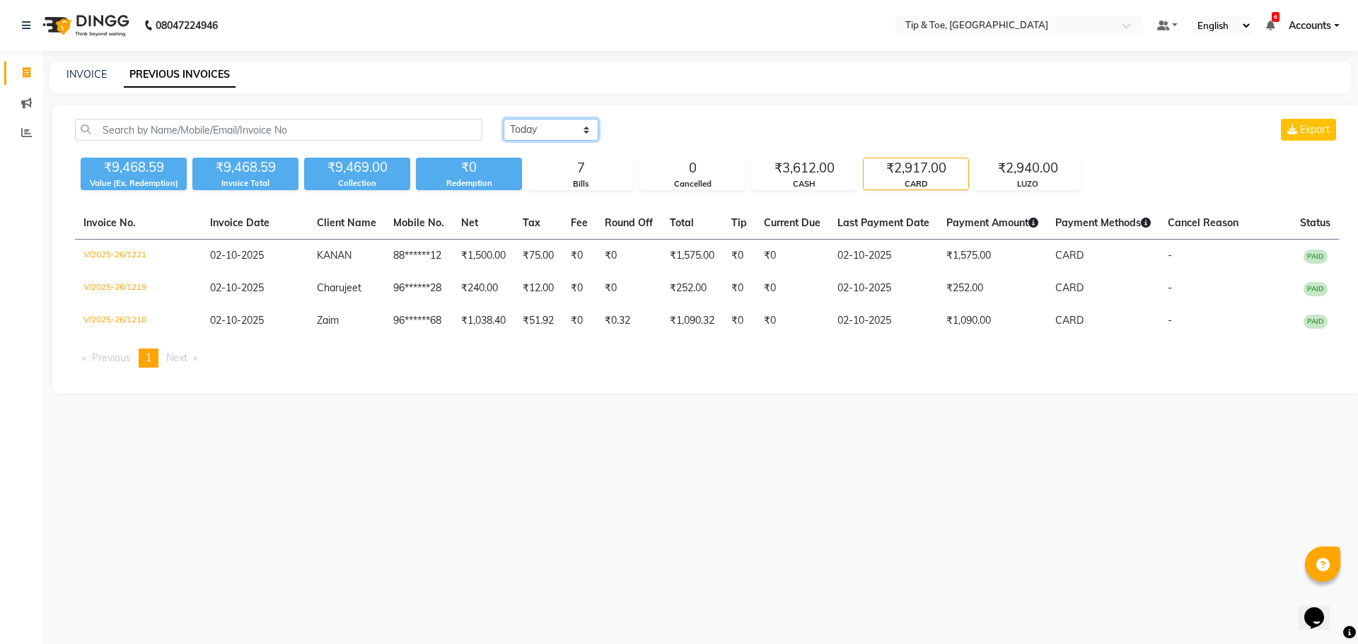
click at [516, 124] on select "[DATE] [DATE] Custom Range" at bounding box center [551, 130] width 95 height 22
select select "range"
click at [504, 119] on select "[DATE] [DATE] Custom Range" at bounding box center [551, 130] width 95 height 22
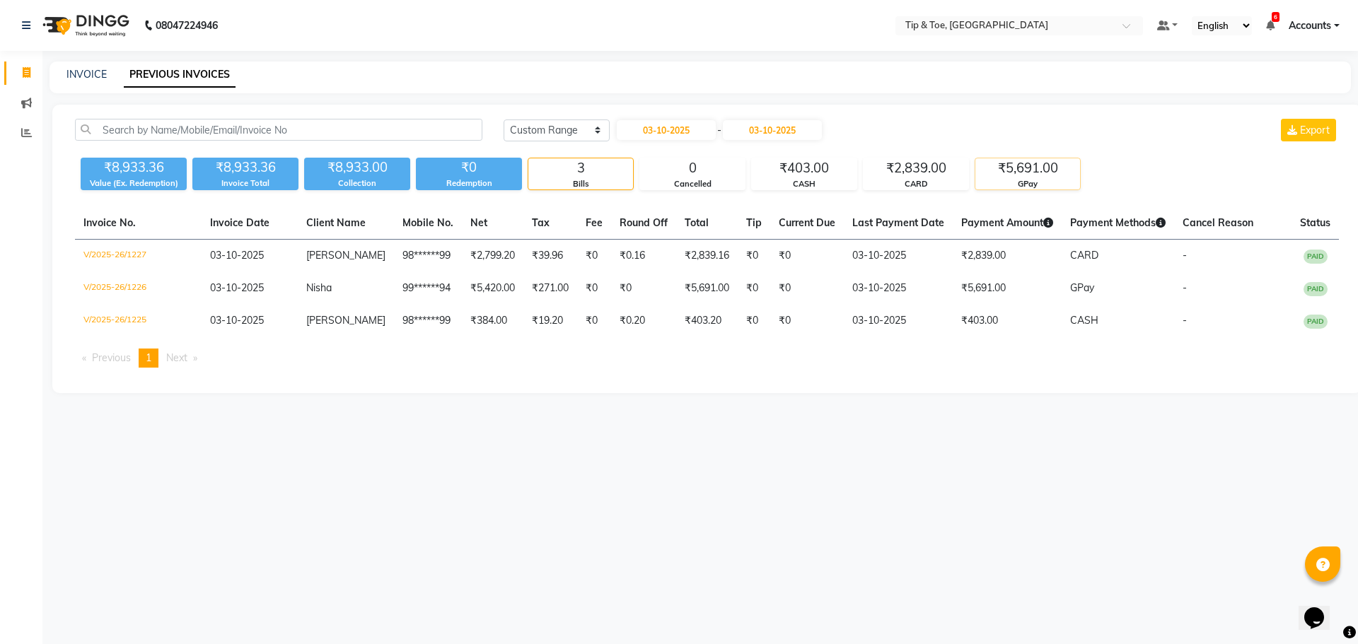
click at [1028, 166] on div "₹5,691.00" at bounding box center [1027, 168] width 105 height 20
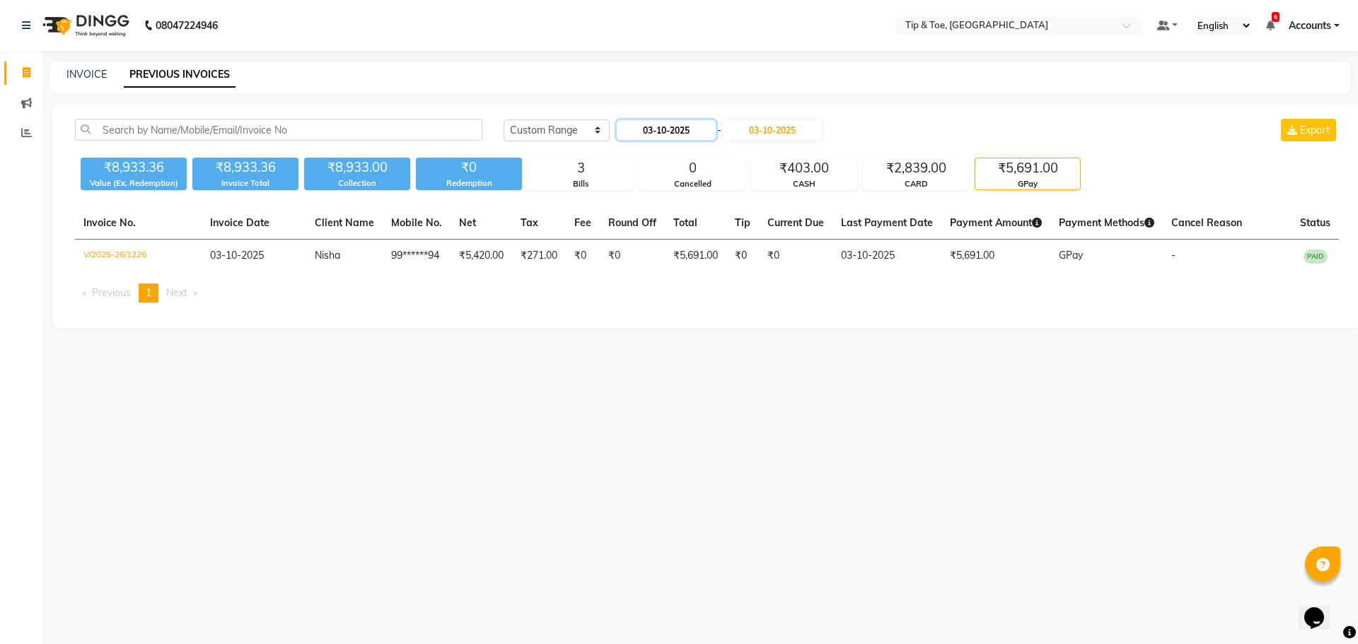
click at [675, 127] on input "03-10-2025" at bounding box center [666, 130] width 99 height 20
select select "10"
select select "2025"
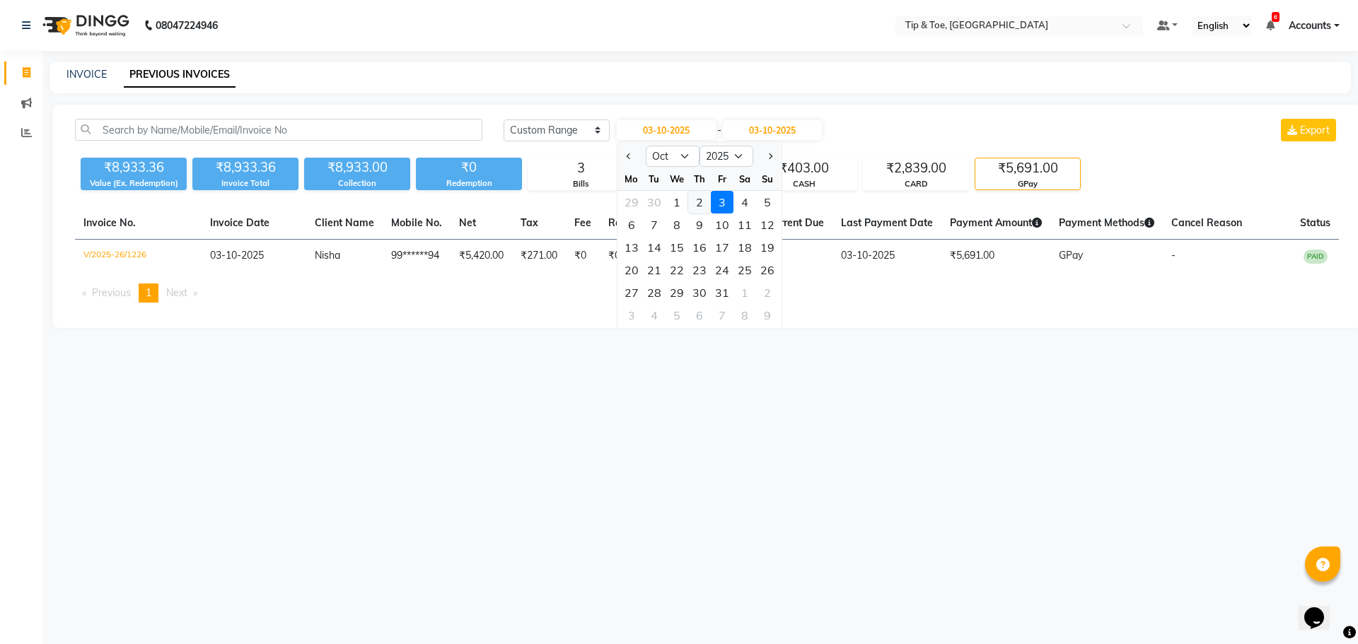
click at [697, 202] on div "2" at bounding box center [699, 202] width 23 height 23
type input "02-10-2025"
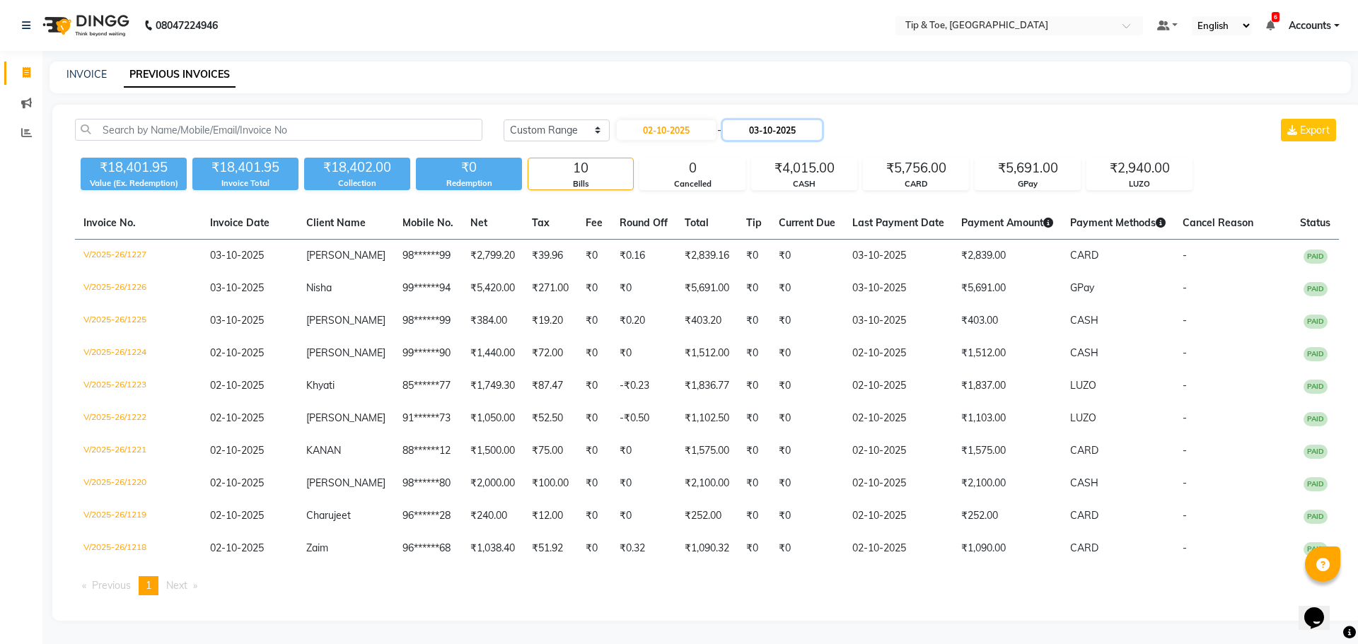
click at [765, 129] on input "03-10-2025" at bounding box center [772, 130] width 99 height 20
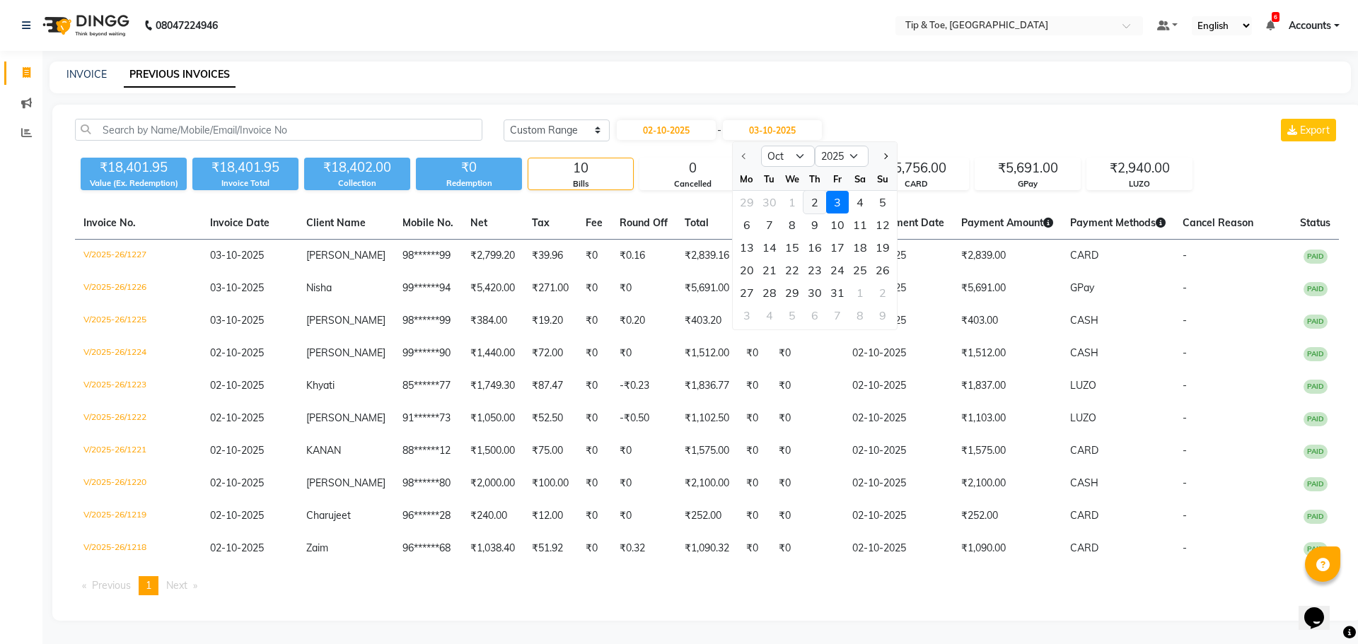
click at [812, 199] on div "2" at bounding box center [814, 202] width 23 height 23
type input "02-10-2025"
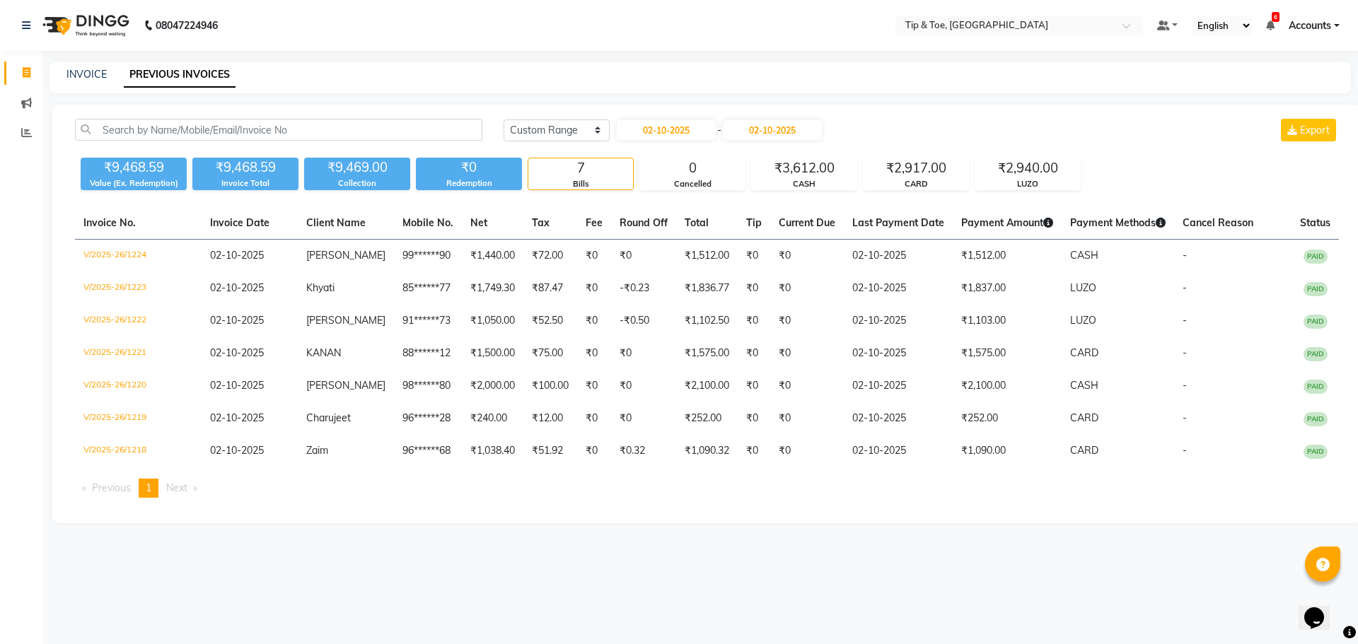
click at [921, 517] on div "Today Yesterday Custom Range 02-10-2025 - 02-10-2025 Export ₹9,468.59 Value (Ex…" at bounding box center [706, 314] width 1309 height 419
click at [646, 127] on input "02-10-2025" at bounding box center [666, 130] width 99 height 20
select select "10"
select select "2025"
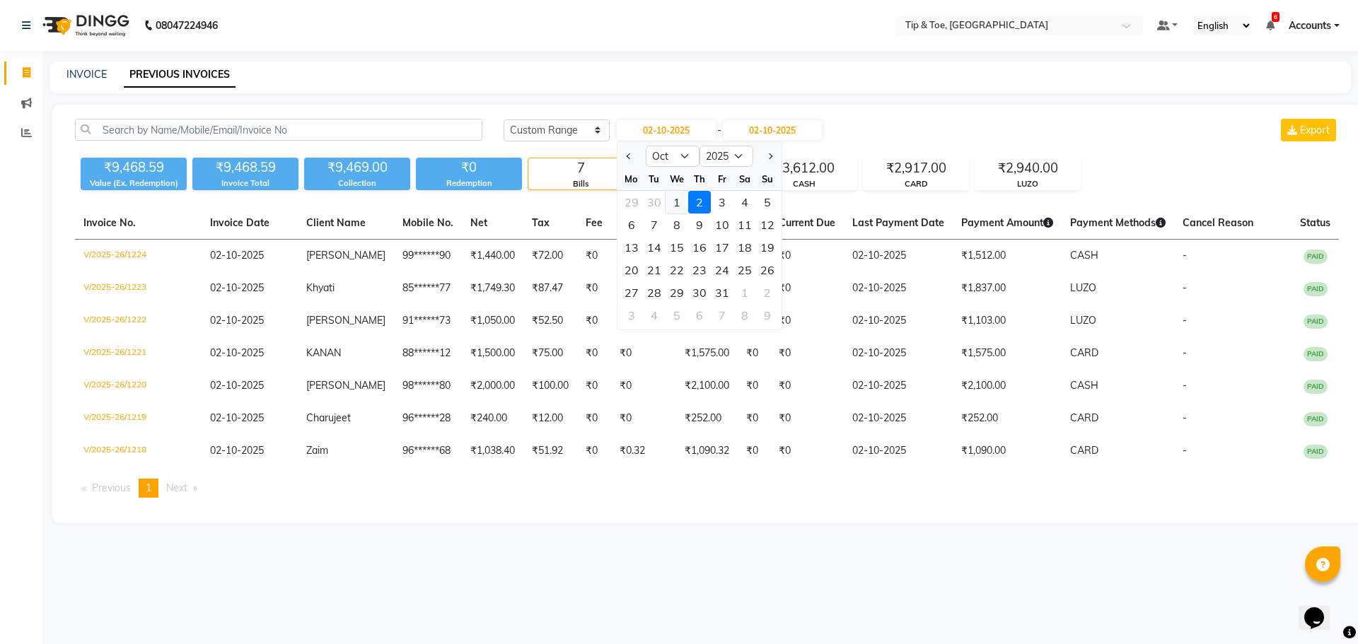
click at [674, 204] on div "1" at bounding box center [677, 202] width 23 height 23
type input "01-10-2025"
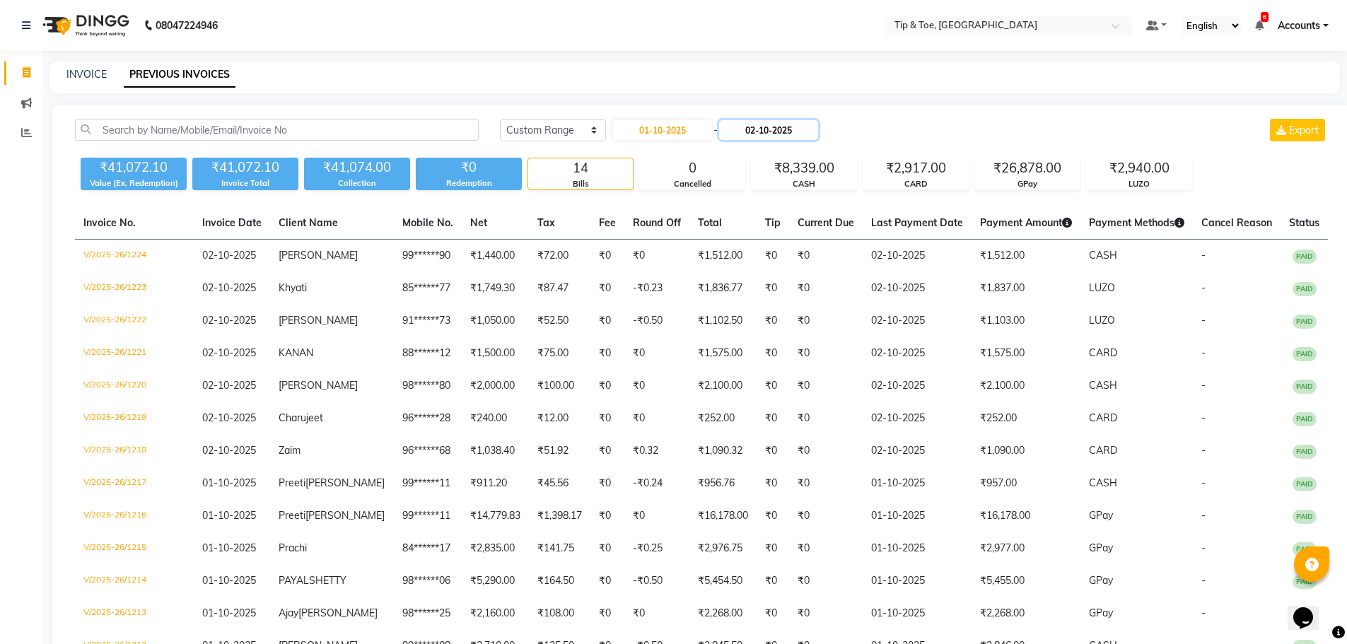
click at [777, 123] on input "02-10-2025" at bounding box center [768, 130] width 99 height 20
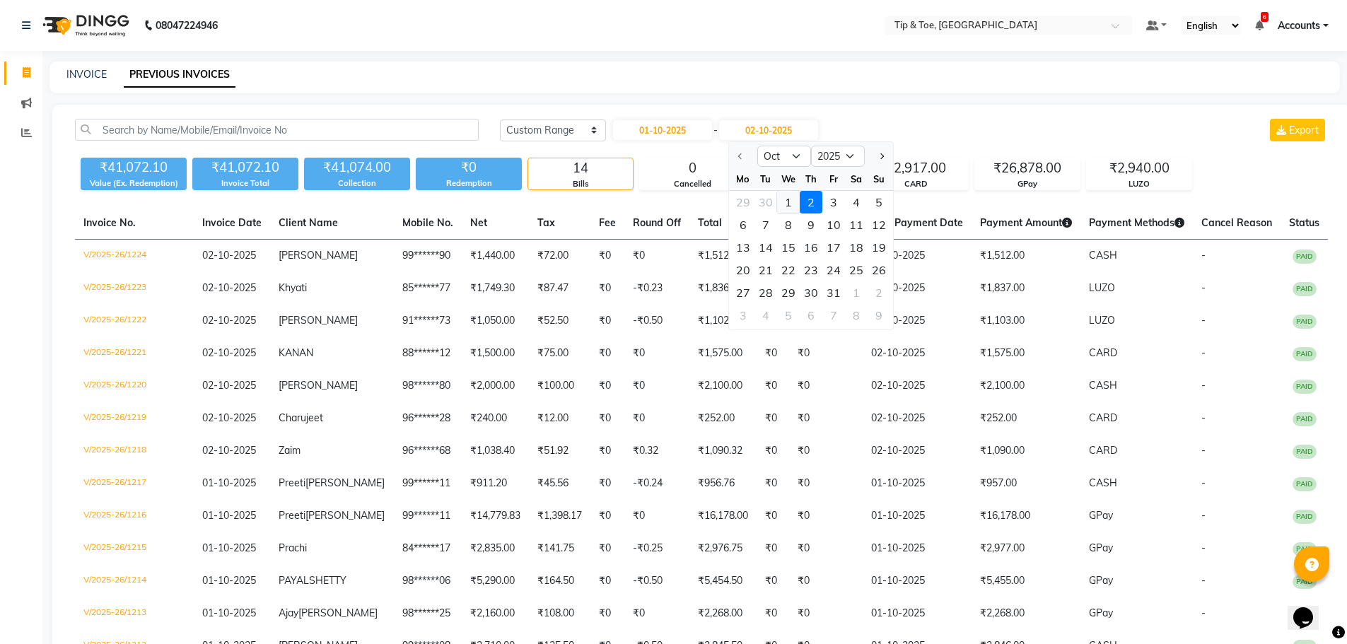
click at [785, 203] on div "1" at bounding box center [788, 202] width 23 height 23
type input "01-10-2025"
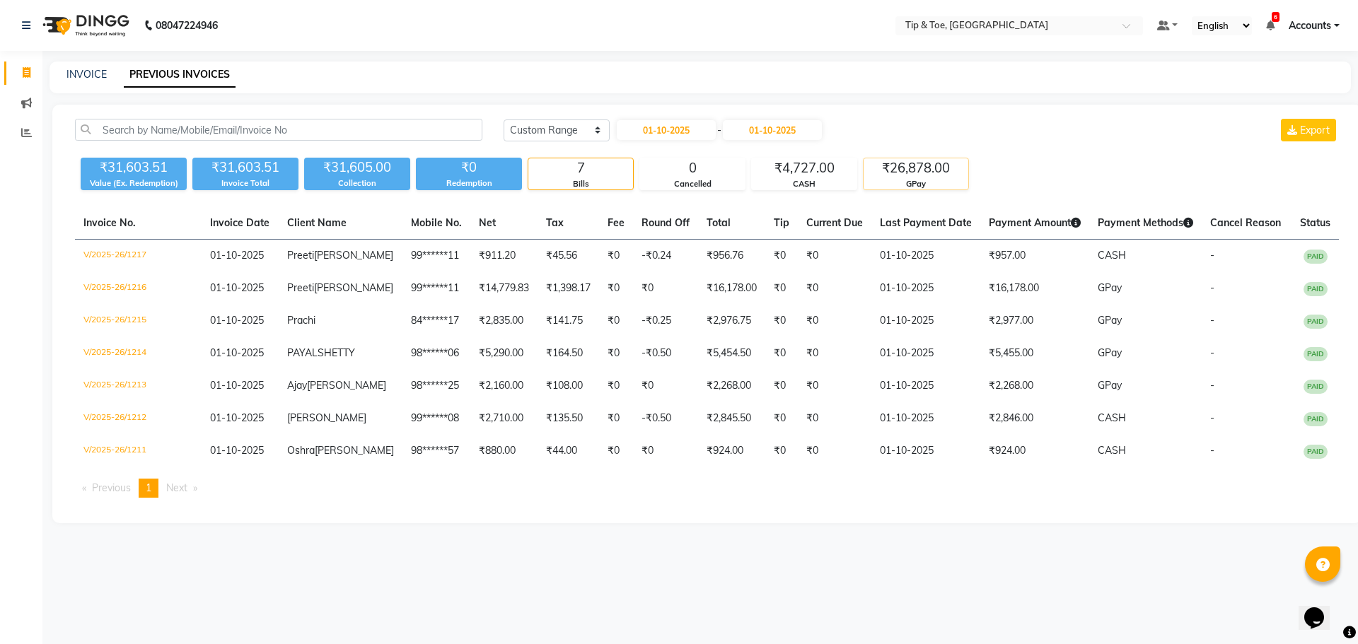
click at [902, 169] on div "₹26,878.00" at bounding box center [916, 168] width 105 height 20
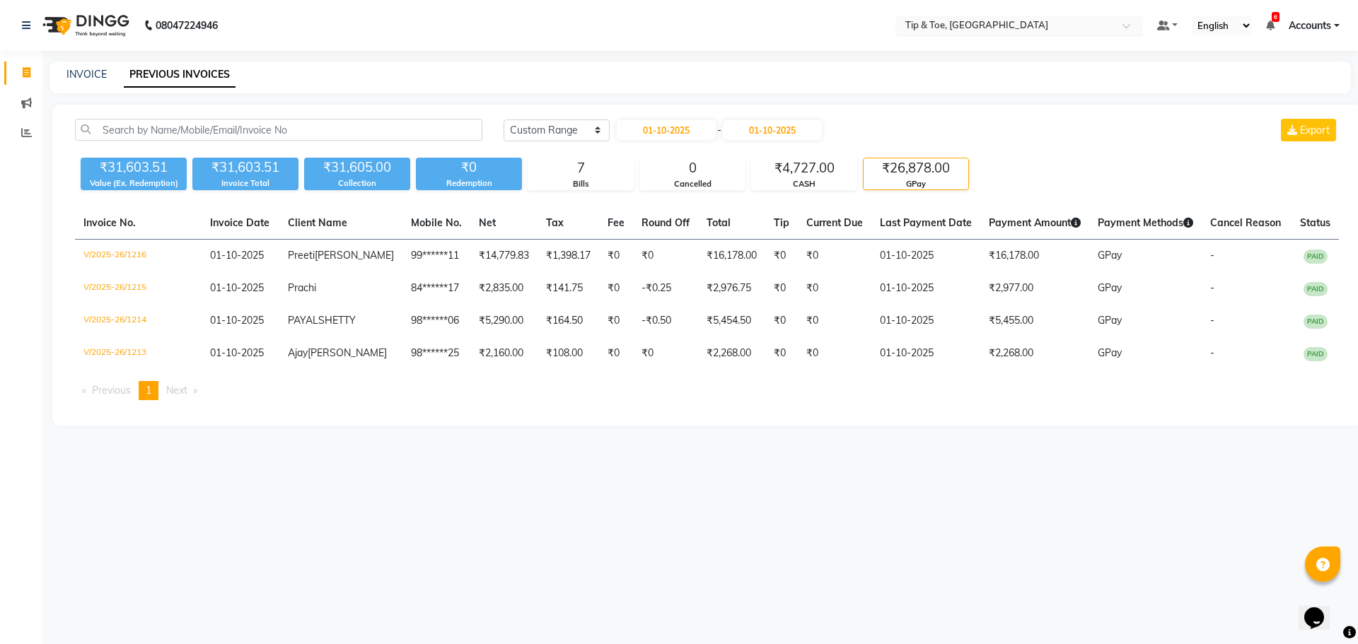
click at [957, 23] on input "text" at bounding box center [1005, 27] width 205 height 14
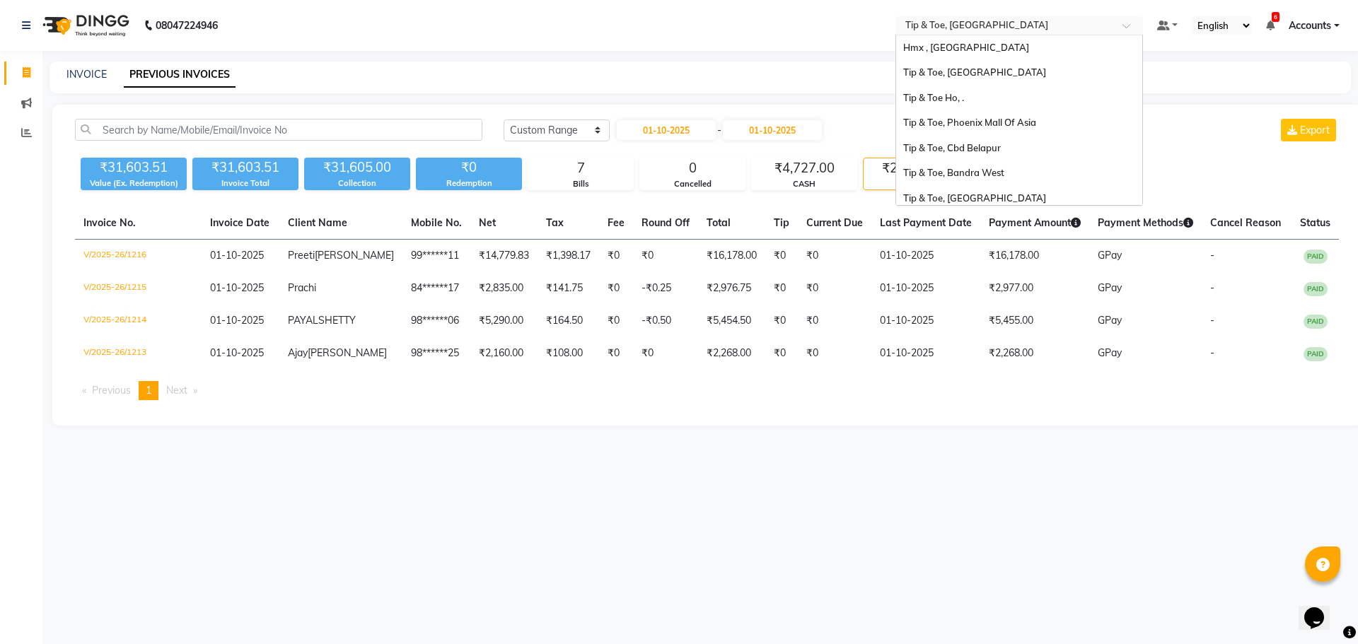
scroll to position [308, 0]
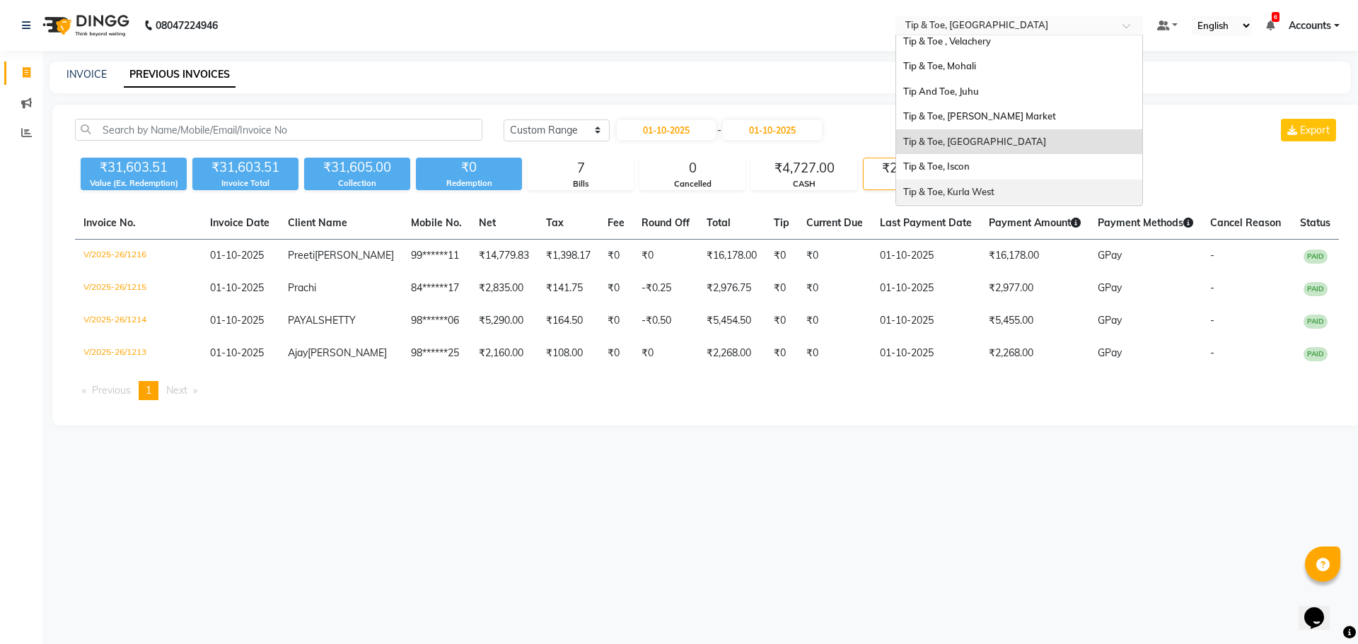
click at [985, 187] on span "Tip & Toe, Kurla West" at bounding box center [948, 191] width 91 height 11
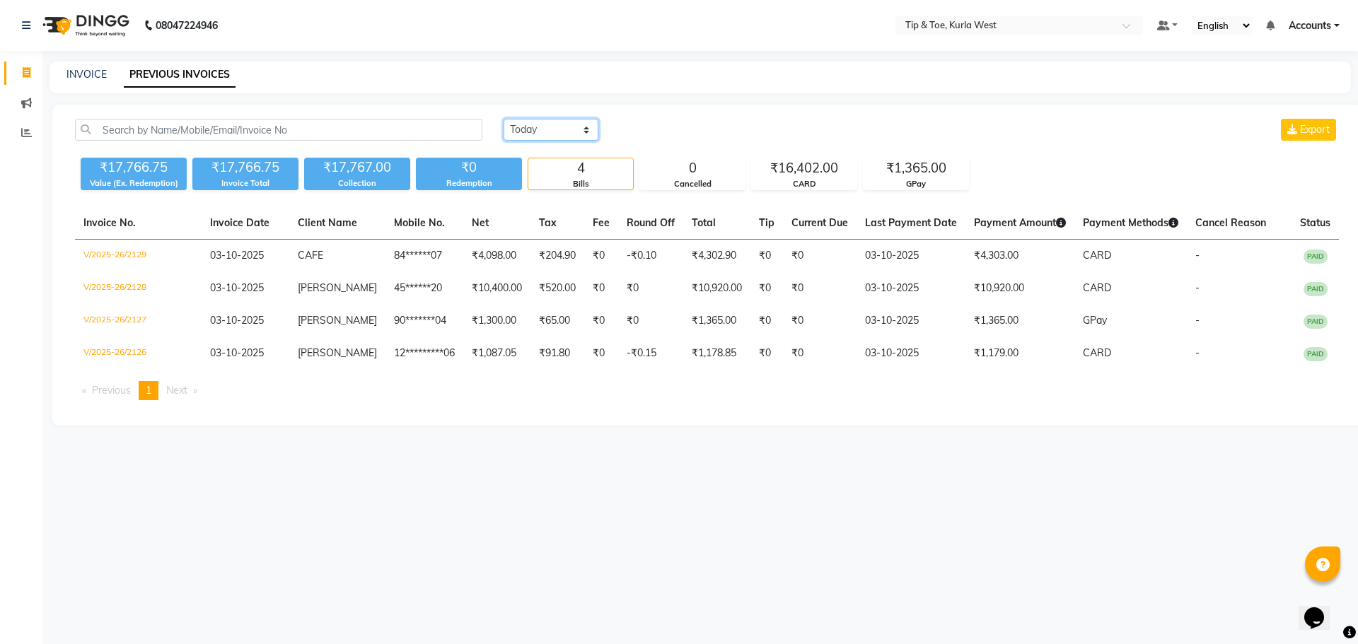
click at [555, 127] on select "[DATE] [DATE] Custom Range" at bounding box center [551, 130] width 95 height 22
click at [504, 119] on select "[DATE] [DATE] Custom Range" at bounding box center [551, 130] width 95 height 22
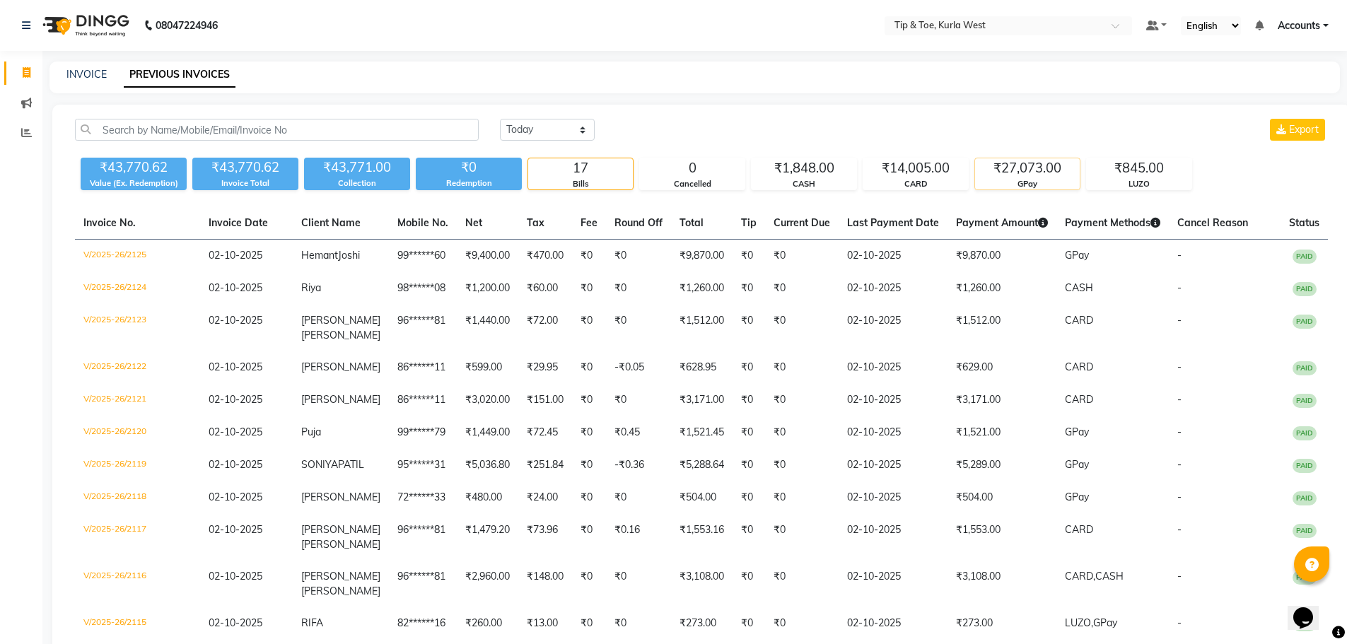
click at [1023, 170] on div "₹27,073.00" at bounding box center [1027, 168] width 105 height 20
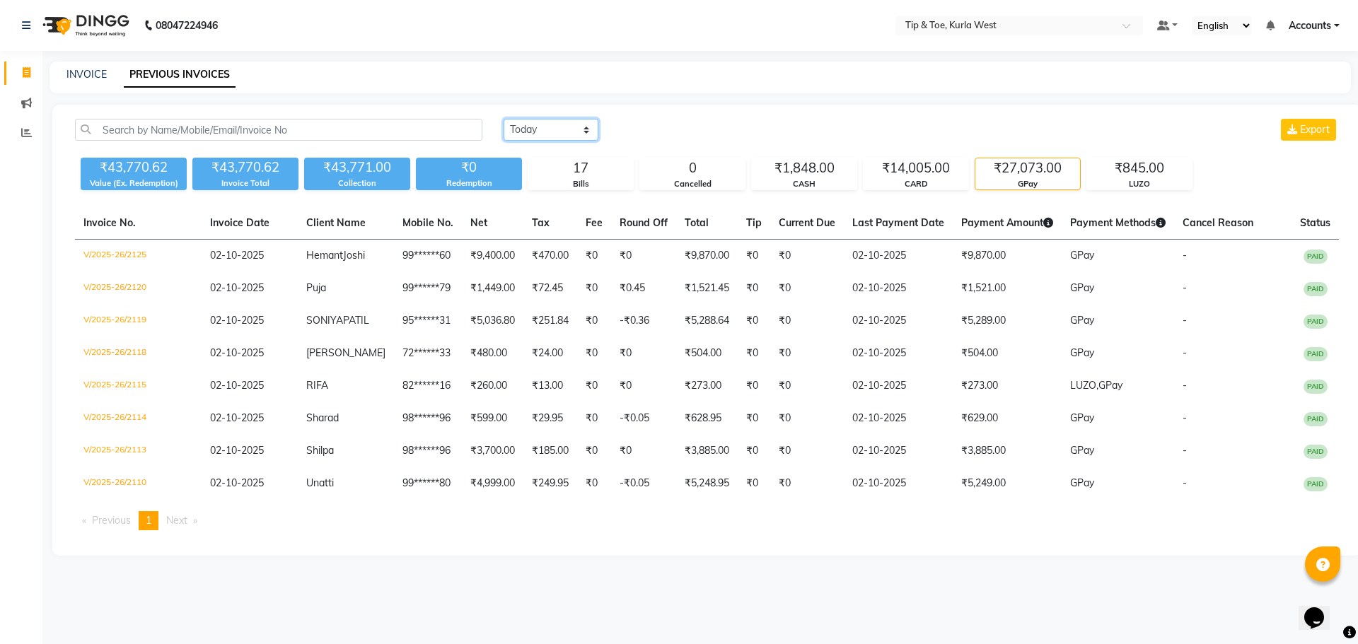
click at [543, 129] on select "[DATE] [DATE] Custom Range" at bounding box center [551, 130] width 95 height 22
click at [504, 119] on select "[DATE] [DATE] Custom Range" at bounding box center [551, 130] width 95 height 22
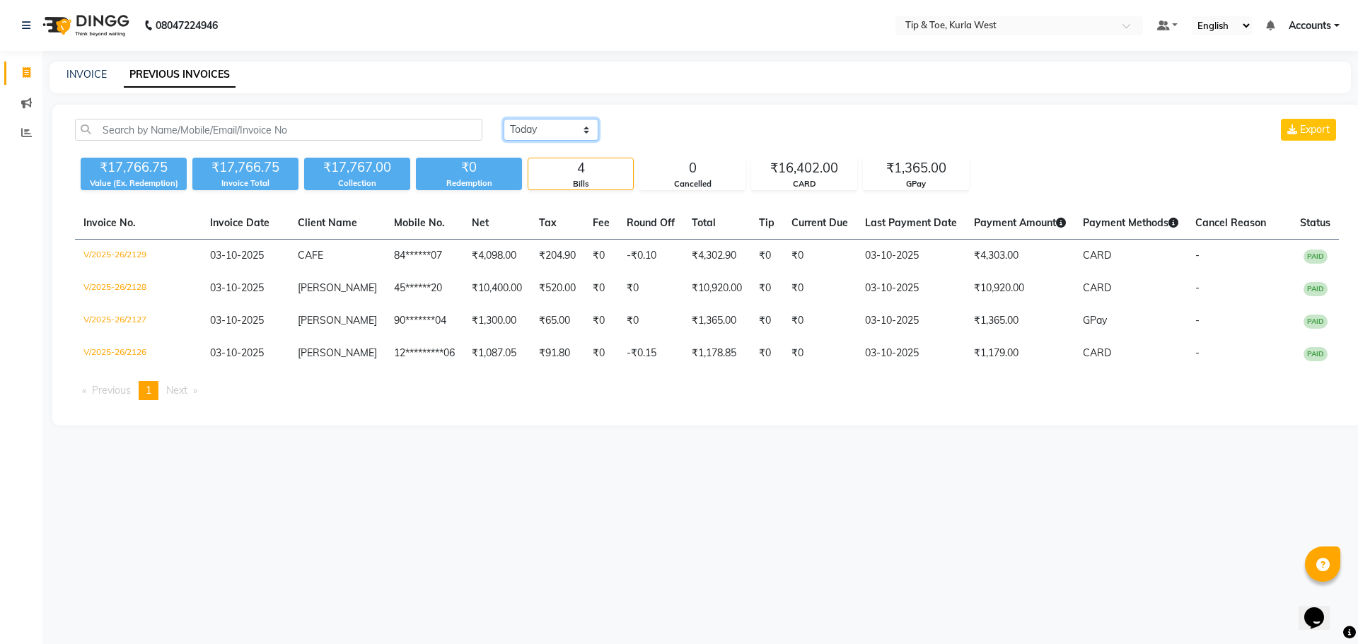
click at [552, 124] on select "[DATE] [DATE] Custom Range" at bounding box center [551, 130] width 95 height 22
select select "range"
click at [504, 119] on select "[DATE] [DATE] Custom Range" at bounding box center [551, 130] width 95 height 22
click at [642, 132] on input "03-10-2025" at bounding box center [666, 130] width 99 height 20
select select "10"
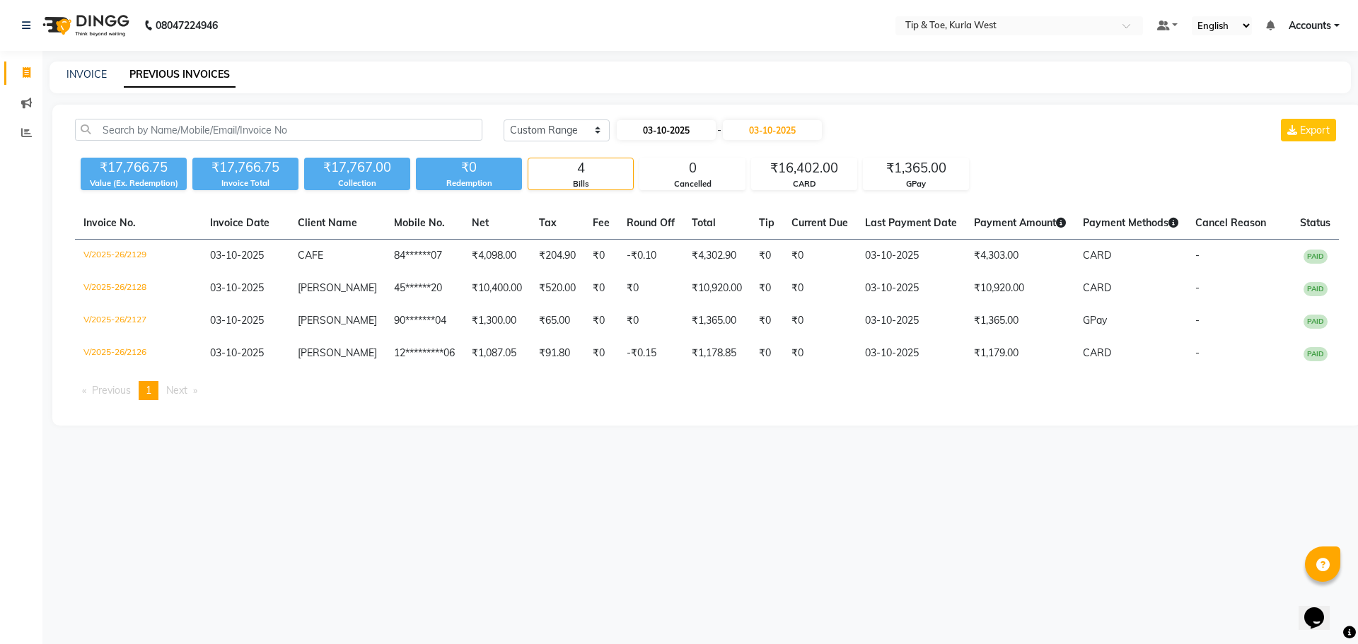
select select "2025"
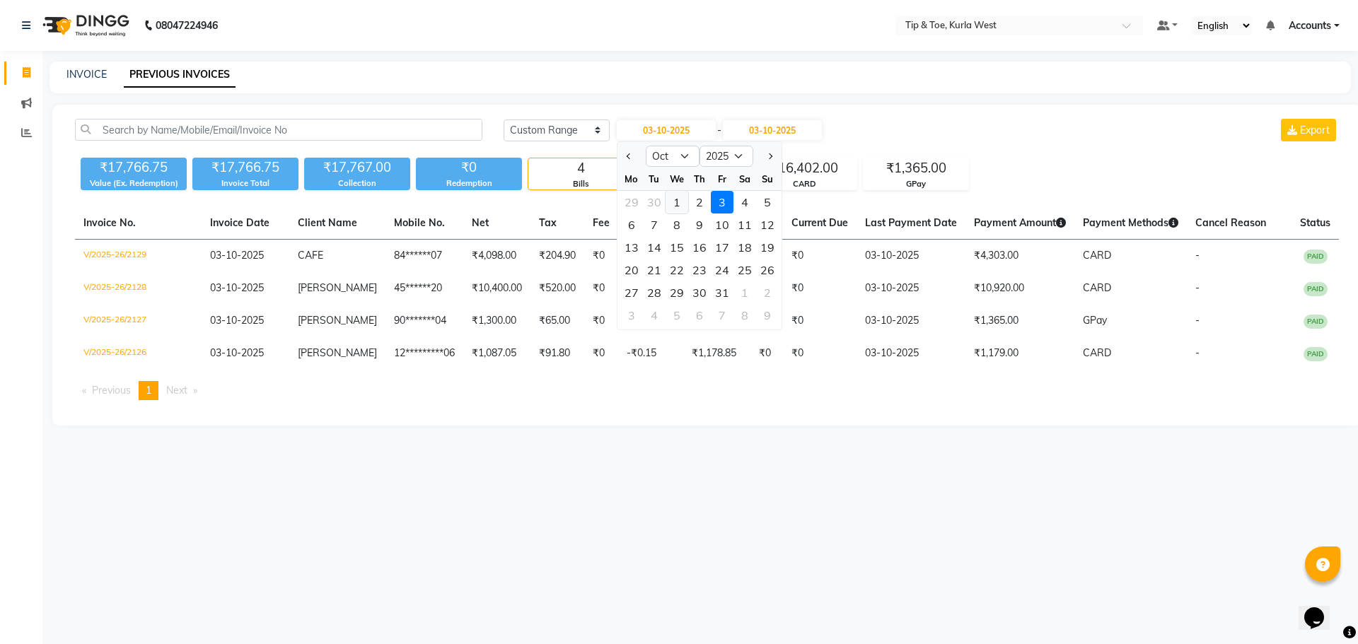
click at [673, 203] on div "1" at bounding box center [677, 202] width 23 height 23
type input "01-10-2025"
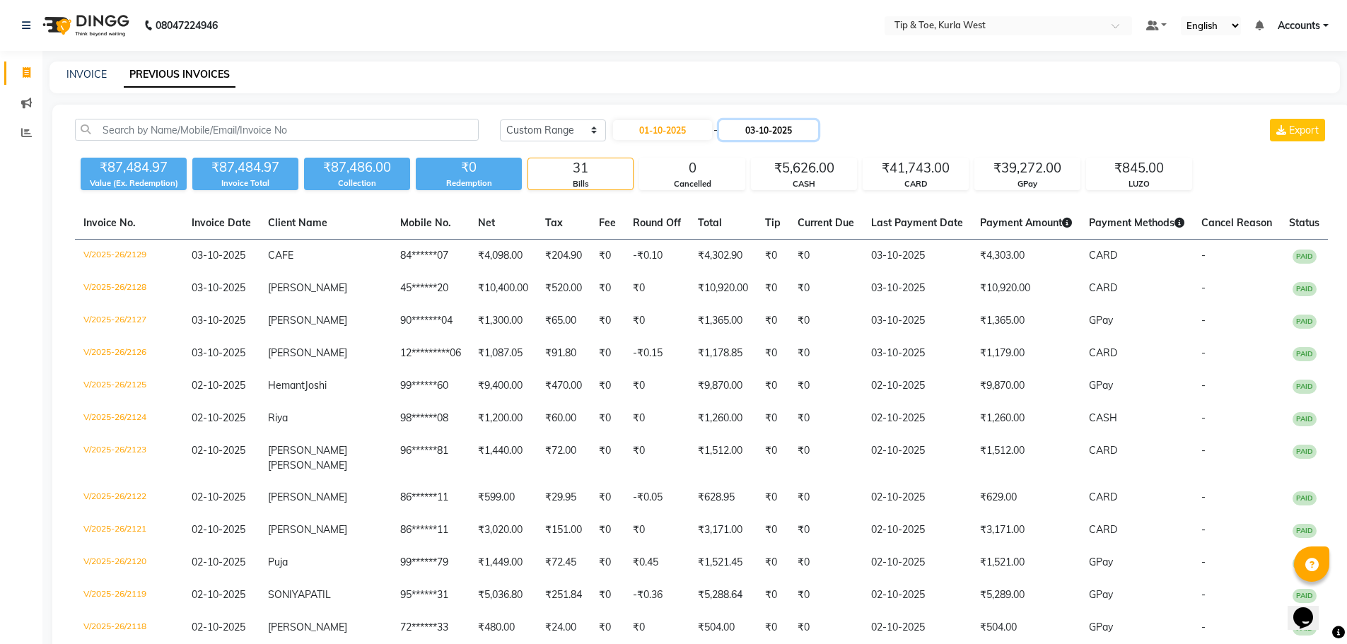
click at [764, 127] on input "03-10-2025" at bounding box center [768, 130] width 99 height 20
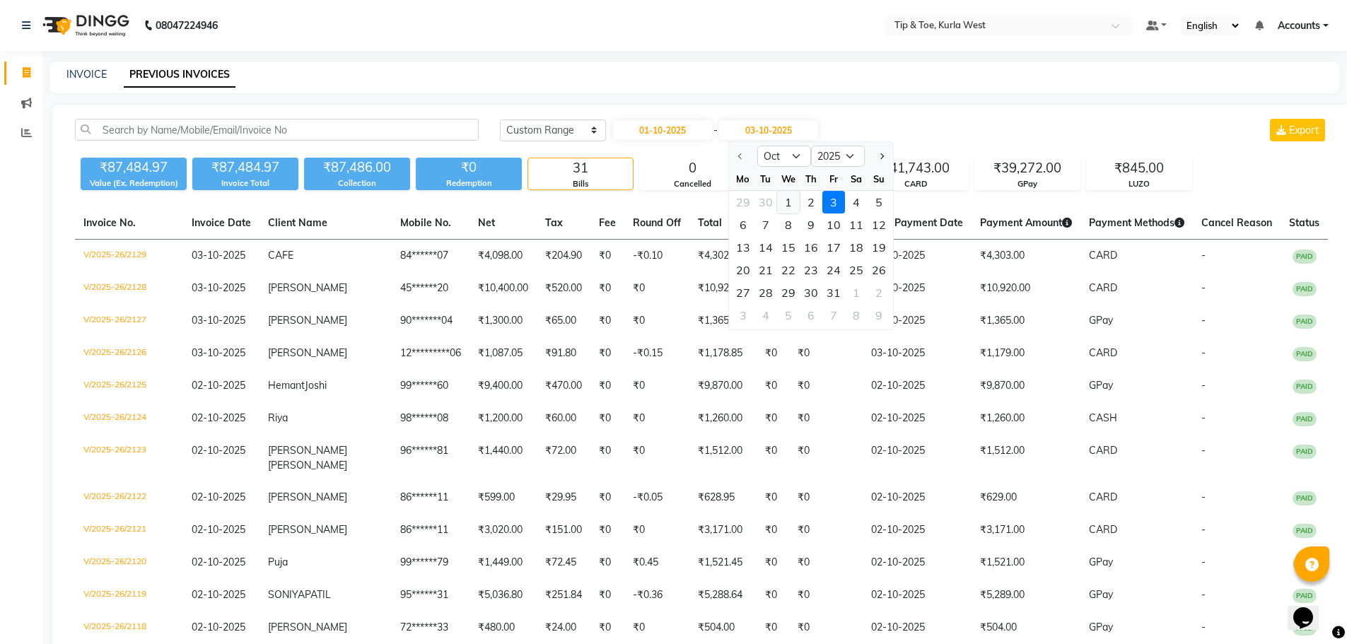
click at [787, 200] on div "1" at bounding box center [788, 202] width 23 height 23
type input "01-10-2025"
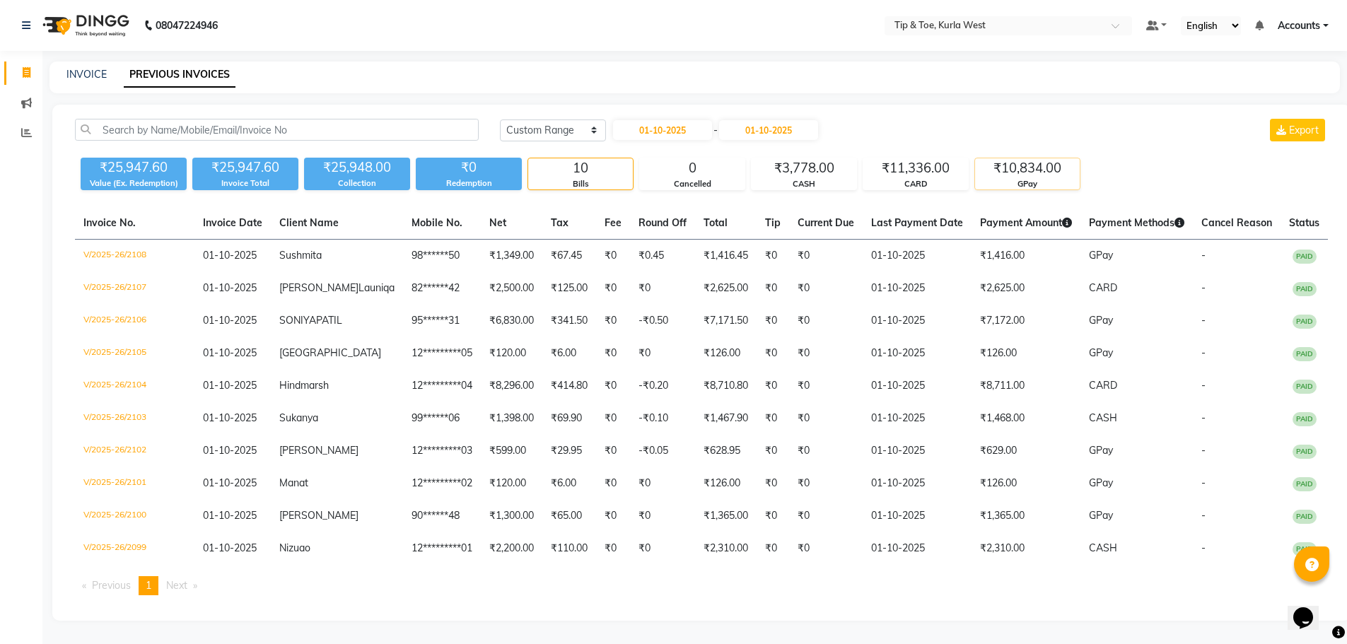
click at [1022, 170] on div "₹10,834.00" at bounding box center [1027, 168] width 105 height 20
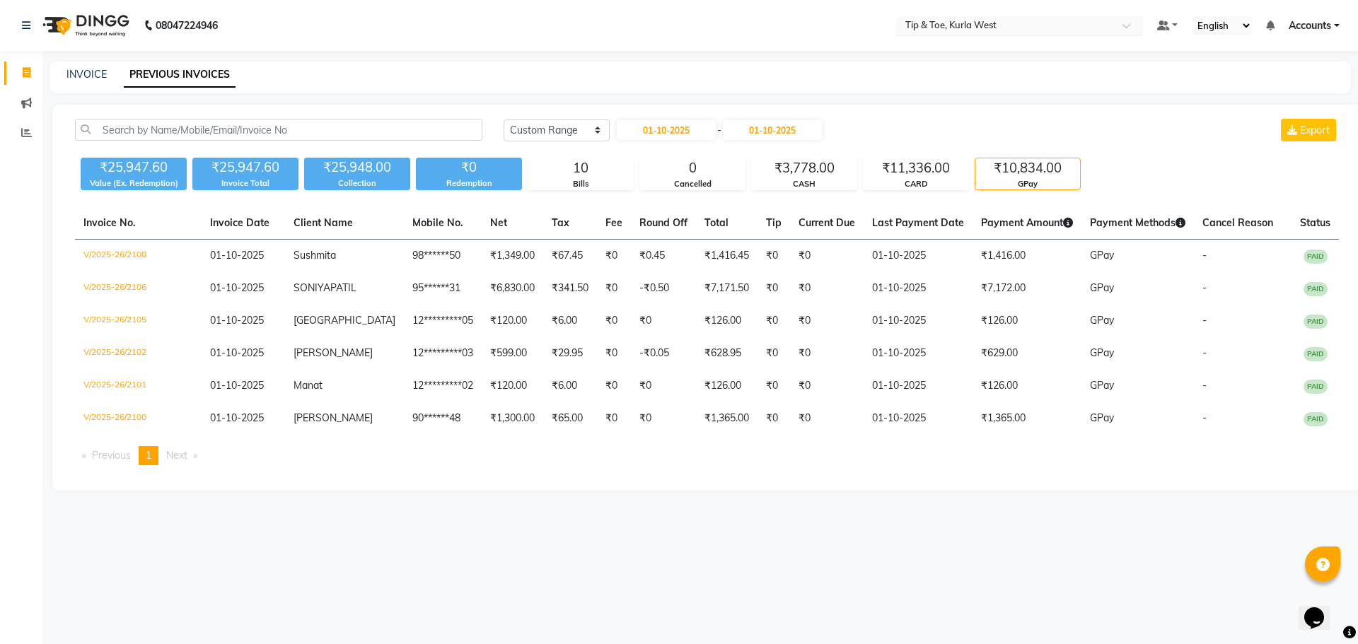
click at [1020, 25] on input "text" at bounding box center [1005, 27] width 205 height 14
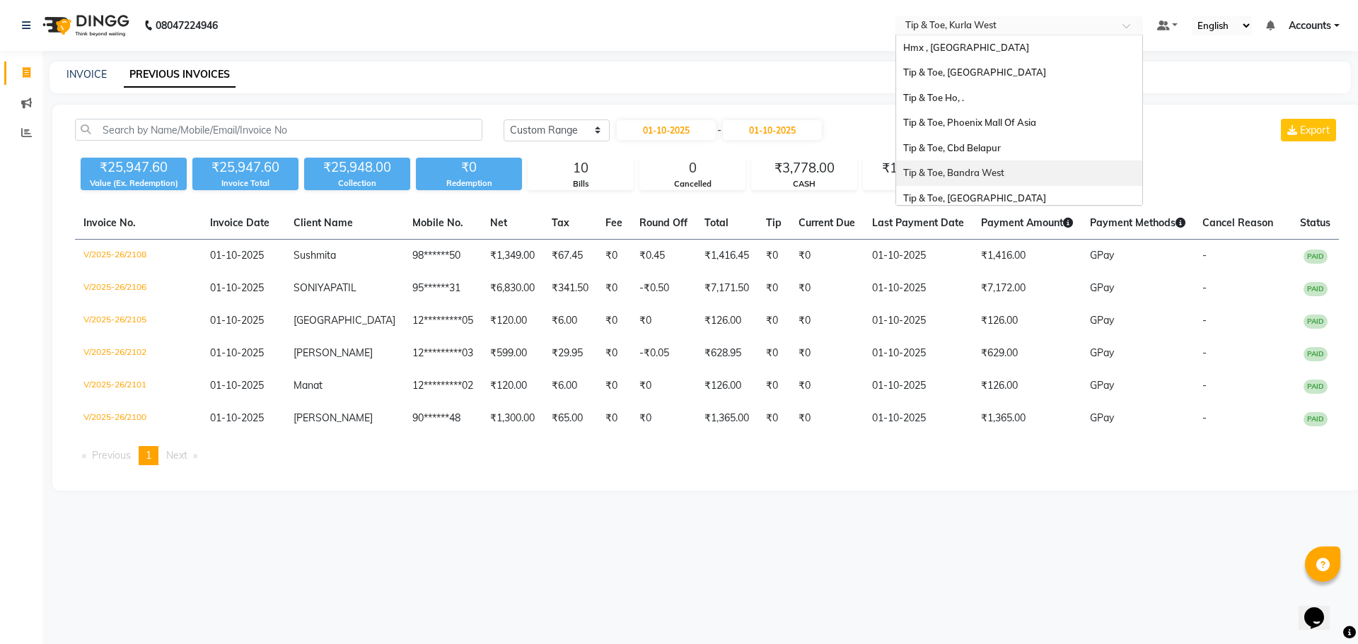
click at [992, 172] on span "Tip & Toe, Bandra West" at bounding box center [953, 172] width 101 height 11
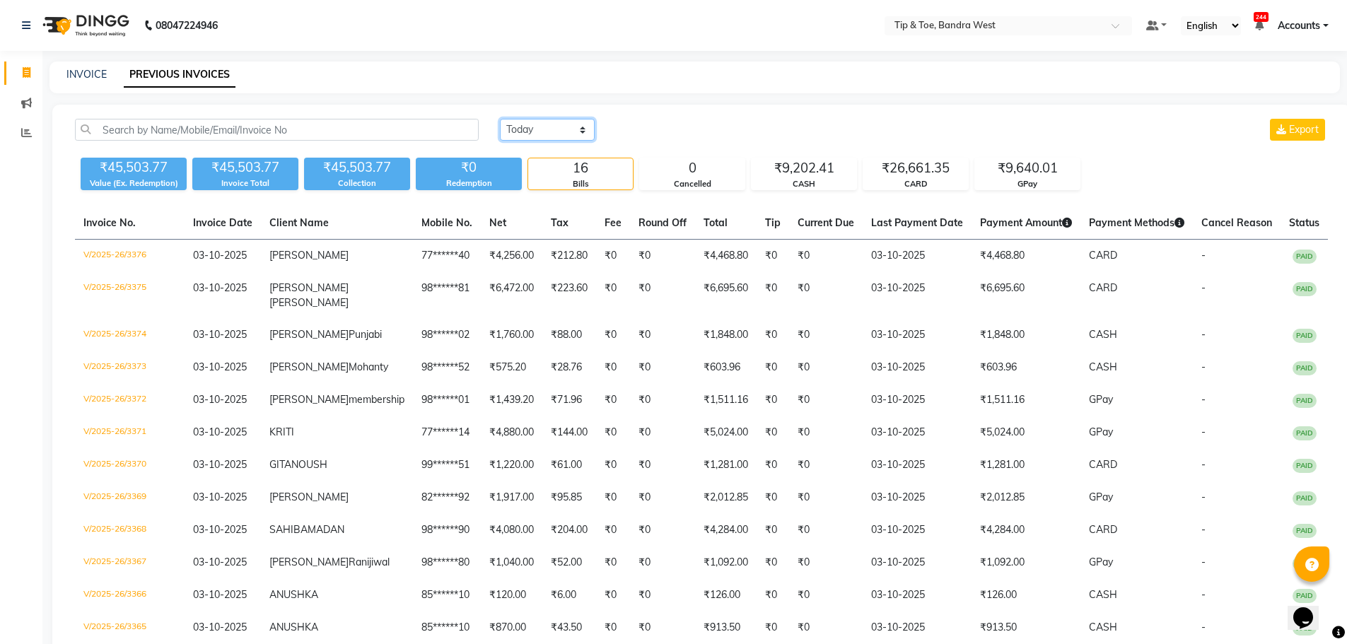
click at [526, 124] on select "[DATE] [DATE] Custom Range" at bounding box center [547, 130] width 95 height 22
click at [500, 119] on select "[DATE] [DATE] Custom Range" at bounding box center [547, 130] width 95 height 22
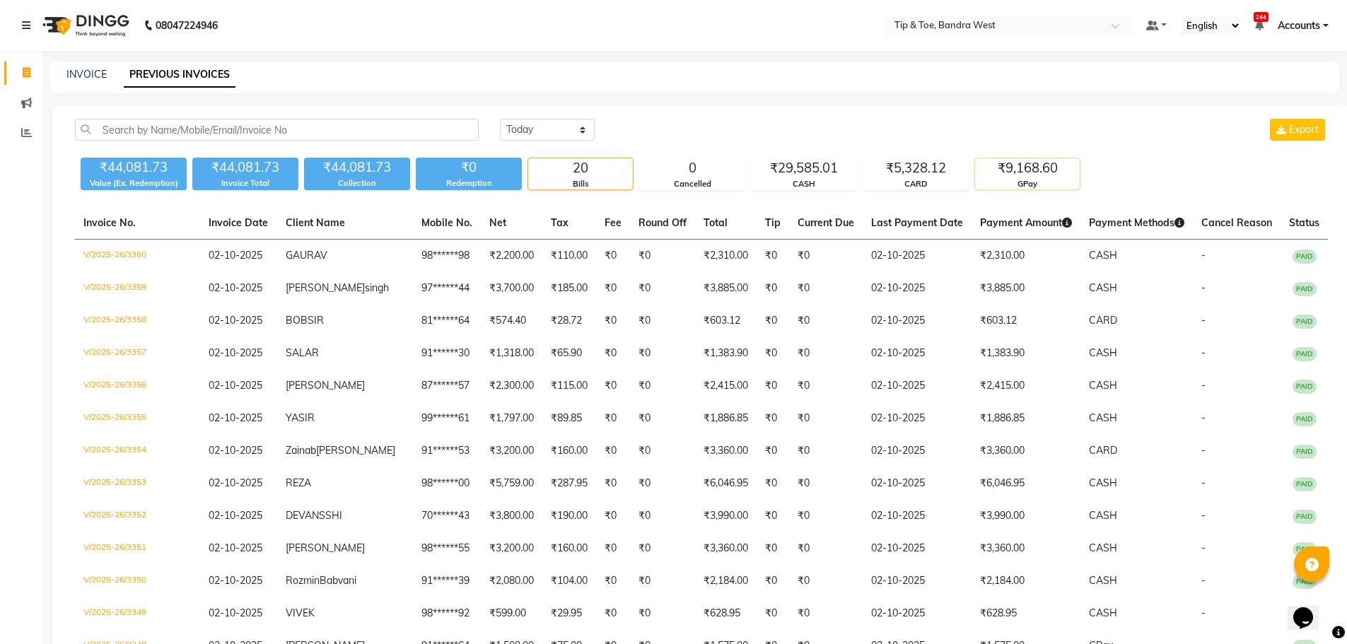
click at [1012, 168] on div "₹9,168.60" at bounding box center [1027, 168] width 105 height 20
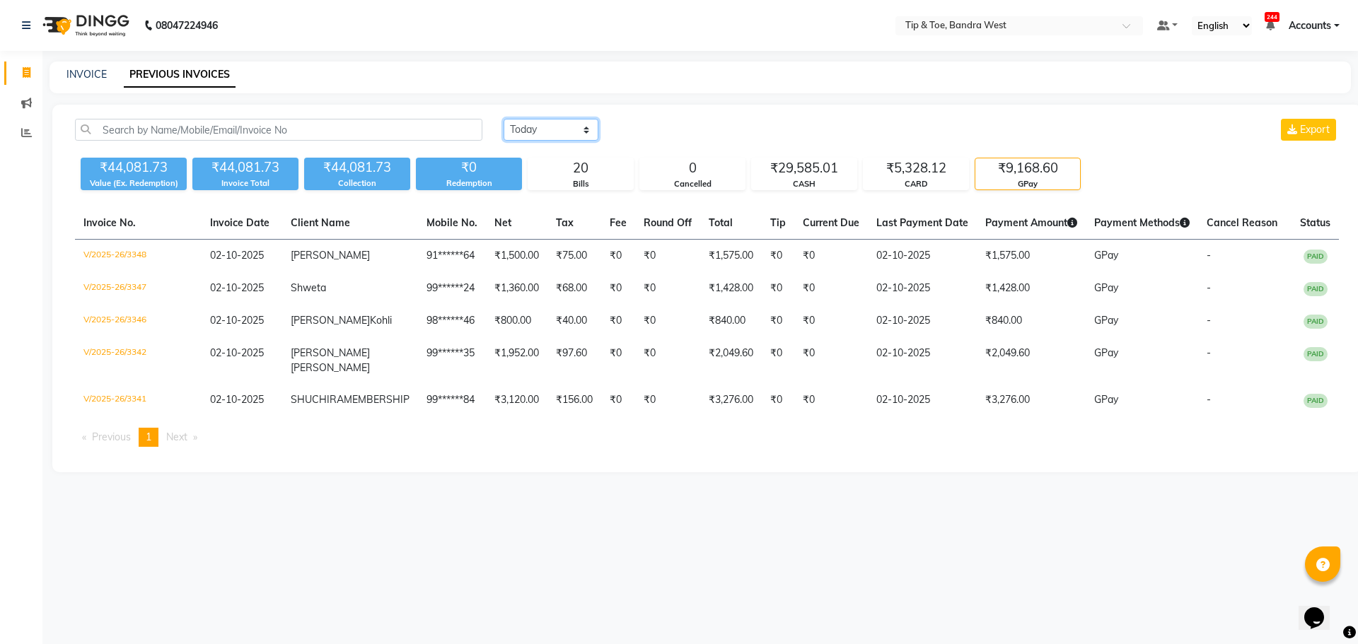
click at [528, 128] on select "[DATE] [DATE] Custom Range" at bounding box center [551, 130] width 95 height 22
select select "range"
click at [504, 119] on select "[DATE] [DATE] Custom Range" at bounding box center [551, 130] width 95 height 22
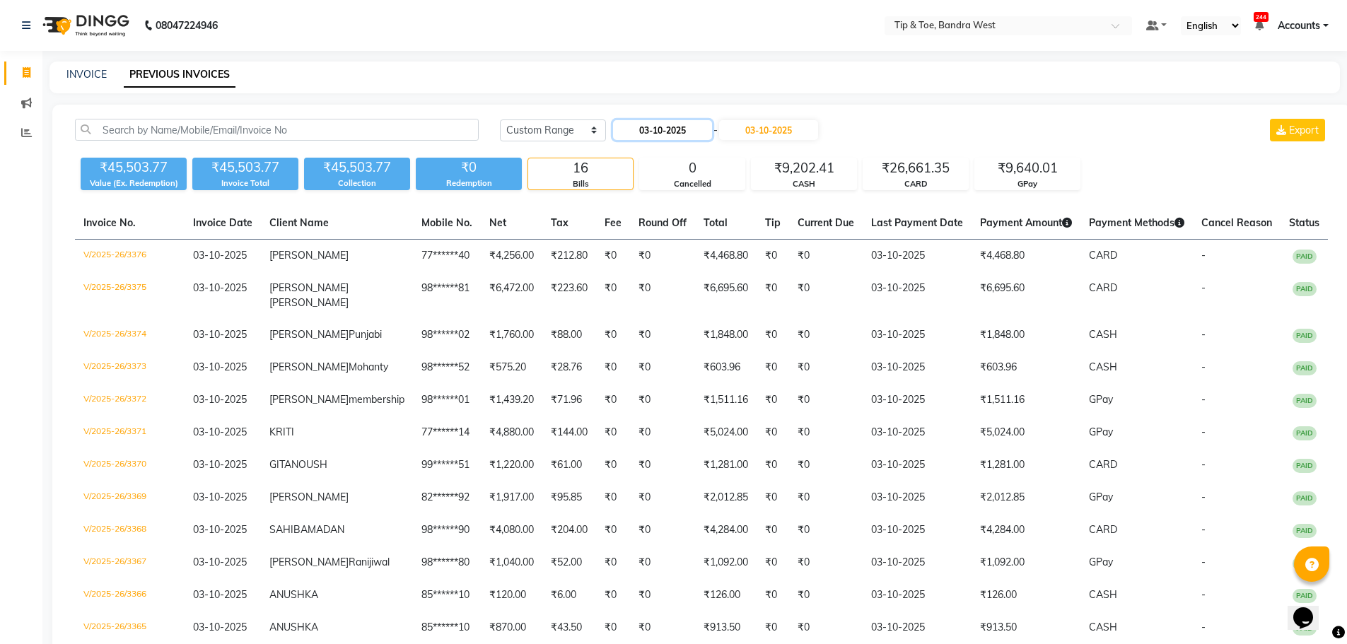
click at [650, 128] on input "03-10-2025" at bounding box center [662, 130] width 99 height 20
select select "10"
select select "2025"
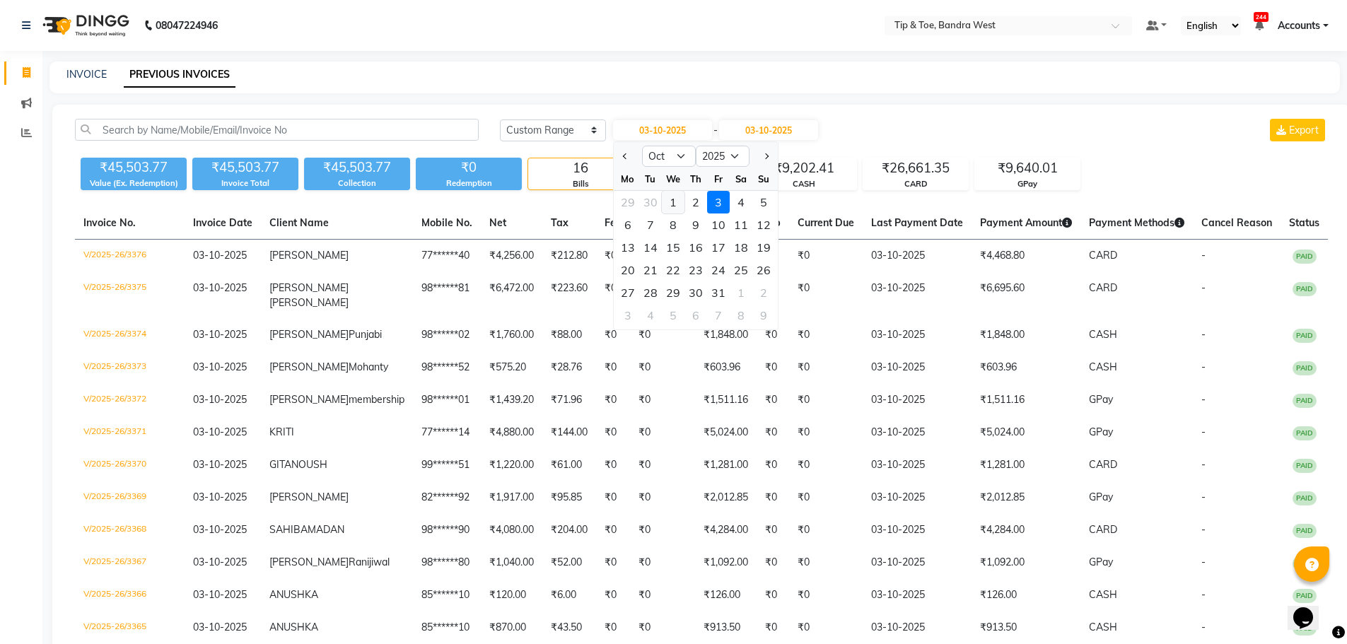
click at [671, 200] on div "1" at bounding box center [673, 202] width 23 height 23
type input "01-10-2025"
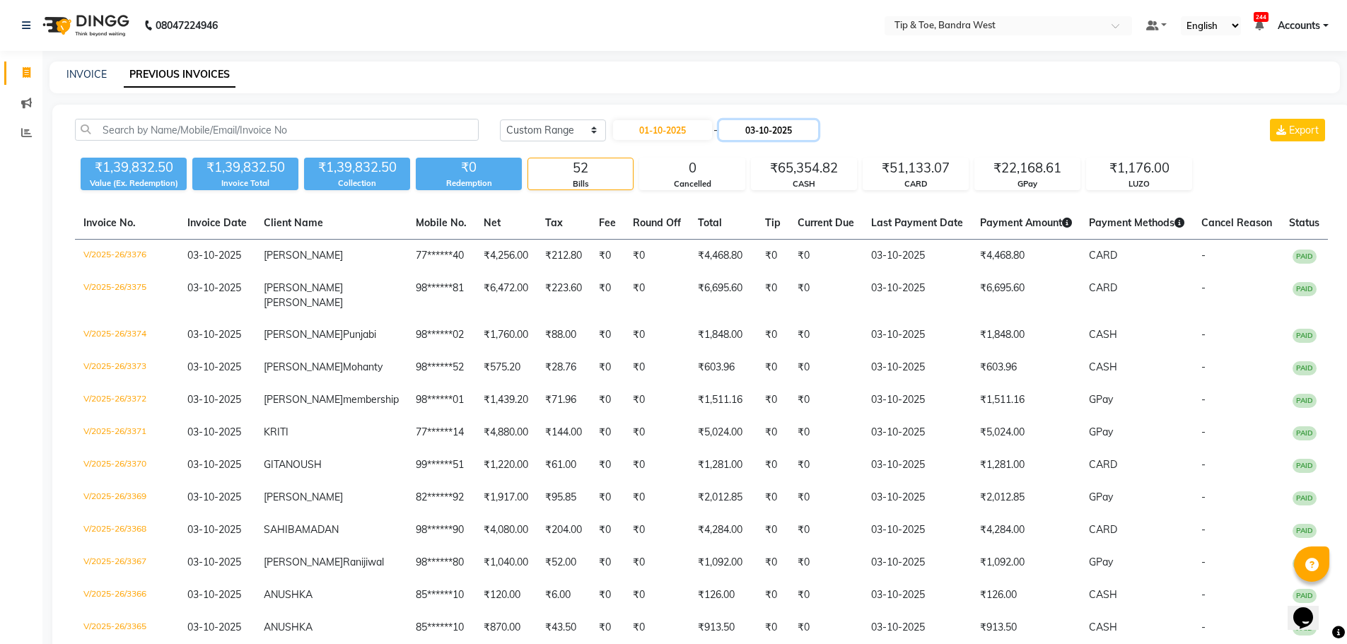
click at [774, 129] on input "03-10-2025" at bounding box center [768, 130] width 99 height 20
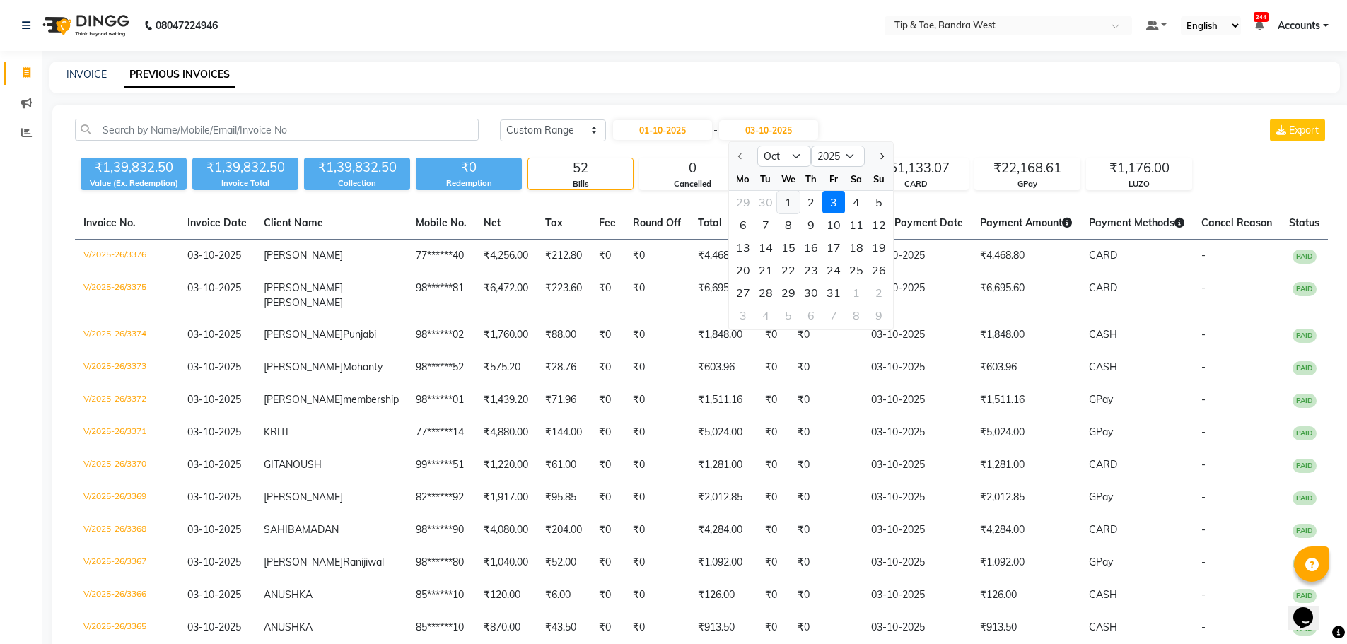
click at [785, 203] on div "1" at bounding box center [788, 202] width 23 height 23
type input "01-10-2025"
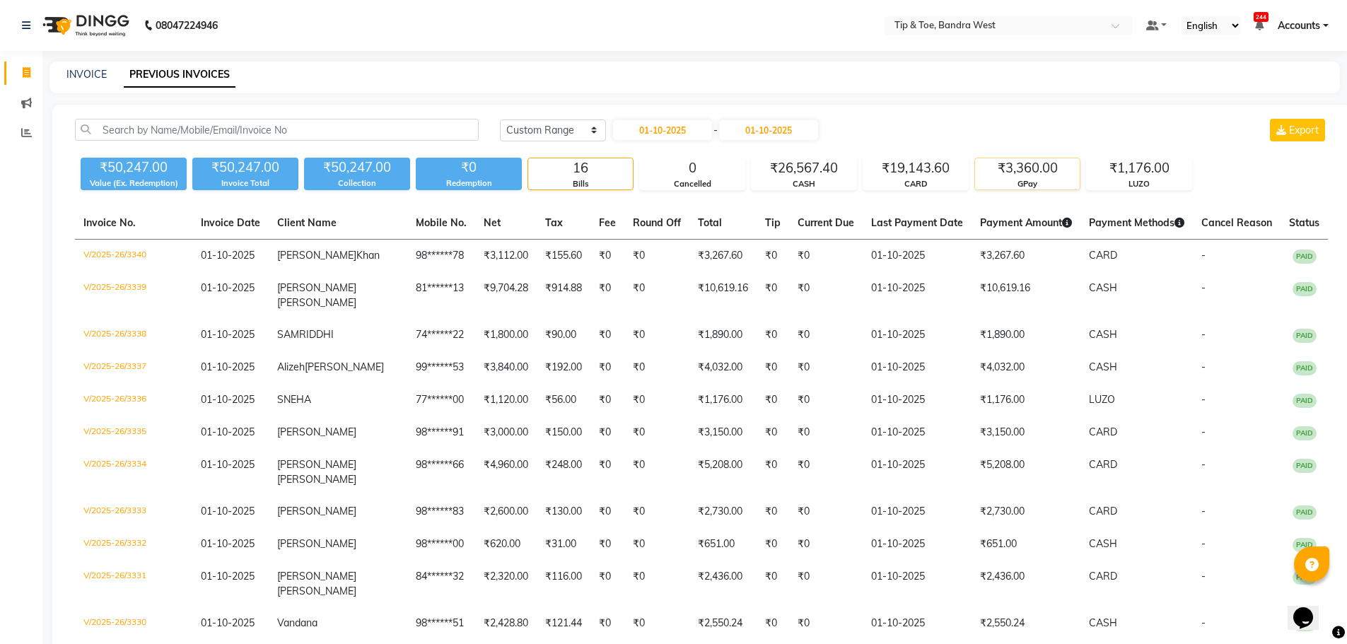
click at [1023, 174] on div "₹3,360.00" at bounding box center [1027, 168] width 105 height 20
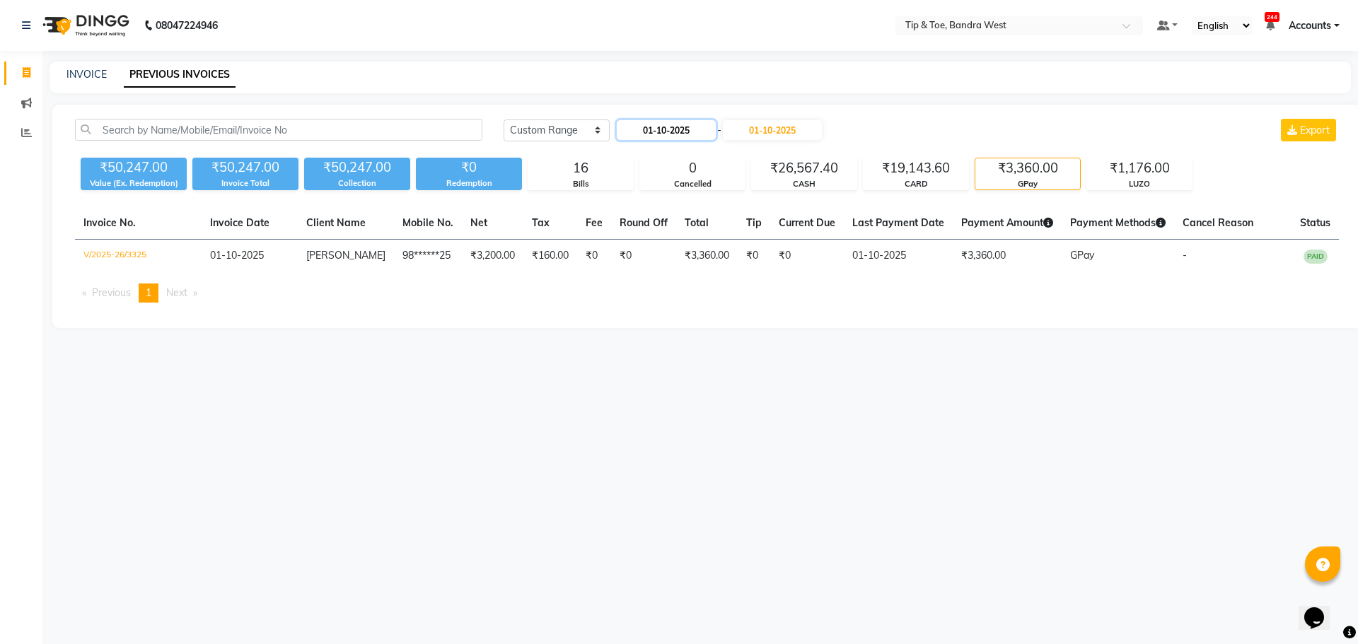
drag, startPoint x: 656, startPoint y: 125, endPoint x: 661, endPoint y: 132, distance: 7.7
click at [657, 124] on input "01-10-2025" at bounding box center [666, 130] width 99 height 20
select select "10"
select select "2025"
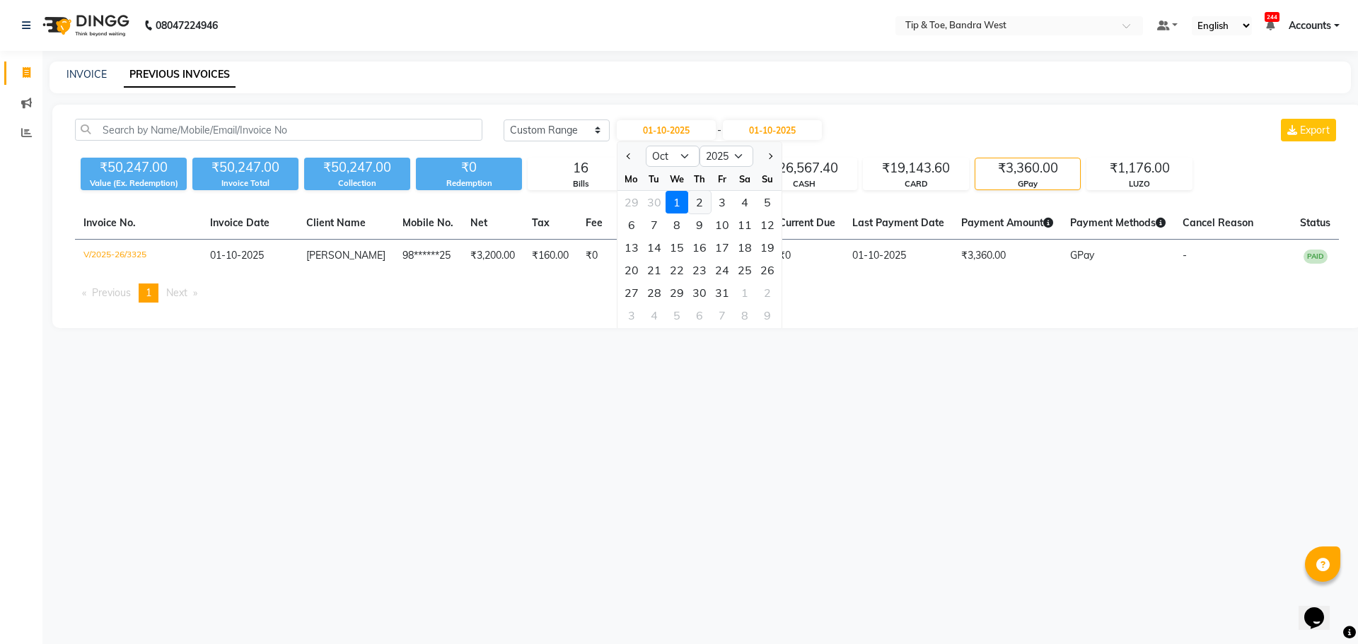
click at [694, 202] on div "2" at bounding box center [699, 202] width 23 height 23
type input "02-10-2025"
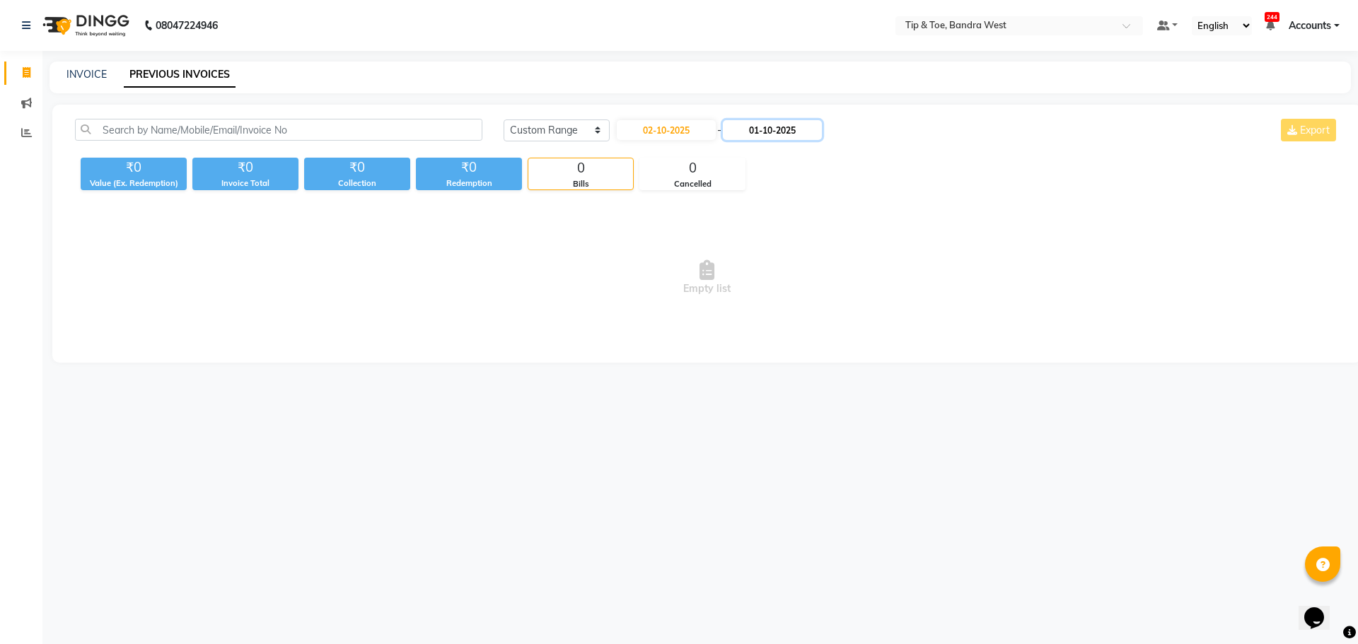
click at [767, 134] on input "01-10-2025" at bounding box center [772, 130] width 99 height 20
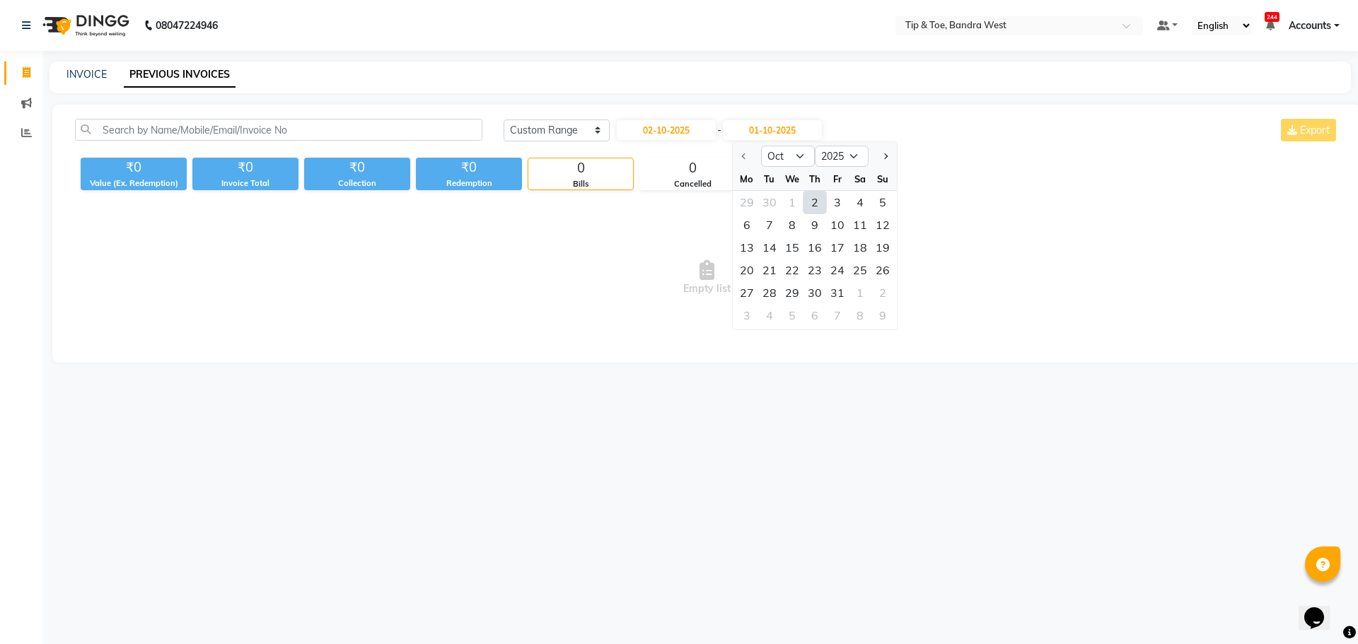
click at [817, 202] on div "2" at bounding box center [814, 202] width 23 height 23
type input "02-10-2025"
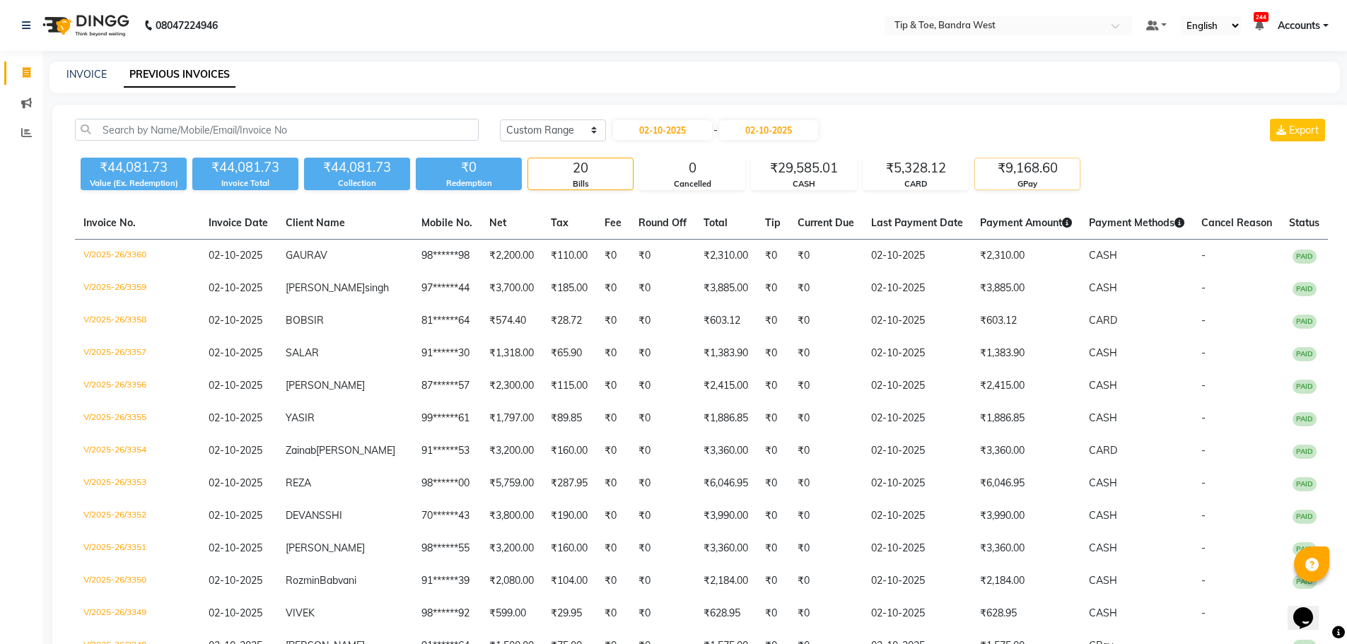
click at [1013, 168] on div "₹9,168.60" at bounding box center [1027, 168] width 105 height 20
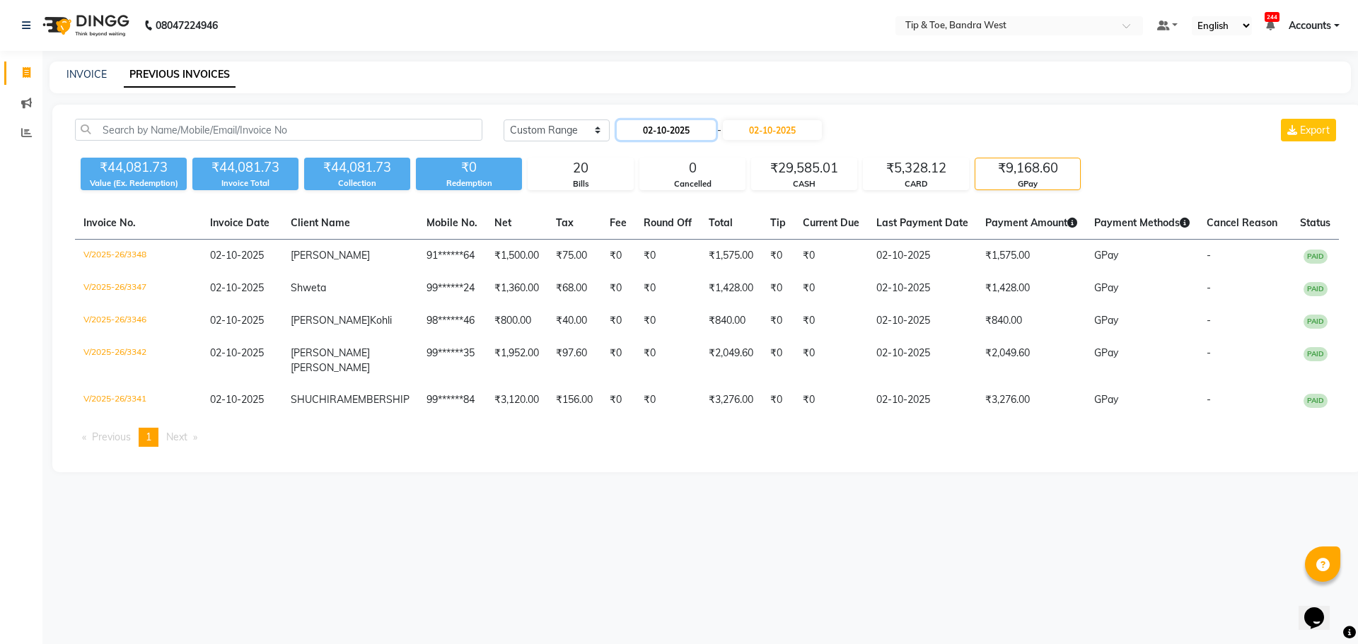
click at [667, 126] on input "02-10-2025" at bounding box center [666, 130] width 99 height 20
select select "10"
select select "2025"
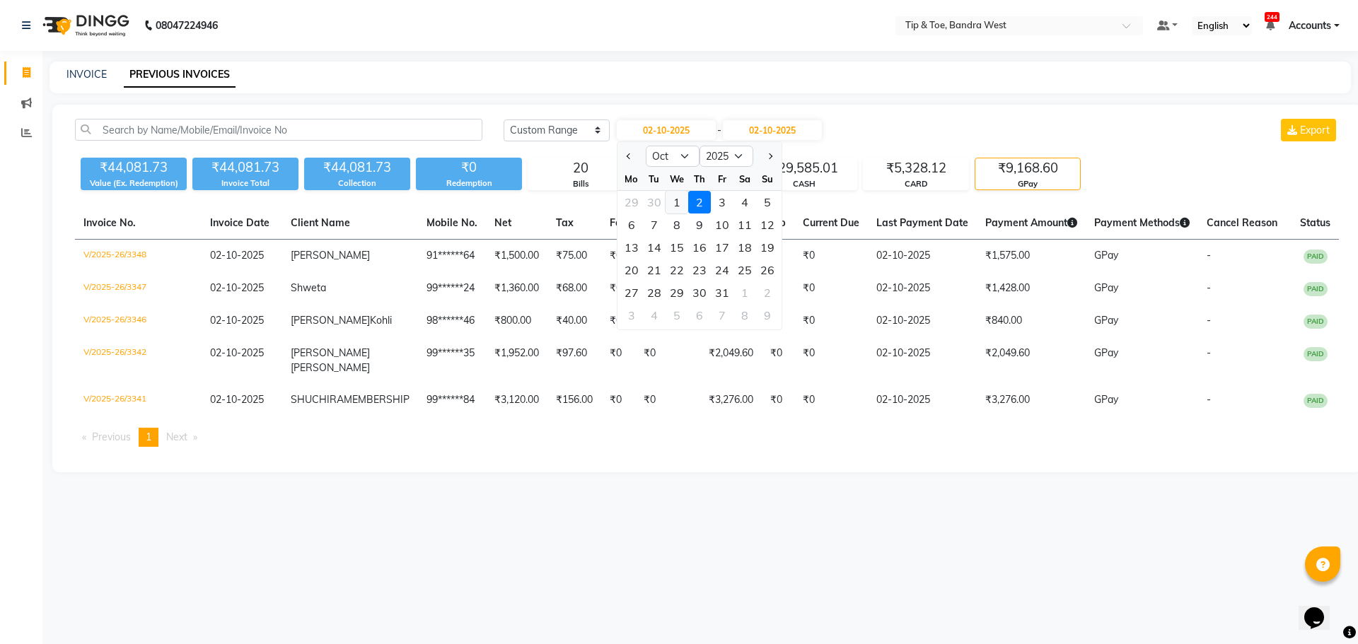
click at [678, 199] on div "1" at bounding box center [677, 202] width 23 height 23
type input "01-10-2025"
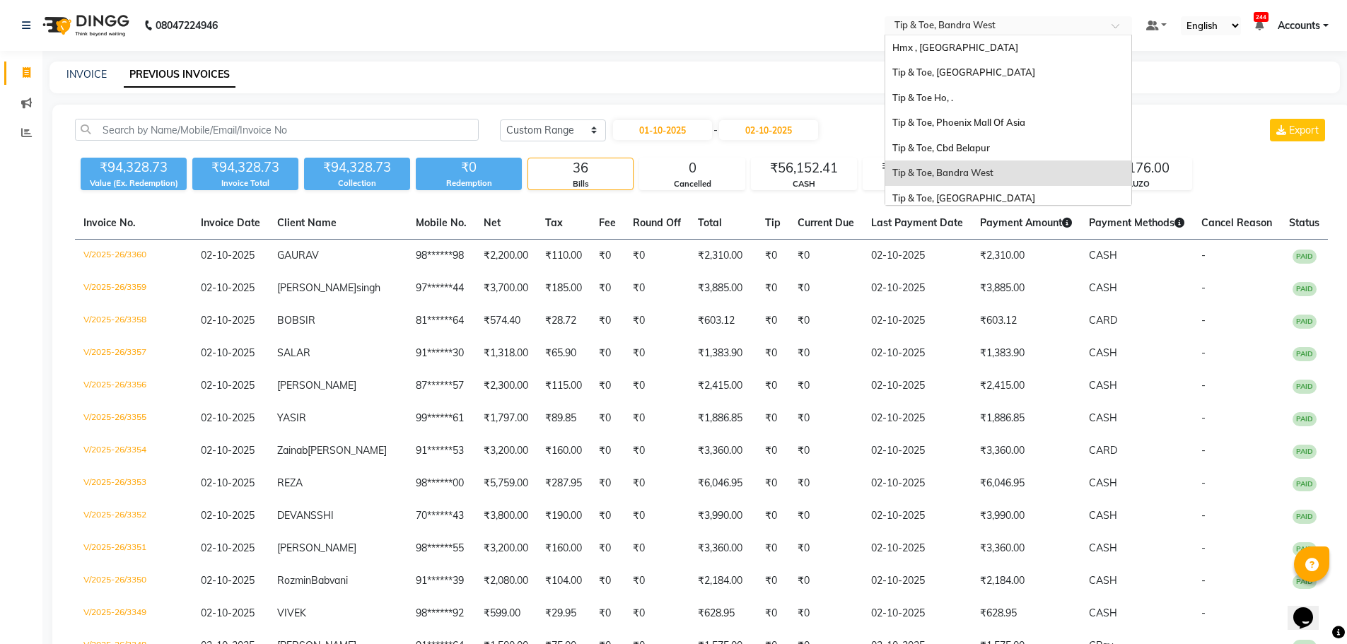
click at [939, 23] on input "text" at bounding box center [994, 27] width 205 height 14
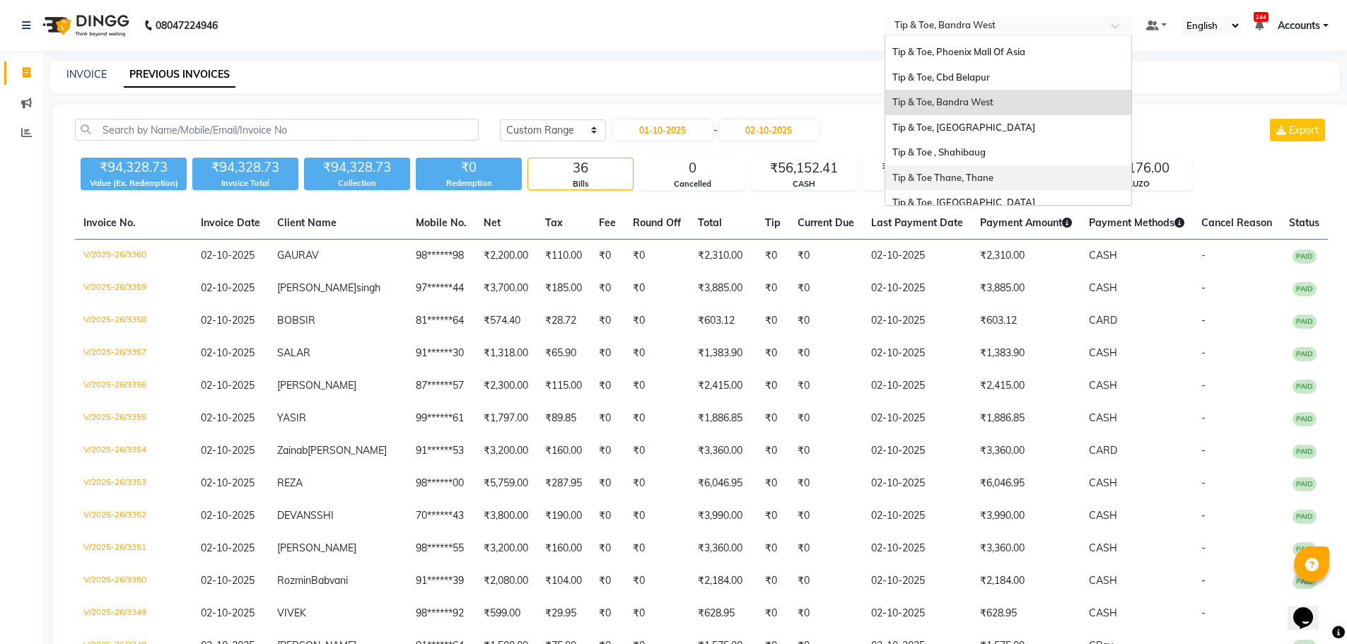
scroll to position [141, 0]
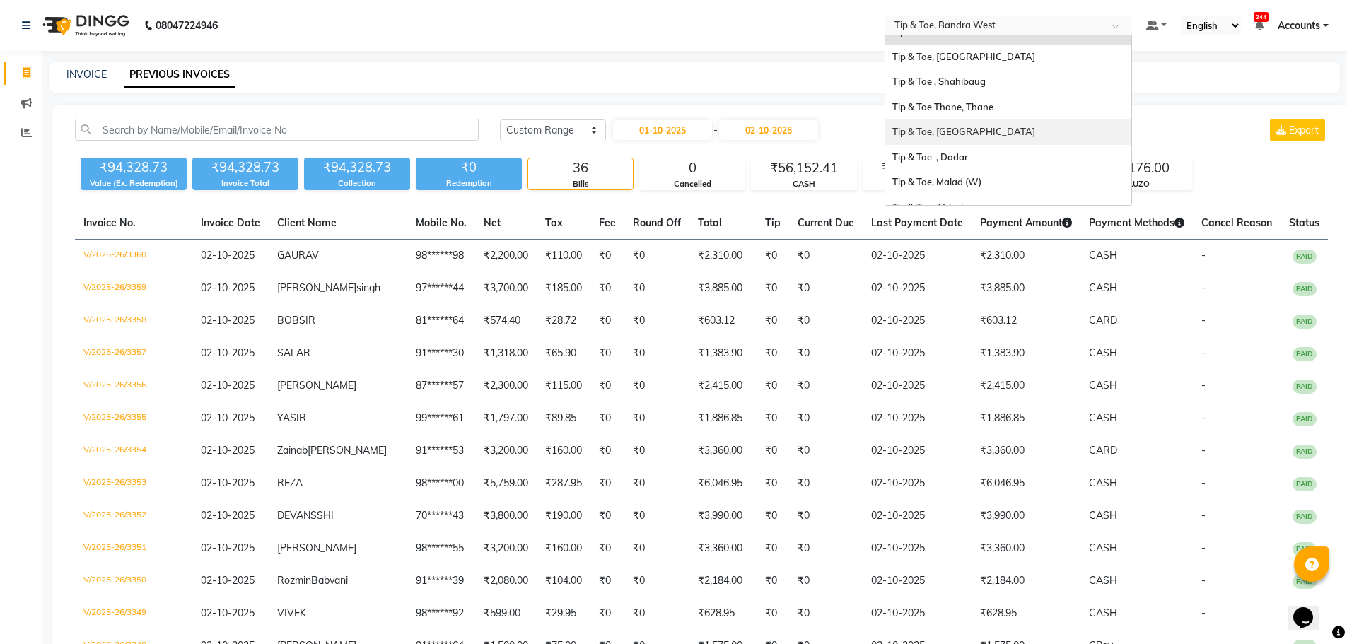
click at [981, 127] on span "Tip & Toe, [GEOGRAPHIC_DATA]" at bounding box center [964, 131] width 143 height 11
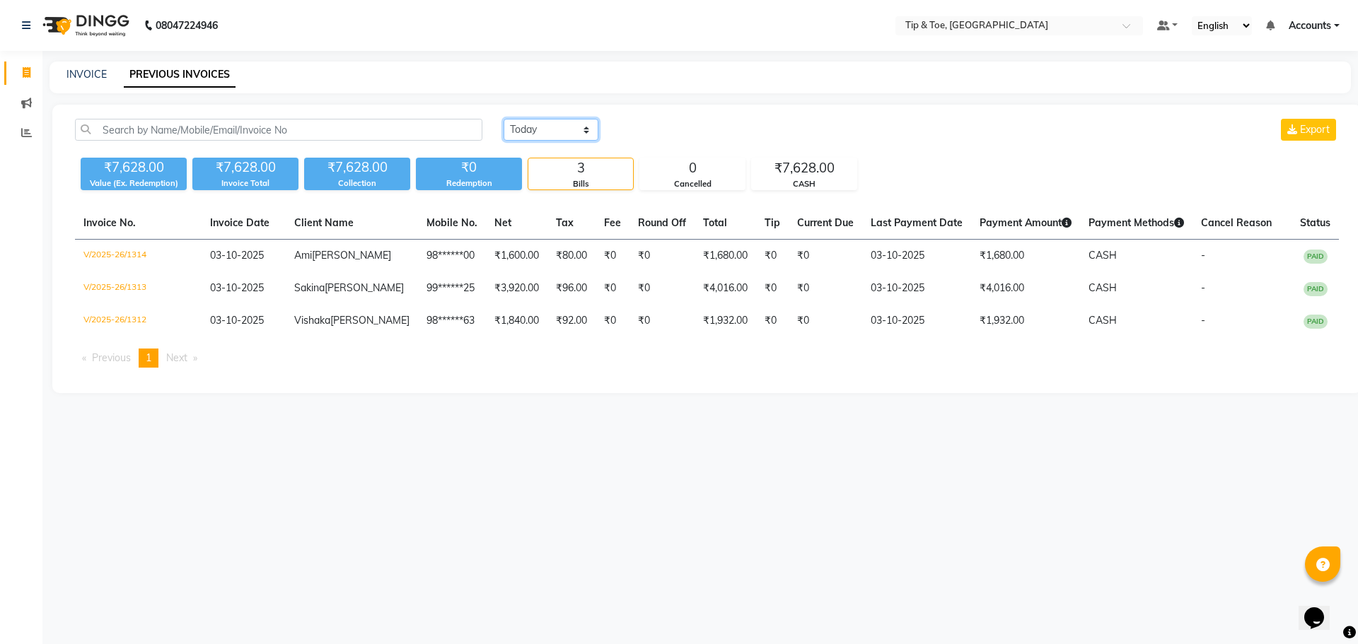
click at [532, 134] on select "[DATE] [DATE] Custom Range" at bounding box center [551, 130] width 95 height 22
click at [504, 119] on select "[DATE] [DATE] Custom Range" at bounding box center [551, 130] width 95 height 22
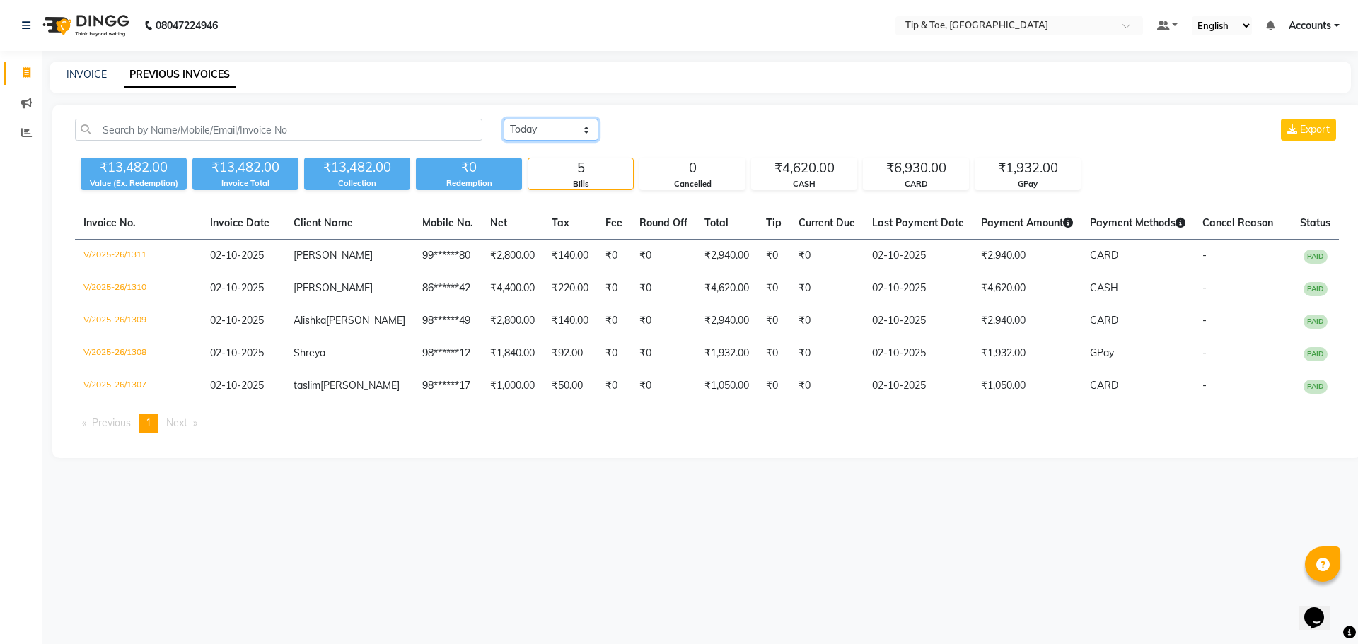
click at [541, 137] on select "[DATE] [DATE] Custom Range" at bounding box center [551, 130] width 95 height 22
click at [542, 127] on select "[DATE] [DATE] Custom Range" at bounding box center [551, 130] width 95 height 22
click at [555, 128] on select "[DATE] [DATE] Custom Range" at bounding box center [551, 130] width 95 height 22
select select "range"
click at [504, 119] on select "[DATE] [DATE] Custom Range" at bounding box center [551, 130] width 95 height 22
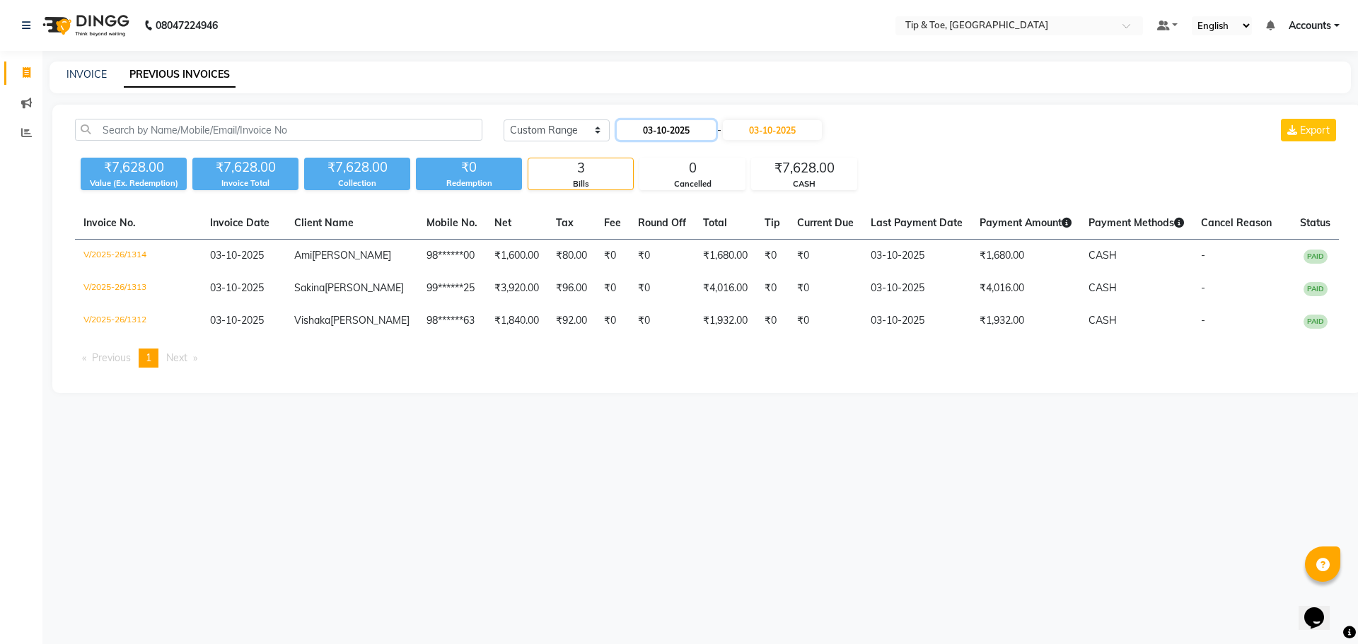
click at [692, 123] on input "03-10-2025" at bounding box center [666, 130] width 99 height 20
select select "10"
select select "2025"
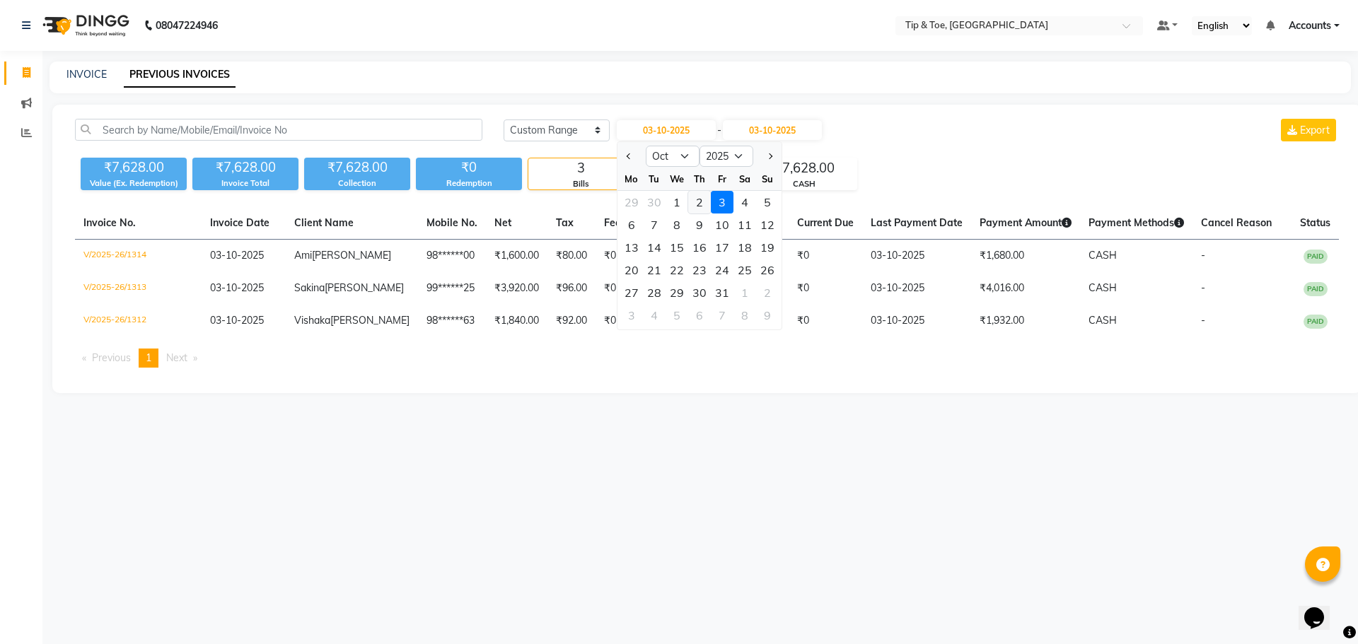
click at [697, 206] on div "2" at bounding box center [699, 202] width 23 height 23
type input "02-10-2025"
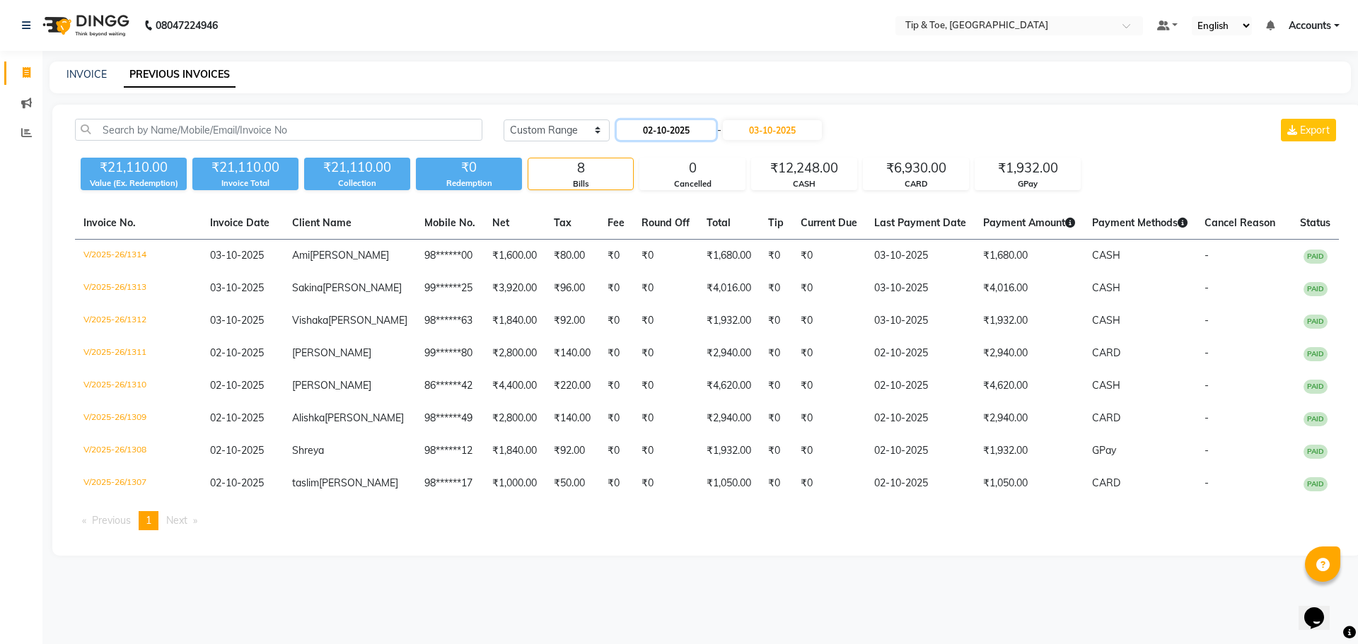
click at [654, 130] on input "02-10-2025" at bounding box center [666, 130] width 99 height 20
select select "10"
select select "2025"
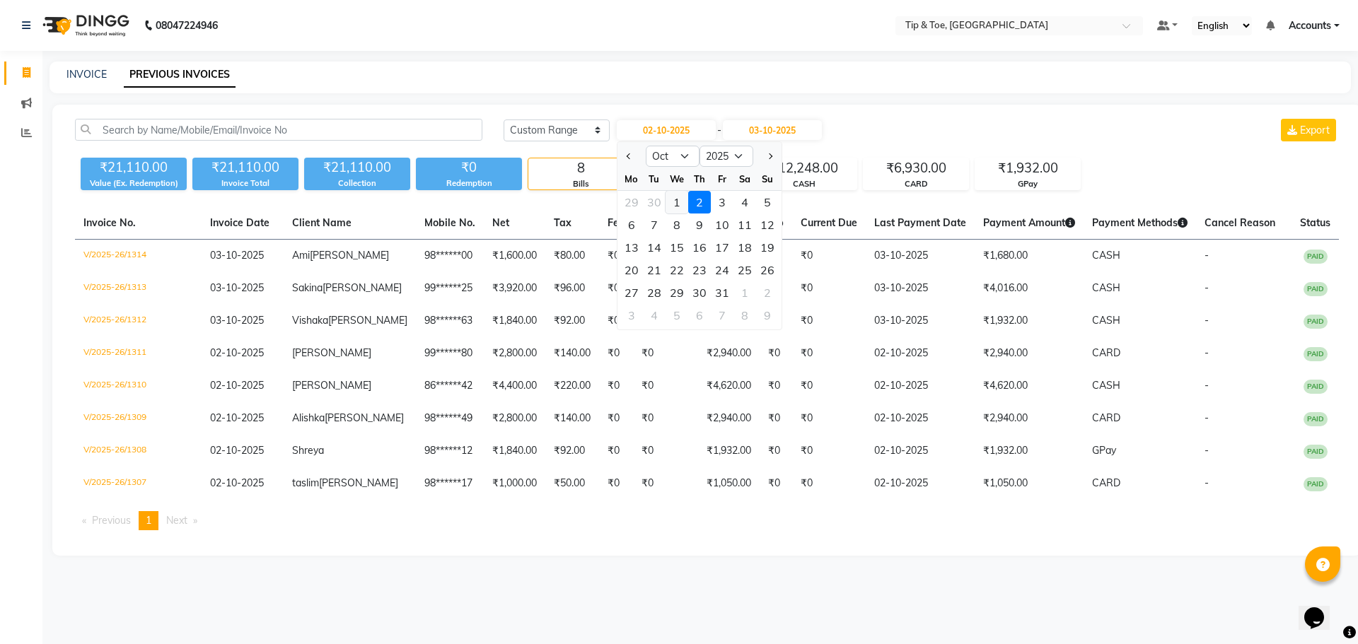
click at [674, 196] on div "1" at bounding box center [677, 202] width 23 height 23
type input "01-10-2025"
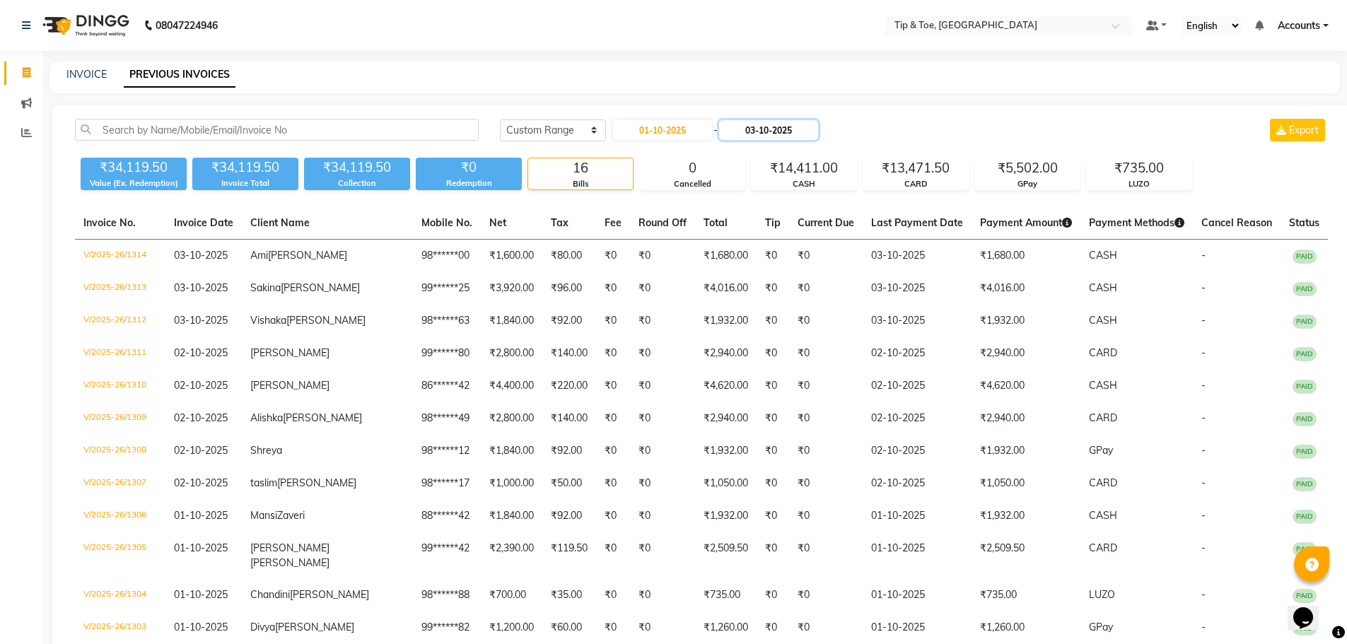
click at [767, 124] on input "03-10-2025" at bounding box center [768, 130] width 99 height 20
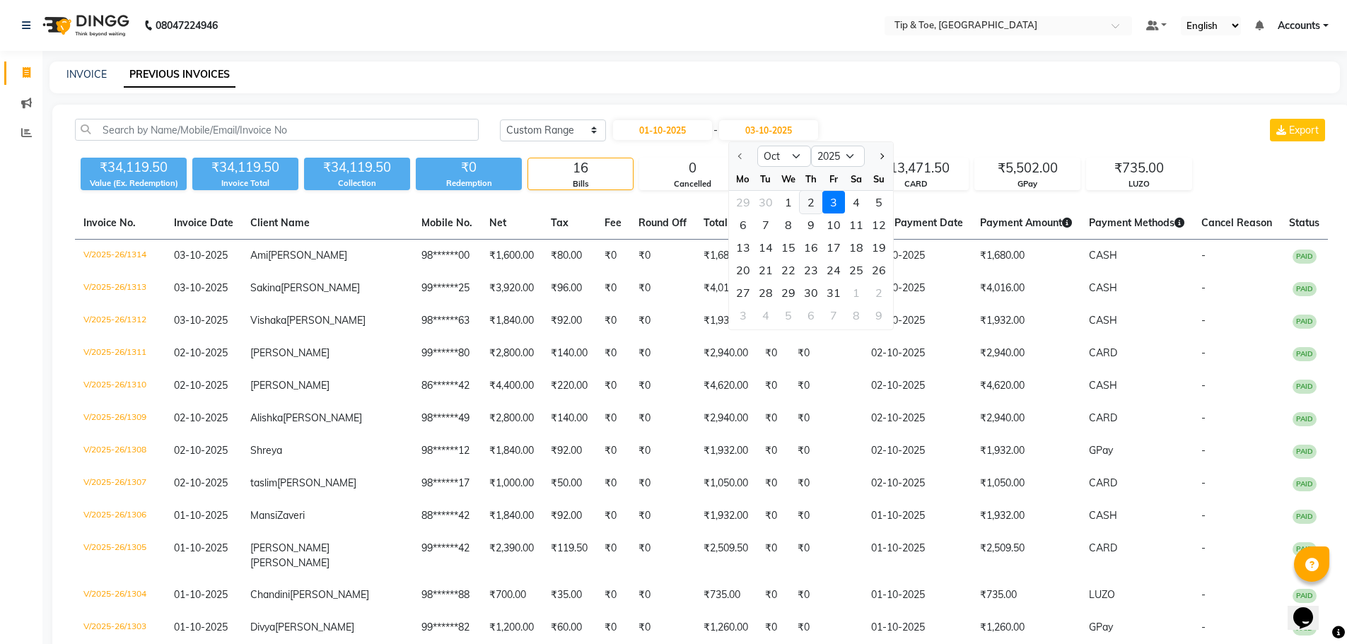
click at [807, 203] on div "2" at bounding box center [811, 202] width 23 height 23
type input "02-10-2025"
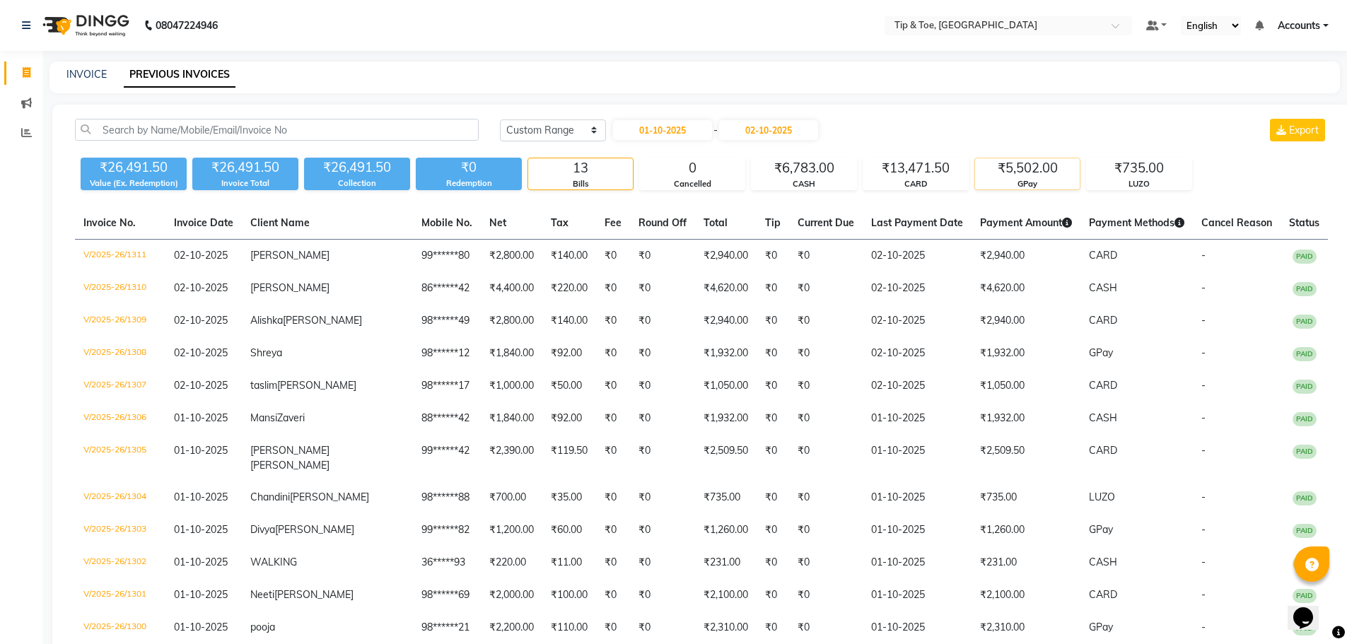
click at [1038, 168] on div "₹5,502.00" at bounding box center [1027, 168] width 105 height 20
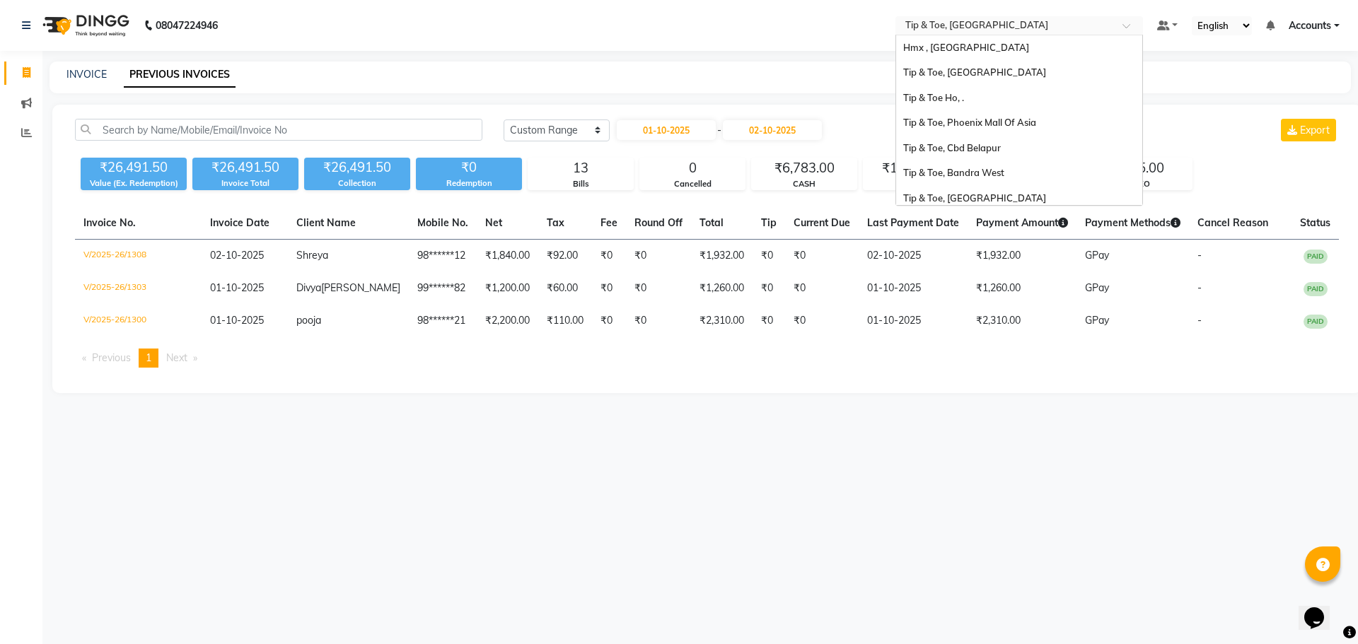
click at [945, 18] on div "Select Location × Tip & Toe, Peddar Road" at bounding box center [1019, 25] width 248 height 19
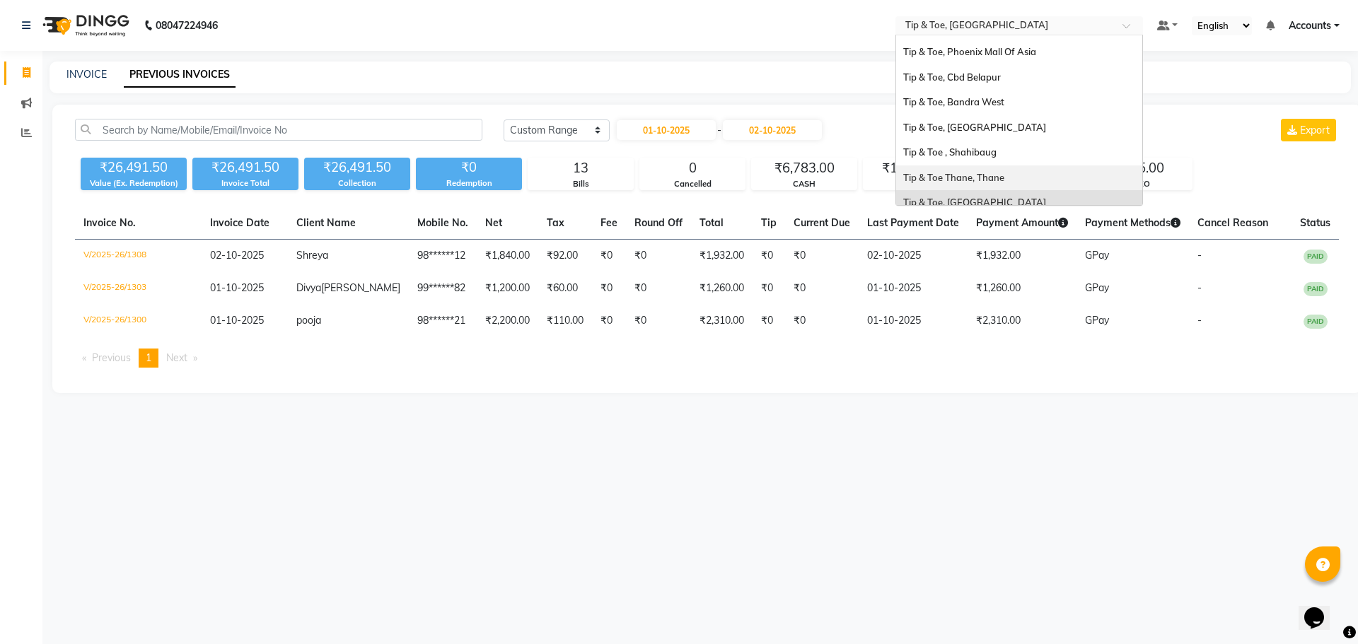
scroll to position [212, 0]
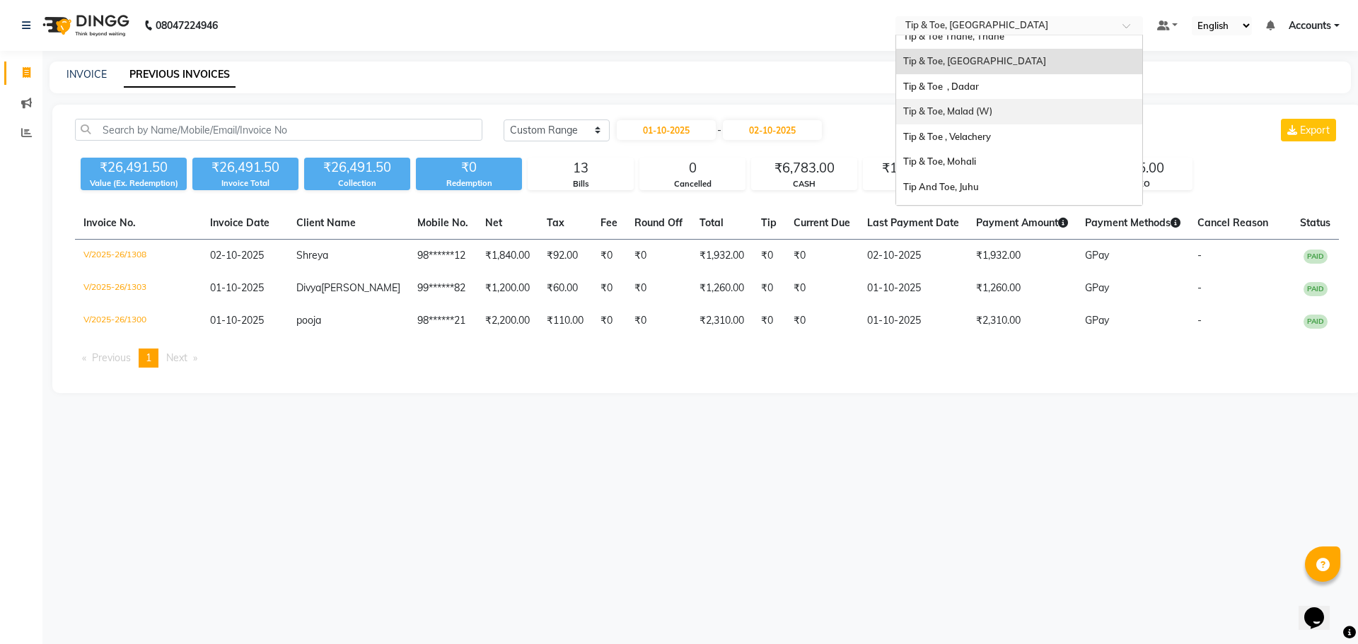
click at [984, 114] on span "Tip & Toe, Malad (W)" at bounding box center [947, 110] width 89 height 11
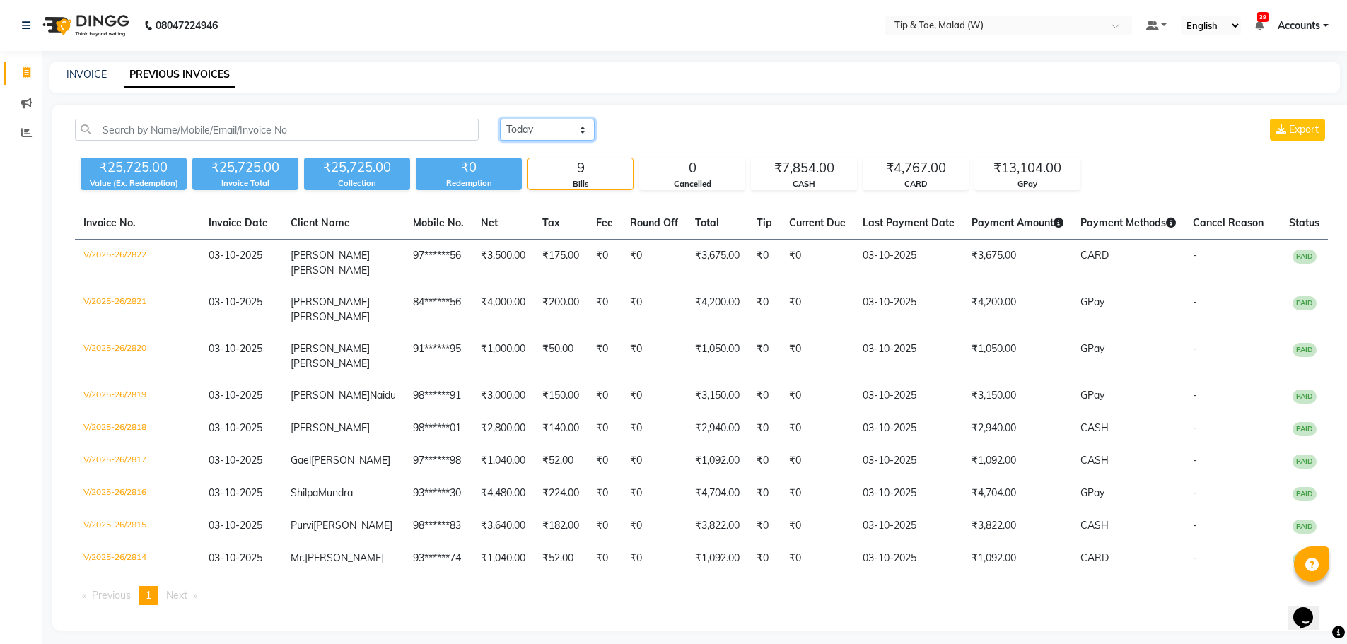
click at [516, 124] on select "[DATE] [DATE] Custom Range" at bounding box center [547, 130] width 95 height 22
click at [500, 119] on select "[DATE] [DATE] Custom Range" at bounding box center [547, 130] width 95 height 22
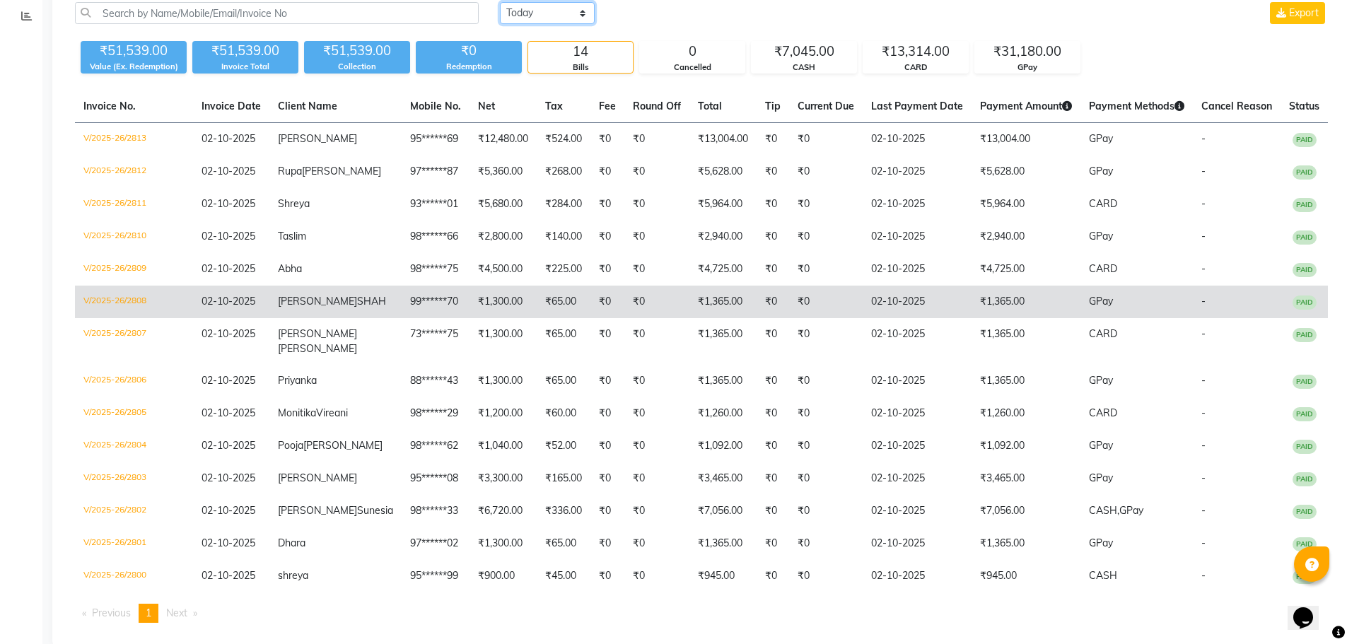
scroll to position [141, 0]
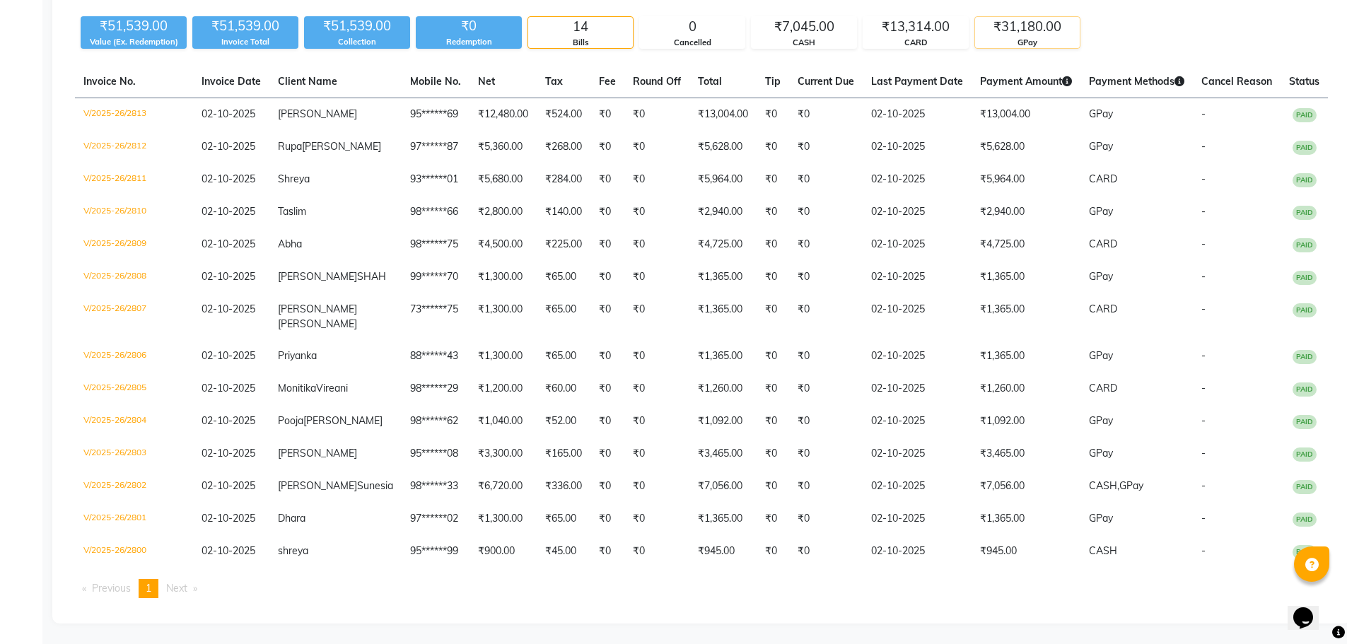
click at [1006, 27] on div "₹31,180.00" at bounding box center [1027, 27] width 105 height 20
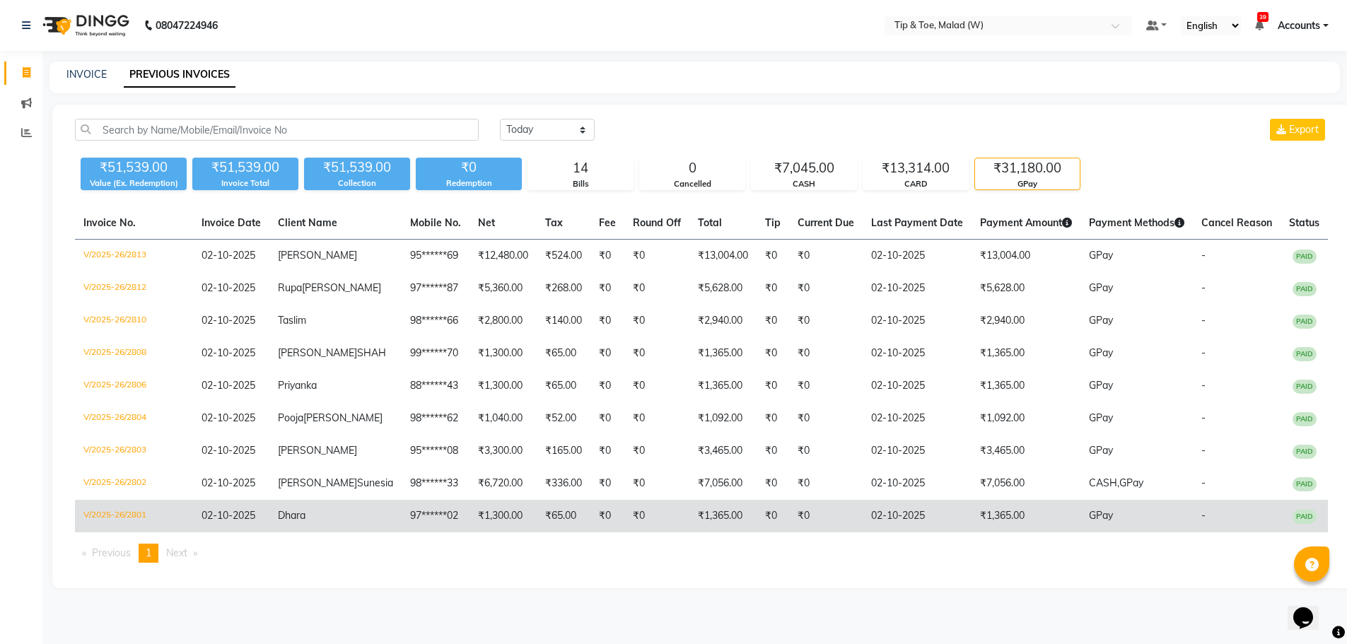
scroll to position [8, 0]
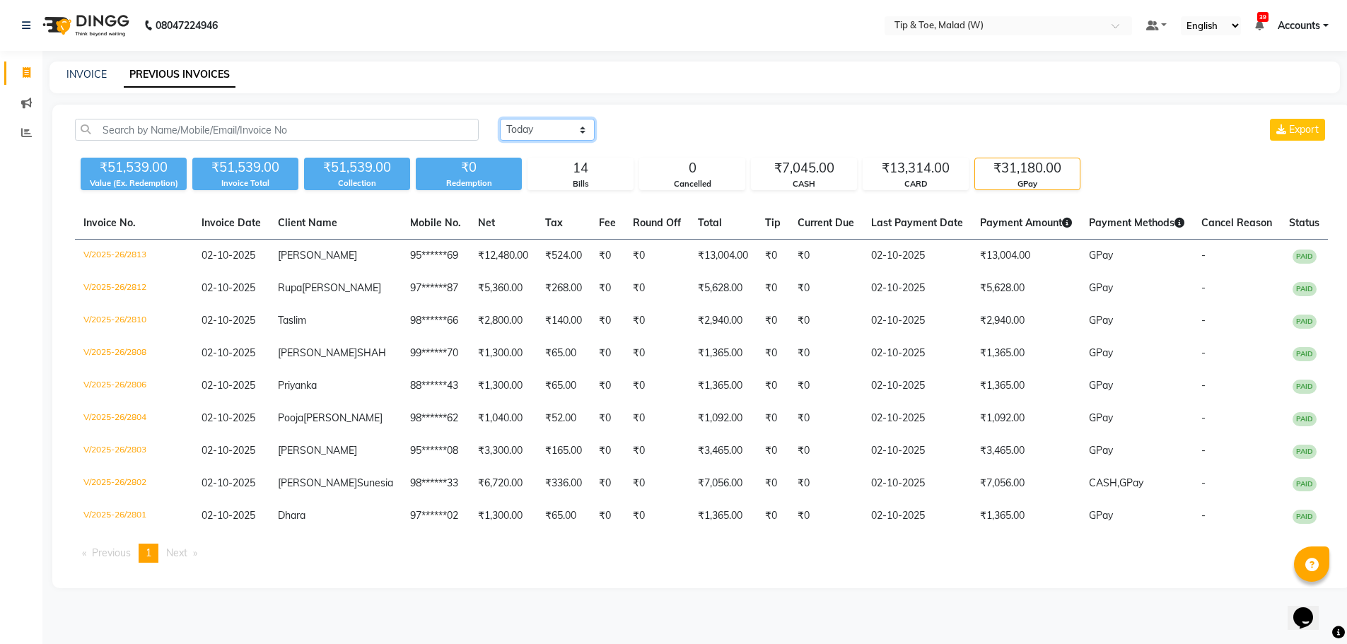
click at [550, 119] on select "[DATE] [DATE] Custom Range" at bounding box center [547, 130] width 95 height 22
select select "range"
click at [500, 119] on select "[DATE] [DATE] Custom Range" at bounding box center [547, 130] width 95 height 22
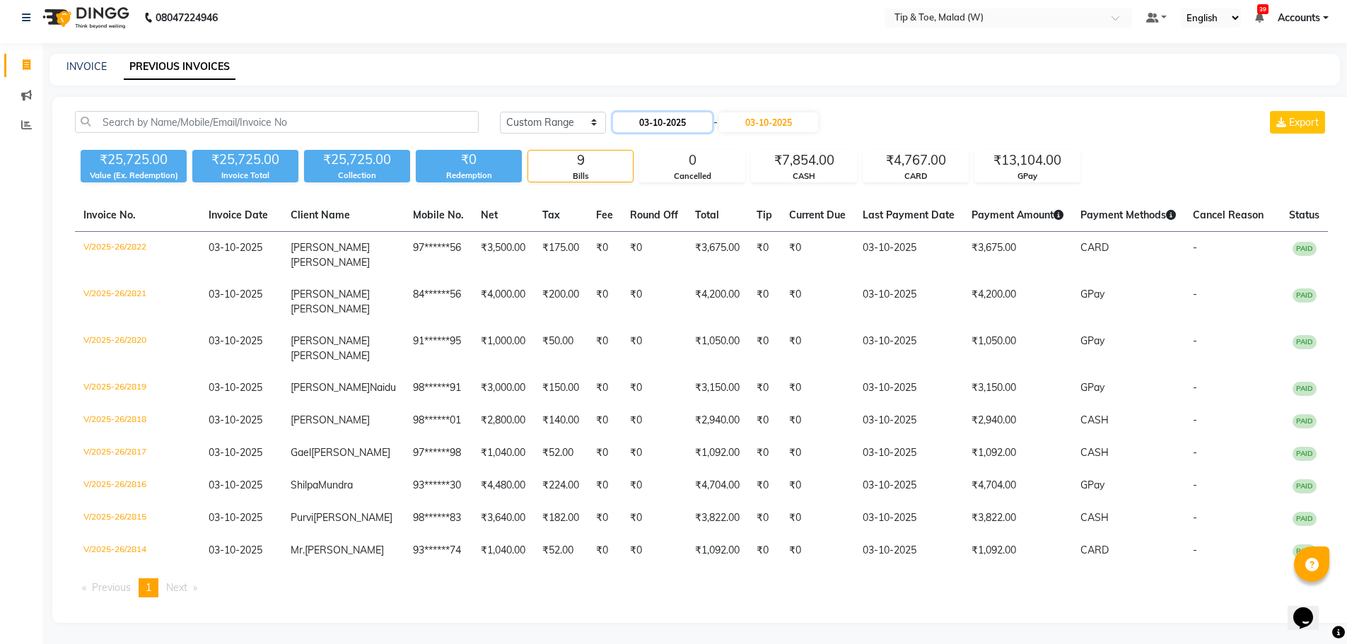
click at [675, 115] on input "03-10-2025" at bounding box center [662, 122] width 99 height 20
select select "10"
select select "2025"
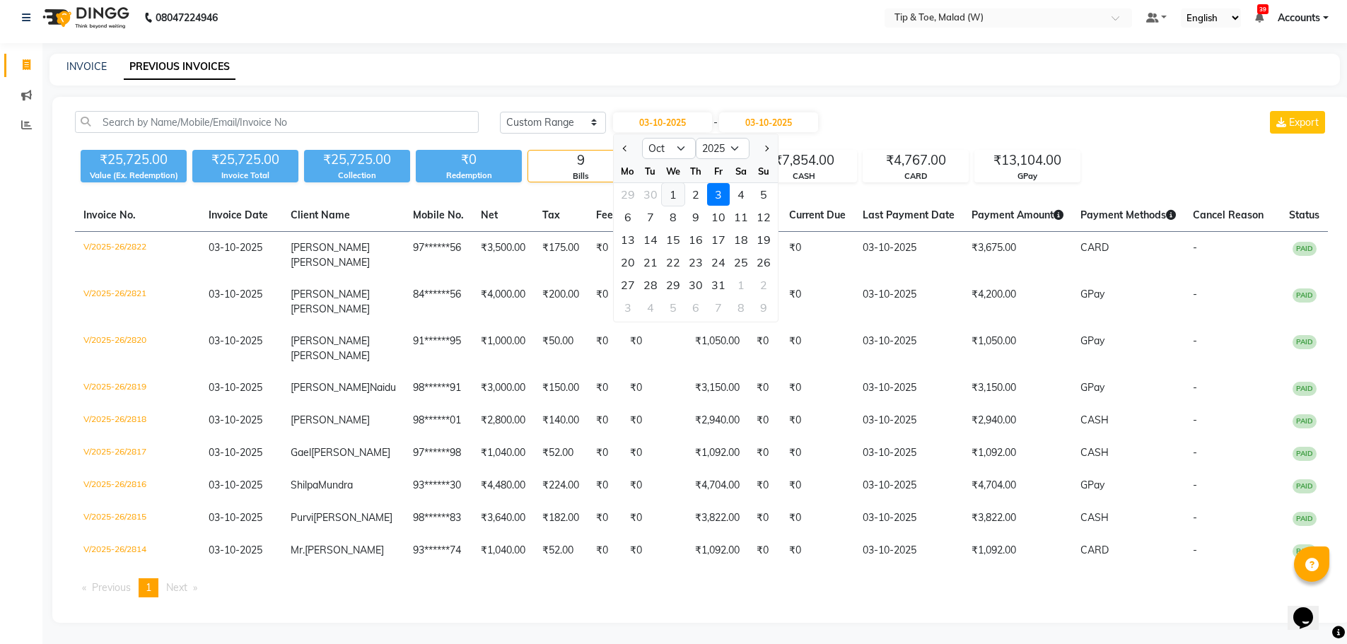
click at [671, 199] on div "1" at bounding box center [673, 194] width 23 height 23
type input "01-10-2025"
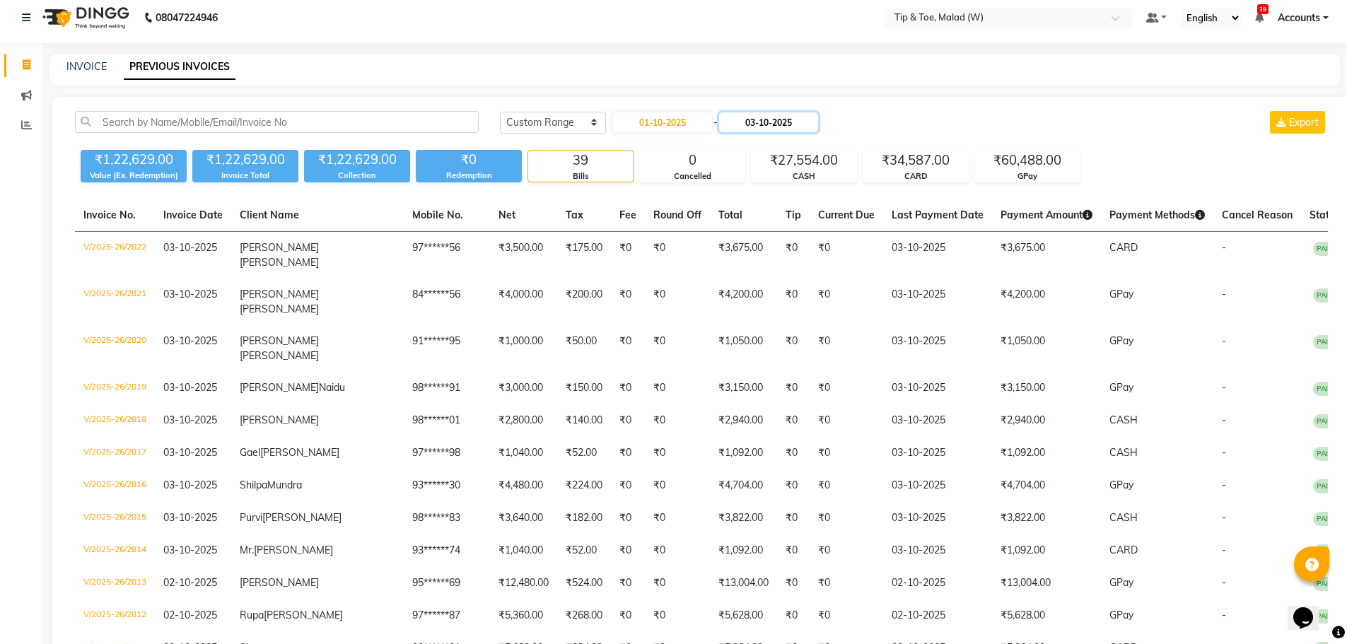
drag, startPoint x: 770, startPoint y: 114, endPoint x: 764, endPoint y: 120, distance: 8.5
click at [768, 115] on input "03-10-2025" at bounding box center [768, 122] width 99 height 20
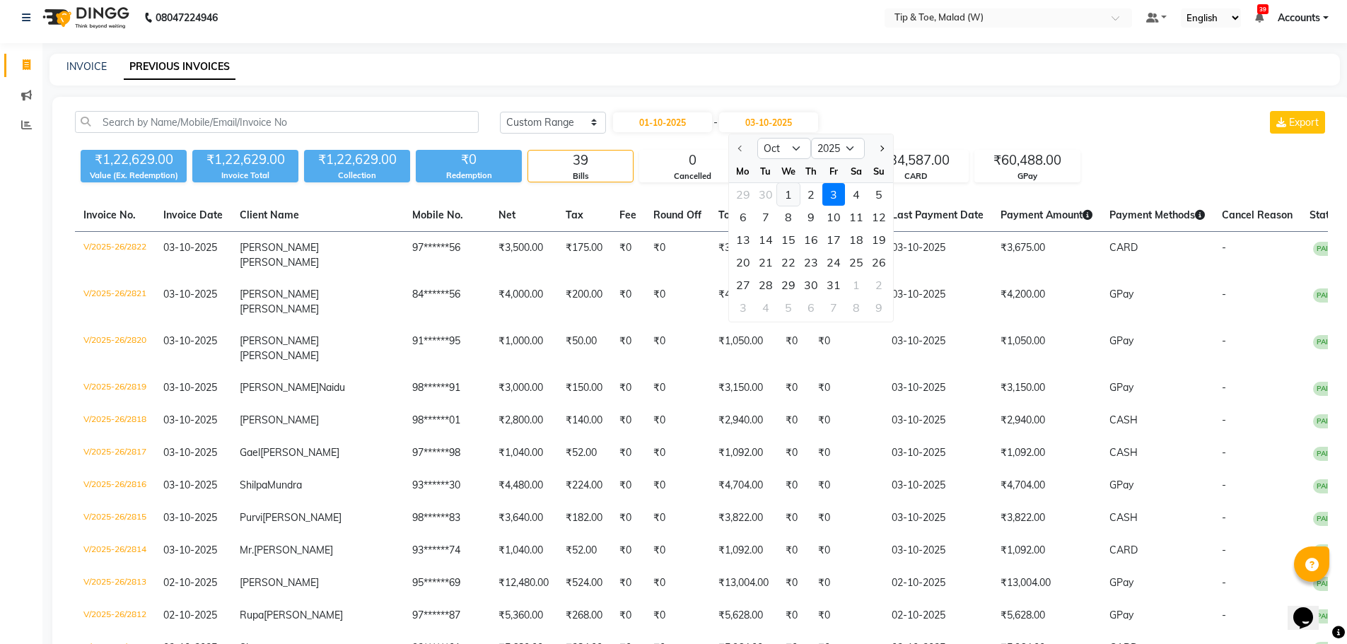
click at [791, 193] on div "1" at bounding box center [788, 194] width 23 height 23
type input "01-10-2025"
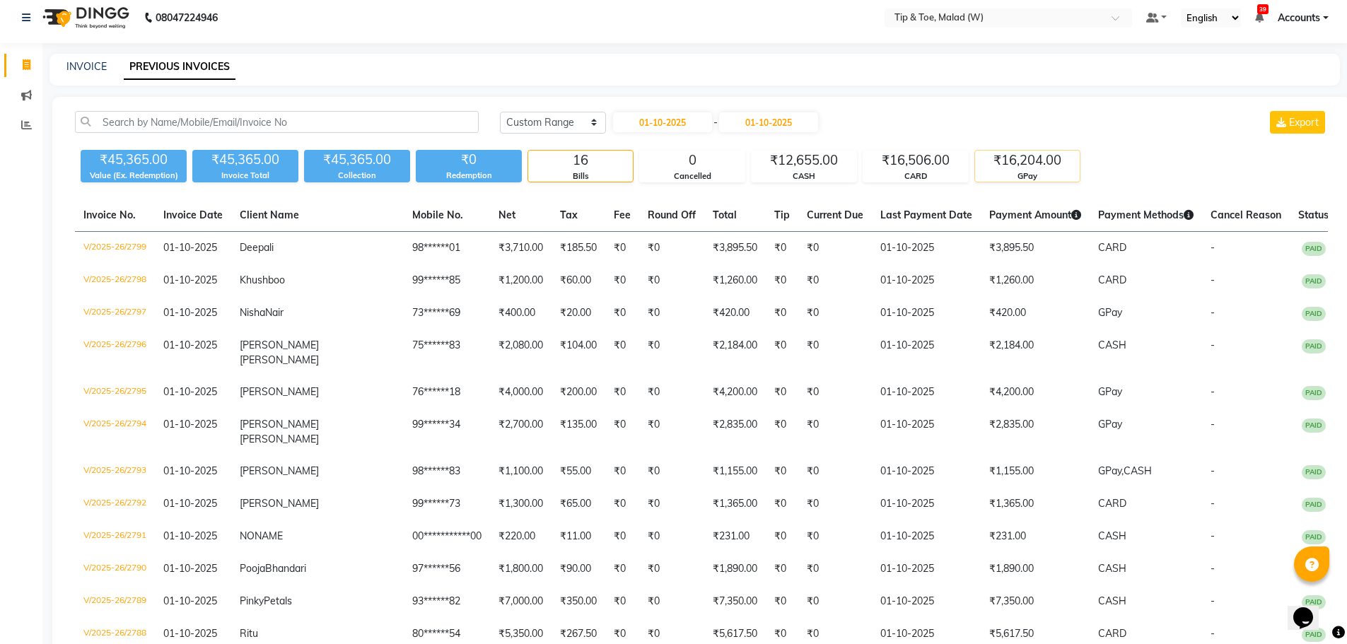
click at [1025, 166] on div "₹16,204.00" at bounding box center [1027, 161] width 105 height 20
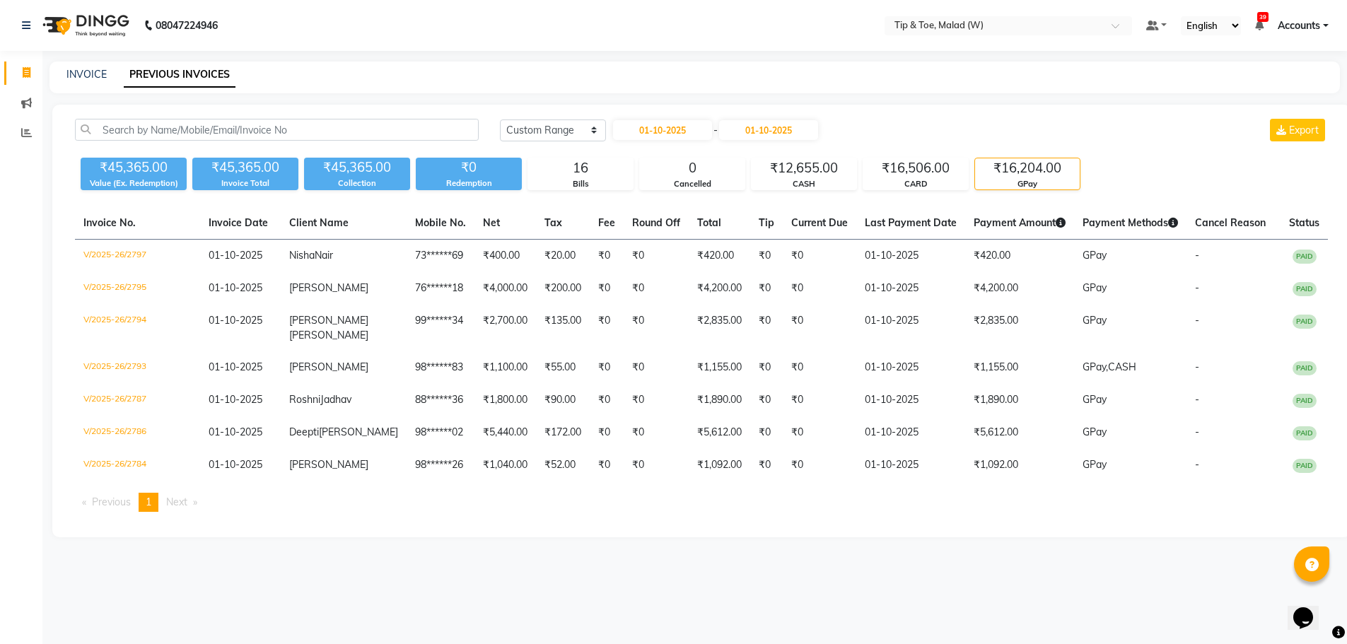
scroll to position [0, 0]
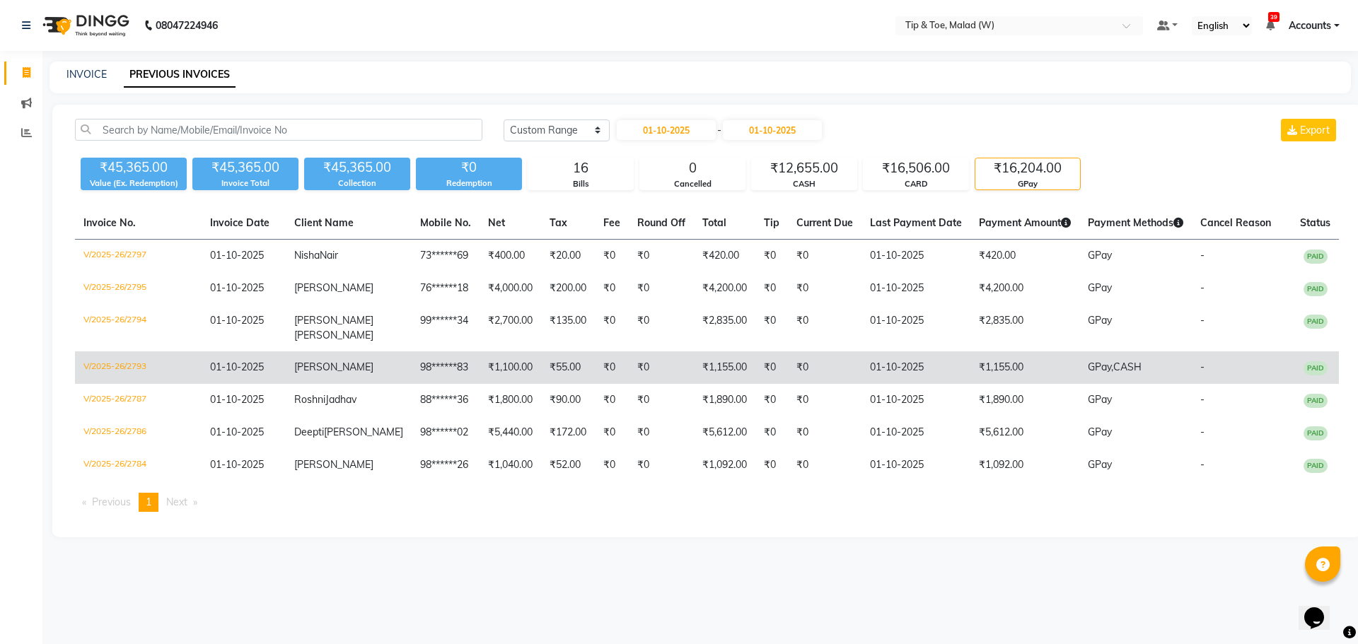
click at [125, 352] on td "V/2025-26/2793" at bounding box center [138, 368] width 127 height 33
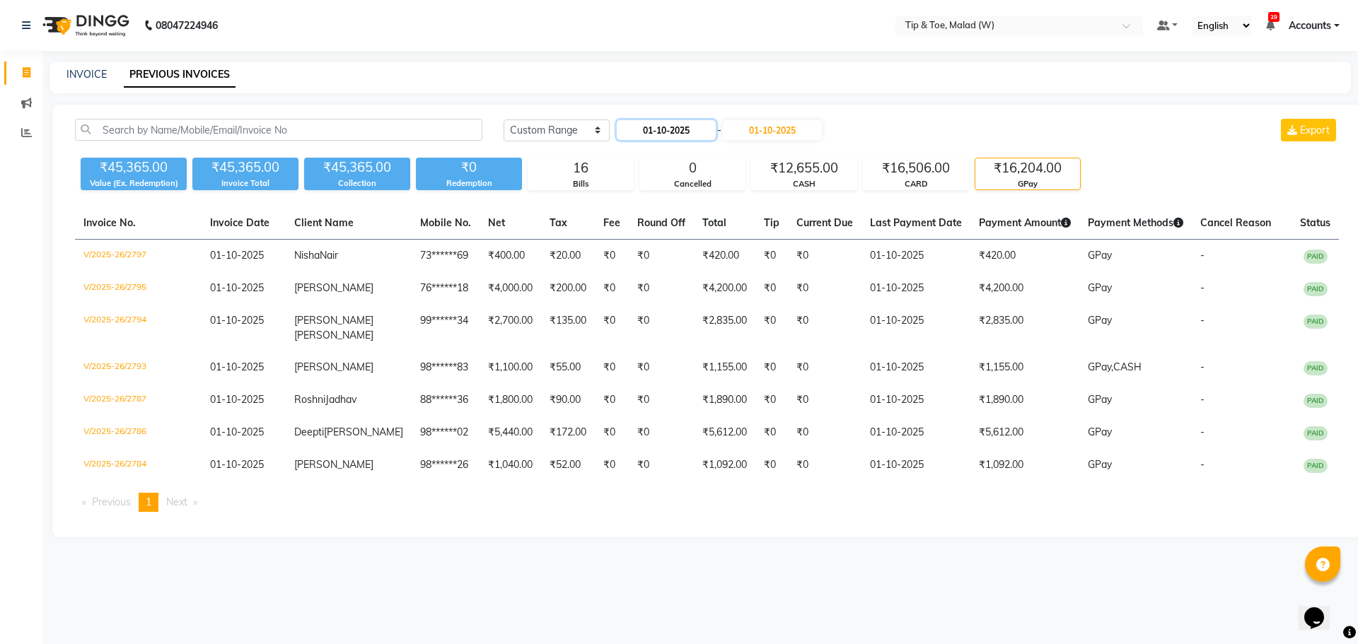
click at [663, 131] on input "01-10-2025" at bounding box center [666, 130] width 99 height 20
select select "10"
select select "2025"
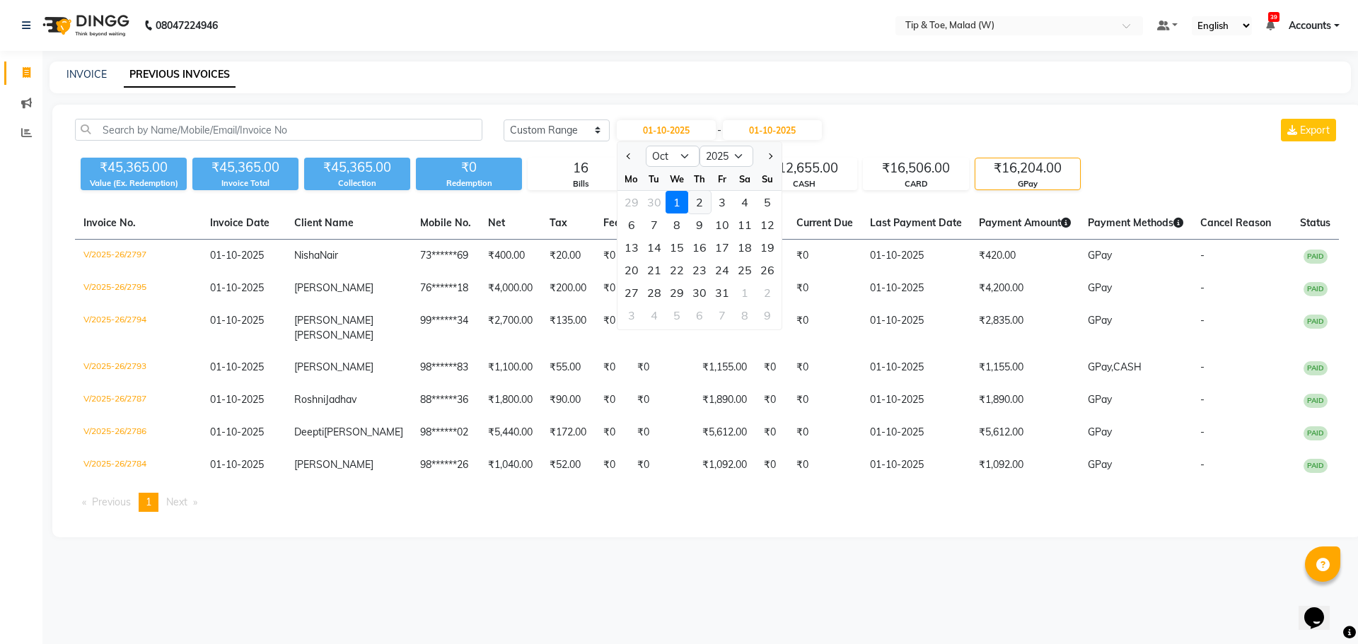
click at [693, 199] on div "2" at bounding box center [699, 202] width 23 height 23
type input "02-10-2025"
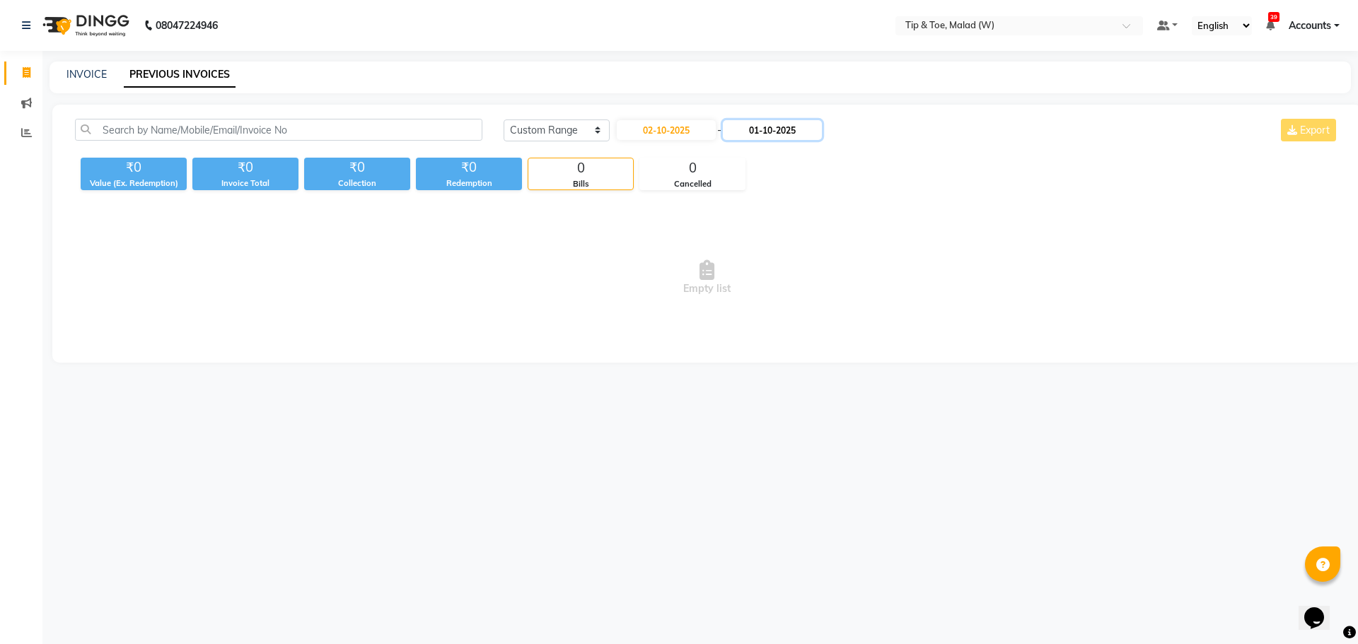
click at [774, 128] on input "01-10-2025" at bounding box center [772, 130] width 99 height 20
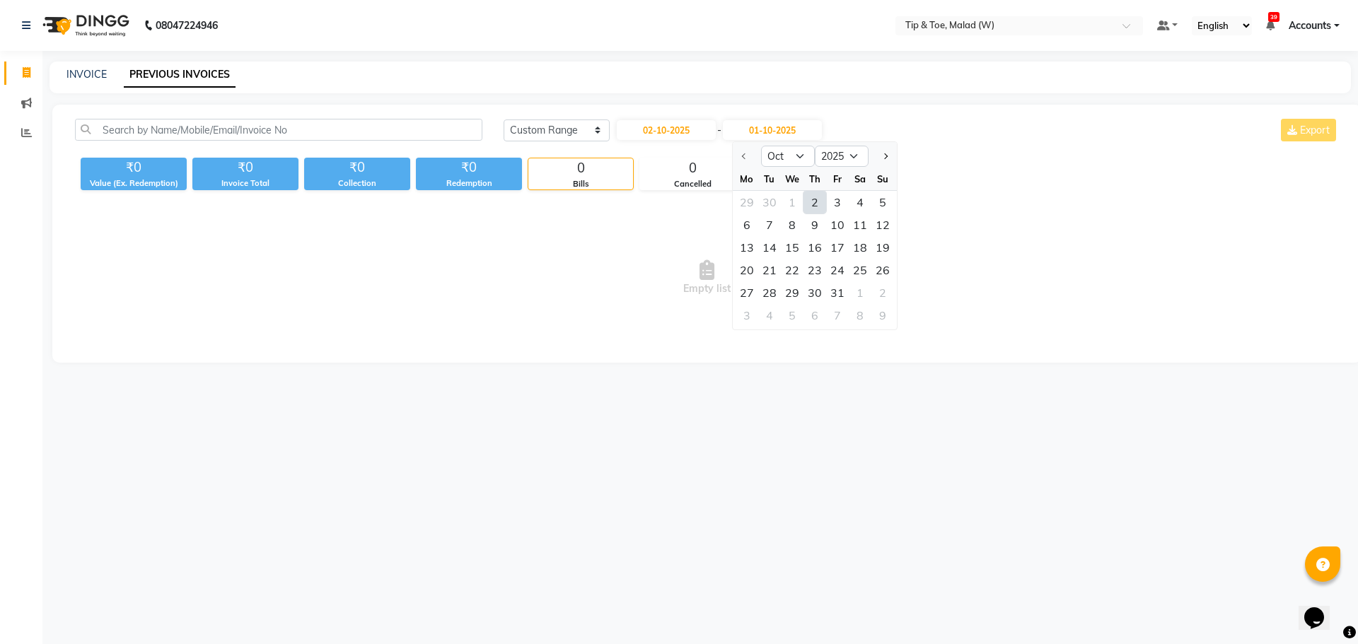
click at [816, 203] on div "2" at bounding box center [814, 202] width 23 height 23
type input "02-10-2025"
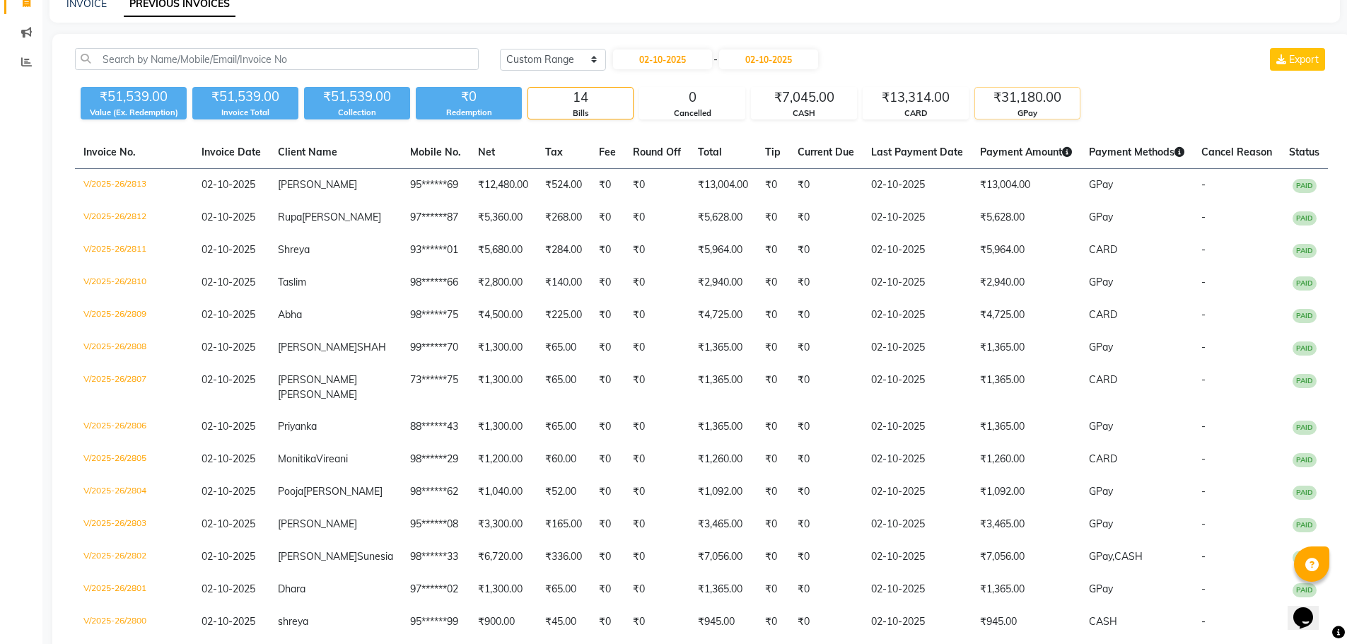
click at [1025, 98] on div "₹31,180.00" at bounding box center [1027, 98] width 105 height 20
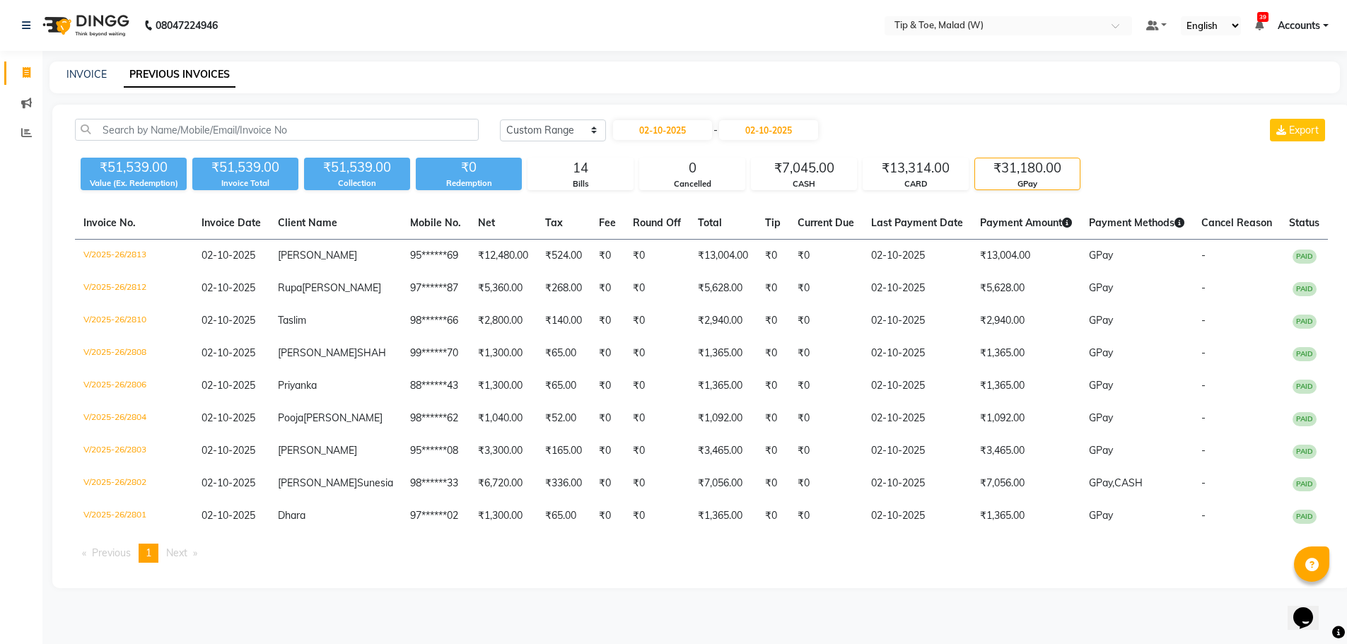
scroll to position [8, 0]
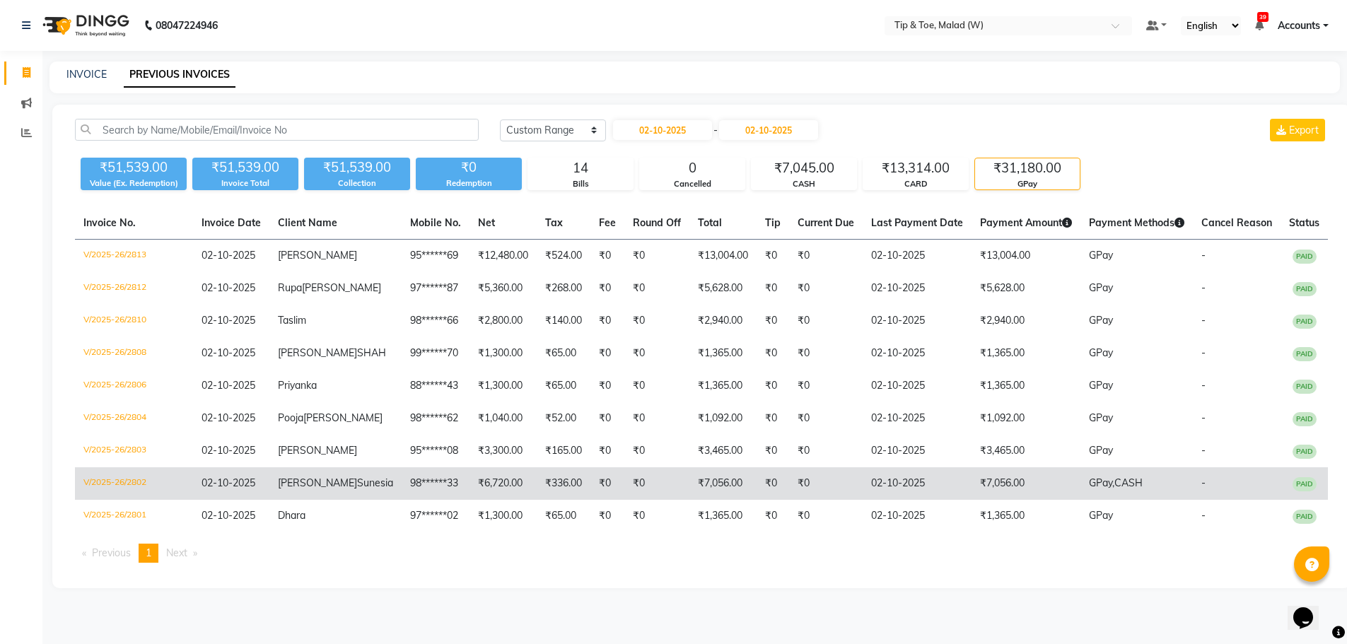
click at [129, 497] on td "V/2025-26/2802" at bounding box center [134, 484] width 118 height 33
click at [113, 500] on td "V/2025-26/2802" at bounding box center [134, 484] width 118 height 33
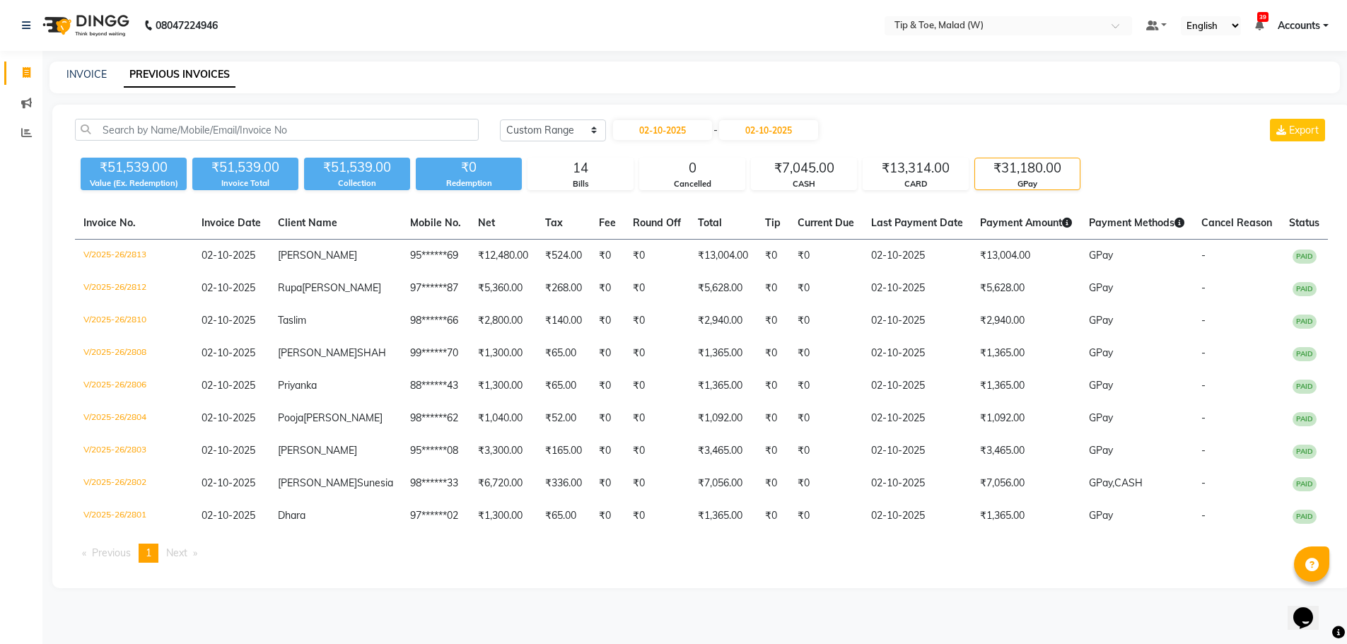
scroll to position [0, 0]
click at [904, 171] on div "₹13,314.00" at bounding box center [916, 168] width 105 height 20
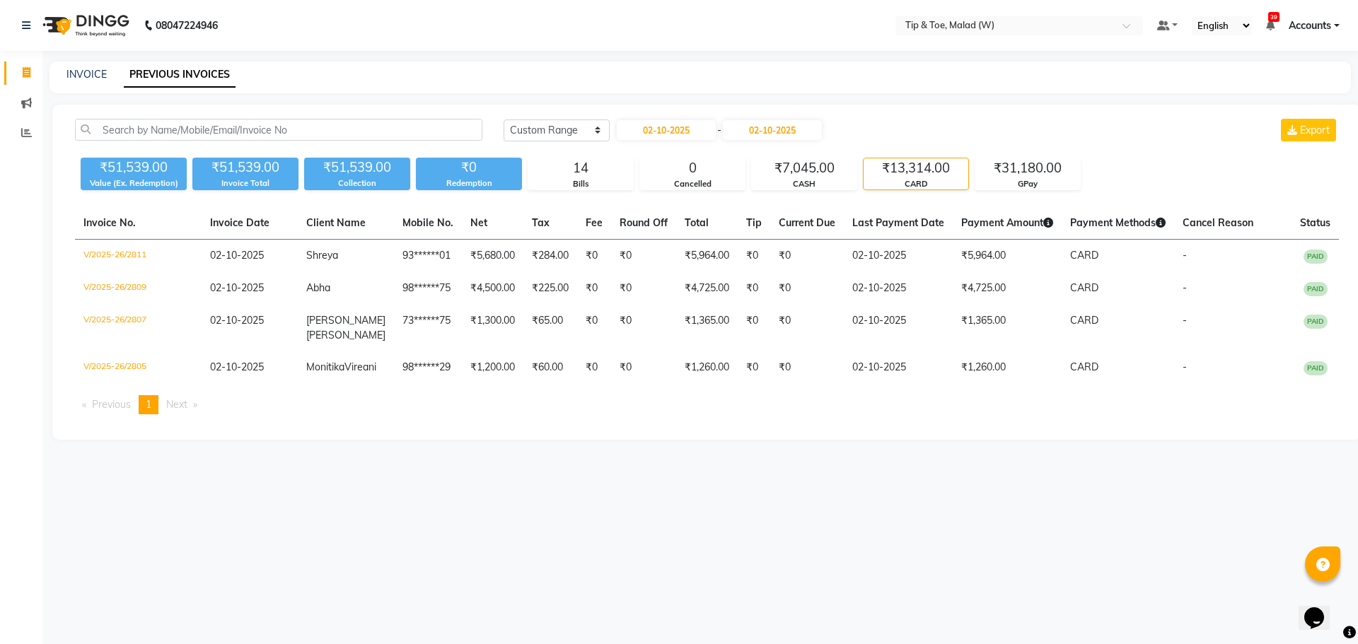
click at [941, 168] on div "₹13,314.00" at bounding box center [916, 168] width 105 height 20
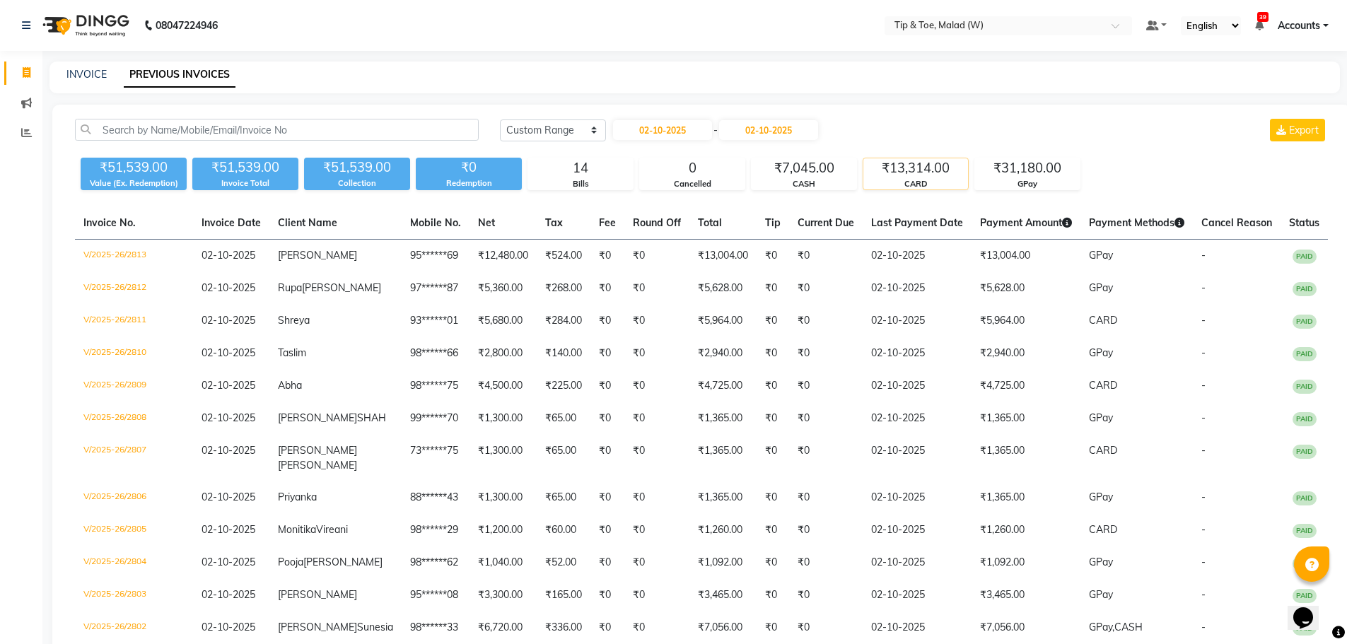
click at [917, 178] on div "CARD" at bounding box center [916, 184] width 105 height 12
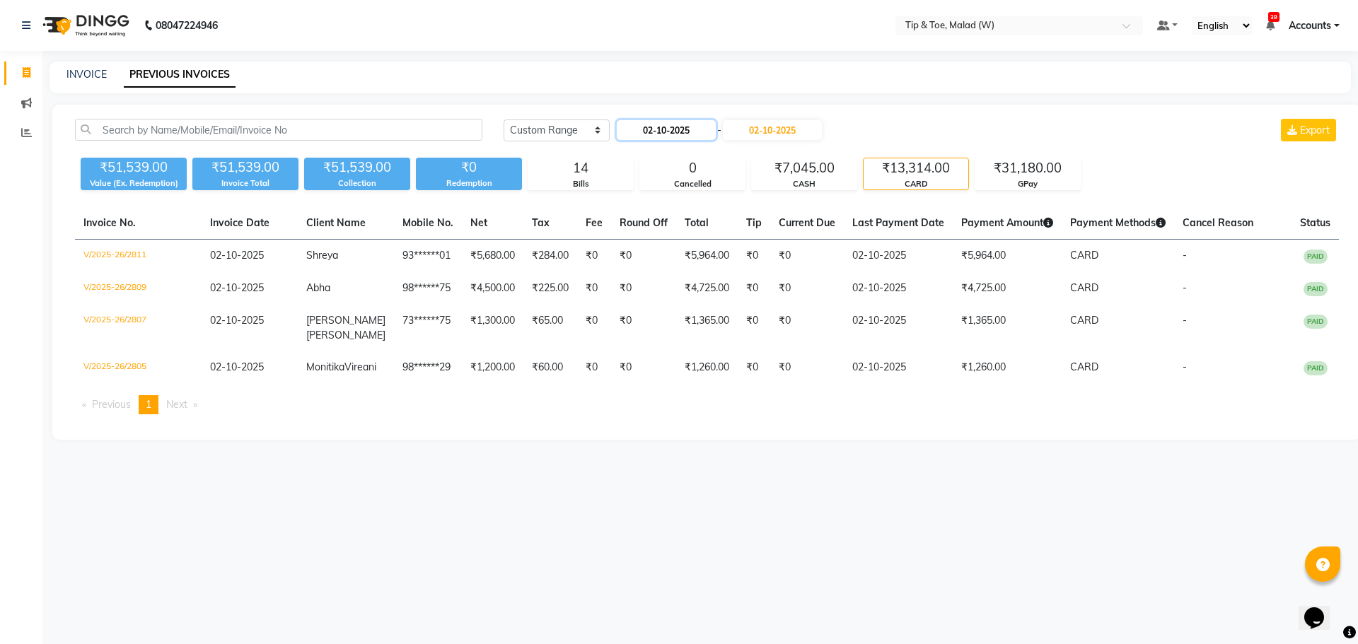
click at [661, 134] on input "02-10-2025" at bounding box center [666, 130] width 99 height 20
select select "10"
select select "2025"
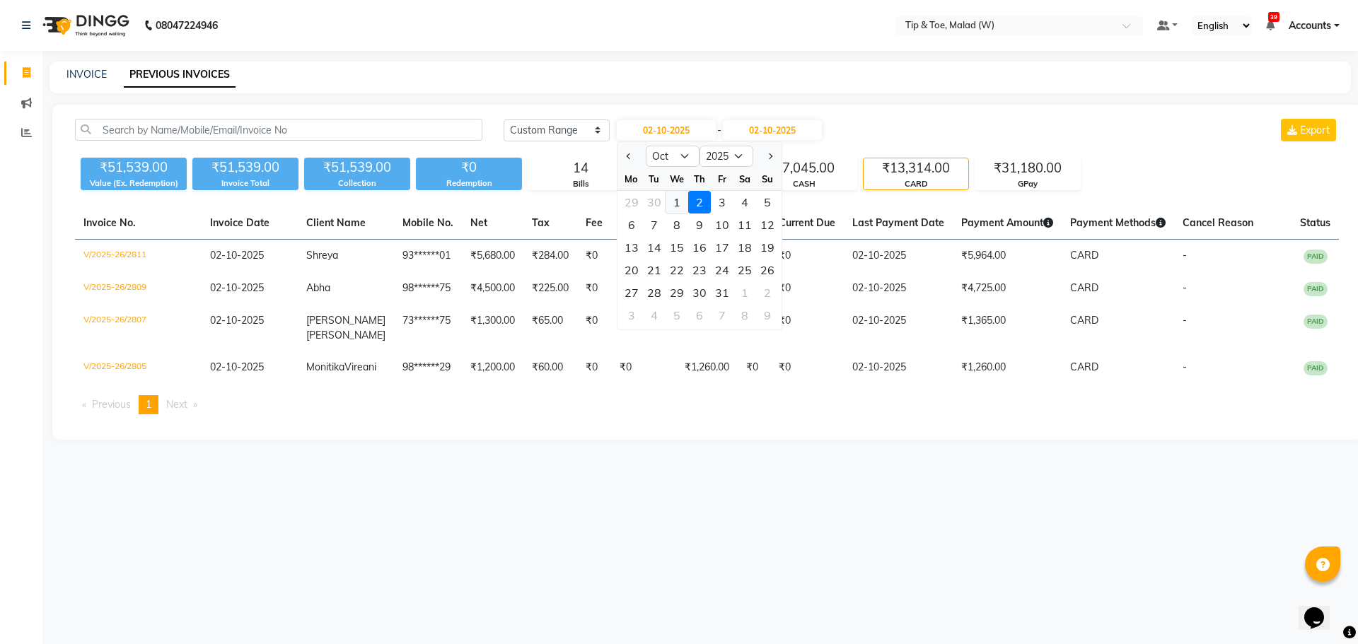
click at [671, 200] on div "1" at bounding box center [677, 202] width 23 height 23
type input "01-10-2025"
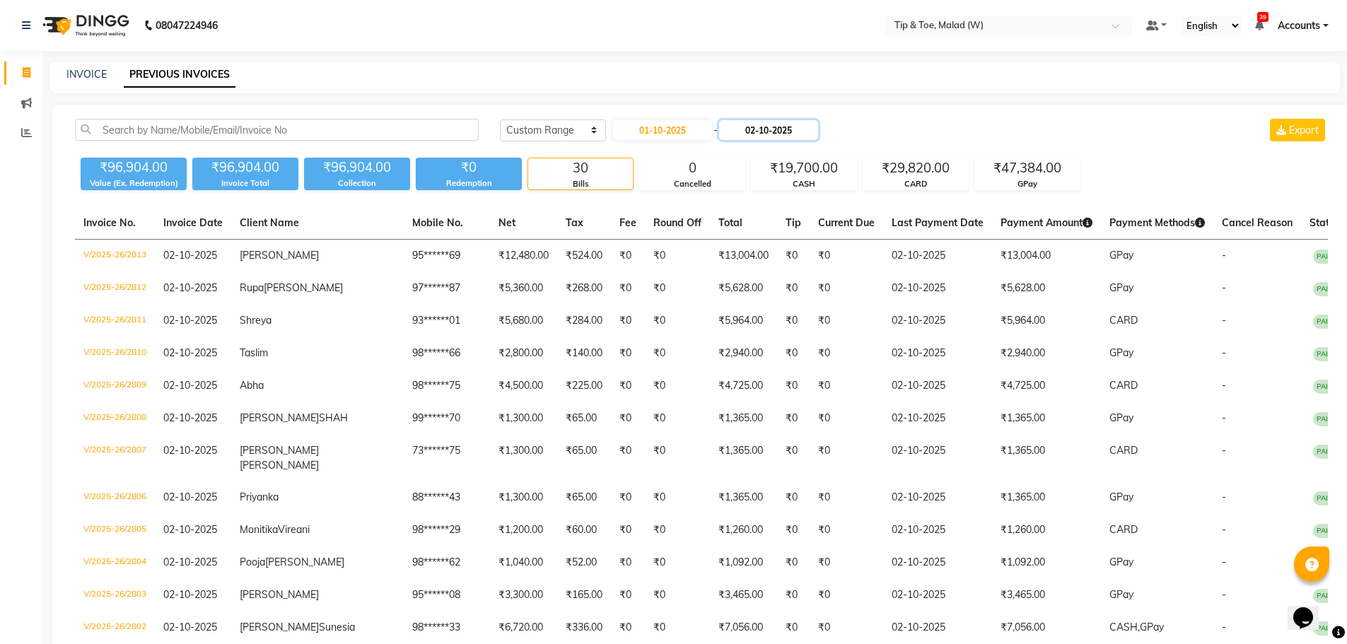
click at [788, 127] on input "02-10-2025" at bounding box center [768, 130] width 99 height 20
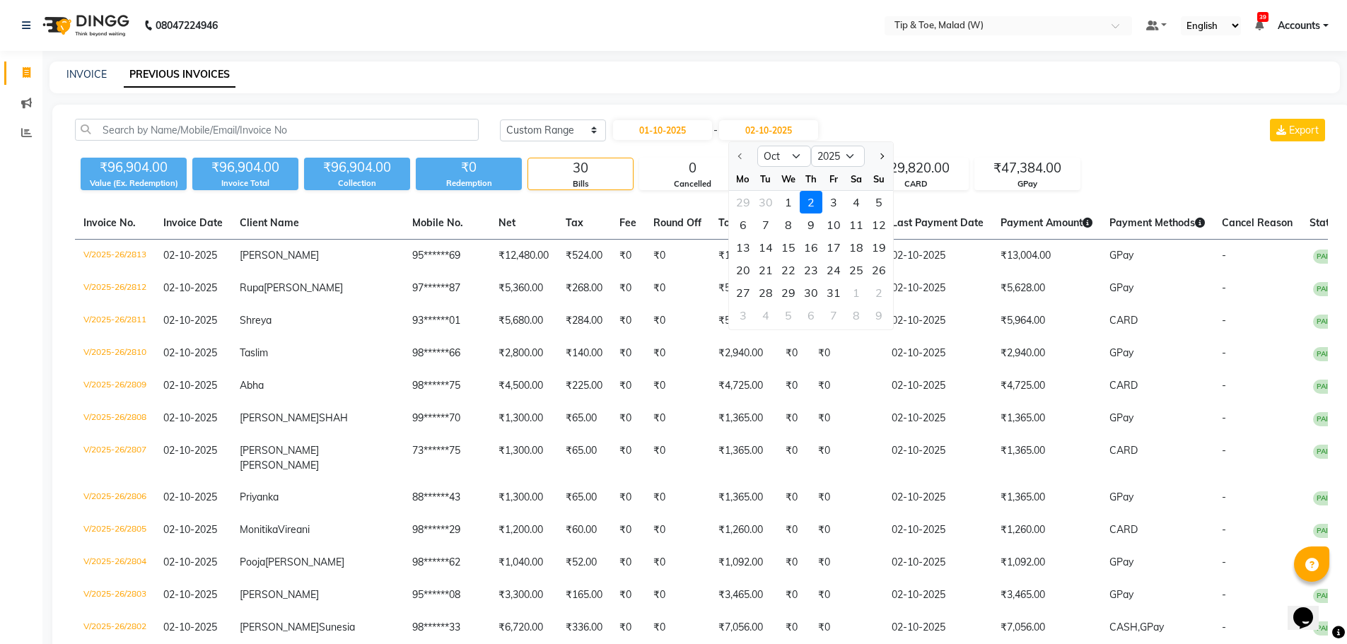
click at [786, 199] on div "1" at bounding box center [788, 202] width 23 height 23
type input "01-10-2025"
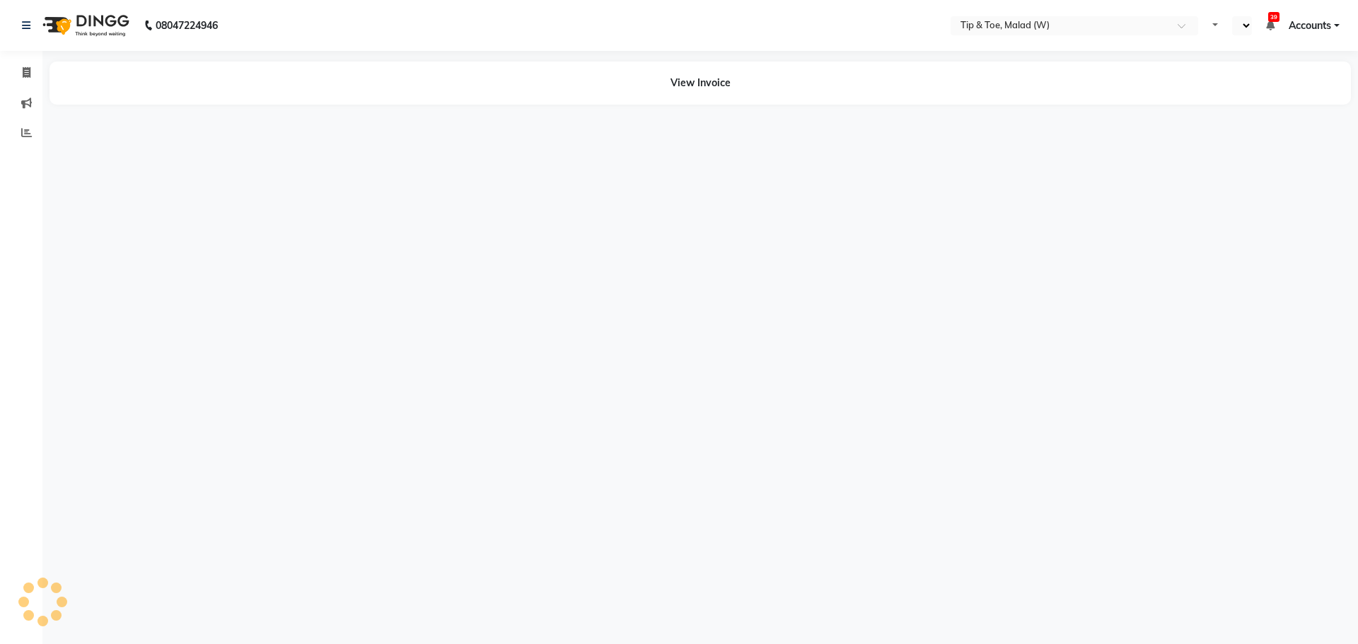
select select "en"
